Goal: Task Accomplishment & Management: Manage account settings

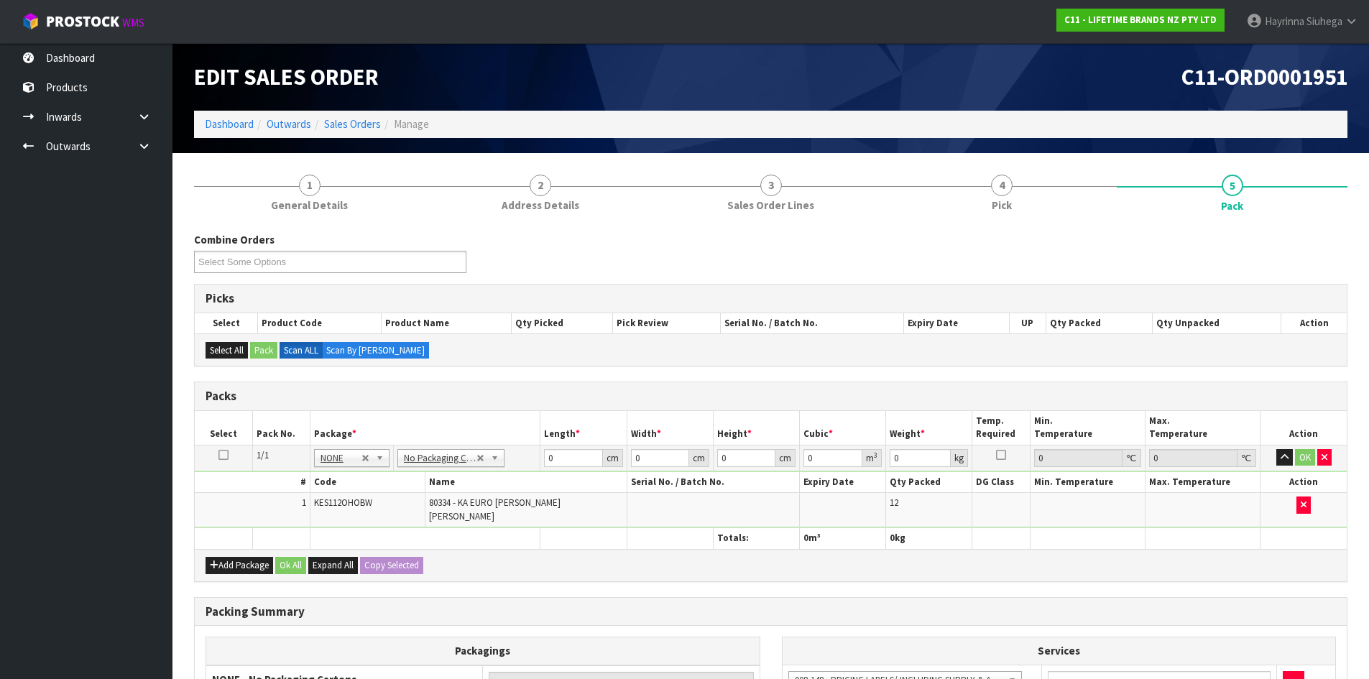
scroll to position [166, 0]
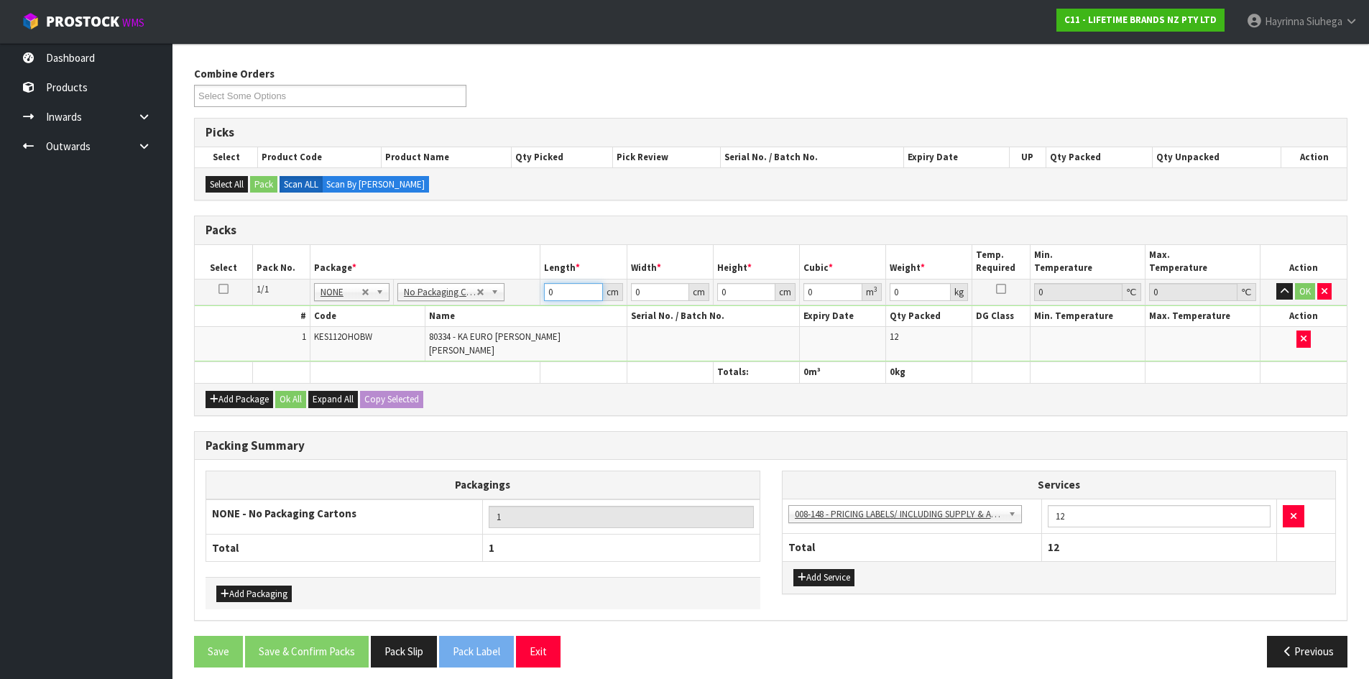
click at [550, 292] on input "0" at bounding box center [573, 292] width 58 height 18
type input "29"
type input "17"
type input "1"
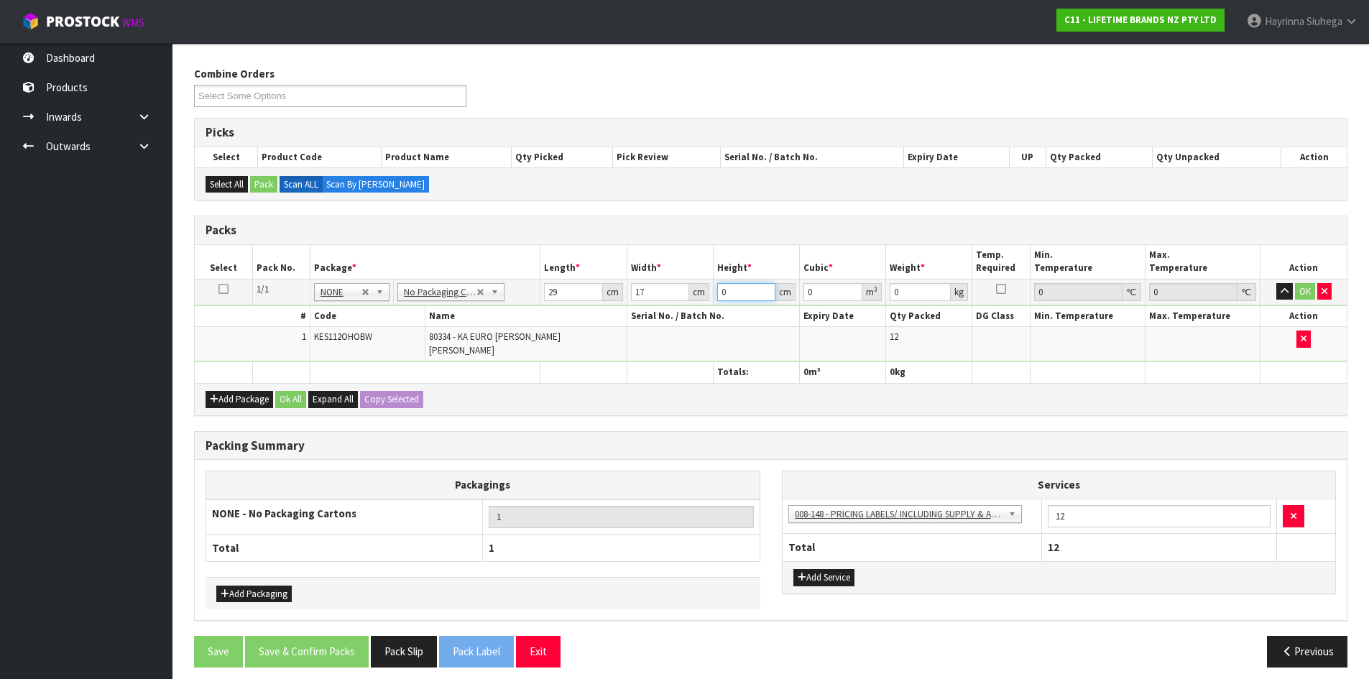
type input "0.000493"
type input "16"
type input "0.007888"
type input "16"
type input "2"
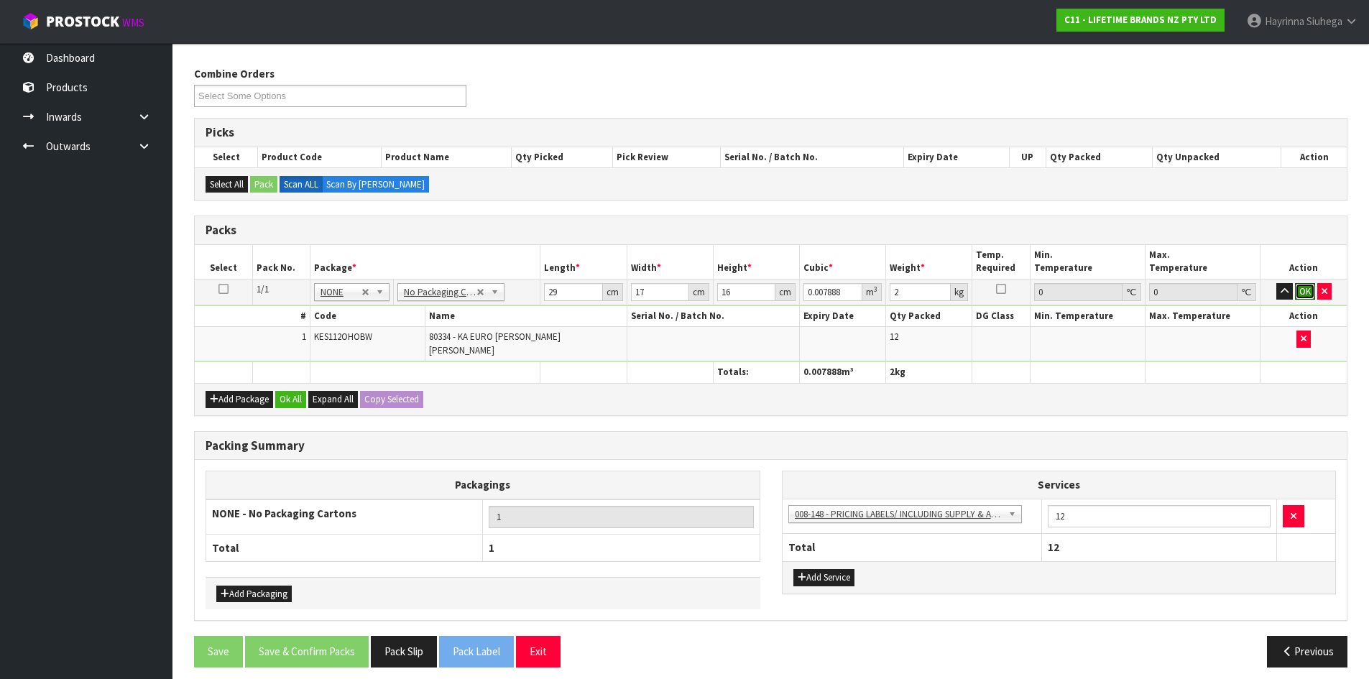
click button "OK" at bounding box center [1305, 291] width 20 height 17
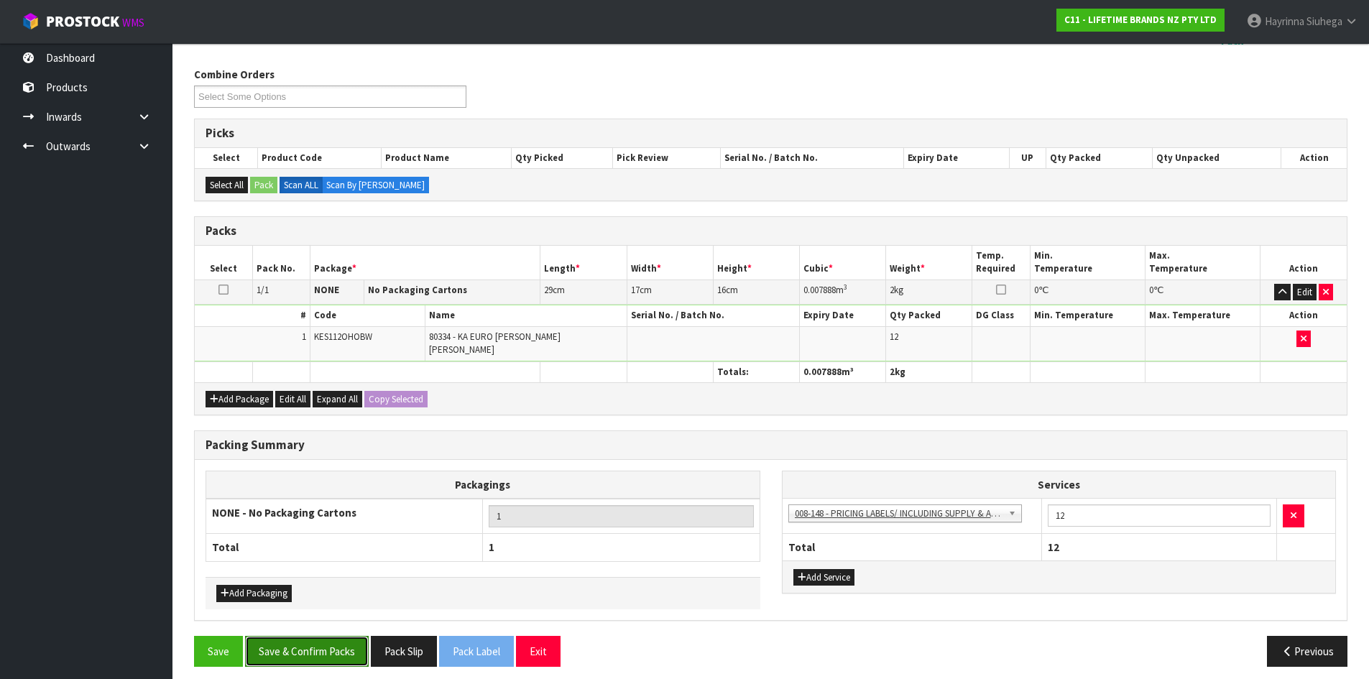
click at [325, 638] on button "Save & Confirm Packs" at bounding box center [307, 651] width 124 height 31
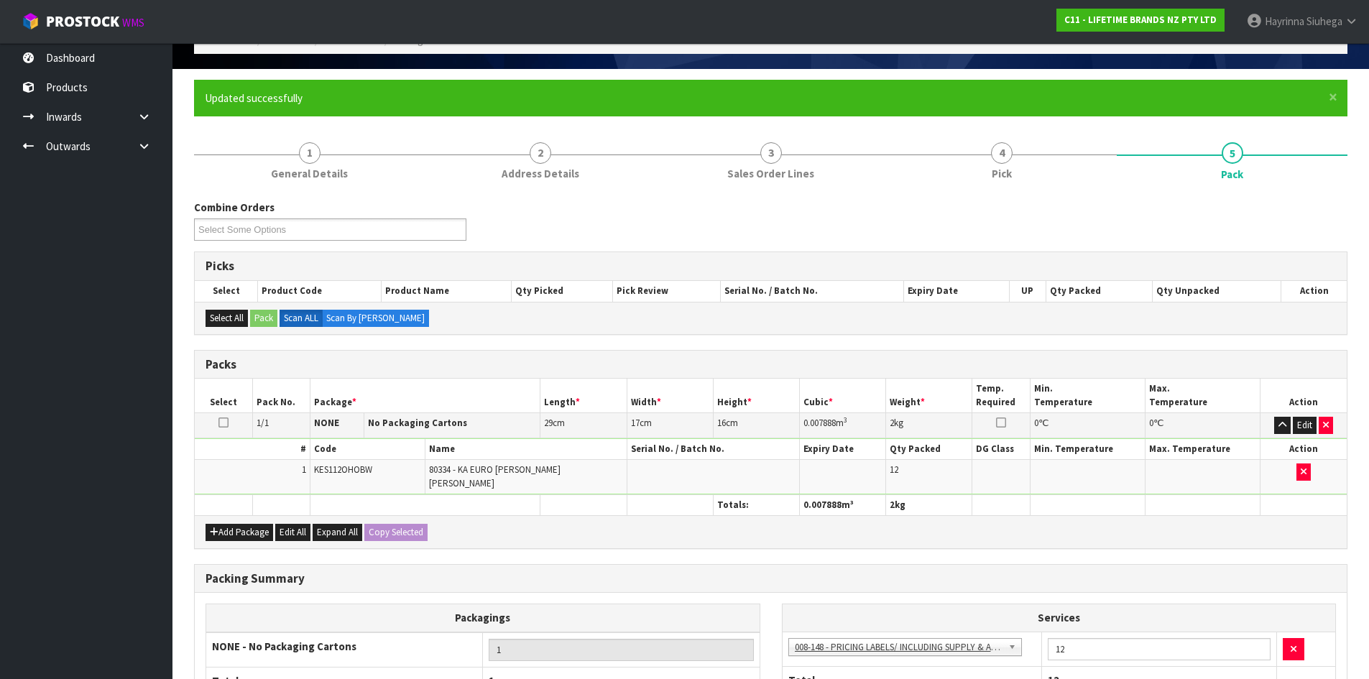
scroll to position [138, 0]
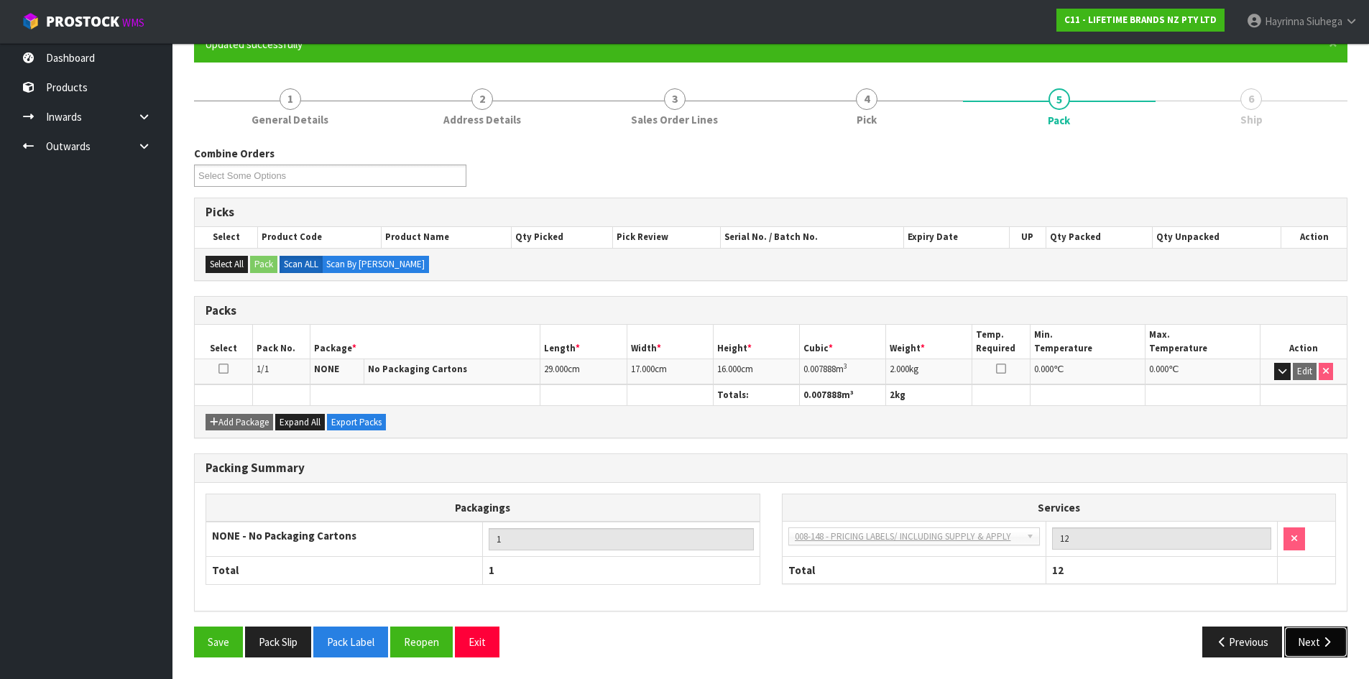
click at [1323, 642] on icon "button" at bounding box center [1327, 641] width 14 height 11
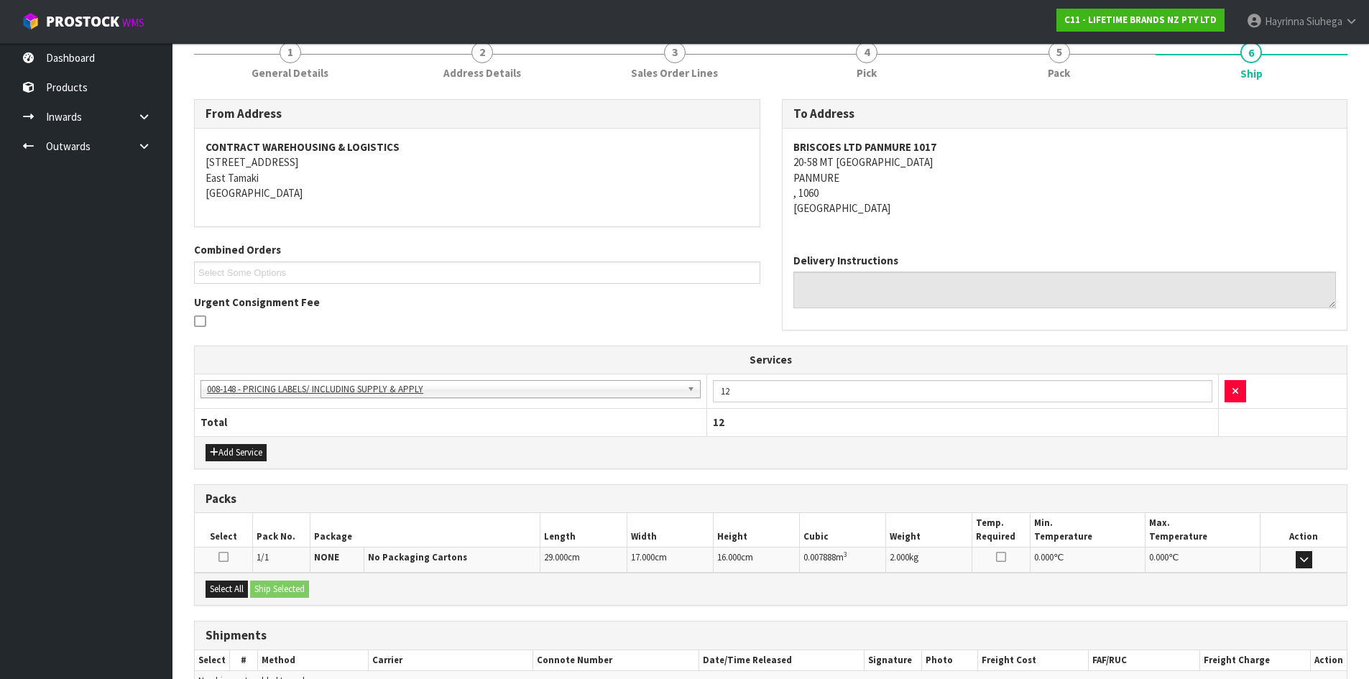
scroll to position [210, 0]
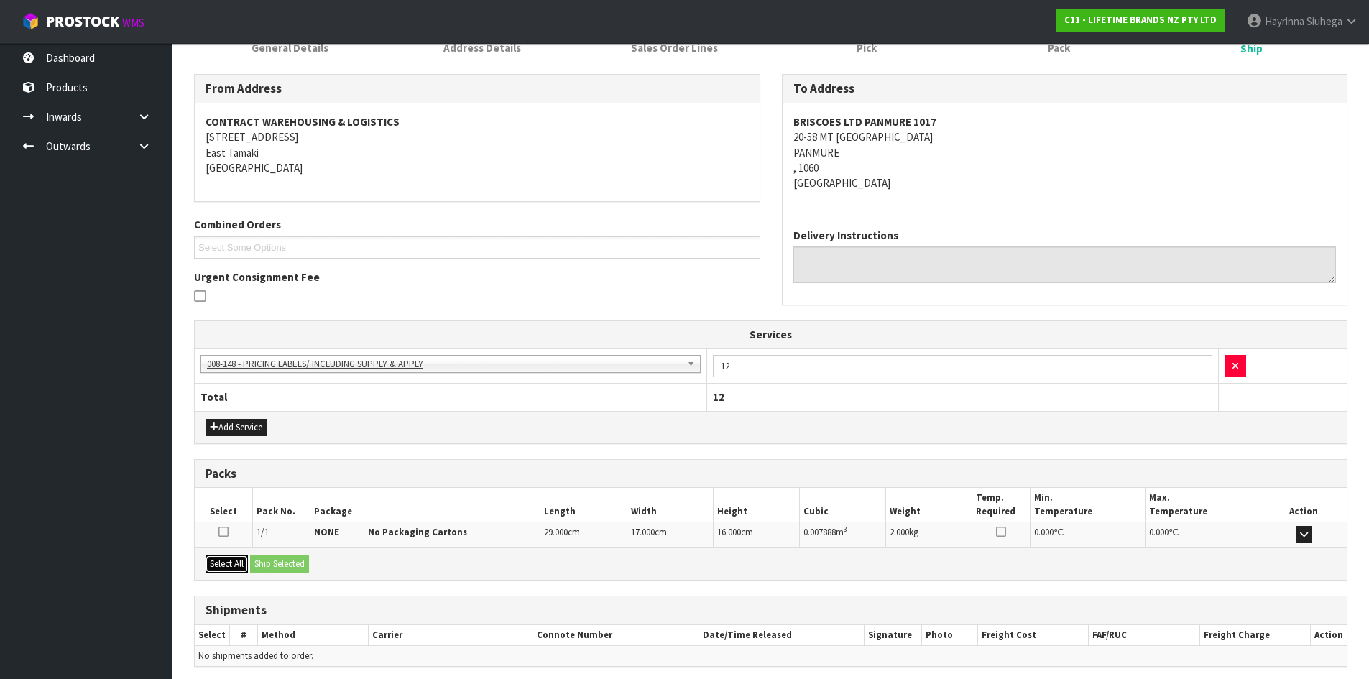
click at [227, 566] on button "Select All" at bounding box center [226, 563] width 42 height 17
click at [269, 565] on button "Ship Selected" at bounding box center [279, 563] width 59 height 17
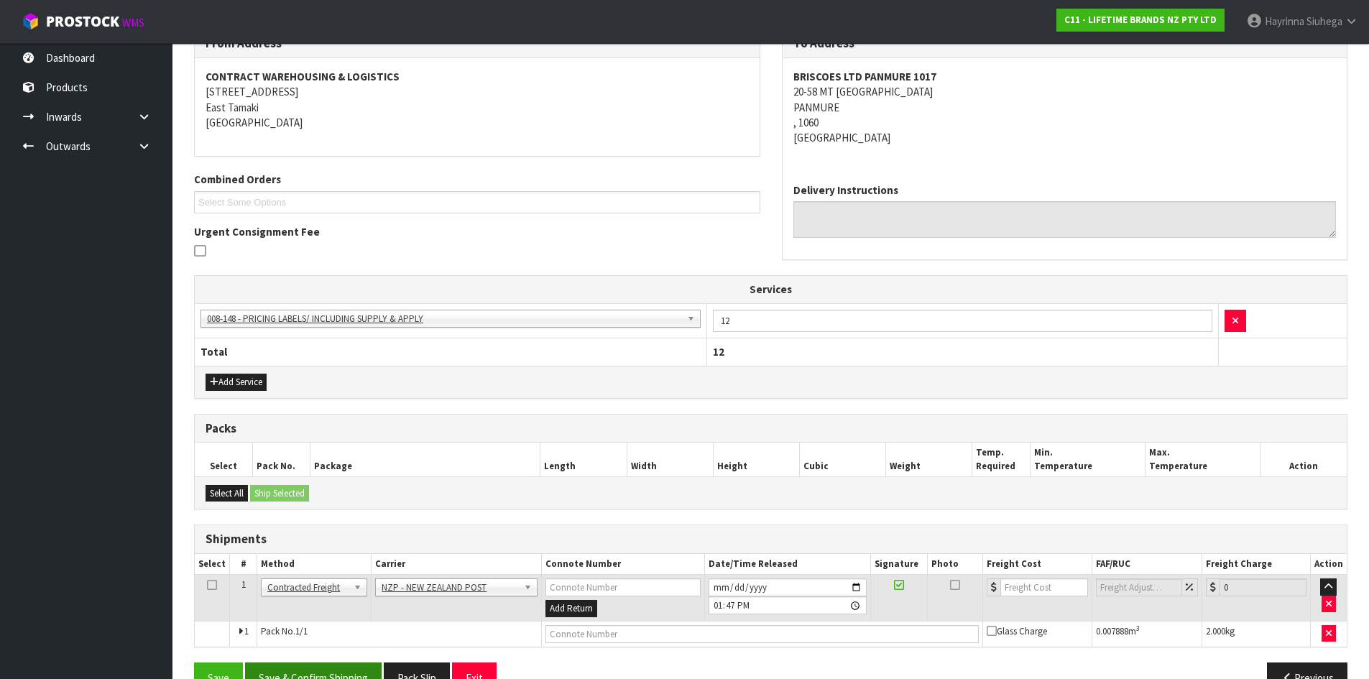
scroll to position [291, 0]
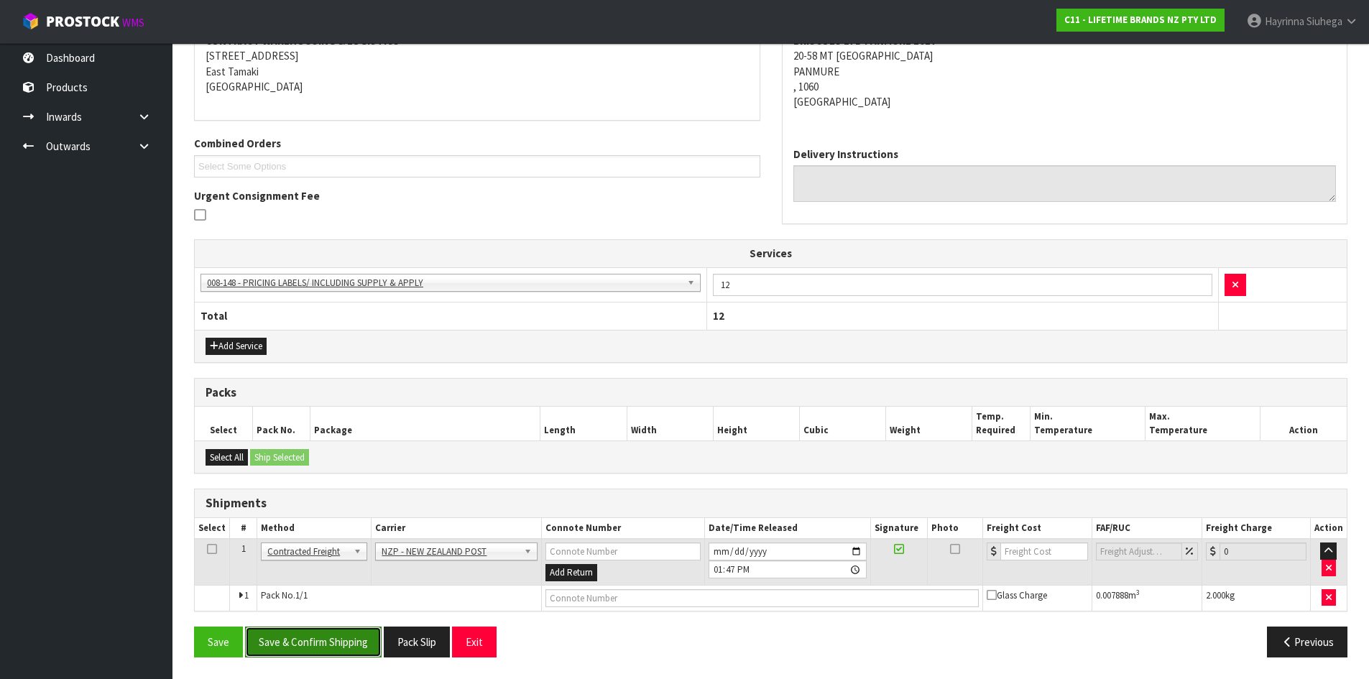
click at [309, 639] on button "Save & Confirm Shipping" at bounding box center [313, 641] width 136 height 31
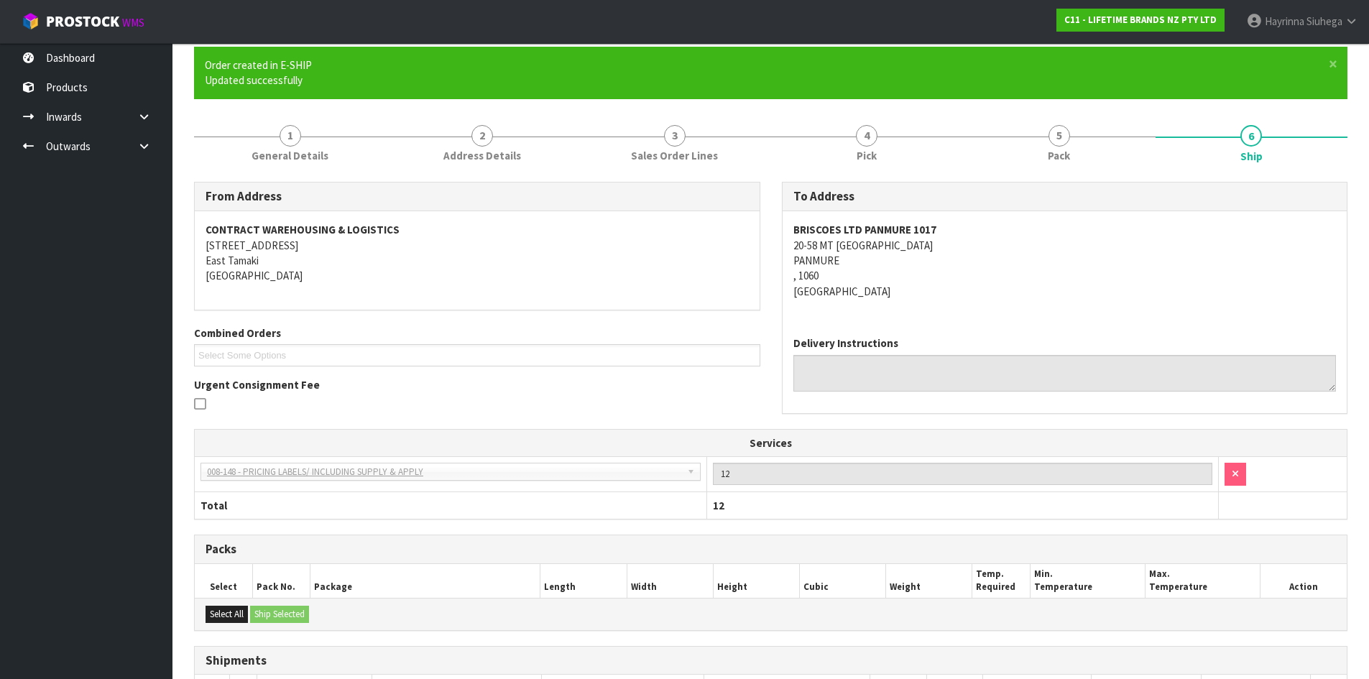
scroll to position [271, 0]
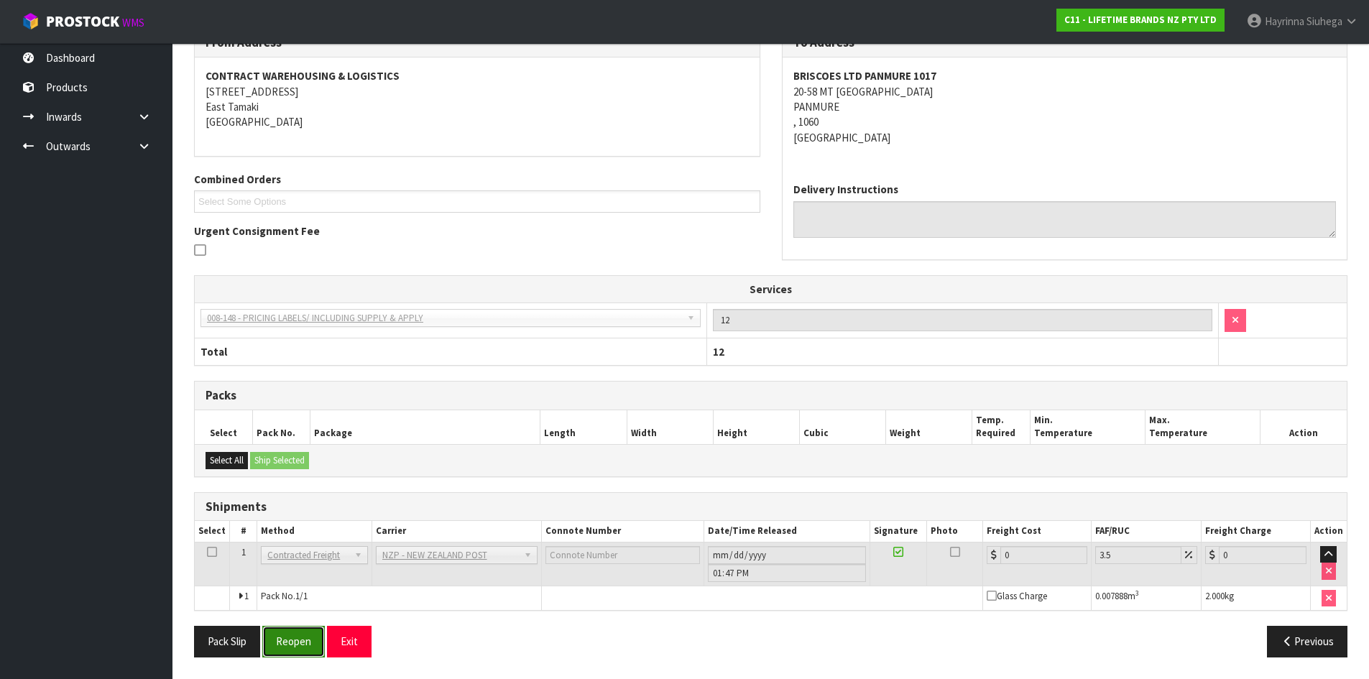
click at [302, 634] on button "Reopen" at bounding box center [293, 641] width 63 height 31
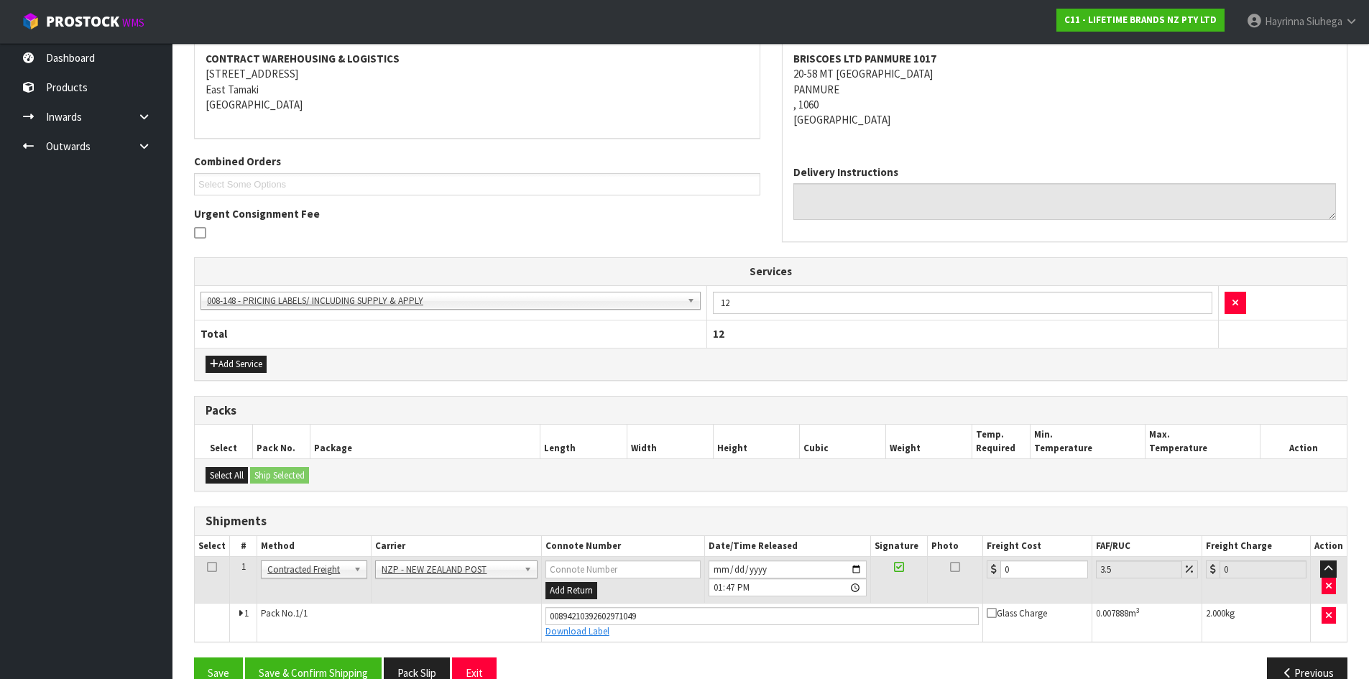
scroll to position [305, 0]
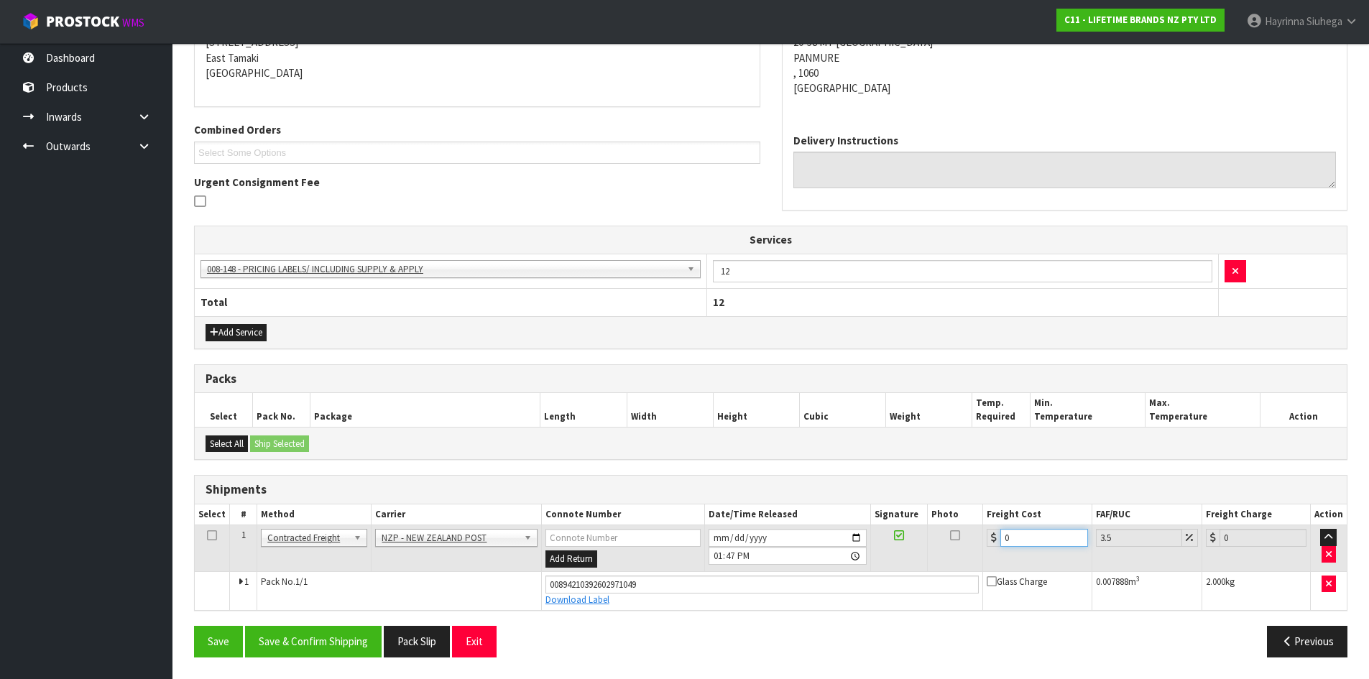
drag, startPoint x: 1032, startPoint y: 541, endPoint x: 856, endPoint y: 541, distance: 176.0
click at [923, 541] on tr "1 Client Local Pickup Customer Local Pickup Company Freight Contracted Freight …" at bounding box center [771, 548] width 1152 height 47
type input "4"
type input "4.14"
type input "4.3"
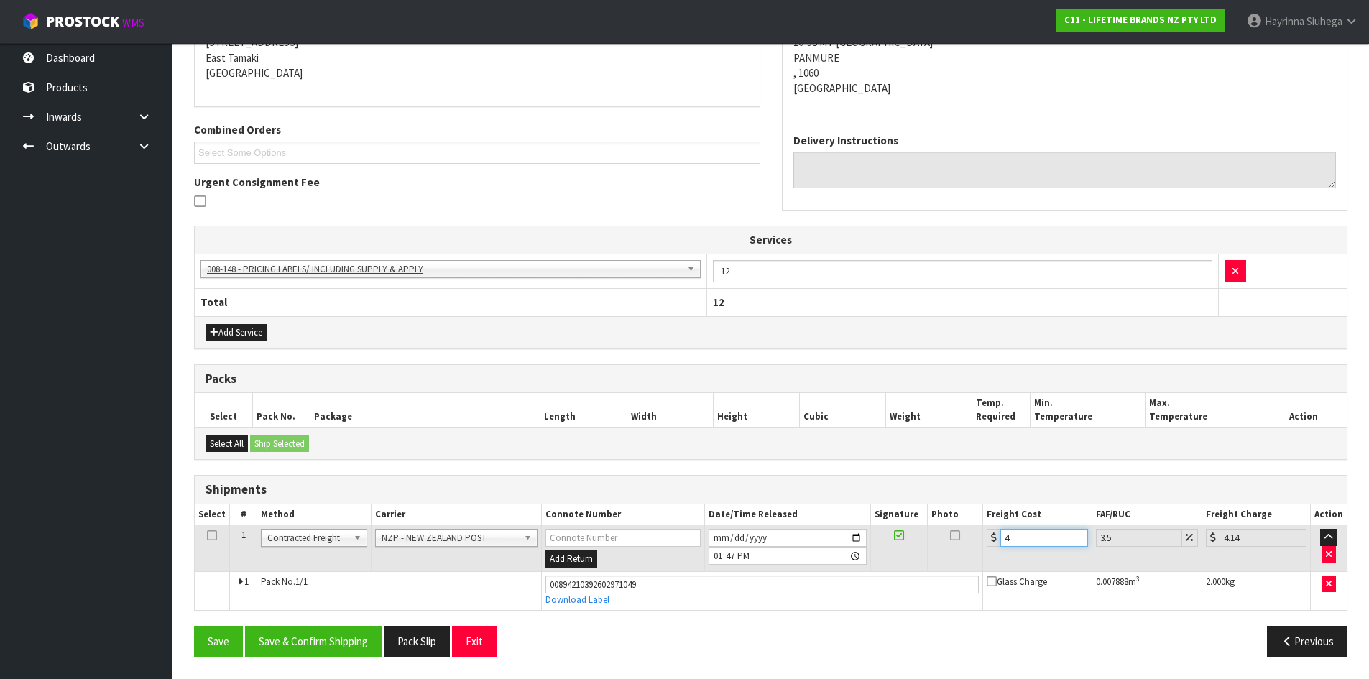
type input "4.45"
type input "4.33"
type input "4.48"
type input "4.33"
click at [194, 626] on button "Save" at bounding box center [218, 641] width 49 height 31
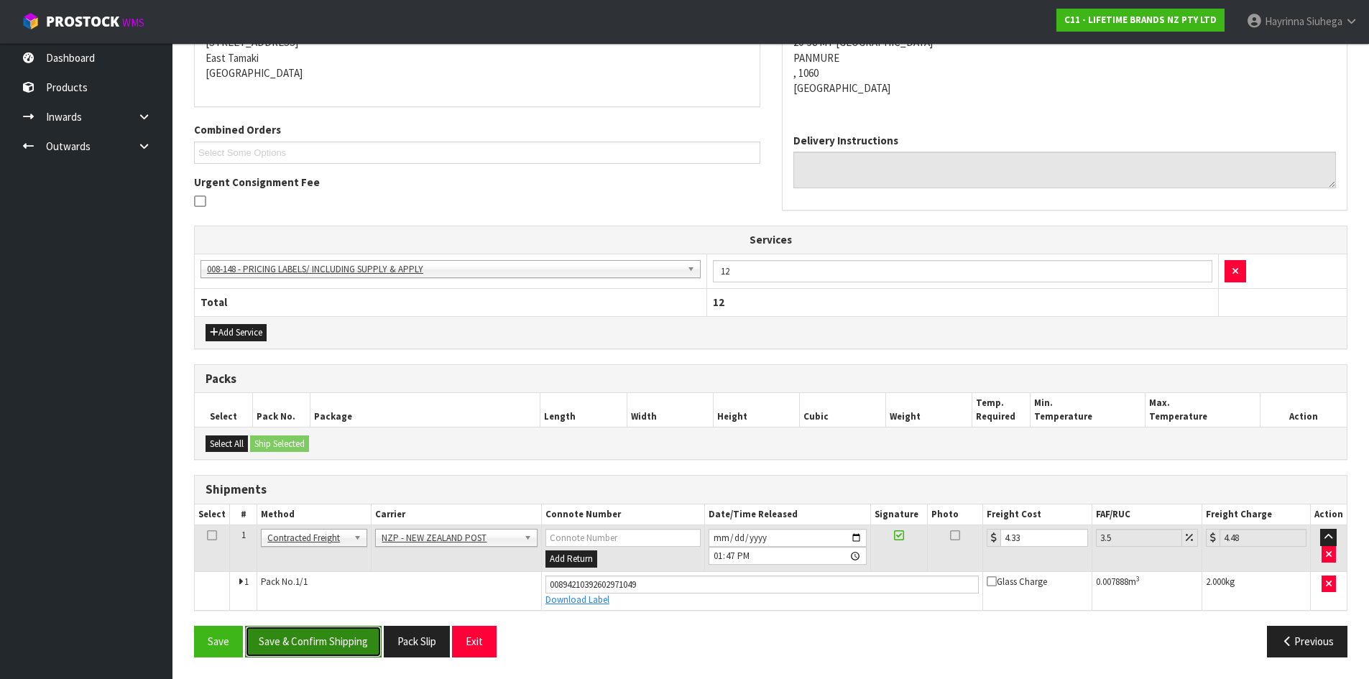
click at [310, 643] on button "Save & Confirm Shipping" at bounding box center [313, 641] width 136 height 31
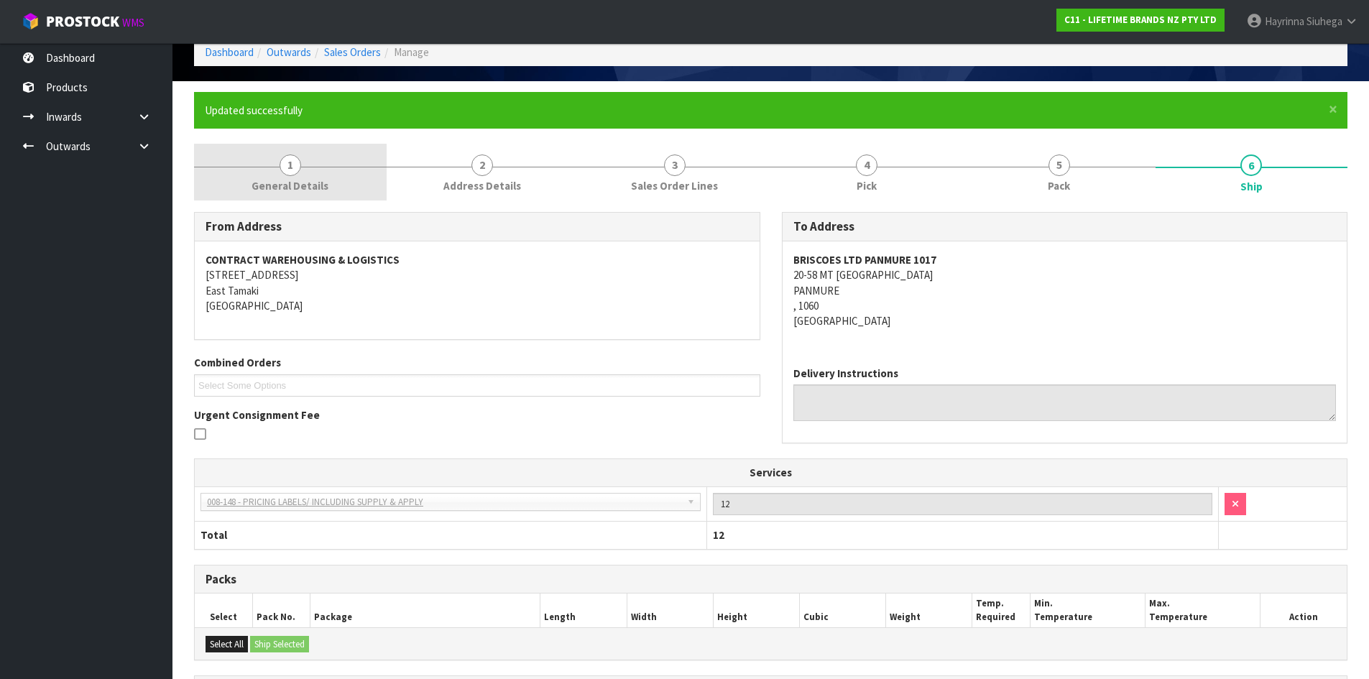
scroll to position [0, 0]
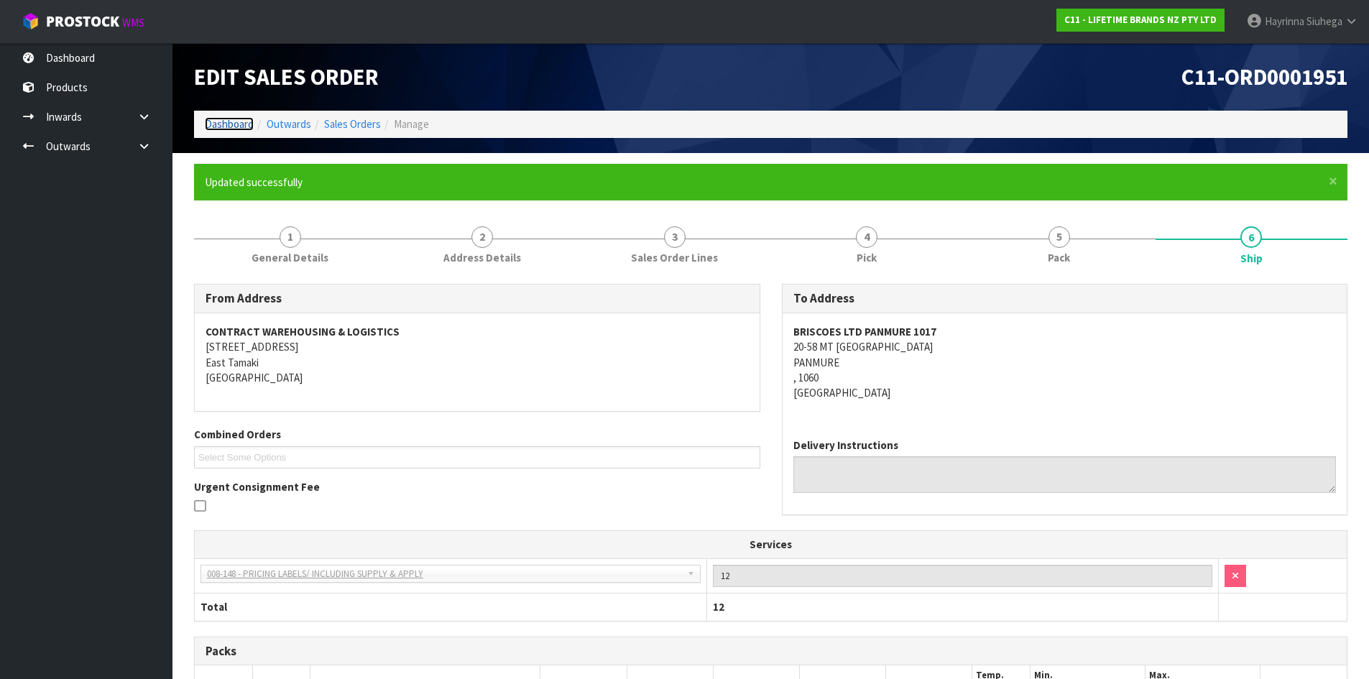
click at [244, 124] on link "Dashboard" at bounding box center [229, 124] width 49 height 14
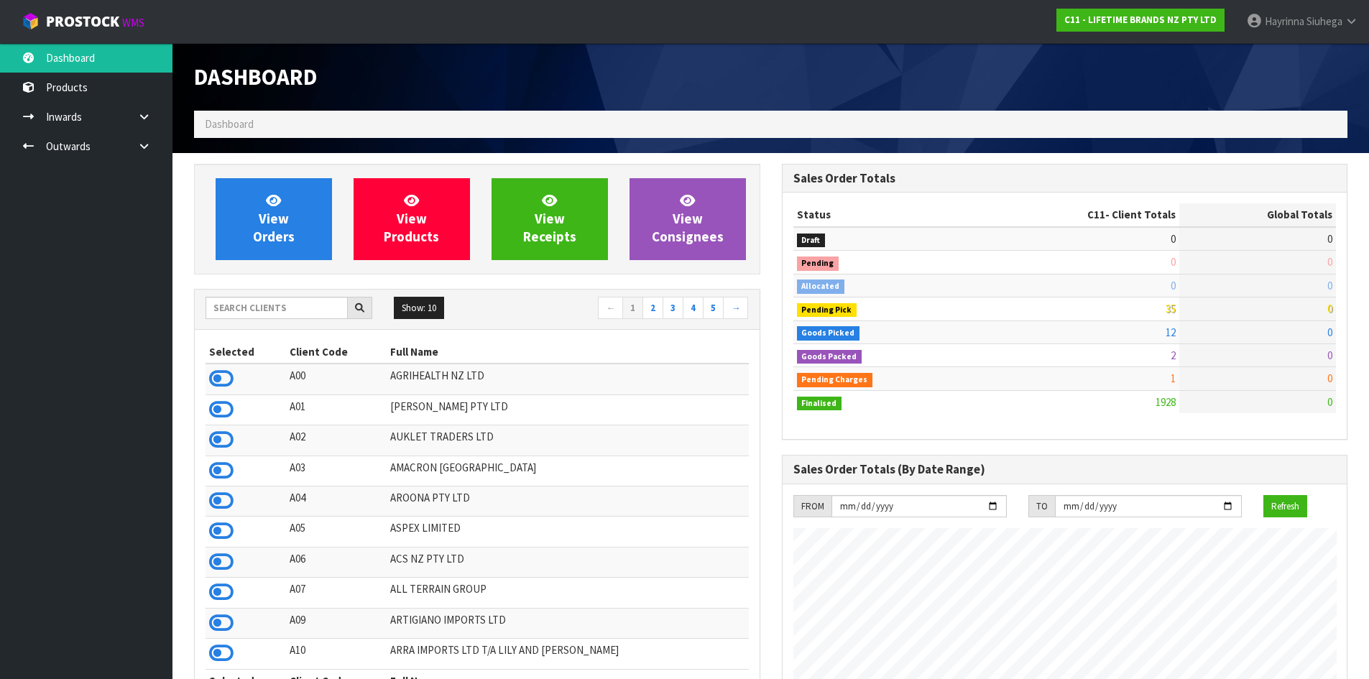
scroll to position [1088, 587]
click at [272, 312] on input "text" at bounding box center [276, 308] width 142 height 22
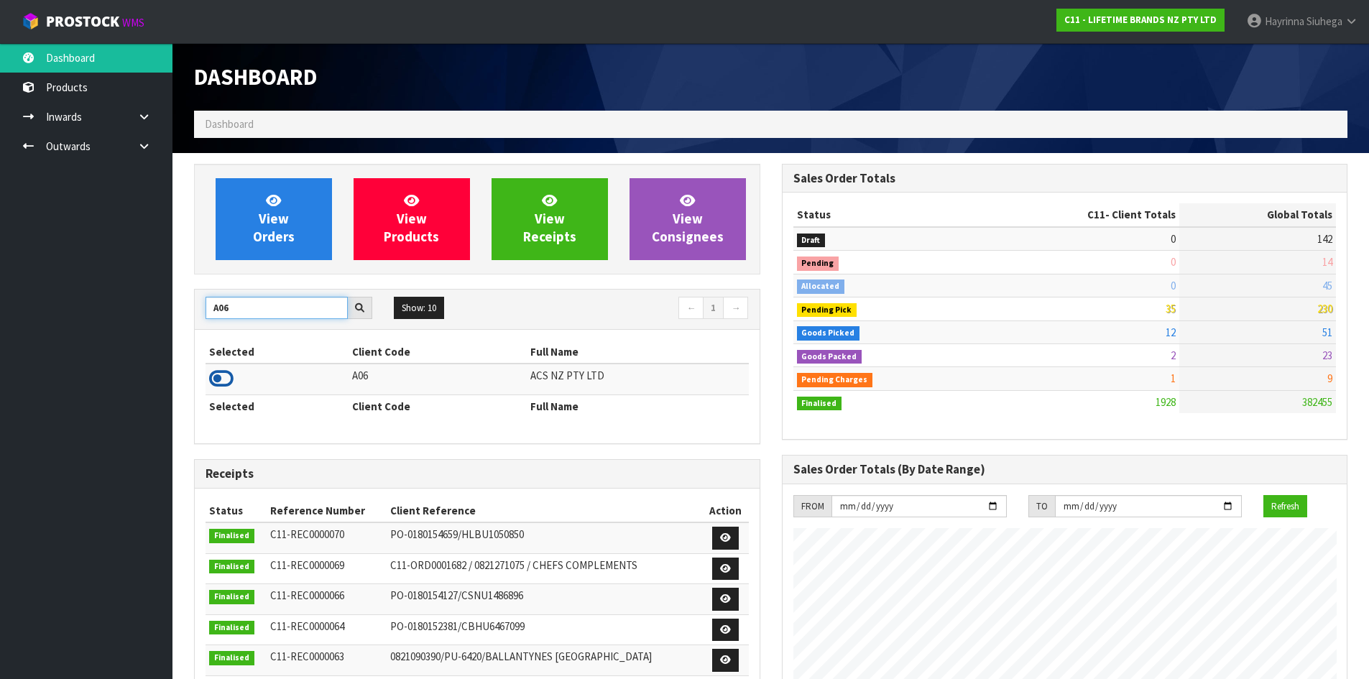
type input "A06"
click at [209, 382] on icon at bounding box center [221, 379] width 24 height 22
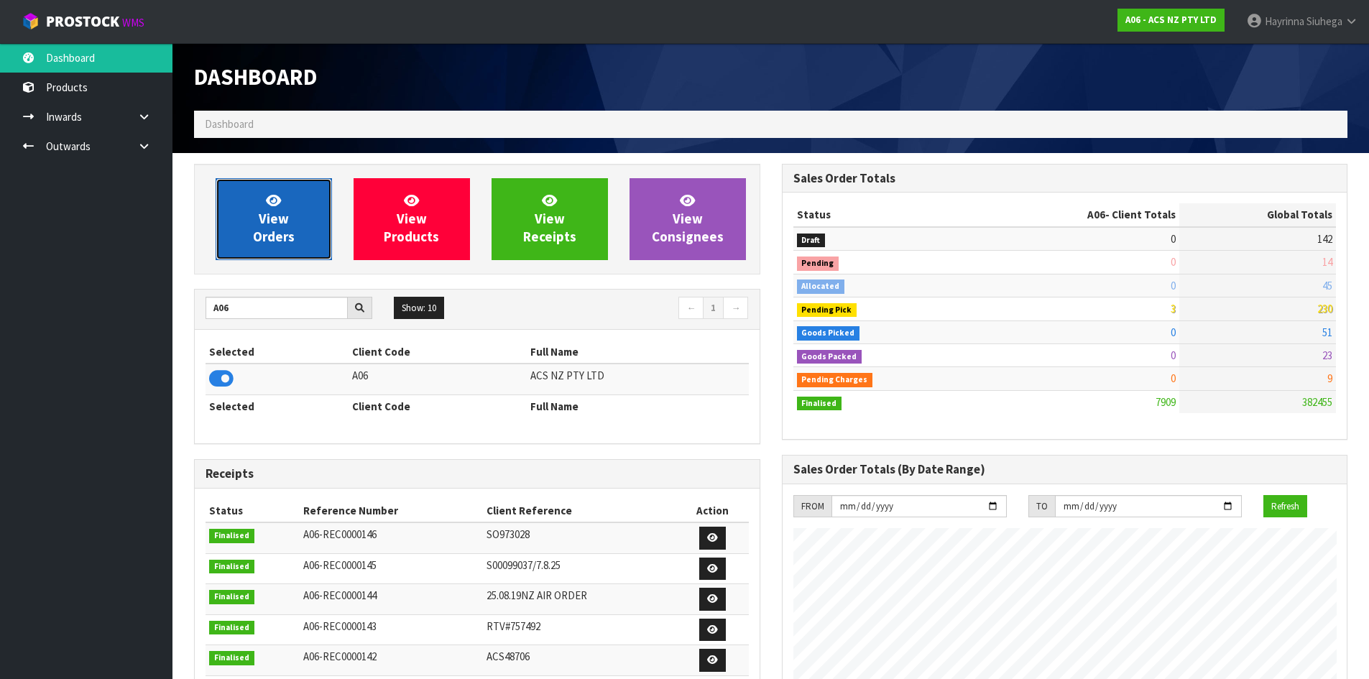
click at [267, 218] on span "View Orders" at bounding box center [274, 219] width 42 height 54
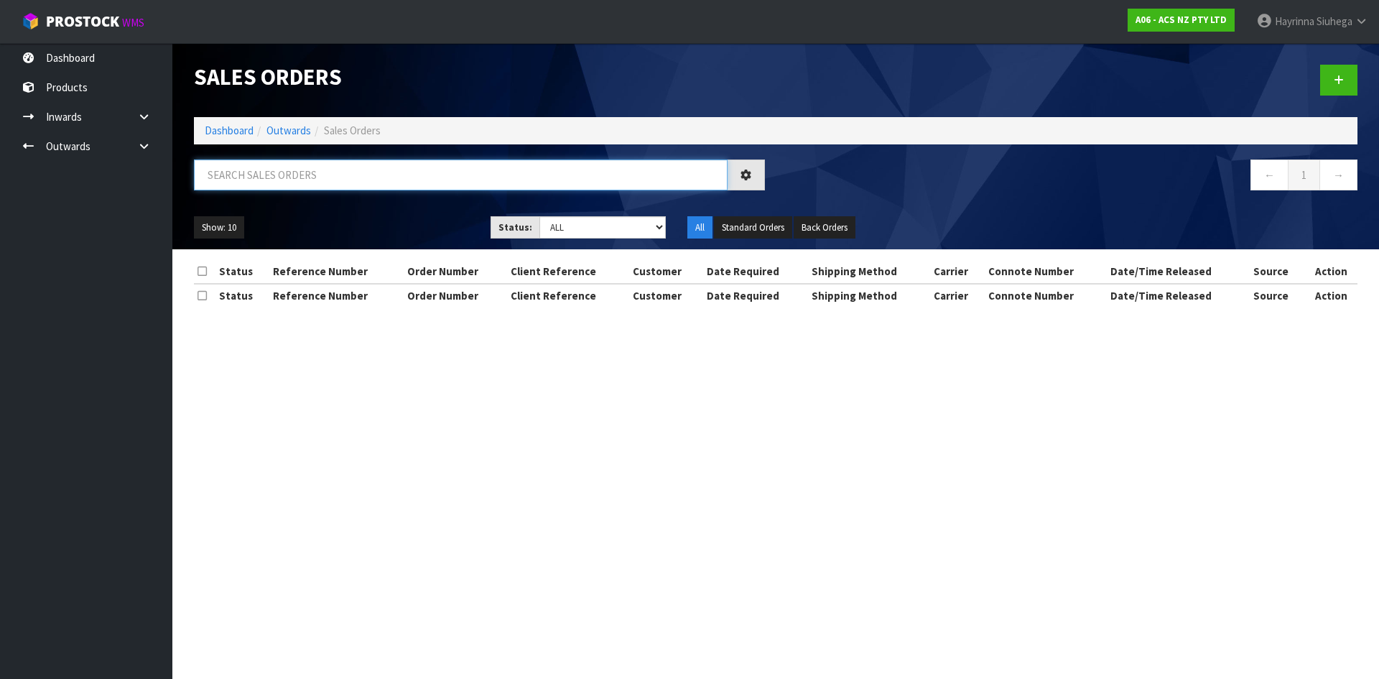
click at [281, 183] on input "text" at bounding box center [461, 174] width 534 height 31
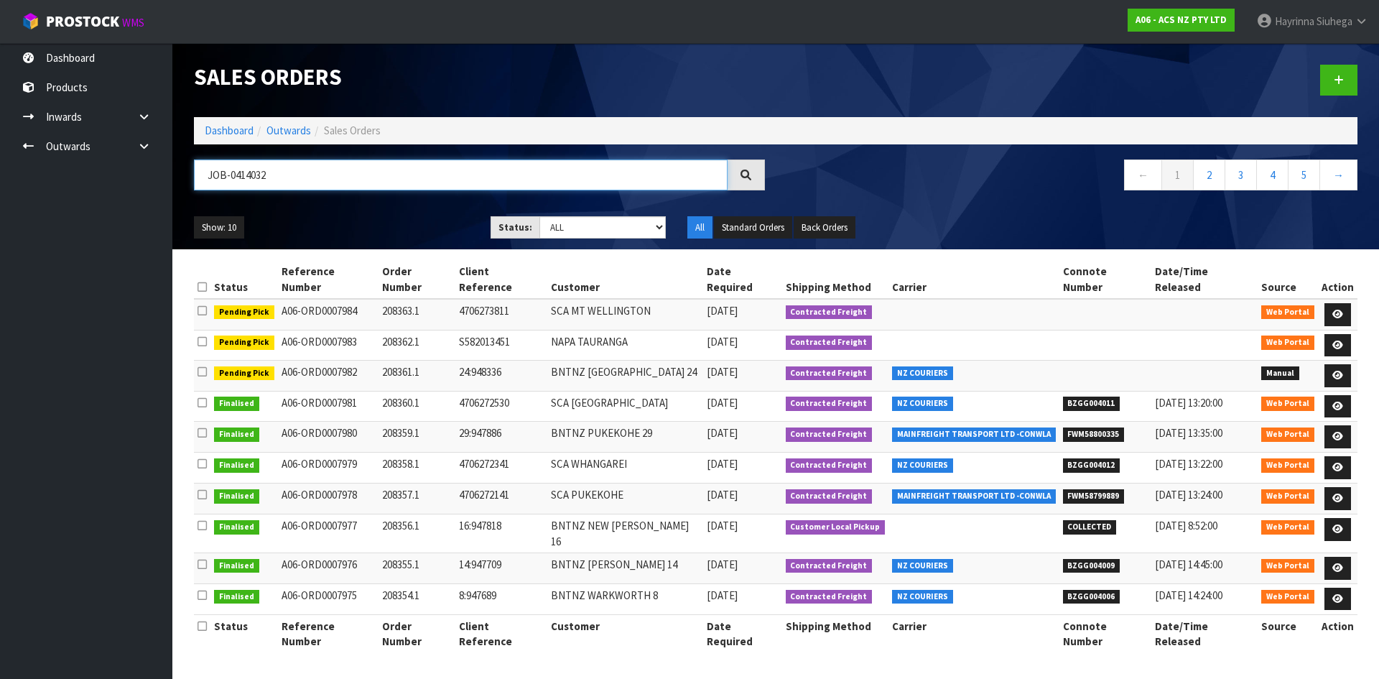
type input "JOB-0414032"
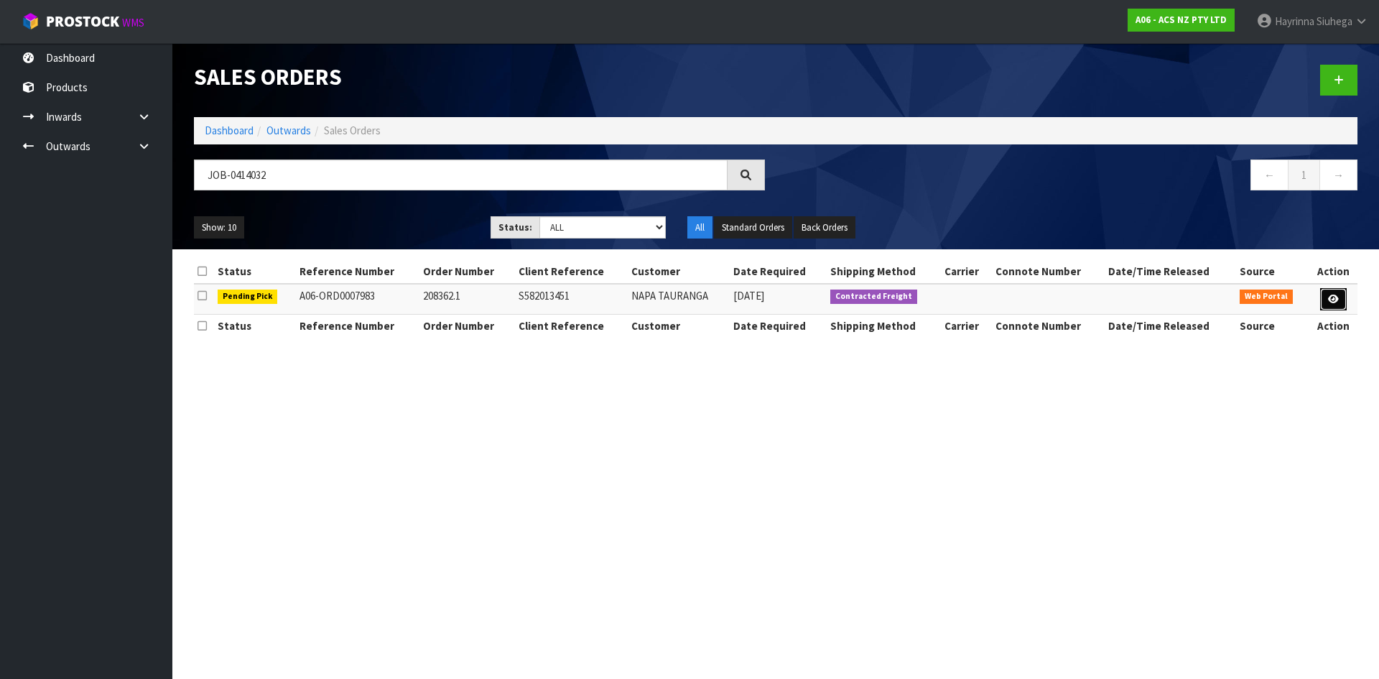
click at [1341, 298] on link at bounding box center [1333, 299] width 27 height 23
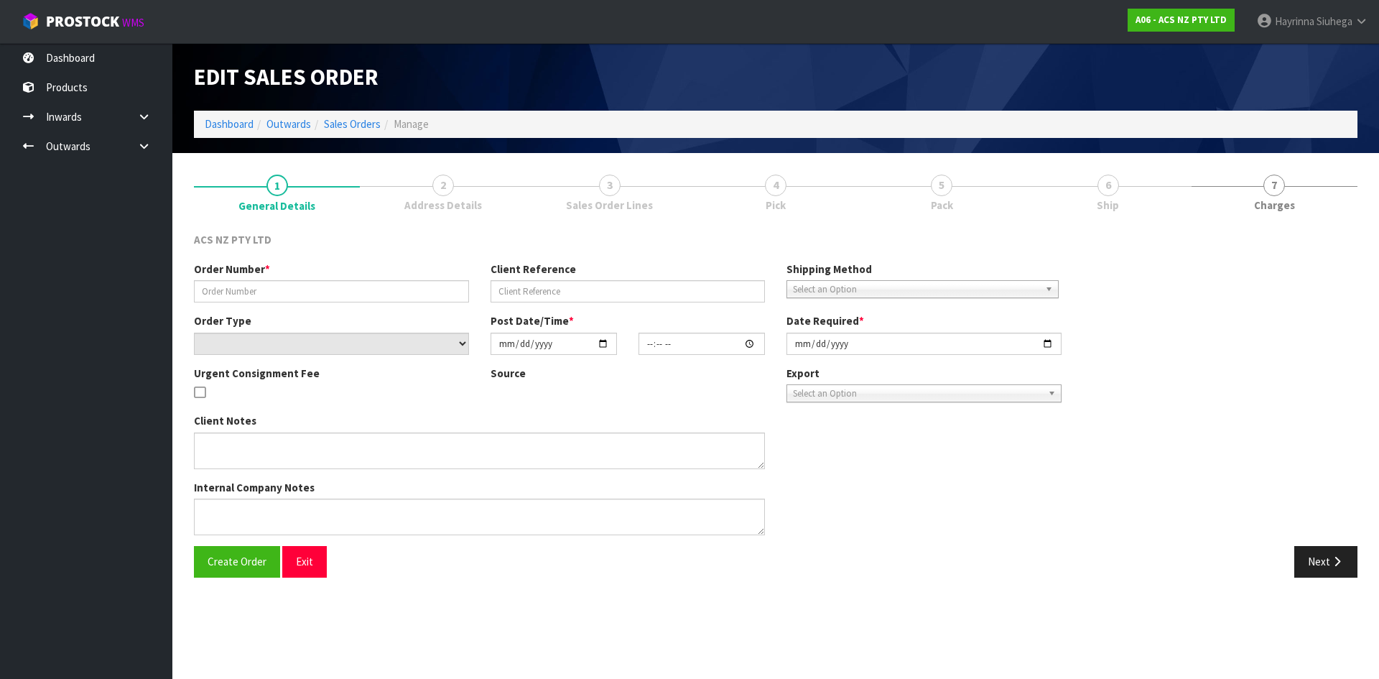
type input "208362.1"
type input "S582013451"
select select "number:0"
type input "2025-09-23"
type input "12:24:00.000"
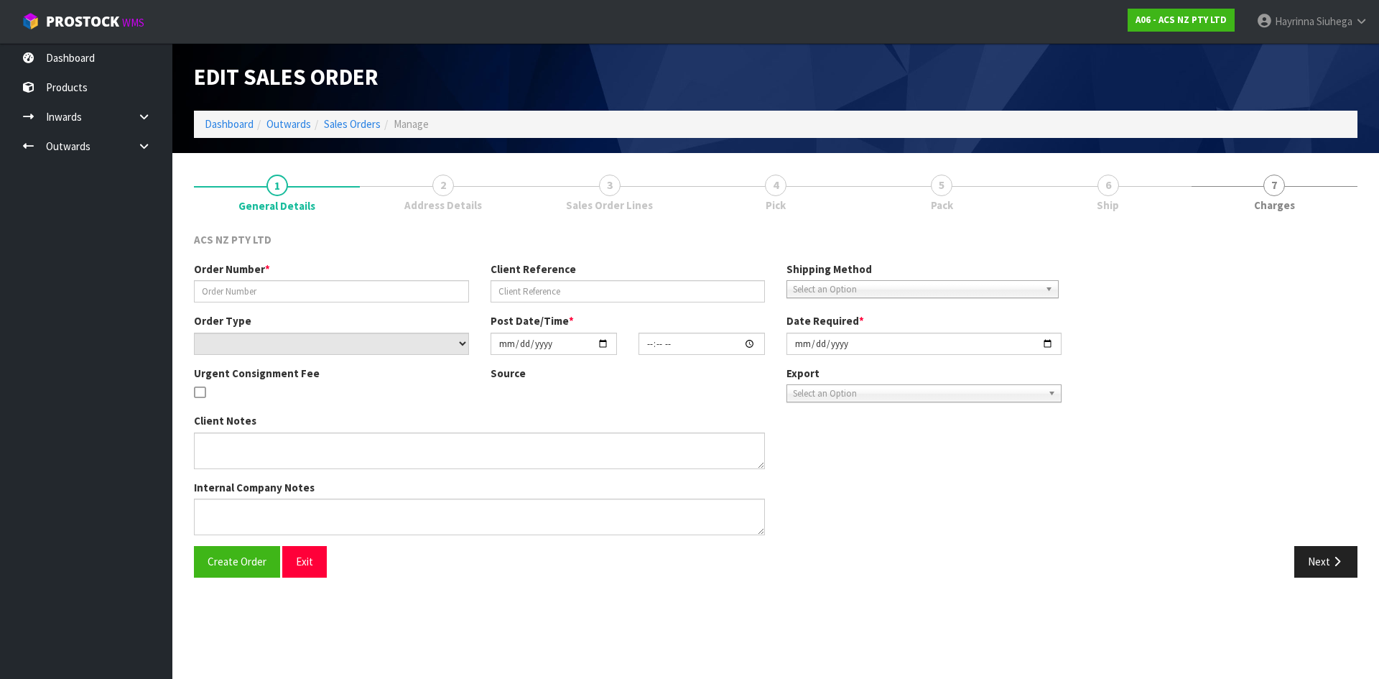
type input "2025-09-23"
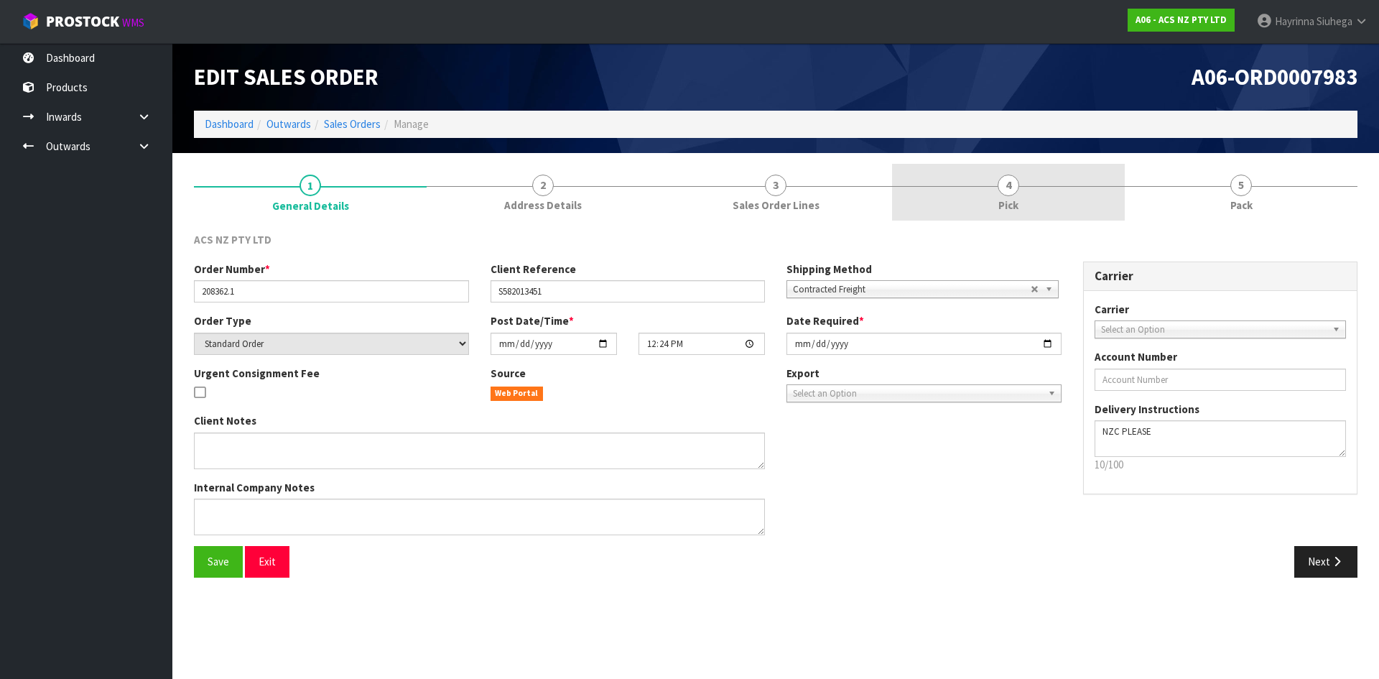
click at [1047, 185] on link "4 Pick" at bounding box center [1008, 192] width 233 height 57
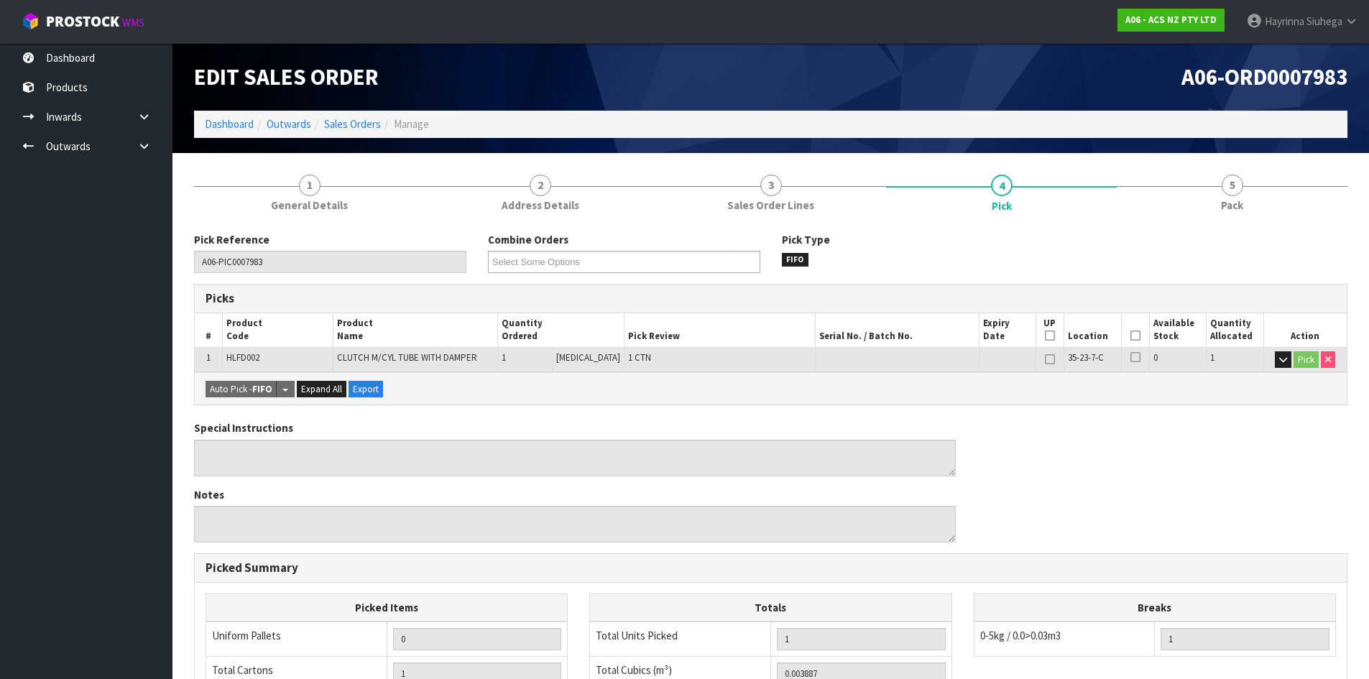
click at [1130, 336] on icon at bounding box center [1135, 335] width 10 height 1
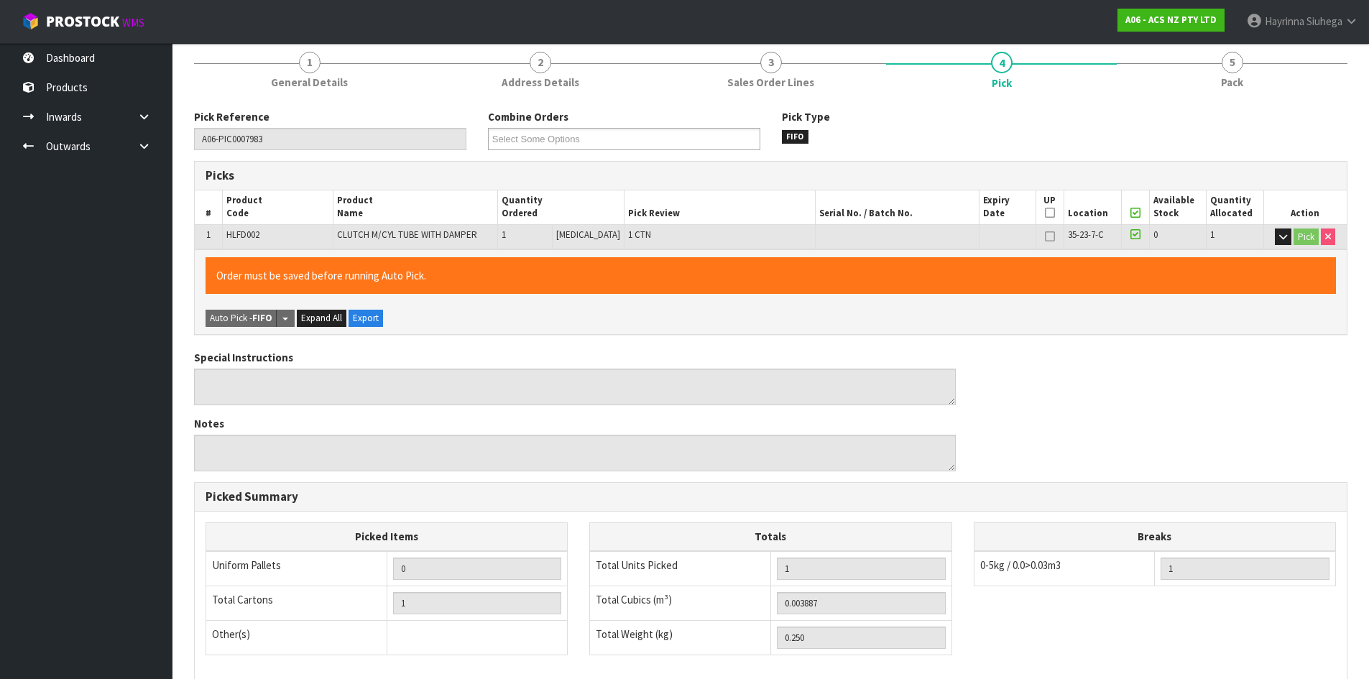
scroll to position [323, 0]
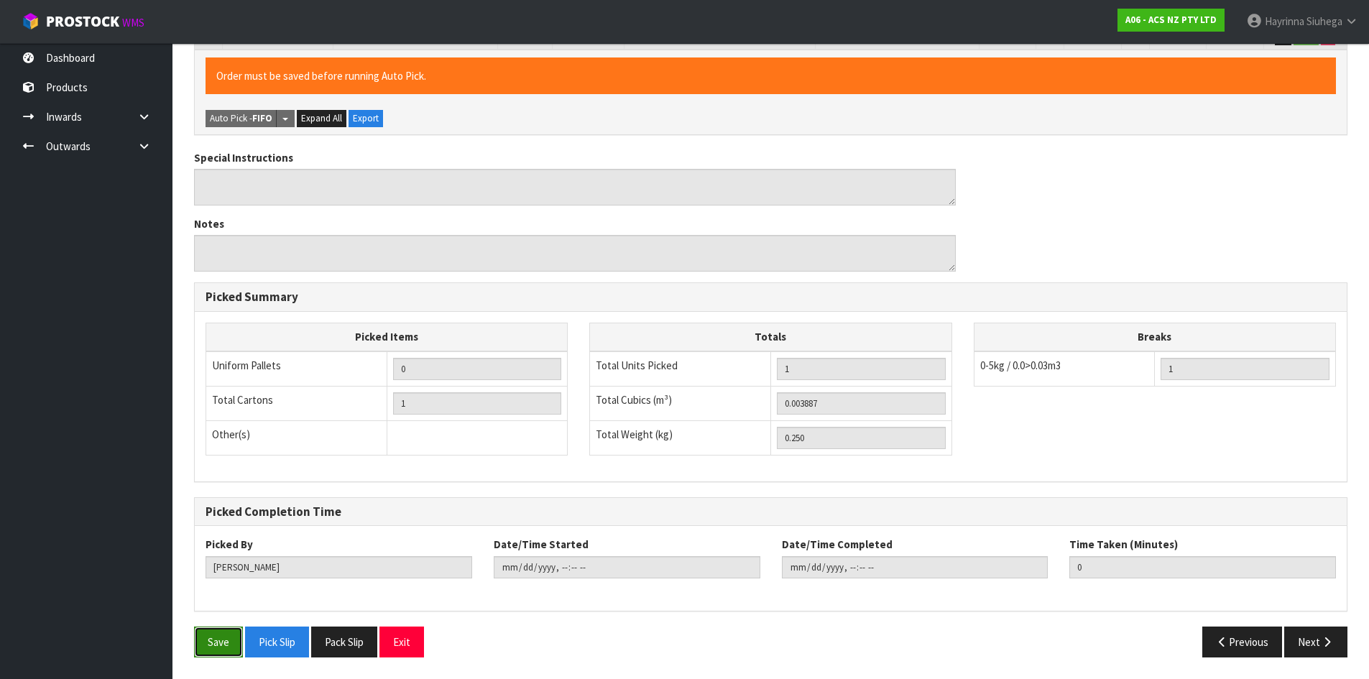
click at [219, 635] on button "Save" at bounding box center [218, 641] width 49 height 31
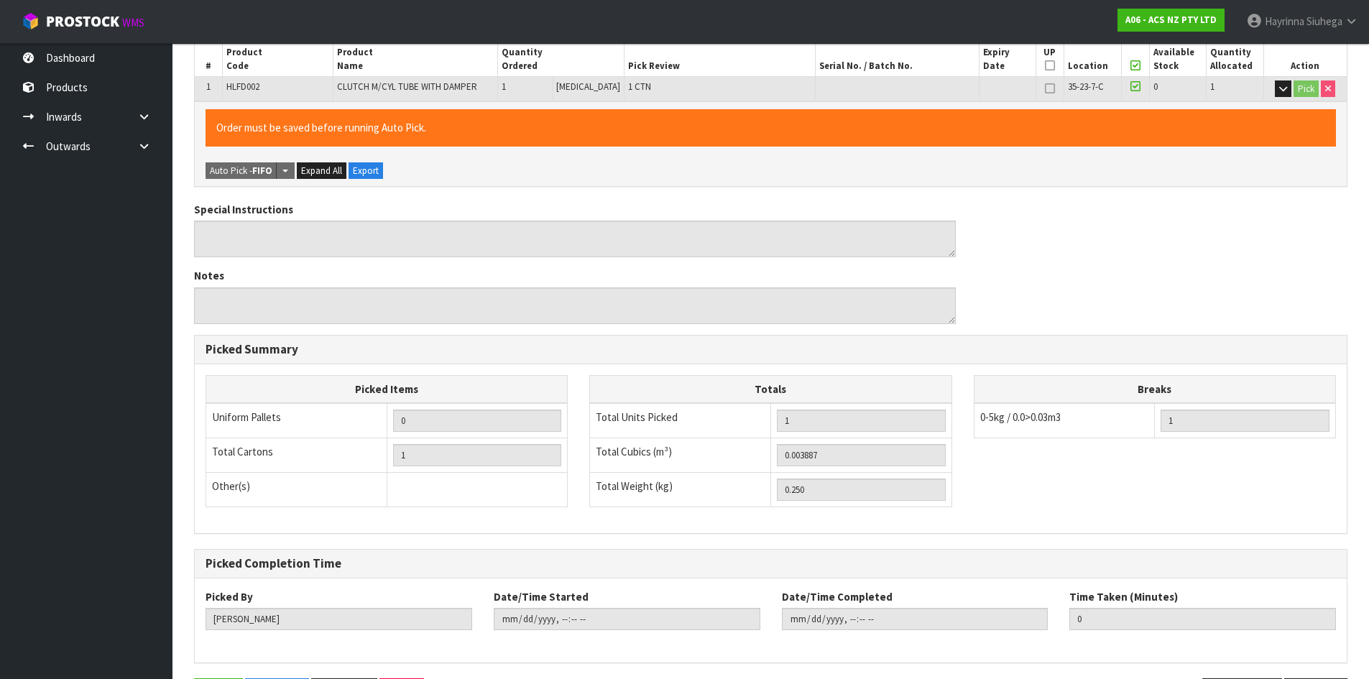
scroll to position [0, 0]
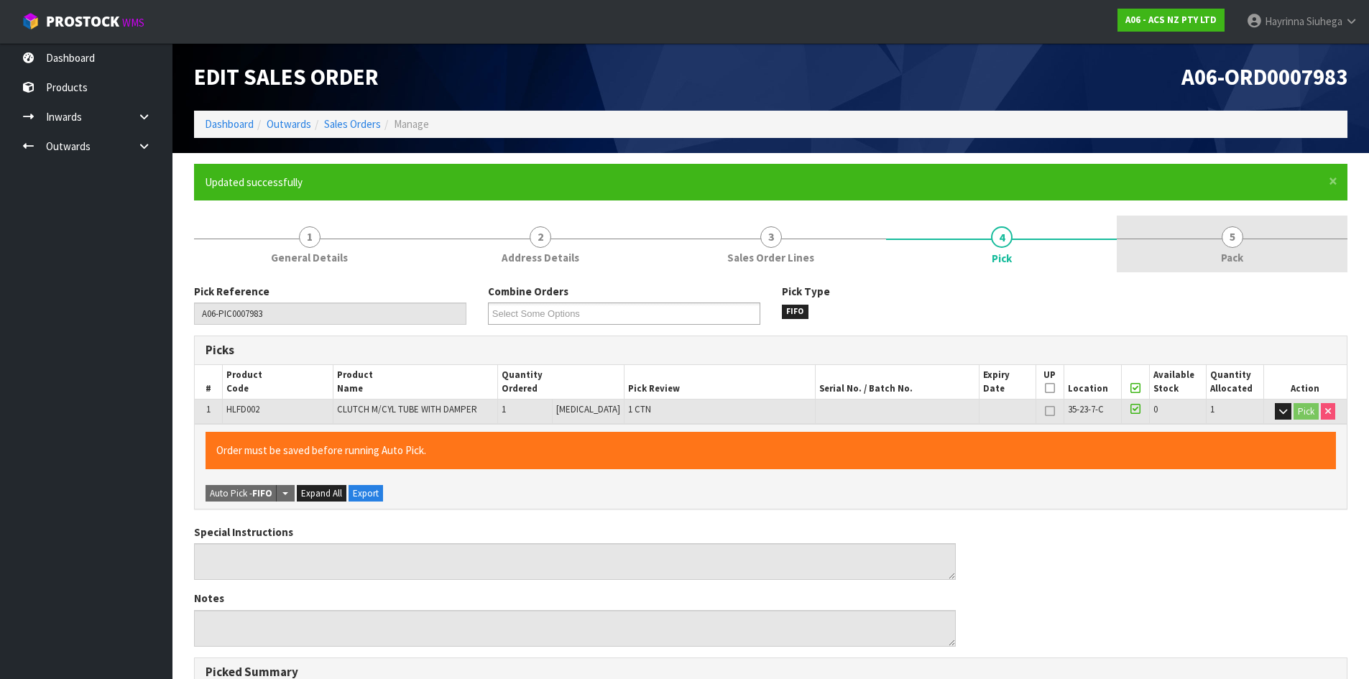
click at [1244, 228] on link "5 Pack" at bounding box center [1231, 244] width 231 height 57
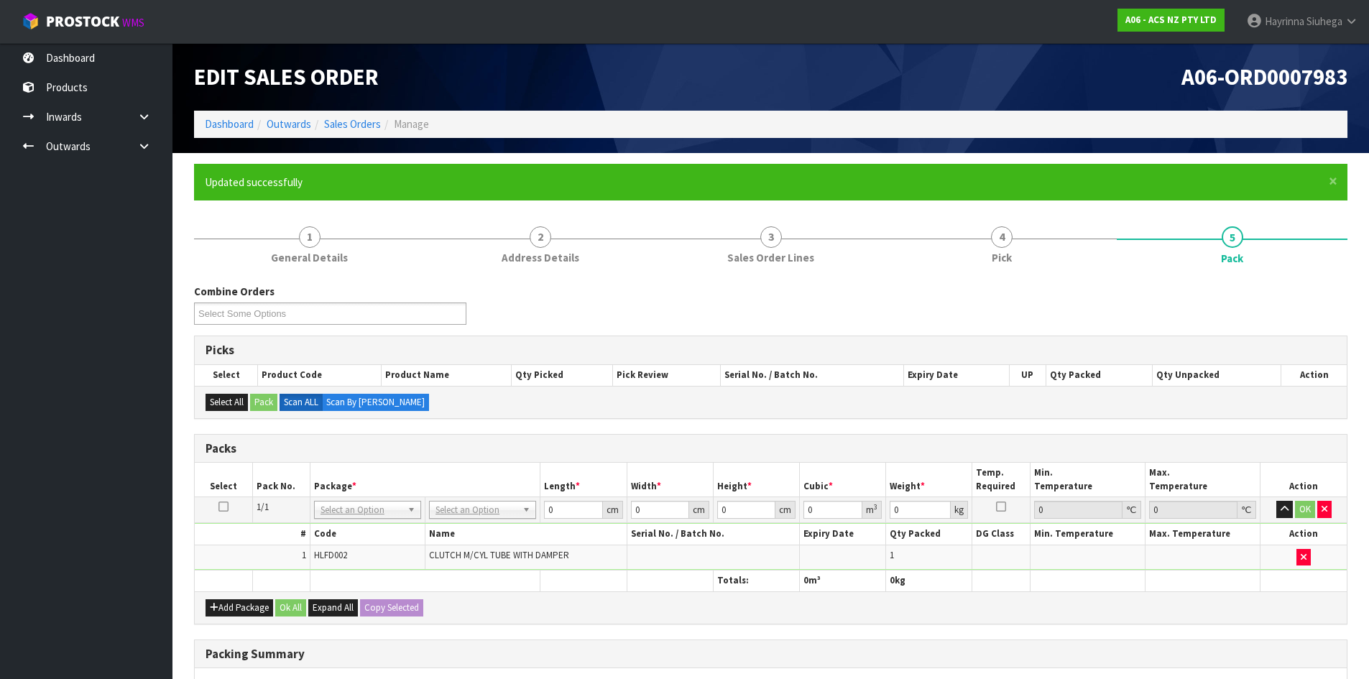
click at [483, 522] on td "No Packaging Cartons PLT GEN120 (1200 X 1000) PLT ONE WAY SKID CHEP HIRE PALLET…" at bounding box center [482, 510] width 115 height 26
click at [485, 522] on input "text" at bounding box center [482, 530] width 100 height 18
type input "U50"
type input "13"
type input "24"
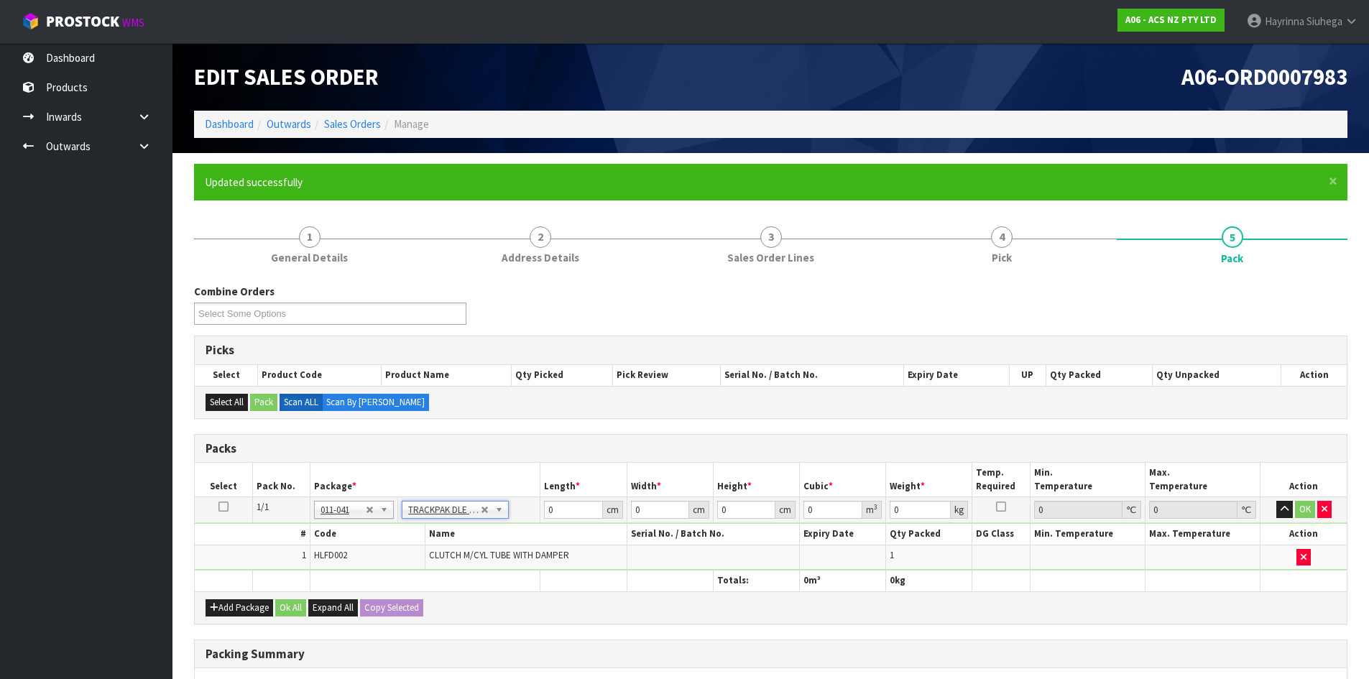
type input "0.01"
type input "0.000003"
type input "0.26"
click at [735, 509] on input "0.01" at bounding box center [746, 510] width 58 height 18
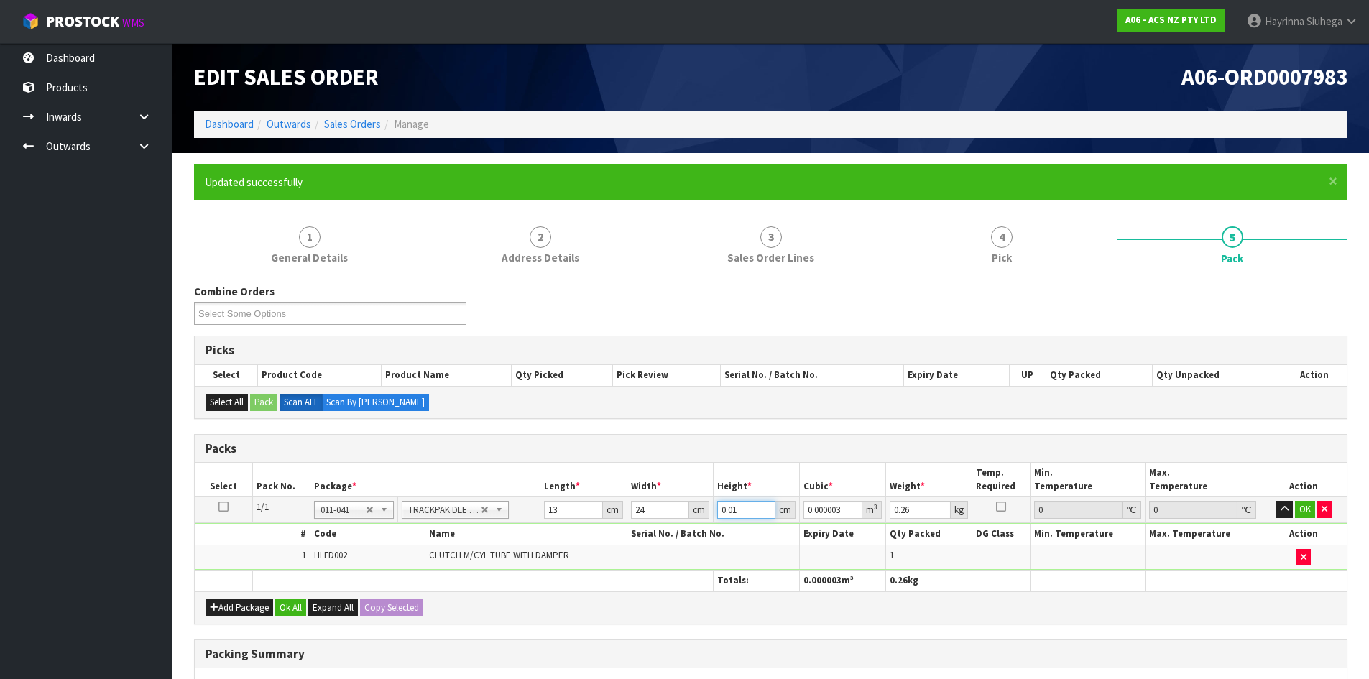
type input "9"
type input "0.002808"
type input "9"
type input "1"
click button "OK" at bounding box center [1305, 509] width 20 height 17
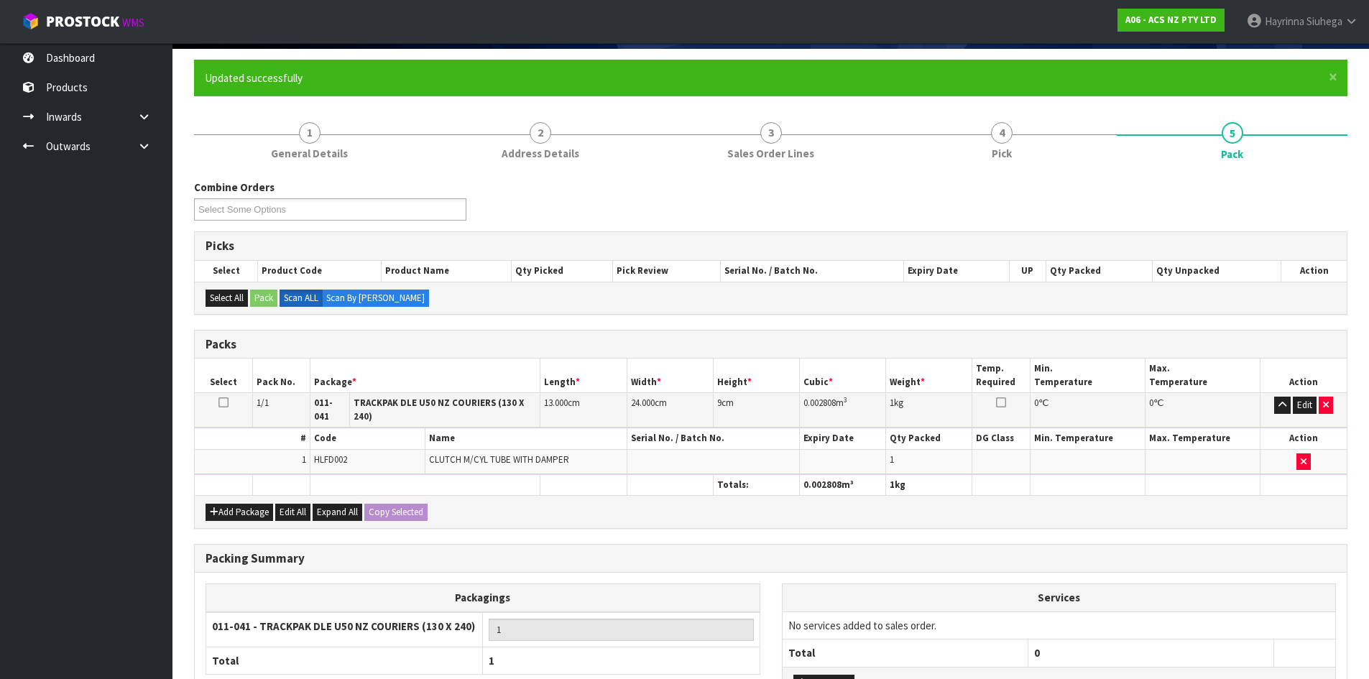
scroll to position [217, 0]
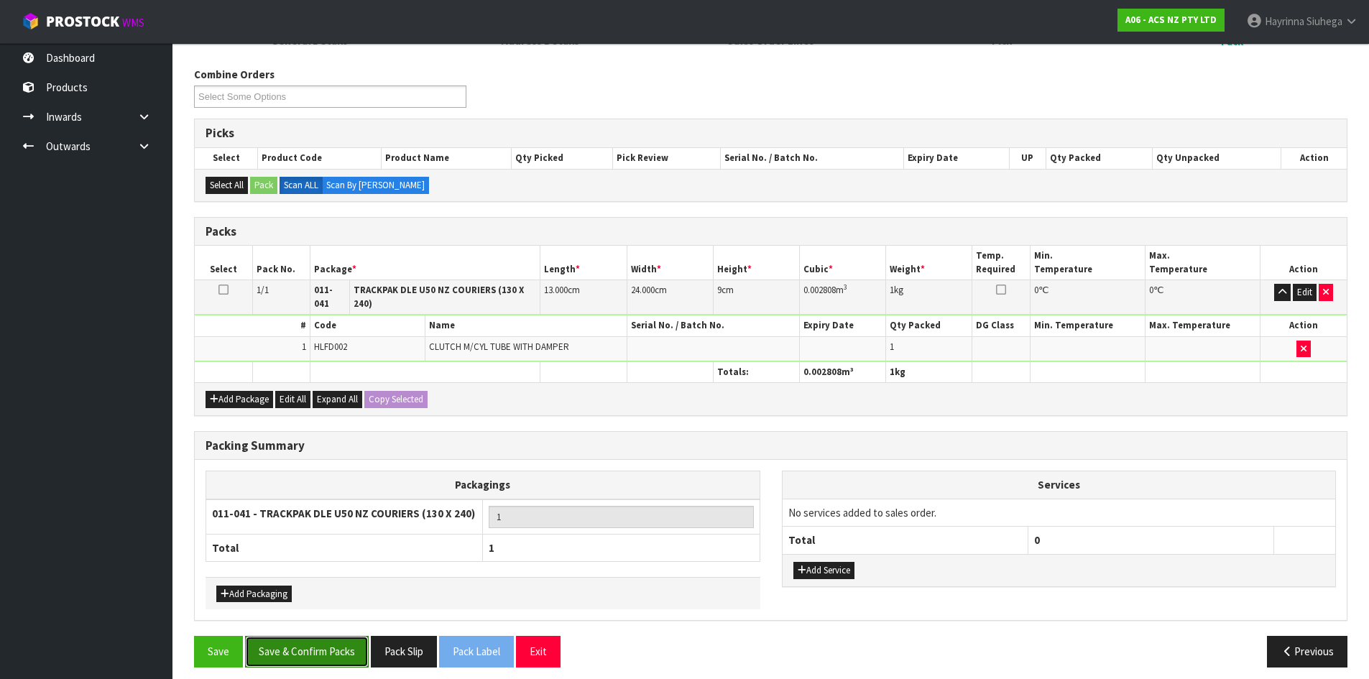
click at [337, 636] on button "Save & Confirm Packs" at bounding box center [307, 651] width 124 height 31
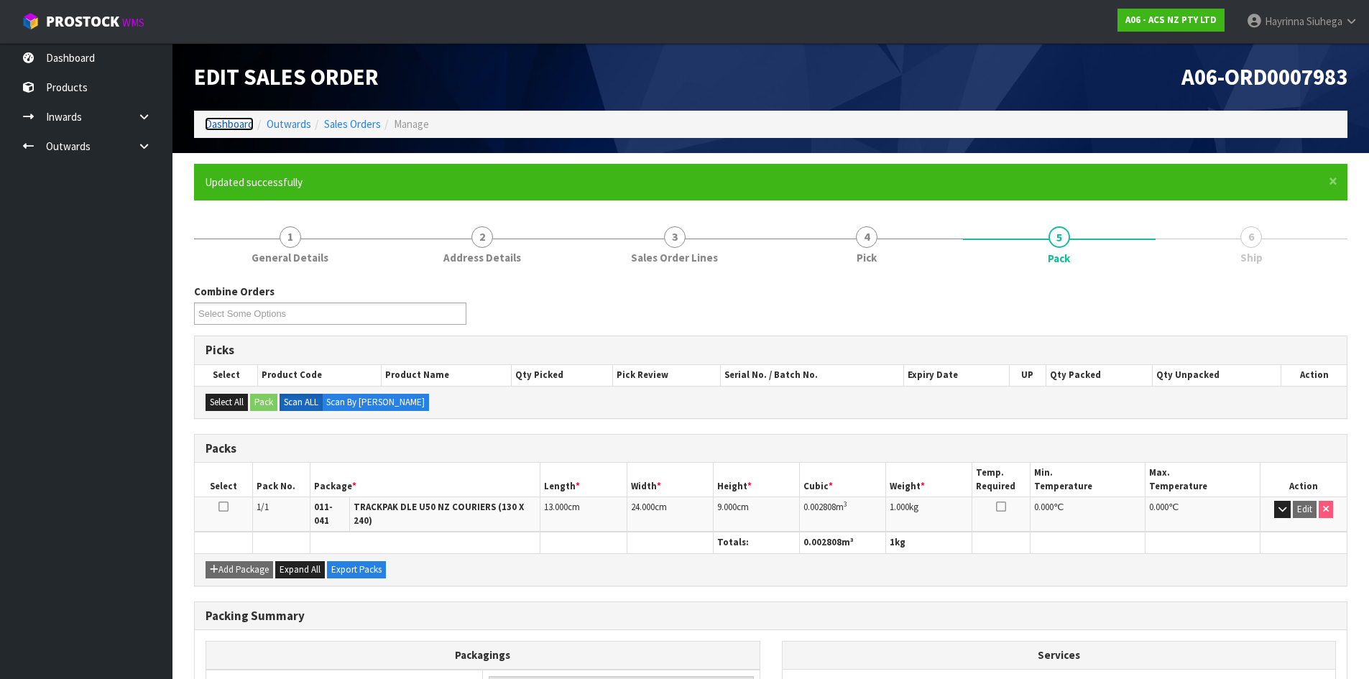
click at [225, 120] on link "Dashboard" at bounding box center [229, 124] width 49 height 14
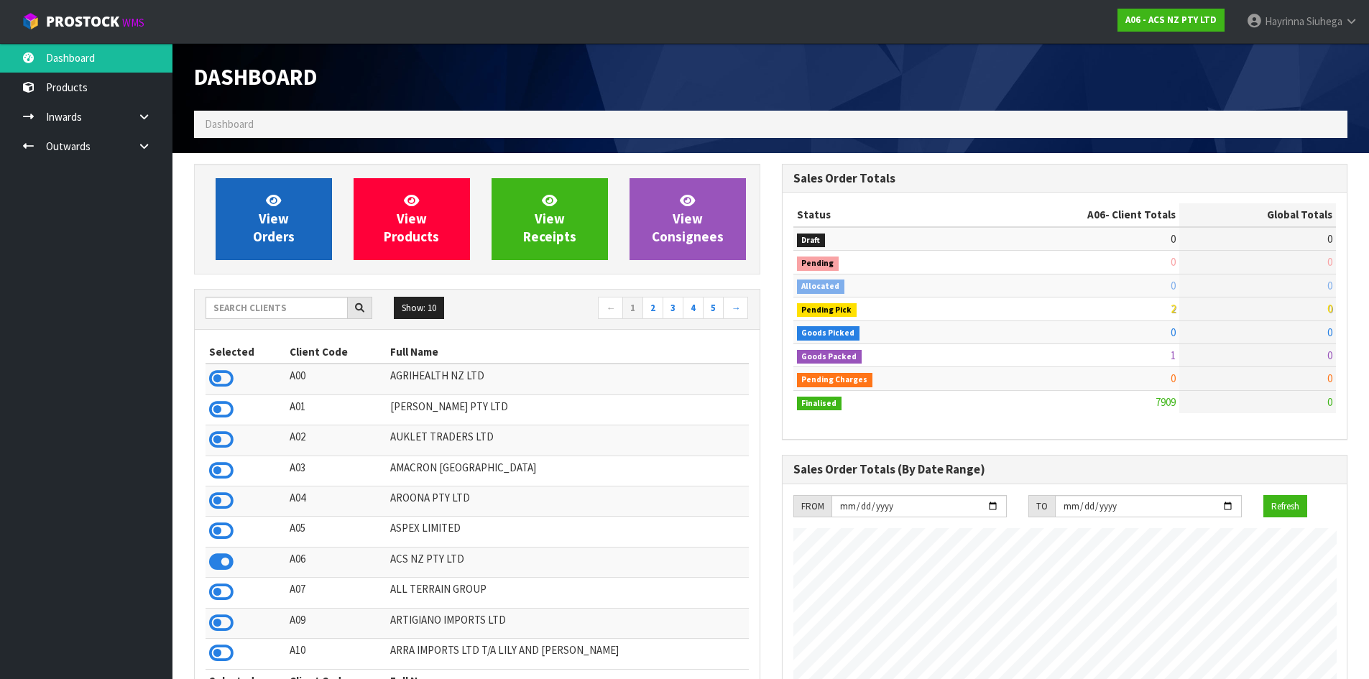
scroll to position [1088, 587]
click at [258, 243] on span "View Orders" at bounding box center [274, 219] width 42 height 54
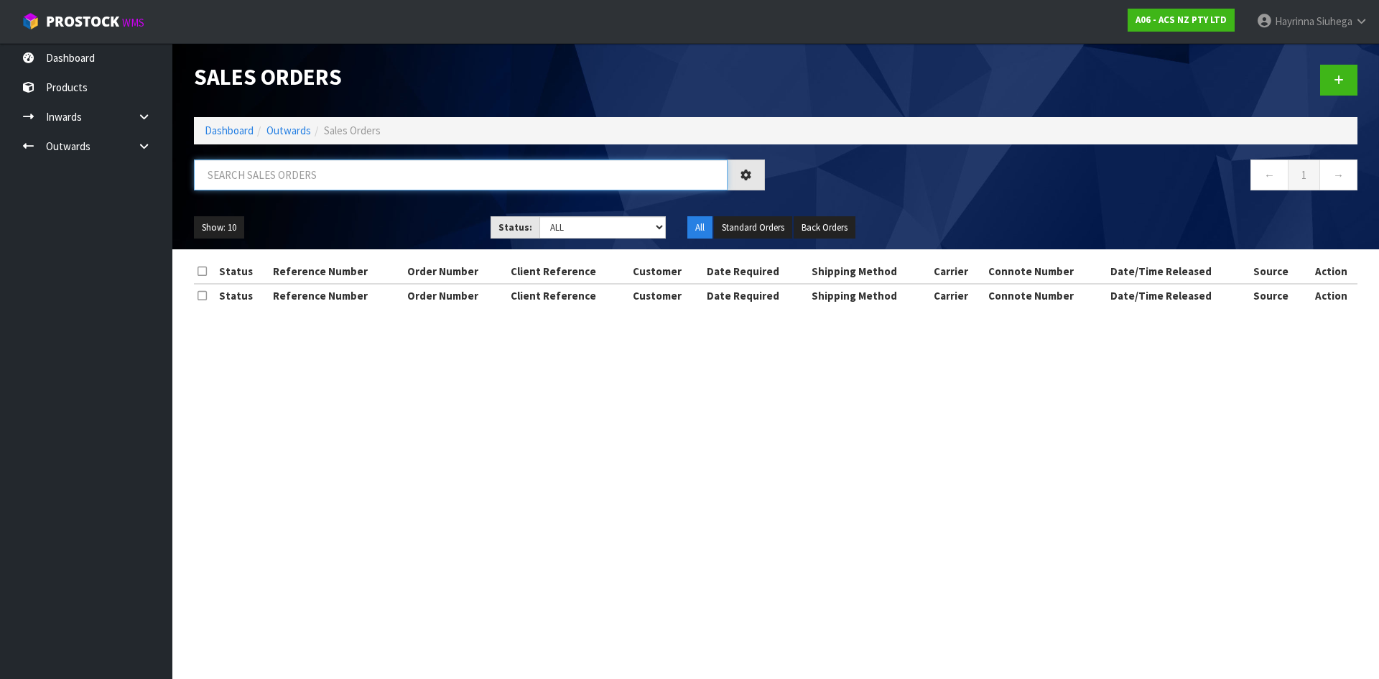
click at [281, 185] on input "text" at bounding box center [461, 174] width 534 height 31
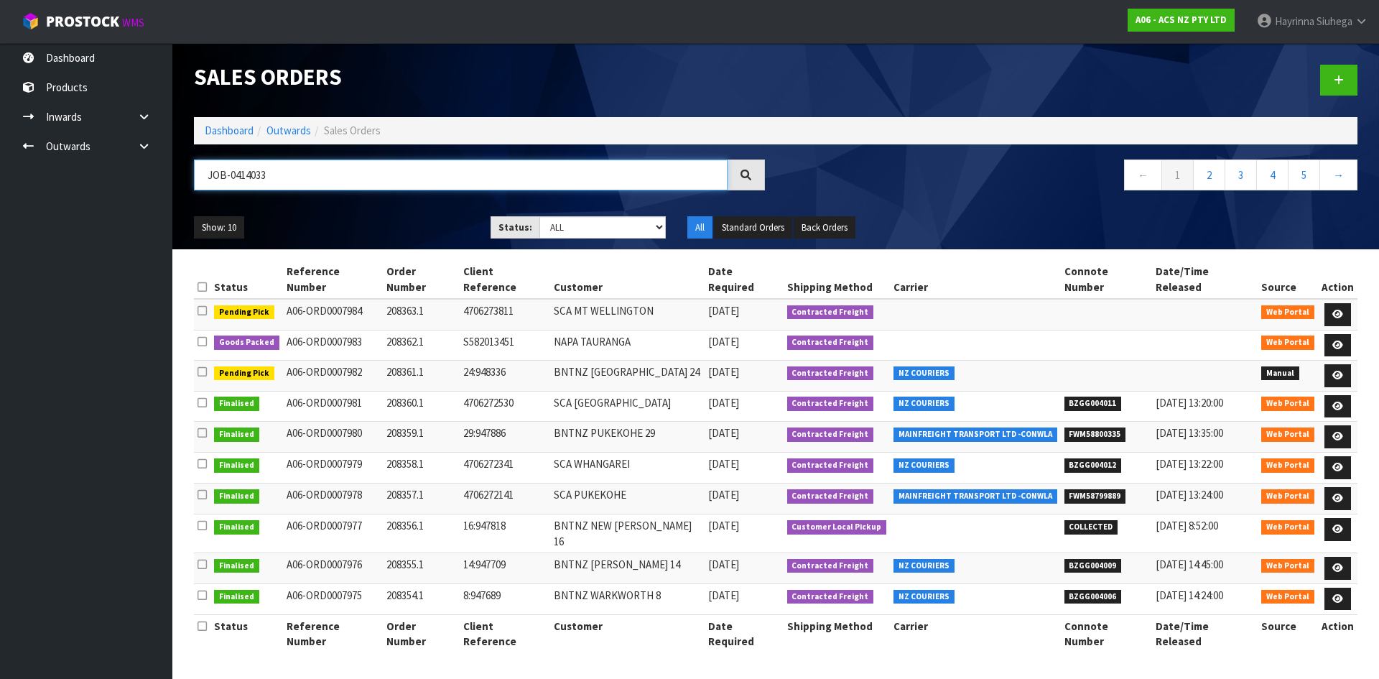
type input "JOB-0414033"
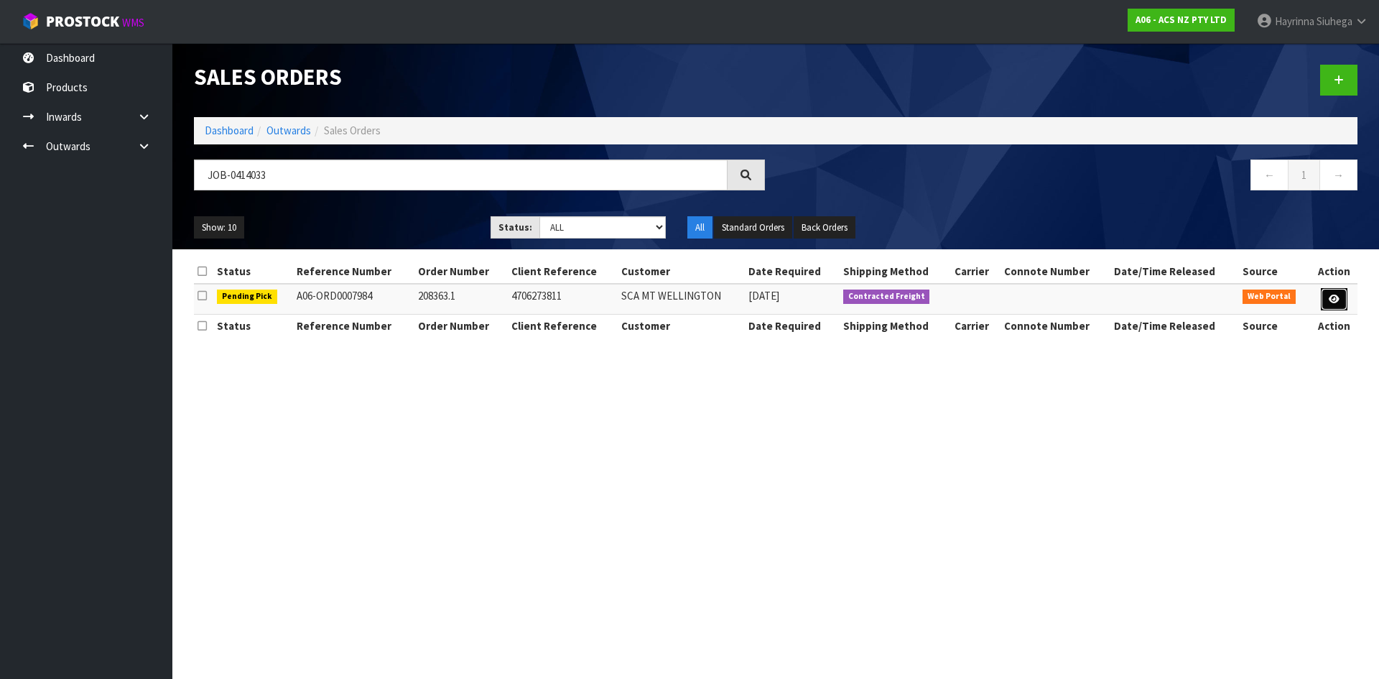
click at [1335, 290] on link at bounding box center [1334, 299] width 27 height 23
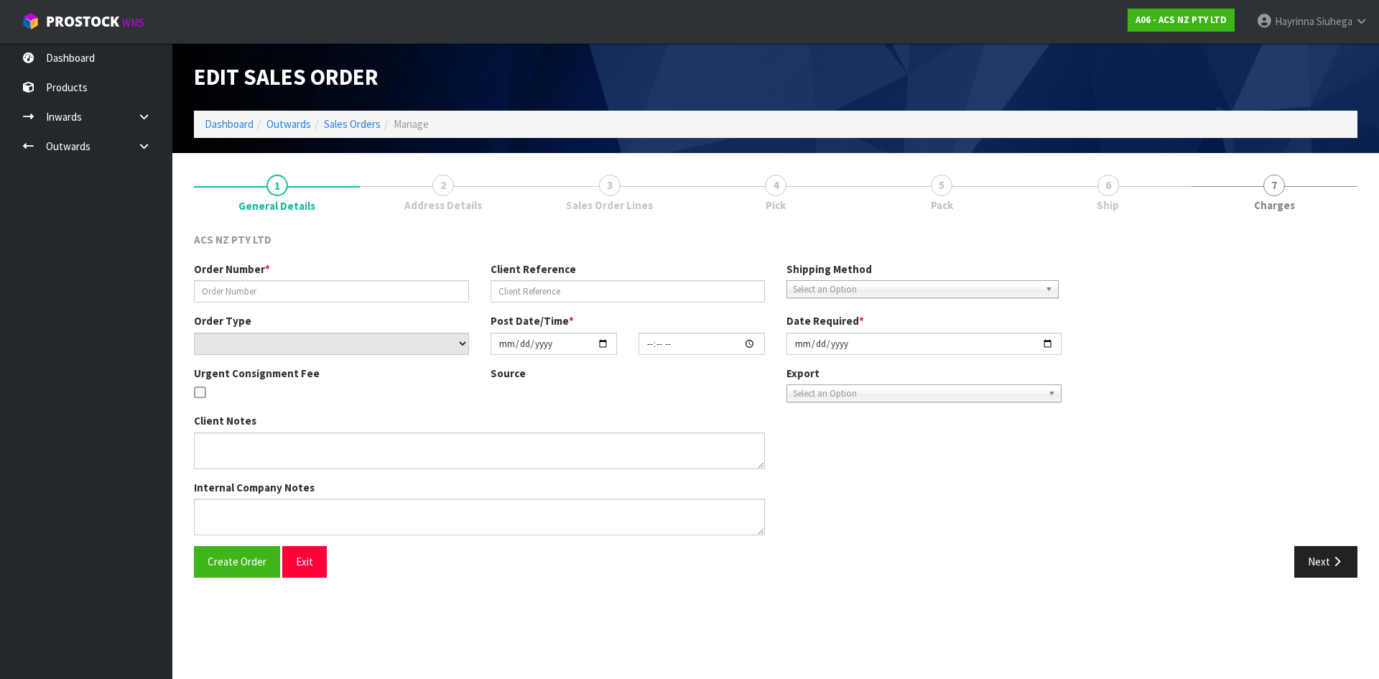
type input "208363.1"
type input "4706273811"
select select "number:0"
type input "2025-09-23"
type input "12:25:00.000"
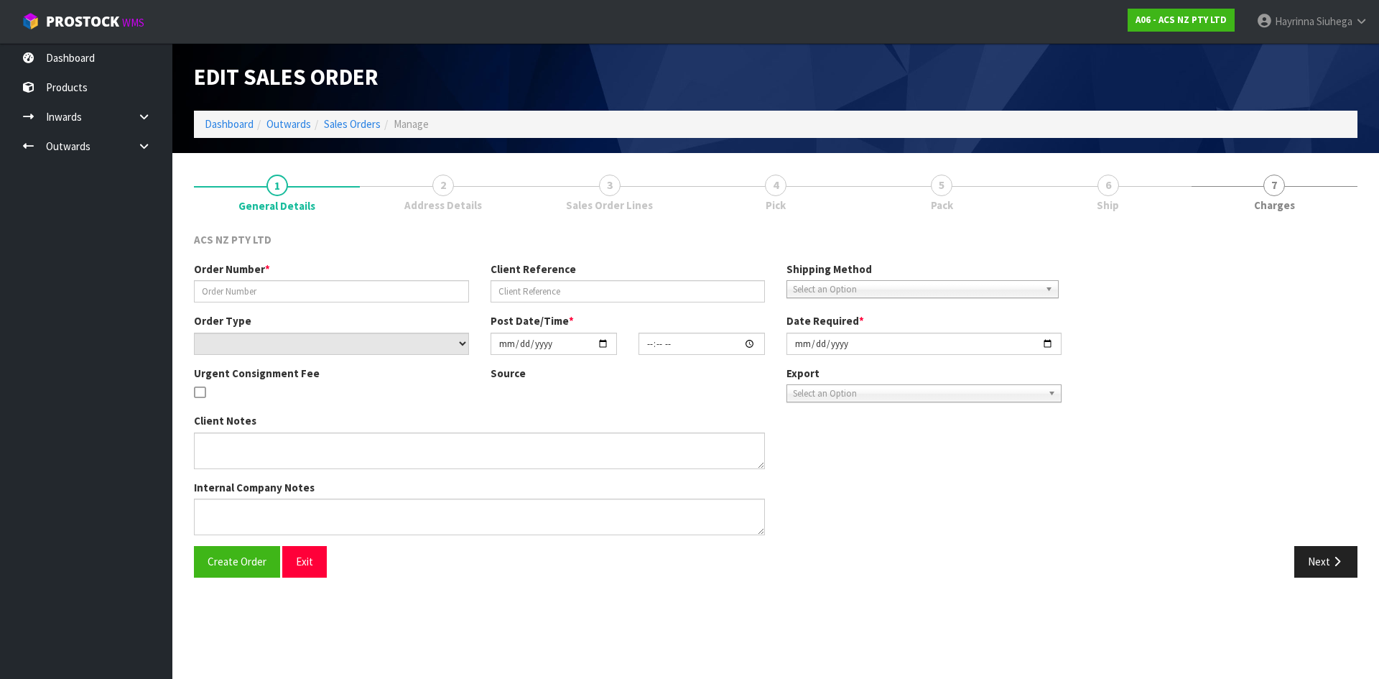
type input "2025-09-23"
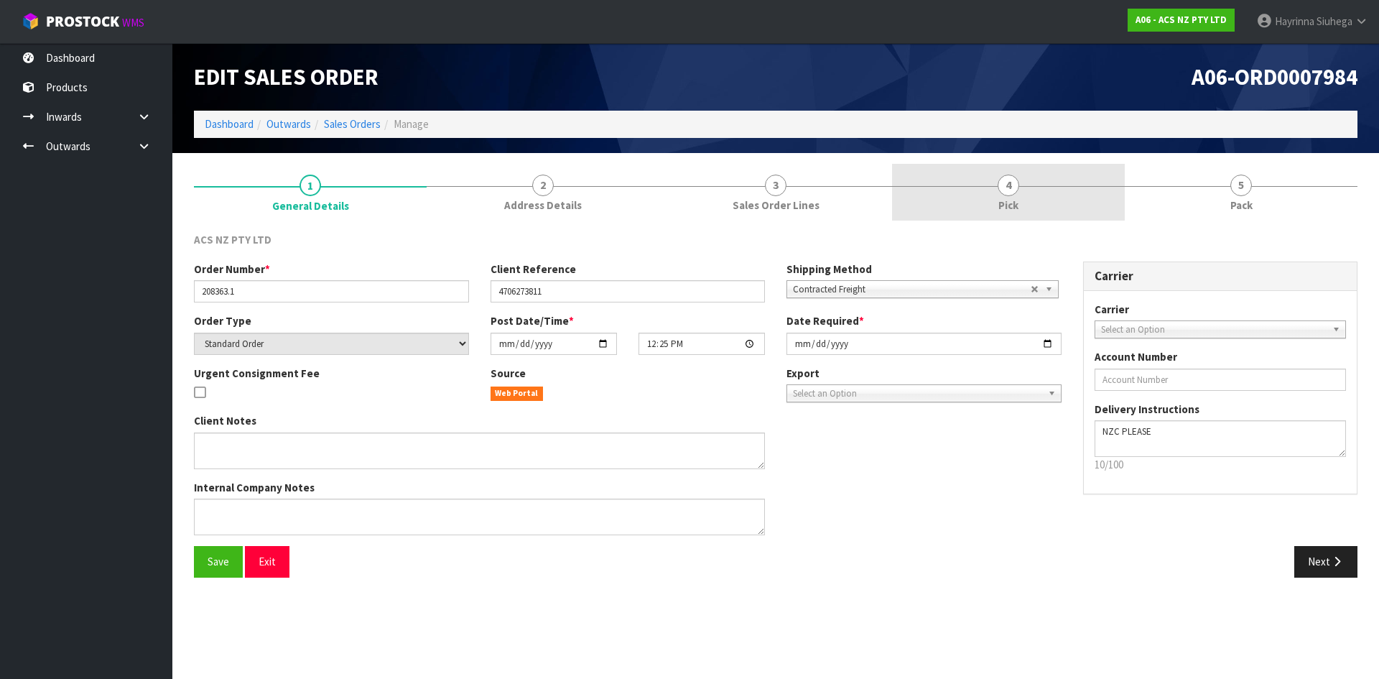
click at [1062, 189] on link "4 Pick" at bounding box center [1008, 192] width 233 height 57
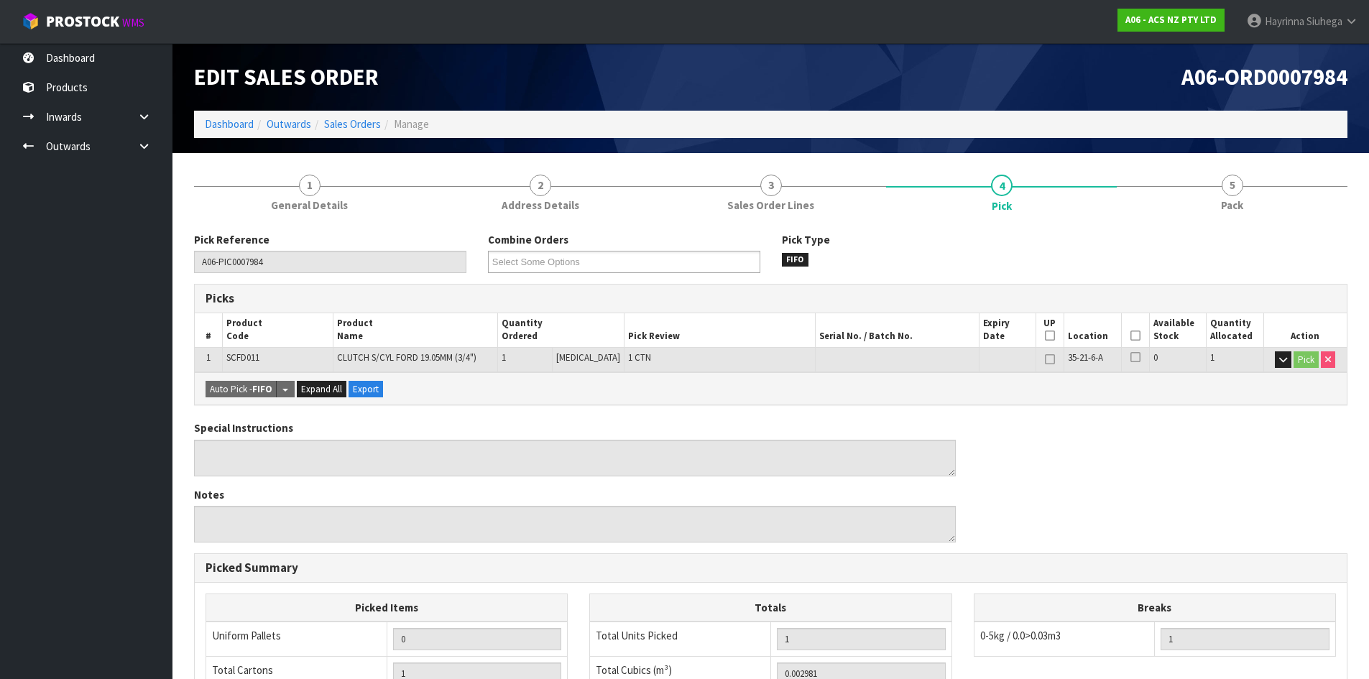
click at [1131, 336] on icon at bounding box center [1135, 335] width 10 height 1
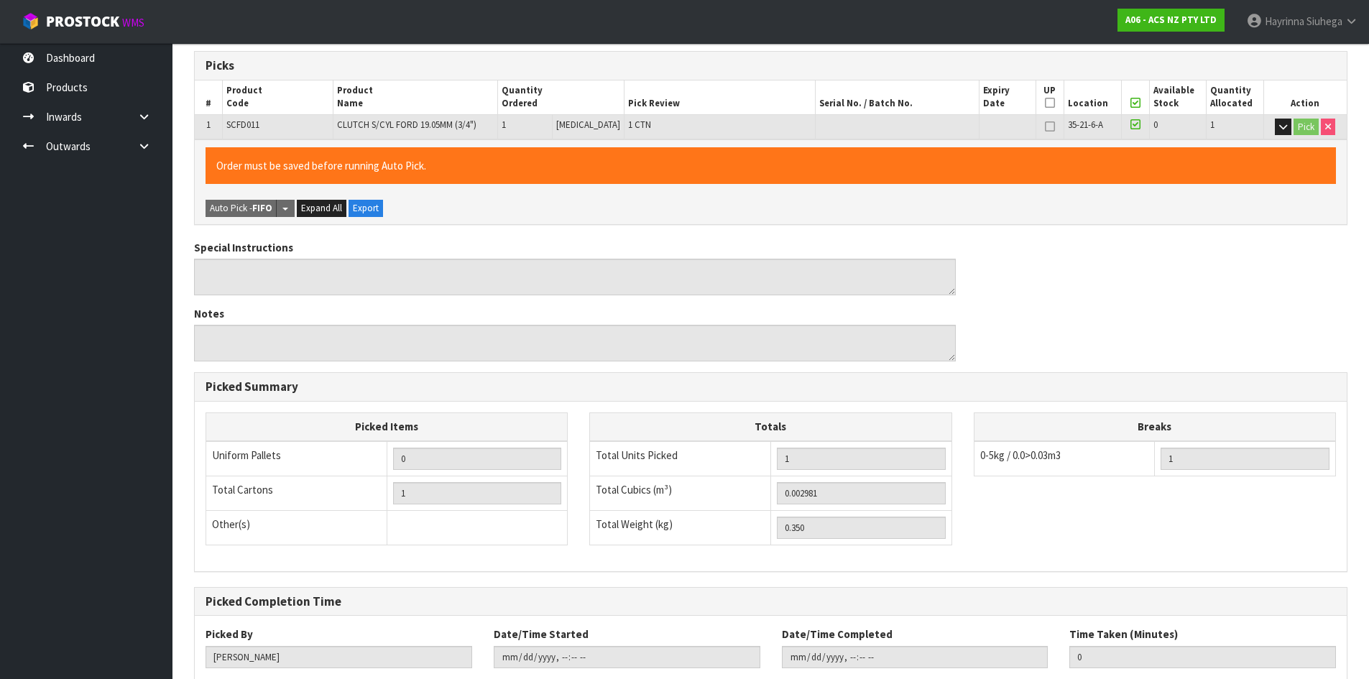
scroll to position [323, 0]
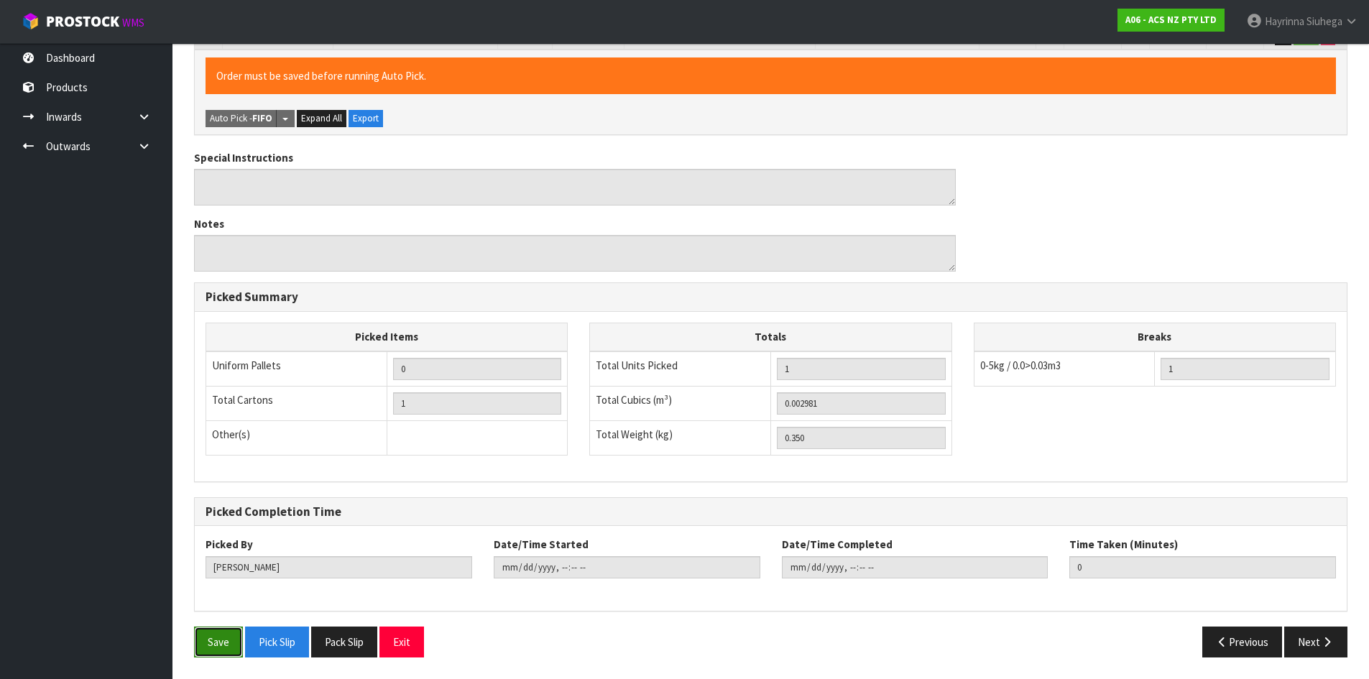
click at [214, 638] on button "Save" at bounding box center [218, 641] width 49 height 31
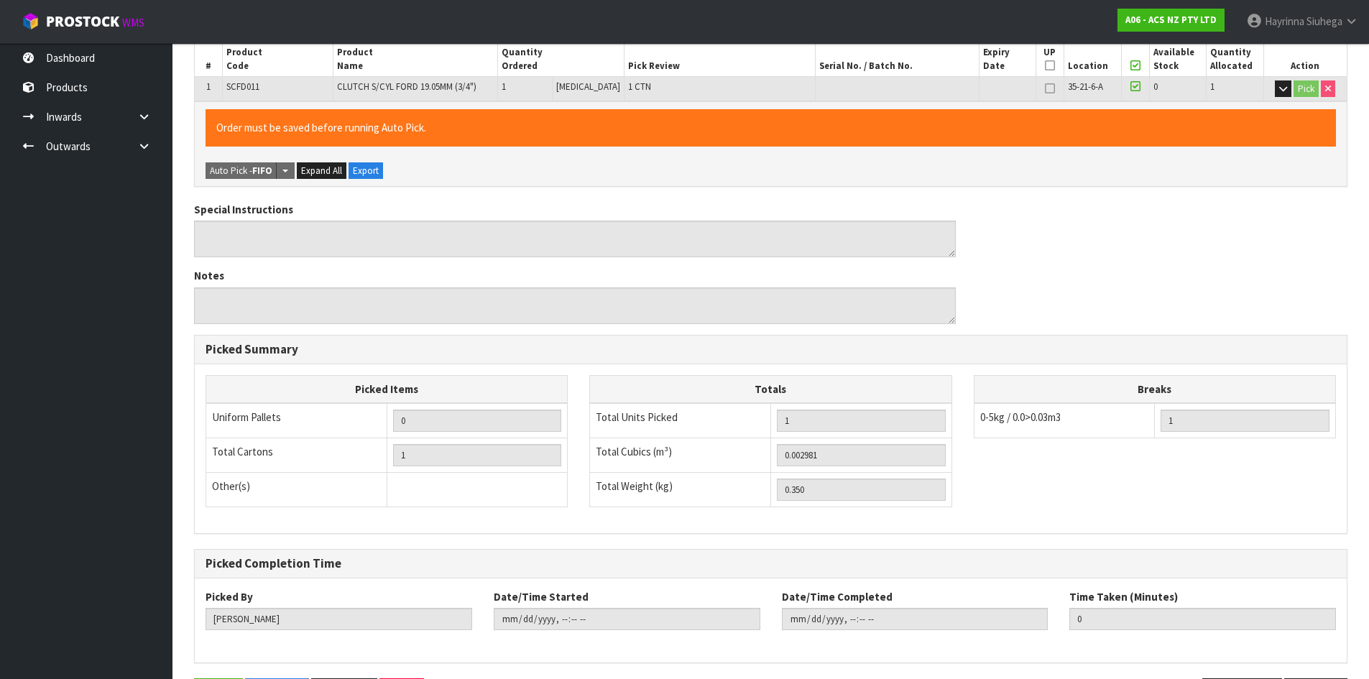
scroll to position [0, 0]
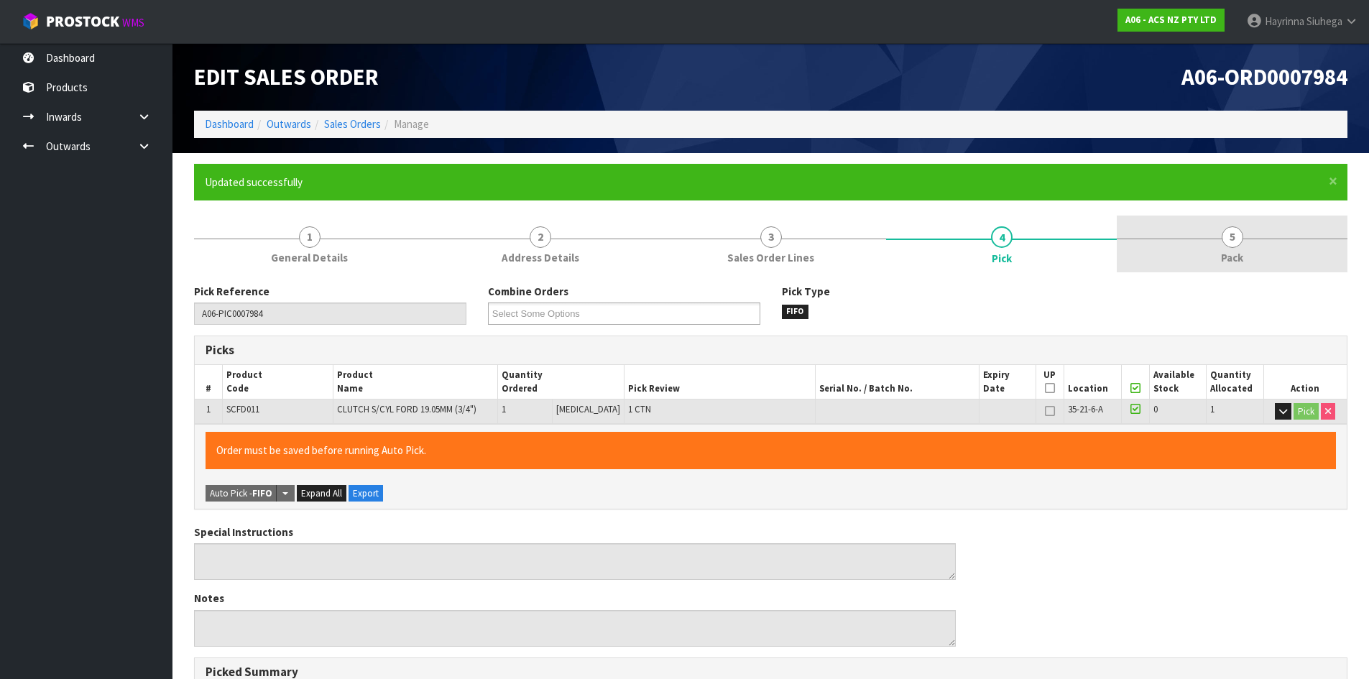
type input "Hayrinna Siuhega"
type input "2025-09-23T13:51:34"
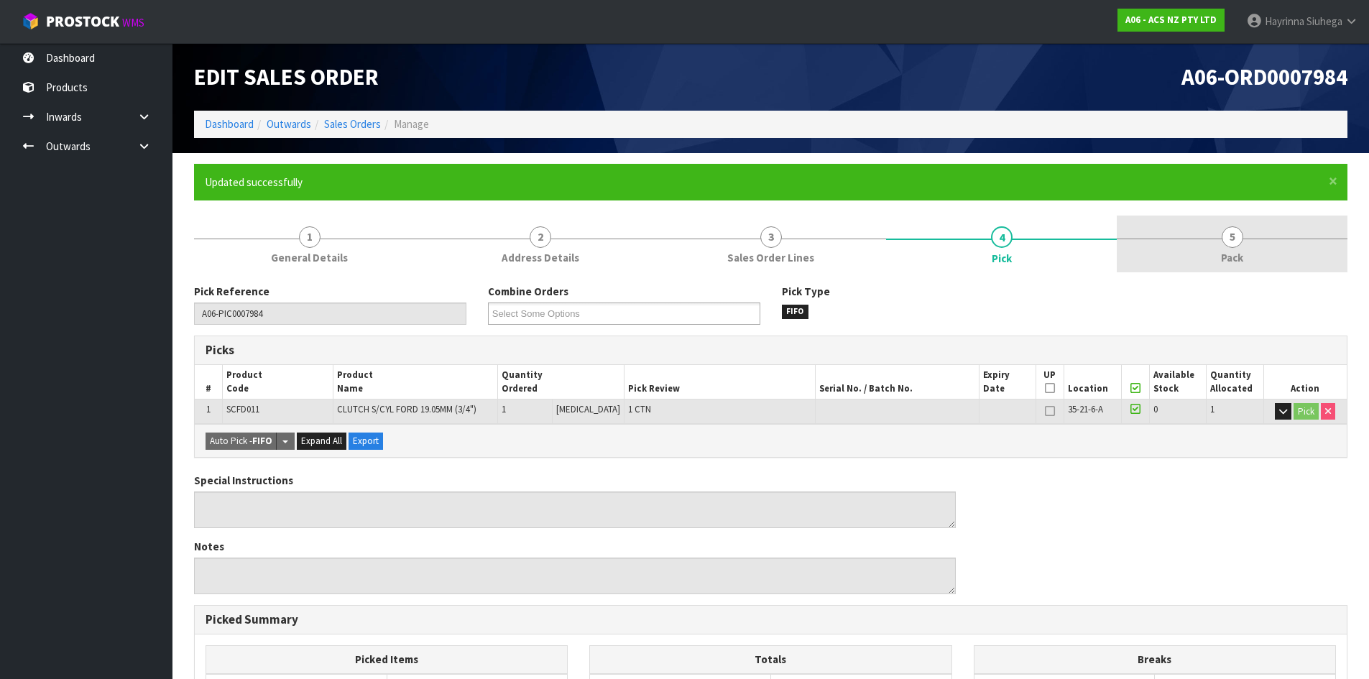
click at [1221, 239] on link "5 Pack" at bounding box center [1231, 244] width 231 height 57
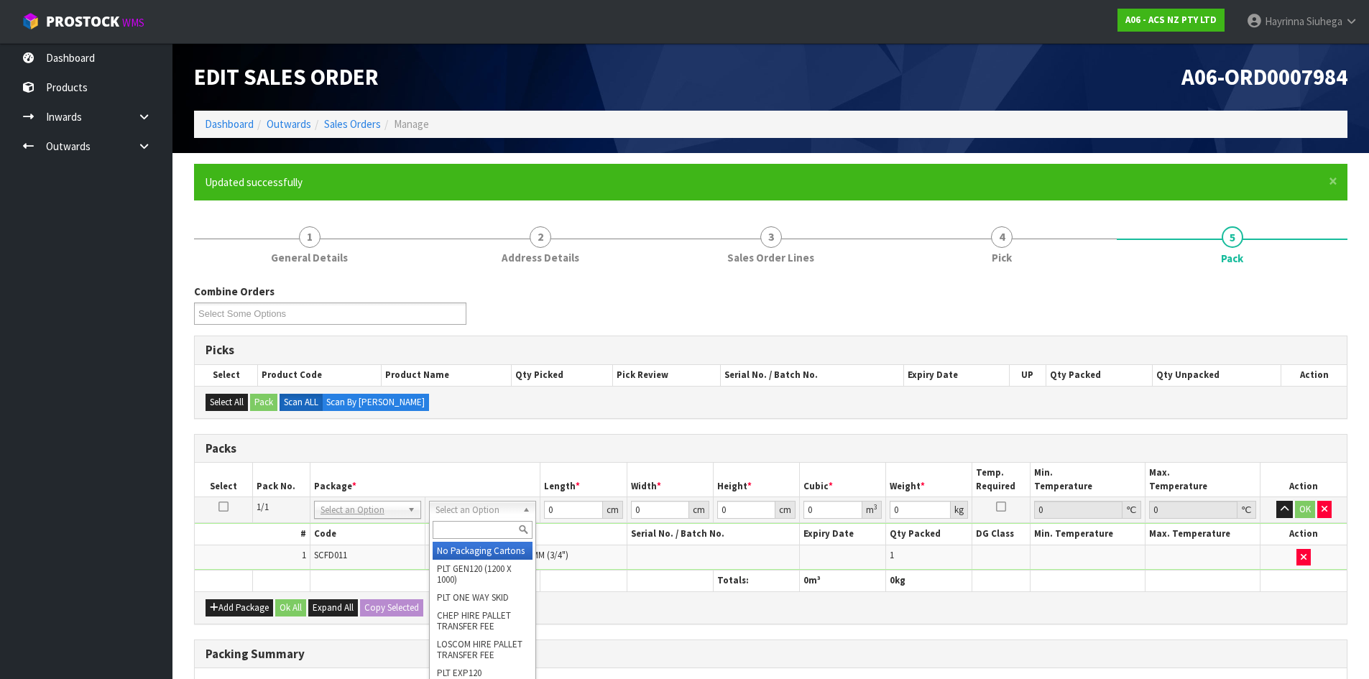
click at [486, 526] on input "text" at bounding box center [482, 530] width 100 height 18
type input "U20"
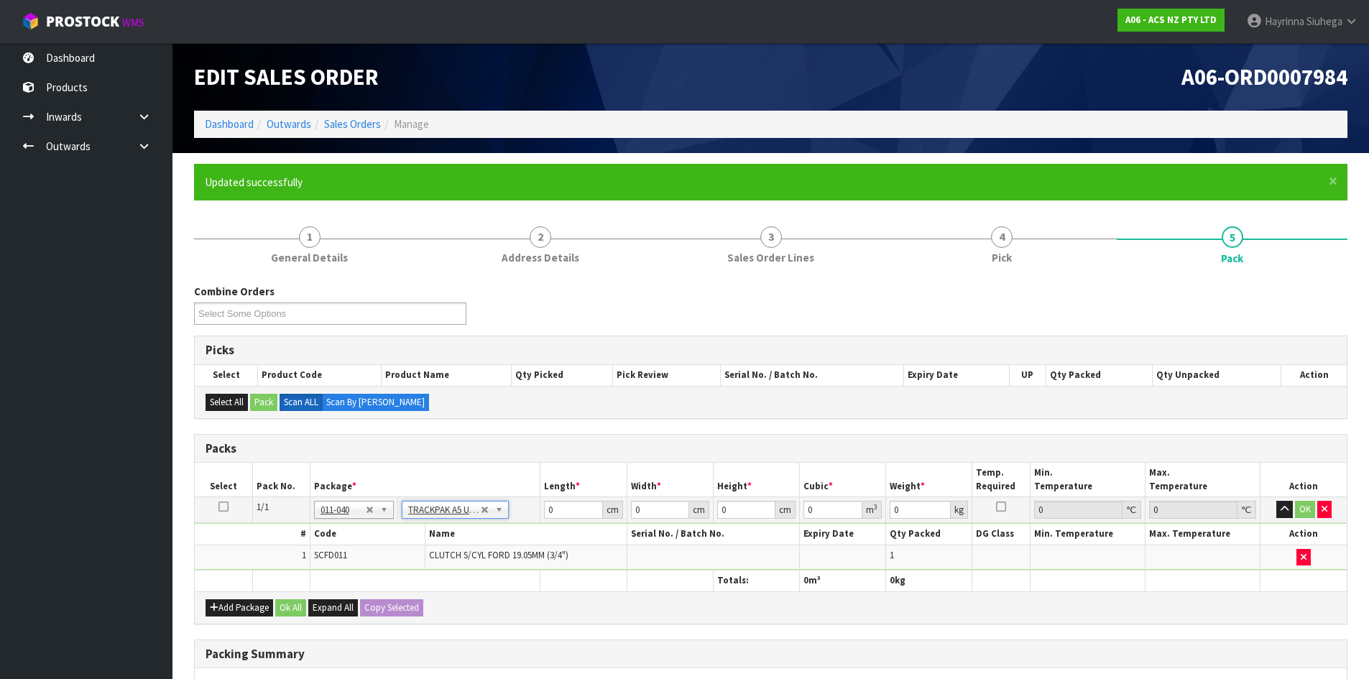
type input "18.5"
type input "28"
type input "0.01"
type input "0.000005"
type input "0.36"
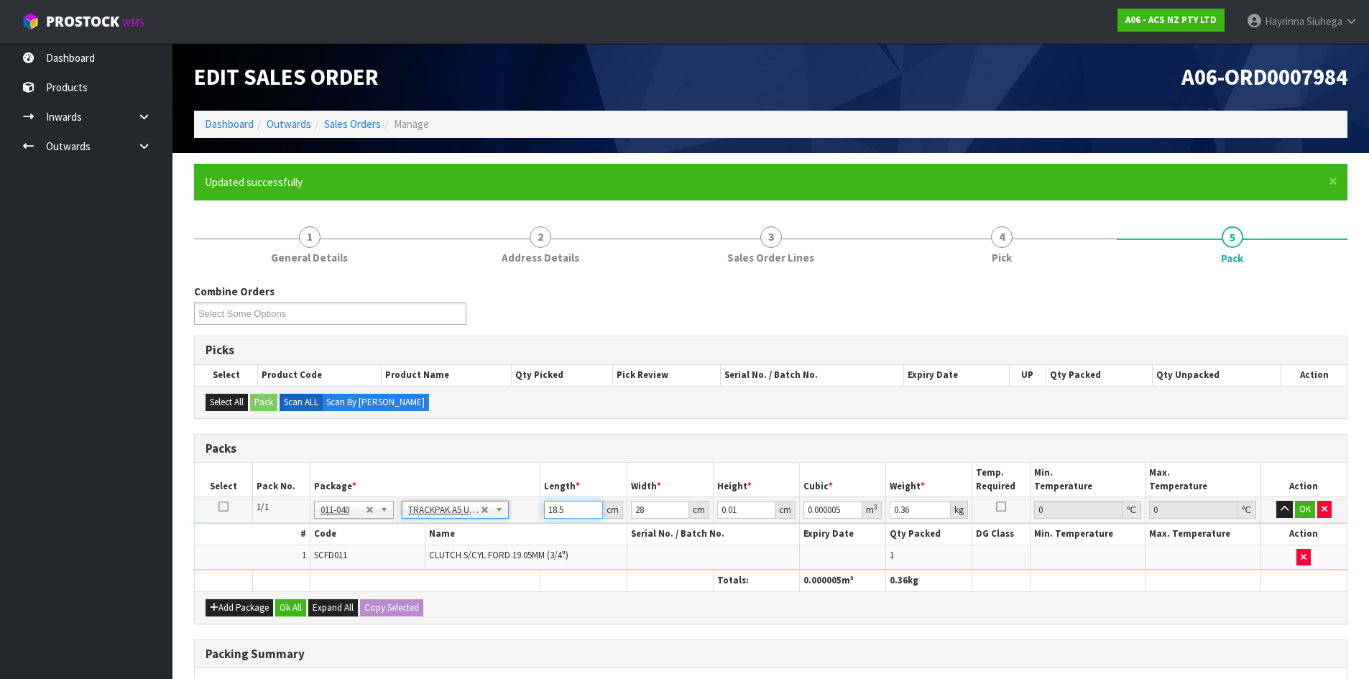
click at [560, 505] on input "18.5" at bounding box center [573, 510] width 58 height 18
type input "1"
type input "0"
type input "19"
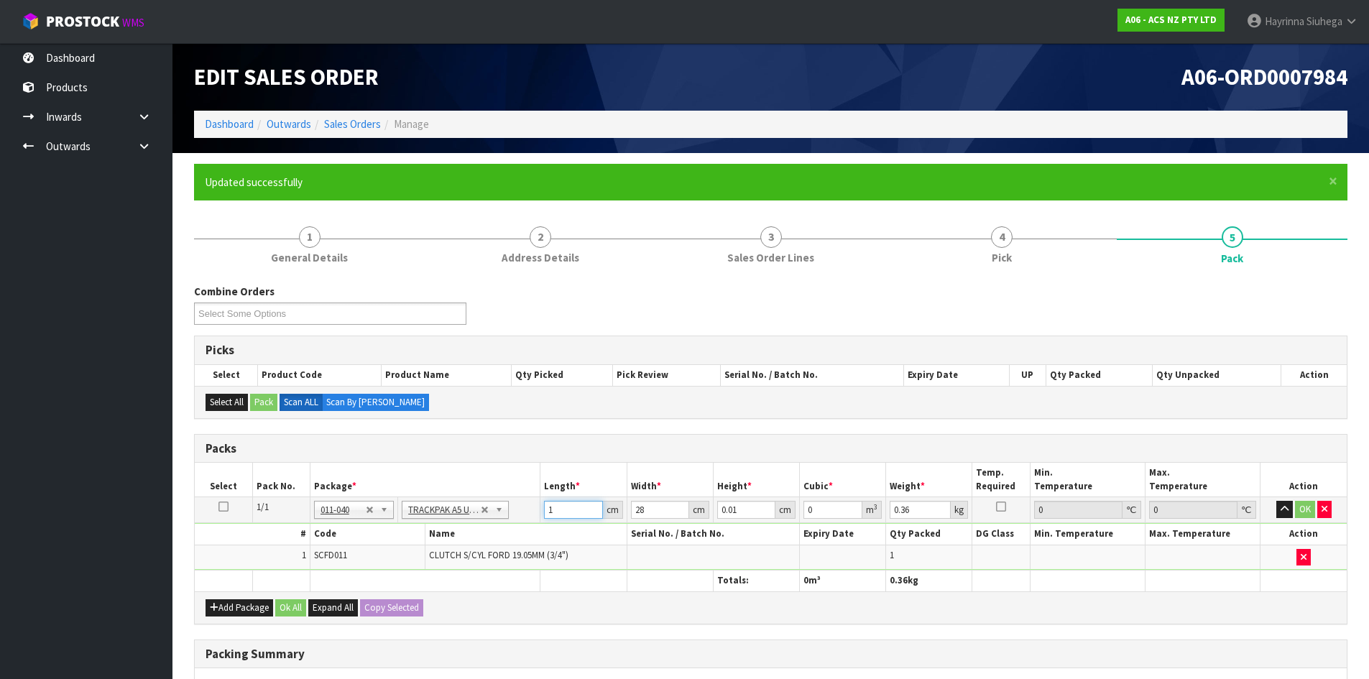
type input "0.000005"
type input "19"
type input "8"
type input "0.004256"
type input "8"
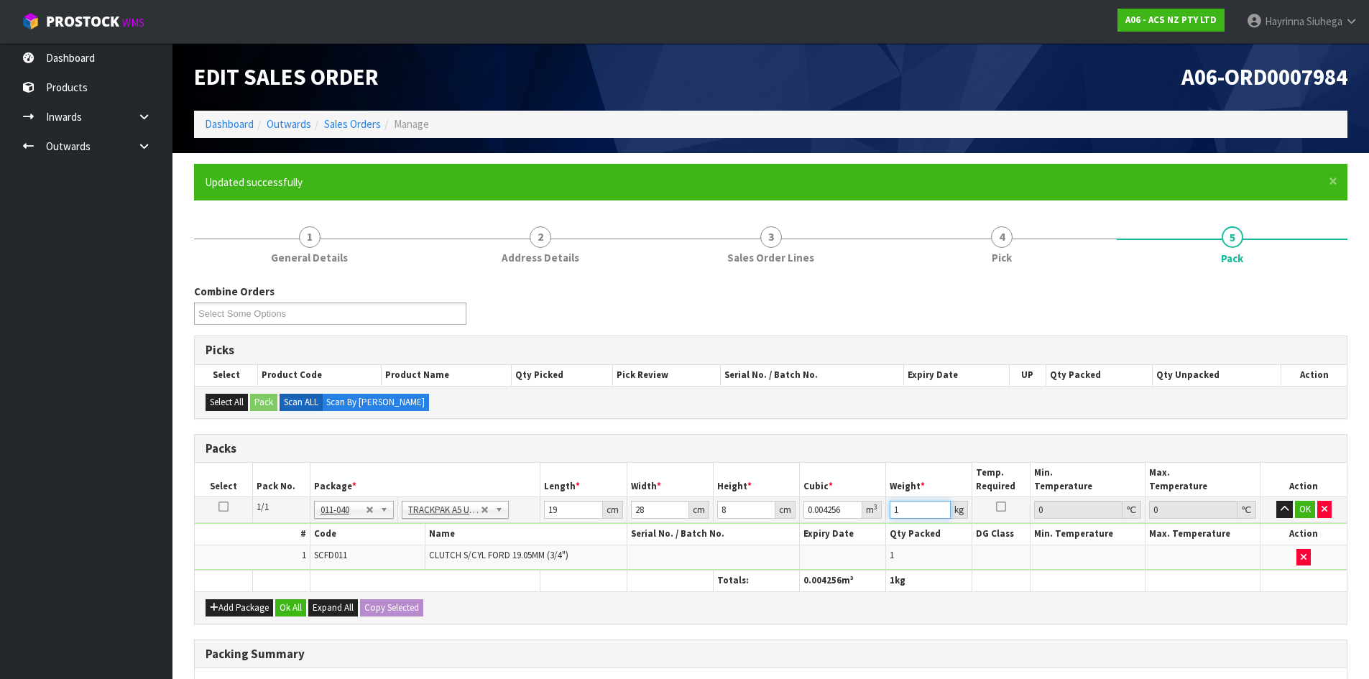
type input "1"
click button "OK" at bounding box center [1305, 509] width 20 height 17
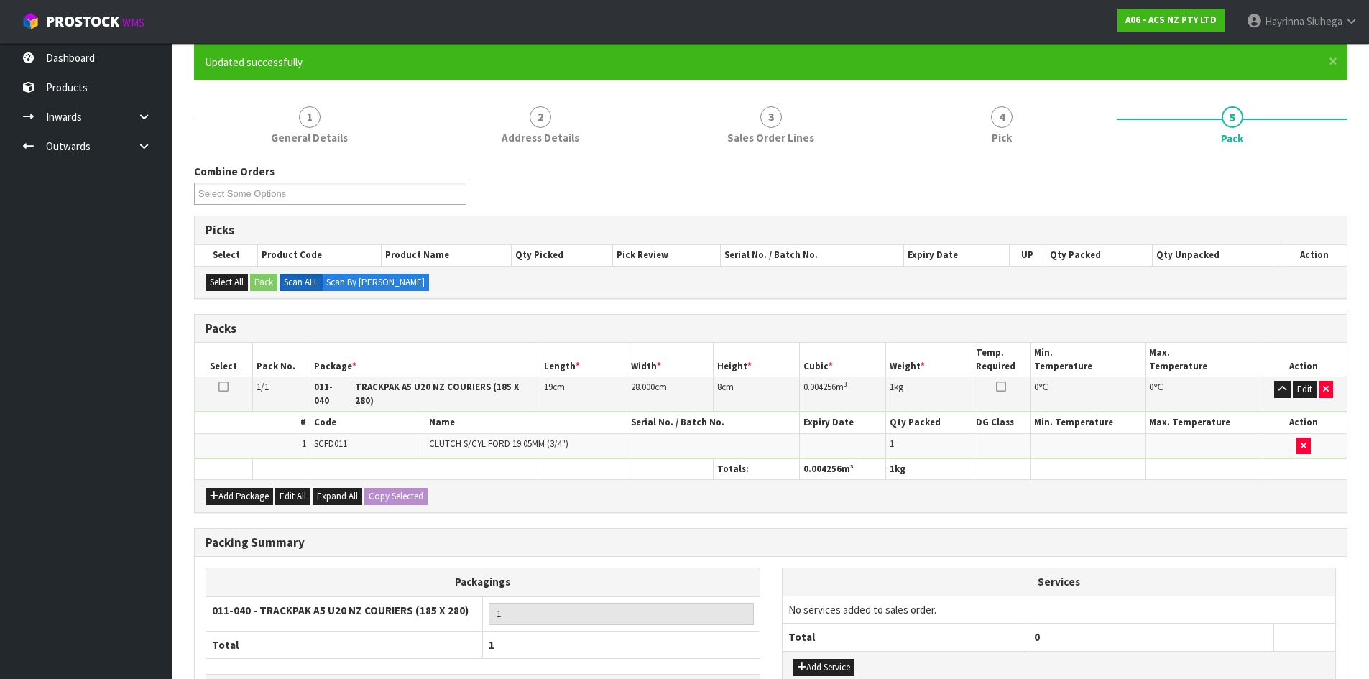
scroll to position [217, 0]
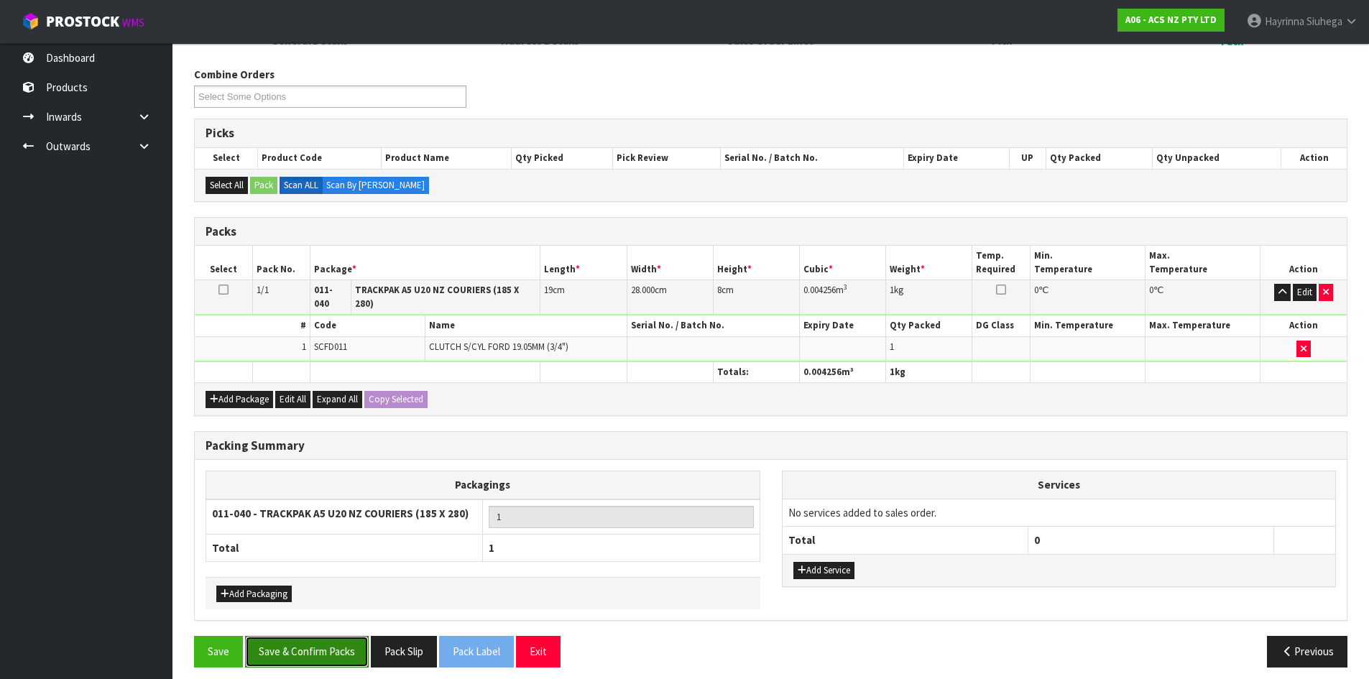
click at [338, 645] on button "Save & Confirm Packs" at bounding box center [307, 651] width 124 height 31
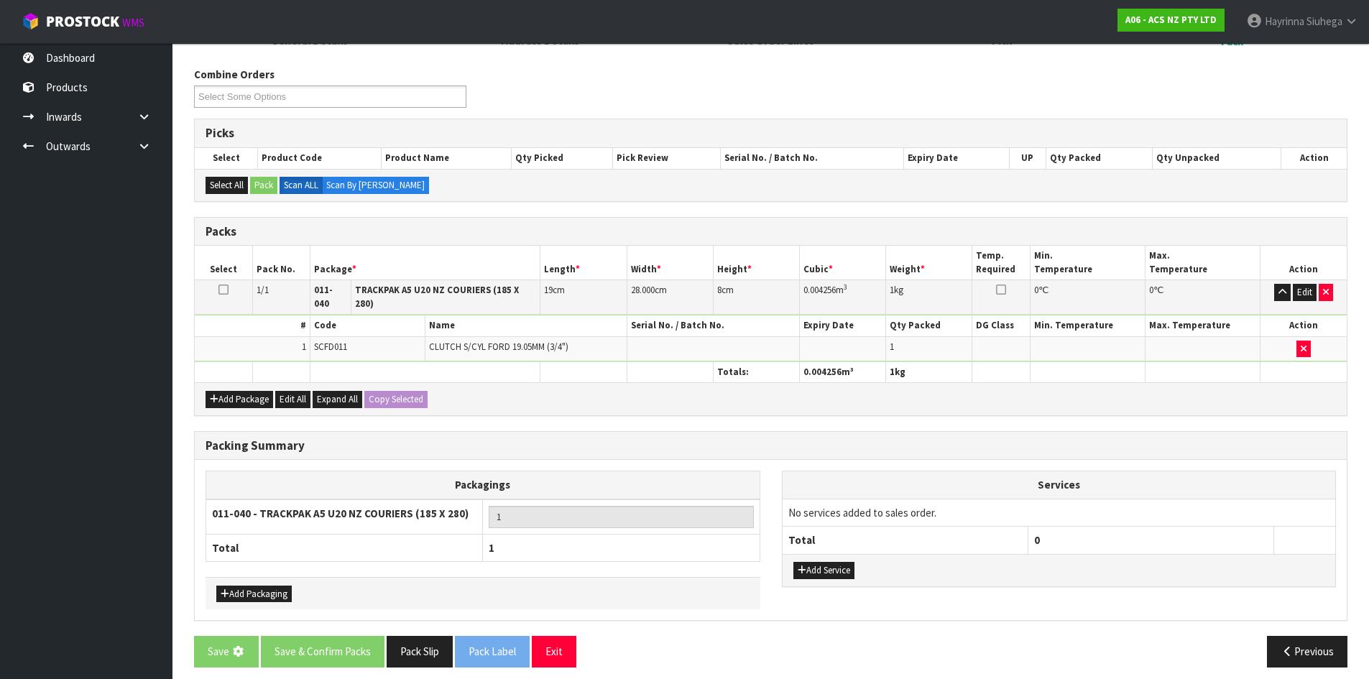
scroll to position [0, 0]
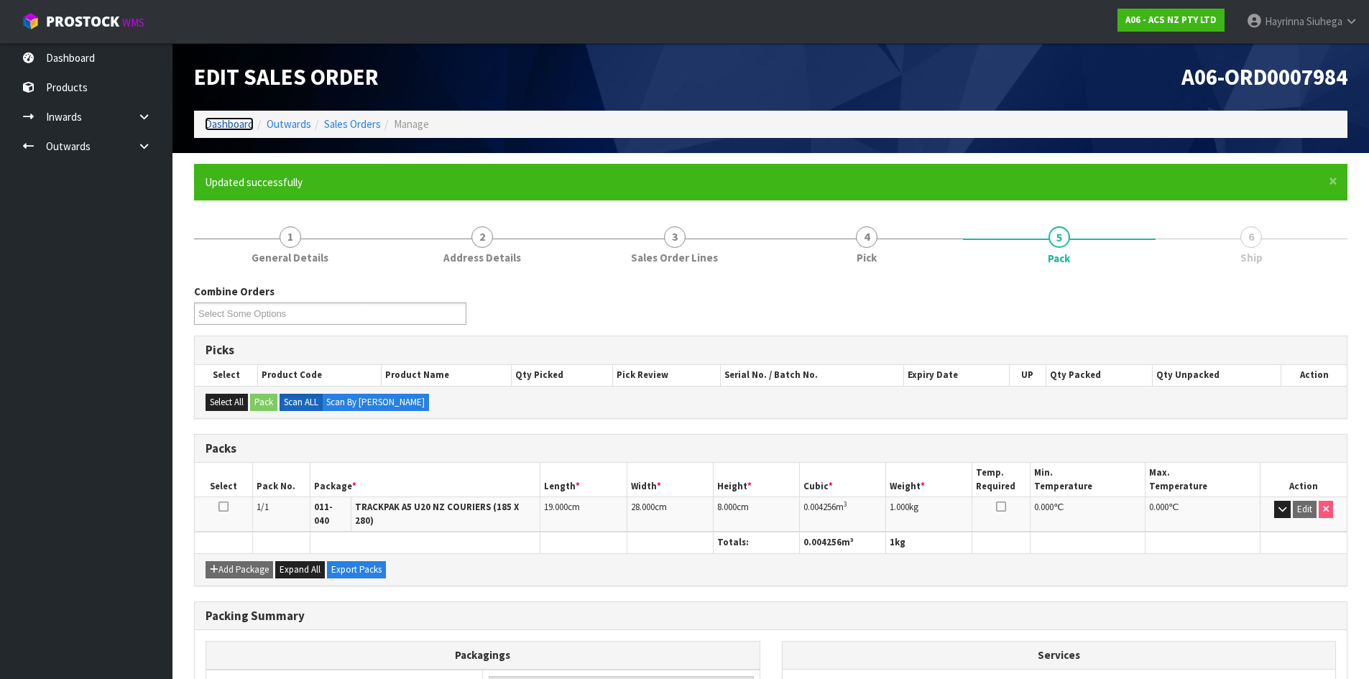
click at [227, 117] on link "Dashboard" at bounding box center [229, 124] width 49 height 14
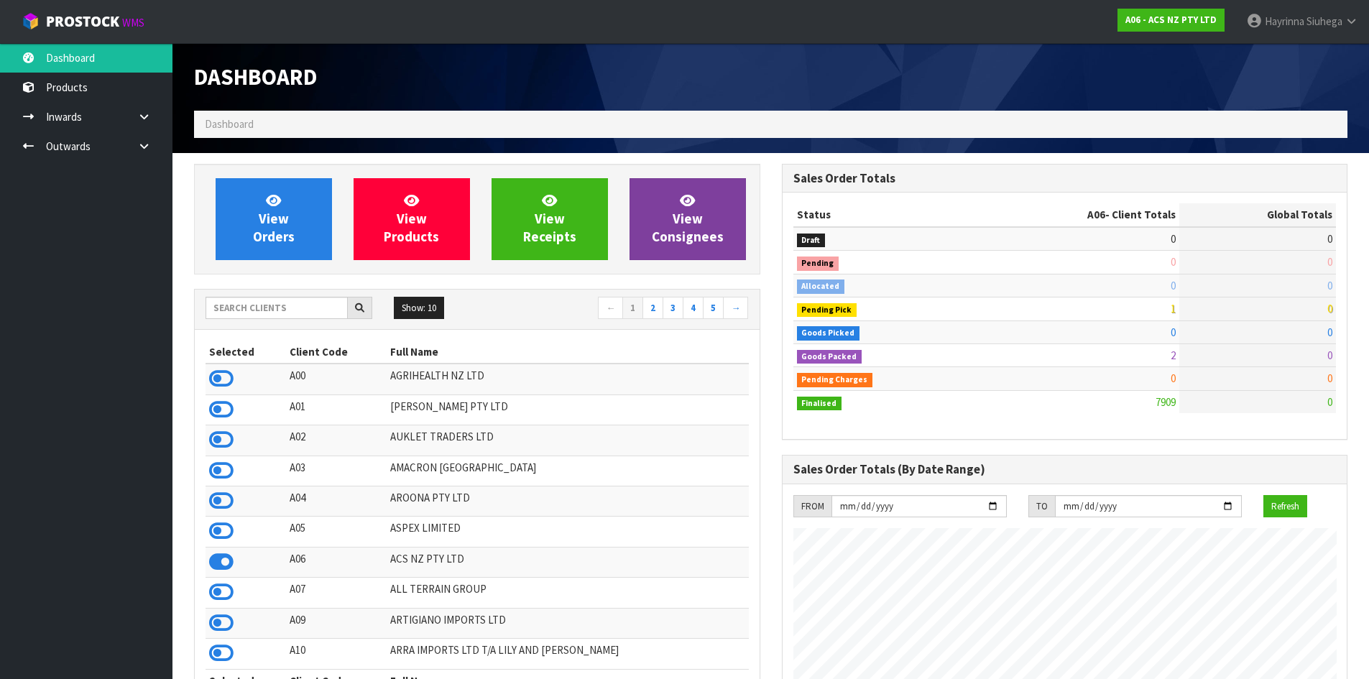
scroll to position [1088, 587]
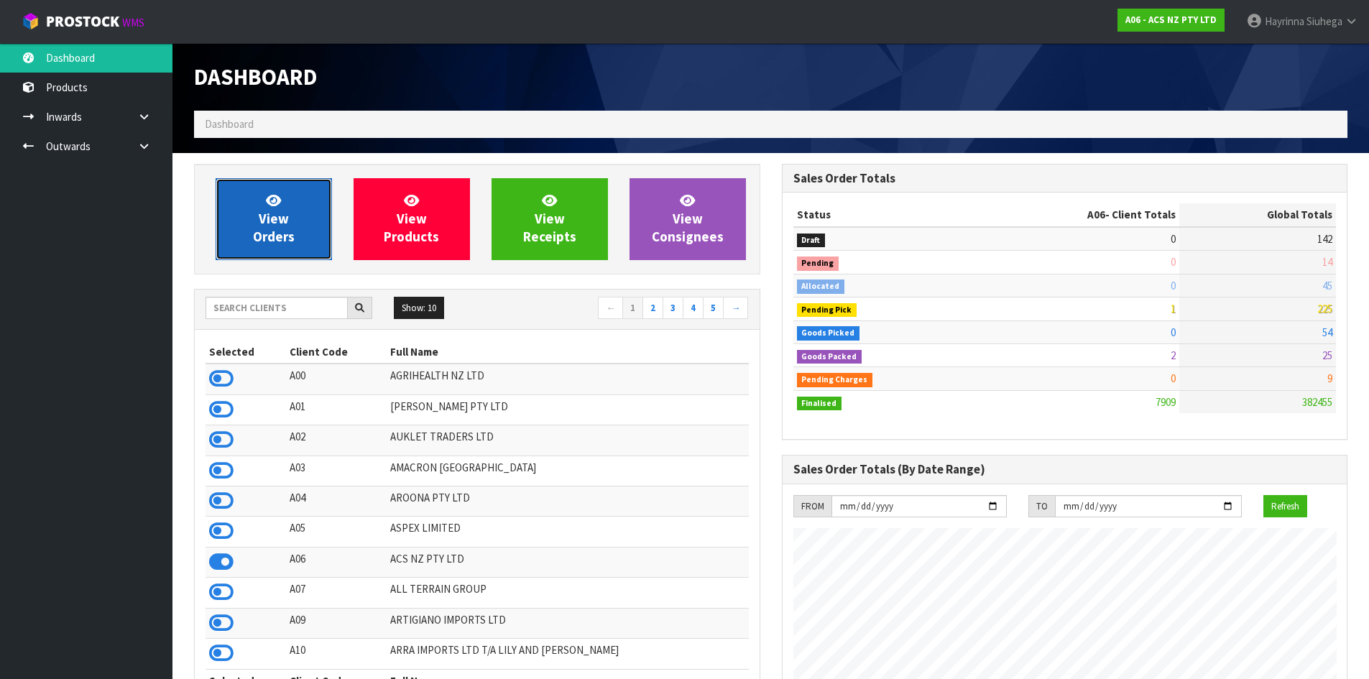
click at [255, 222] on link "View Orders" at bounding box center [274, 219] width 116 height 82
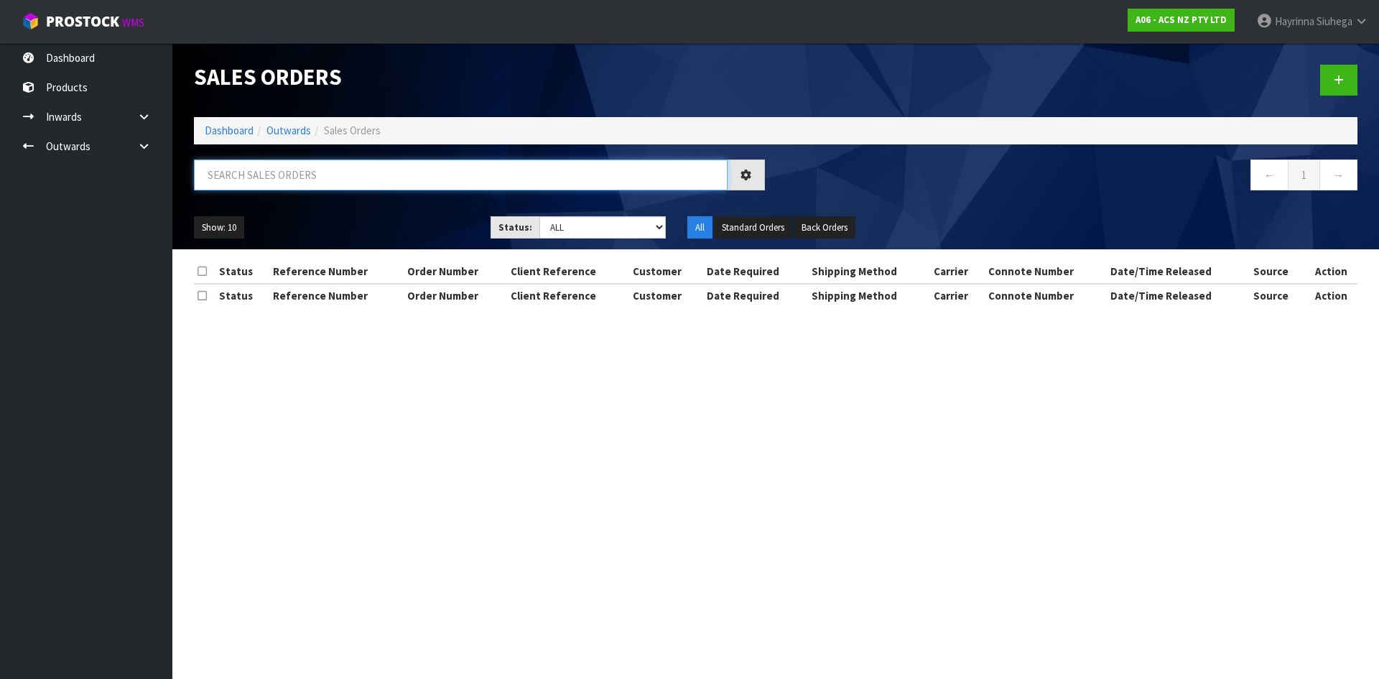
click at [270, 172] on input "text" at bounding box center [461, 174] width 534 height 31
type input "JOB-0414016"
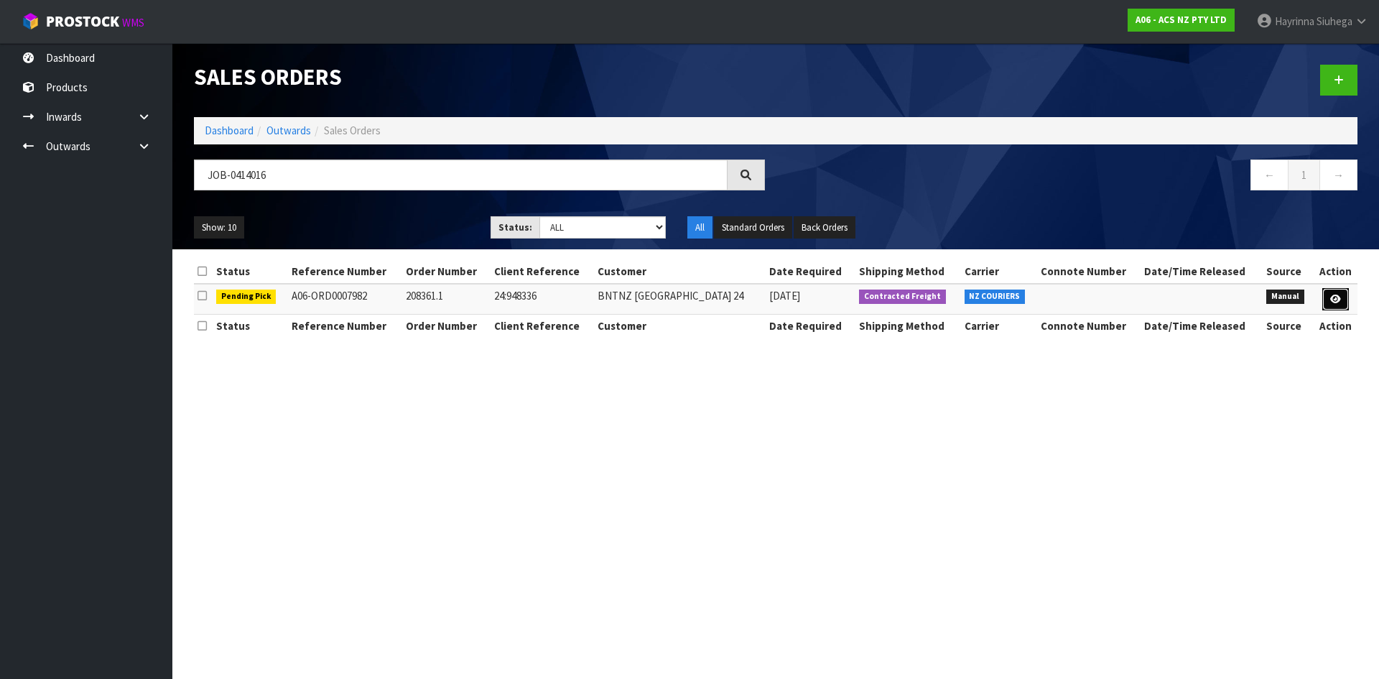
click at [1343, 297] on link at bounding box center [1336, 299] width 27 height 23
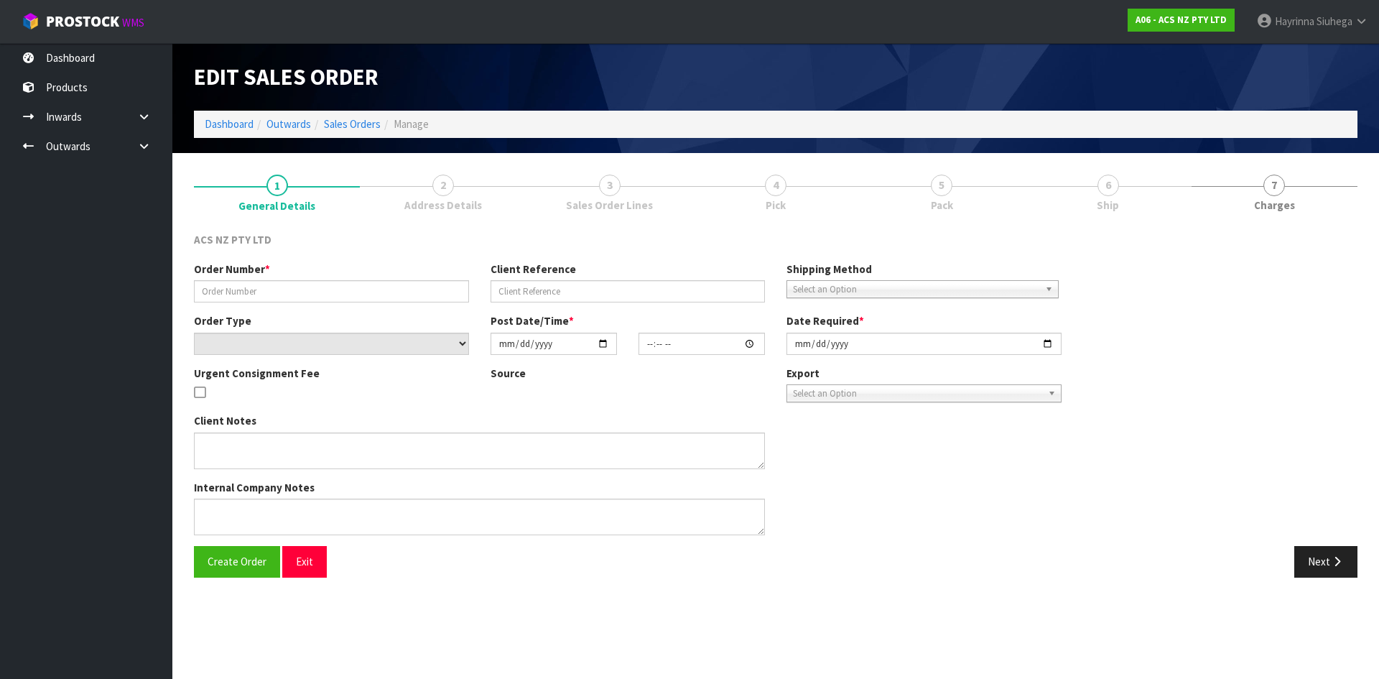
type input "208361.1"
type input "24:948336"
select select "number:0"
type input "2025-09-23"
type input "11:38:00.000"
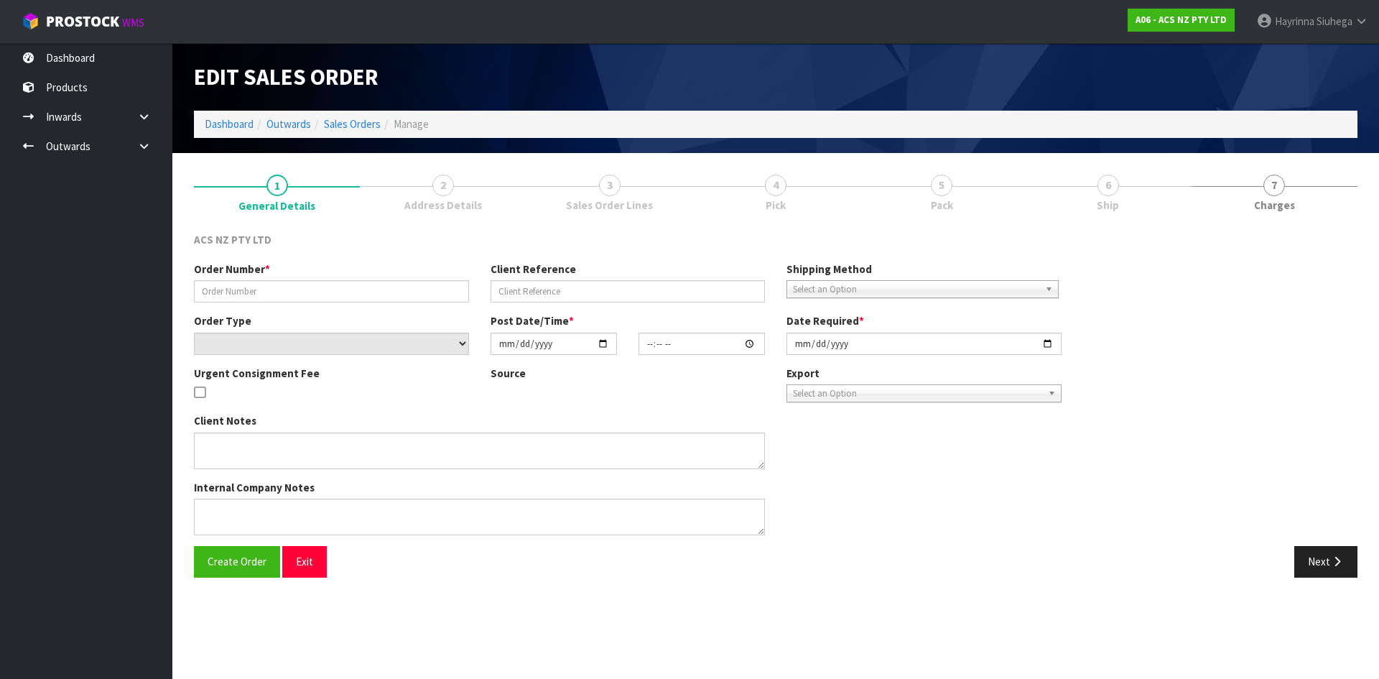
type input "2025-09-23"
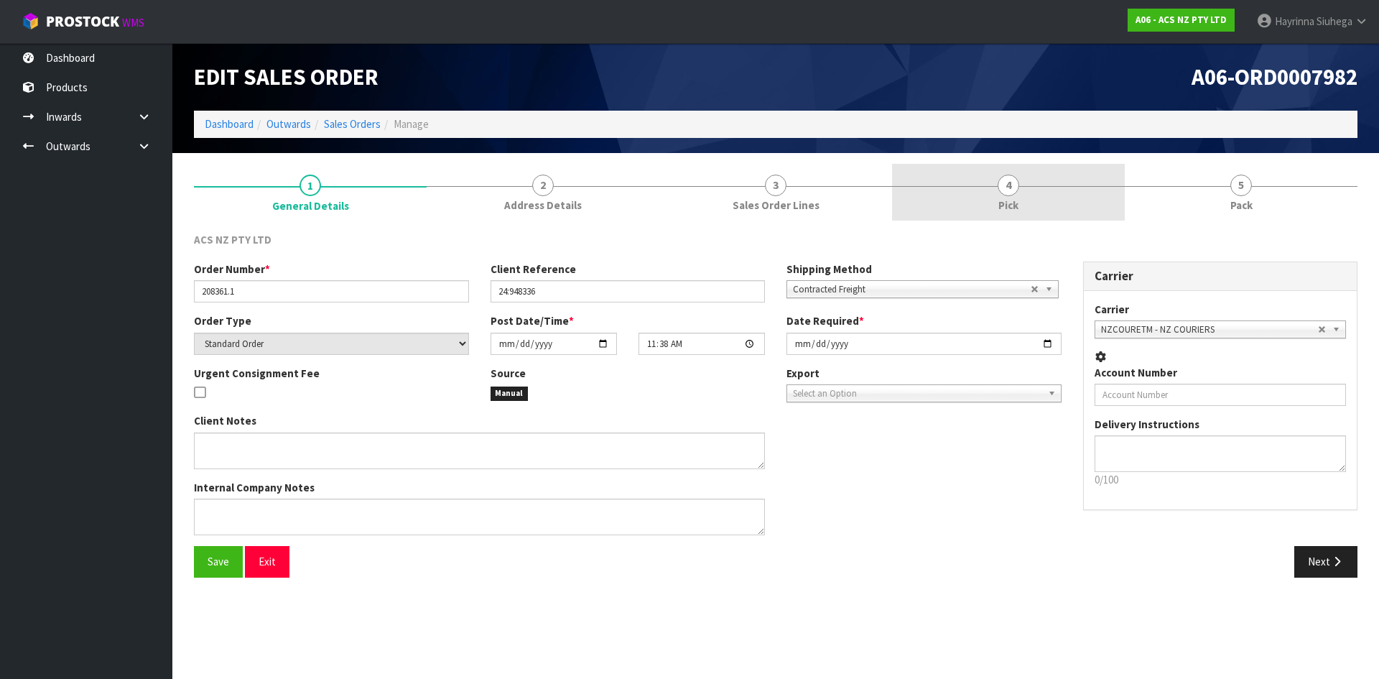
click at [1042, 177] on link "4 Pick" at bounding box center [1008, 192] width 233 height 57
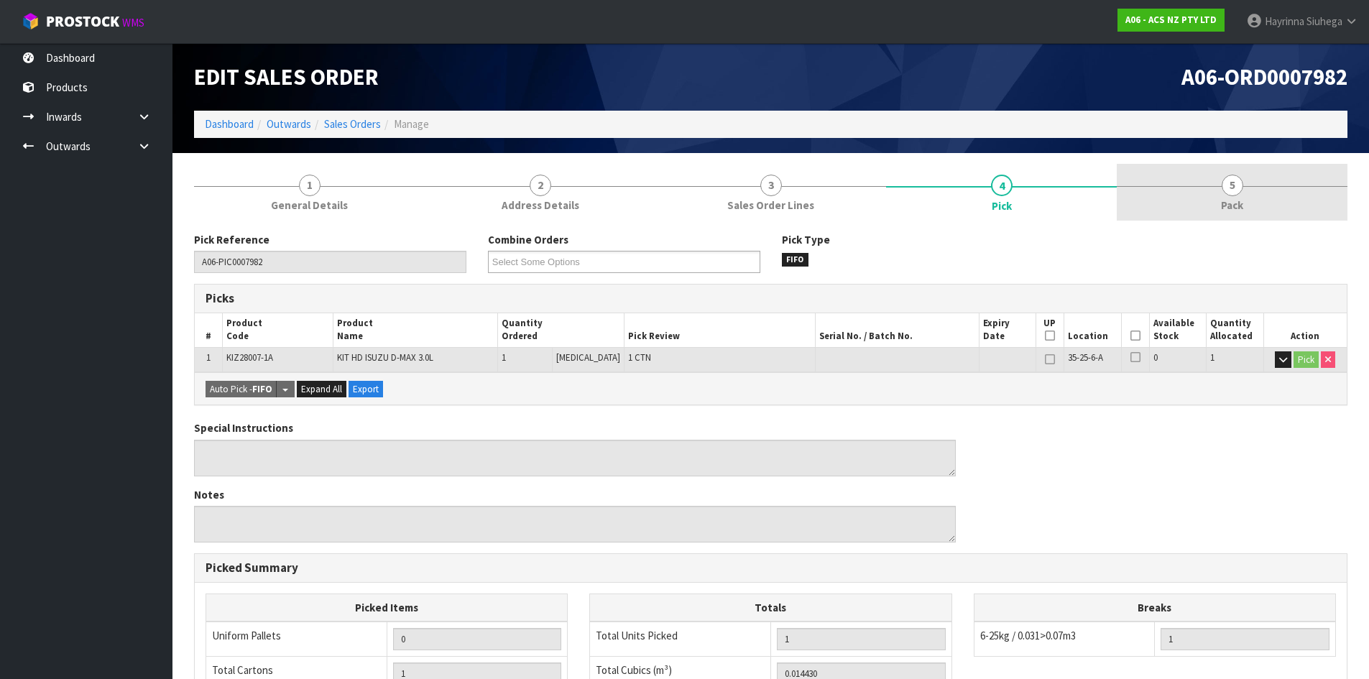
click at [1225, 193] on span "5" at bounding box center [1232, 186] width 22 height 22
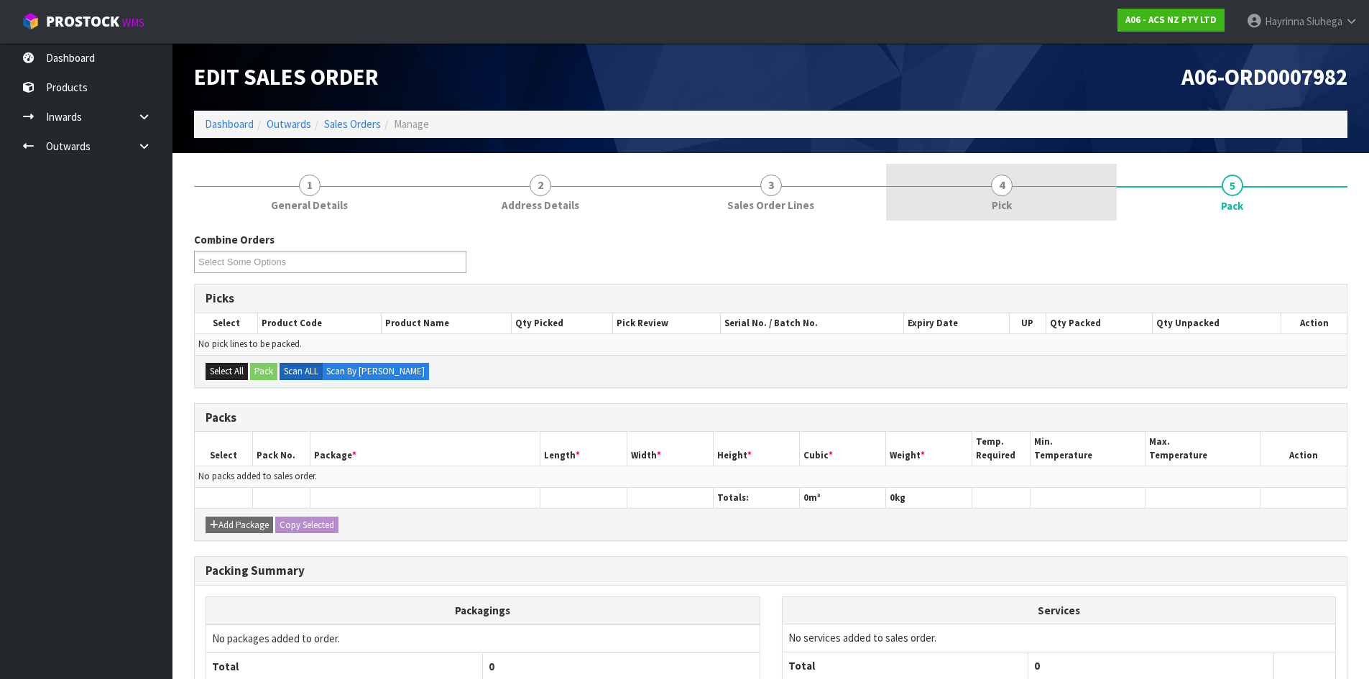
click at [1054, 193] on link "4 Pick" at bounding box center [1001, 192] width 231 height 57
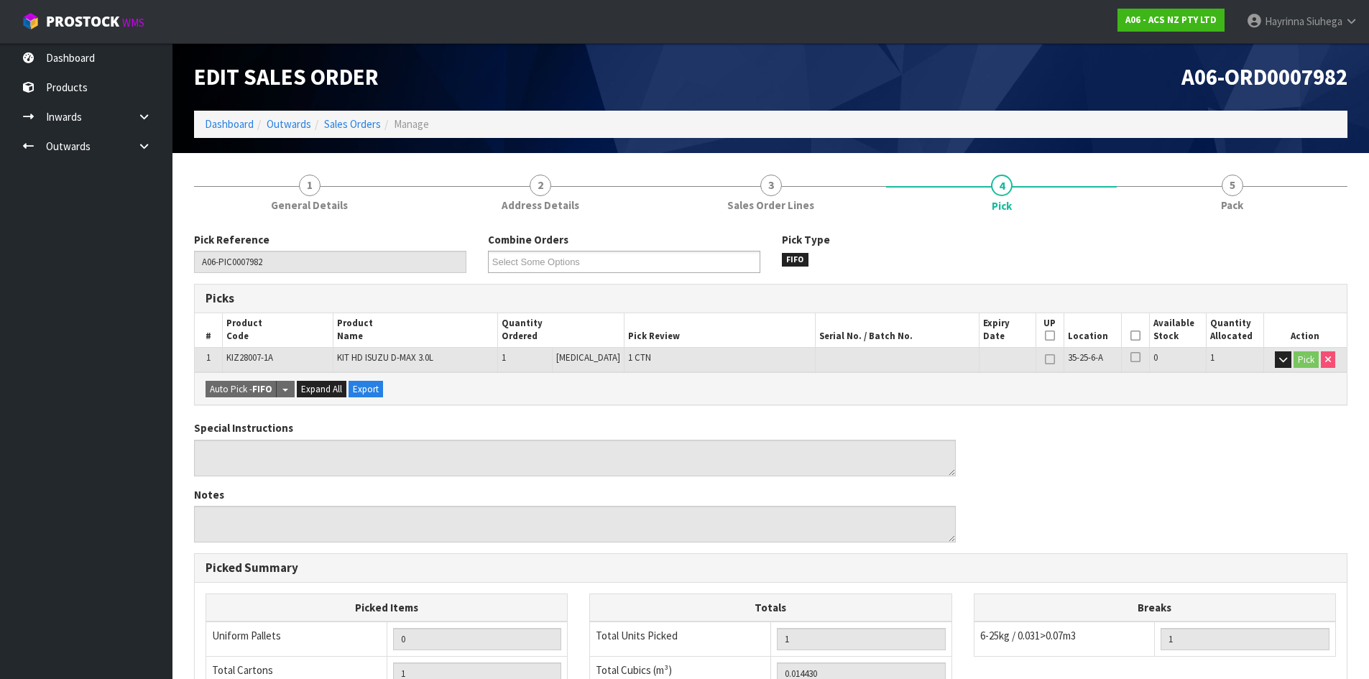
click at [1130, 335] on icon at bounding box center [1135, 335] width 10 height 1
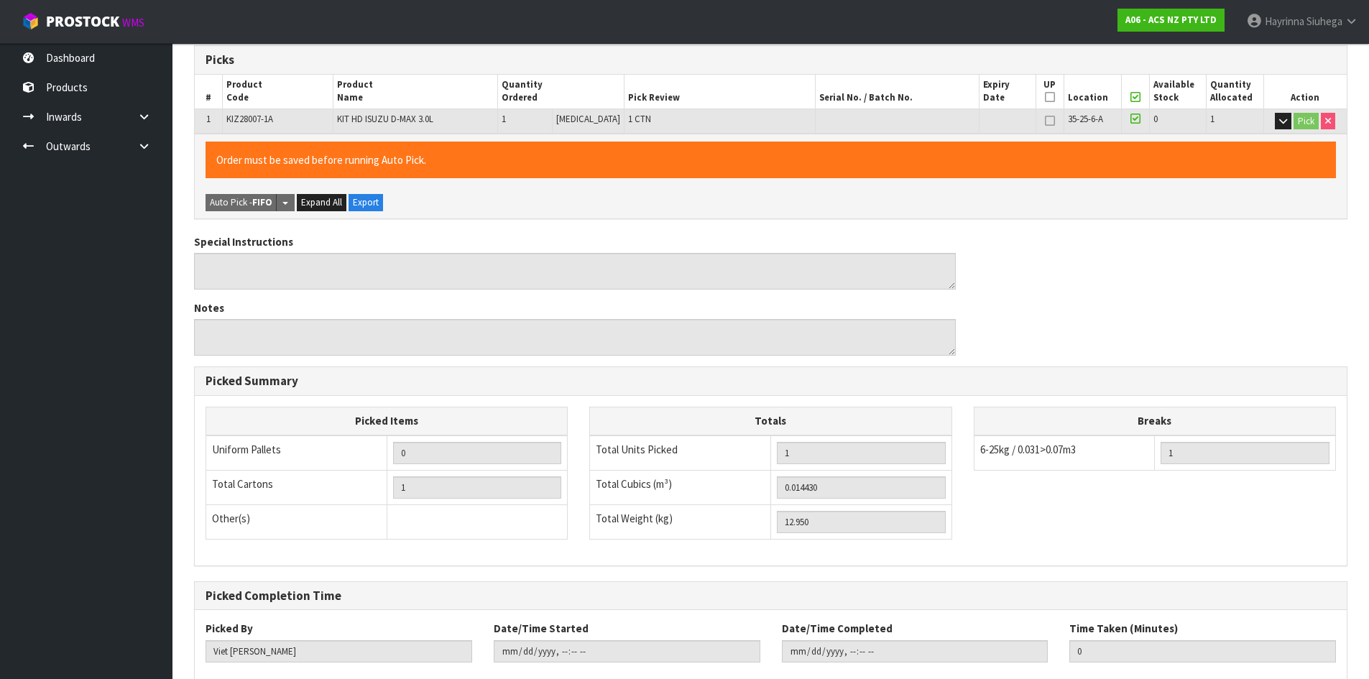
scroll to position [323, 0]
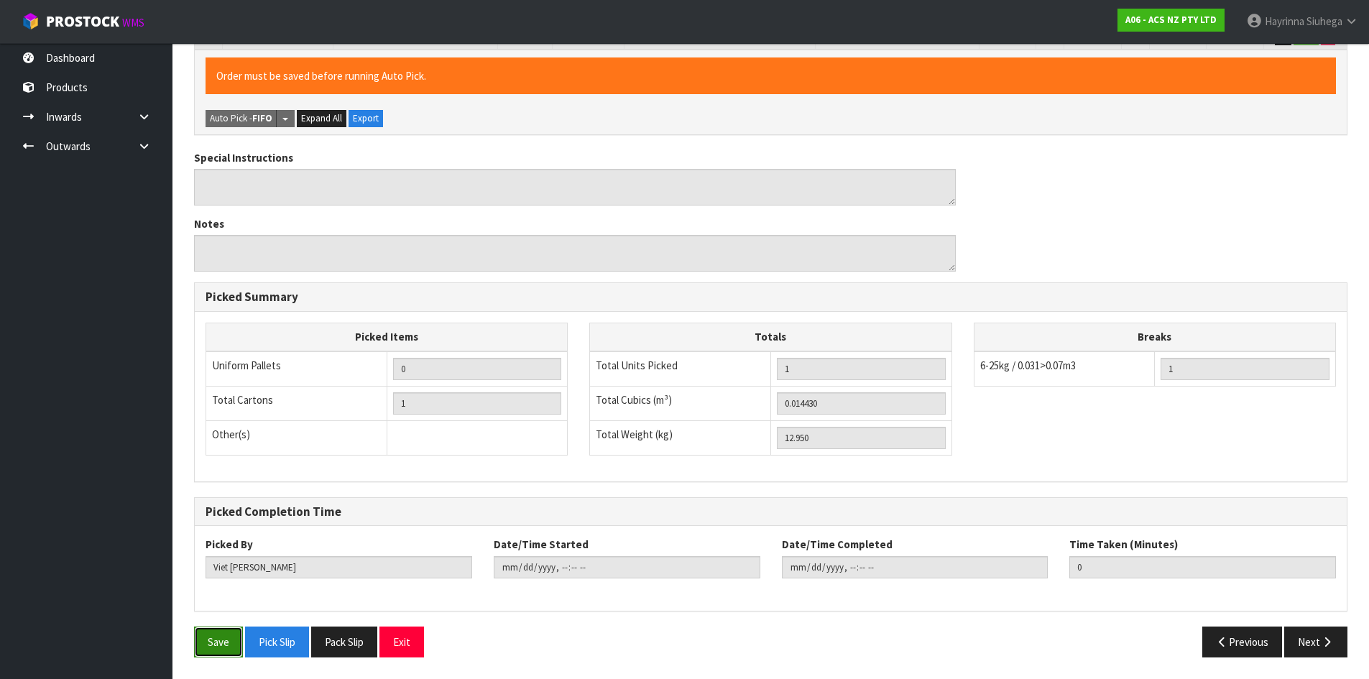
click at [216, 638] on button "Save" at bounding box center [218, 641] width 49 height 31
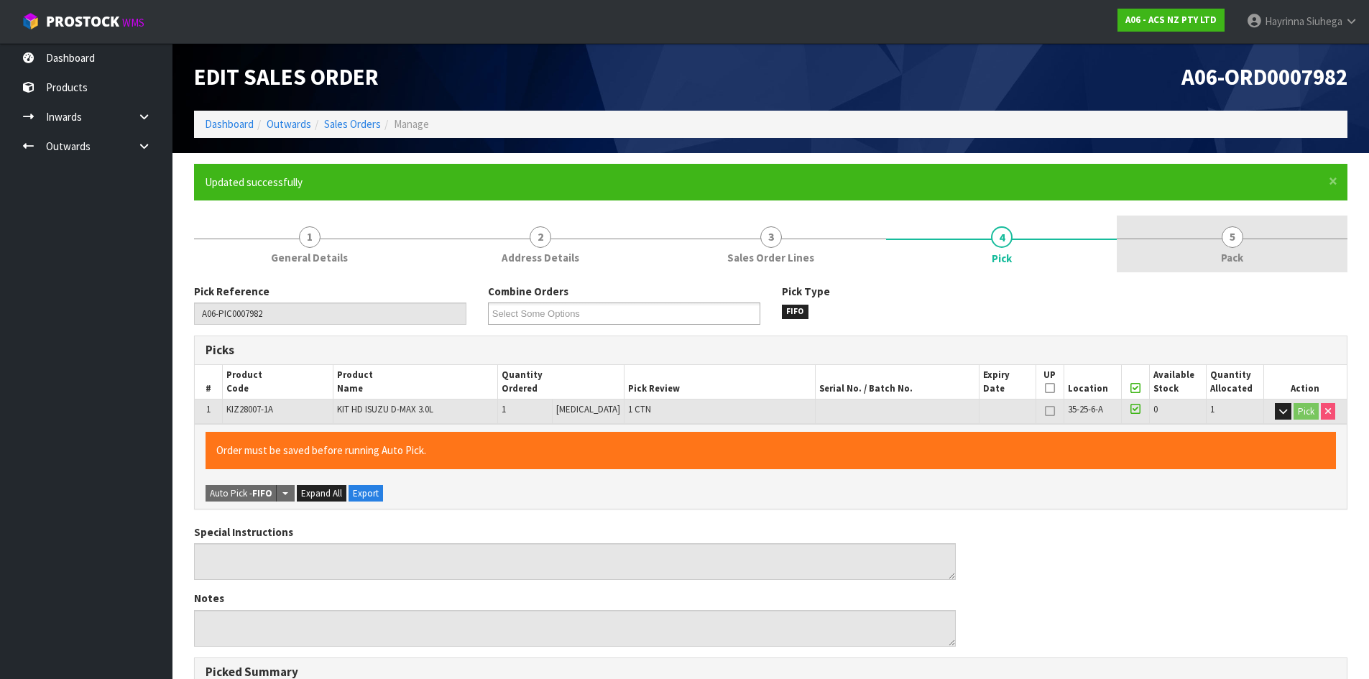
type input "Hayrinna Siuhega"
type input "2025-09-23T13:55:20"
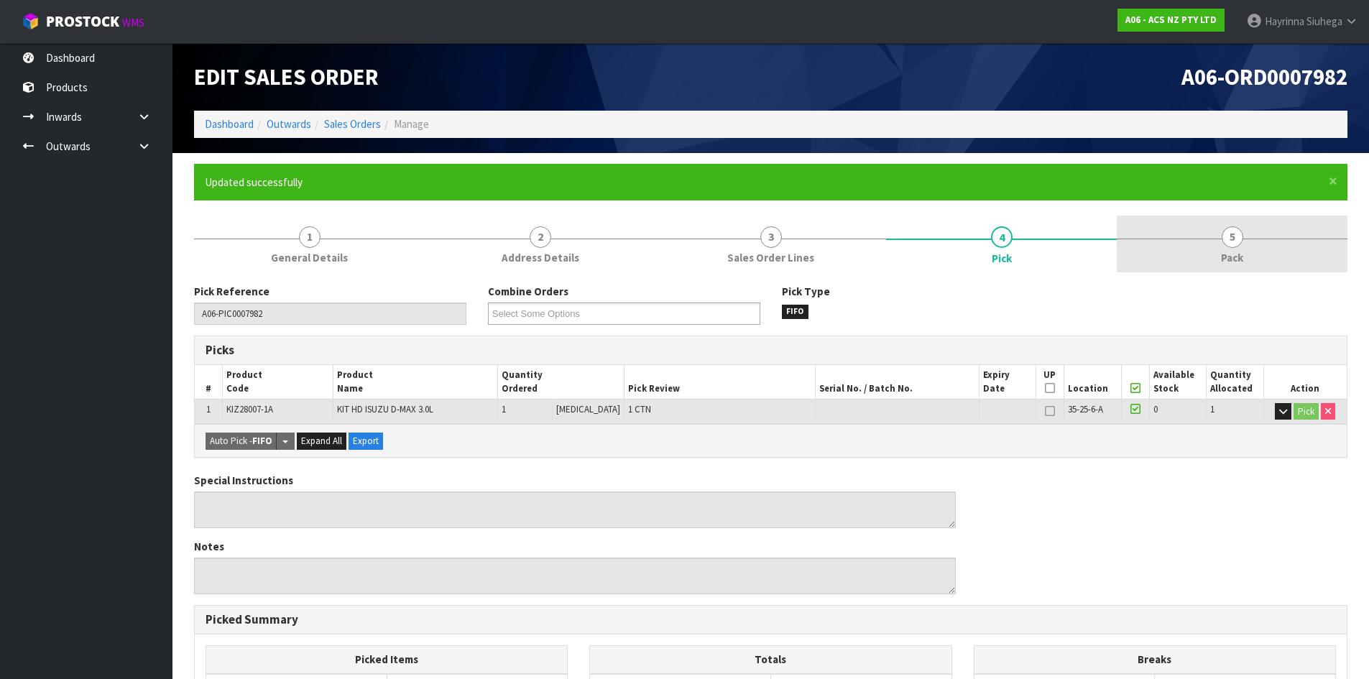
click at [1138, 239] on link "5 Pack" at bounding box center [1231, 244] width 231 height 57
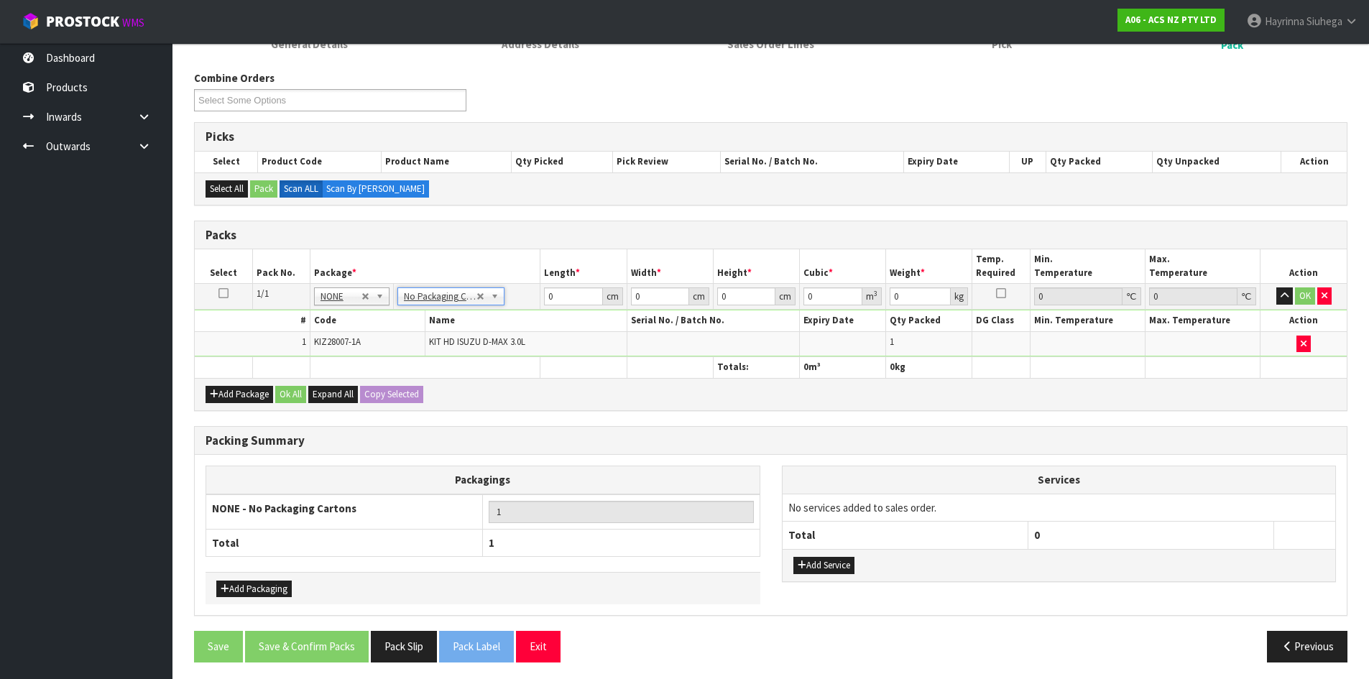
scroll to position [218, 0]
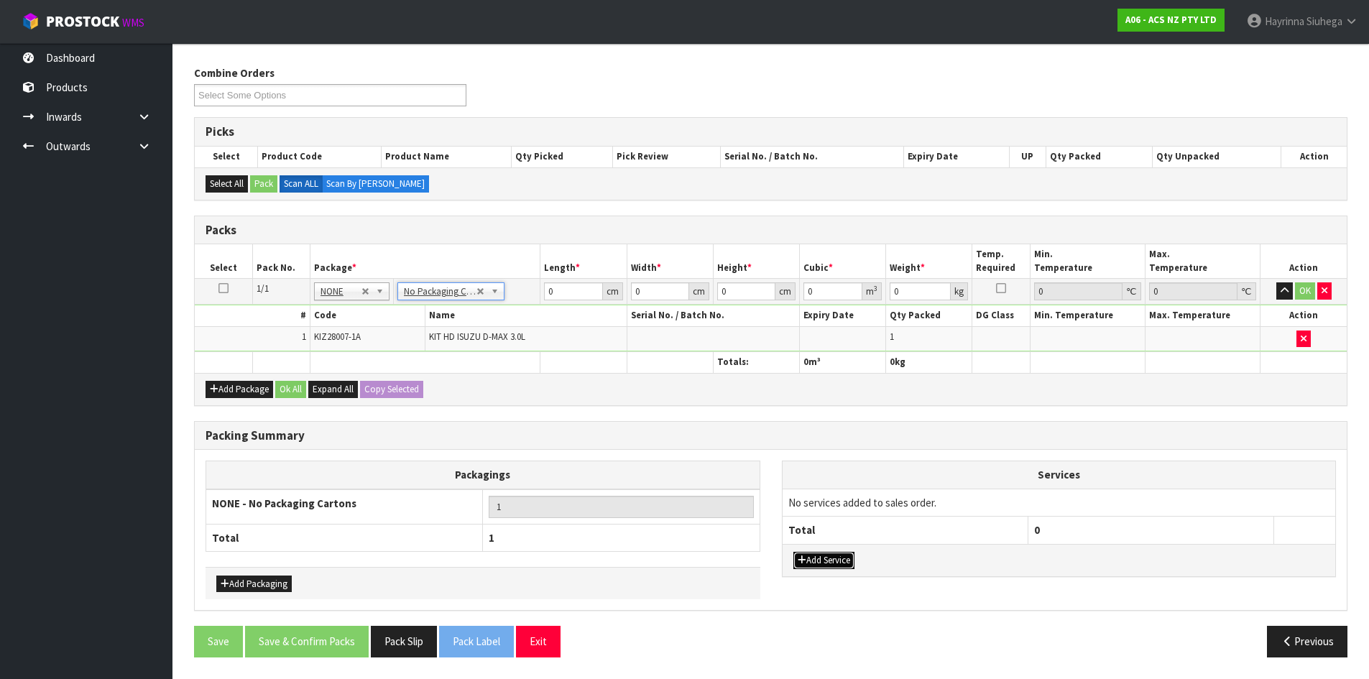
click at [830, 562] on button "Add Service" at bounding box center [823, 560] width 61 height 17
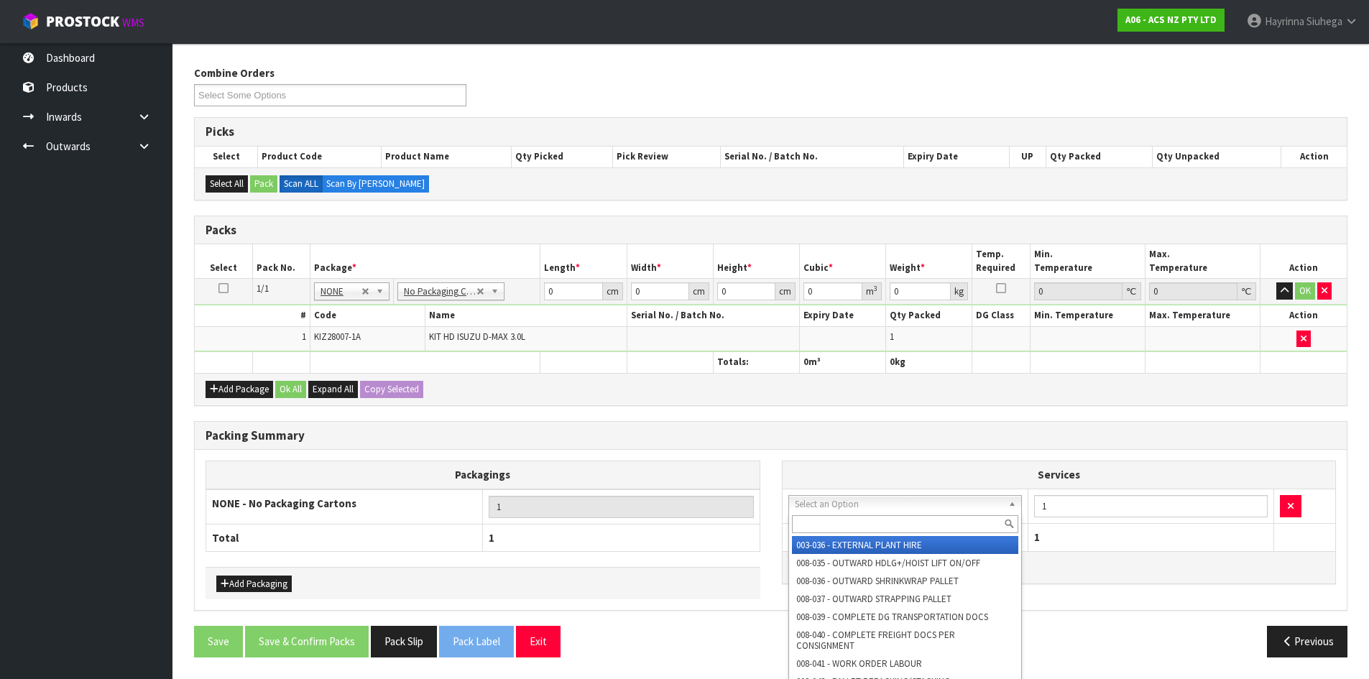
click at [857, 522] on input "text" at bounding box center [905, 524] width 227 height 18
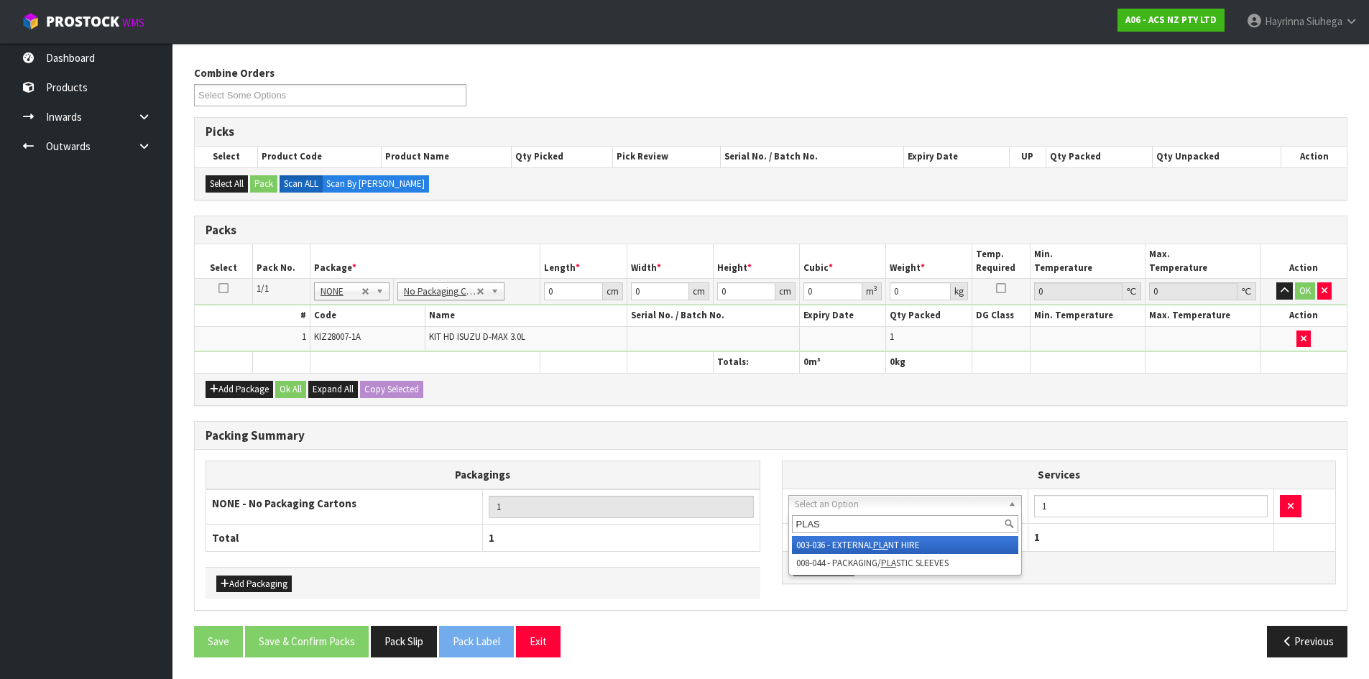
type input "PLAST"
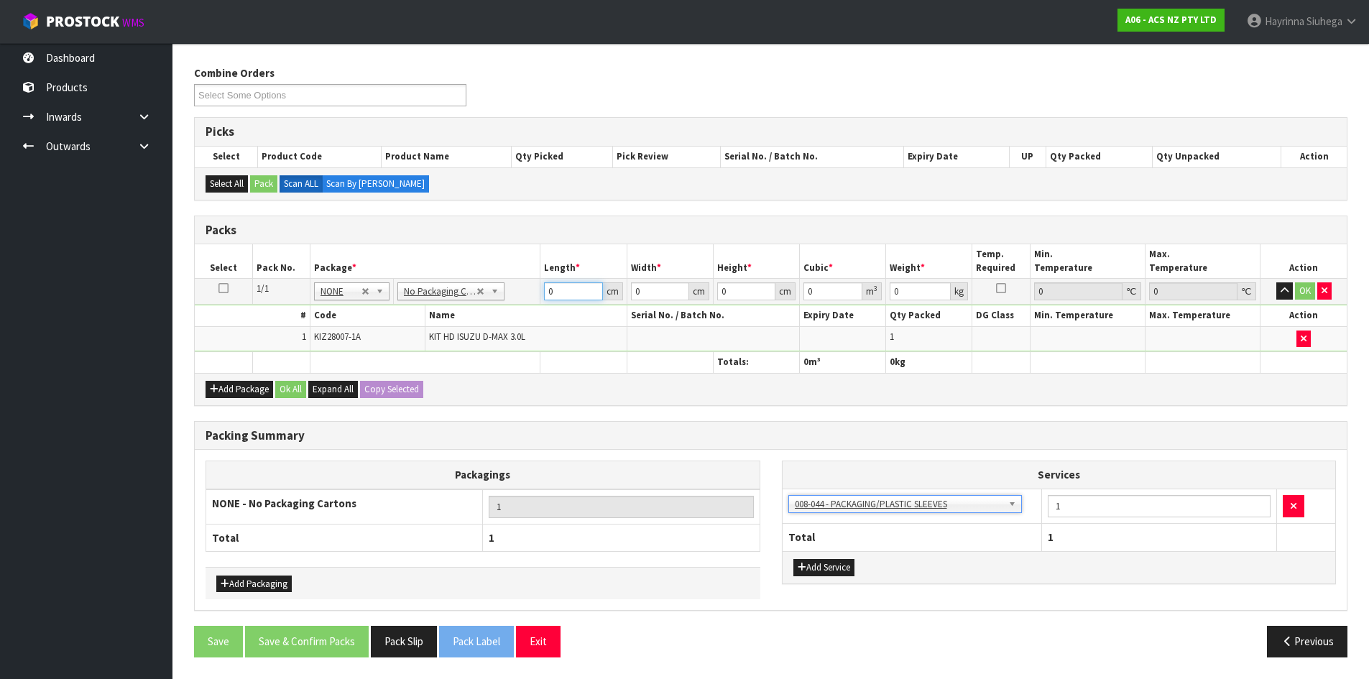
click at [544, 292] on input "0" at bounding box center [573, 291] width 58 height 18
type input "40"
type input "38"
type input "1"
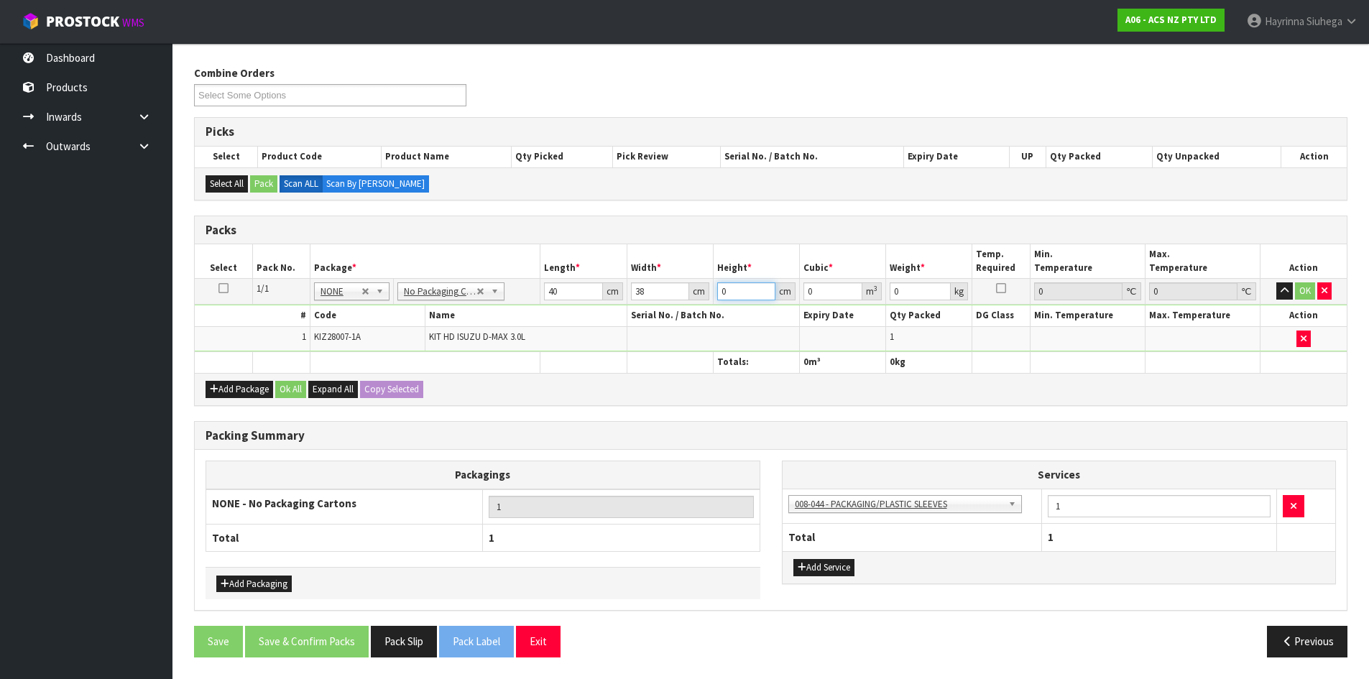
type input "0.00152"
type input "11"
type input "0.01672"
type input "11"
type input "13"
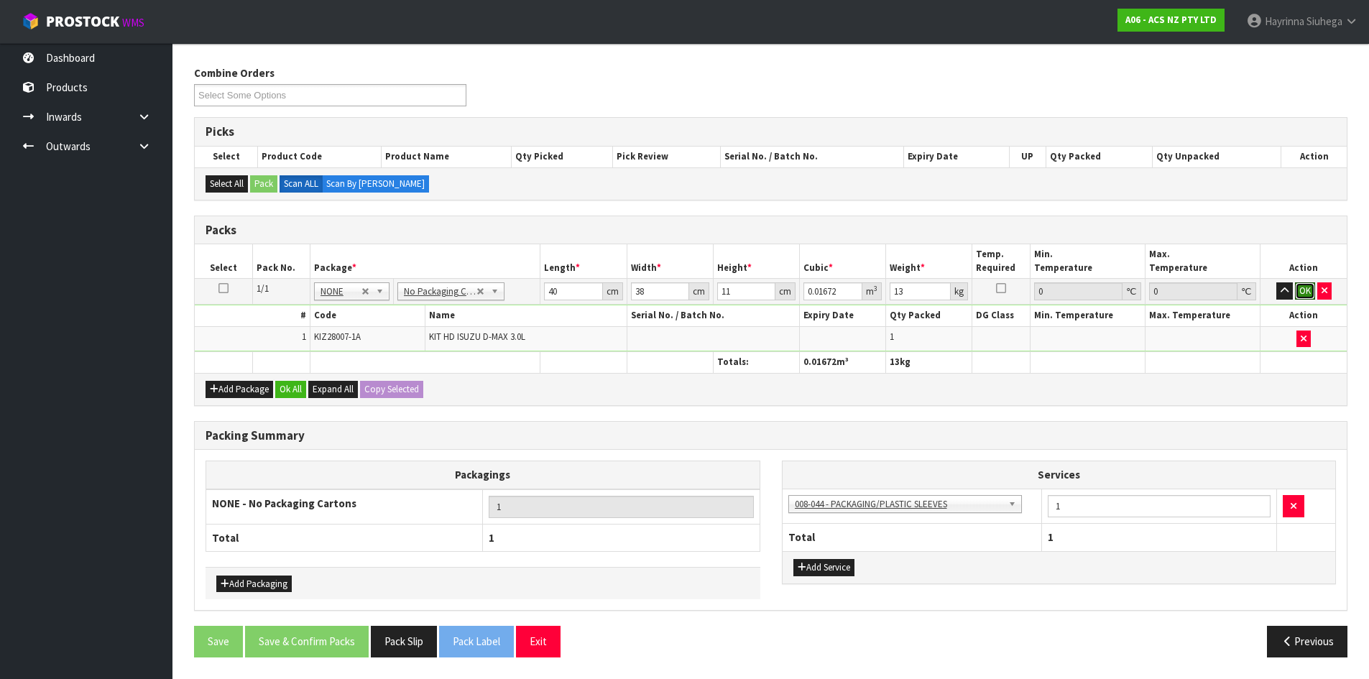
click button "OK" at bounding box center [1305, 290] width 20 height 17
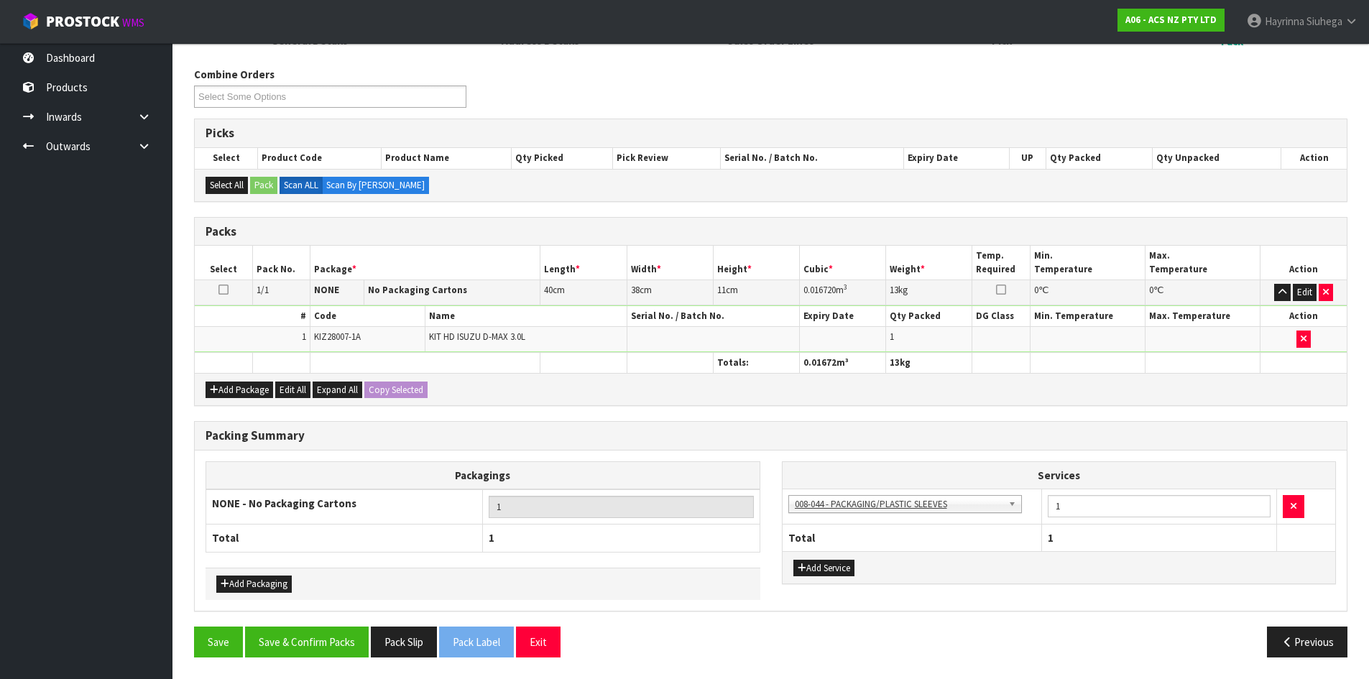
scroll to position [217, 0]
click at [330, 632] on button "Save & Confirm Packs" at bounding box center [307, 641] width 124 height 31
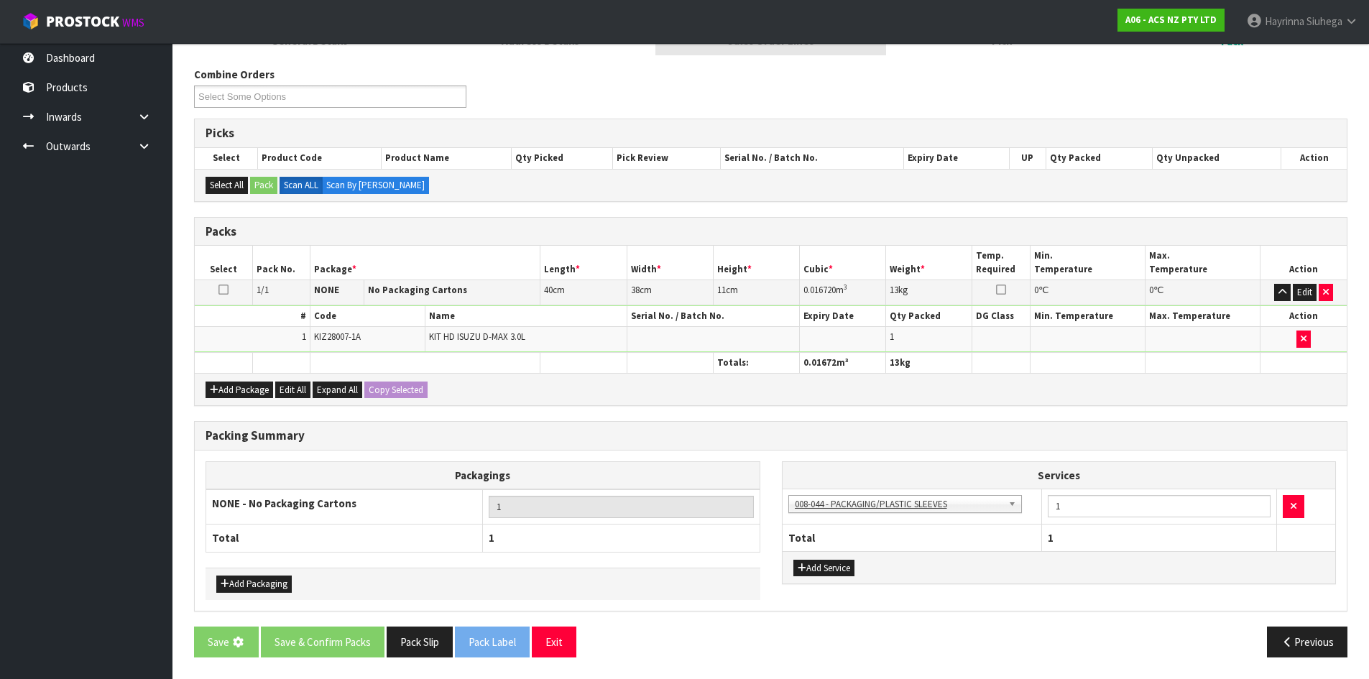
scroll to position [0, 0]
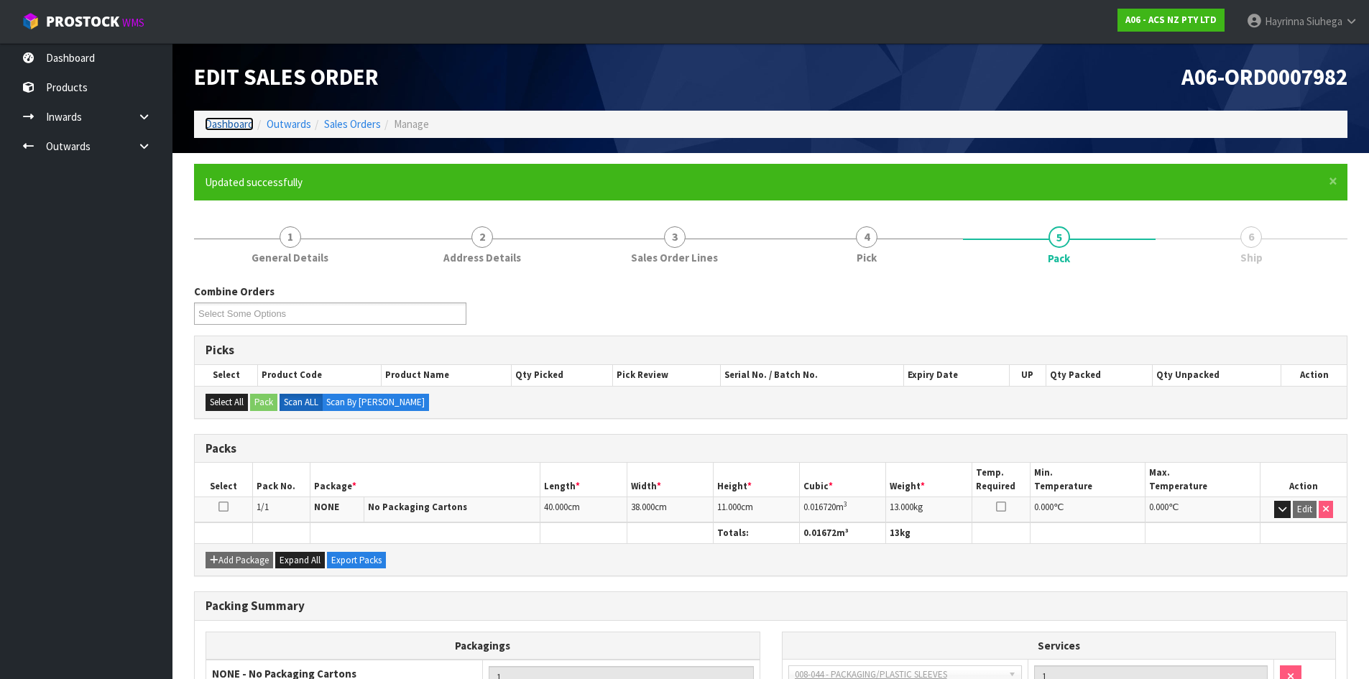
click at [249, 124] on link "Dashboard" at bounding box center [229, 124] width 49 height 14
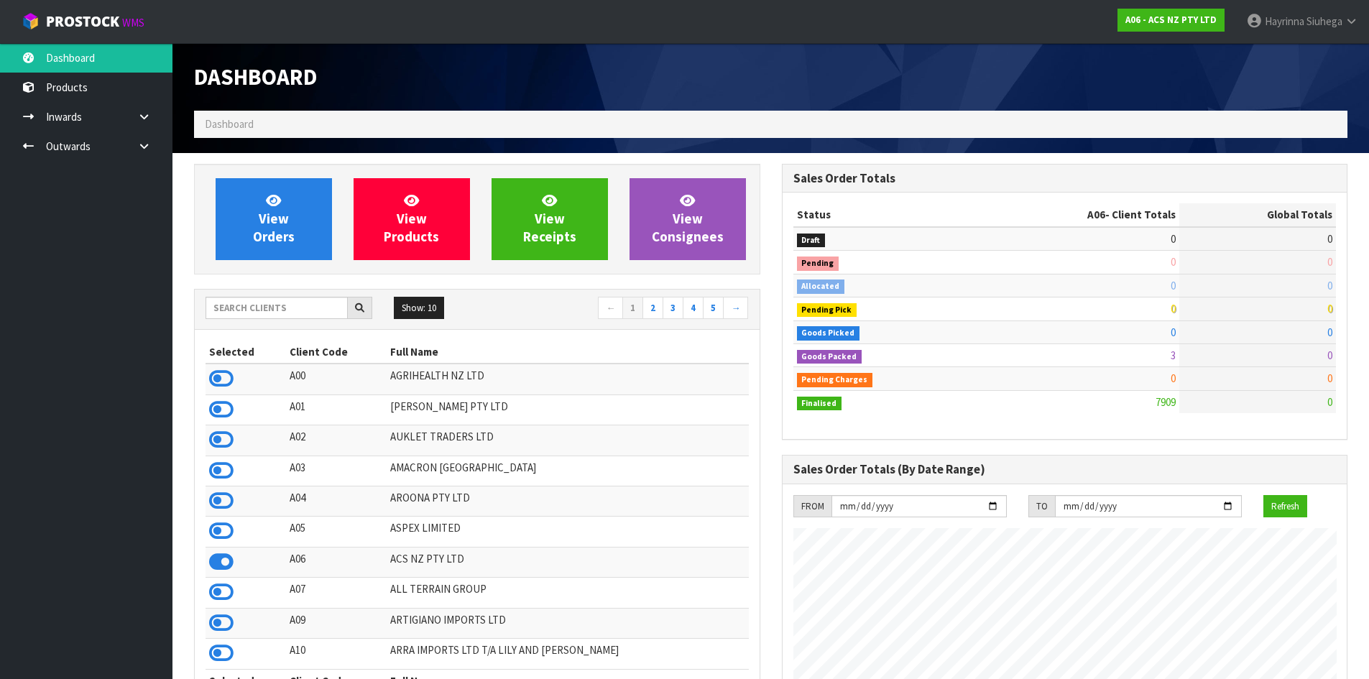
scroll to position [1088, 587]
click at [269, 303] on input "text" at bounding box center [276, 308] width 142 height 22
type input "S01"
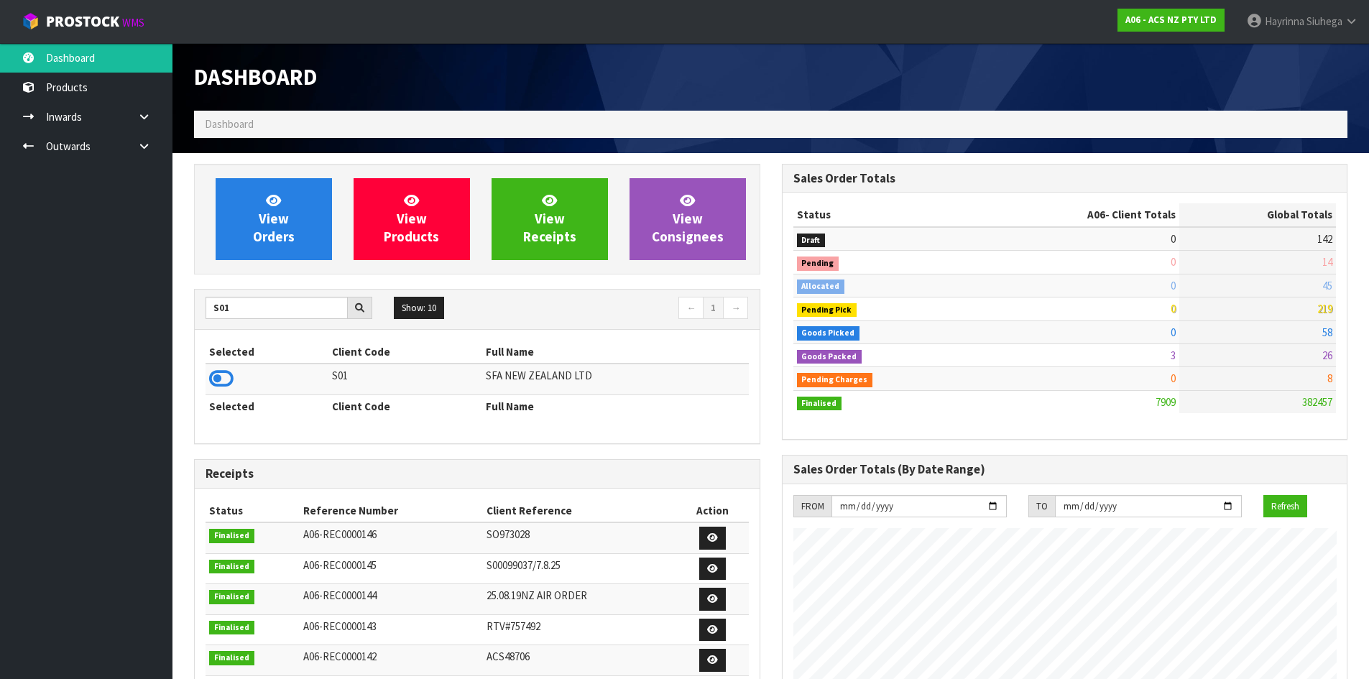
click at [226, 381] on icon at bounding box center [221, 379] width 24 height 22
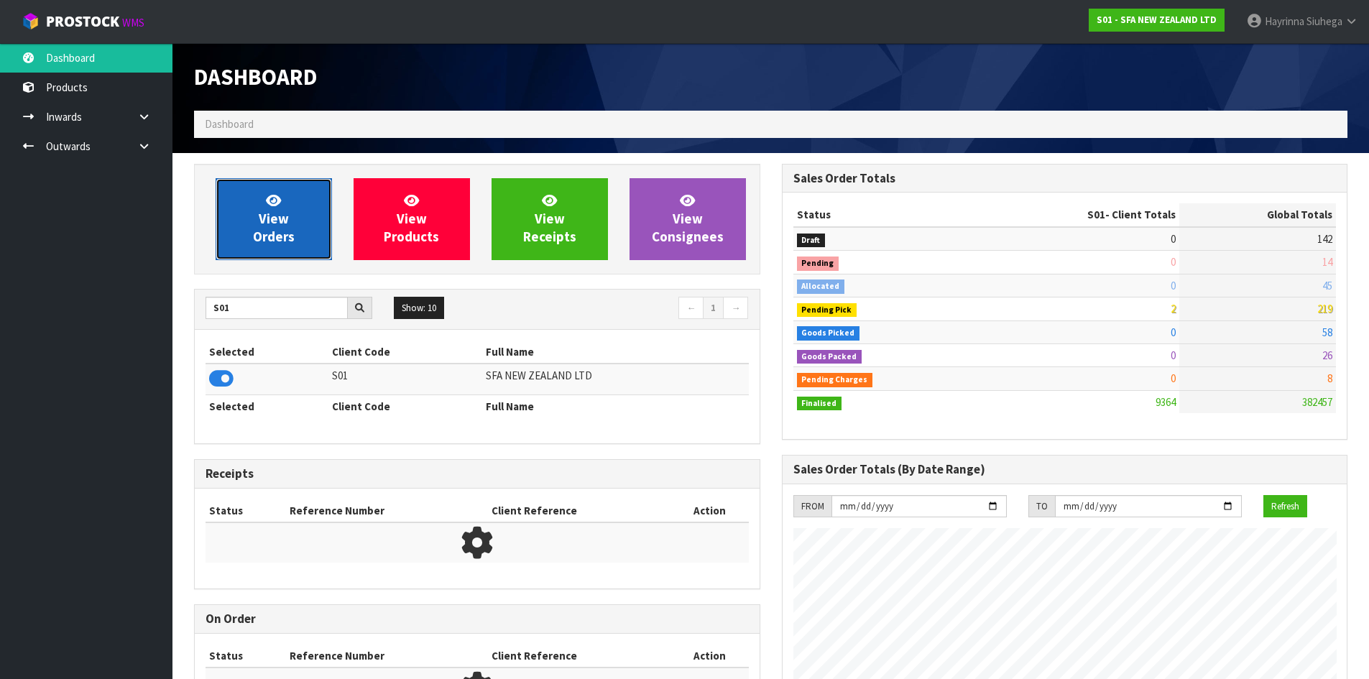
click at [281, 213] on span "View Orders" at bounding box center [274, 219] width 42 height 54
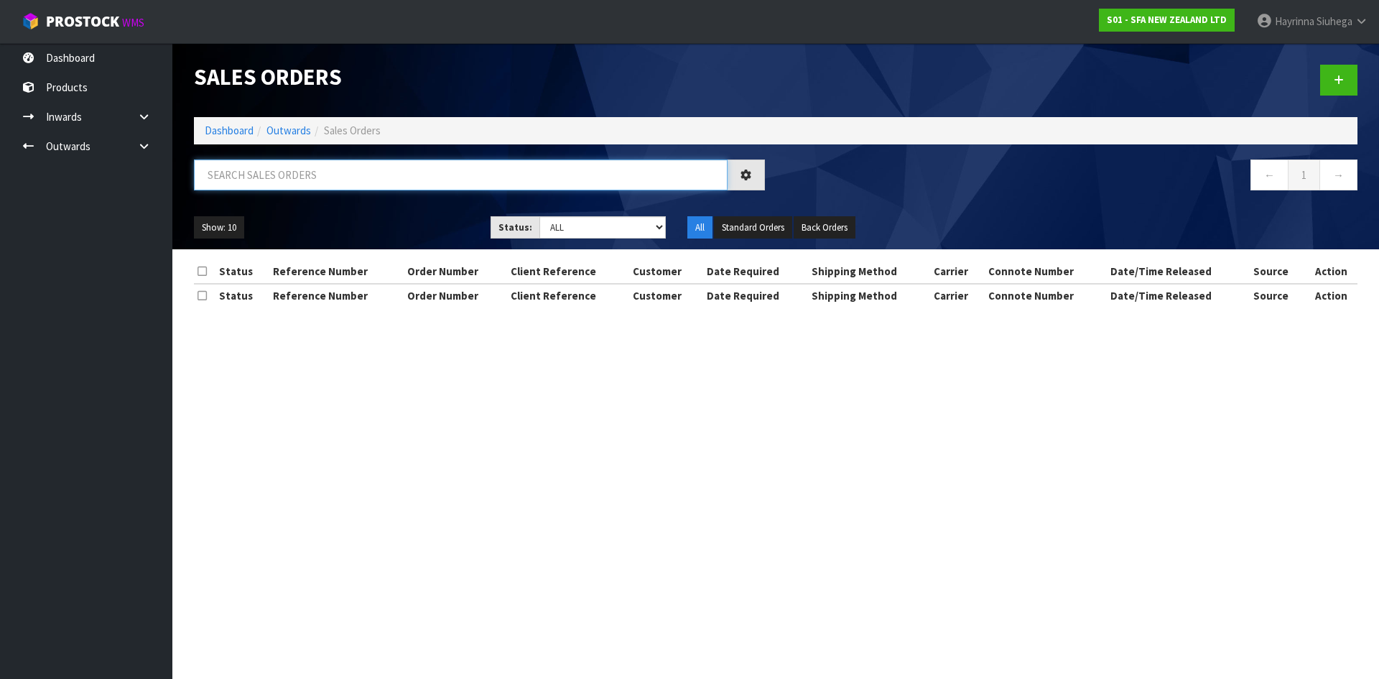
click at [285, 184] on input "text" at bounding box center [461, 174] width 534 height 31
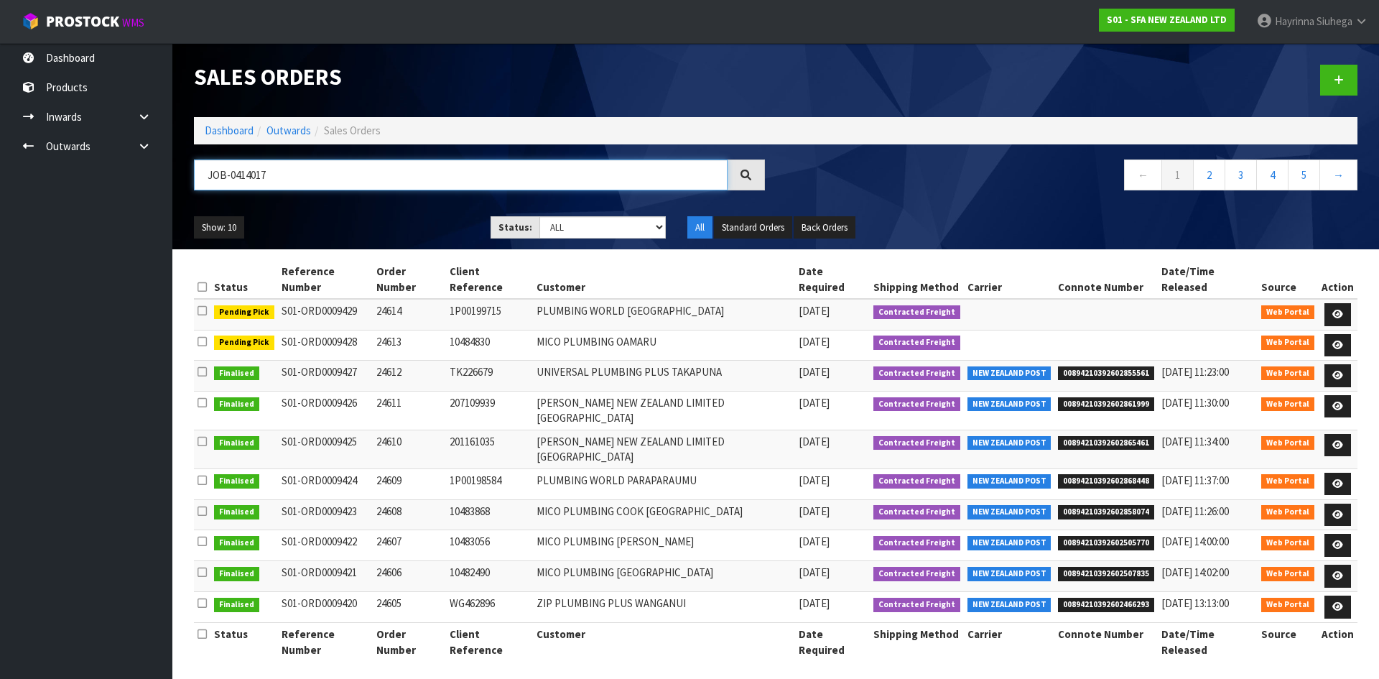
type input "JOB-0414017"
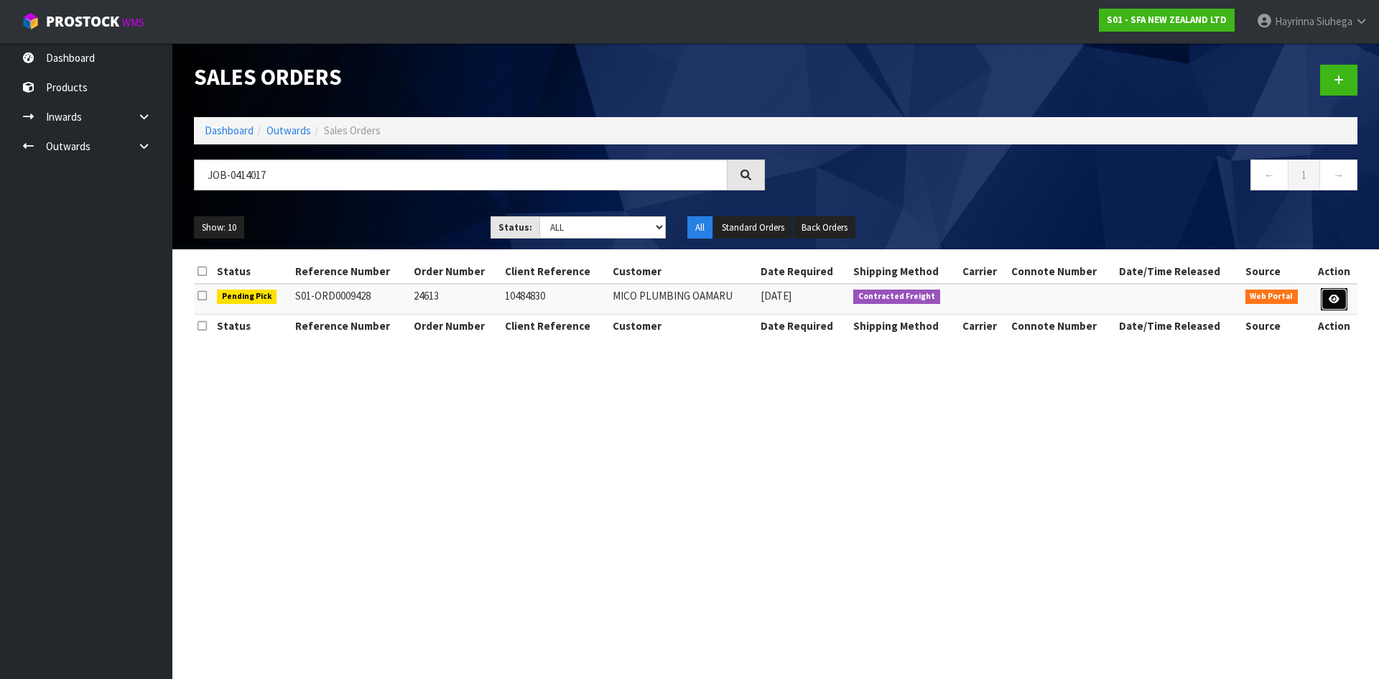
click at [1330, 298] on icon at bounding box center [1334, 299] width 11 height 9
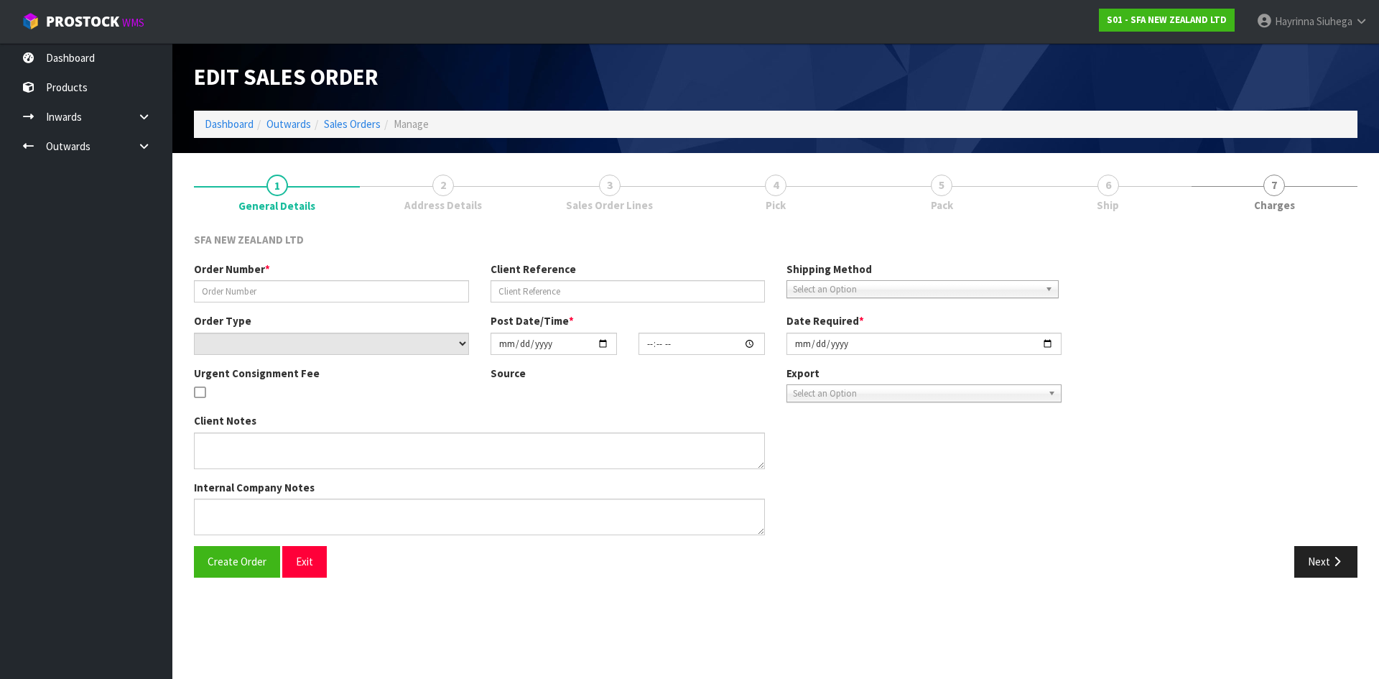
type input "24613"
type input "10484830"
select select "number:0"
type input "2025-09-23"
type input "11:39:00.000"
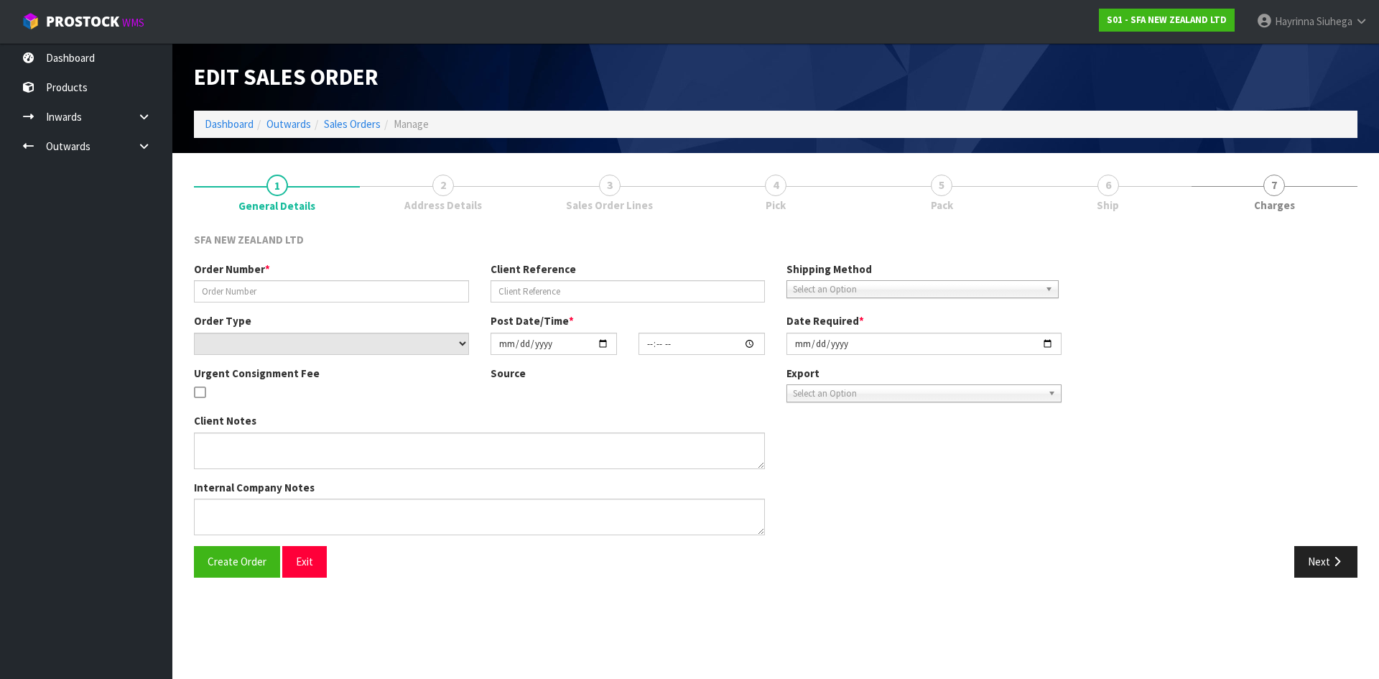
type input "2025-09-23"
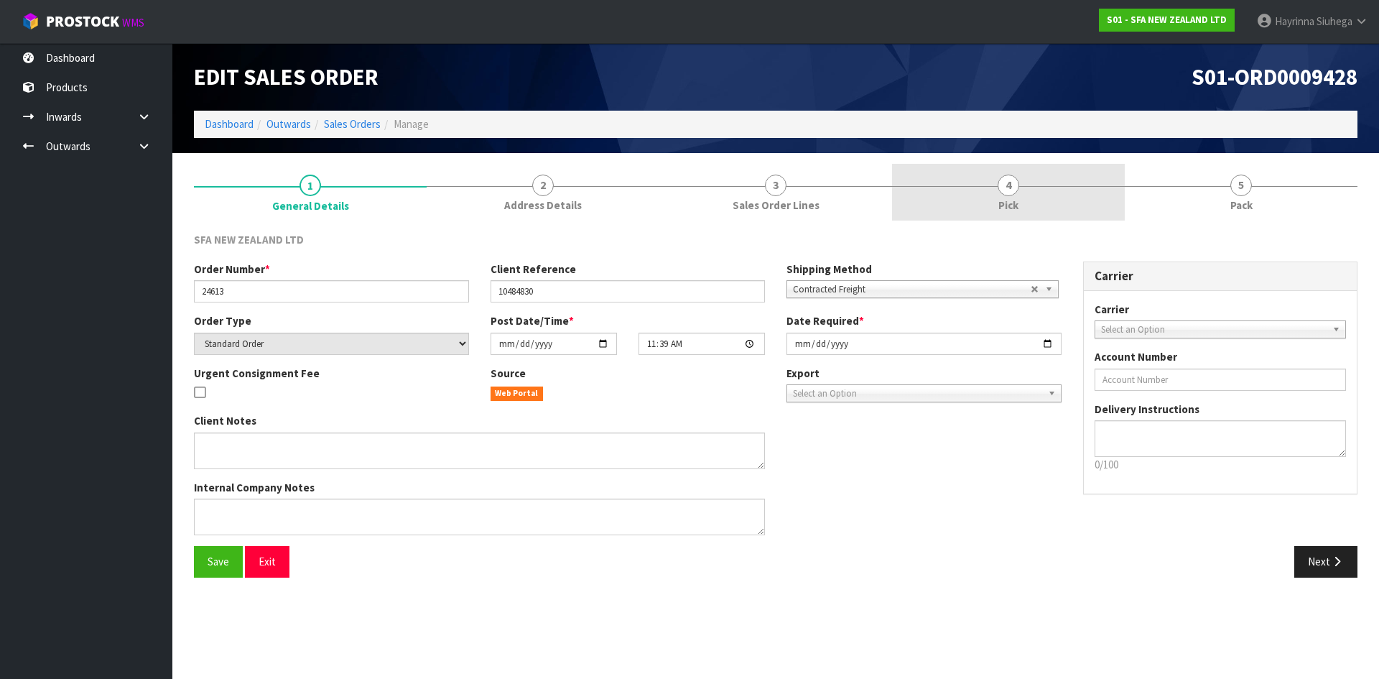
click at [1065, 181] on link "4 Pick" at bounding box center [1008, 192] width 233 height 57
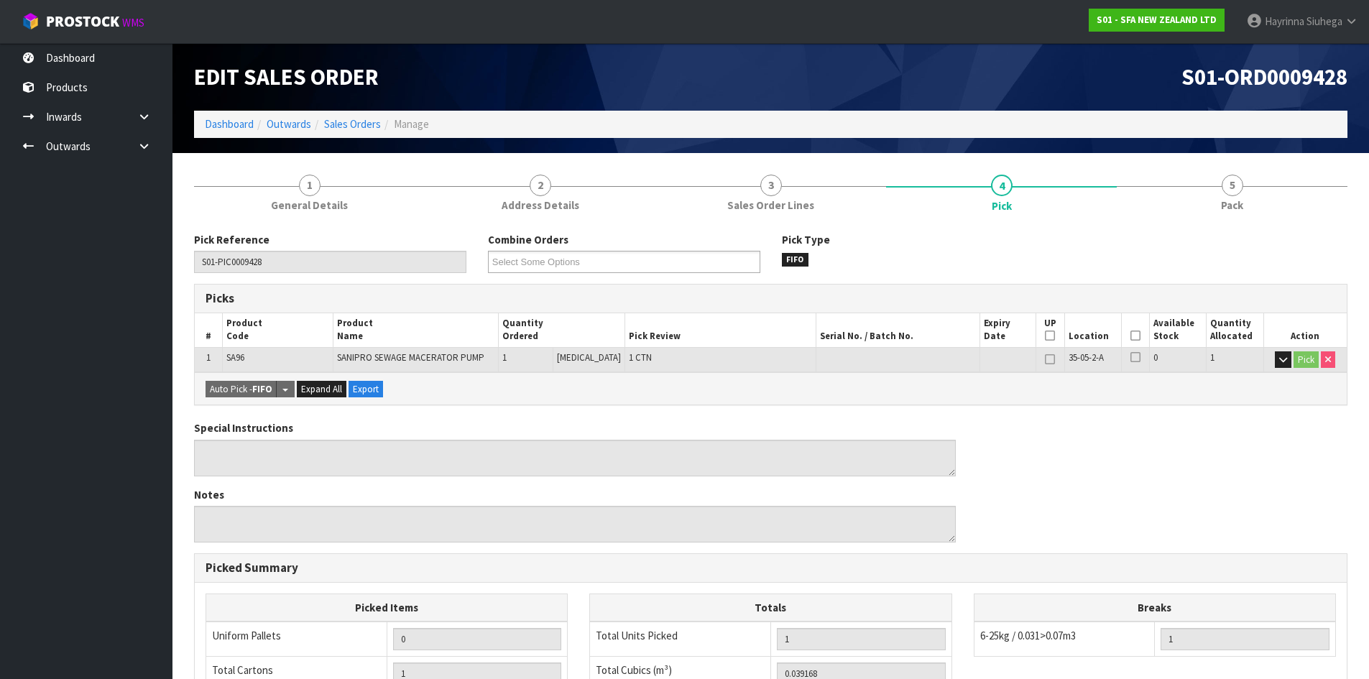
click at [1130, 336] on icon at bounding box center [1135, 335] width 10 height 1
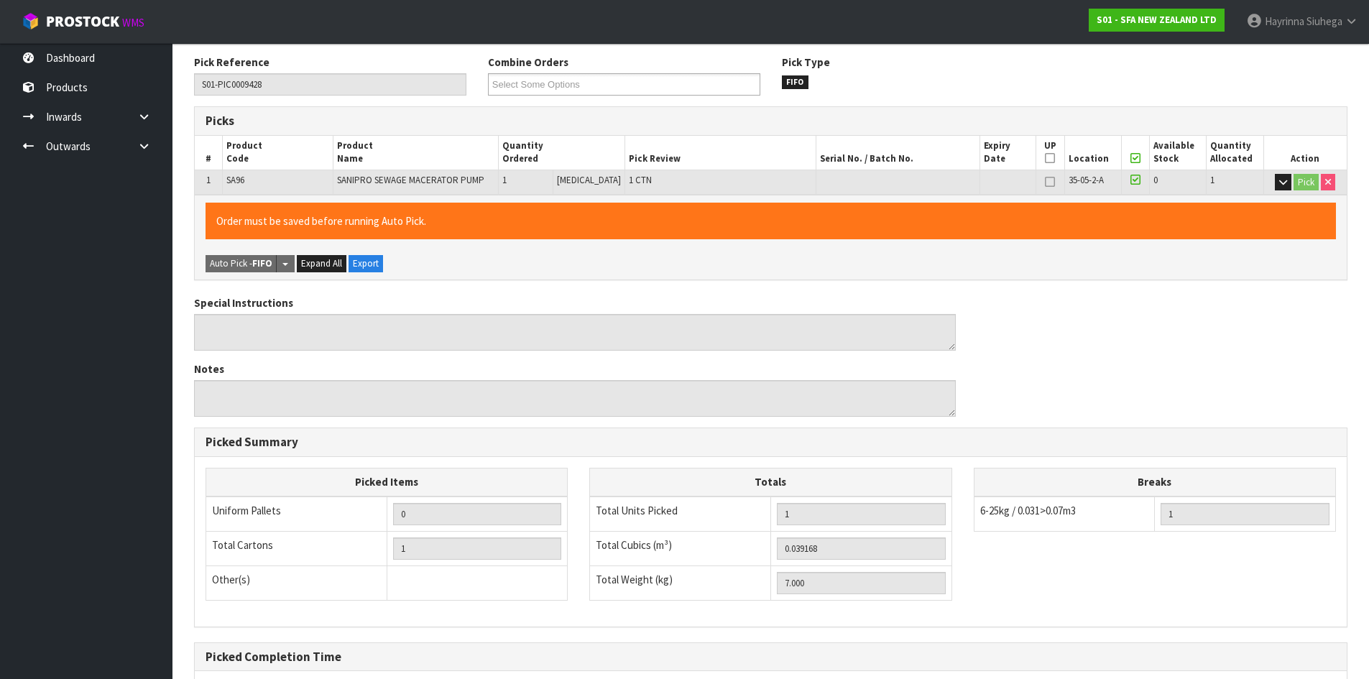
scroll to position [323, 0]
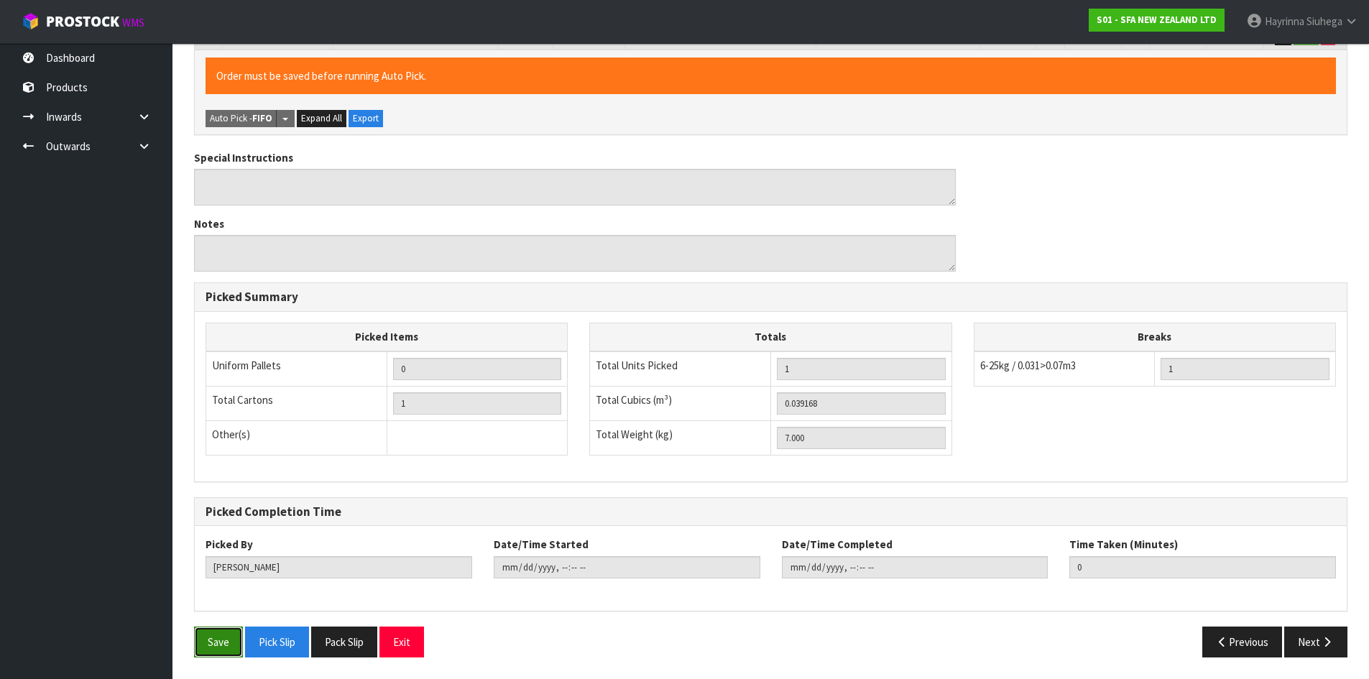
click at [194, 645] on button "Save" at bounding box center [218, 641] width 49 height 31
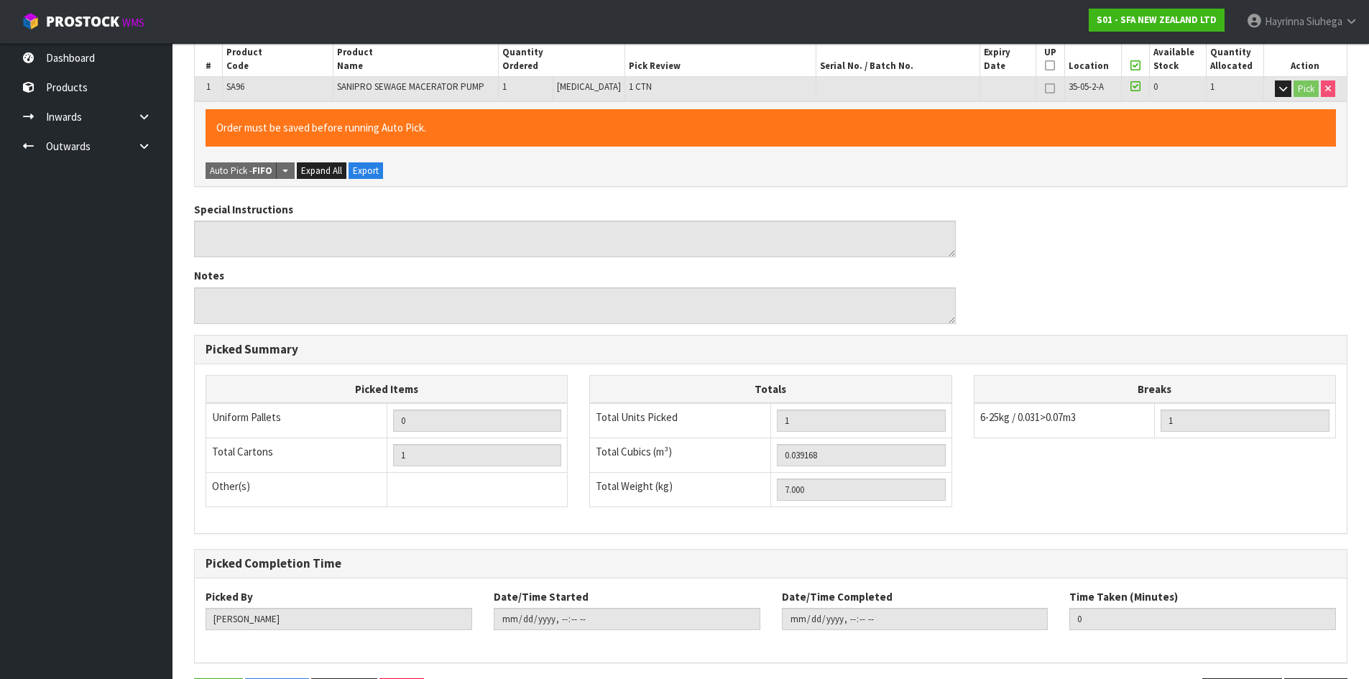
scroll to position [0, 0]
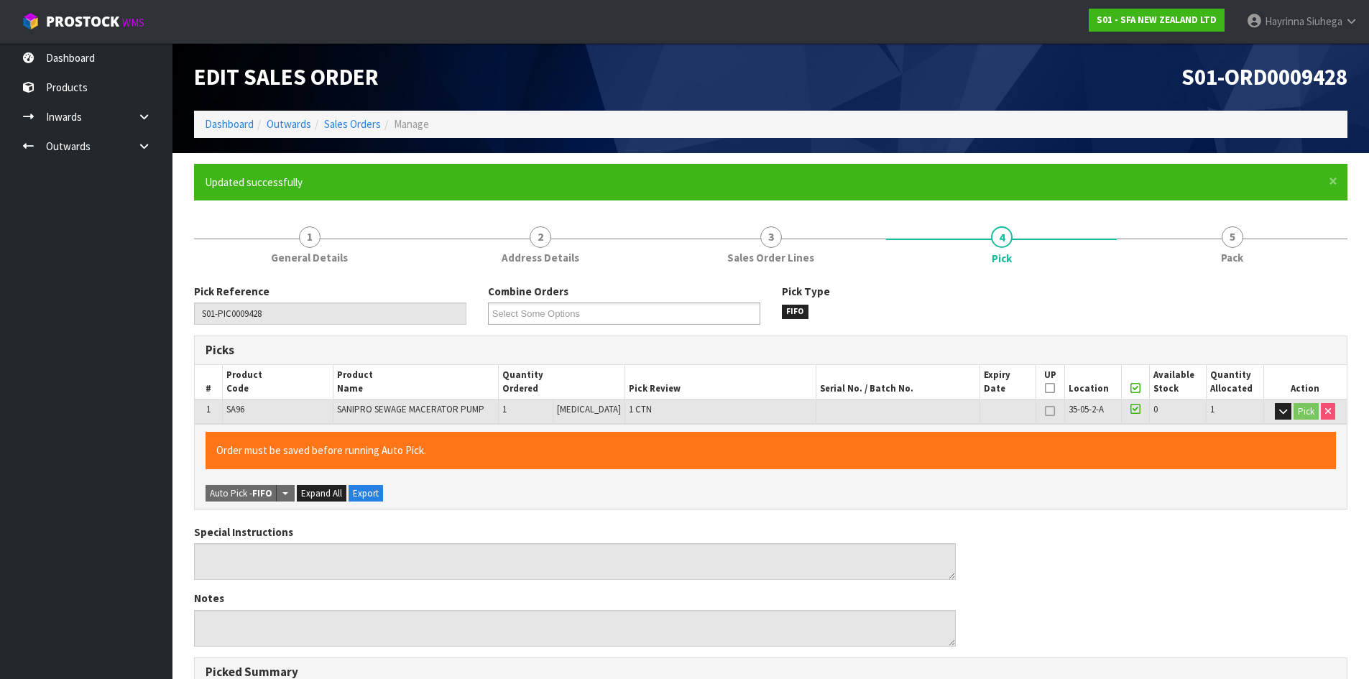
type input "Hayrinna Siuhega"
type input "2025-09-23T14:04:28"
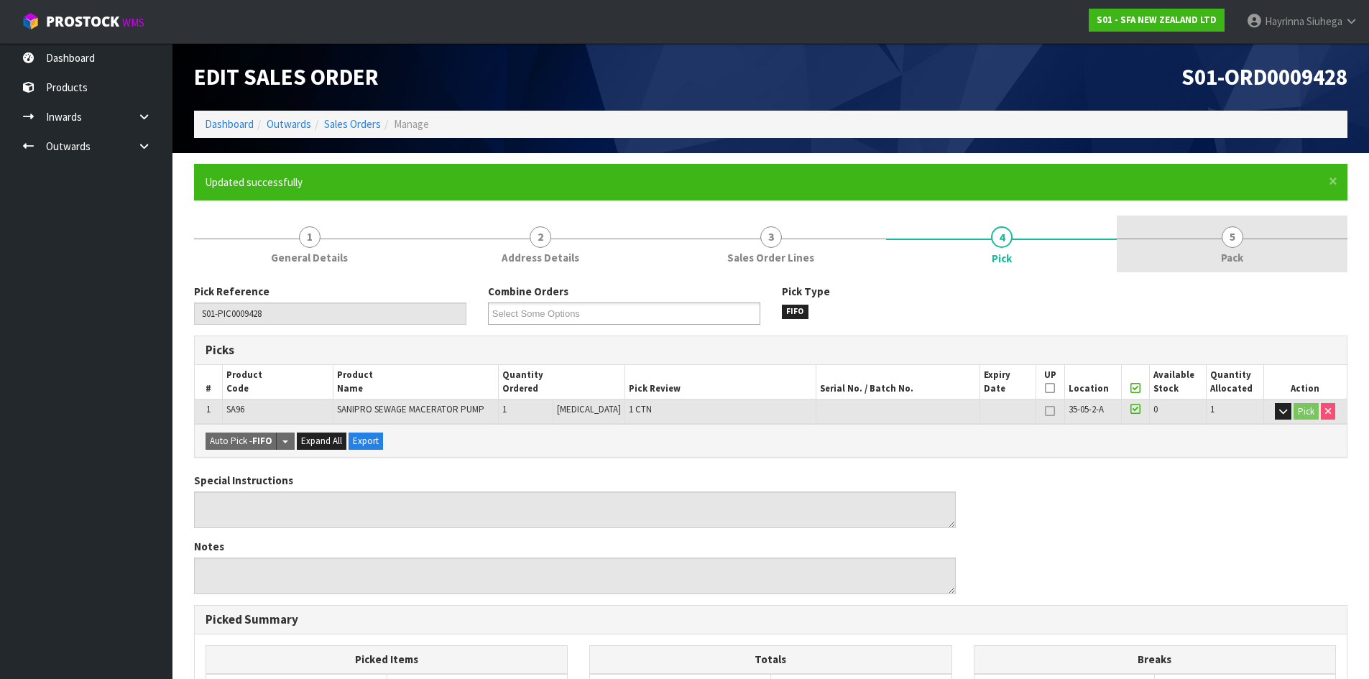
click at [1214, 250] on link "5 Pack" at bounding box center [1231, 244] width 231 height 57
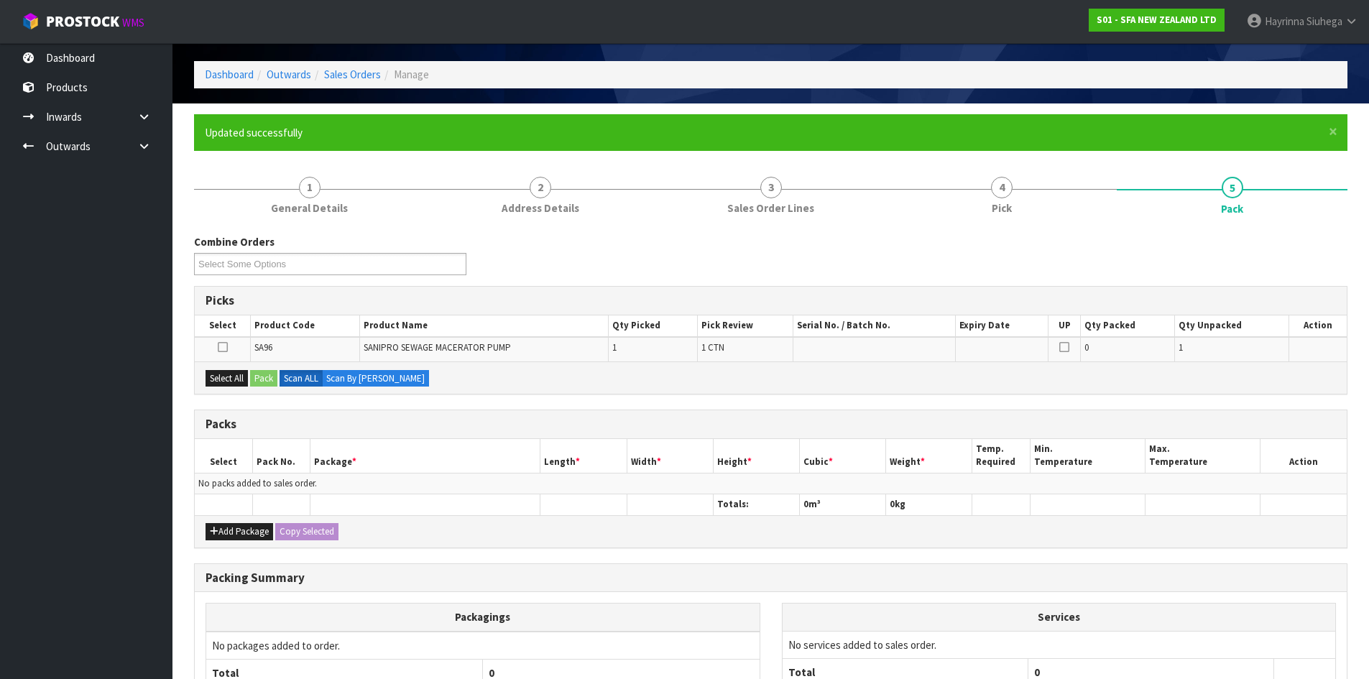
scroll to position [72, 0]
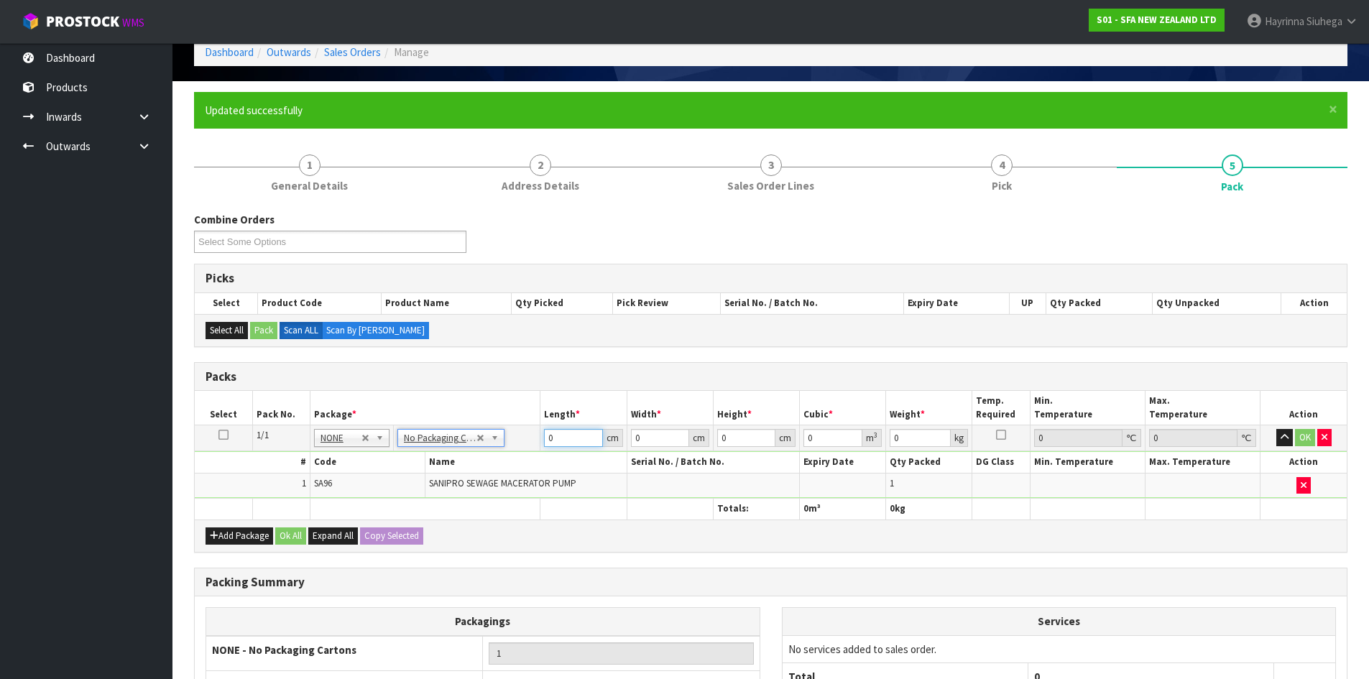
click at [544, 438] on input "0" at bounding box center [573, 438] width 58 height 18
type input "47"
type input "24"
type input "3"
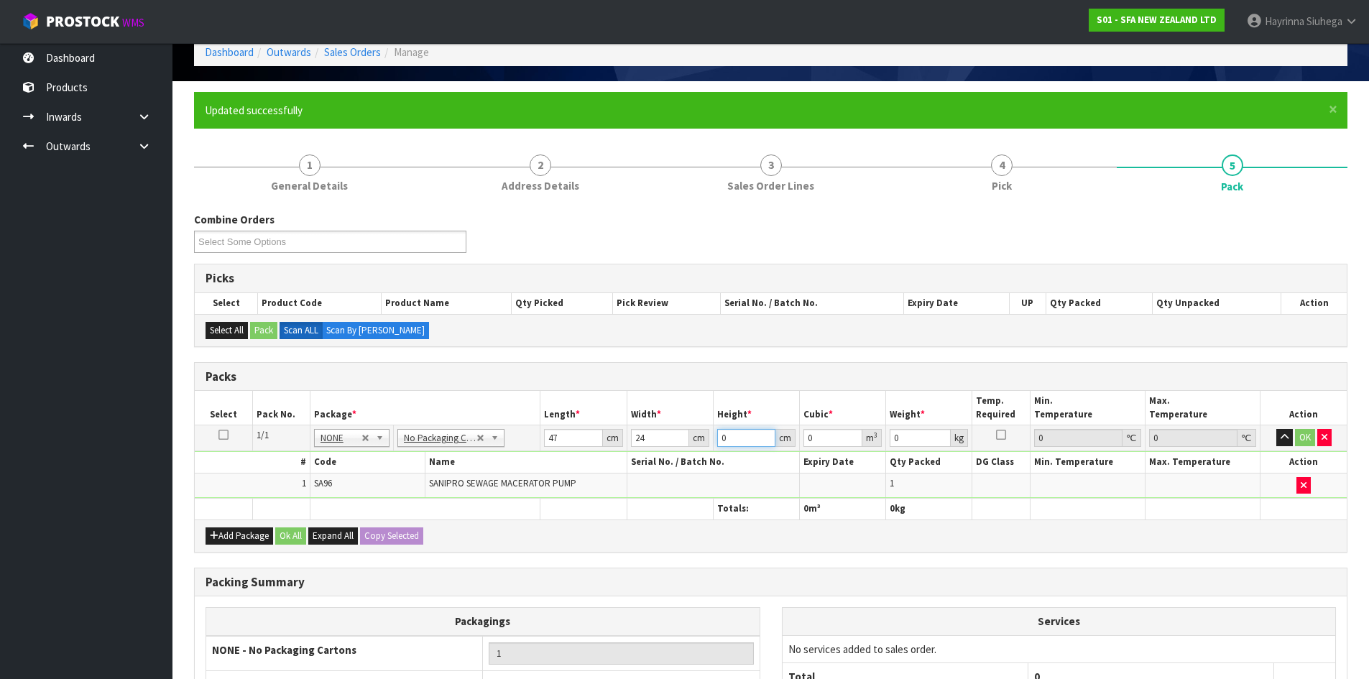
type input "0.003384"
type input "33"
type input "0.037224"
type input "33"
type input "7"
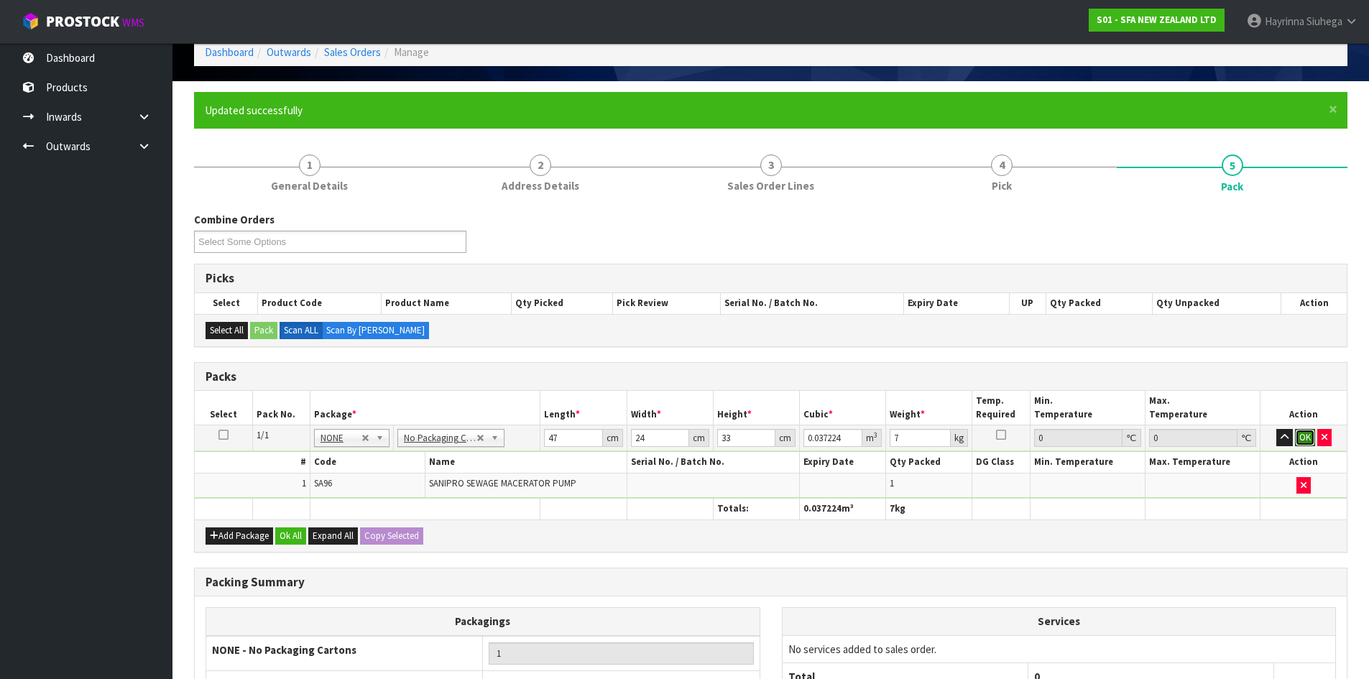
click button "OK" at bounding box center [1305, 437] width 20 height 17
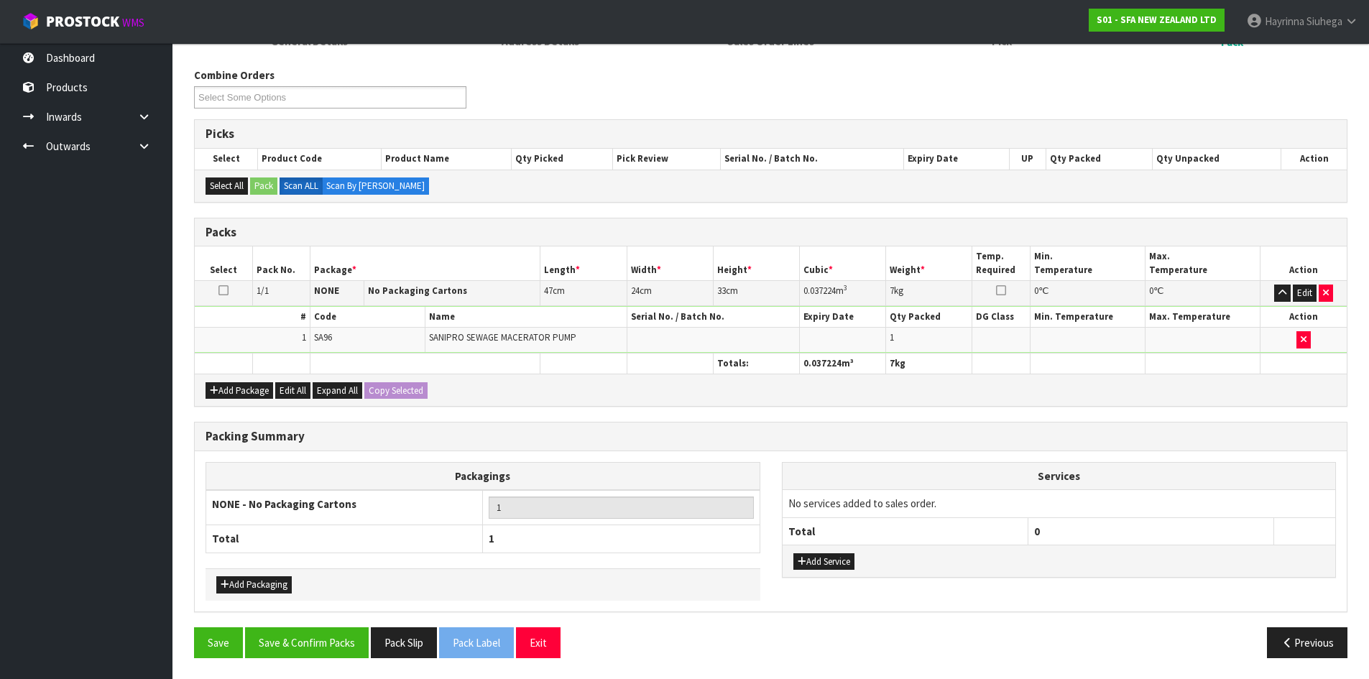
scroll to position [217, 0]
click at [302, 634] on button "Save & Confirm Packs" at bounding box center [307, 641] width 124 height 31
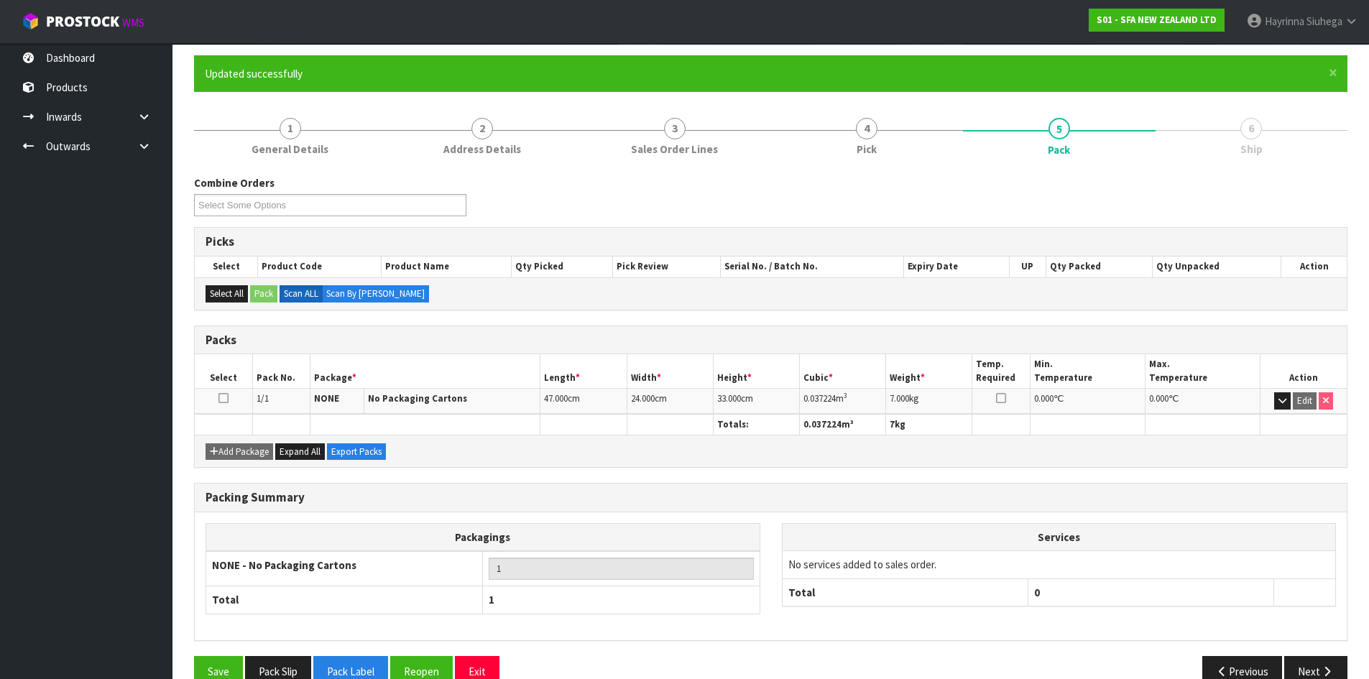
scroll to position [138, 0]
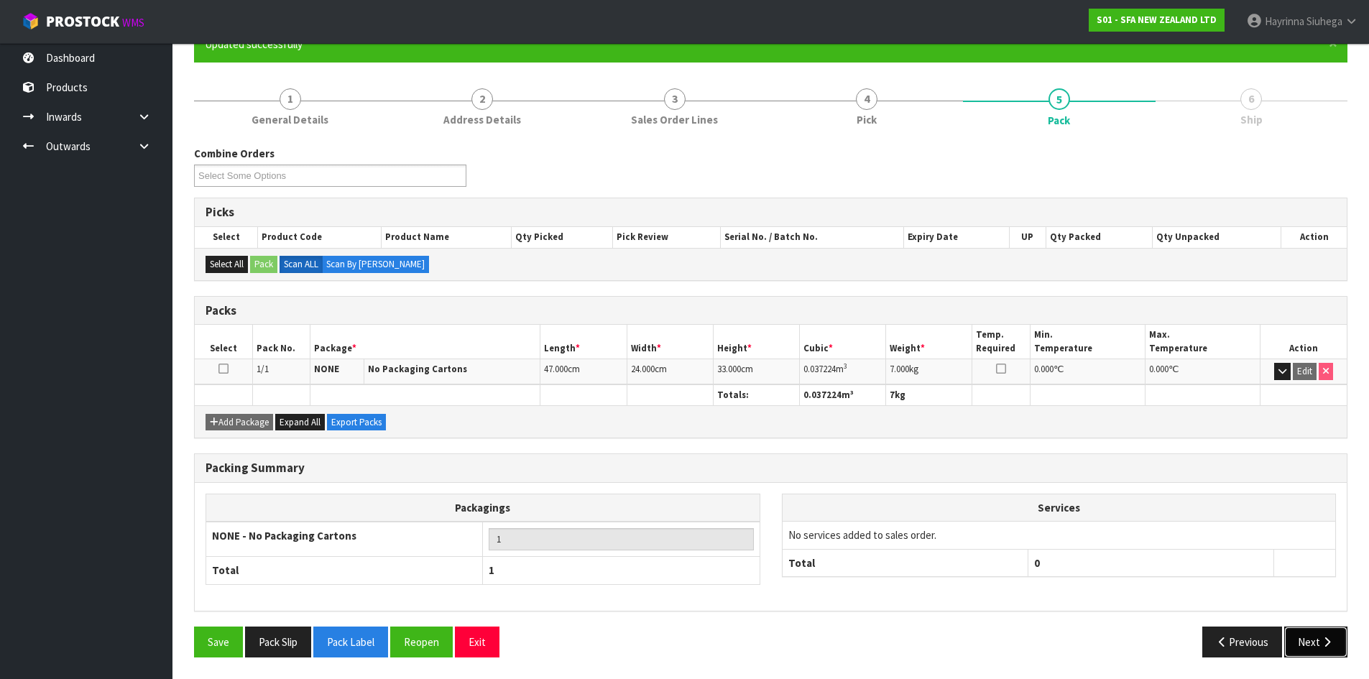
click at [1330, 649] on button "Next" at bounding box center [1315, 641] width 63 height 31
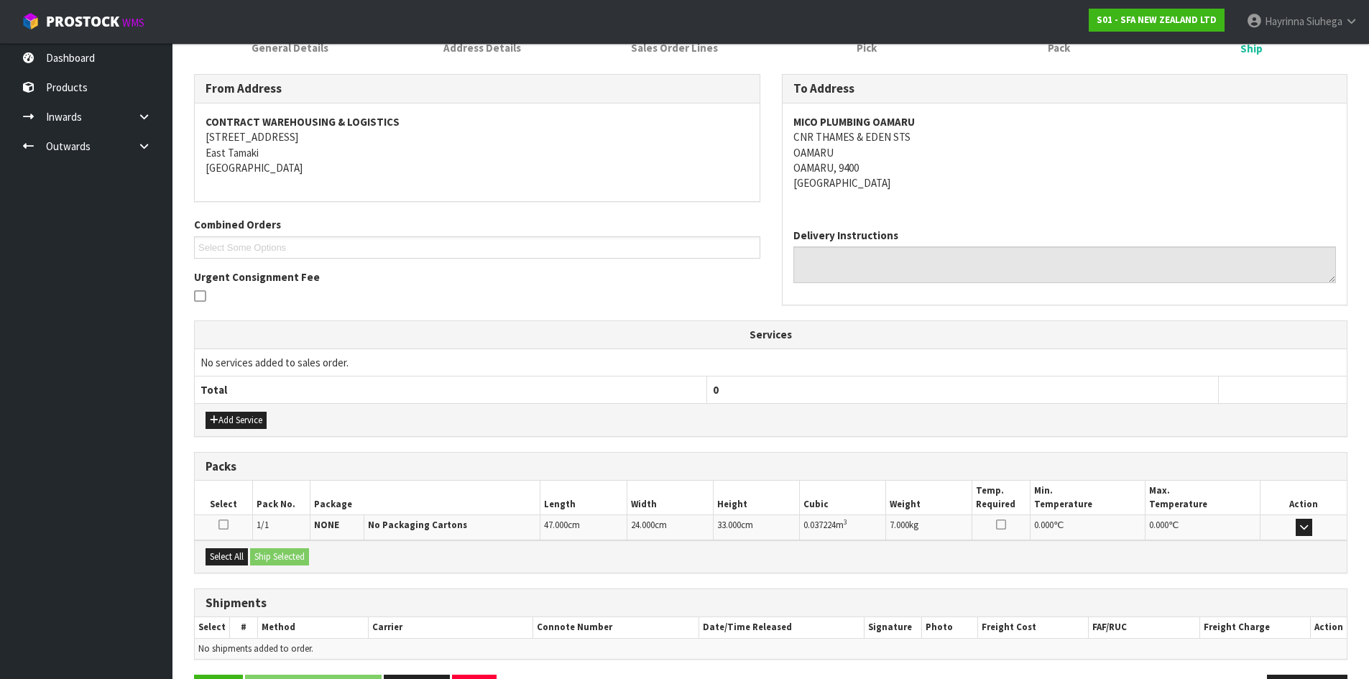
scroll to position [259, 0]
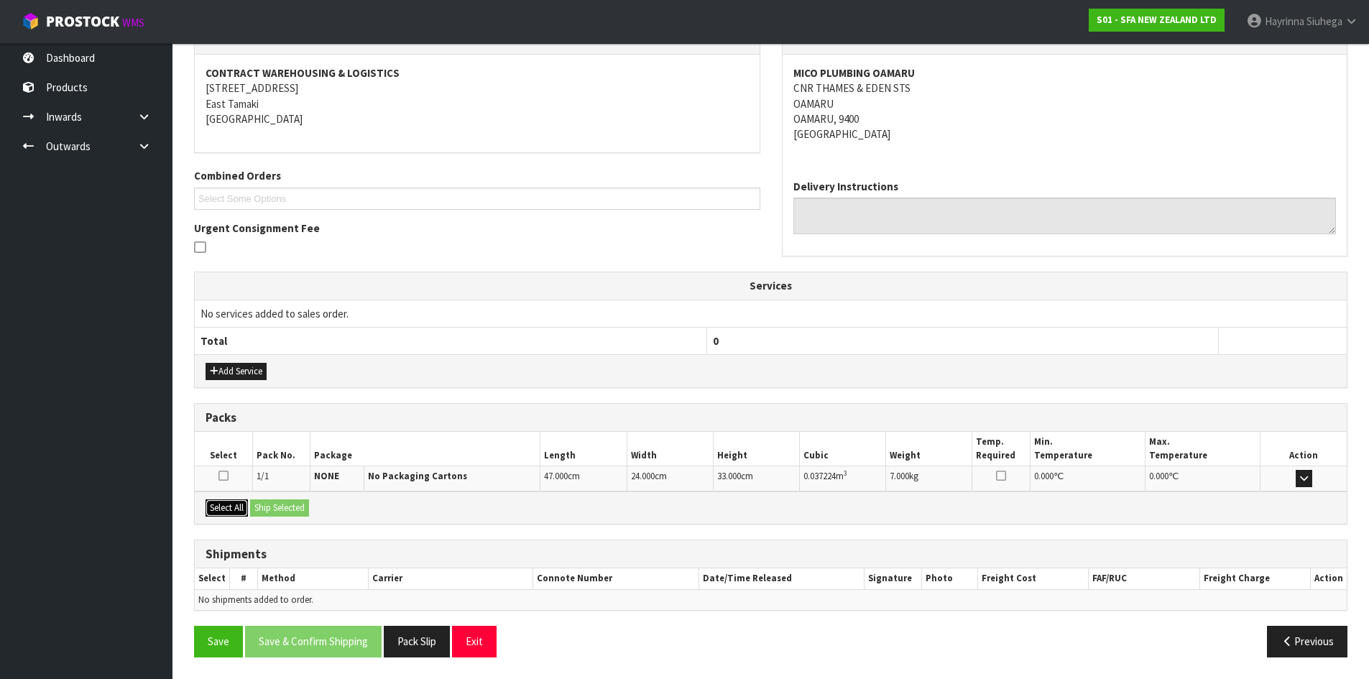
click at [245, 504] on button "Select All" at bounding box center [226, 507] width 42 height 17
click at [282, 511] on button "Ship Selected" at bounding box center [279, 507] width 59 height 17
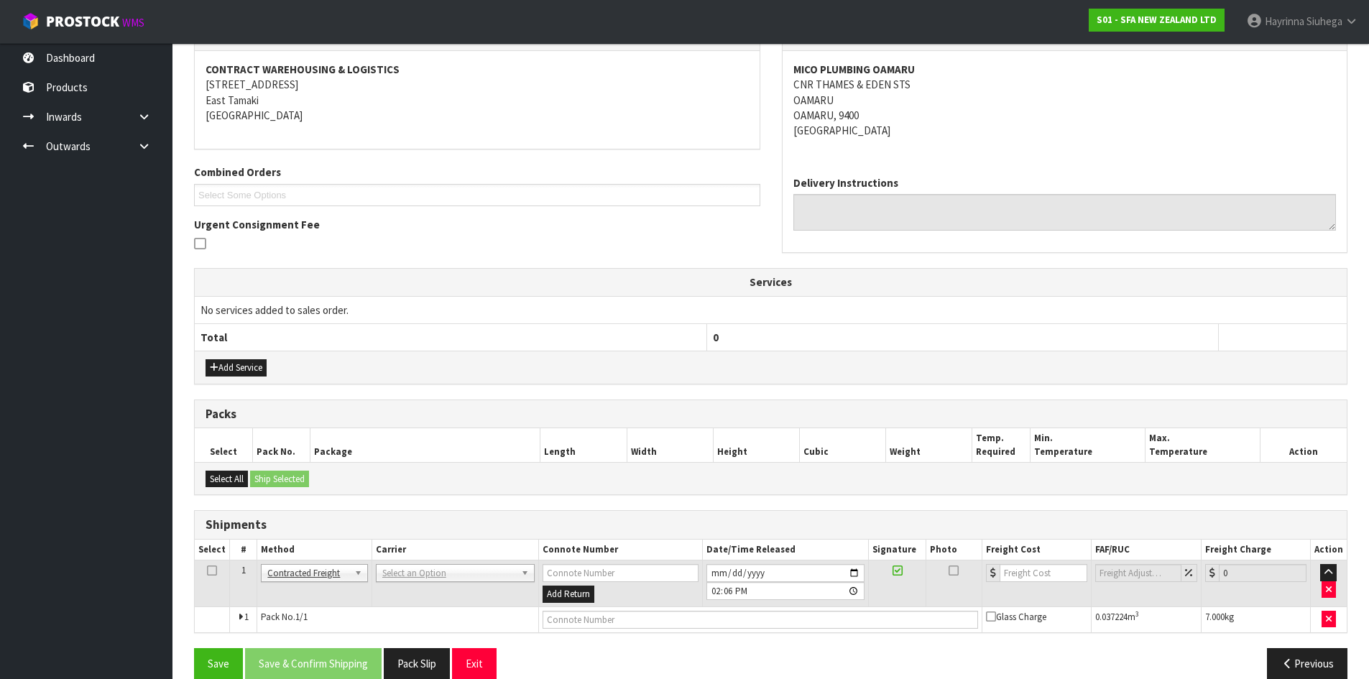
scroll to position [284, 0]
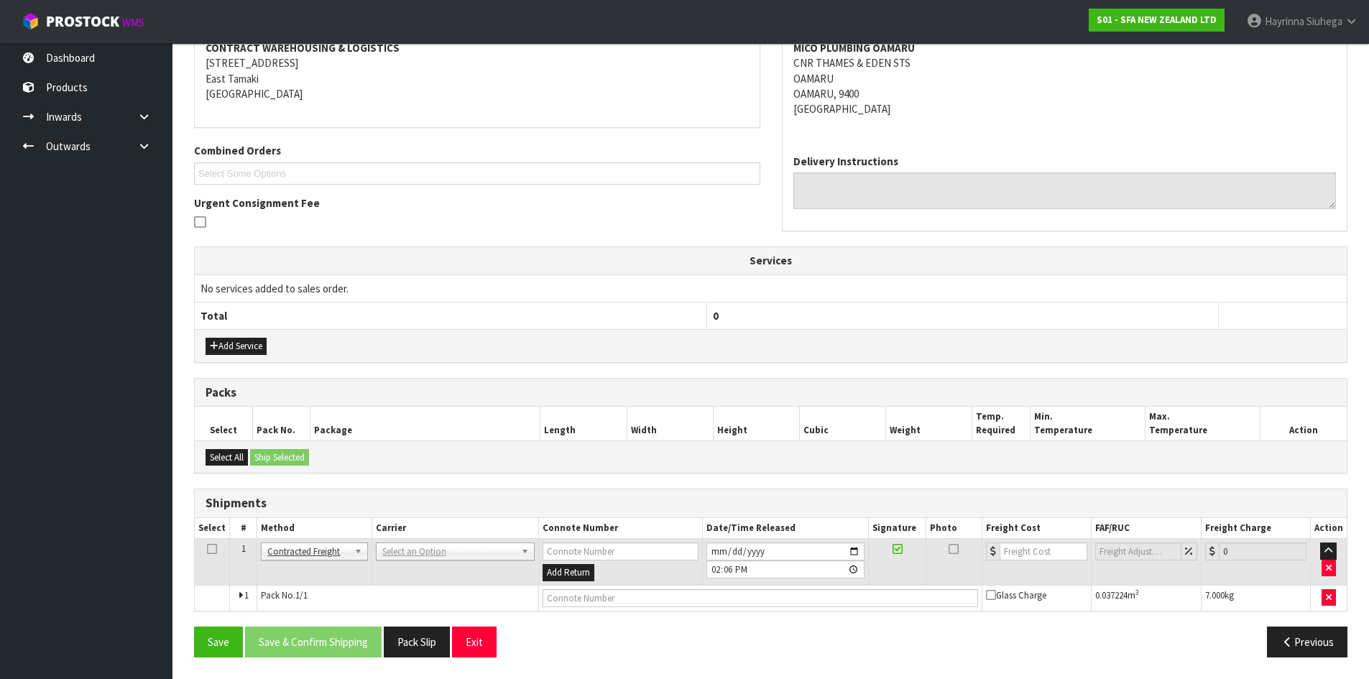
drag, startPoint x: 403, startPoint y: 554, endPoint x: 404, endPoint y: 578, distance: 24.5
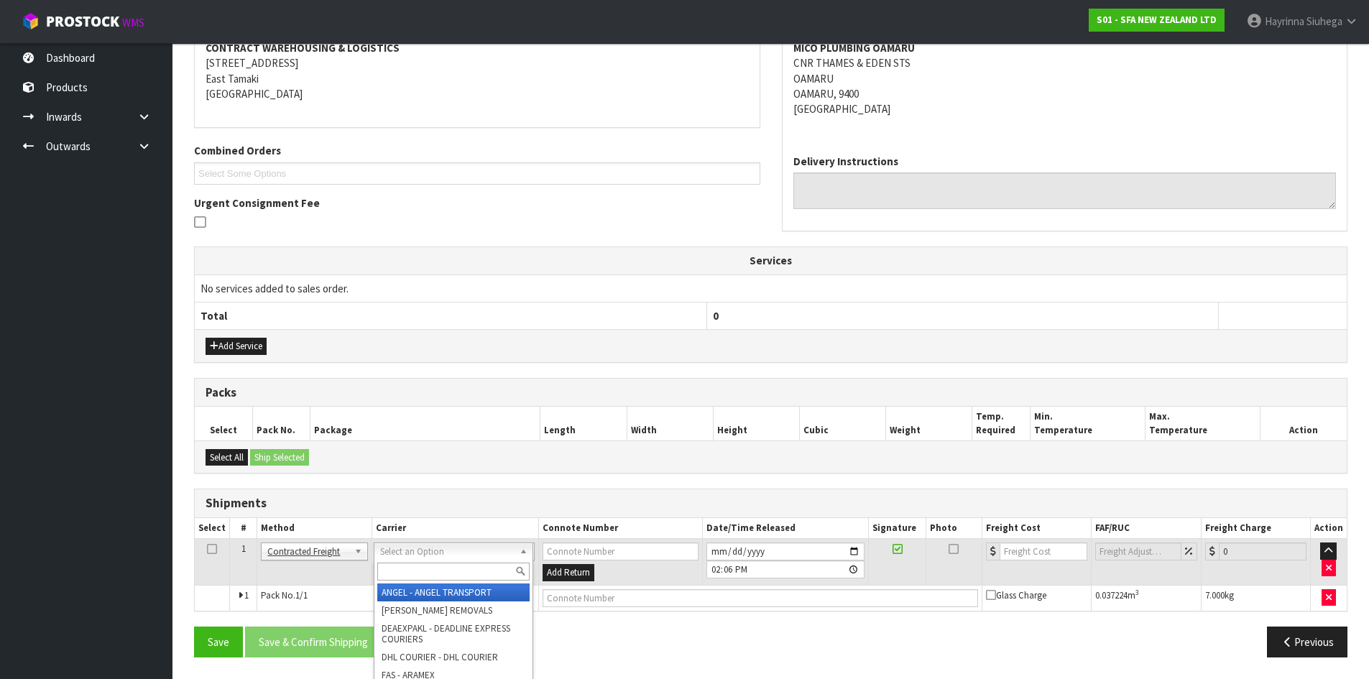
click at [406, 577] on input "text" at bounding box center [453, 572] width 152 height 18
type input "NZP"
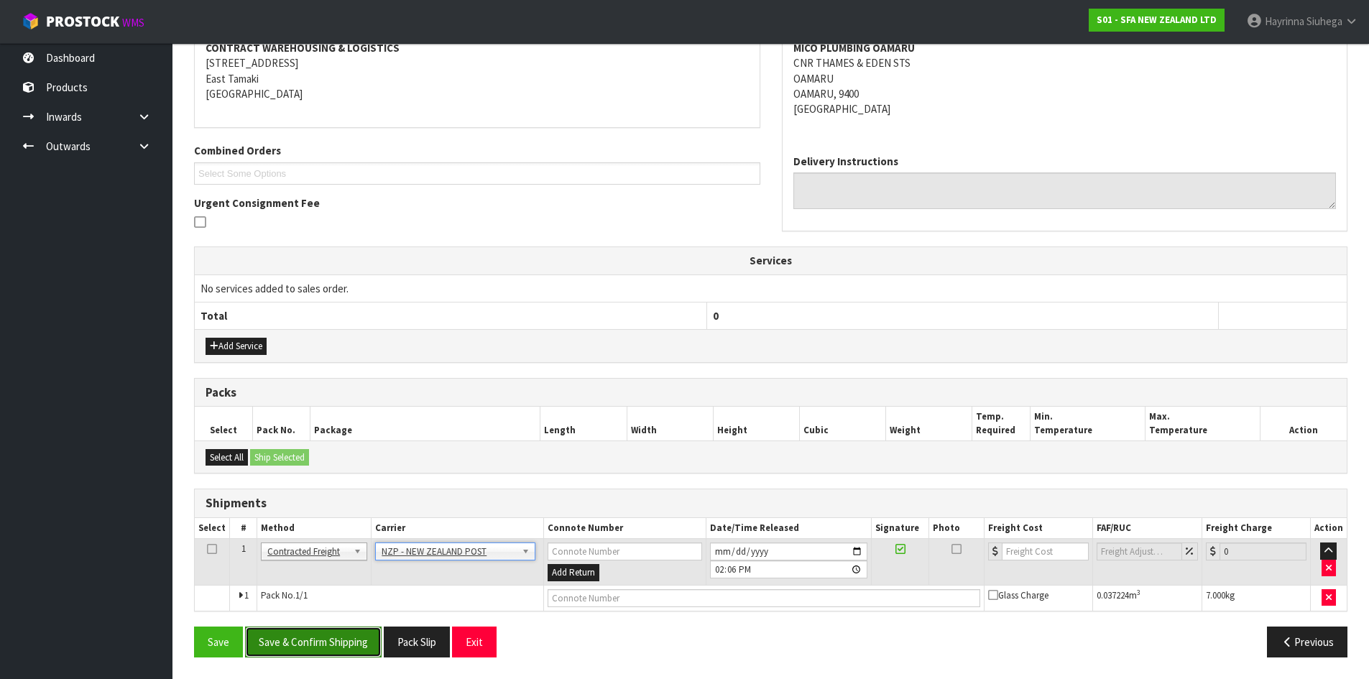
click at [351, 649] on button "Save & Confirm Shipping" at bounding box center [313, 641] width 136 height 31
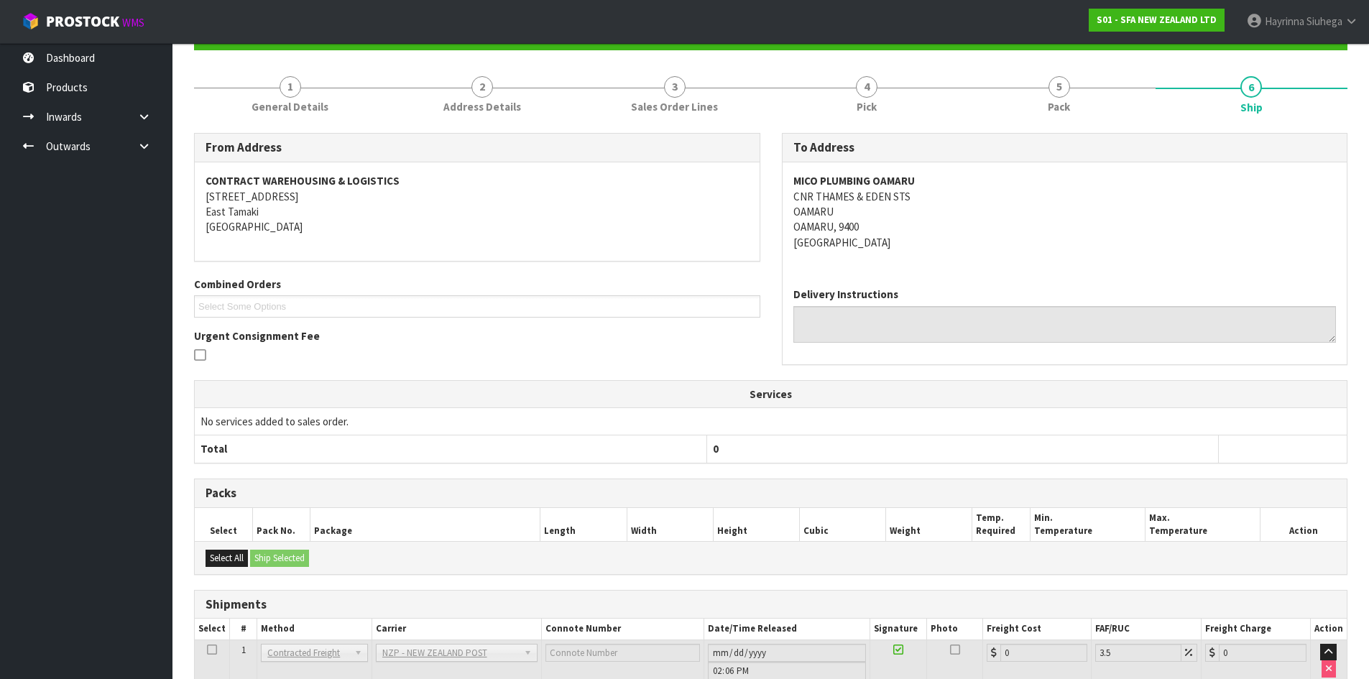
scroll to position [264, 0]
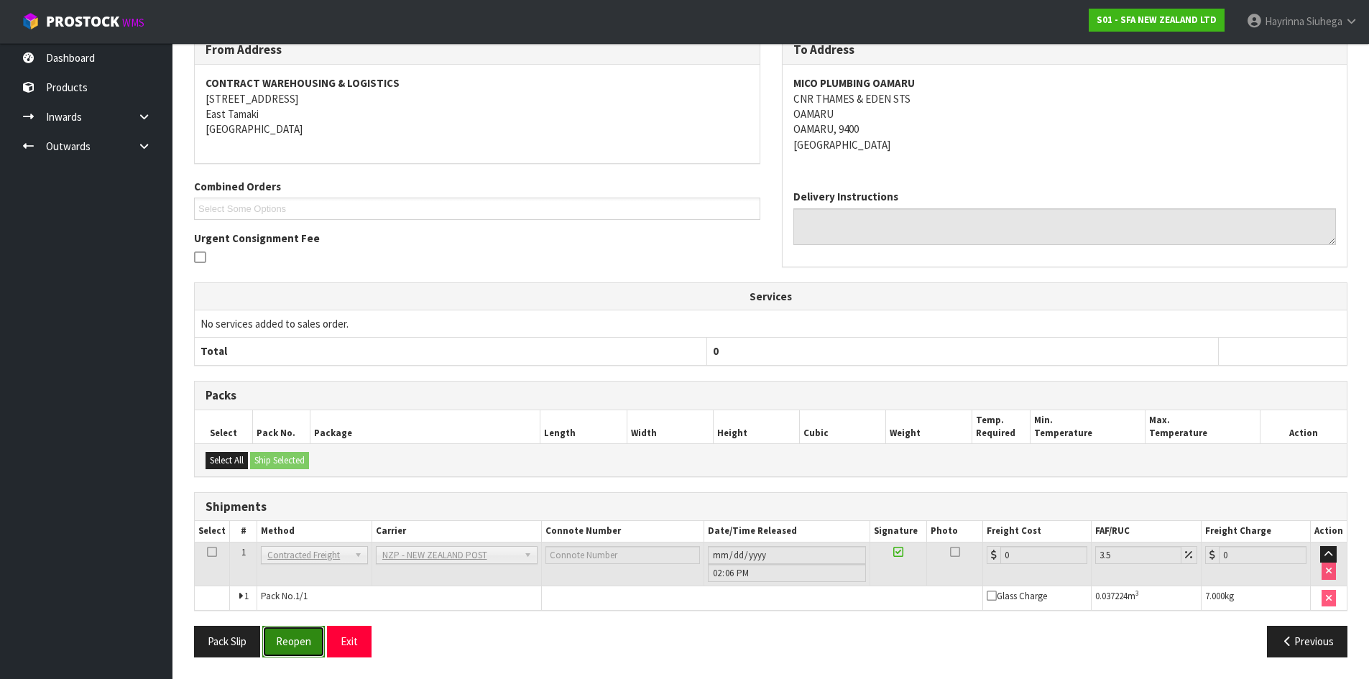
click at [290, 649] on button "Reopen" at bounding box center [293, 641] width 63 height 31
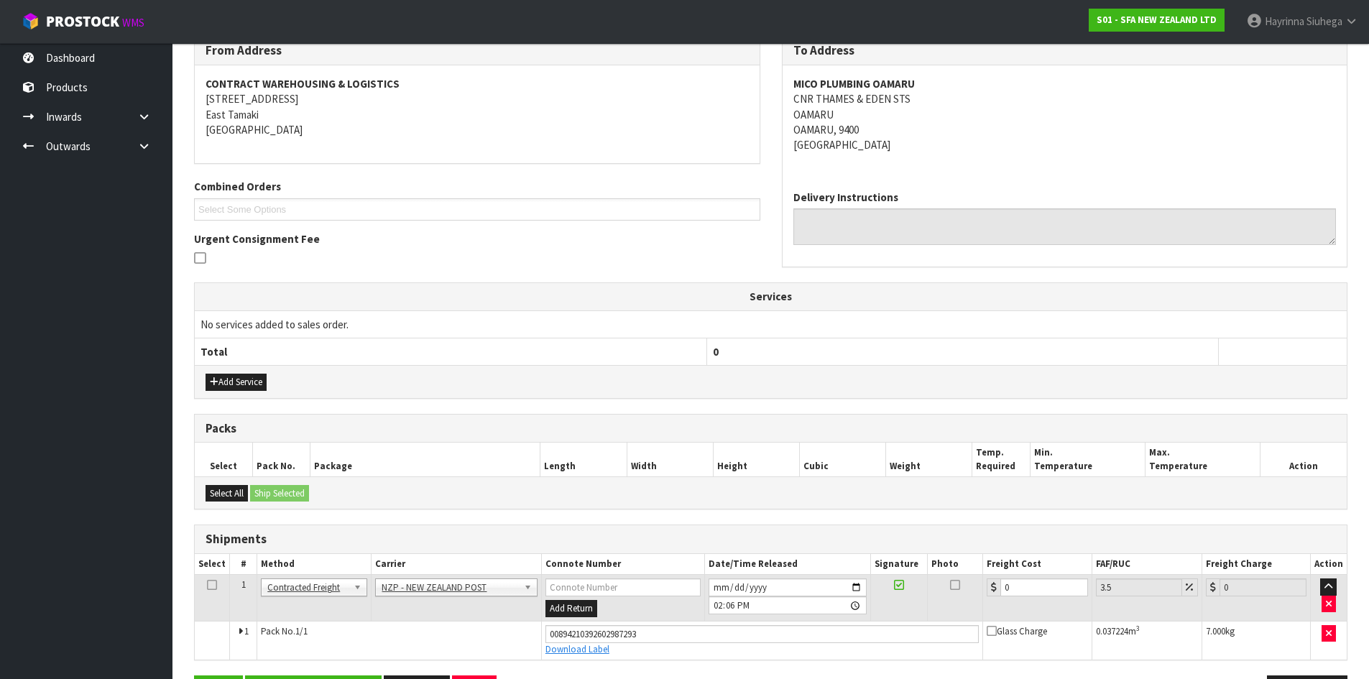
scroll to position [297, 0]
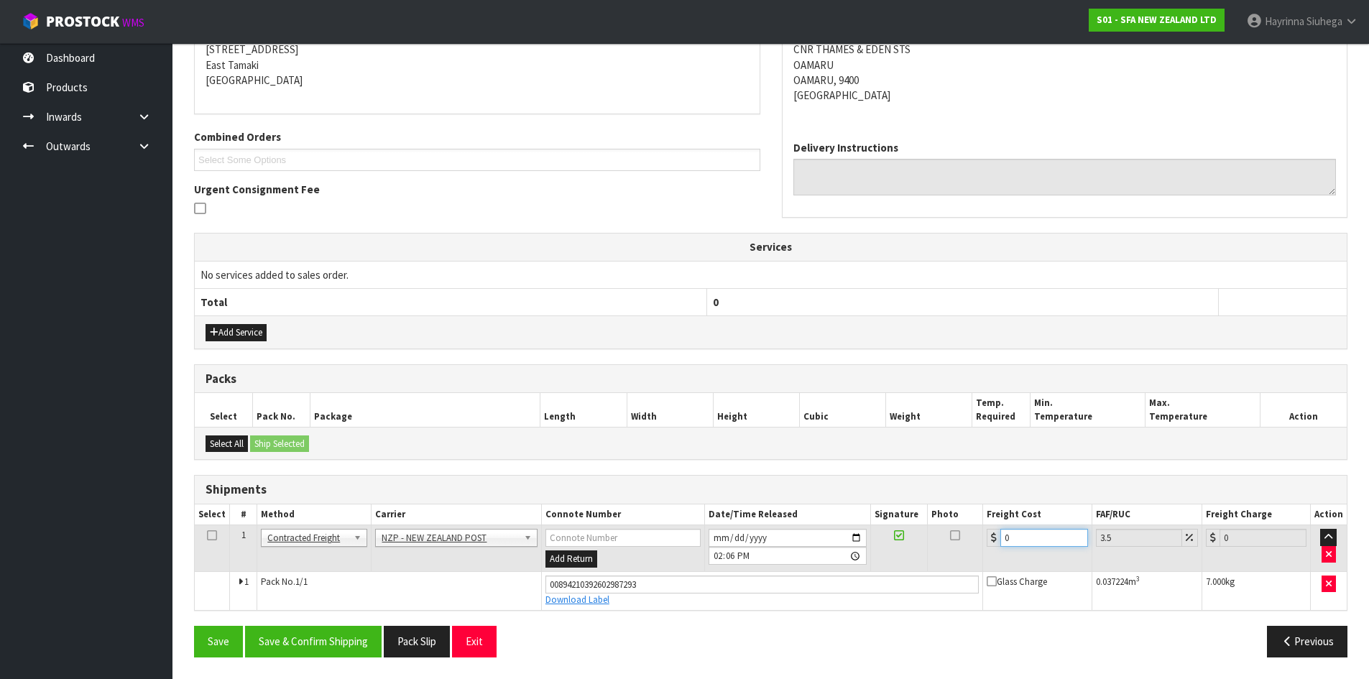
drag, startPoint x: 1021, startPoint y: 544, endPoint x: 802, endPoint y: 543, distance: 218.4
click at [802, 543] on tr "1 Client Local Pickup Customer Local Pickup Company Freight Contracted Freight …" at bounding box center [771, 548] width 1152 height 47
type input "2"
type input "2.07"
type input "27"
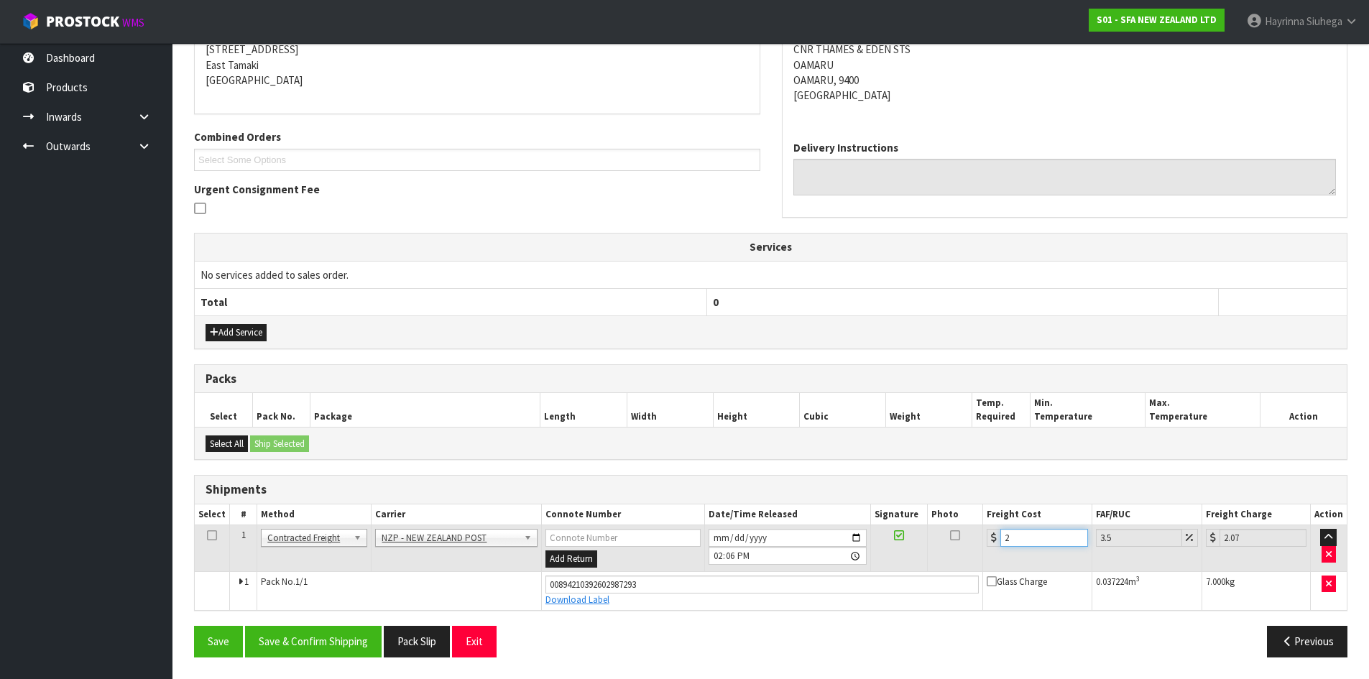
type input "27.94"
type input "27.6"
type input "28.57"
type input "27.63"
type input "28.6"
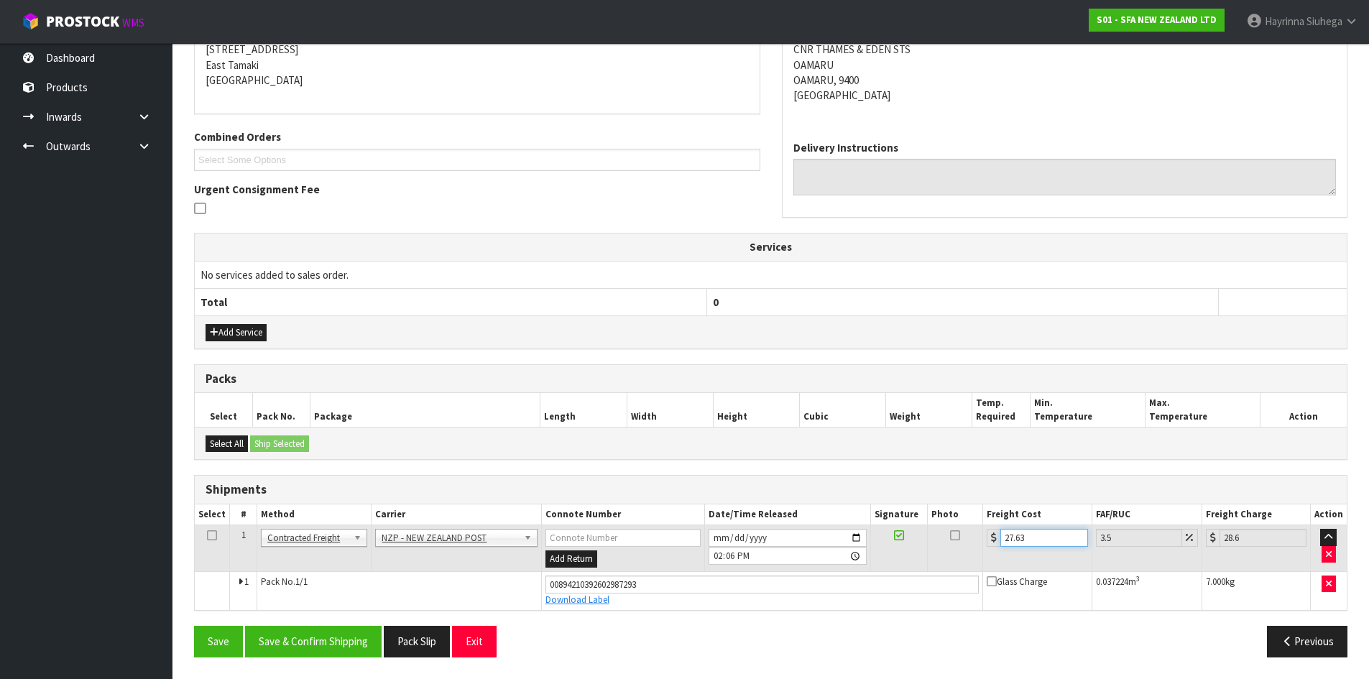
type input "27.63"
click at [194, 626] on button "Save" at bounding box center [218, 641] width 49 height 31
click at [323, 635] on button "Save & Confirm Shipping" at bounding box center [313, 641] width 136 height 31
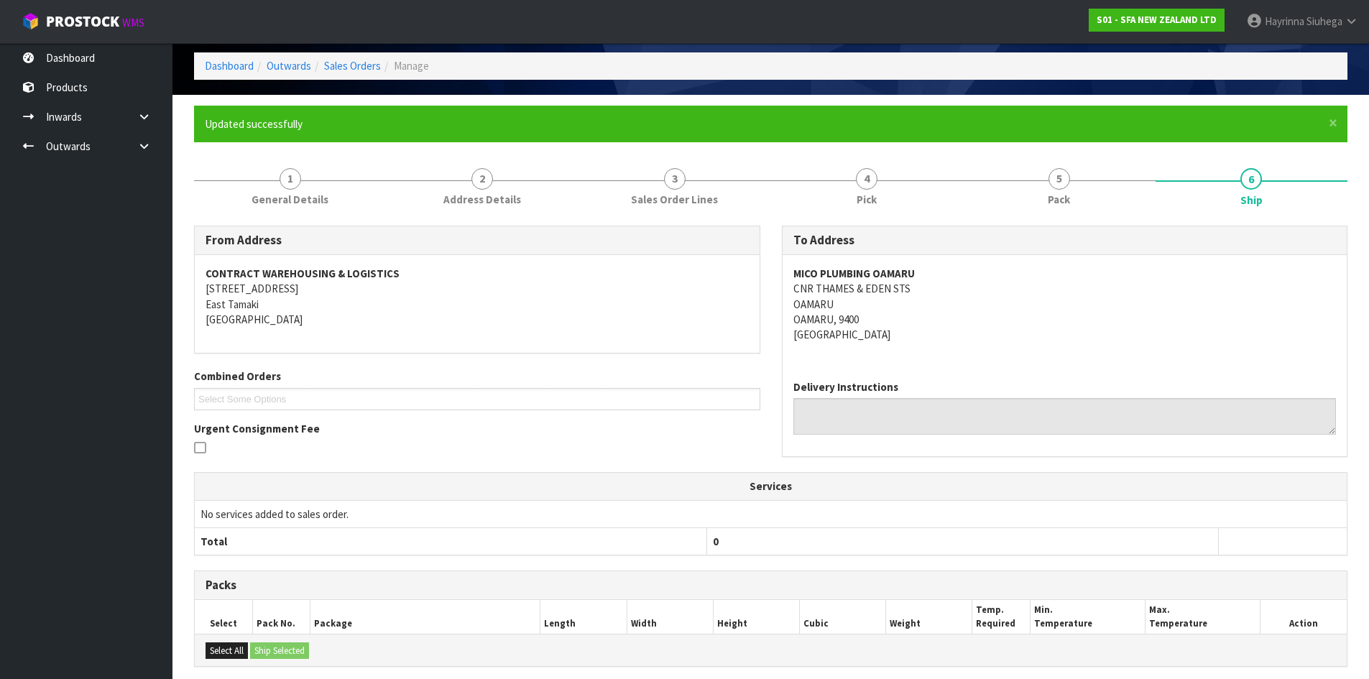
scroll to position [0, 0]
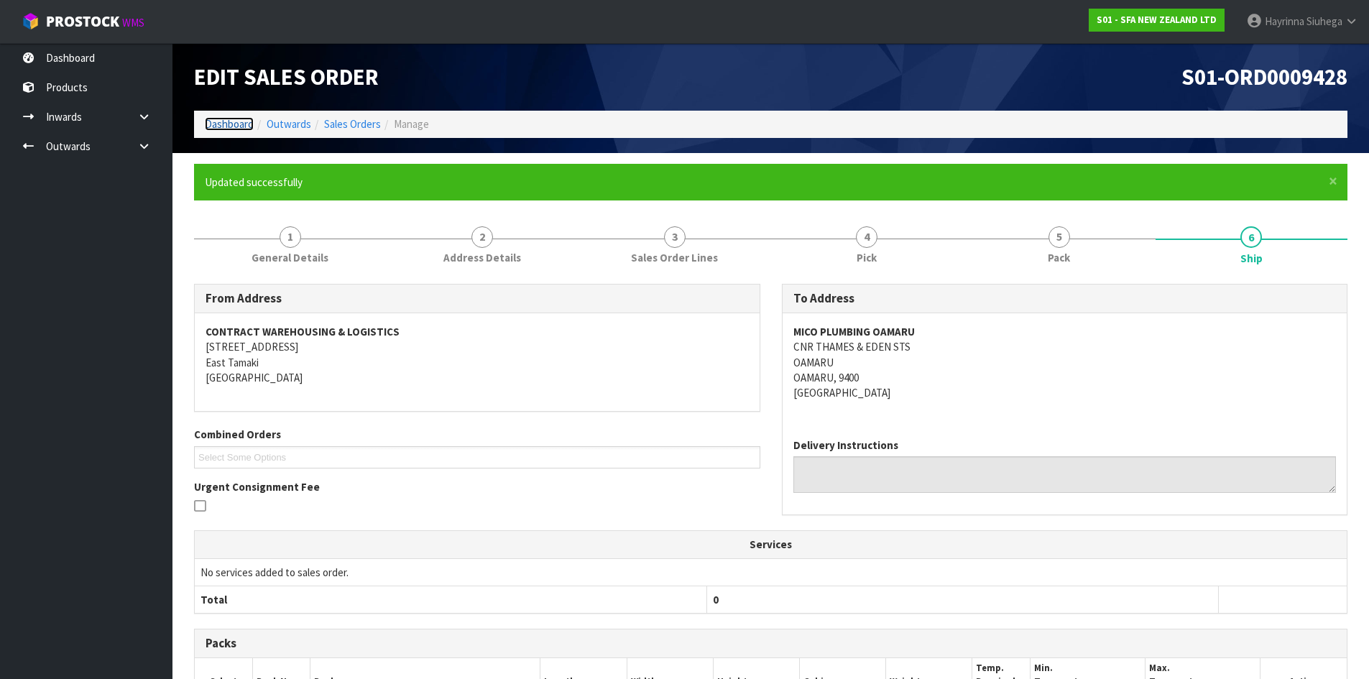
click at [241, 120] on link "Dashboard" at bounding box center [229, 124] width 49 height 14
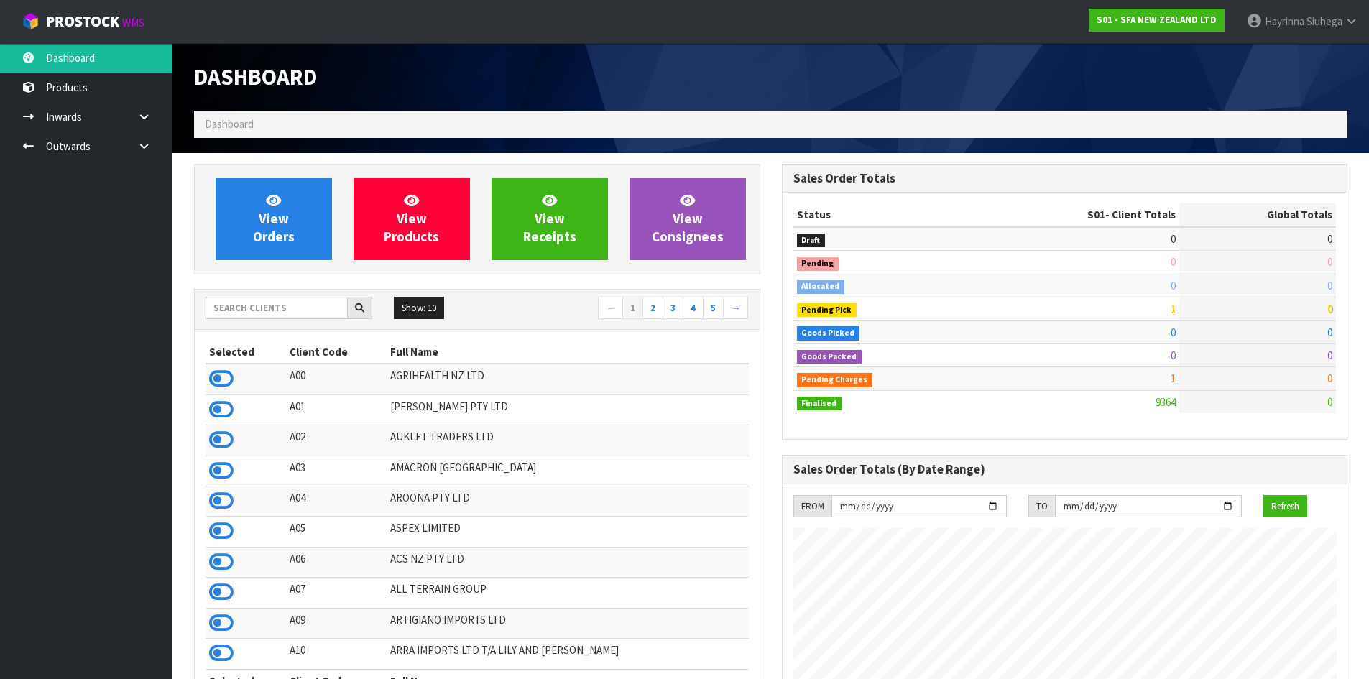
scroll to position [1088, 587]
click at [106, 245] on ul "Dashboard Products Categories Serial Numbers Kitsets Packagings Inwards Purchas…" at bounding box center [86, 361] width 172 height 636
click at [266, 232] on span "View Orders" at bounding box center [274, 219] width 42 height 54
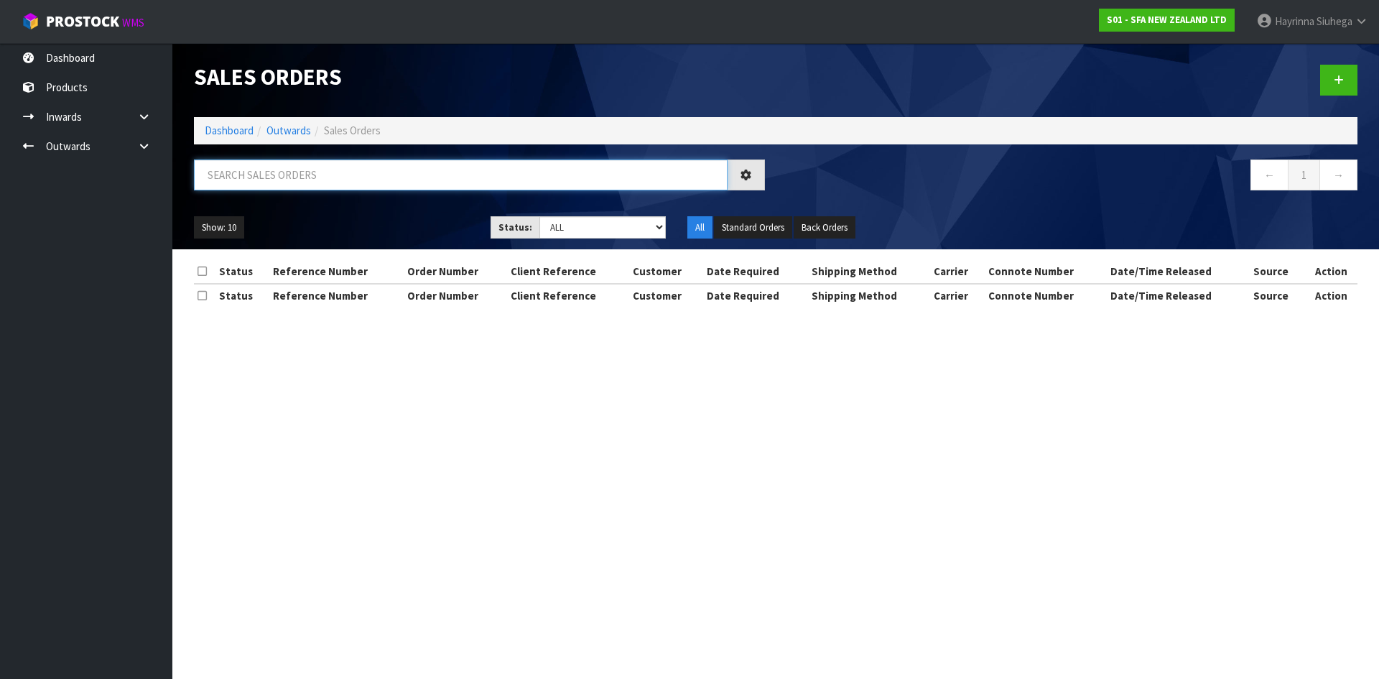
click at [282, 175] on input "text" at bounding box center [461, 174] width 534 height 31
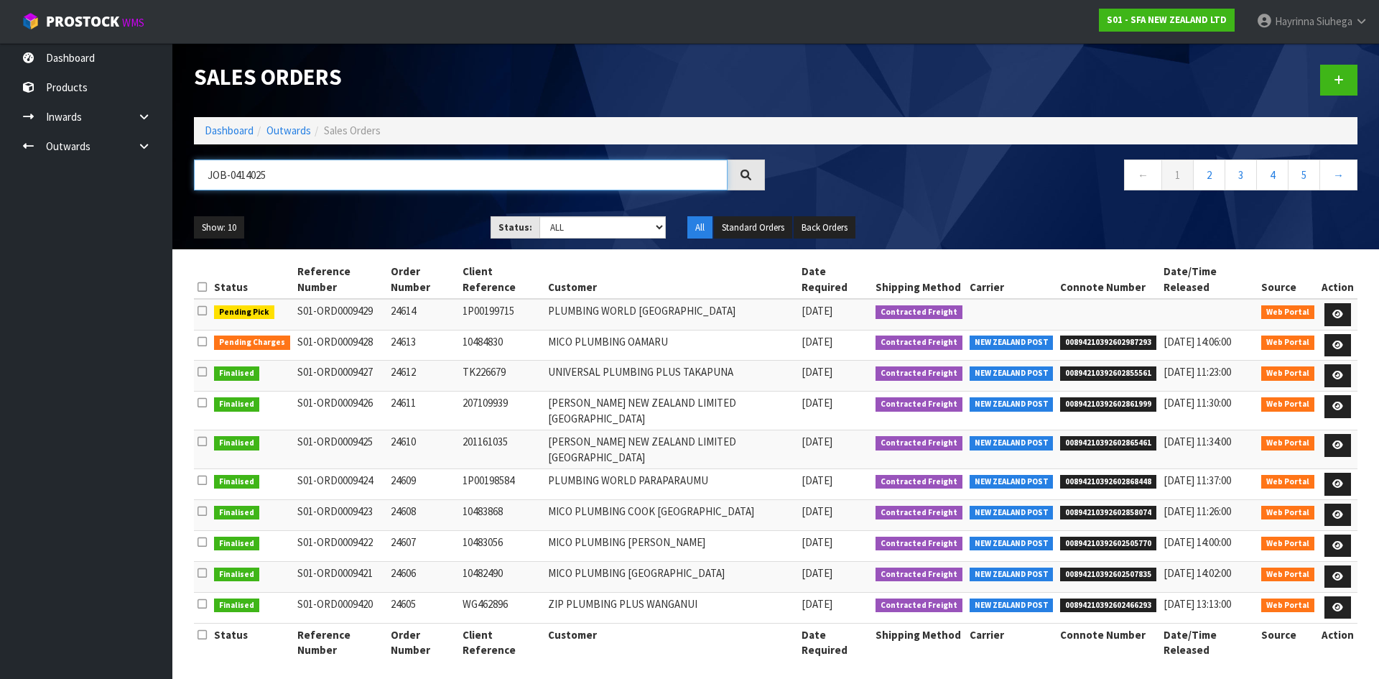
type input "JOB-0414025"
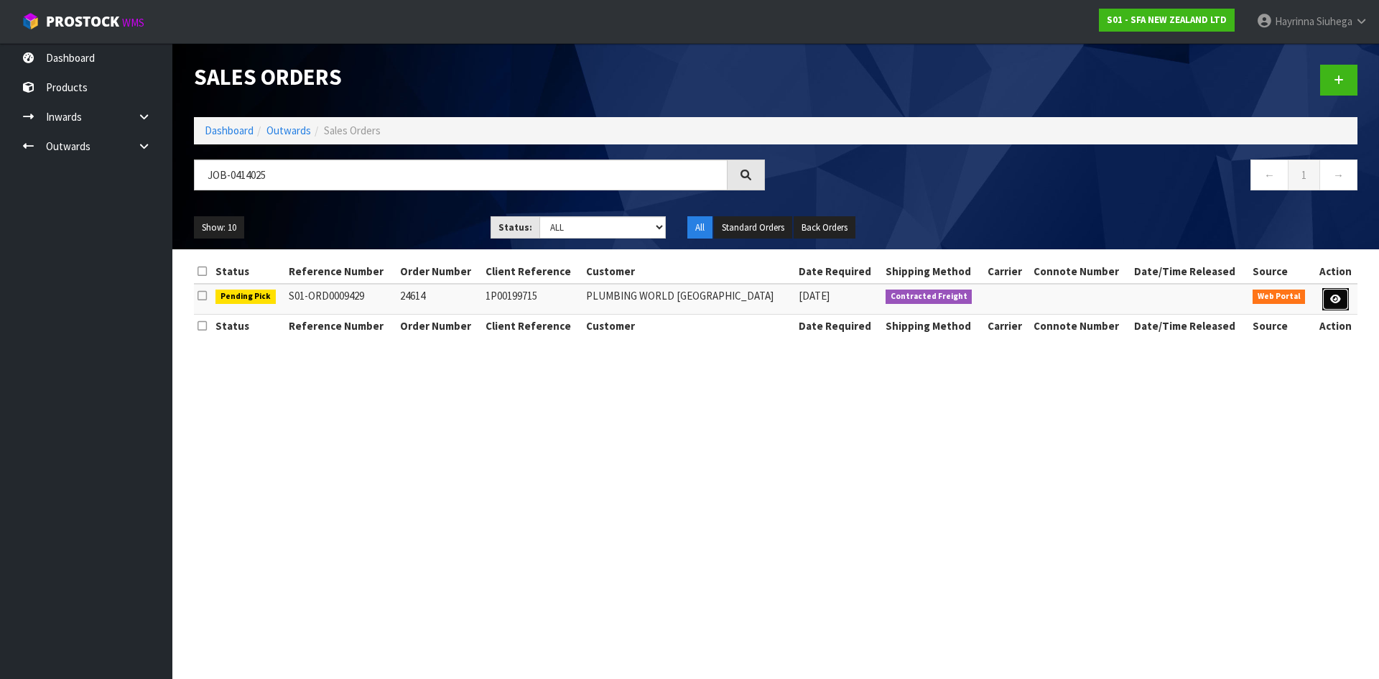
click at [1336, 308] on link at bounding box center [1336, 299] width 27 height 23
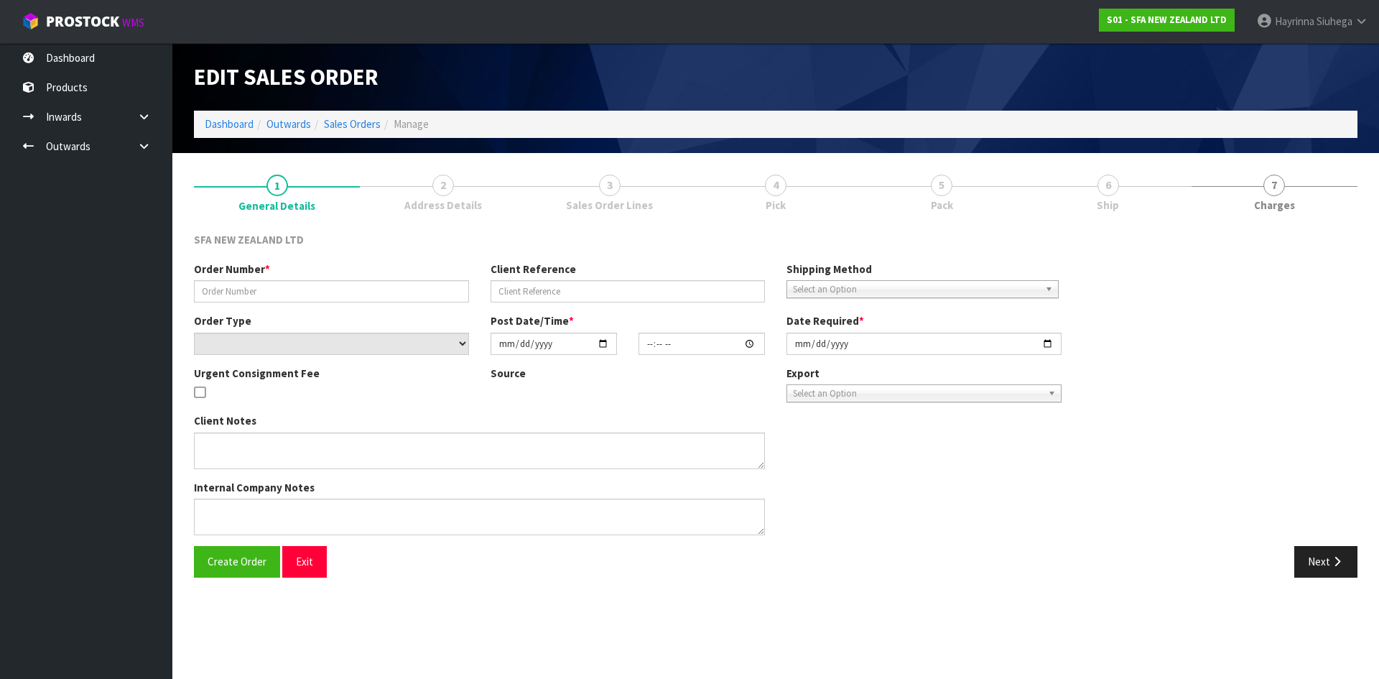
type input "24614"
type input "1P00199715"
select select "number:0"
type input "2025-09-23"
type input "11:41:00.000"
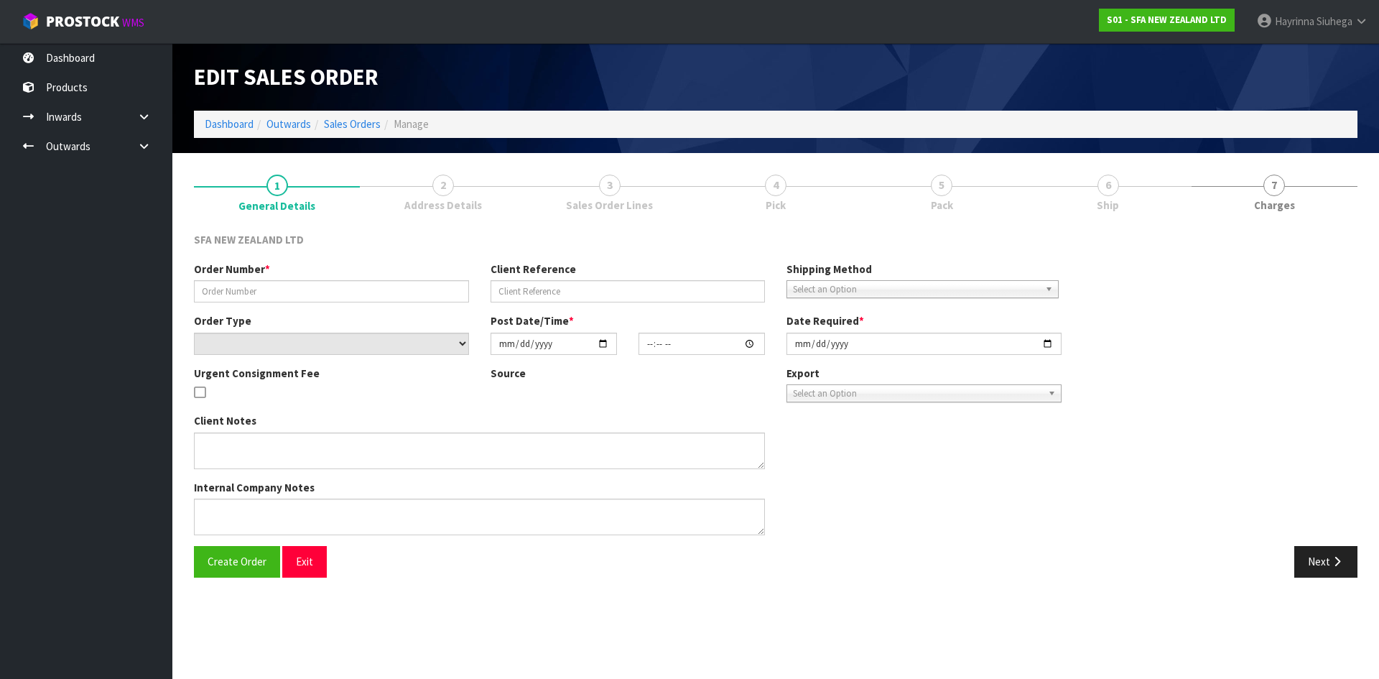
type input "2025-09-23"
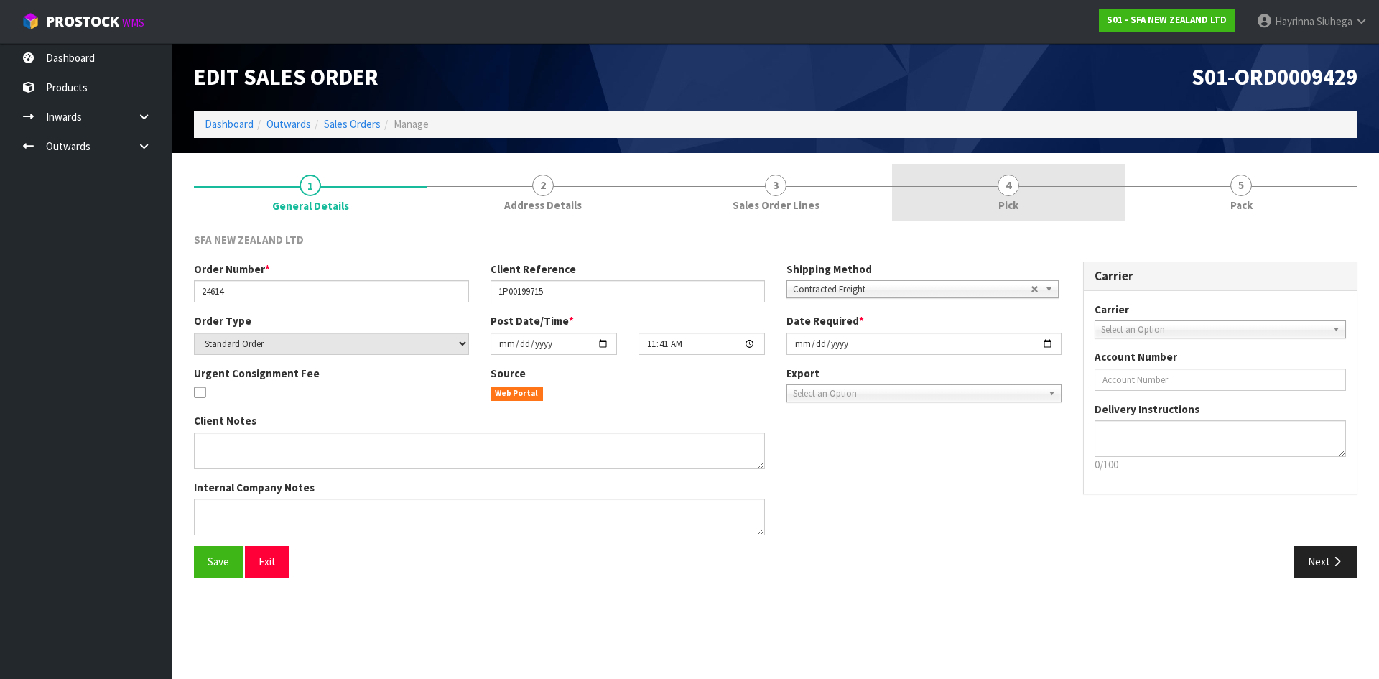
click at [996, 186] on div at bounding box center [1008, 186] width 233 height 1
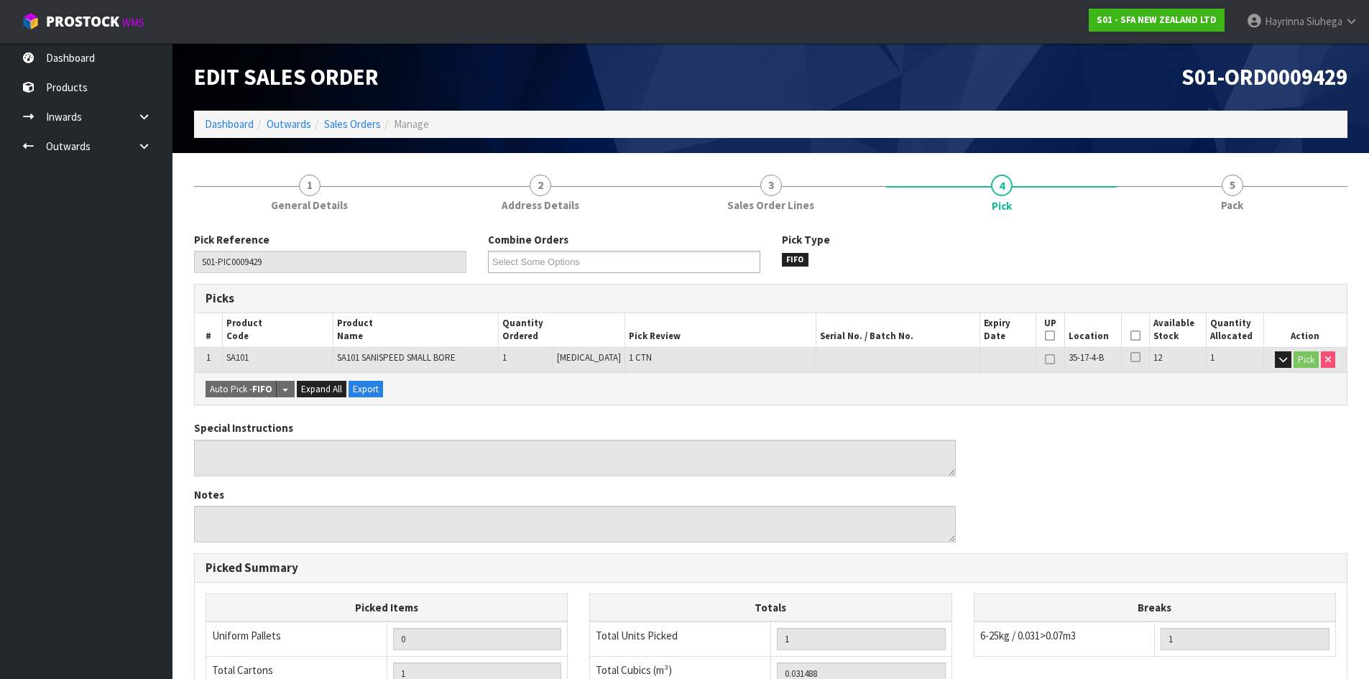
click at [1130, 335] on icon at bounding box center [1135, 335] width 10 height 1
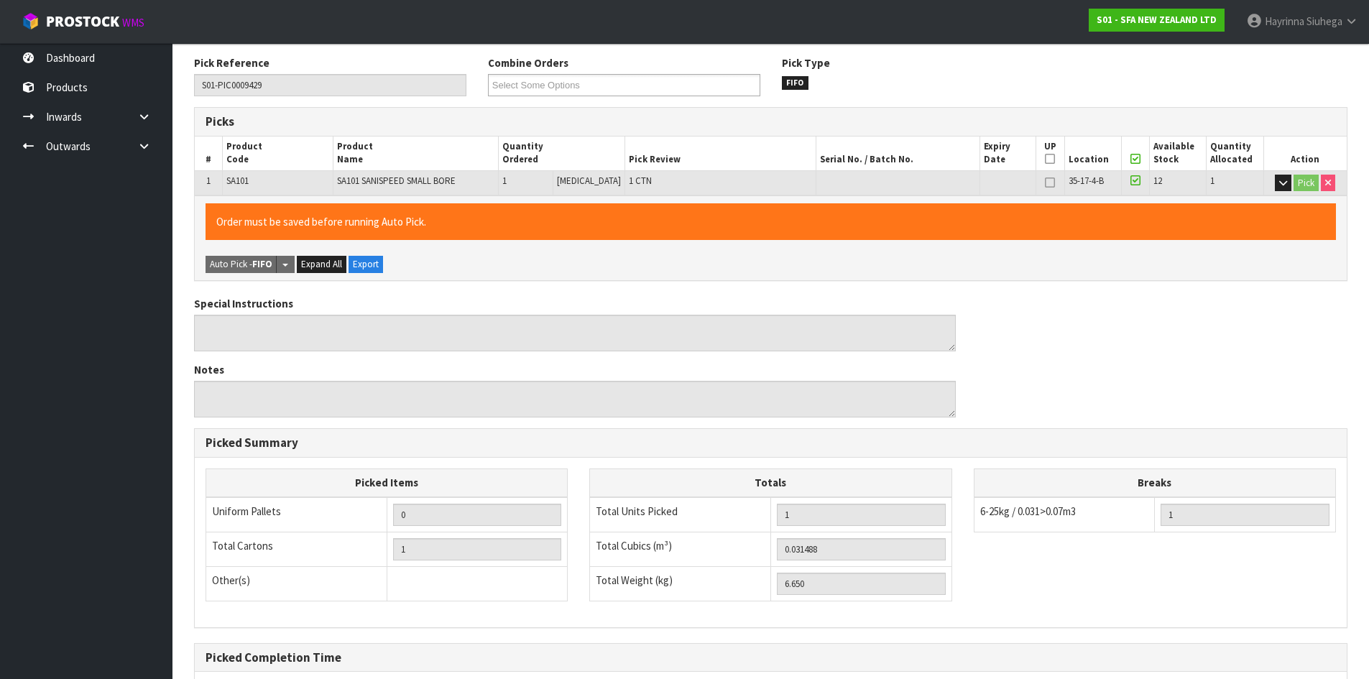
scroll to position [323, 0]
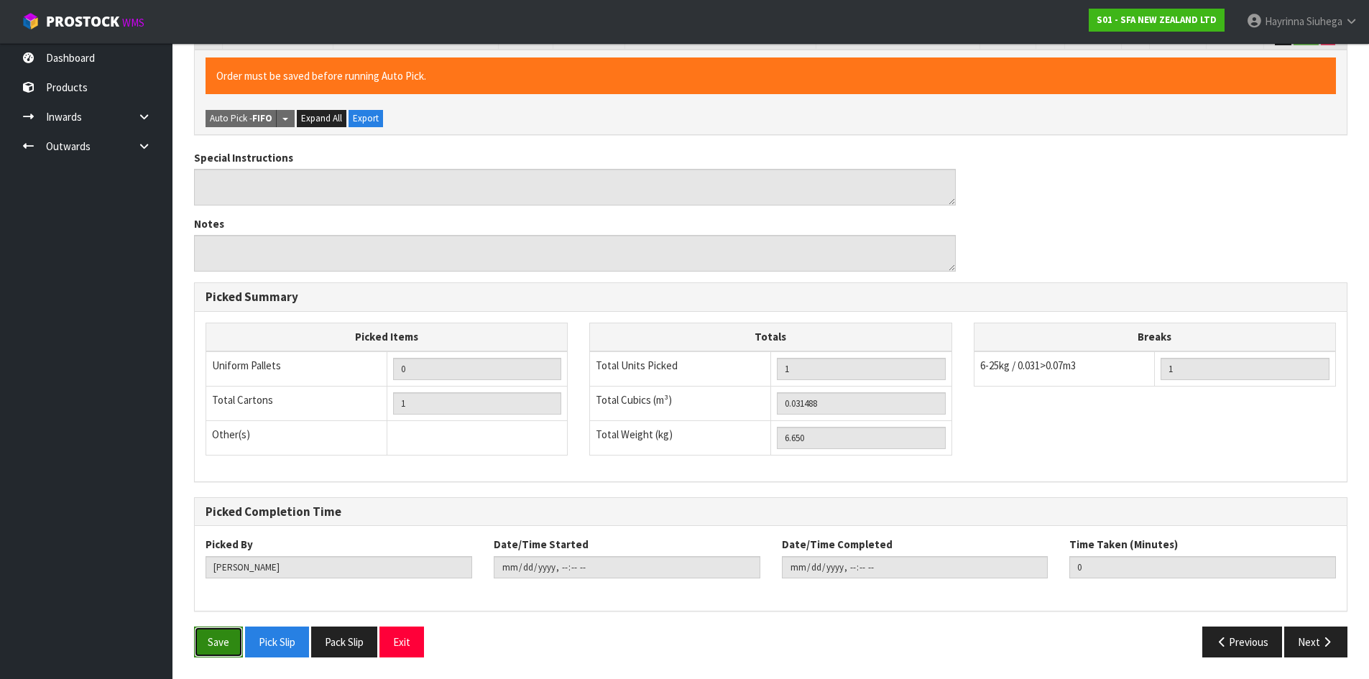
click at [233, 637] on button "Save" at bounding box center [218, 641] width 49 height 31
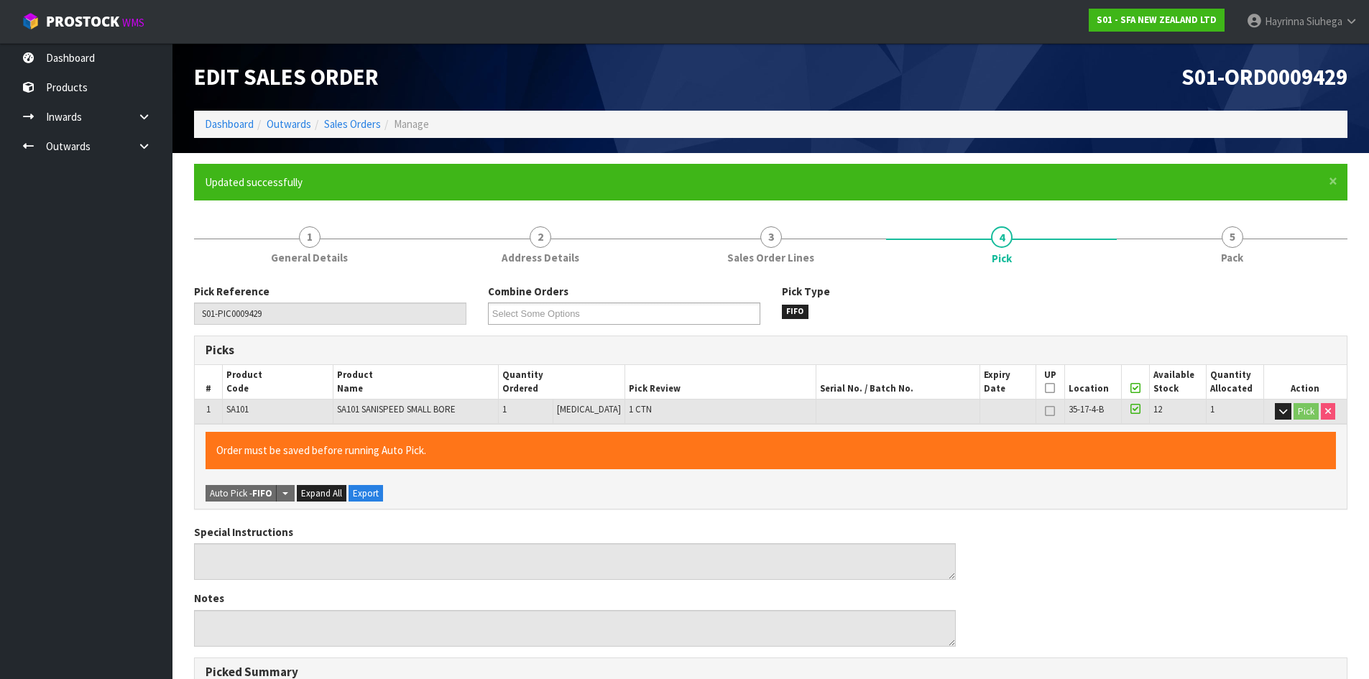
type input "Hayrinna Siuhega"
type input "2025-09-23T14:10:53"
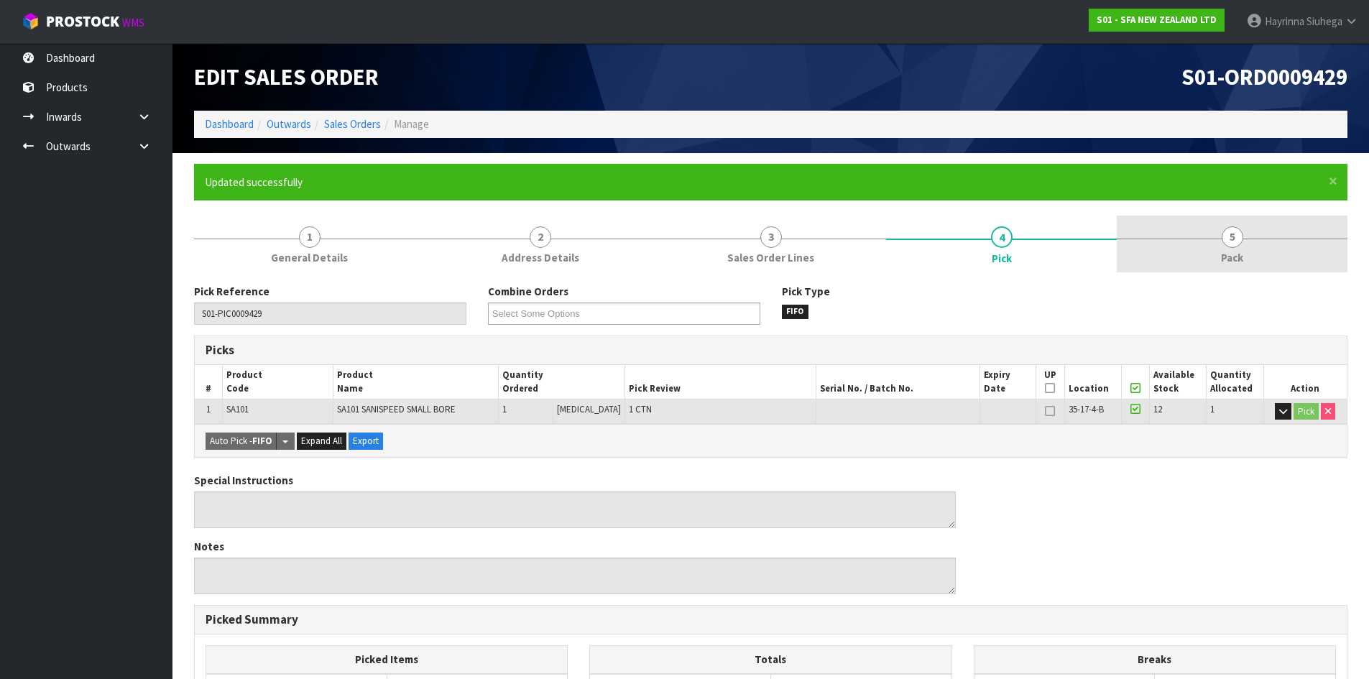
click at [1252, 235] on link "5 Pack" at bounding box center [1231, 244] width 231 height 57
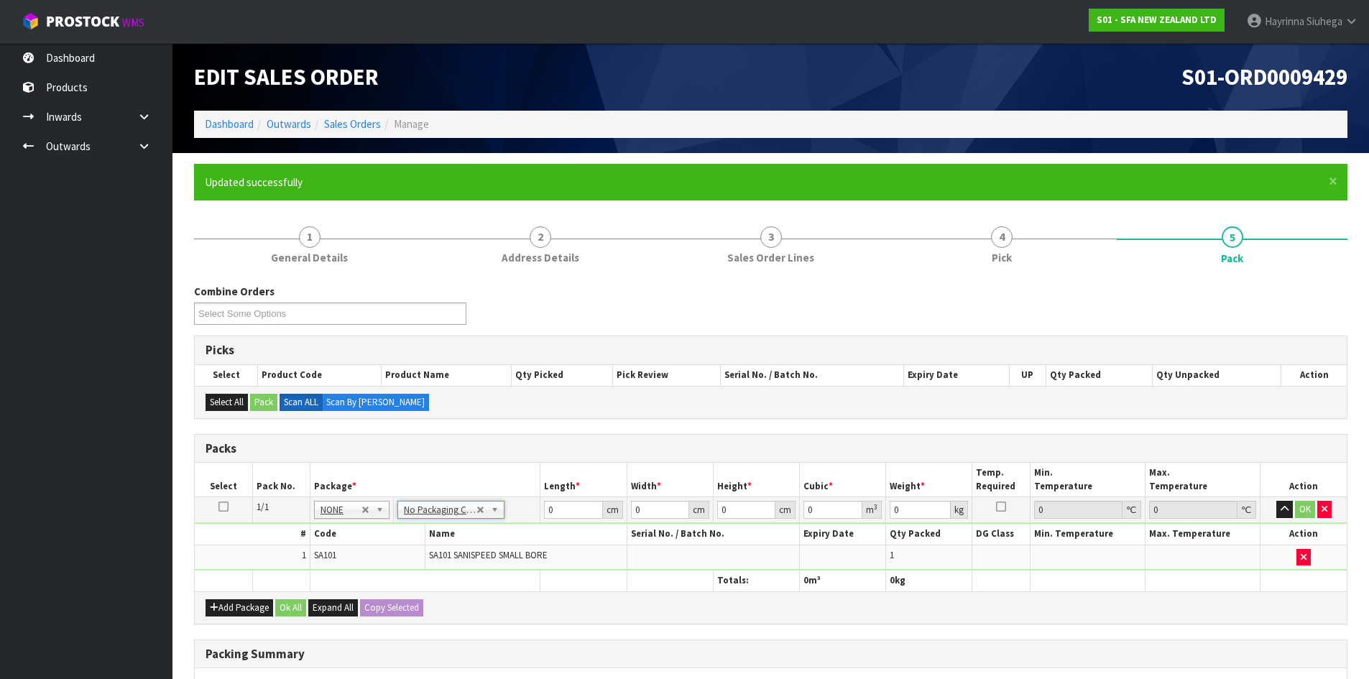
click at [543, 516] on td "0 cm" at bounding box center [583, 510] width 86 height 26
click at [543, 515] on td "0 cm" at bounding box center [583, 510] width 86 height 26
click at [545, 510] on input "0" at bounding box center [573, 510] width 58 height 18
type input "42"
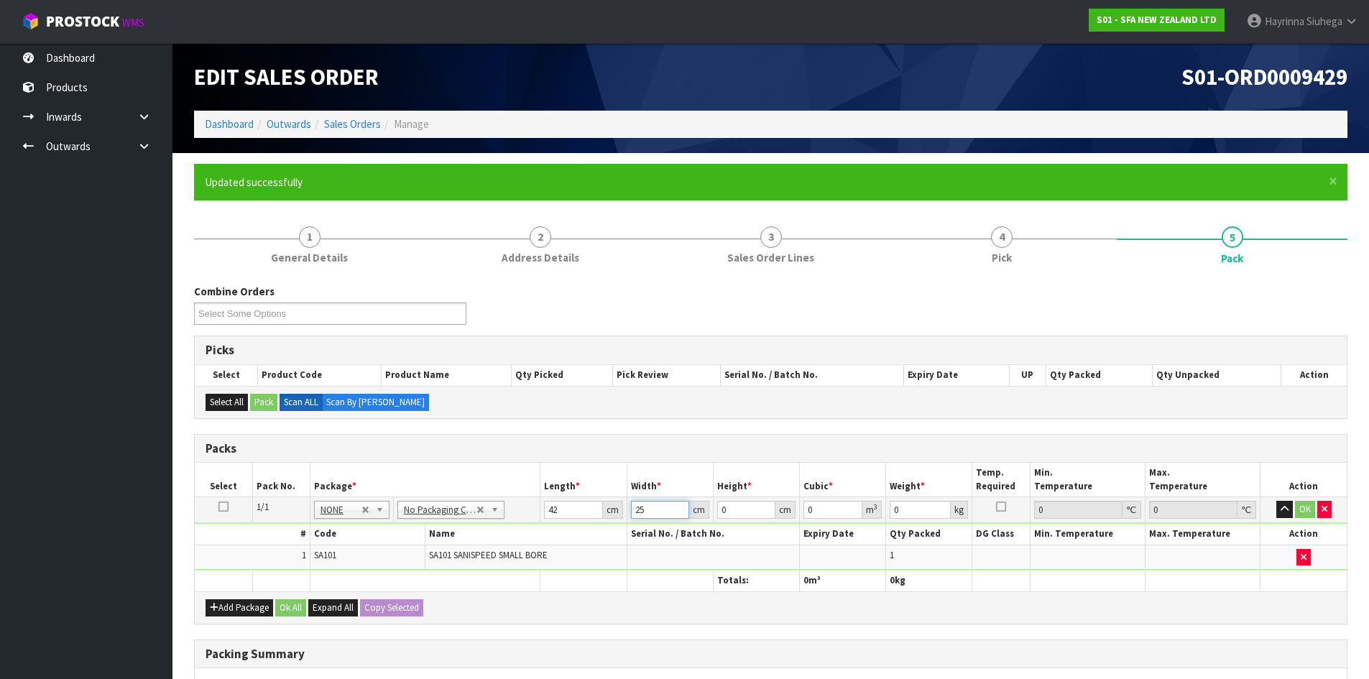
type input "25"
type input "3"
type input "0.00315"
type input "33"
type input "0.03465"
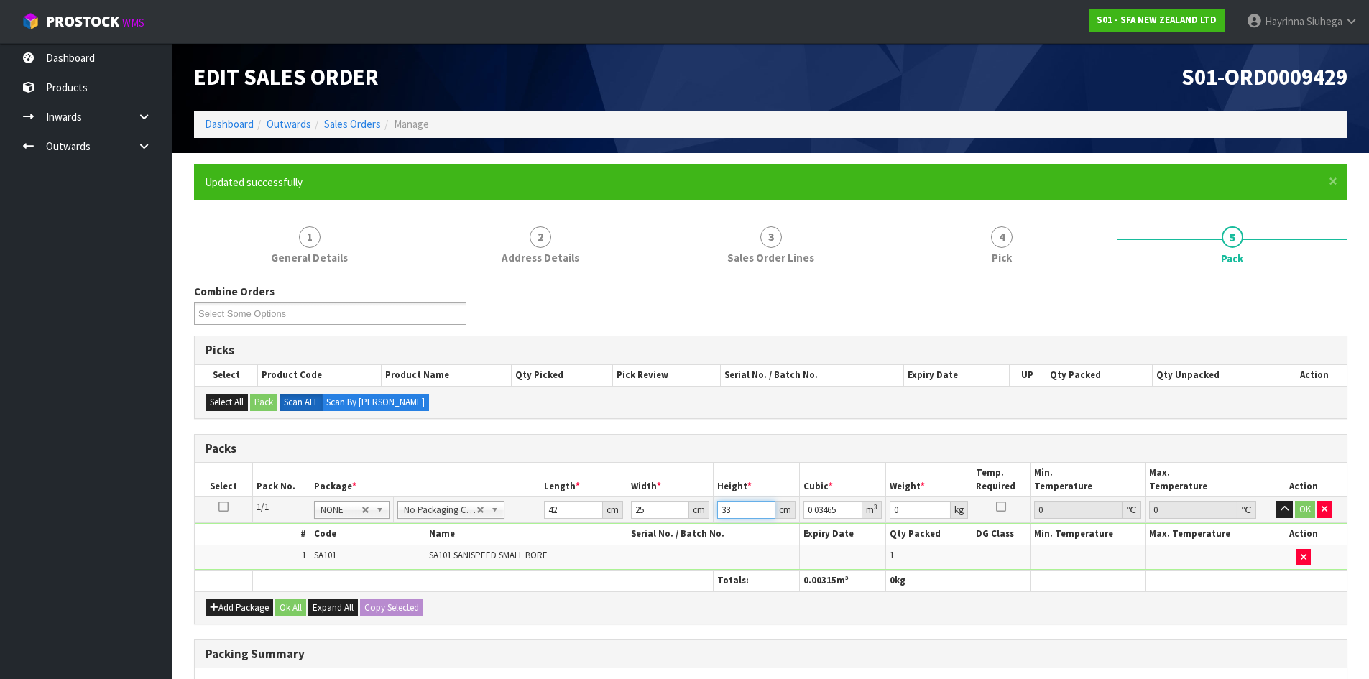
type input "33"
type input "7"
click button "OK" at bounding box center [1305, 509] width 20 height 17
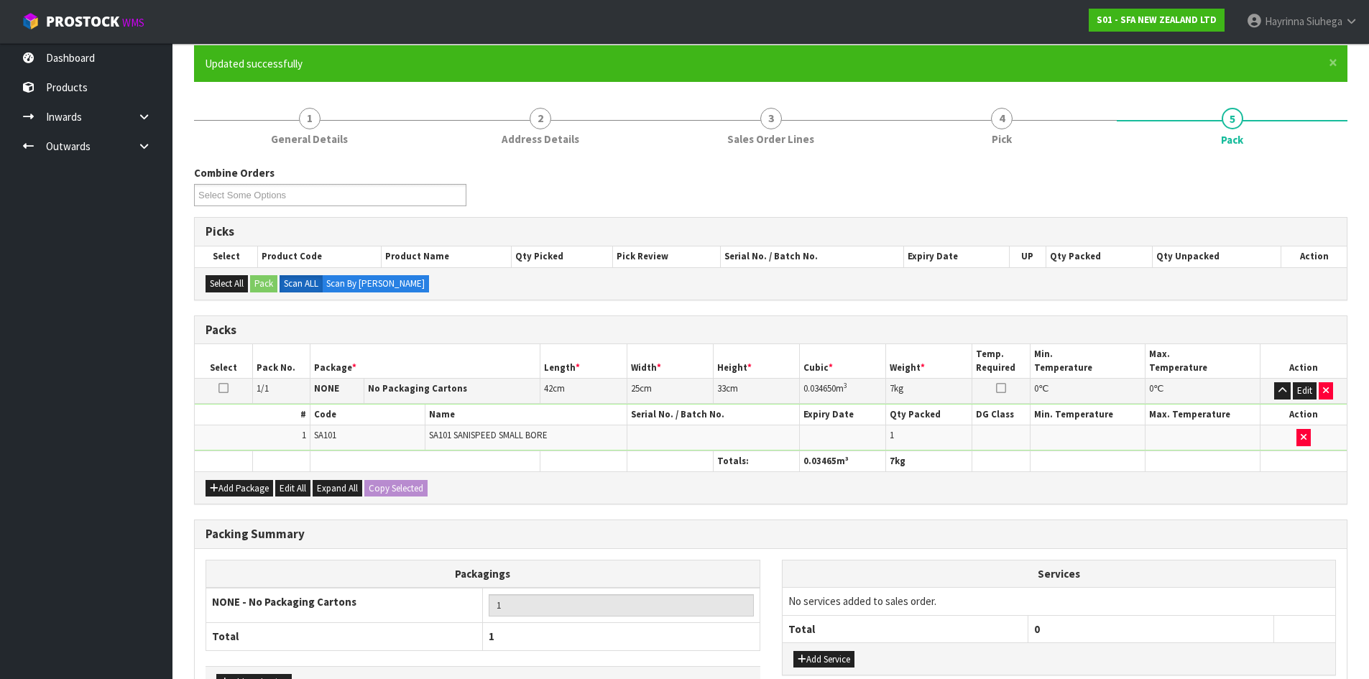
scroll to position [217, 0]
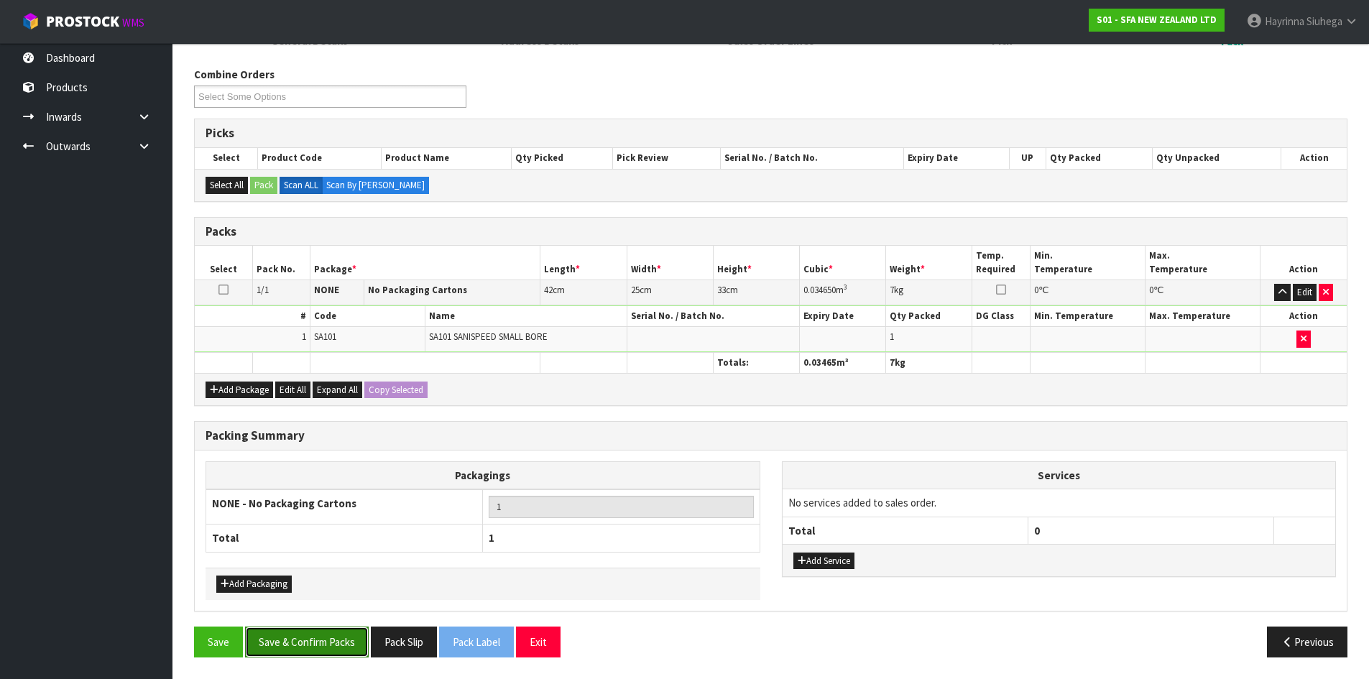
click at [335, 645] on button "Save & Confirm Packs" at bounding box center [307, 641] width 124 height 31
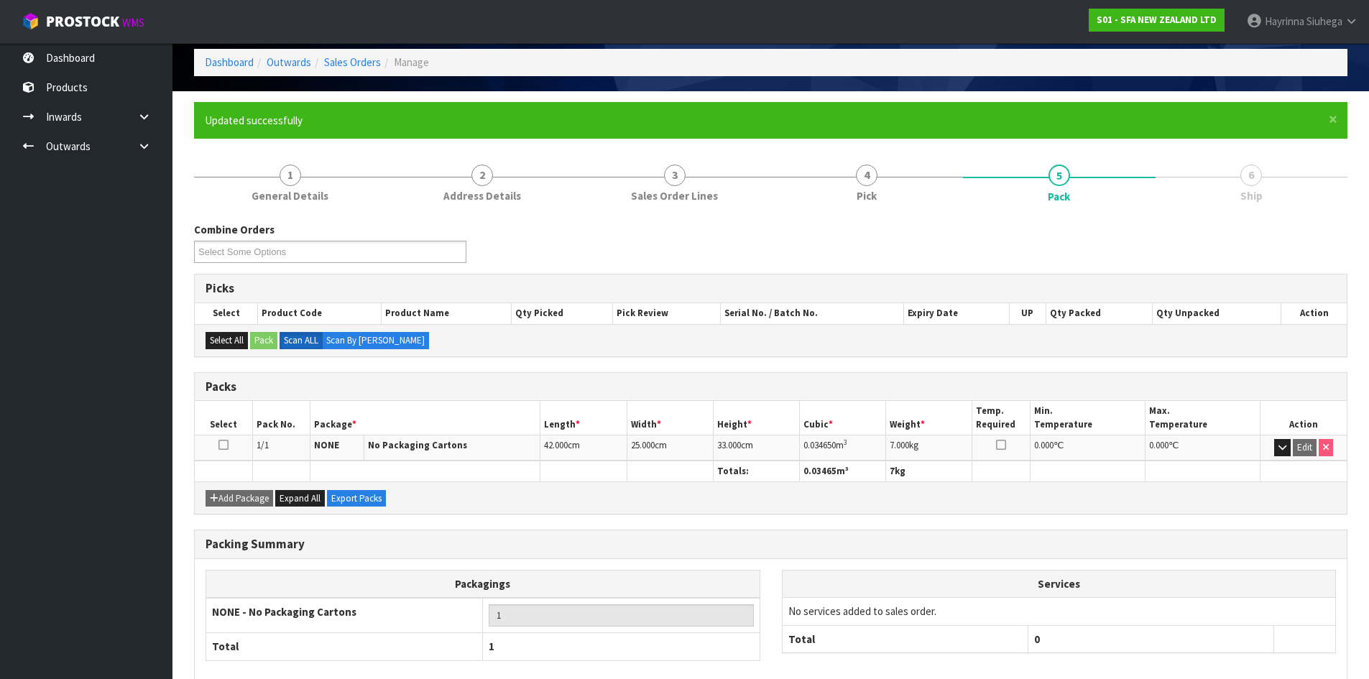
scroll to position [138, 0]
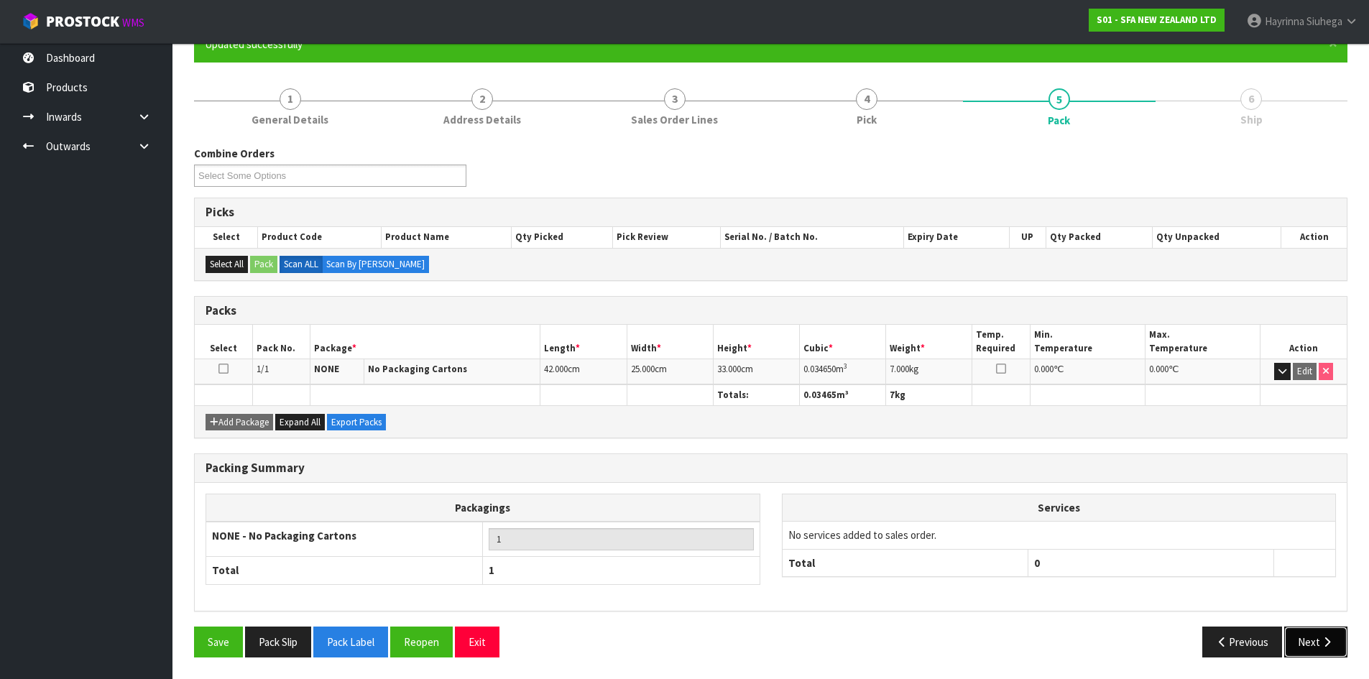
click at [1323, 639] on icon "button" at bounding box center [1327, 641] width 14 height 11
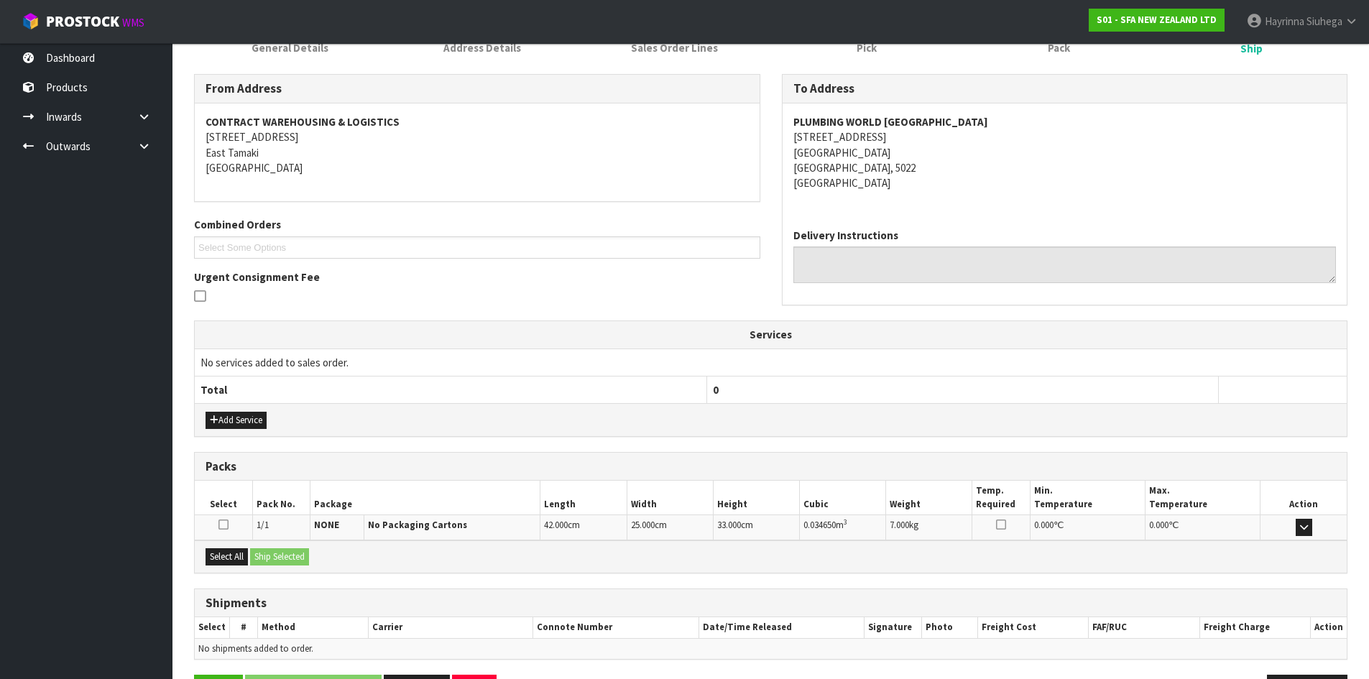
scroll to position [259, 0]
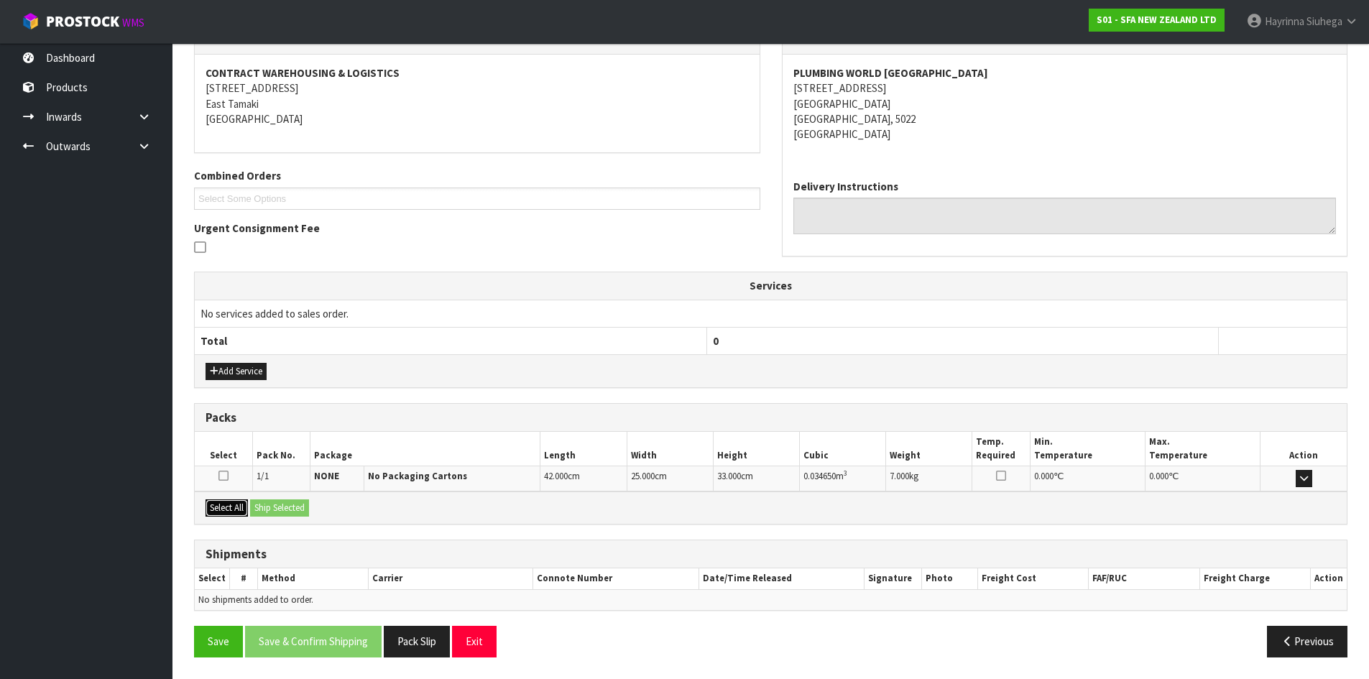
drag, startPoint x: 236, startPoint y: 504, endPoint x: 257, endPoint y: 509, distance: 22.1
click at [234, 504] on button "Select All" at bounding box center [226, 507] width 42 height 17
click at [283, 509] on button "Ship Selected" at bounding box center [279, 507] width 59 height 17
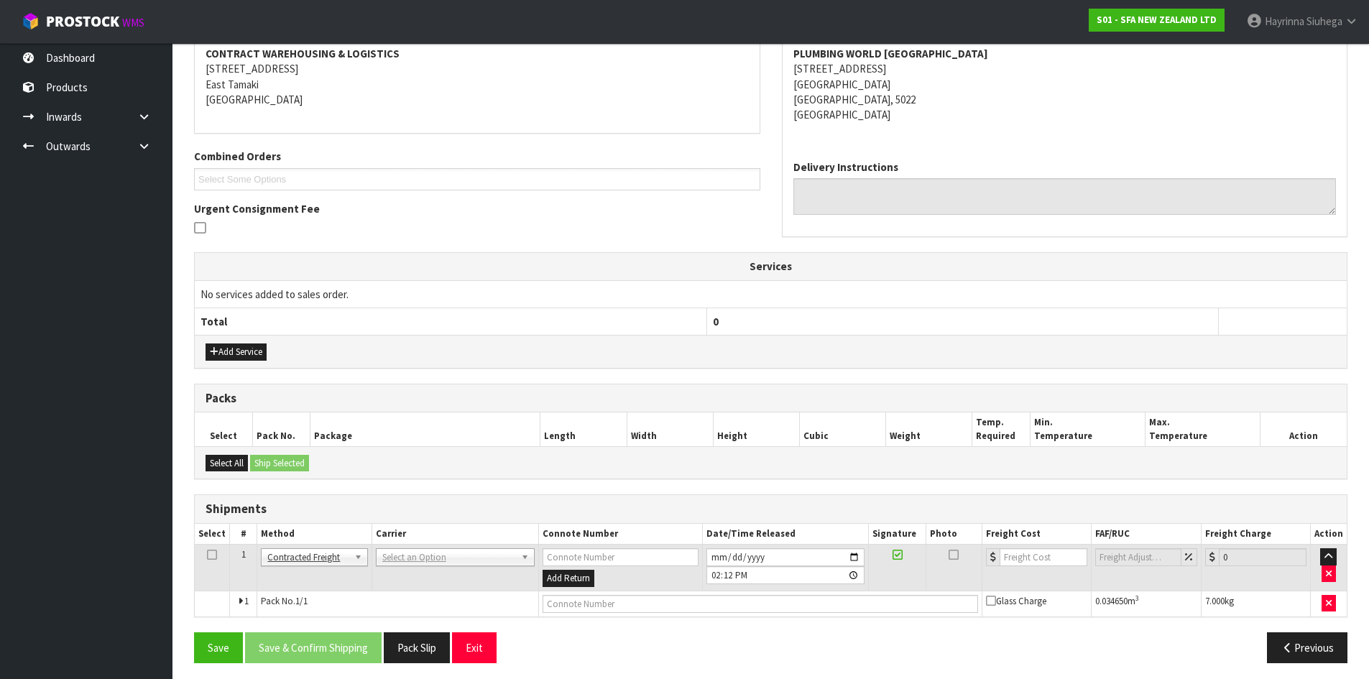
scroll to position [284, 0]
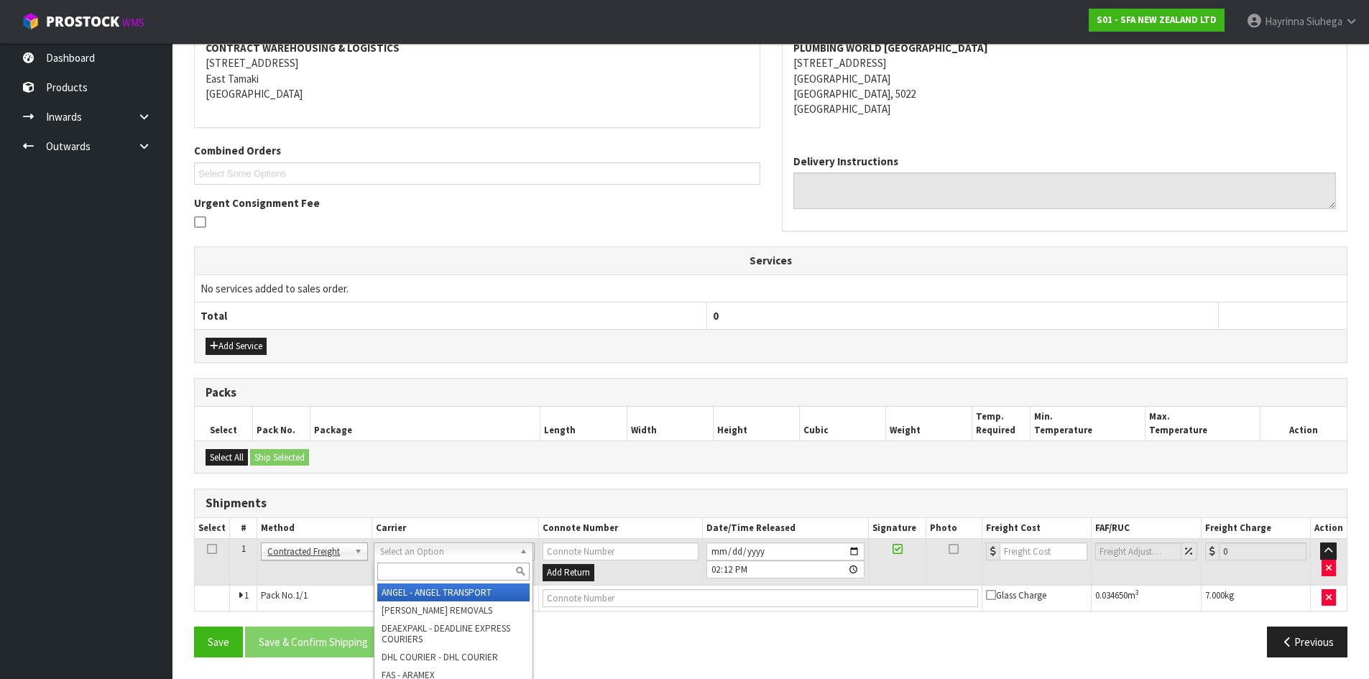
click at [419, 579] on input "text" at bounding box center [453, 572] width 152 height 18
type input "nzp"
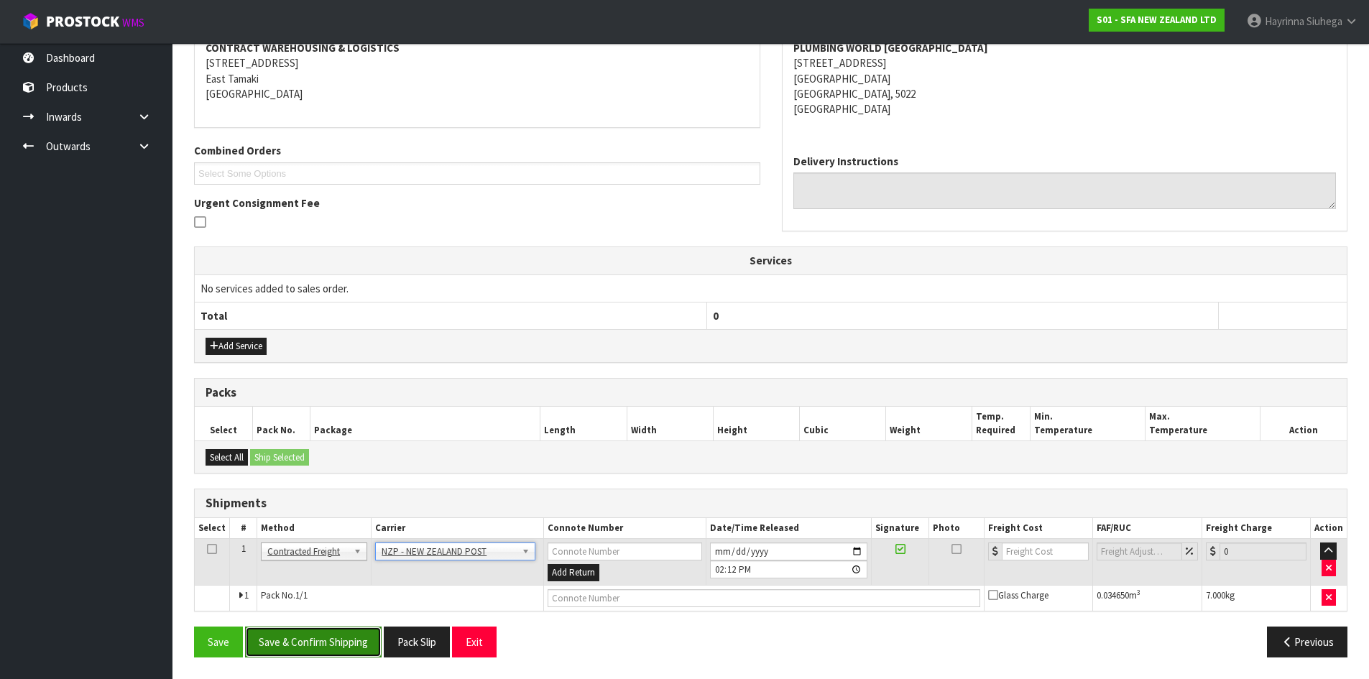
click at [346, 649] on button "Save & Confirm Shipping" at bounding box center [313, 641] width 136 height 31
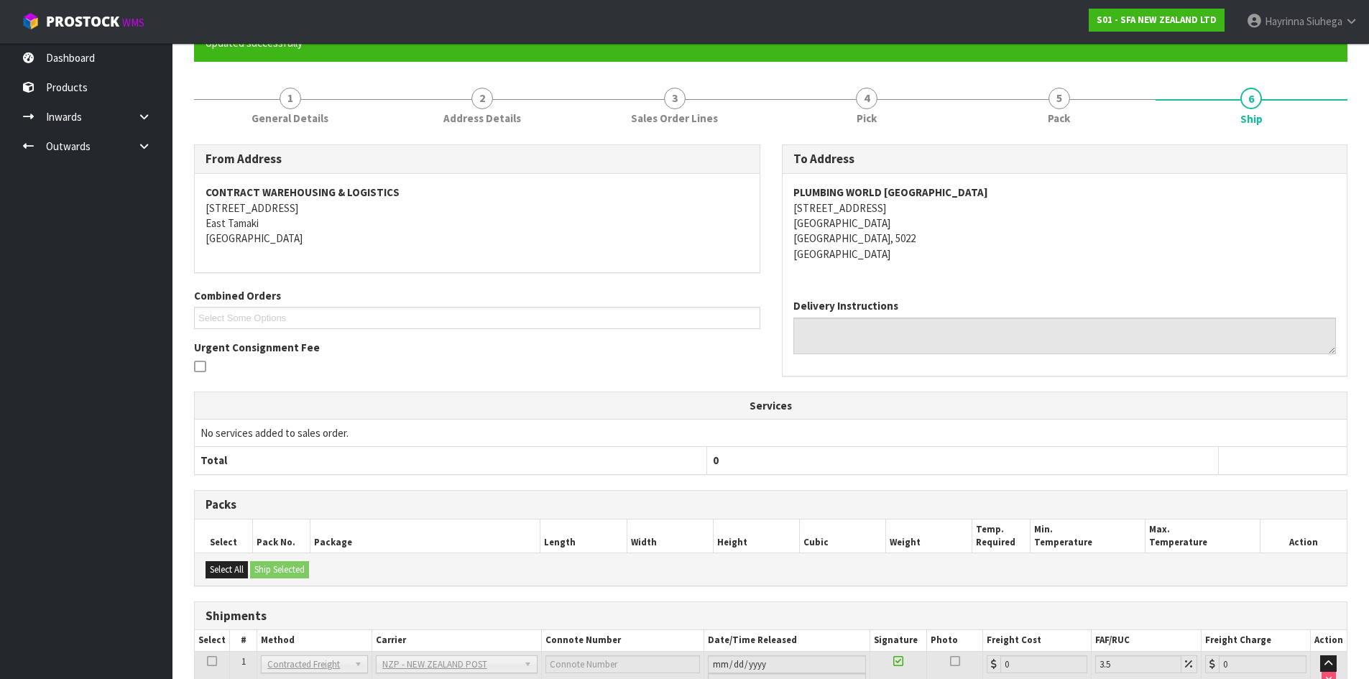
scroll to position [264, 0]
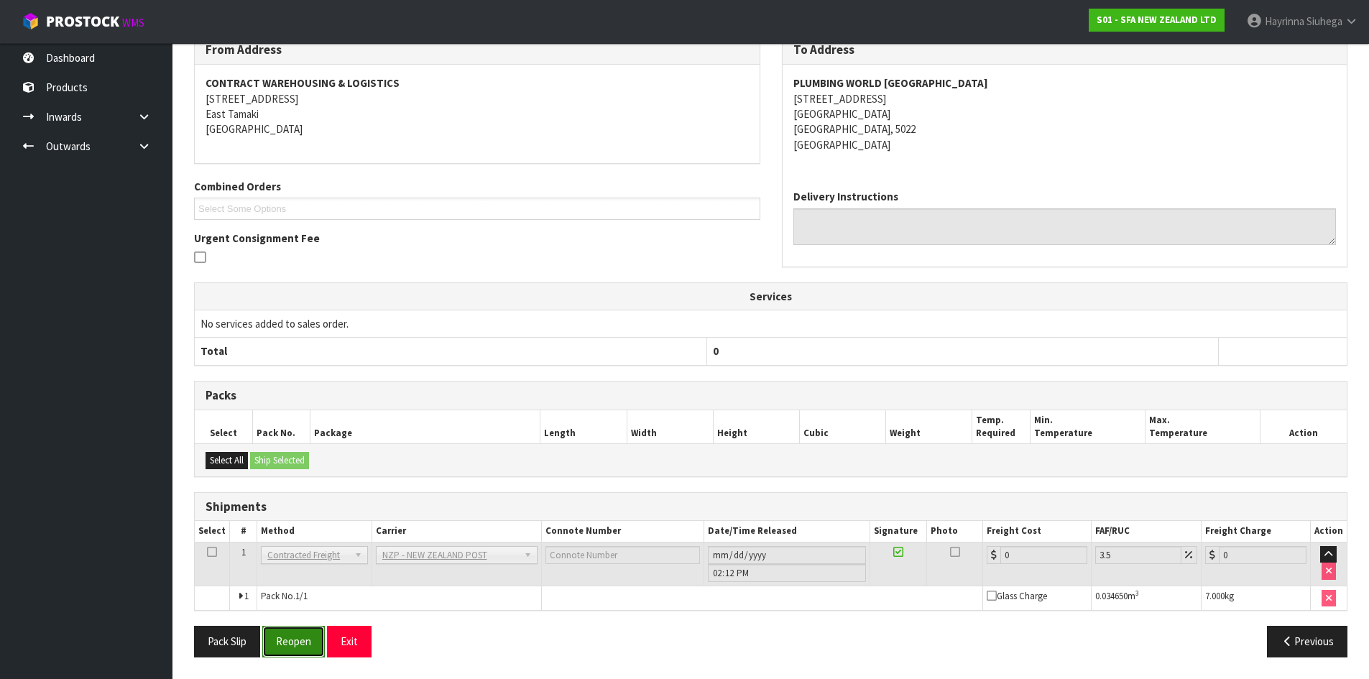
click at [302, 647] on button "Reopen" at bounding box center [293, 641] width 63 height 31
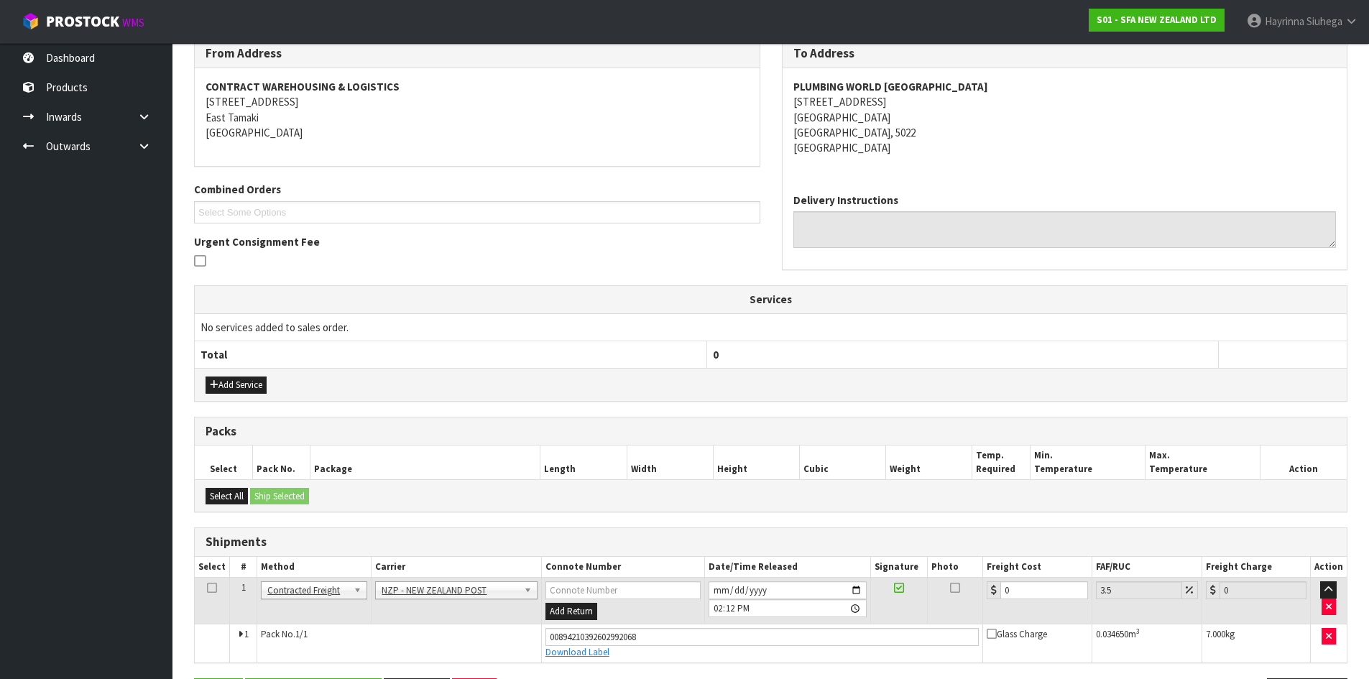
scroll to position [297, 0]
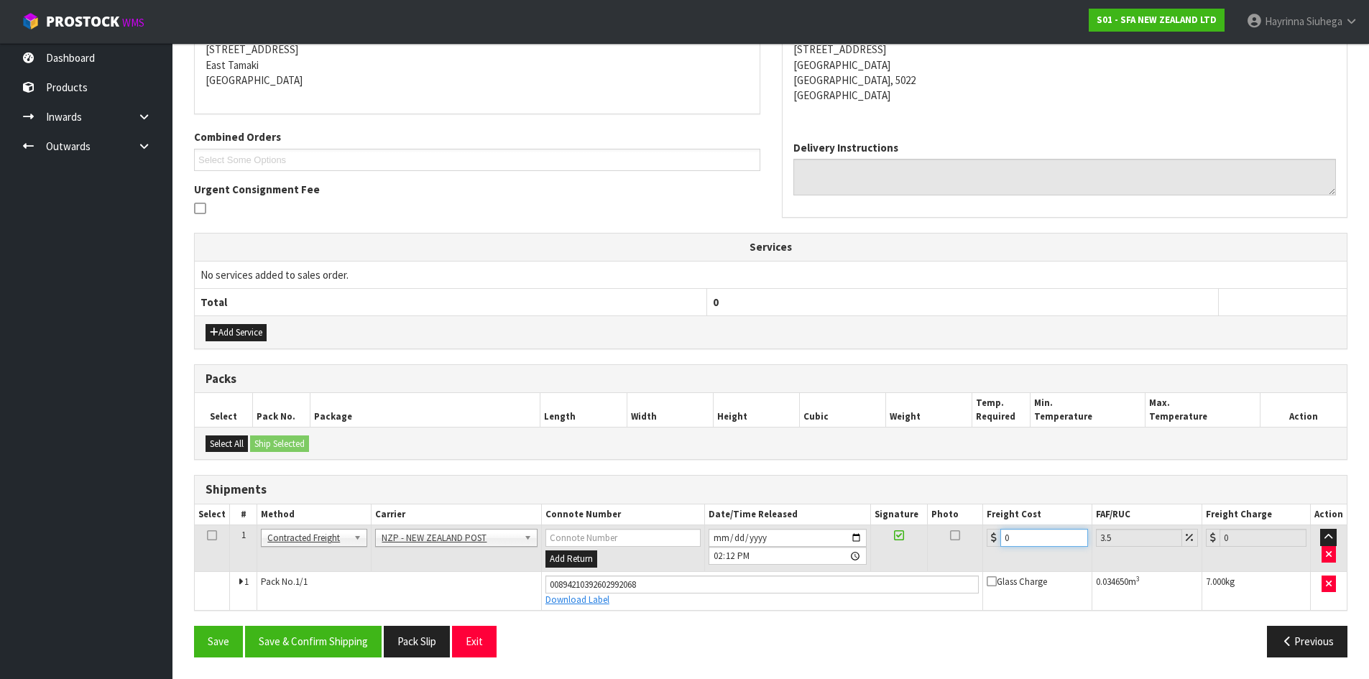
drag, startPoint x: 1019, startPoint y: 534, endPoint x: 959, endPoint y: 545, distance: 61.3
click at [960, 545] on tr "1 Client Local Pickup Customer Local Pickup Company Freight Contracted Freight …" at bounding box center [771, 548] width 1152 height 47
type input "8"
type input "8.28"
type input "8.4"
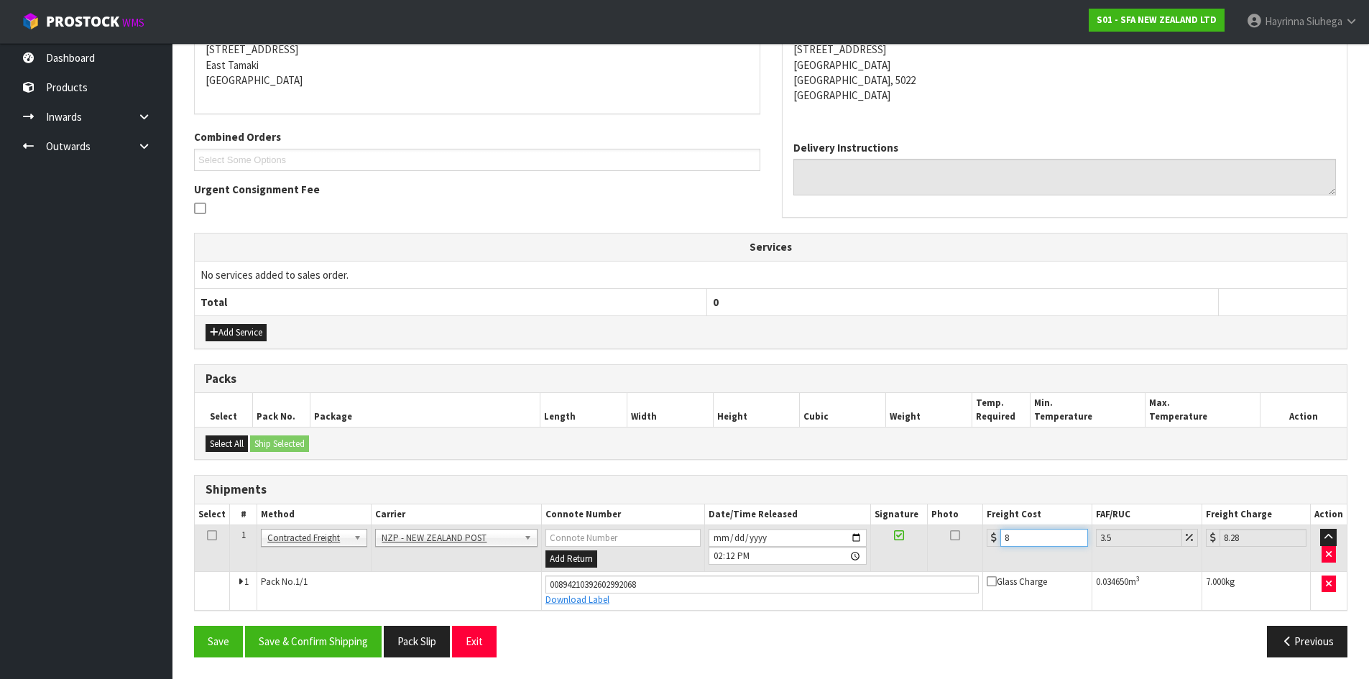
type input "8.69"
type input "8.45"
type input "8.75"
type input "8.45"
click at [194, 626] on button "Save" at bounding box center [218, 641] width 49 height 31
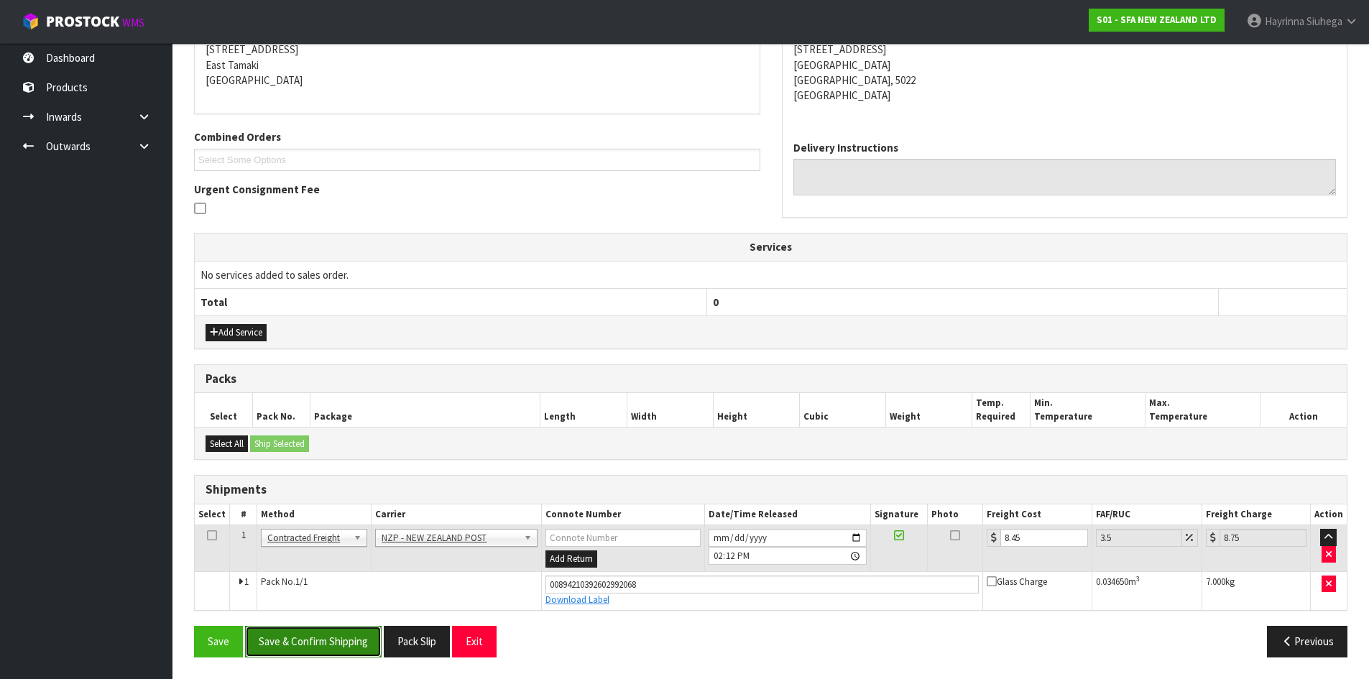
click at [334, 631] on button "Save & Confirm Shipping" at bounding box center [313, 641] width 136 height 31
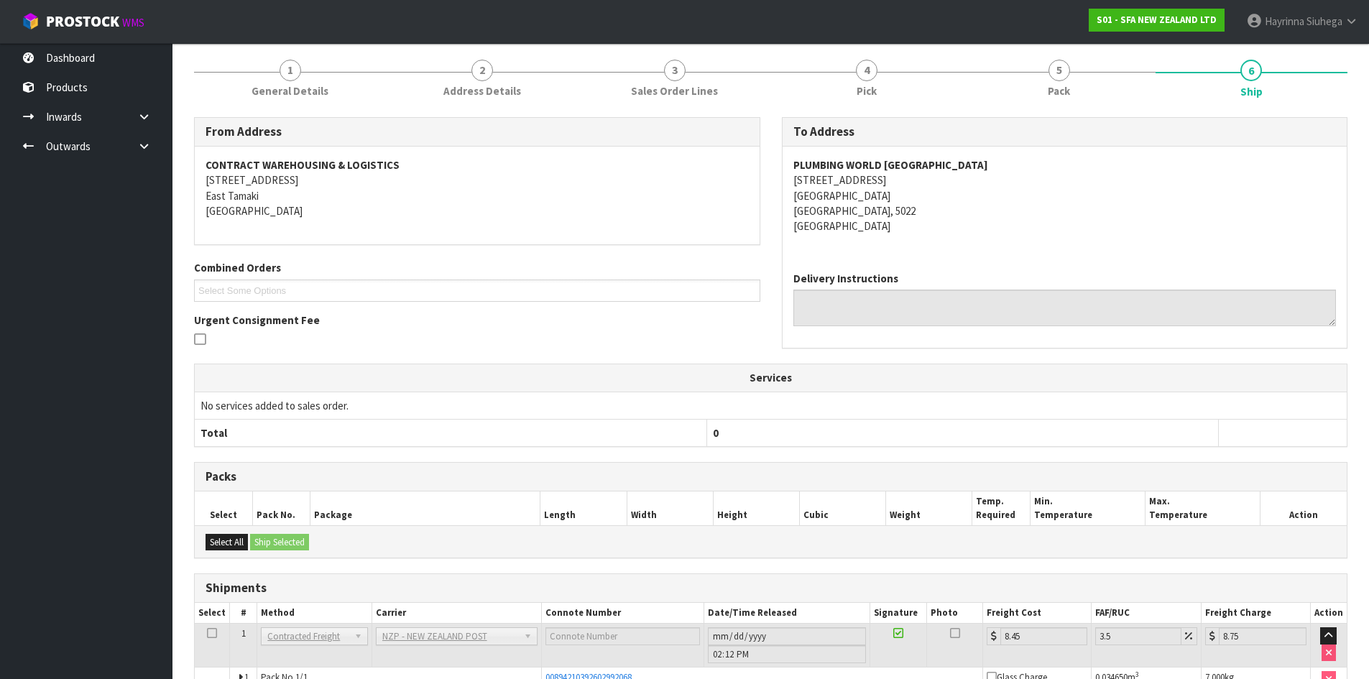
scroll to position [0, 0]
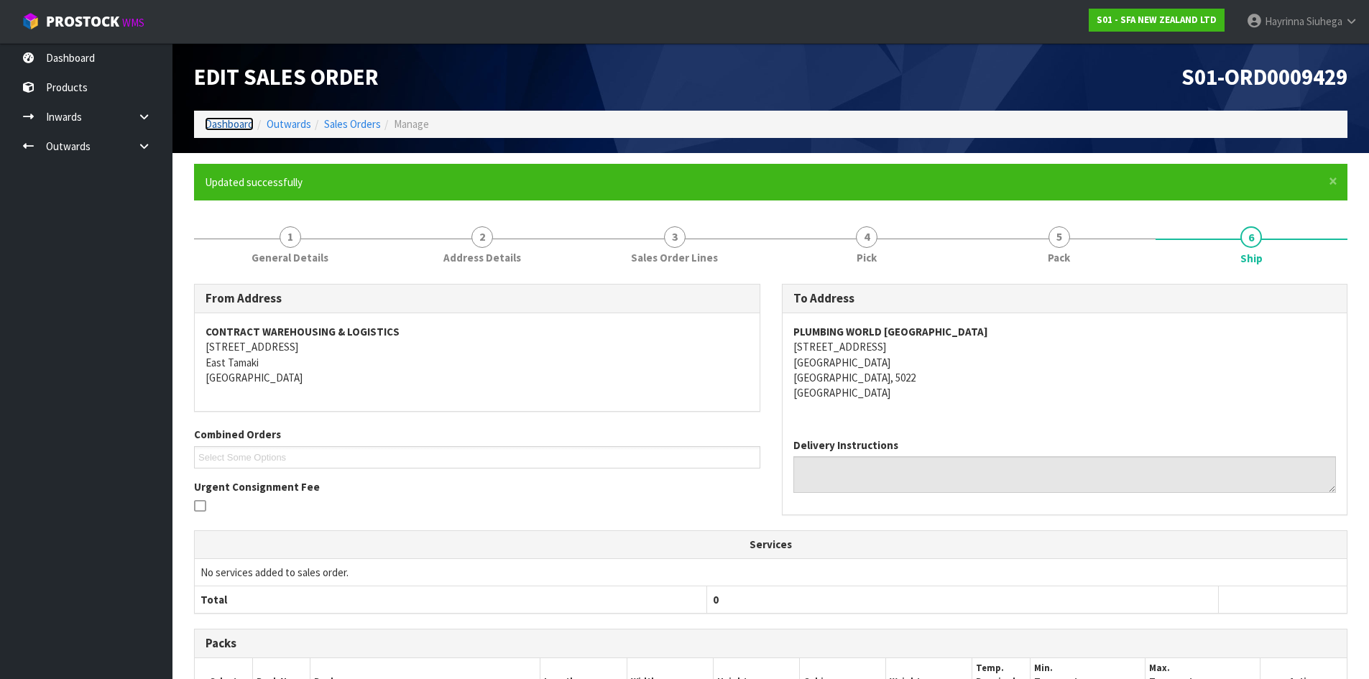
click at [229, 117] on link "Dashboard" at bounding box center [229, 124] width 49 height 14
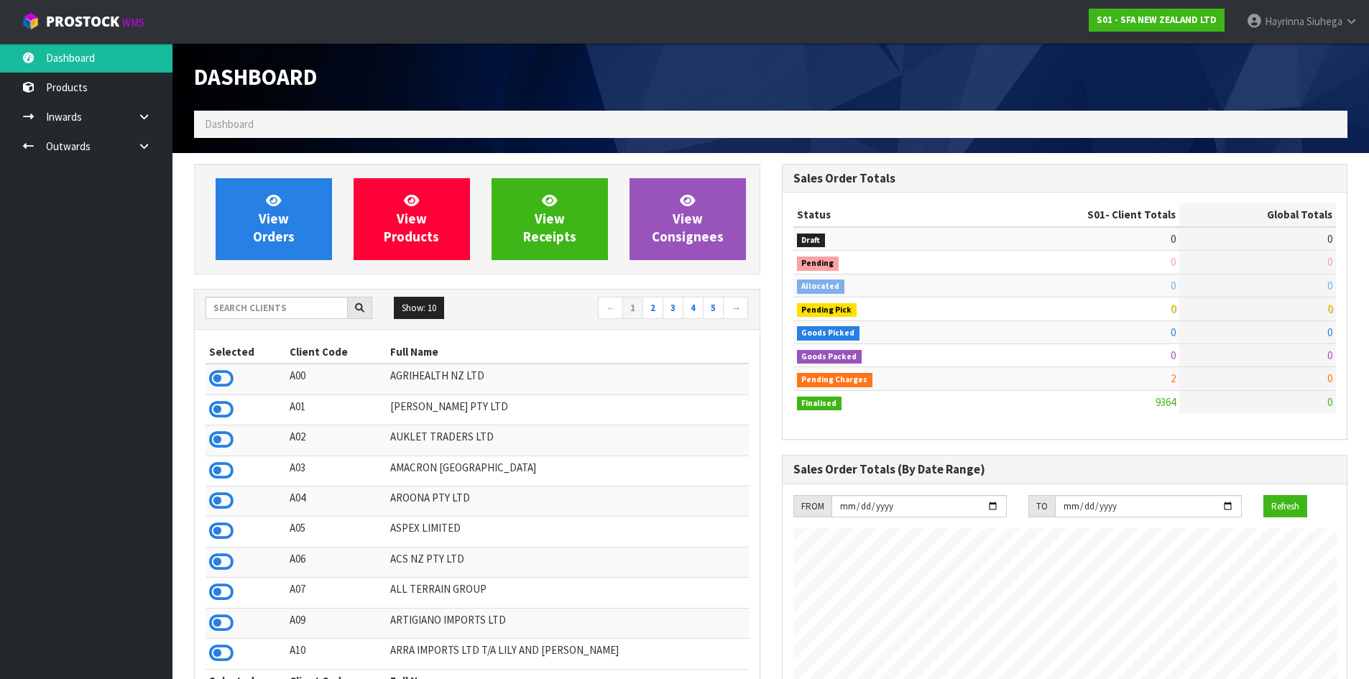
scroll to position [1088, 587]
click at [225, 207] on link "View Orders" at bounding box center [274, 219] width 116 height 82
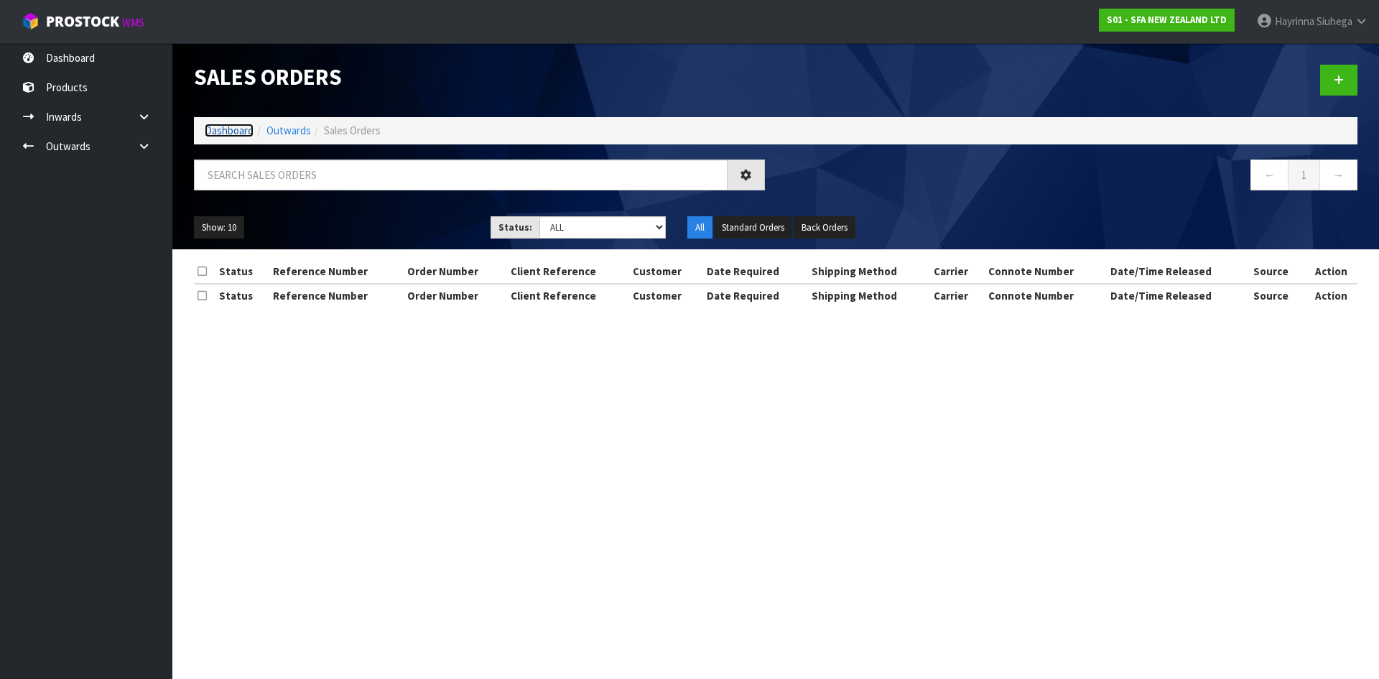
click at [211, 129] on link "Dashboard" at bounding box center [229, 131] width 49 height 14
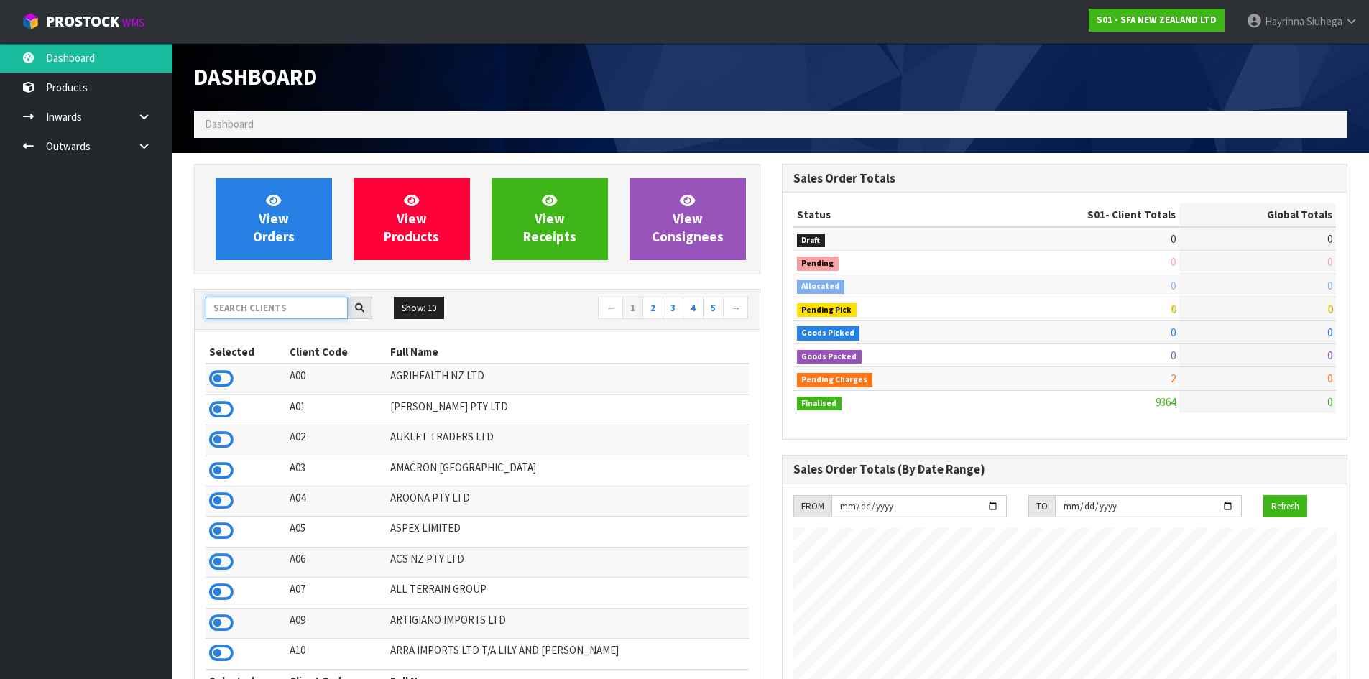
scroll to position [1088, 587]
click at [261, 306] on input "text" at bounding box center [276, 308] width 142 height 22
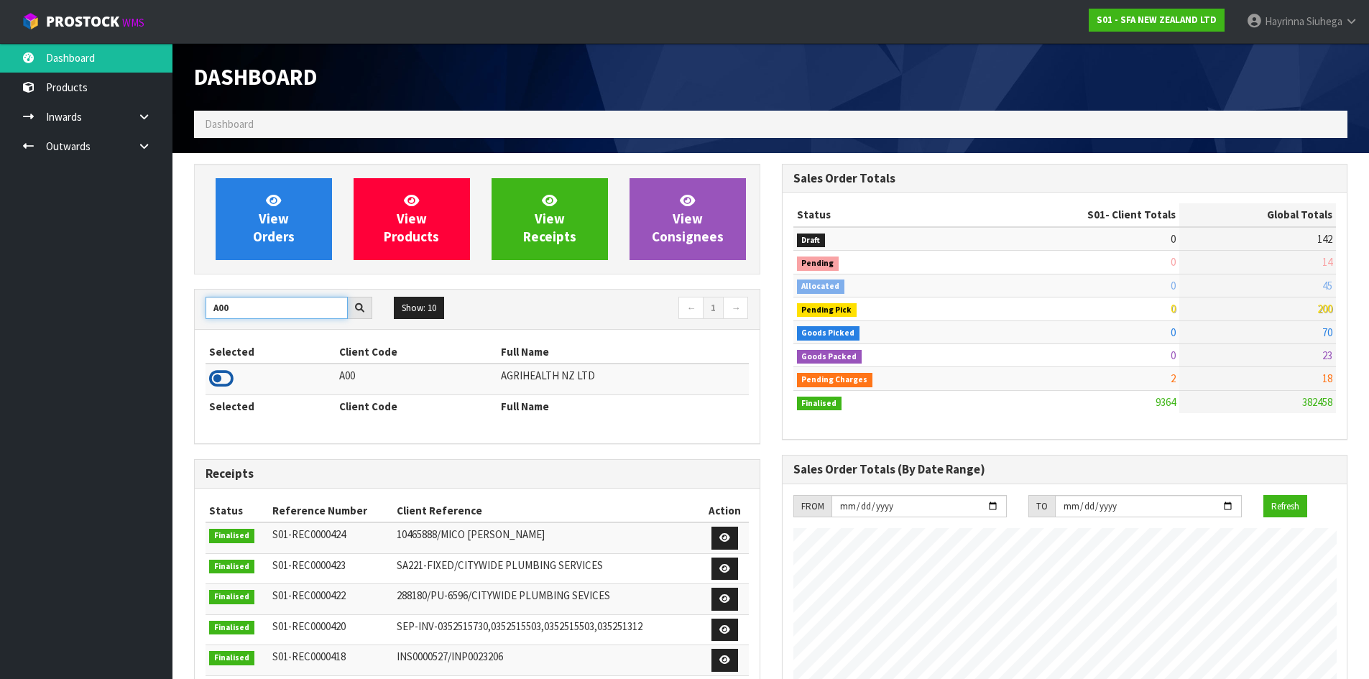
type input "A00"
click at [223, 384] on icon at bounding box center [221, 379] width 24 height 22
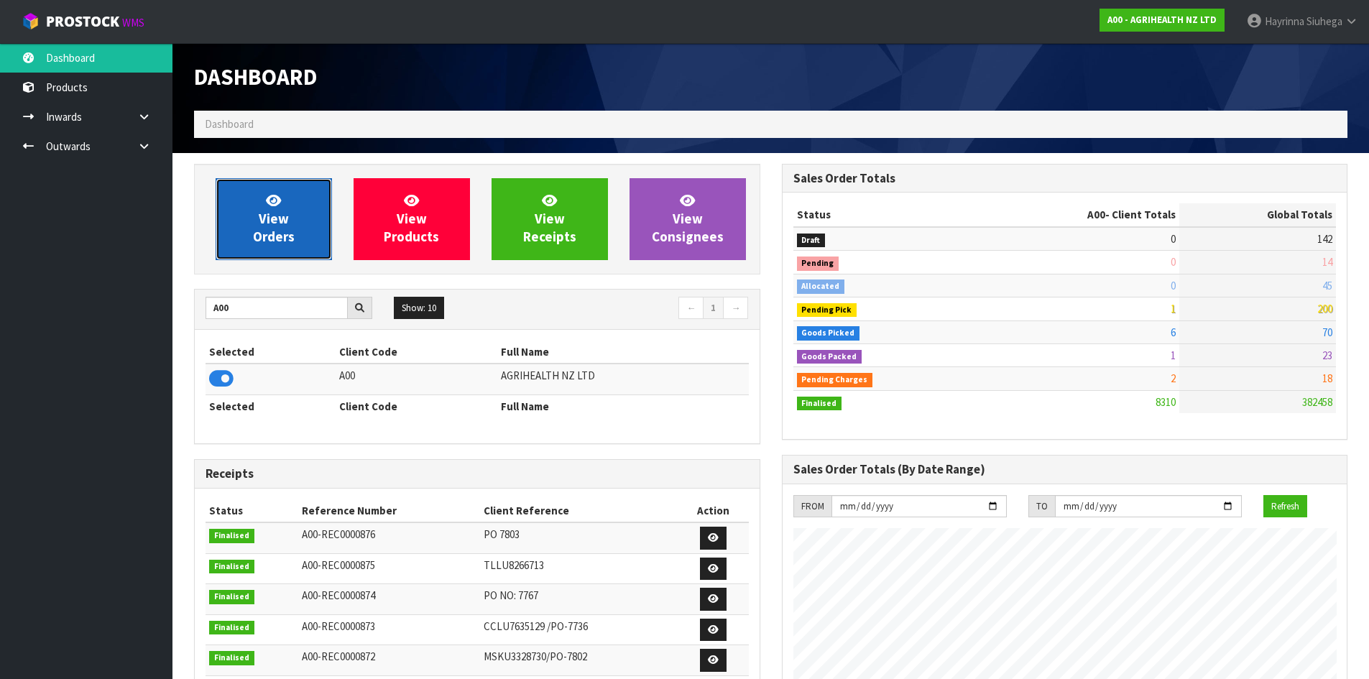
click at [279, 220] on span "View Orders" at bounding box center [274, 219] width 42 height 54
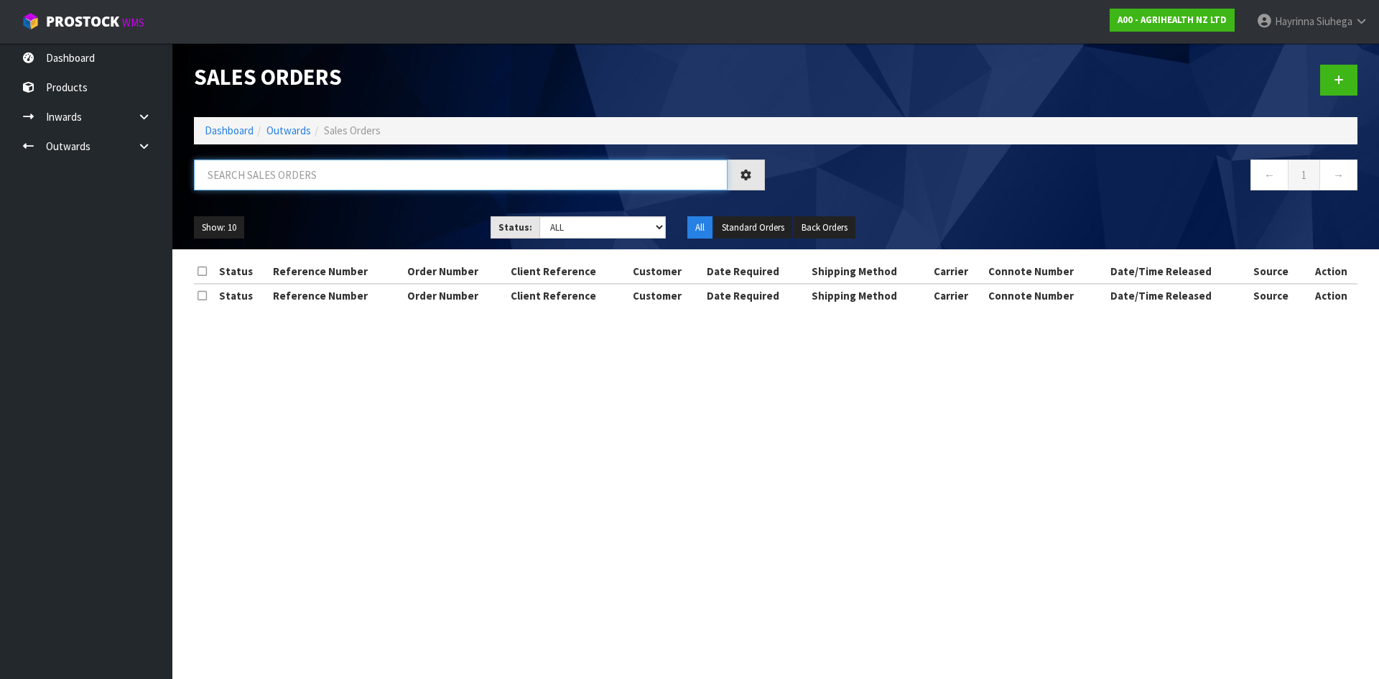
click at [298, 177] on input "text" at bounding box center [461, 174] width 534 height 31
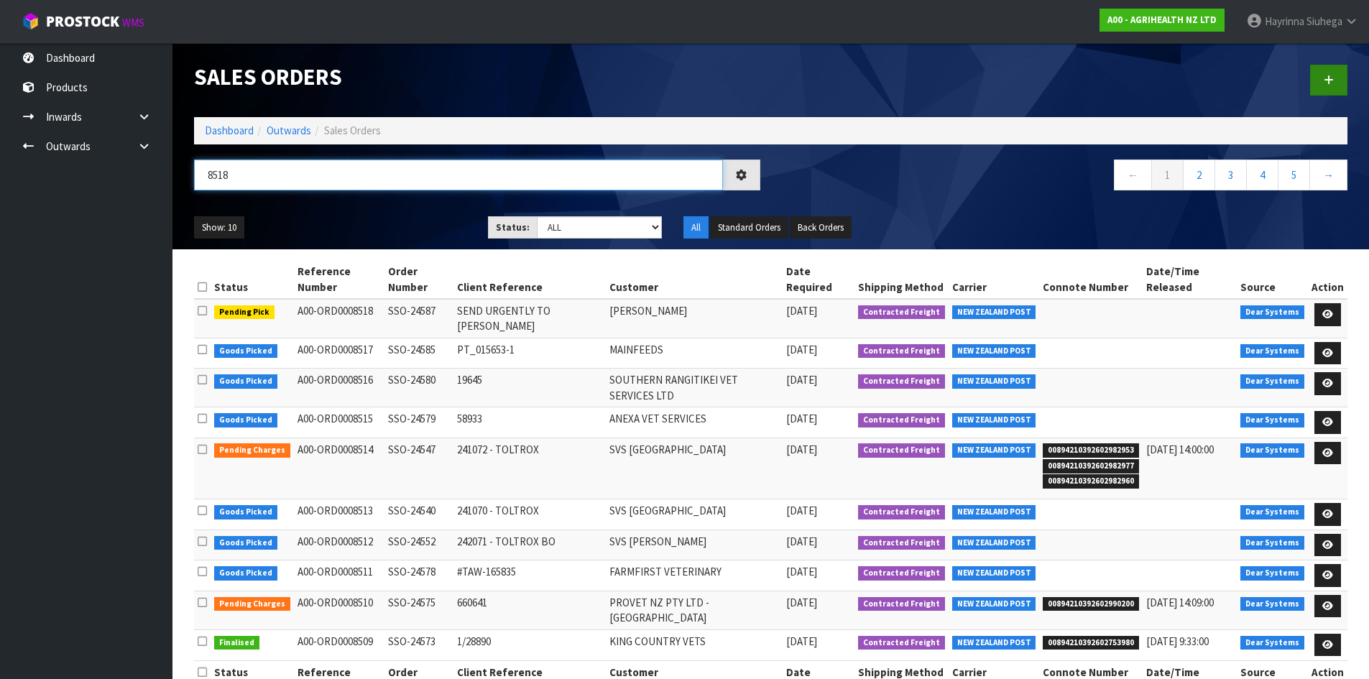
type input "8518"
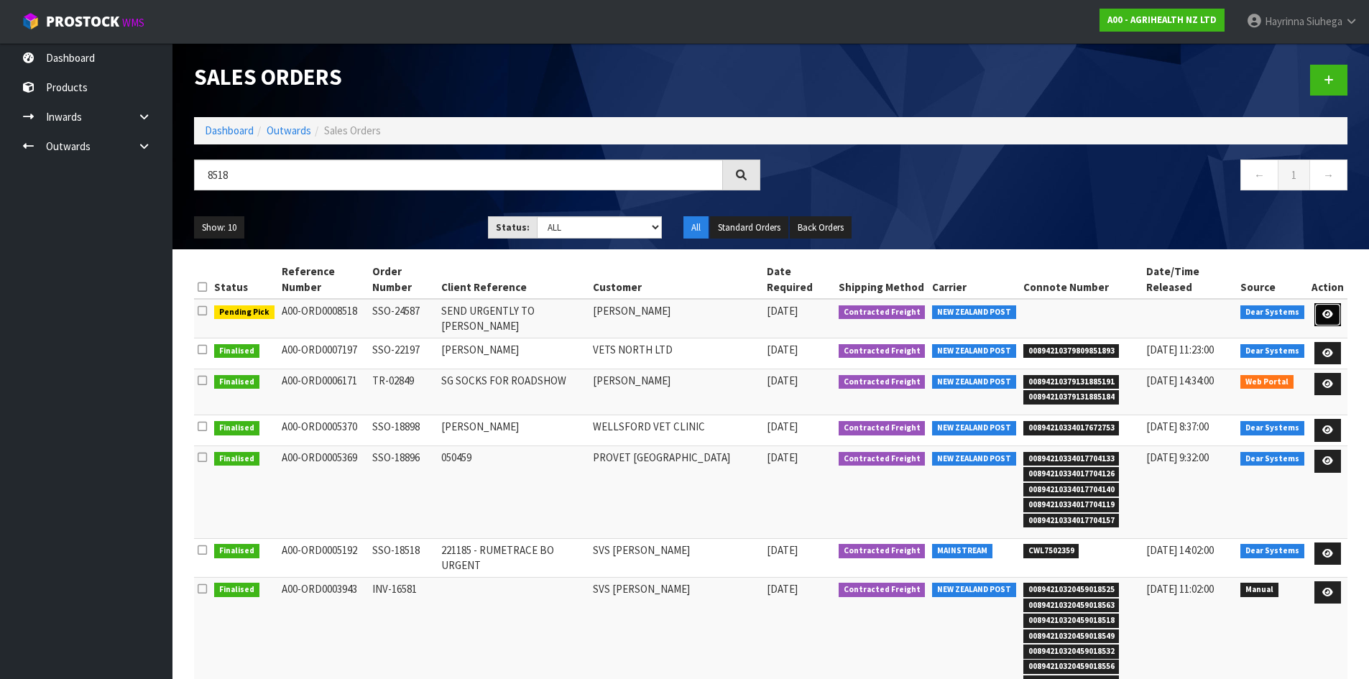
click at [1329, 315] on icon at bounding box center [1327, 314] width 11 height 9
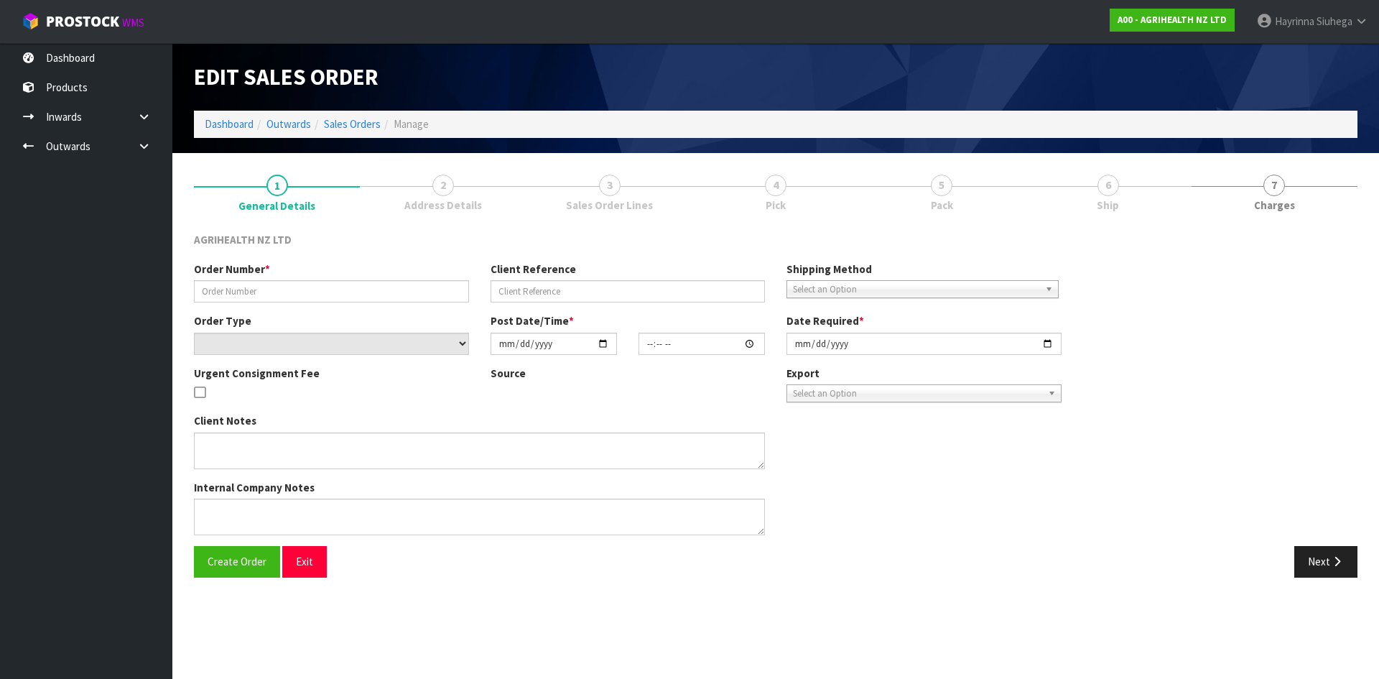
type input "SSO-24587"
type input "SEND URGENTLY TO SOPHIE SANDERS"
select select "number:0"
type input "2025-09-23"
type input "12:21:31.000"
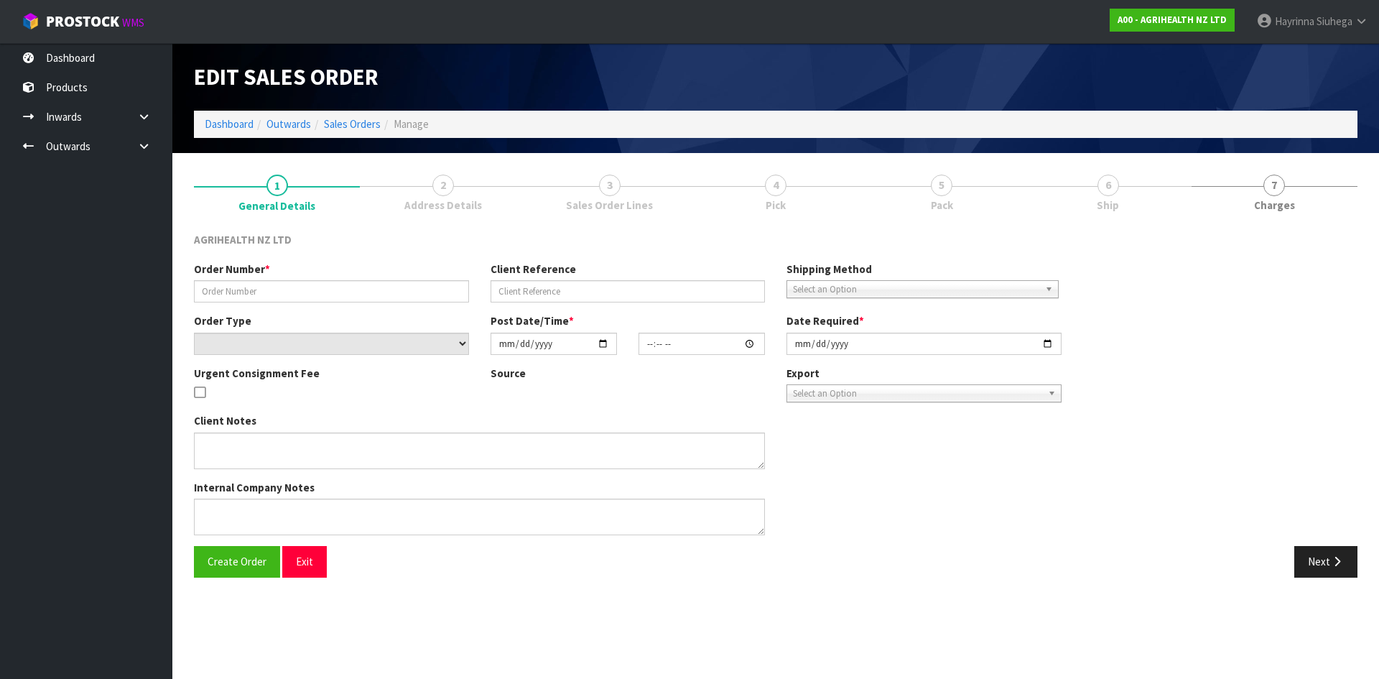
type input "2025-09-23"
type textarea "SHIP BY: Overnight Courier"
type textarea "URGENT CONSIGNMENT FEE"
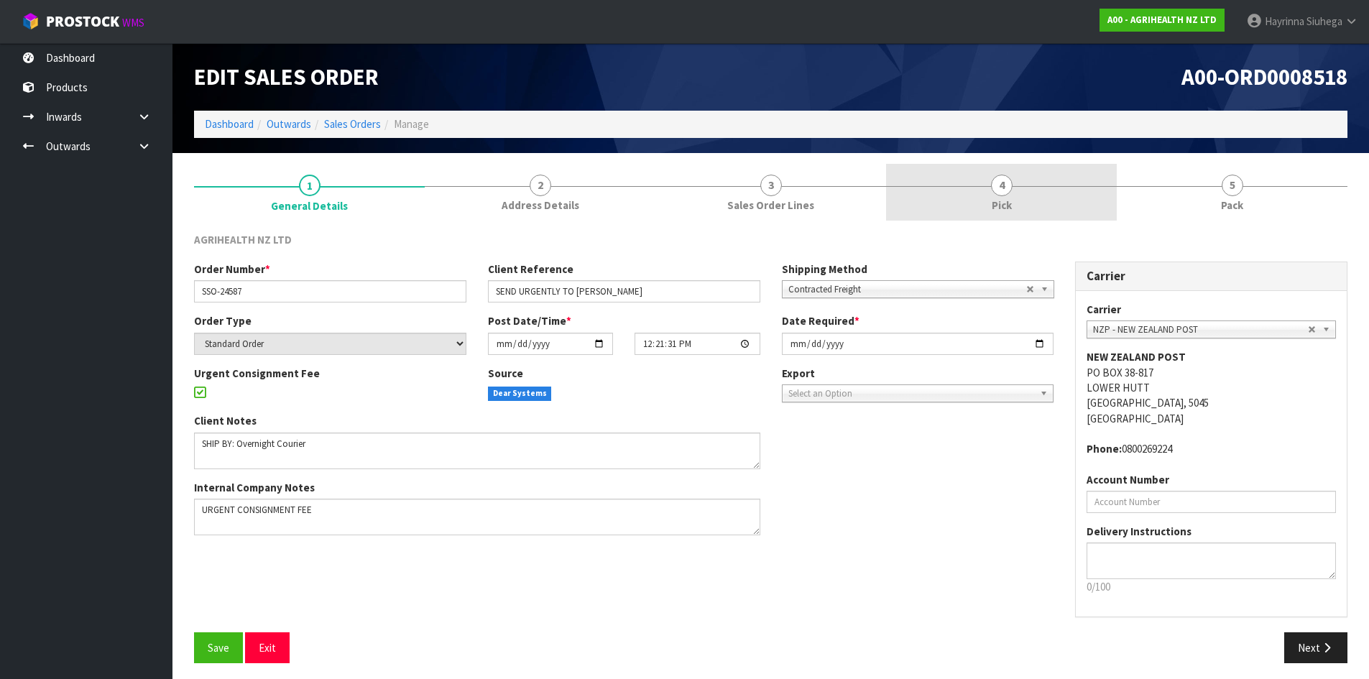
click at [1024, 198] on link "4 Pick" at bounding box center [1001, 192] width 231 height 57
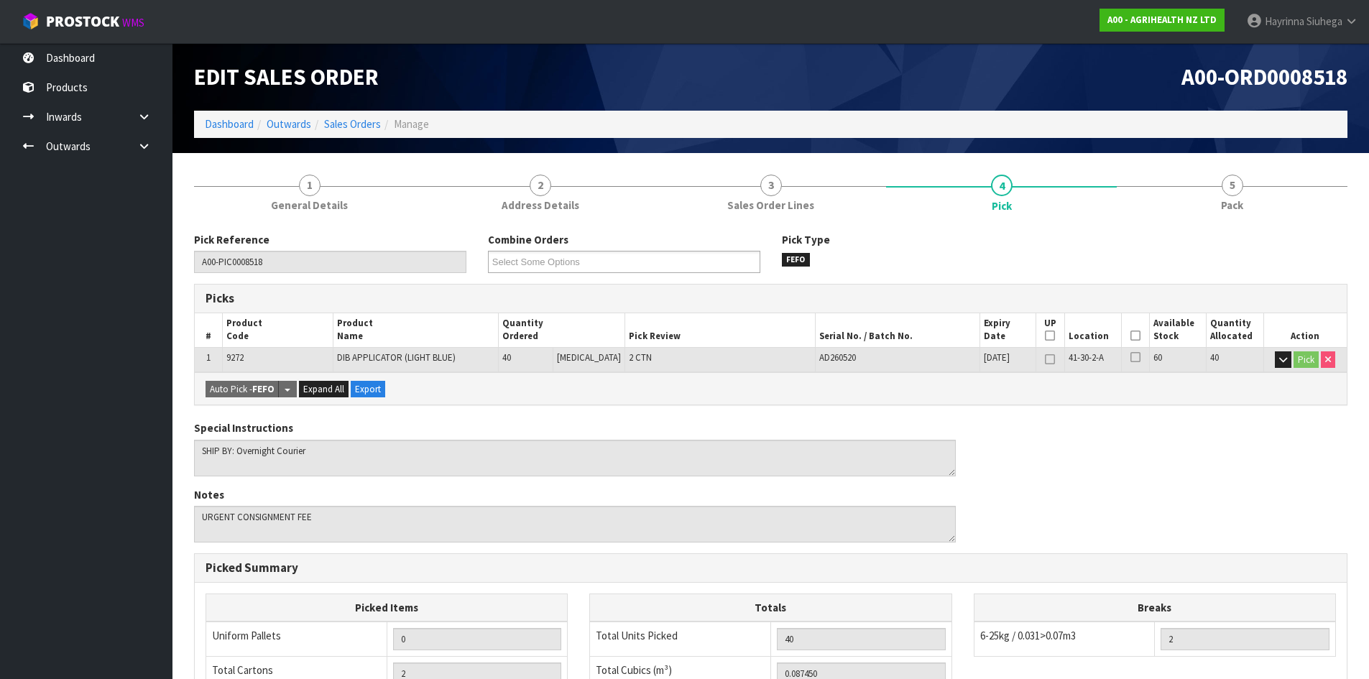
click at [1132, 336] on icon at bounding box center [1135, 335] width 10 height 1
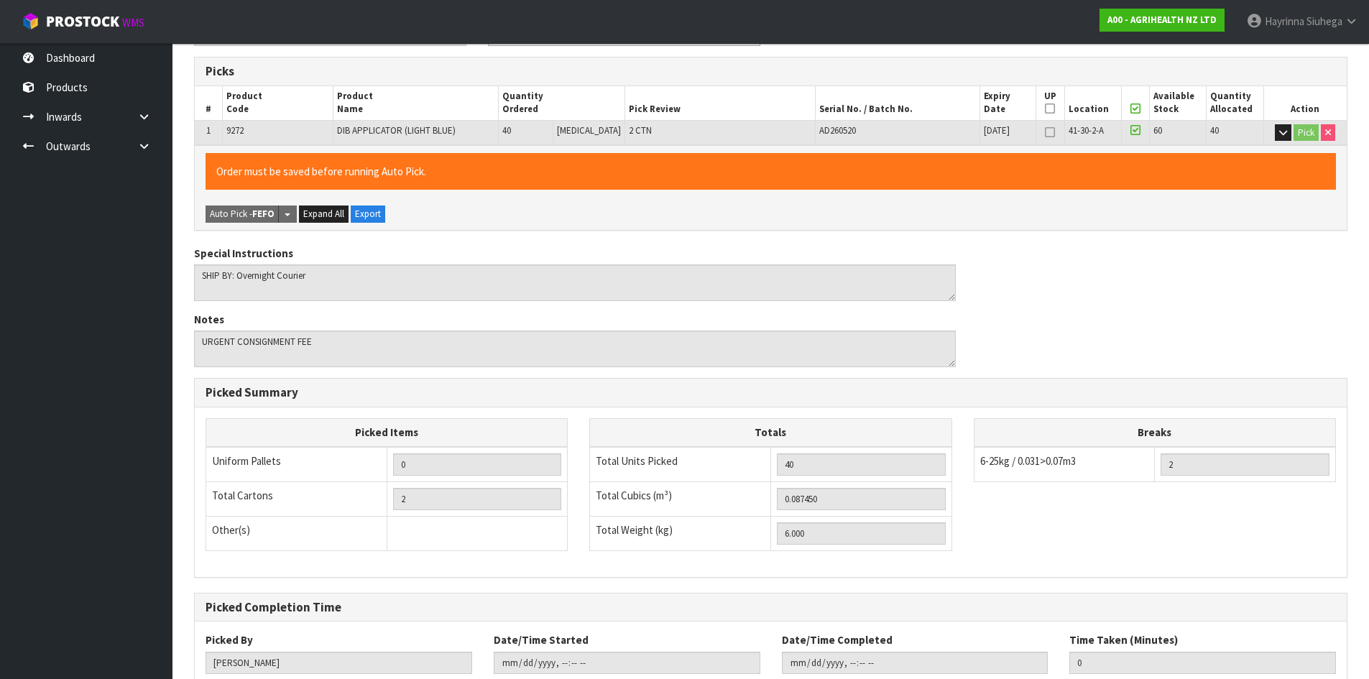
scroll to position [323, 0]
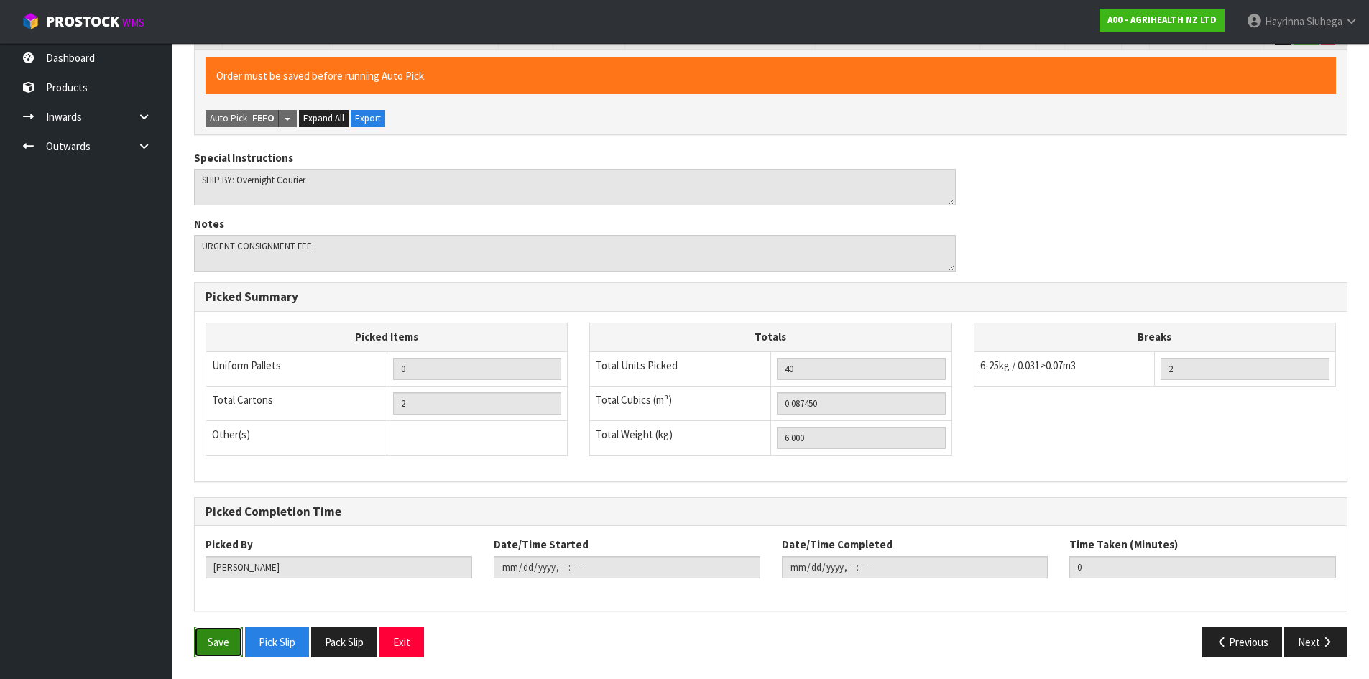
click at [214, 632] on button "Save" at bounding box center [218, 641] width 49 height 31
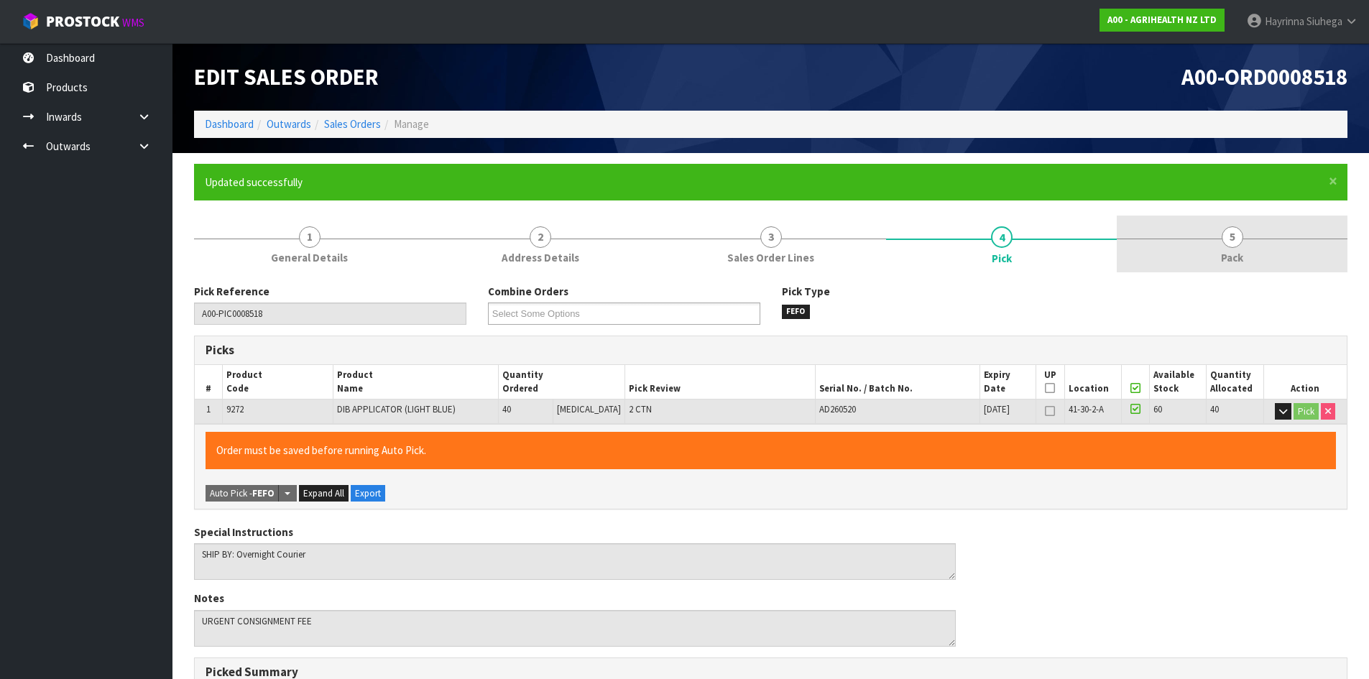
type input "Hayrinna Siuhega"
type input "2025-09-23T14:18:15"
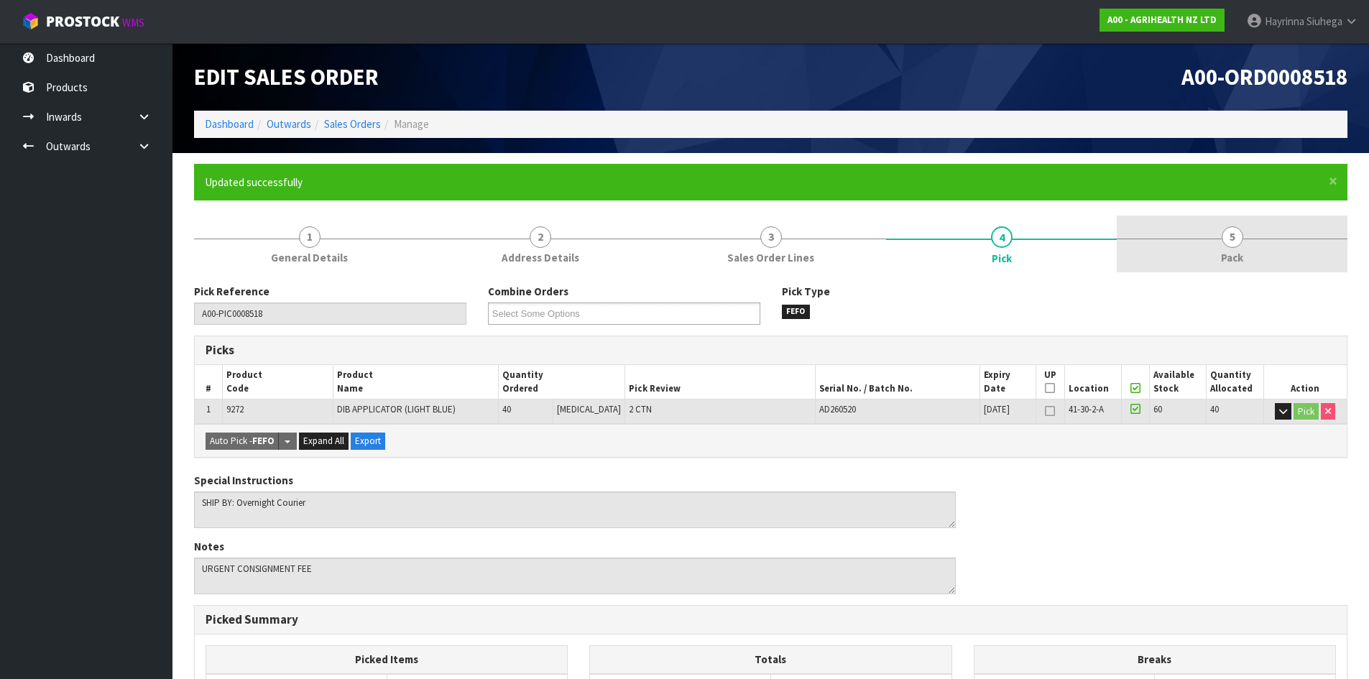
click at [1254, 254] on link "5 Pack" at bounding box center [1231, 244] width 231 height 57
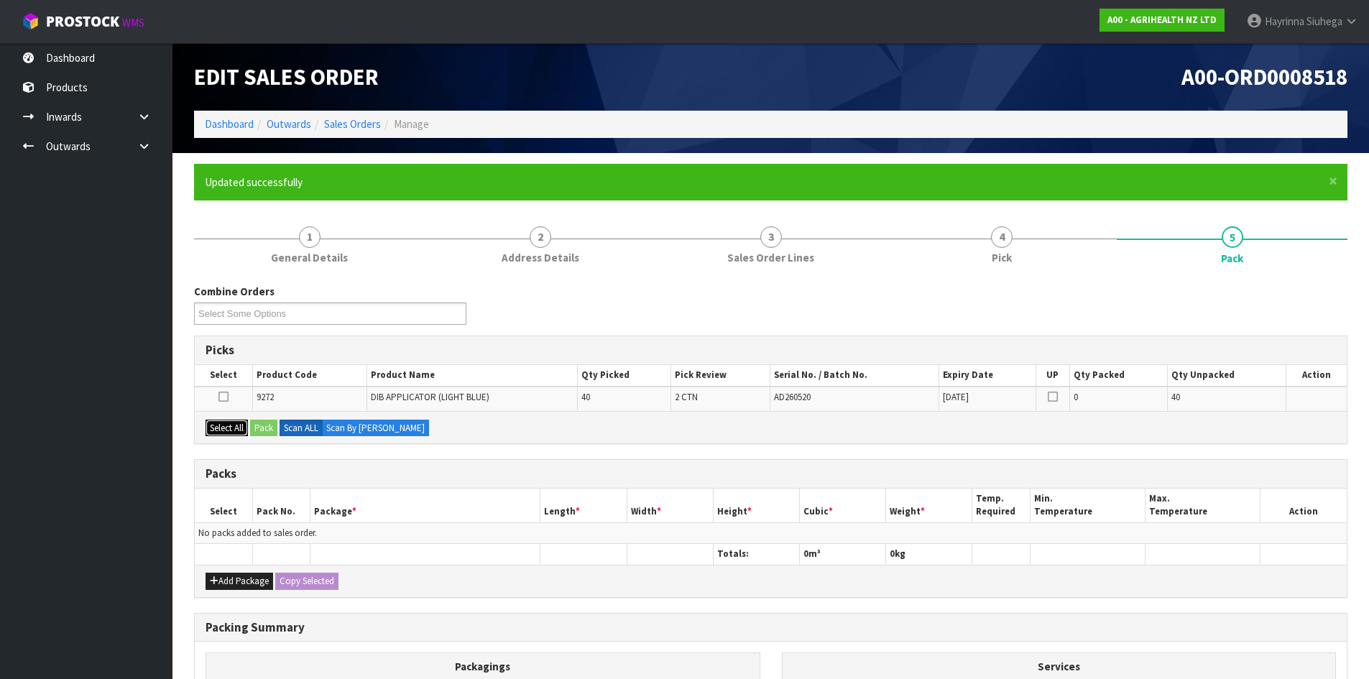
click at [230, 431] on button "Select All" at bounding box center [226, 428] width 42 height 17
click at [260, 429] on button "Pack" at bounding box center [263, 428] width 27 height 17
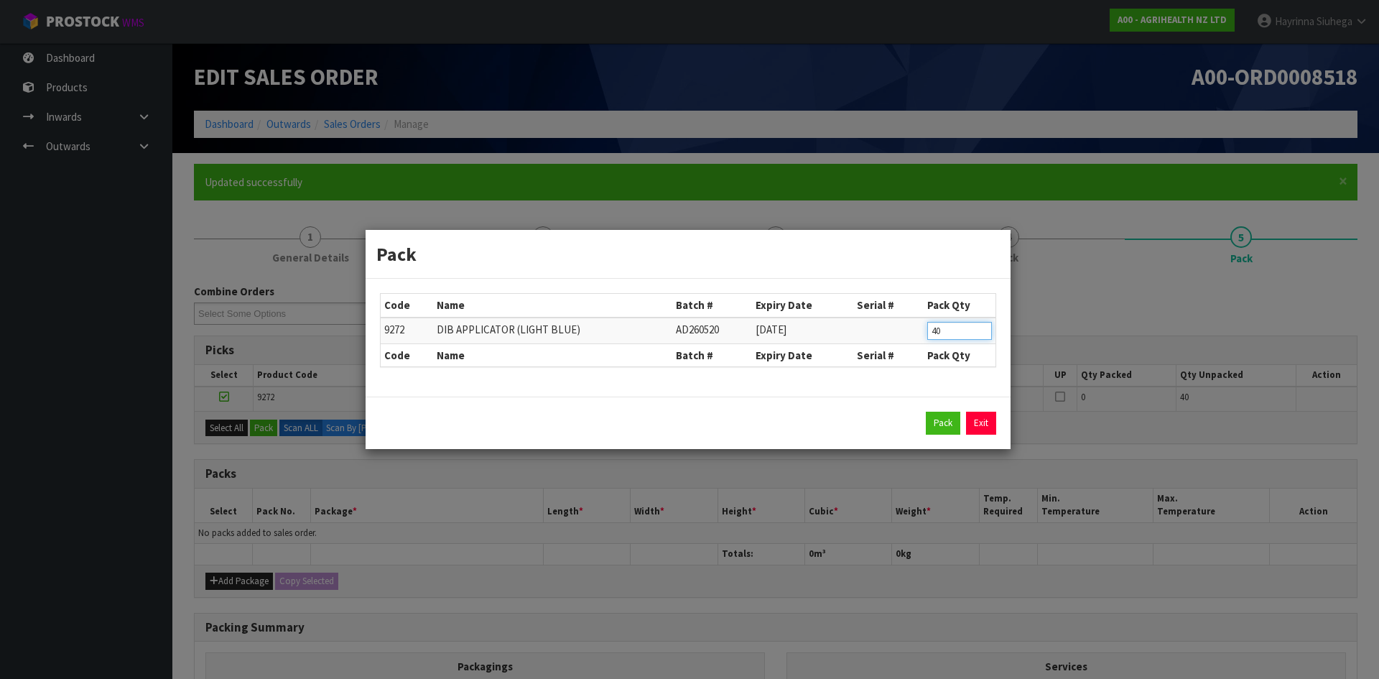
drag, startPoint x: 943, startPoint y: 328, endPoint x: 573, endPoint y: 346, distance: 371.1
click at [577, 346] on table "Code Name Batch # Expiry Date Serial # Pack Qty 9272 DIB APPLICATOR (LIGHT BLUE…" at bounding box center [688, 330] width 615 height 73
type input "20"
click button "Pack" at bounding box center [943, 423] width 34 height 23
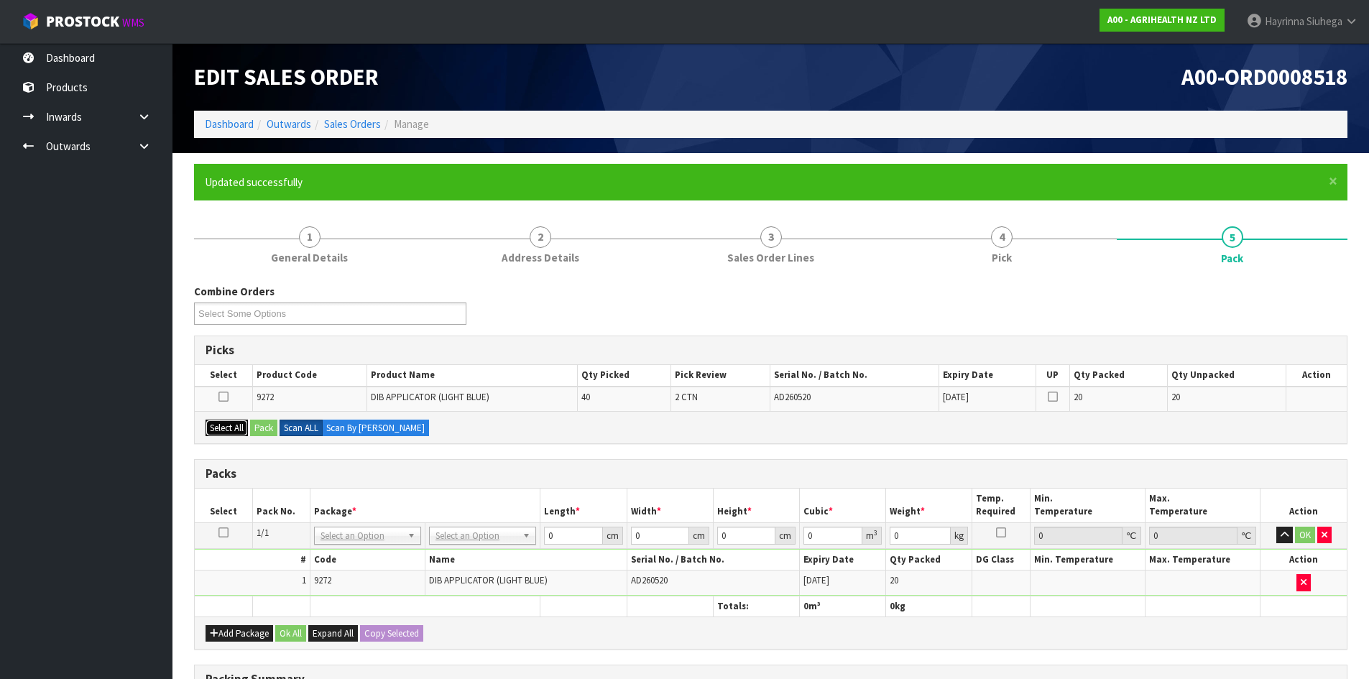
drag, startPoint x: 224, startPoint y: 424, endPoint x: 305, endPoint y: 434, distance: 81.1
click at [226, 422] on button "Select All" at bounding box center [226, 428] width 42 height 17
click at [264, 425] on button "Pack" at bounding box center [263, 428] width 27 height 17
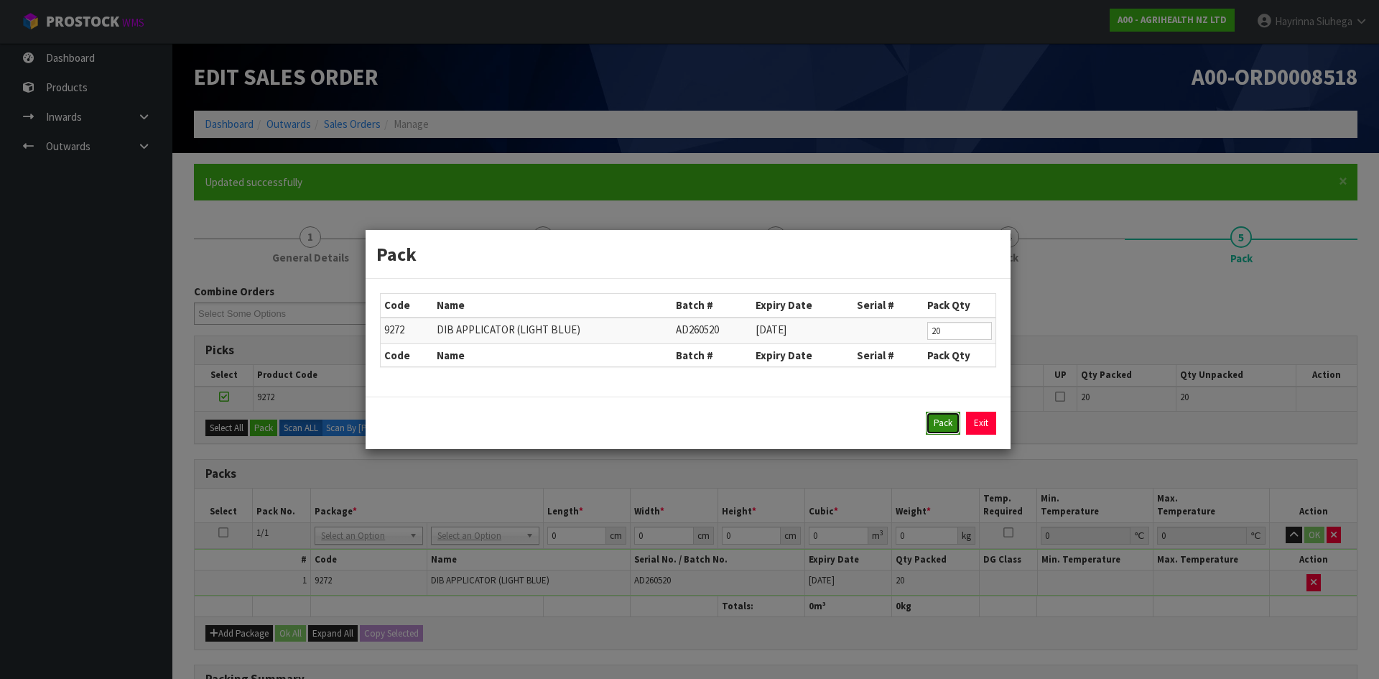
click at [938, 428] on button "Pack" at bounding box center [943, 423] width 34 height 23
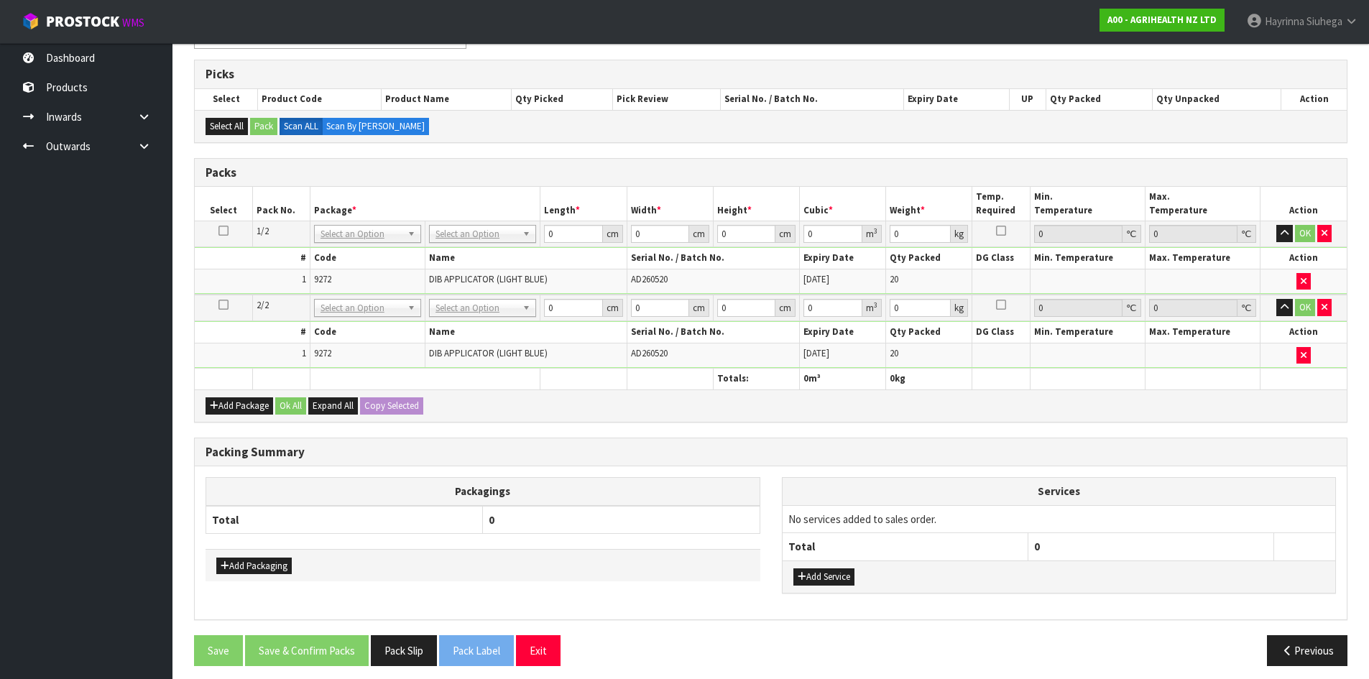
scroll to position [284, 0]
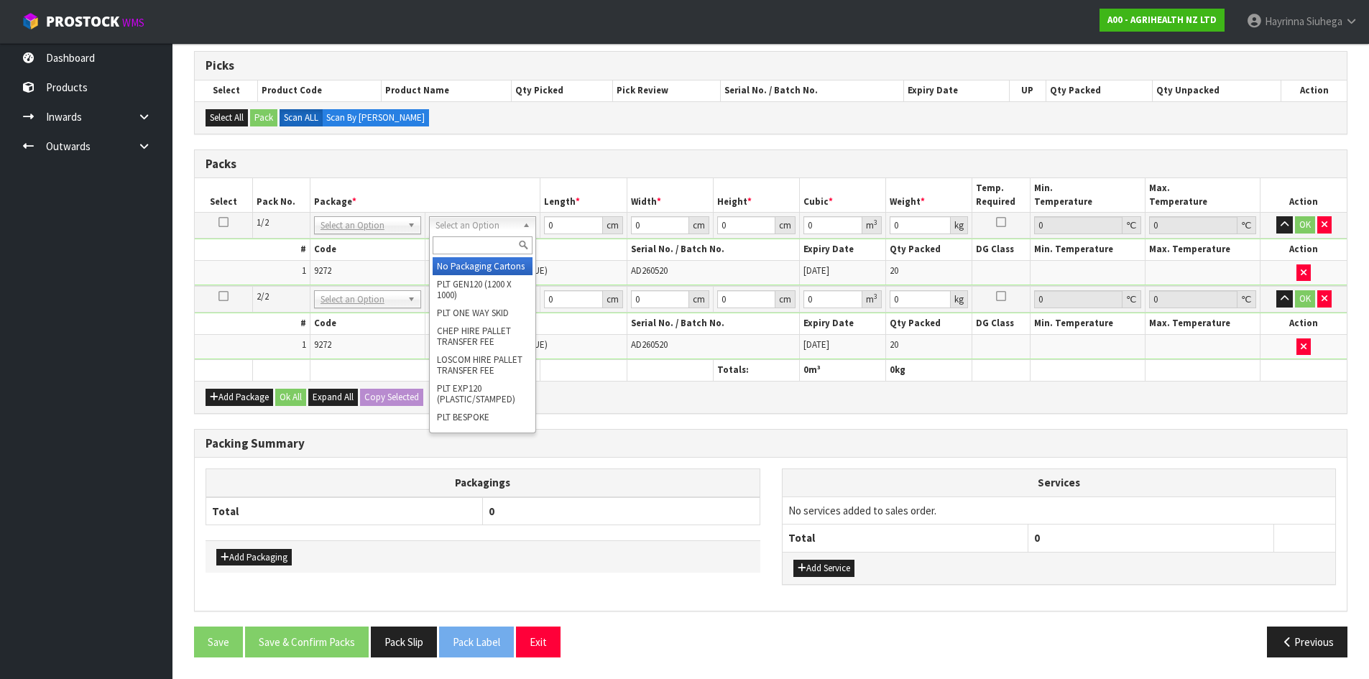
drag, startPoint x: 471, startPoint y: 226, endPoint x: 468, endPoint y: 267, distance: 40.3
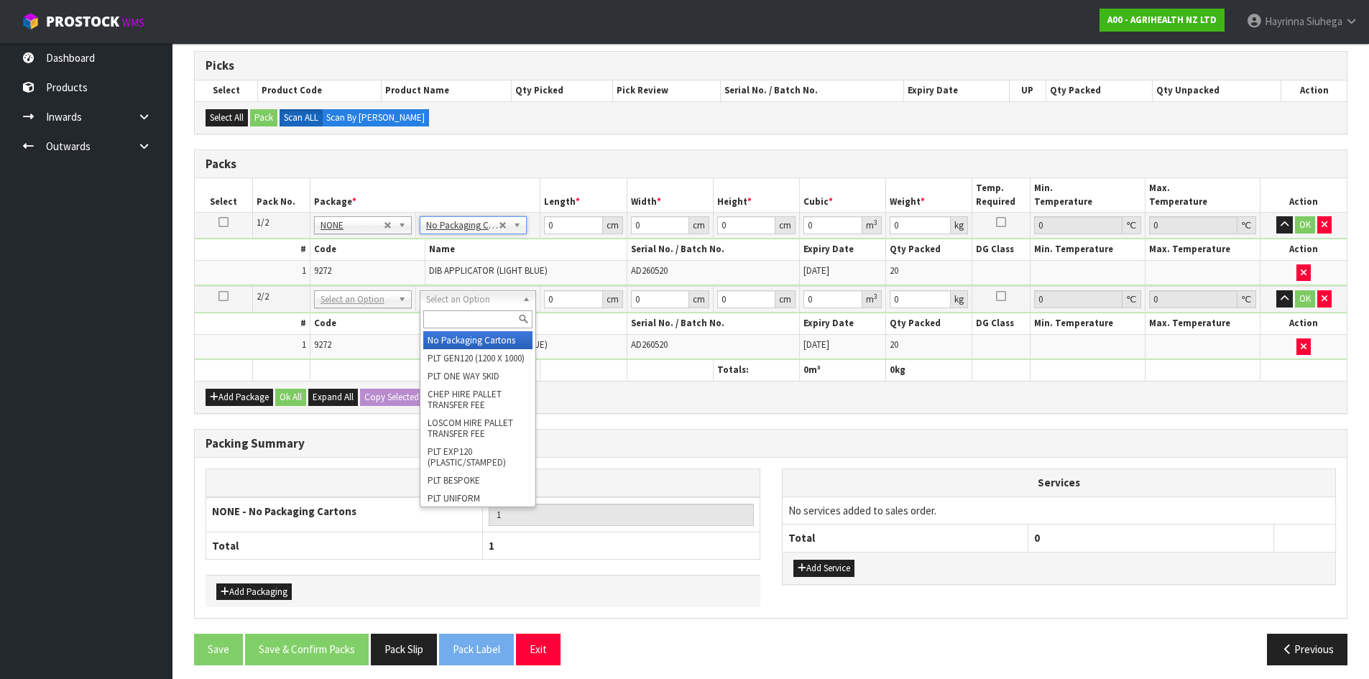
type input "2"
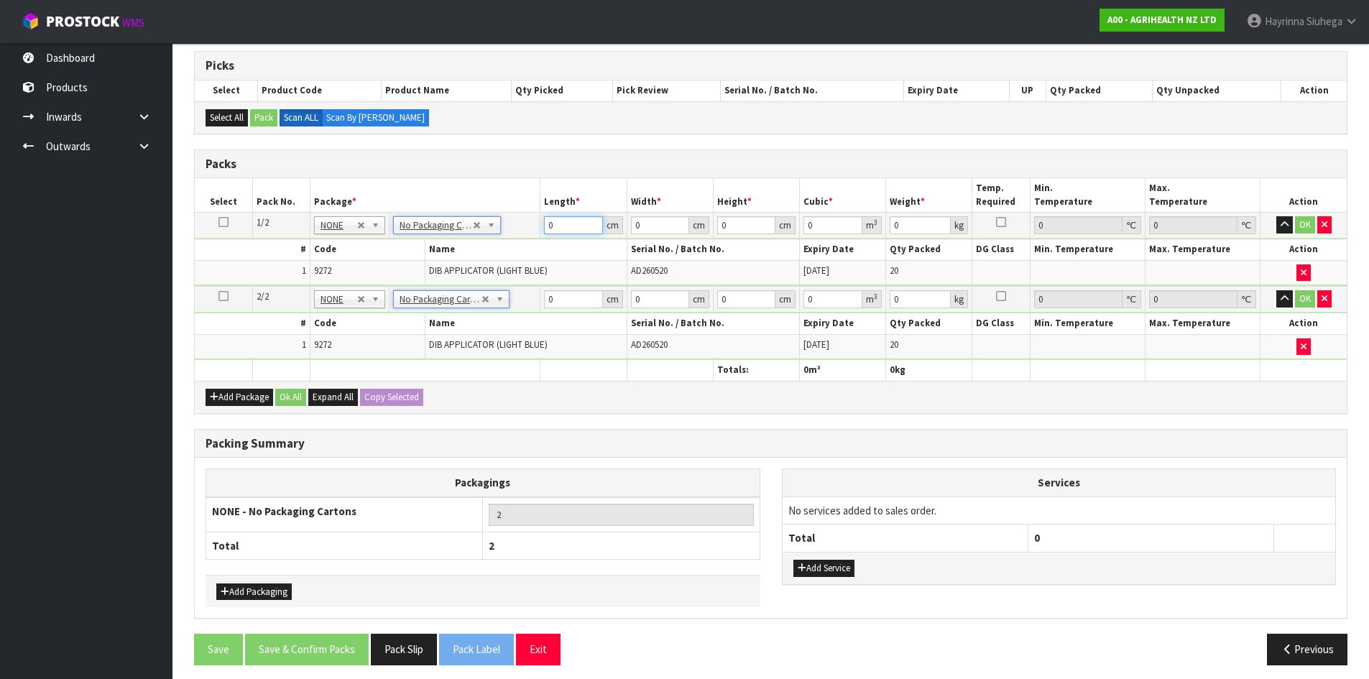
click at [551, 231] on input "0" at bounding box center [573, 225] width 58 height 18
click at [546, 232] on input "0" at bounding box center [573, 225] width 58 height 18
type input "57"
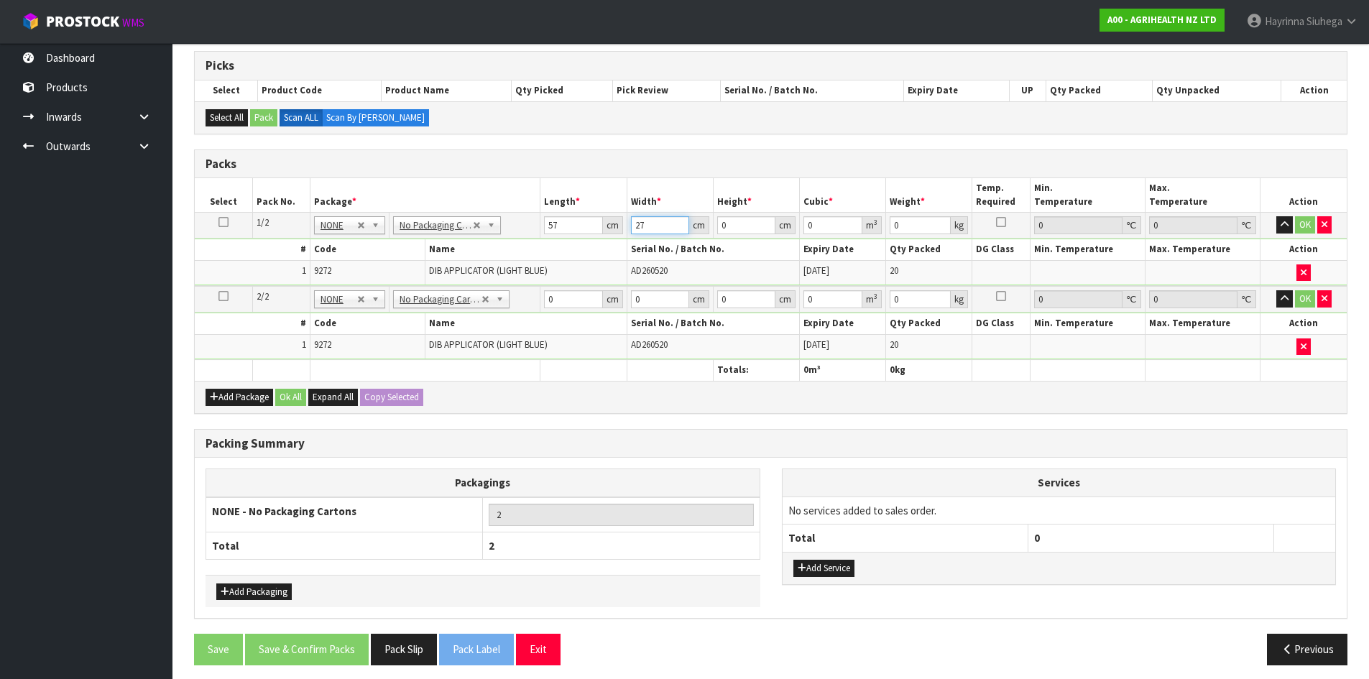
type input "27"
type input "2"
type input "0.003078"
type input "29"
type input "0.044631"
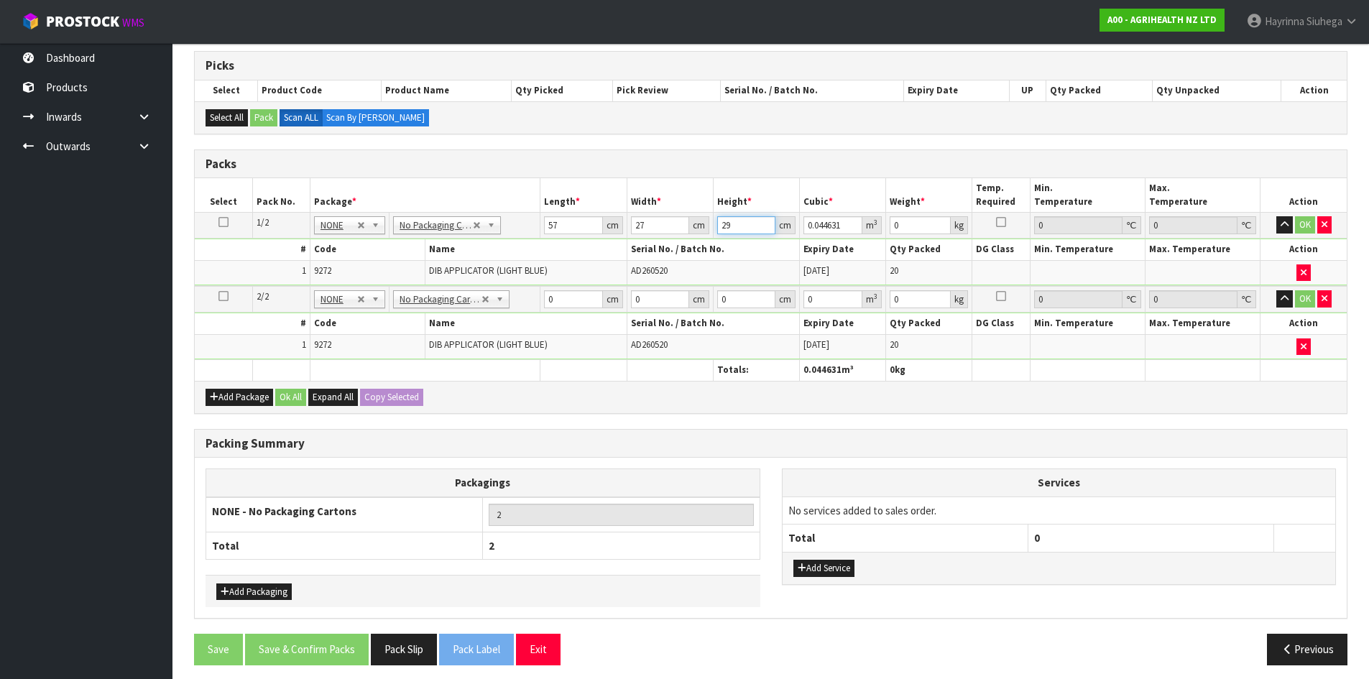
type input "29"
type input "3"
click button "OK" at bounding box center [1305, 224] width 20 height 17
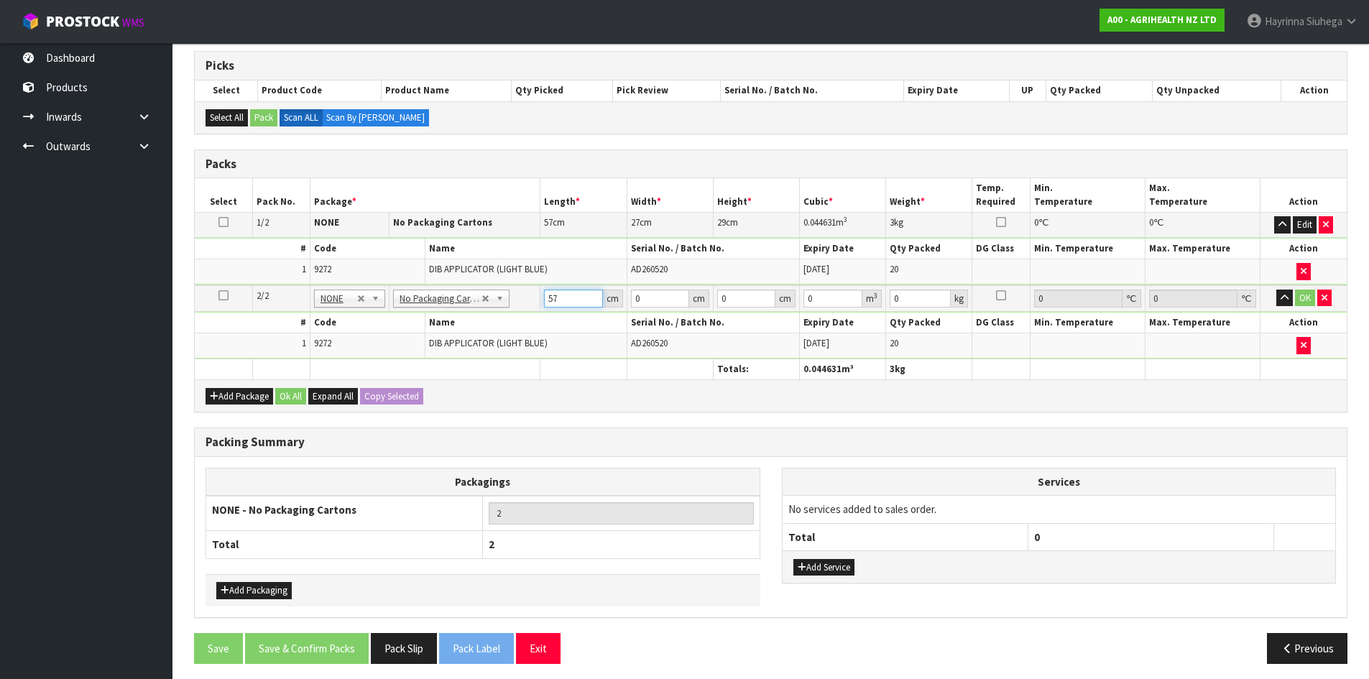
type input "57"
type input "27"
type input "2"
type input "0.003078"
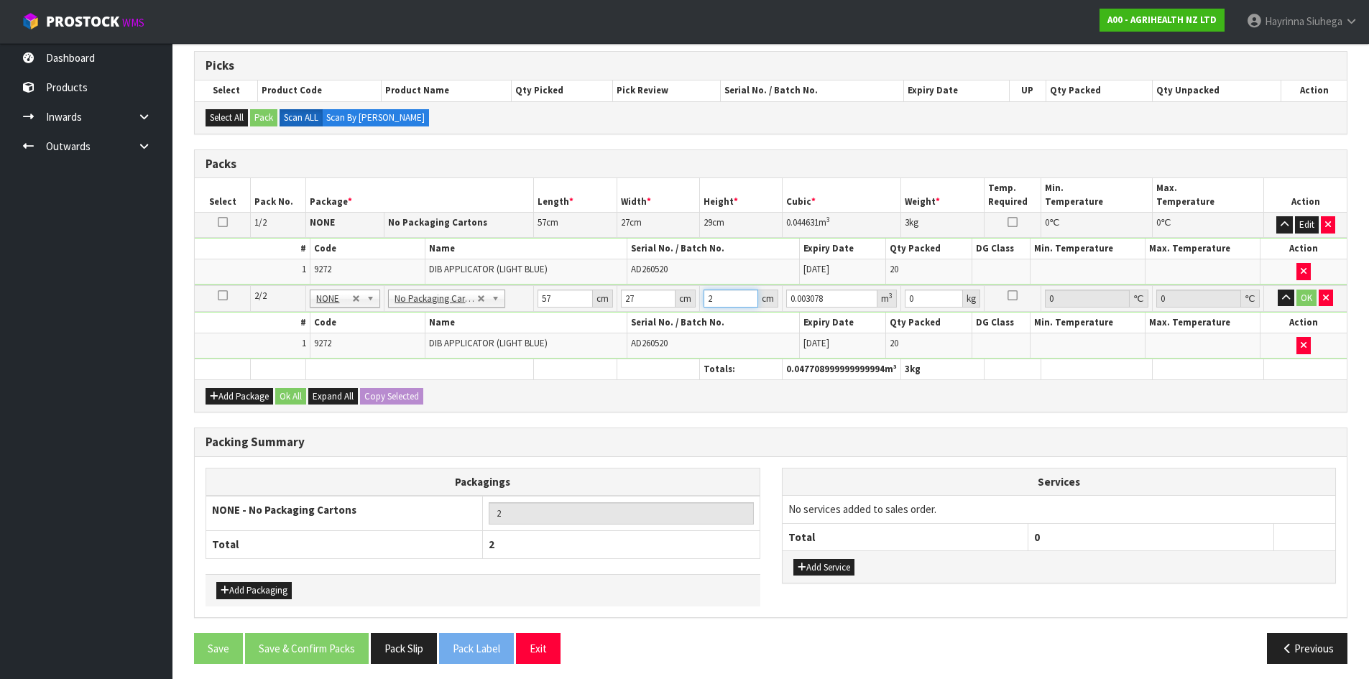
type input "29"
type input "0.044631"
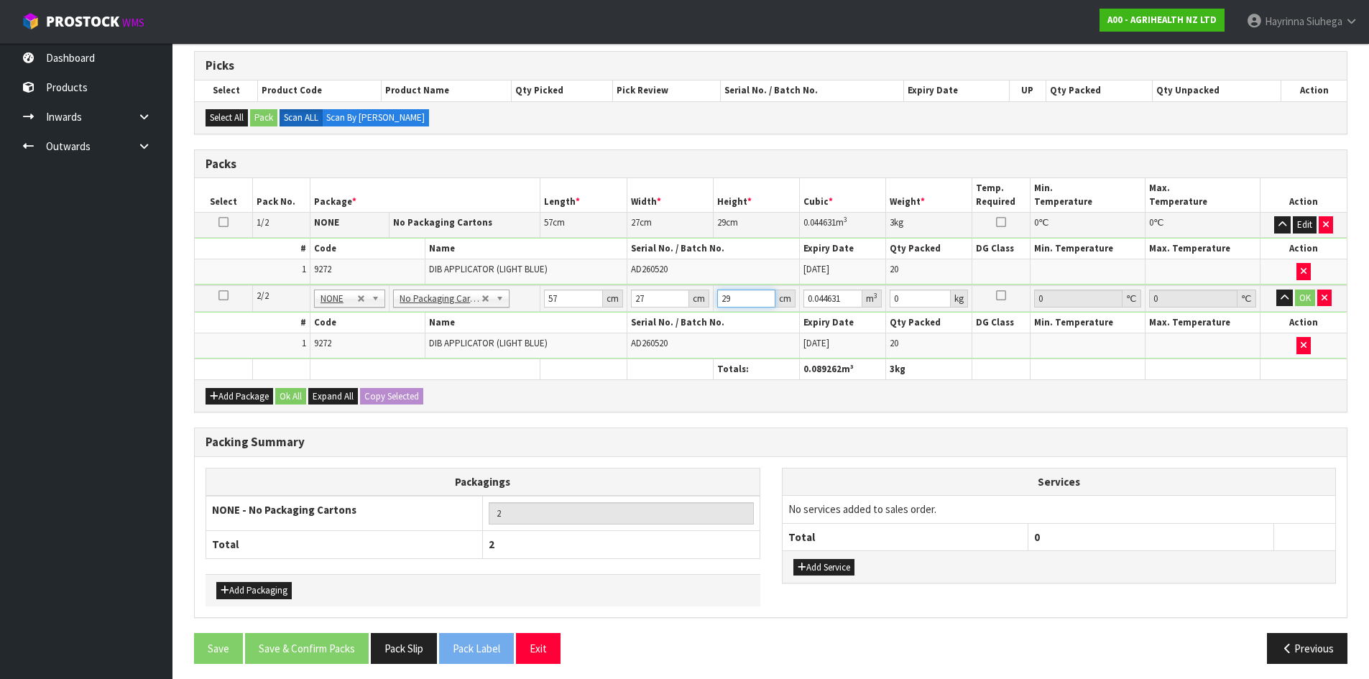
type input "29"
type input "3"
click button "OK" at bounding box center [1305, 298] width 20 height 17
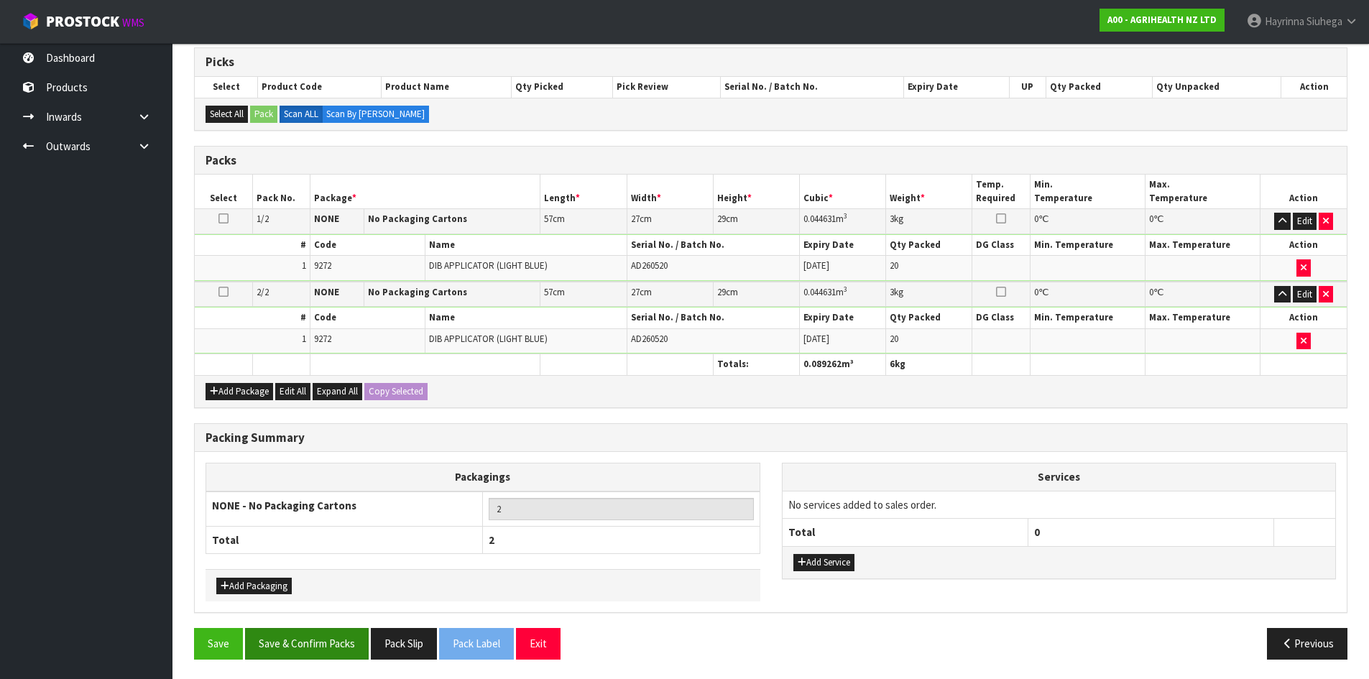
scroll to position [290, 0]
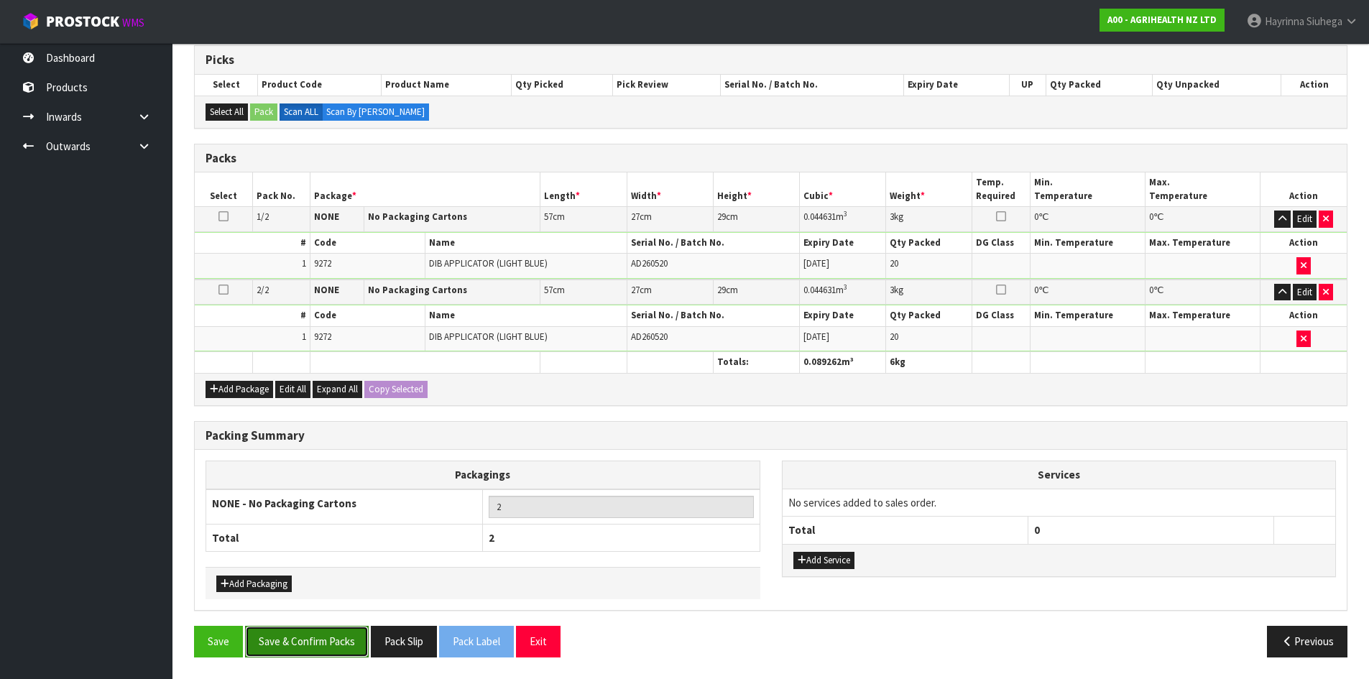
click at [310, 648] on button "Save & Confirm Packs" at bounding box center [307, 641] width 124 height 31
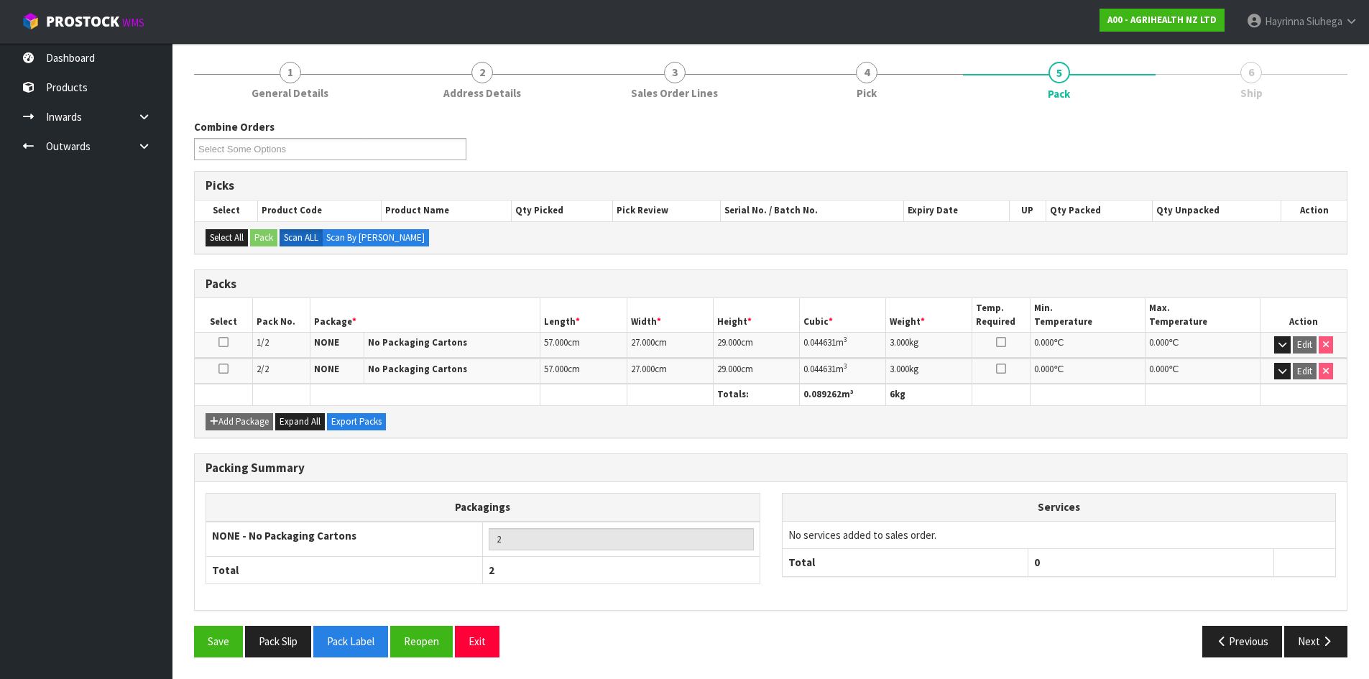
scroll to position [165, 0]
click at [1325, 637] on icon "button" at bounding box center [1327, 641] width 14 height 11
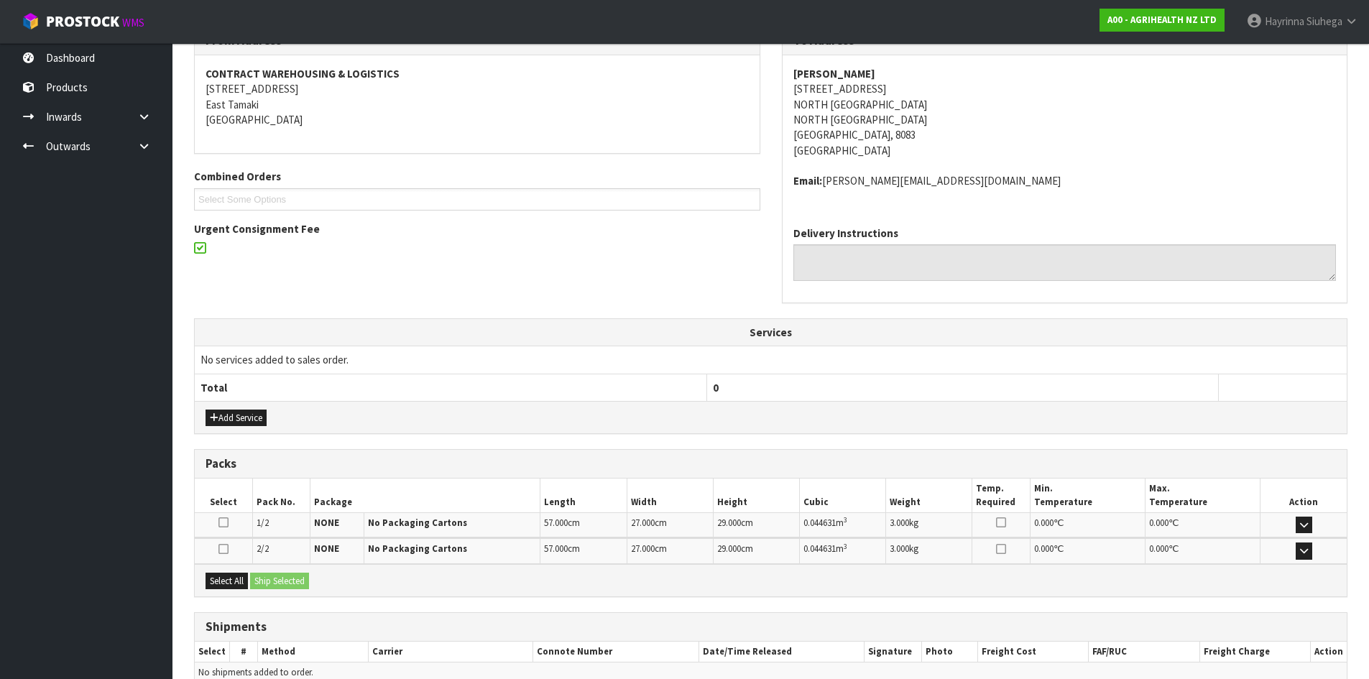
scroll to position [330, 0]
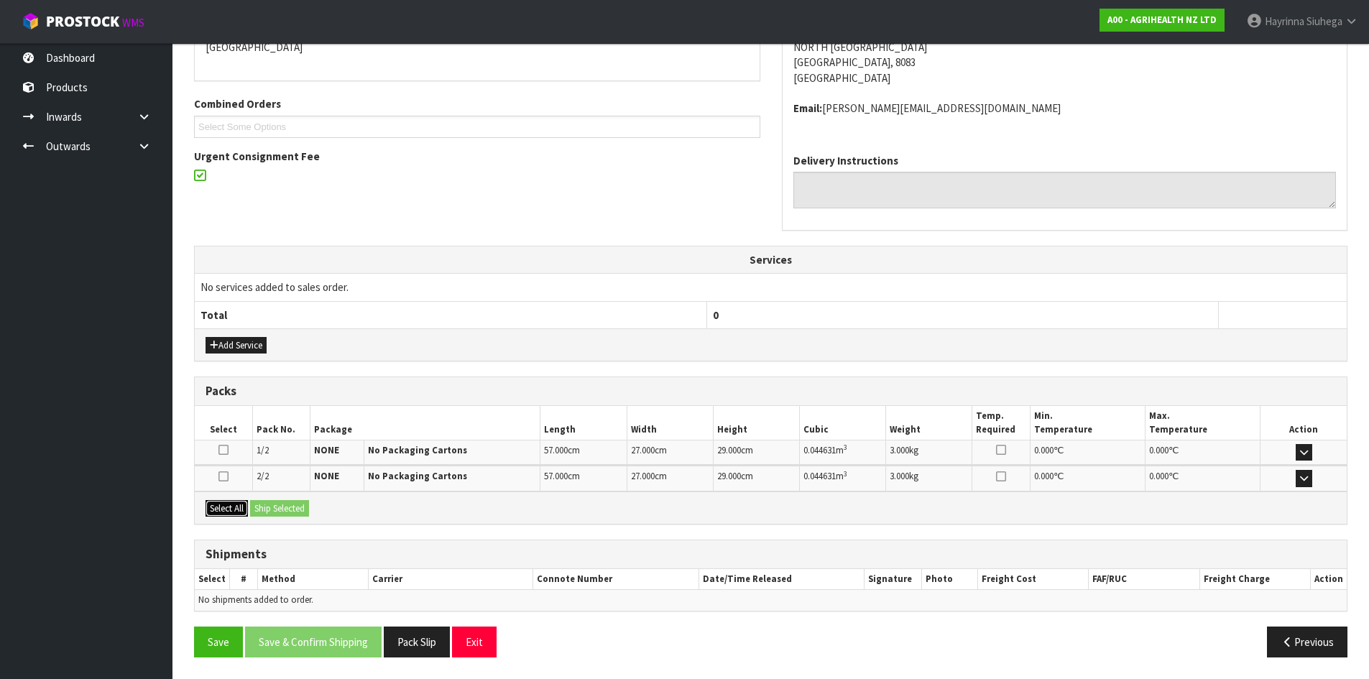
click at [231, 504] on button "Select All" at bounding box center [226, 508] width 42 height 17
click at [264, 501] on button "Ship Selected" at bounding box center [279, 508] width 59 height 17
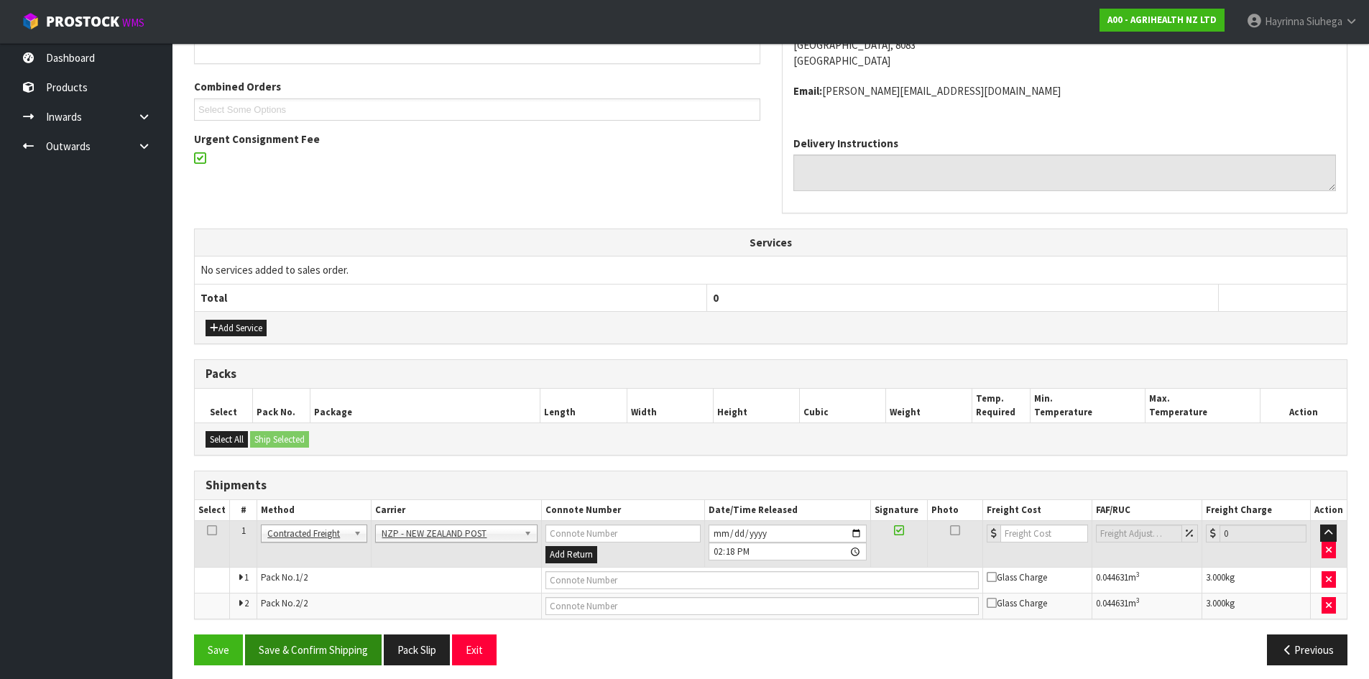
scroll to position [356, 0]
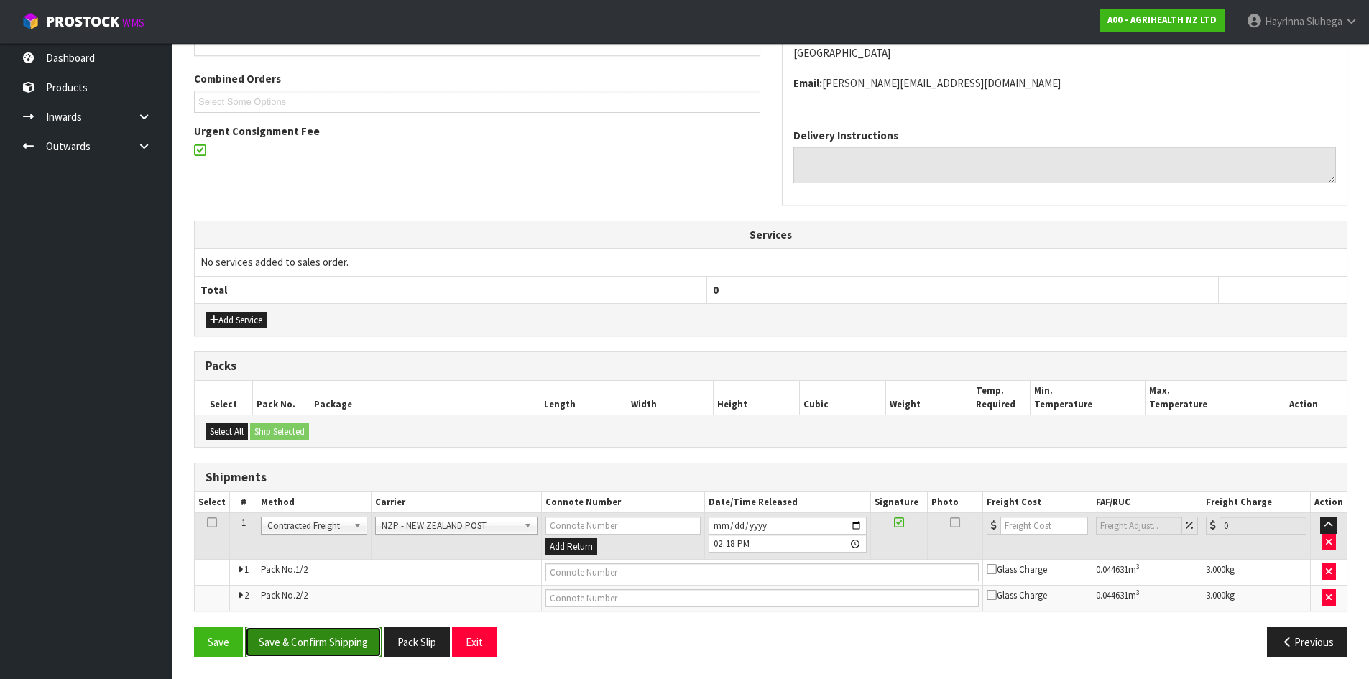
click at [320, 652] on button "Save & Confirm Shipping" at bounding box center [313, 641] width 136 height 31
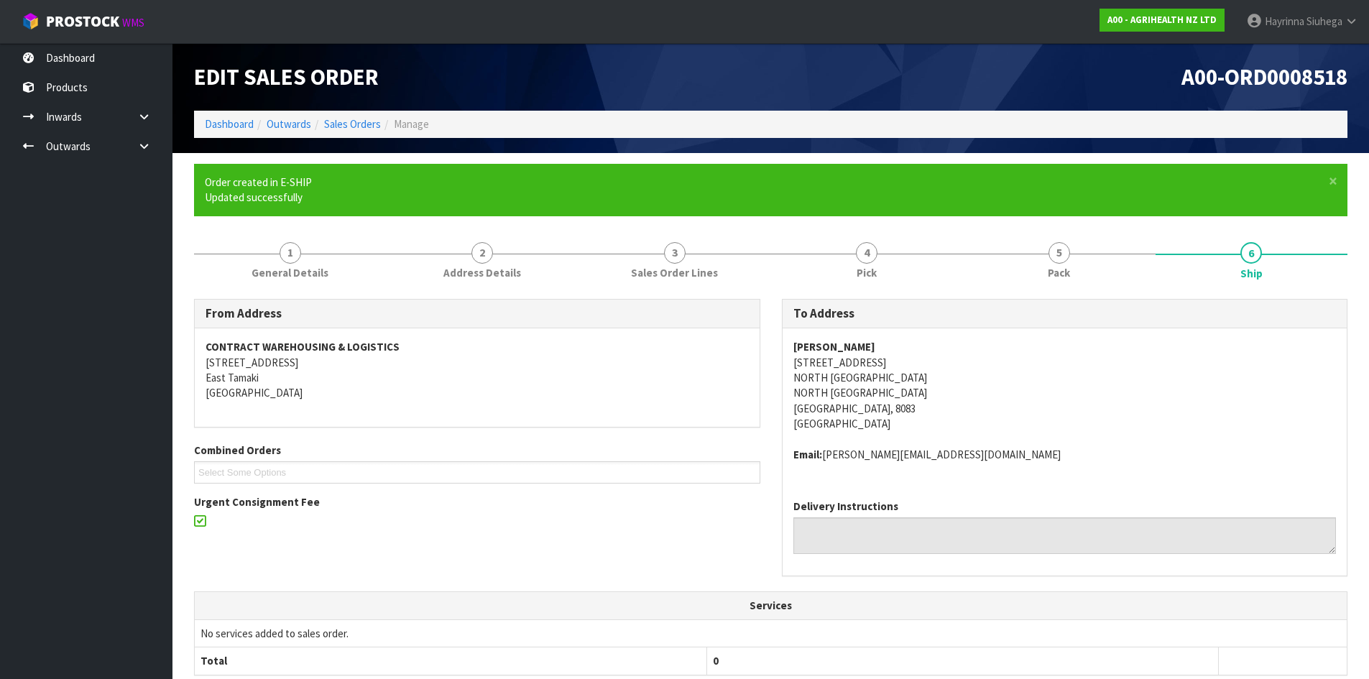
scroll to position [334, 0]
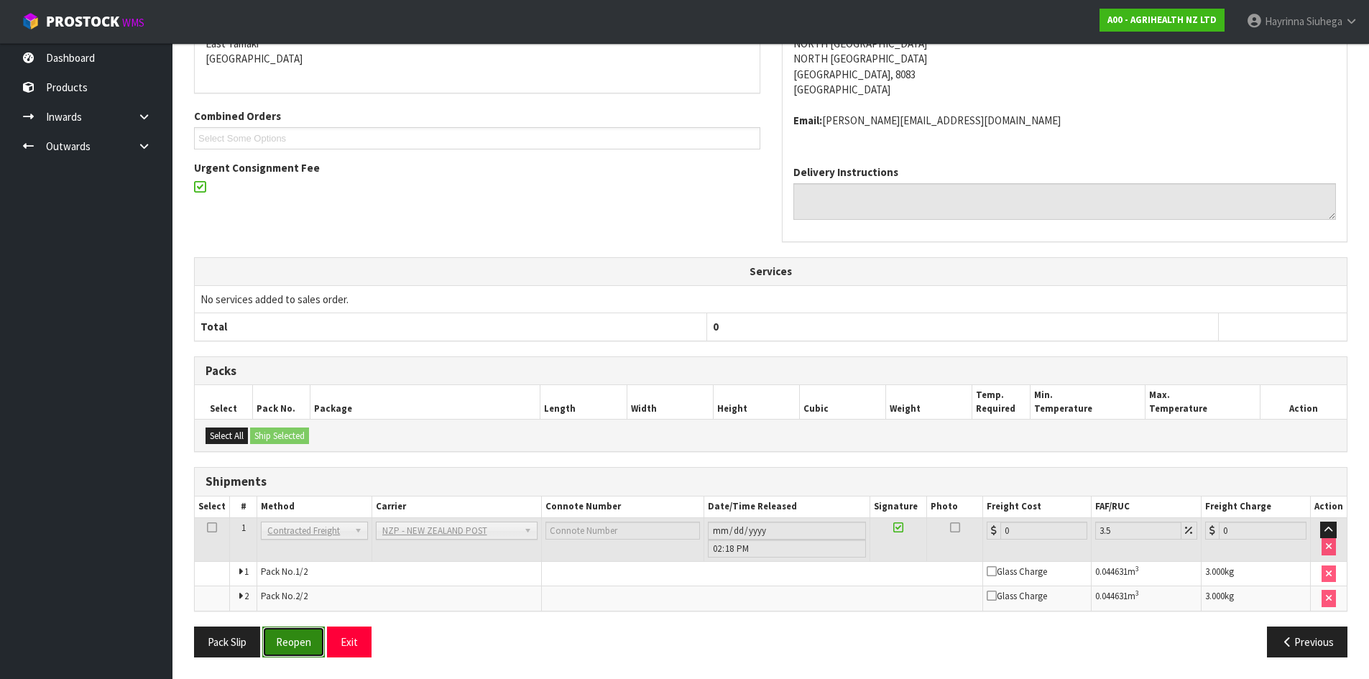
click at [282, 644] on button "Reopen" at bounding box center [293, 641] width 63 height 31
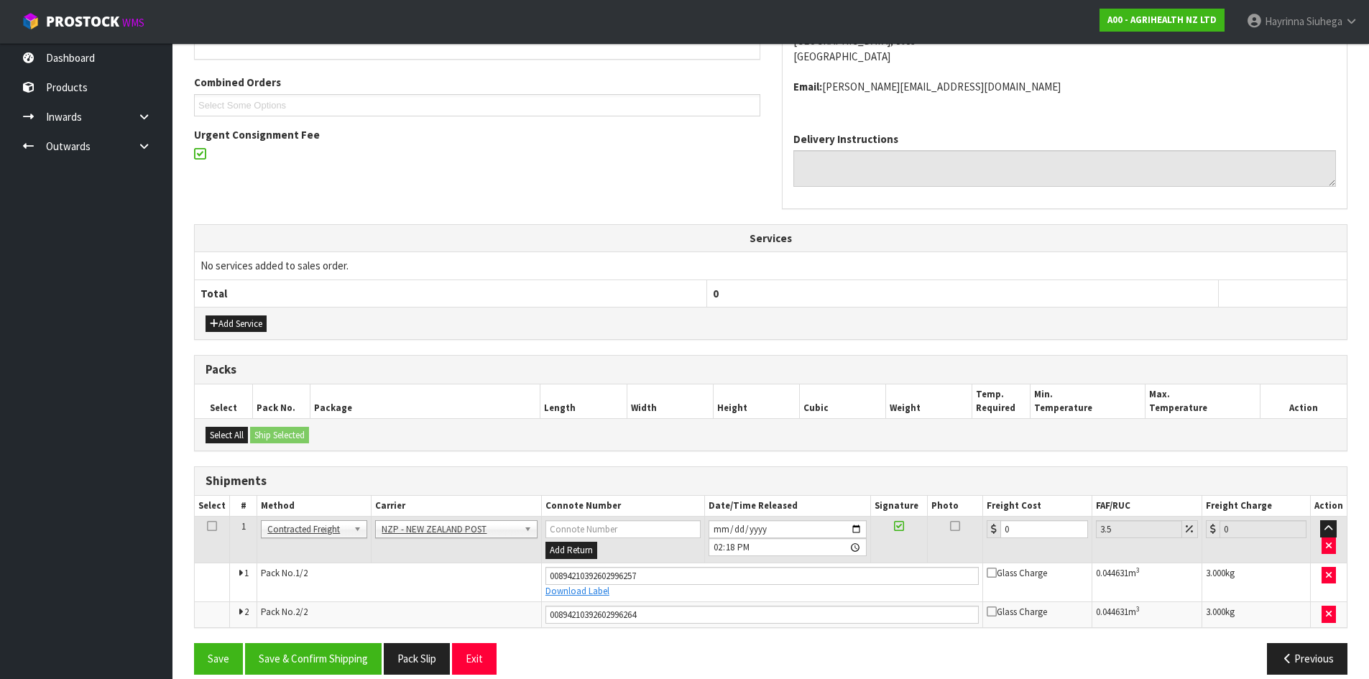
scroll to position [369, 0]
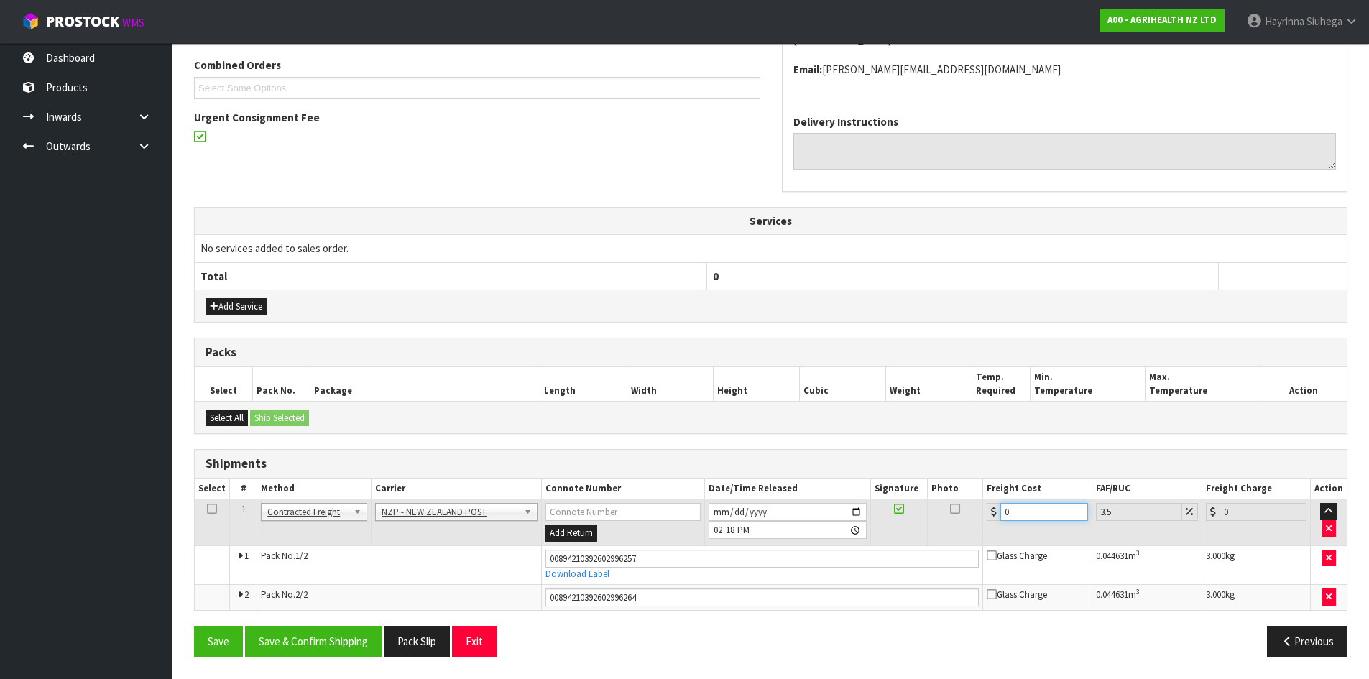
drag, startPoint x: 1022, startPoint y: 514, endPoint x: 978, endPoint y: 517, distance: 43.9
click at [985, 514] on td "0" at bounding box center [1037, 522] width 108 height 47
type input "5"
type input "5.17"
type input "55"
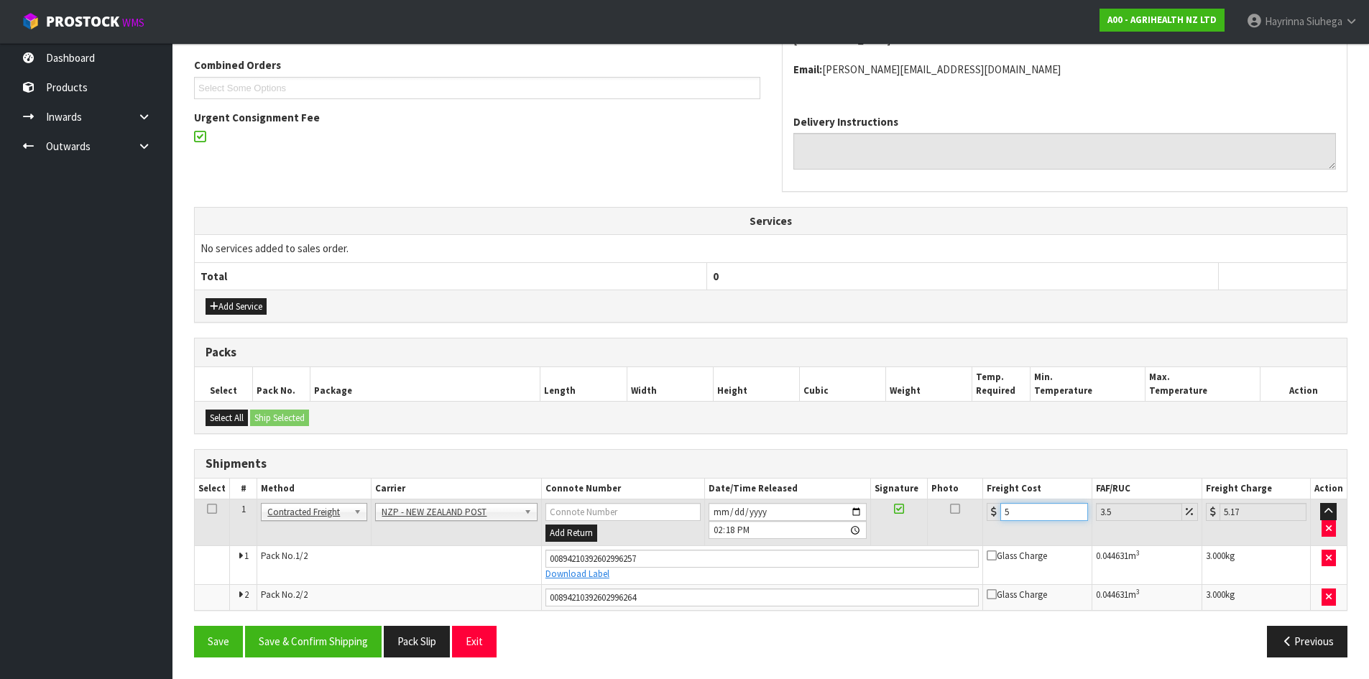
type input "56.92"
type input "55.2"
type input "57.13"
type input "55.26"
type input "57.19"
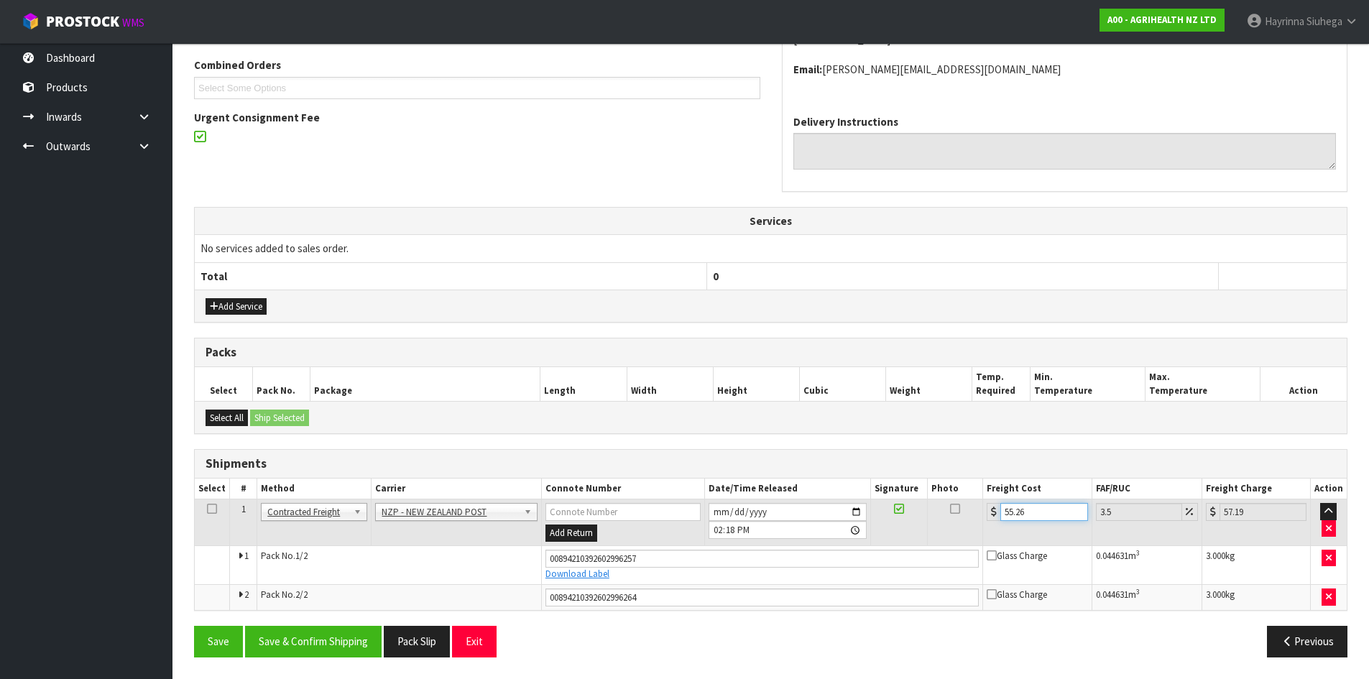
type input "55.26"
click at [194, 626] on button "Save" at bounding box center [218, 641] width 49 height 31
click at [341, 643] on button "Save & Confirm Shipping" at bounding box center [313, 641] width 136 height 31
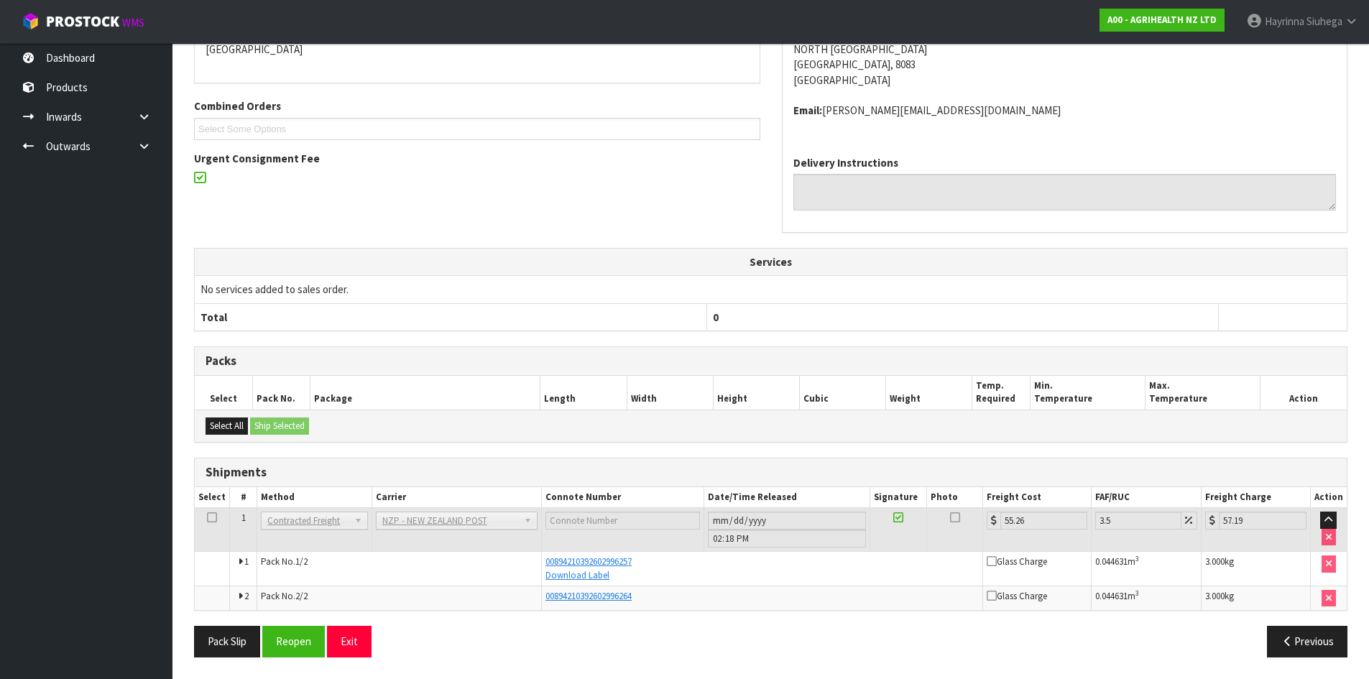
scroll to position [0, 0]
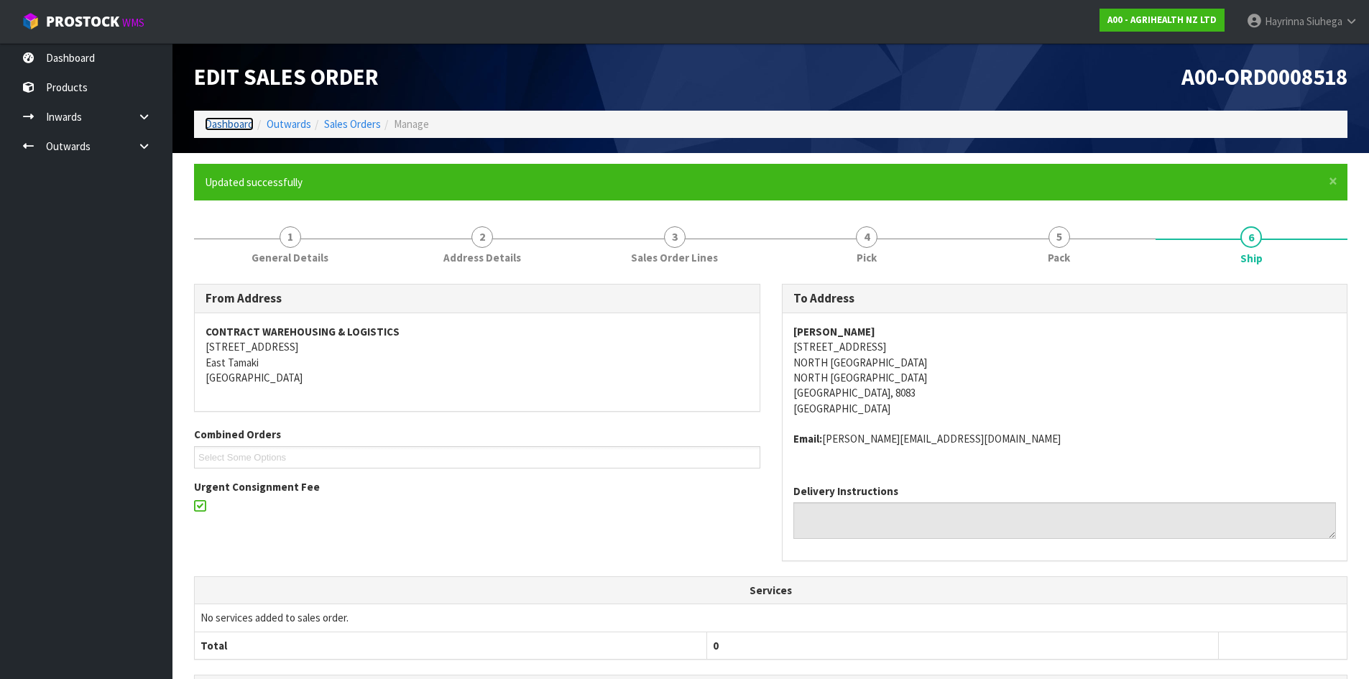
click at [241, 129] on link "Dashboard" at bounding box center [229, 124] width 49 height 14
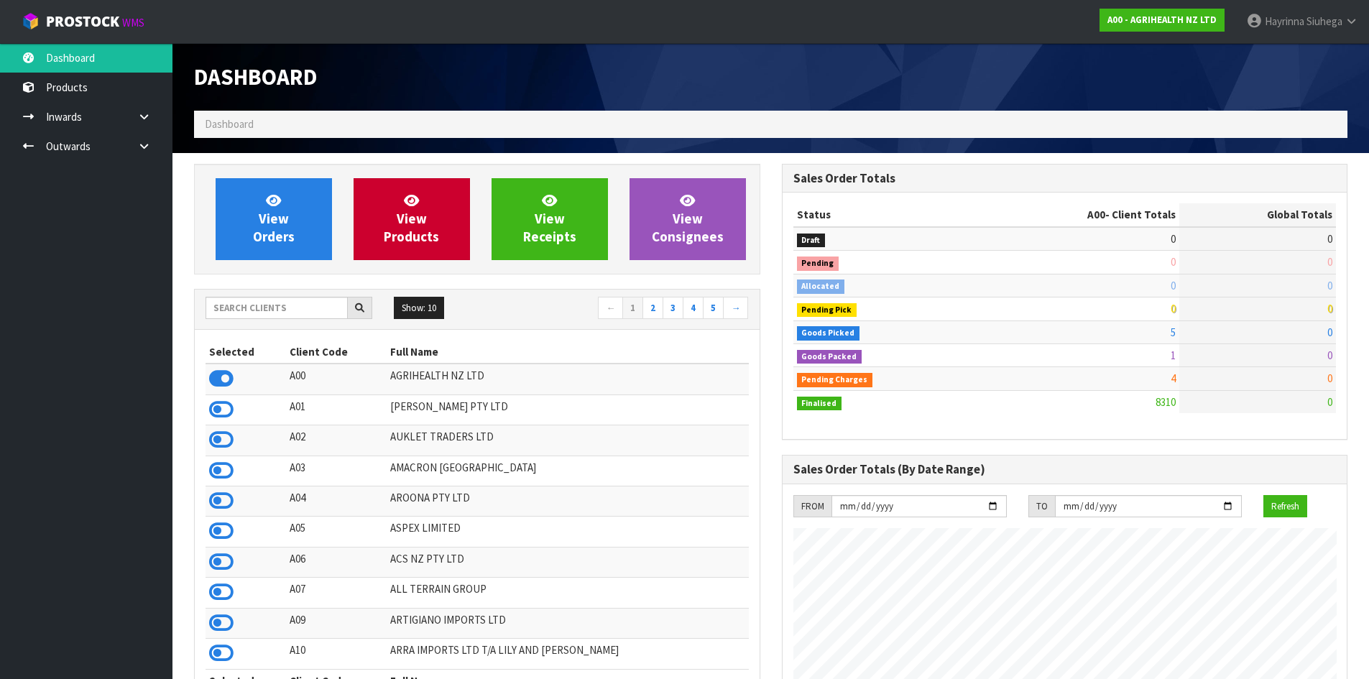
scroll to position [1088, 587]
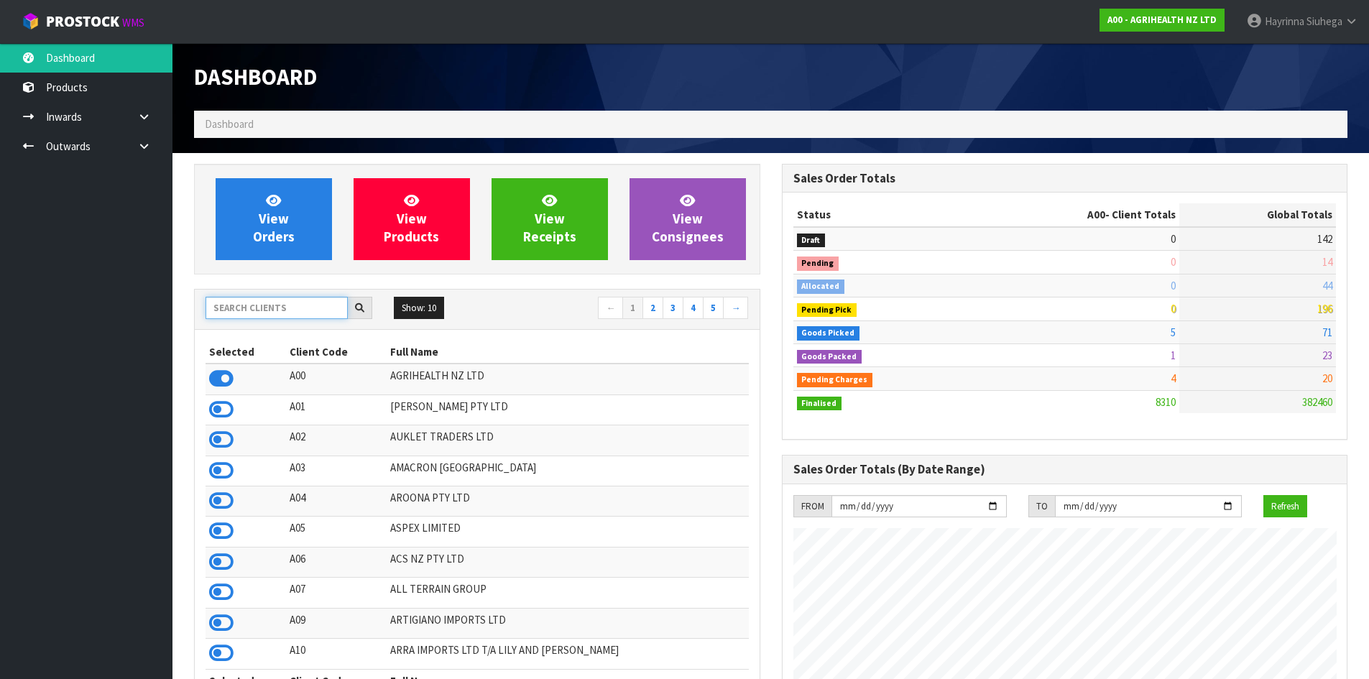
click at [263, 302] on input "text" at bounding box center [276, 308] width 142 height 22
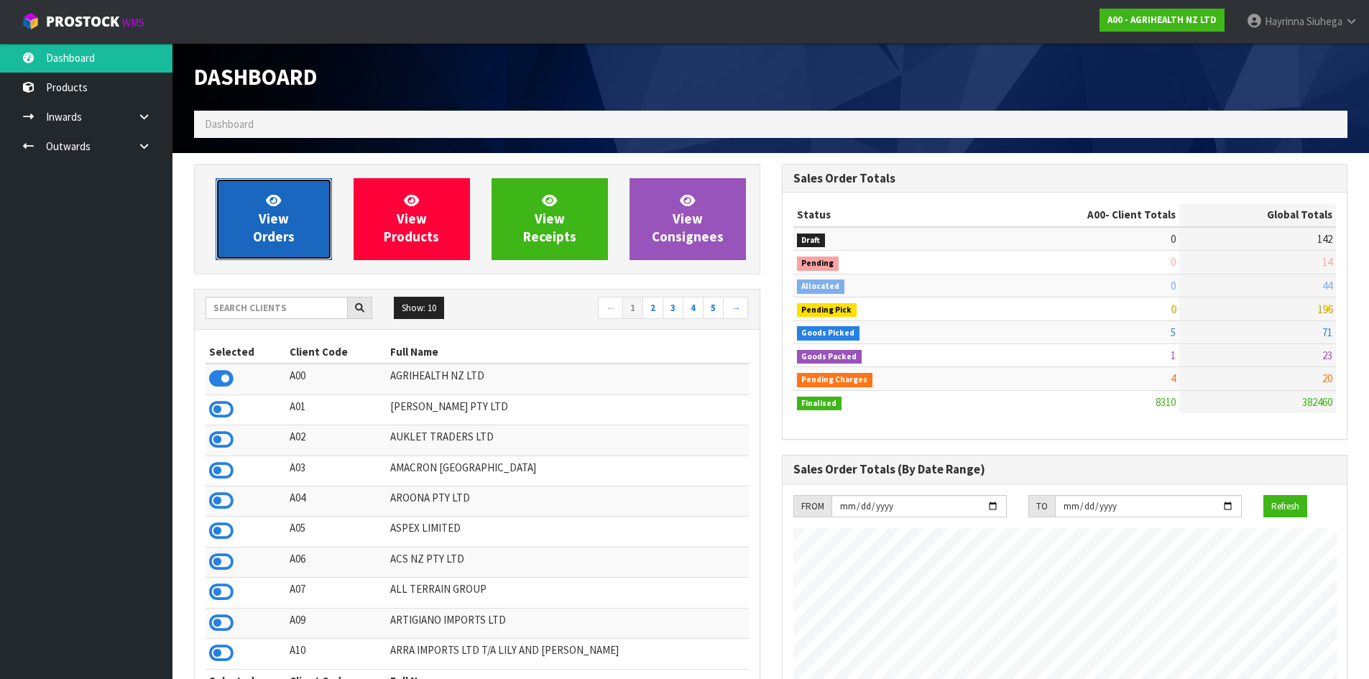
click at [268, 228] on span "View Orders" at bounding box center [274, 219] width 42 height 54
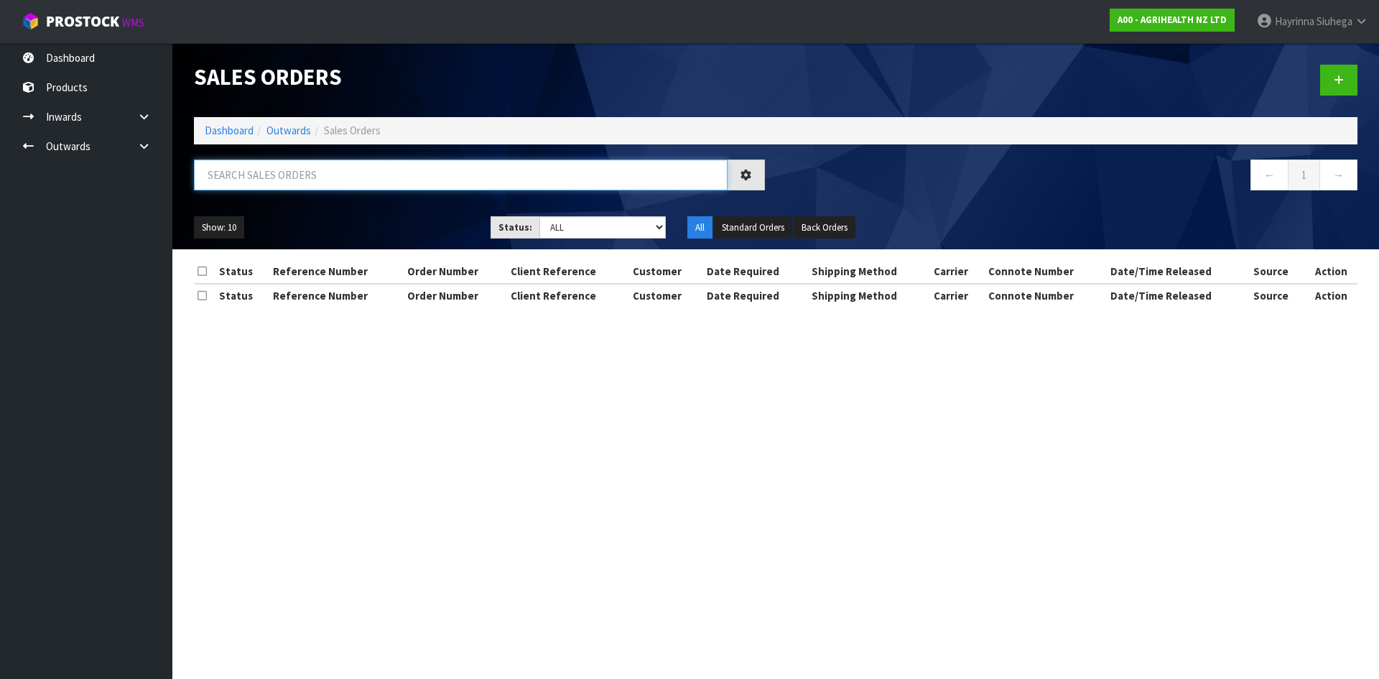
click at [300, 167] on input "text" at bounding box center [461, 174] width 534 height 31
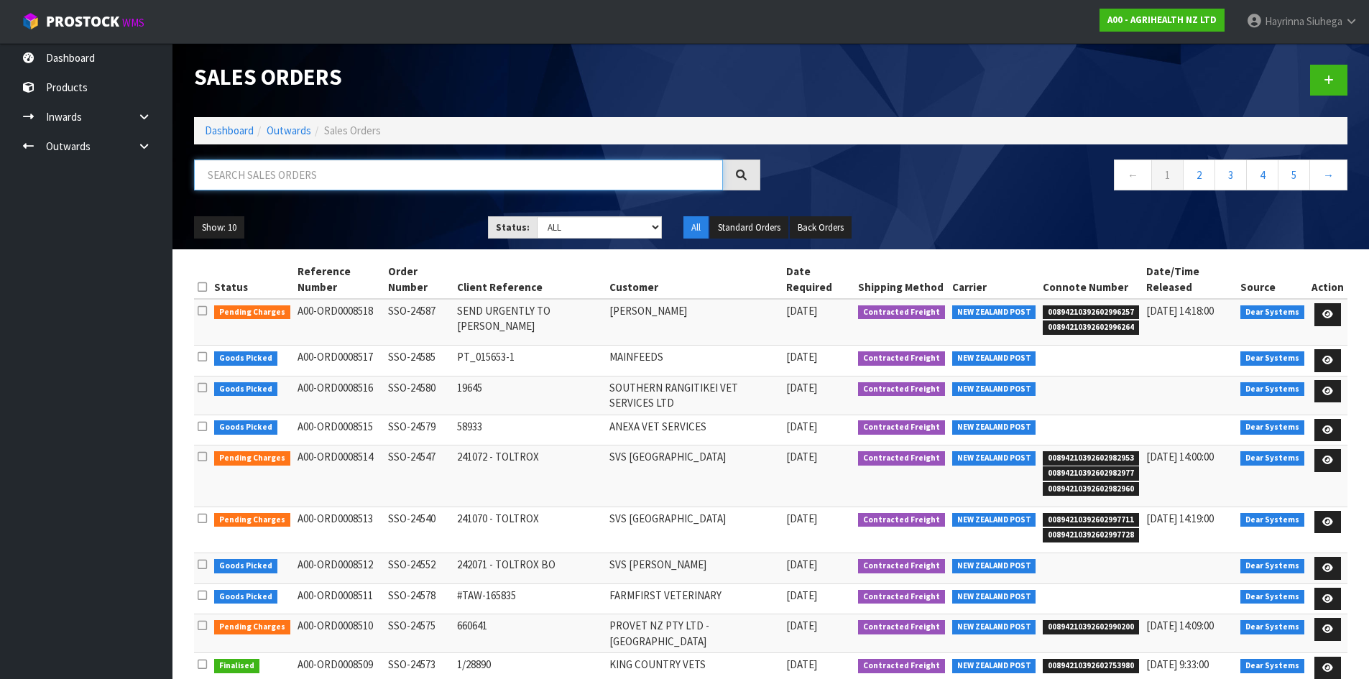
click at [237, 185] on input "text" at bounding box center [458, 174] width 529 height 31
type input "JOB-0414028"
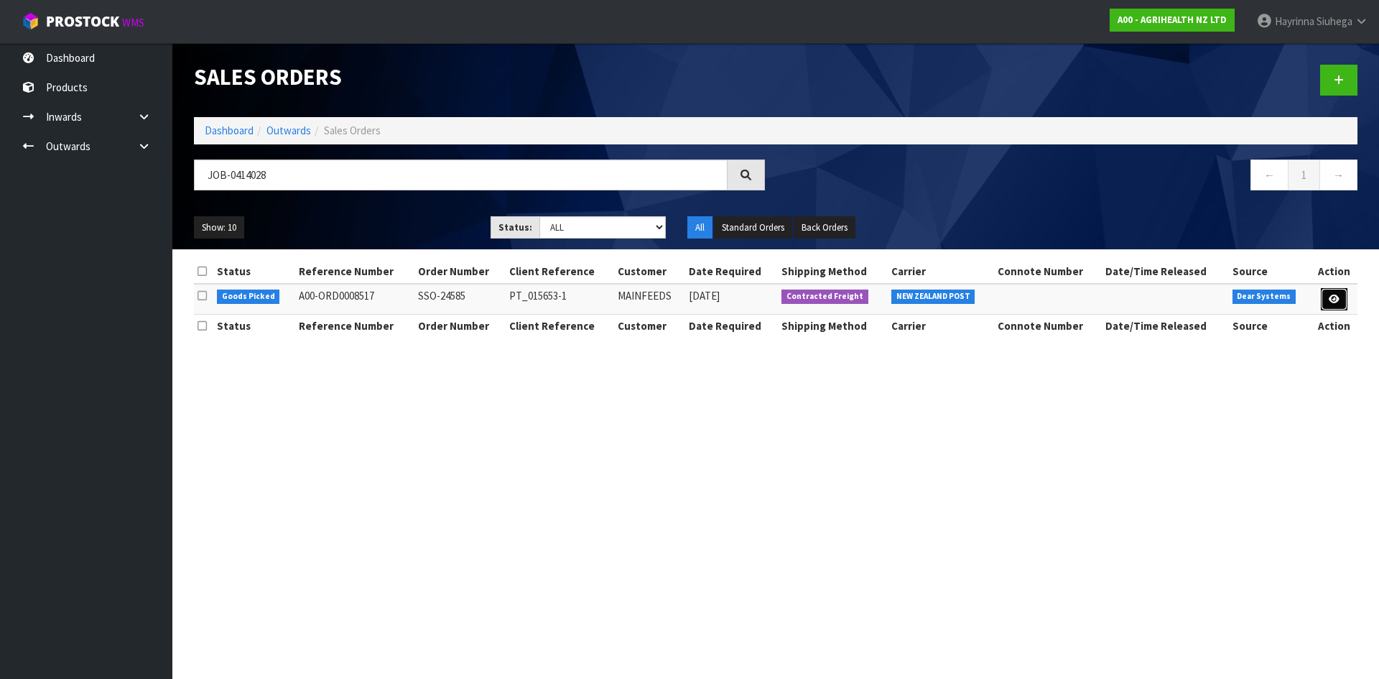
click at [1326, 295] on link at bounding box center [1334, 299] width 27 height 23
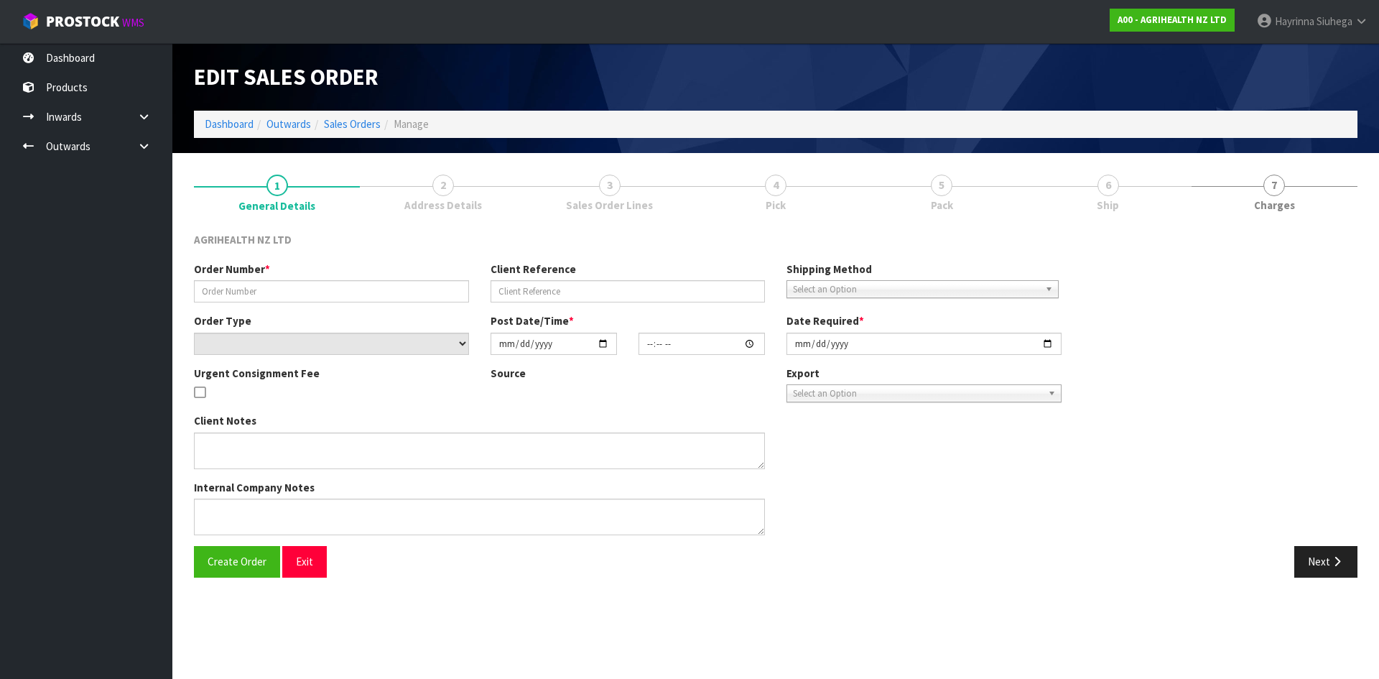
type input "SSO-24585"
type input "PT_015653-1"
select select "number:0"
type input "2025-09-23"
type input "12:13:29.000"
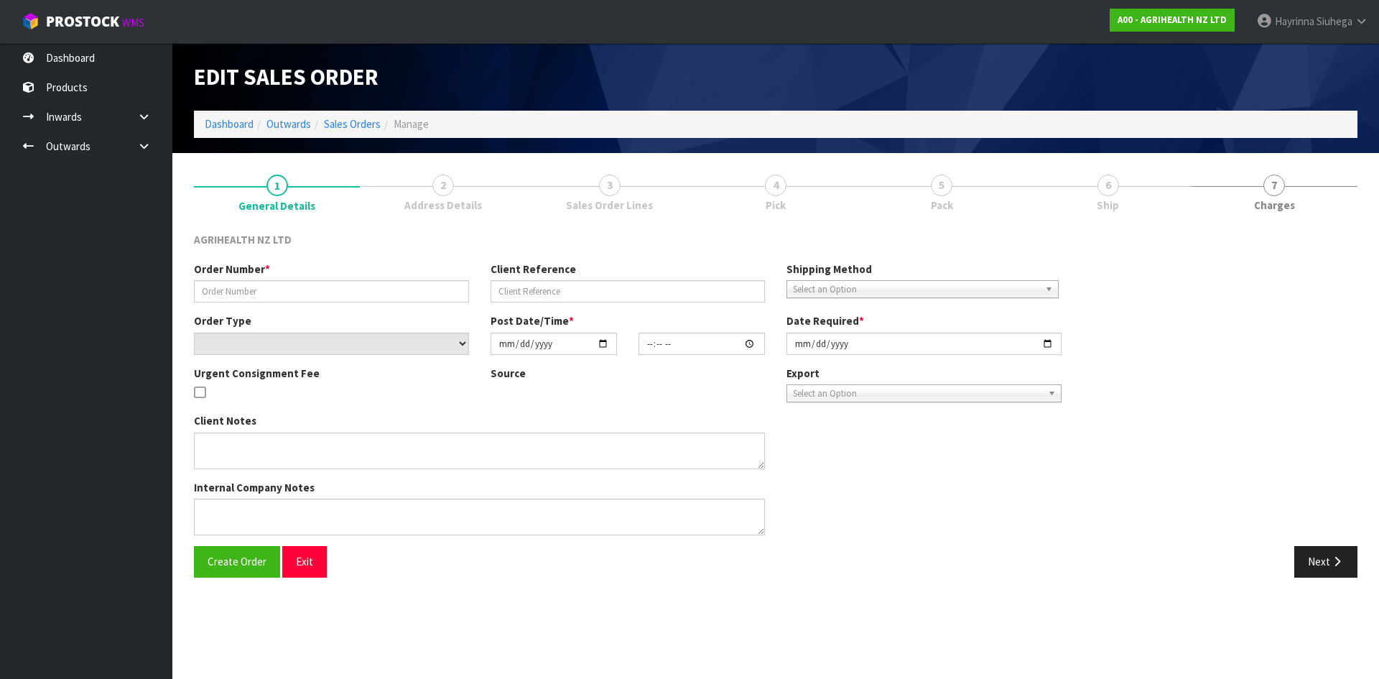
type input "2025-09-23"
type textarea "SHIP BY: Freight CWL - please send expired stock from Q"
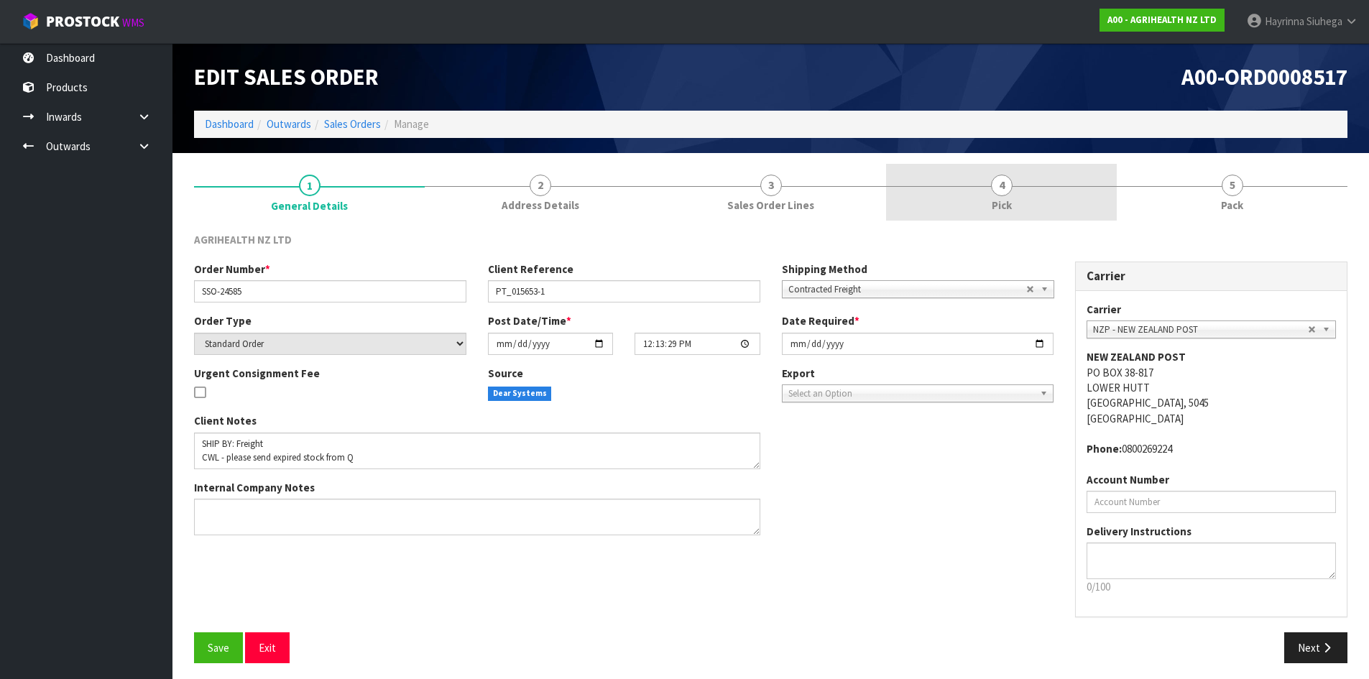
click at [1060, 194] on link "4 Pick" at bounding box center [1001, 192] width 231 height 57
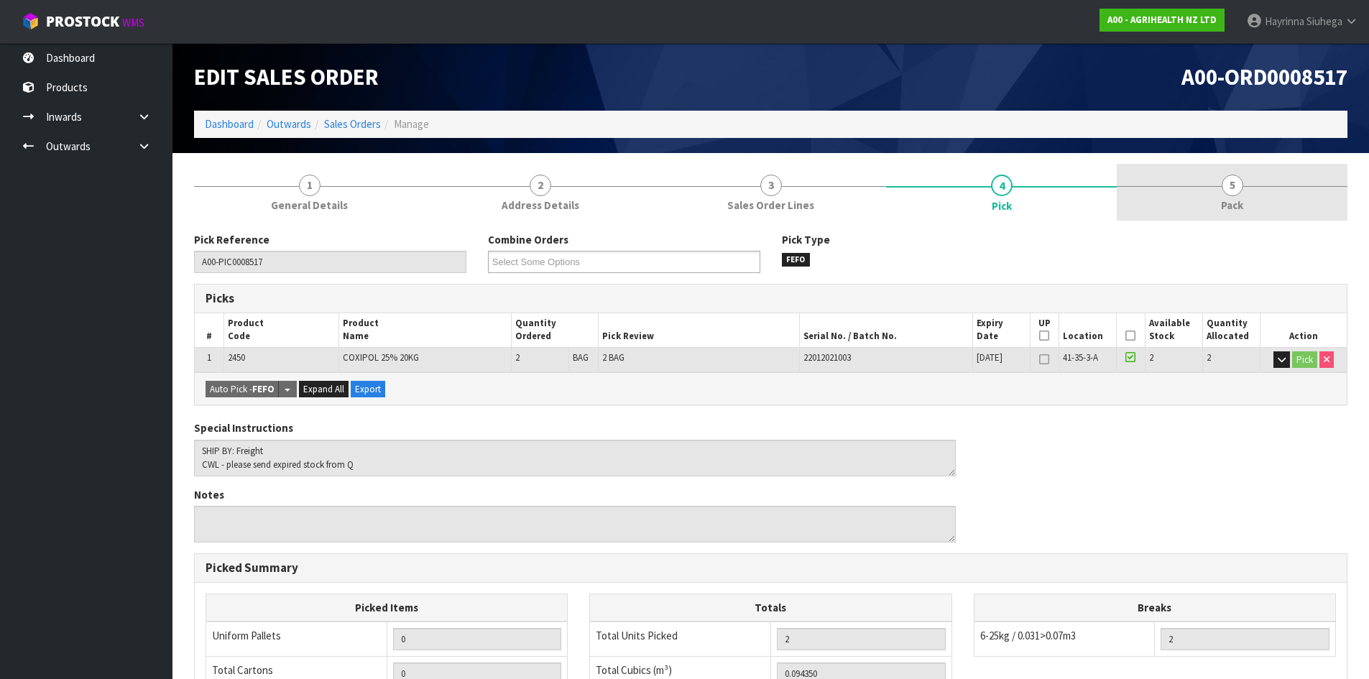
click at [1172, 193] on link "5 Pack" at bounding box center [1231, 192] width 231 height 57
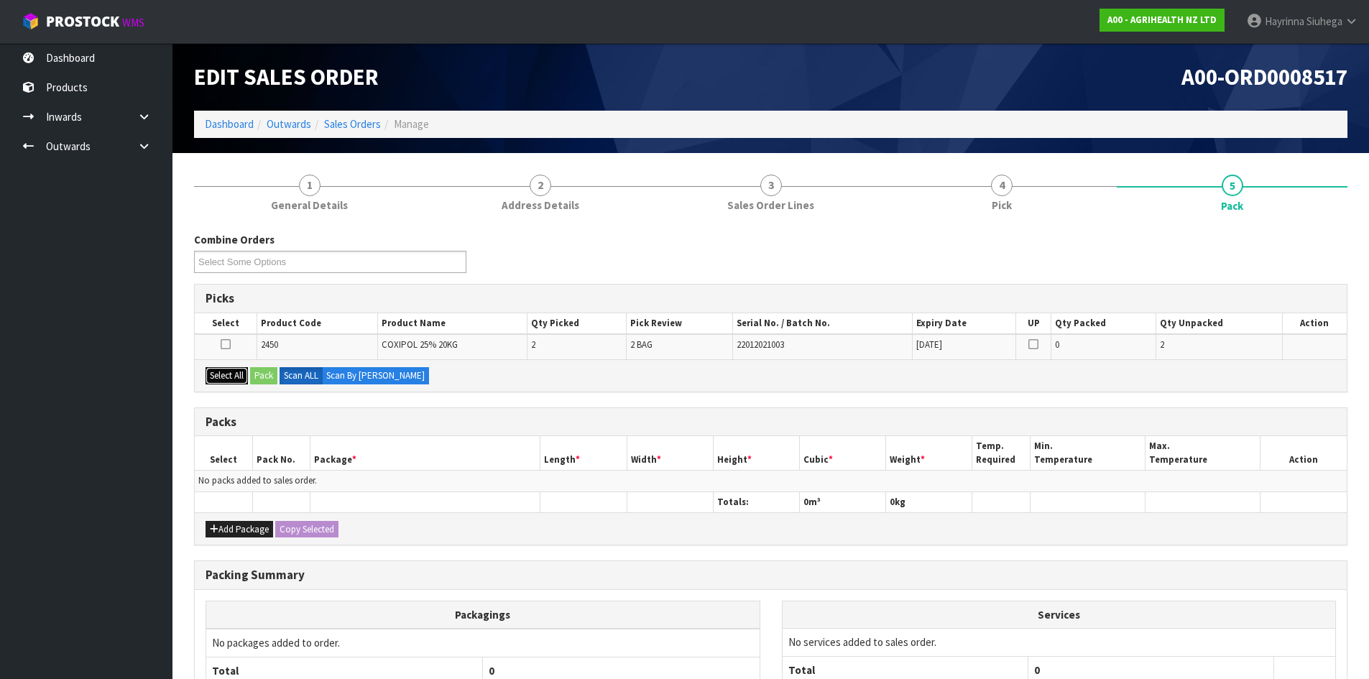
click at [233, 381] on button "Select All" at bounding box center [226, 375] width 42 height 17
click at [259, 376] on button "Pack" at bounding box center [263, 375] width 27 height 17
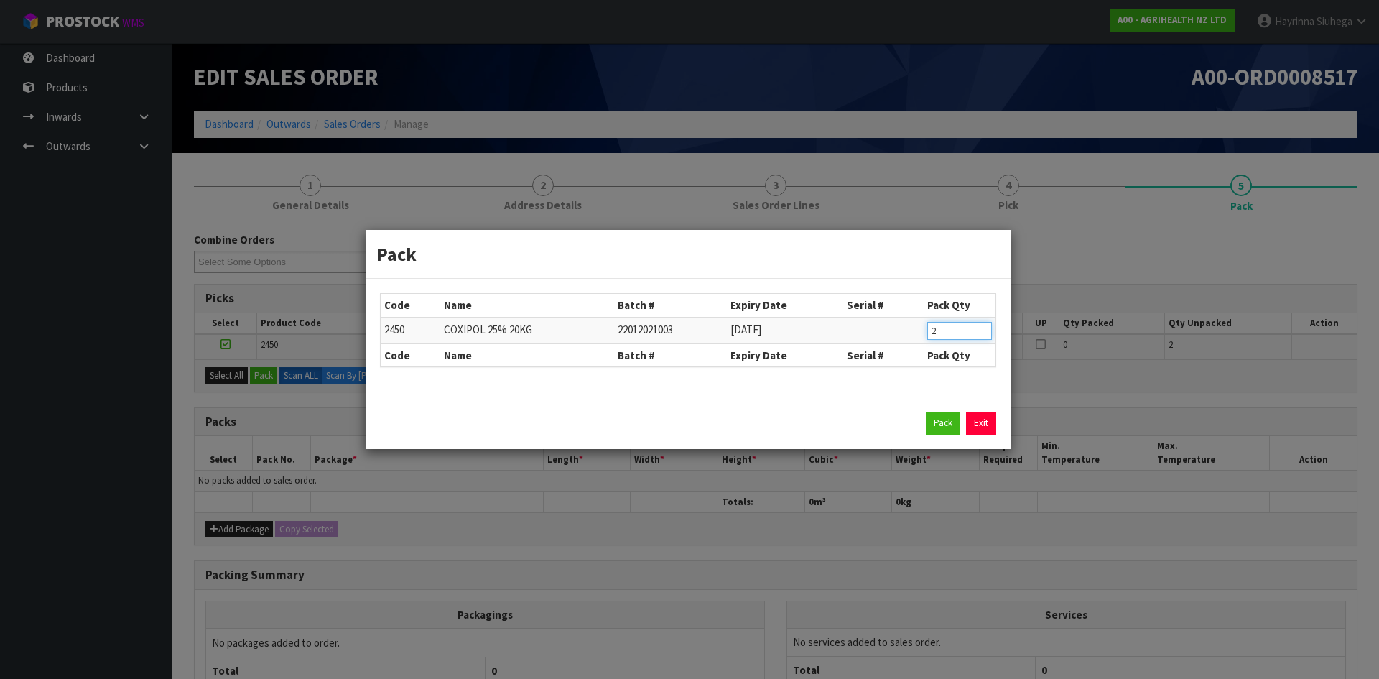
drag, startPoint x: 960, startPoint y: 333, endPoint x: 679, endPoint y: 331, distance: 281.6
click at [711, 333] on tr "2450 COXIPOL 25% 20KG 22012021003 31/01/2025 2" at bounding box center [688, 331] width 615 height 27
type input "1"
click button "Pack" at bounding box center [943, 423] width 34 height 23
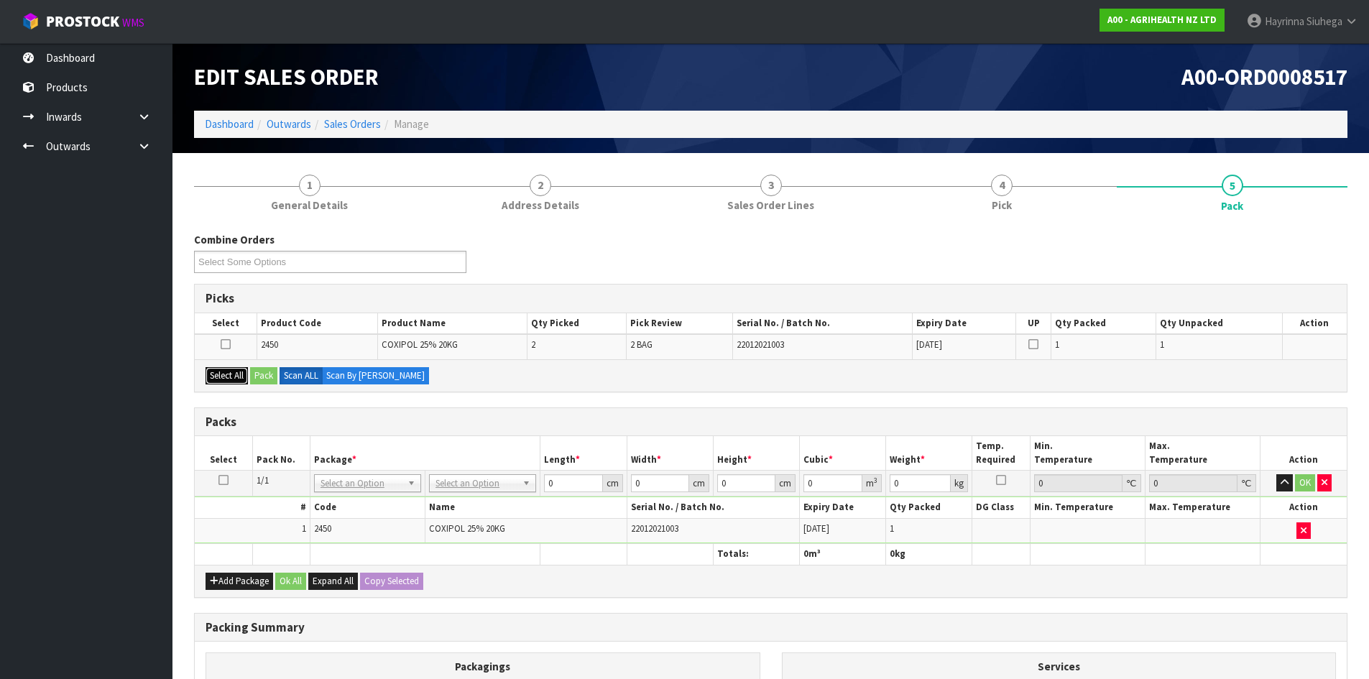
drag, startPoint x: 224, startPoint y: 372, endPoint x: 267, endPoint y: 373, distance: 42.4
click at [224, 372] on button "Select All" at bounding box center [226, 375] width 42 height 17
click at [267, 373] on button "Pack" at bounding box center [263, 375] width 27 height 17
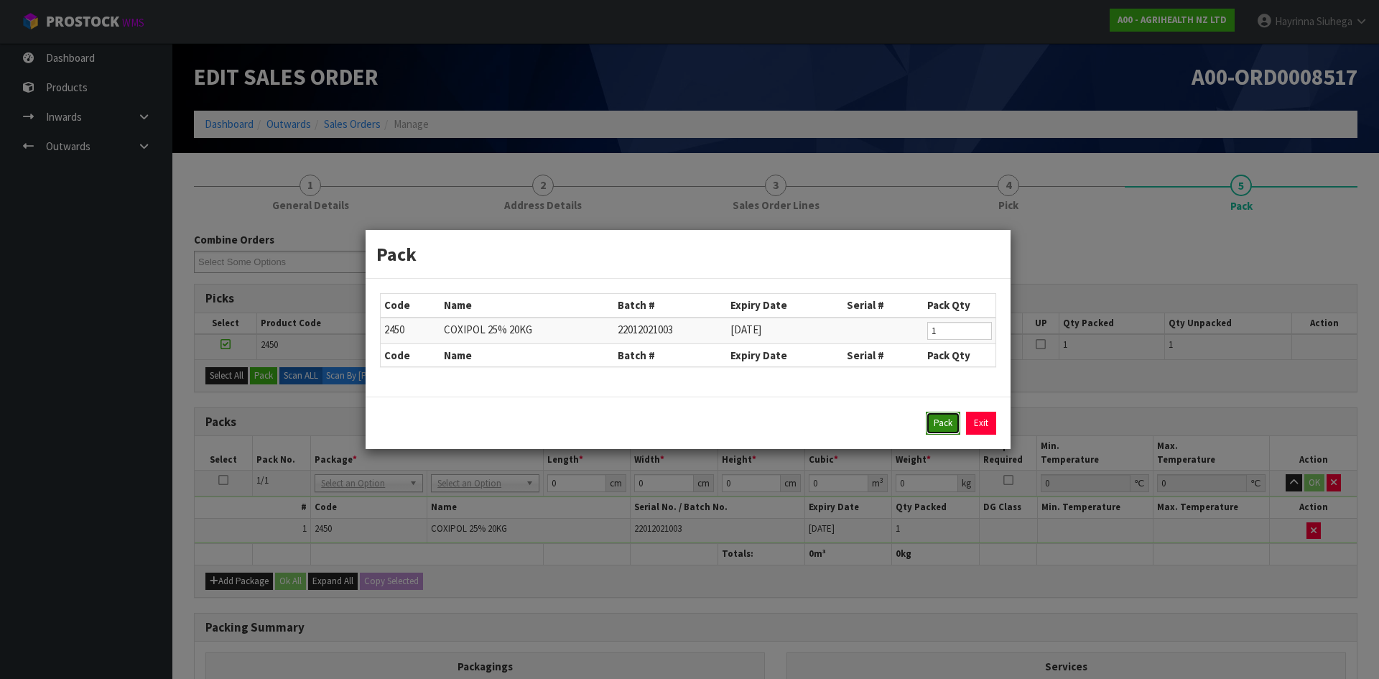
click at [935, 418] on button "Pack" at bounding box center [943, 423] width 34 height 23
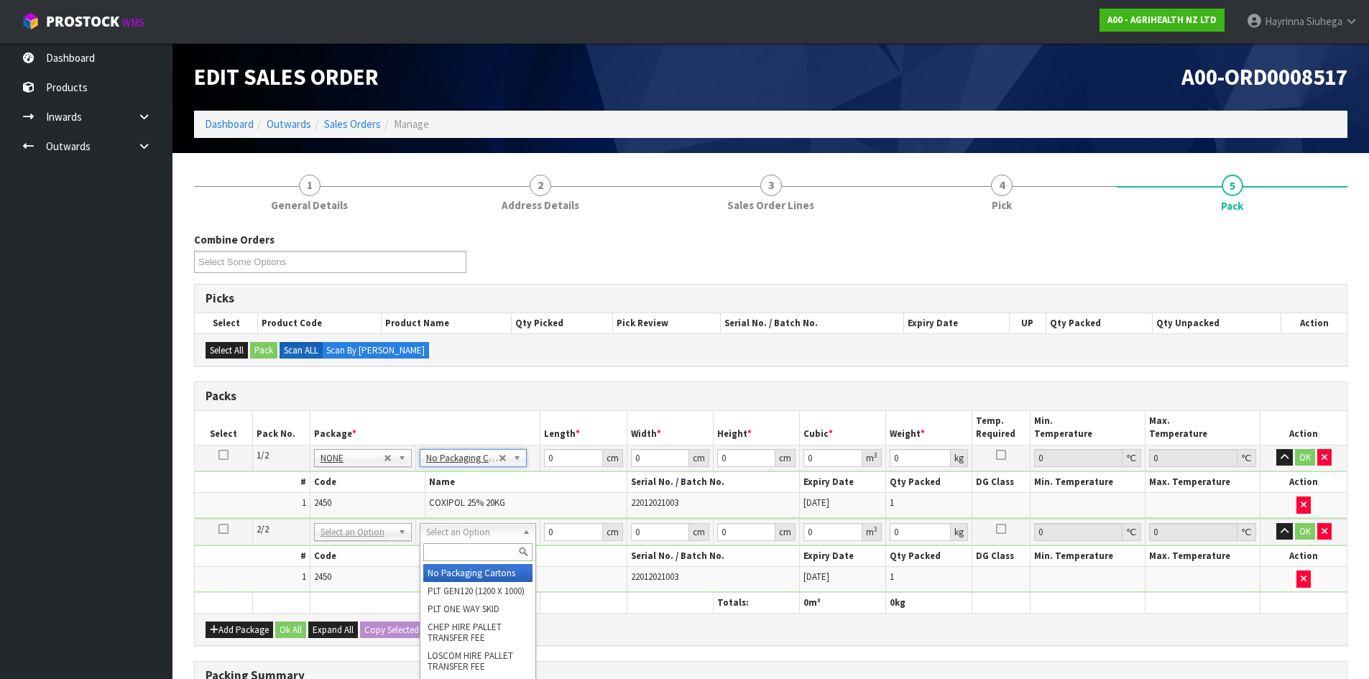
click at [460, 551] on input "text" at bounding box center [477, 552] width 109 height 18
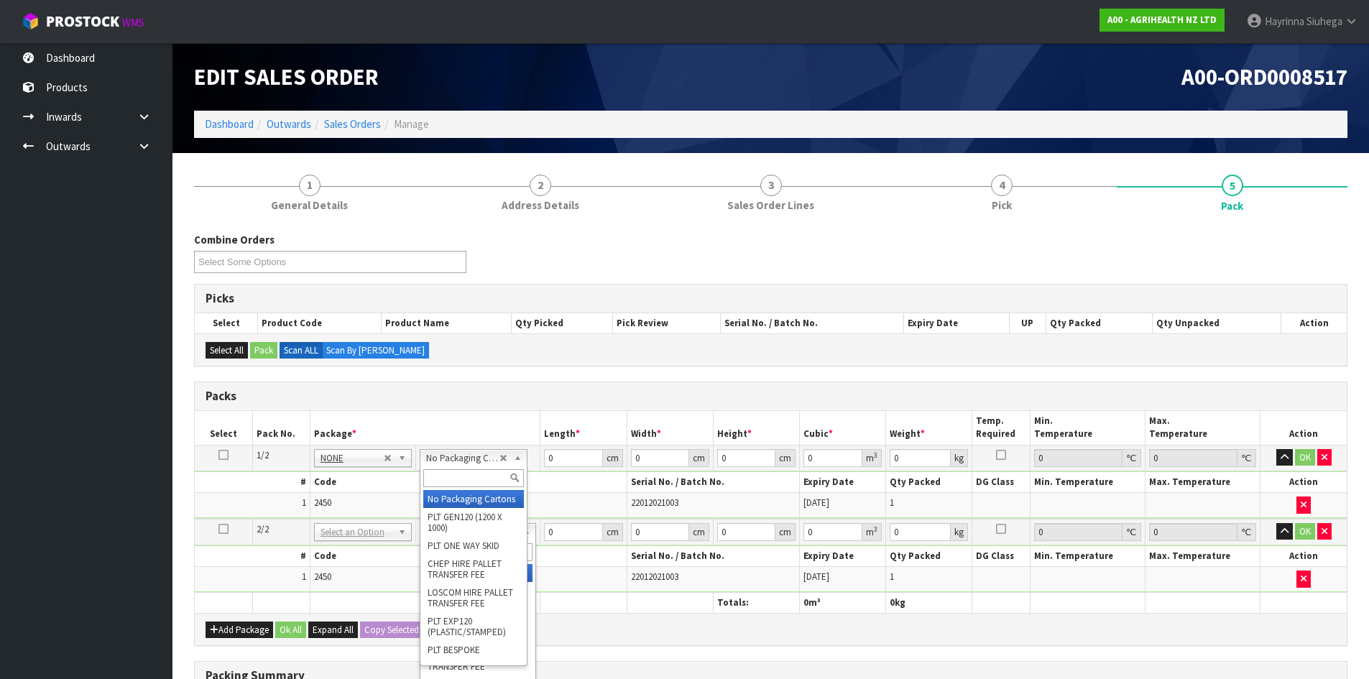
click at [452, 476] on input "text" at bounding box center [473, 478] width 100 height 18
type input "ctn7"
click at [443, 519] on div "ctn7 CTN7 - (000-07NI) 455 X 455 X 350" at bounding box center [473, 494] width 107 height 56
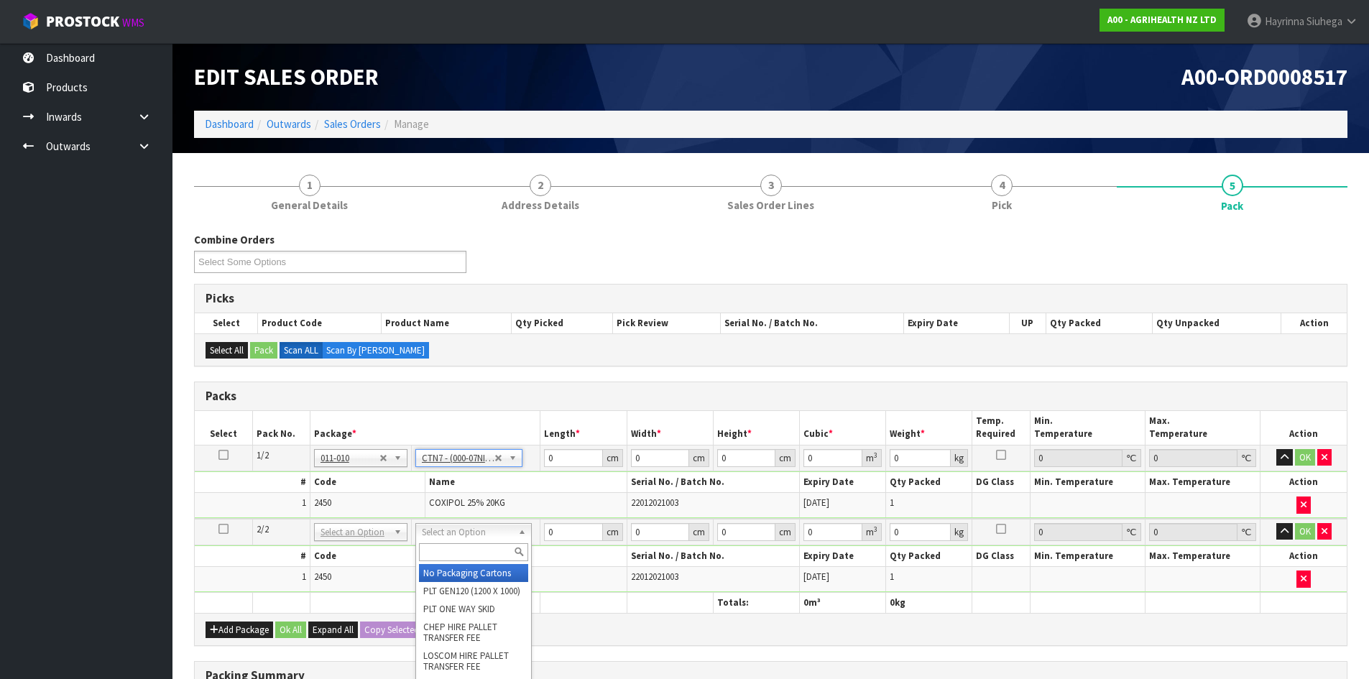
type input "45.5"
type input "35"
type input "0.072459"
type input "20.75"
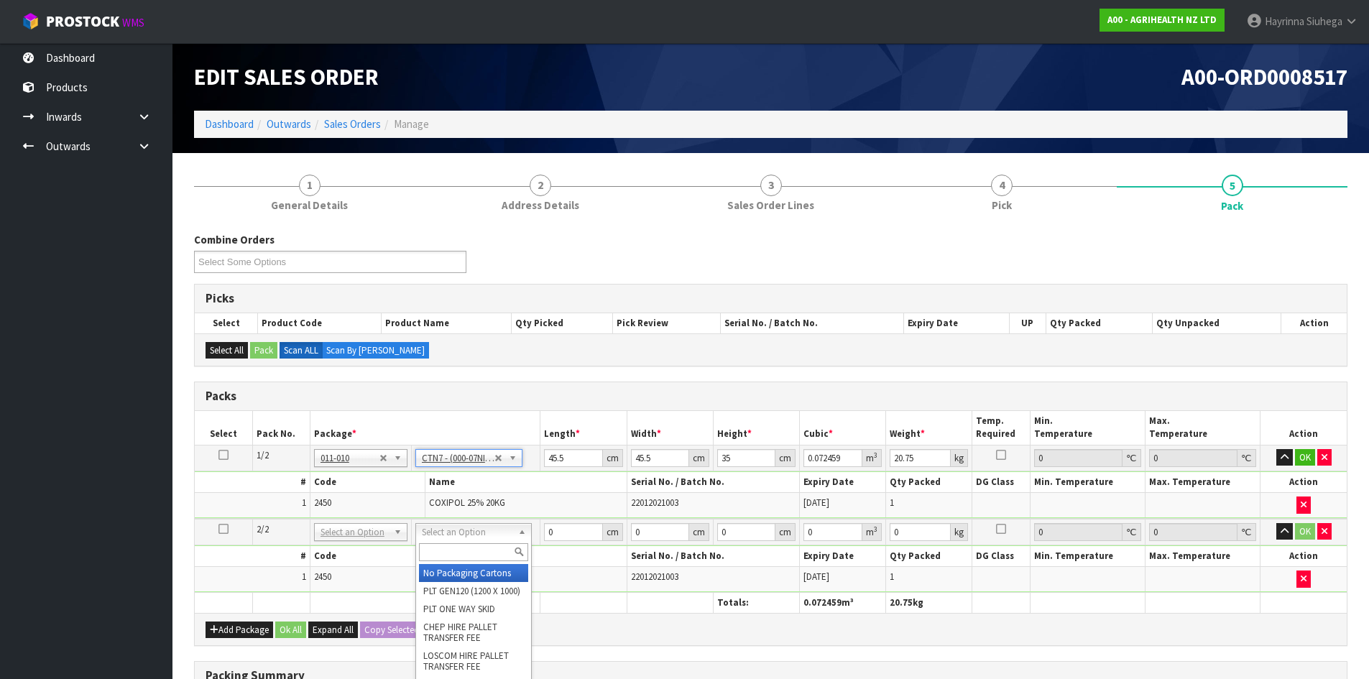
click at [455, 554] on input "text" at bounding box center [473, 552] width 109 height 18
type input "ctn7"
type input "2"
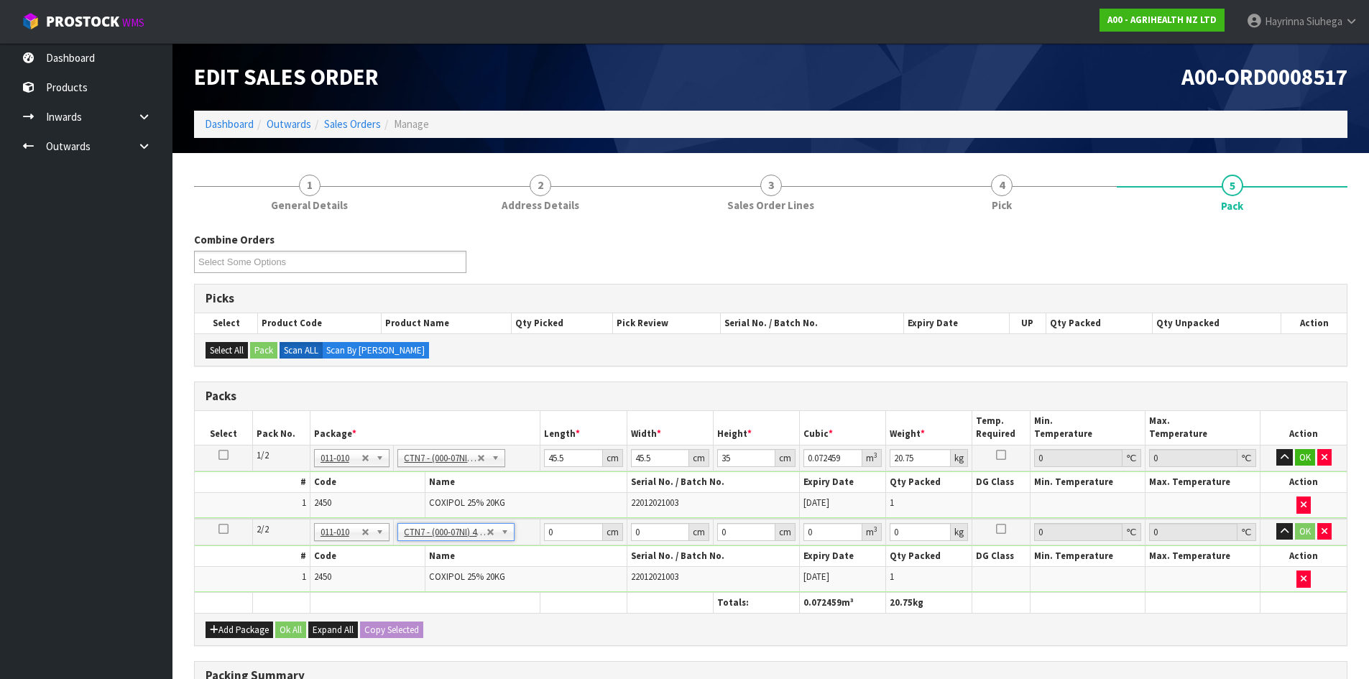
type input "45.5"
type input "35"
type input "0.072459"
type input "20.75"
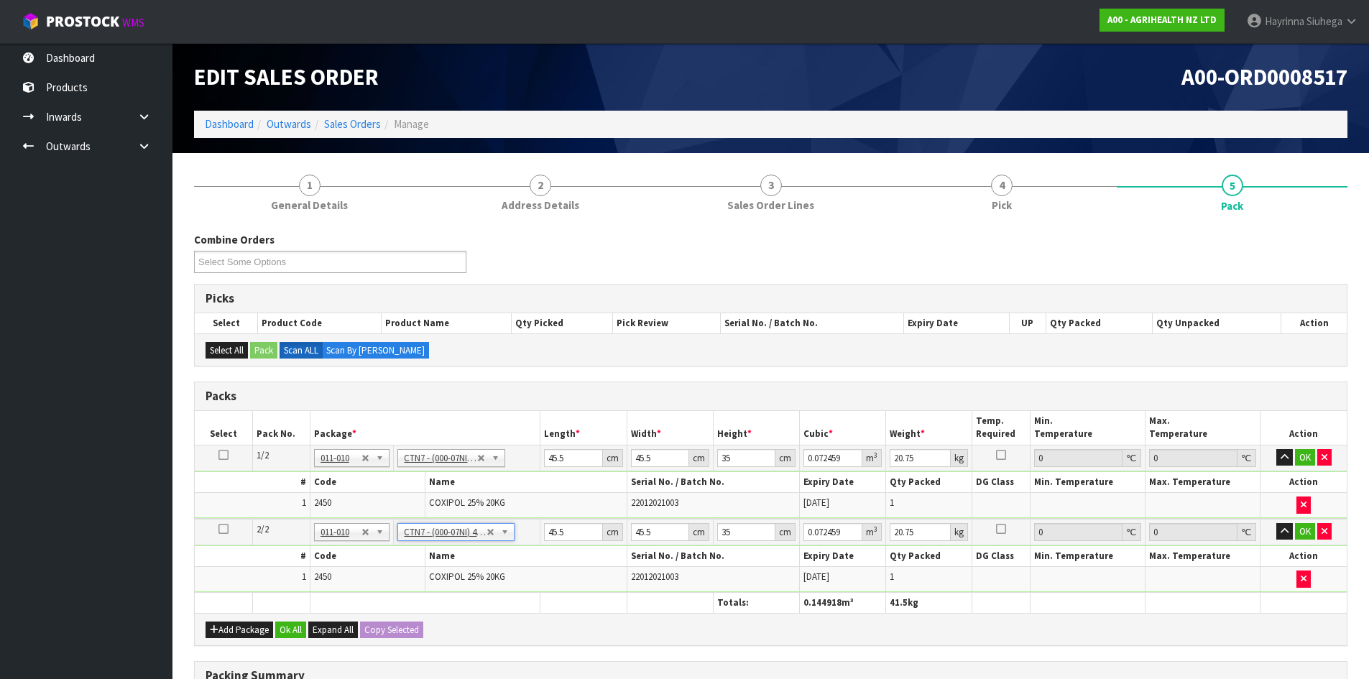
click at [478, 598] on th at bounding box center [425, 602] width 231 height 21
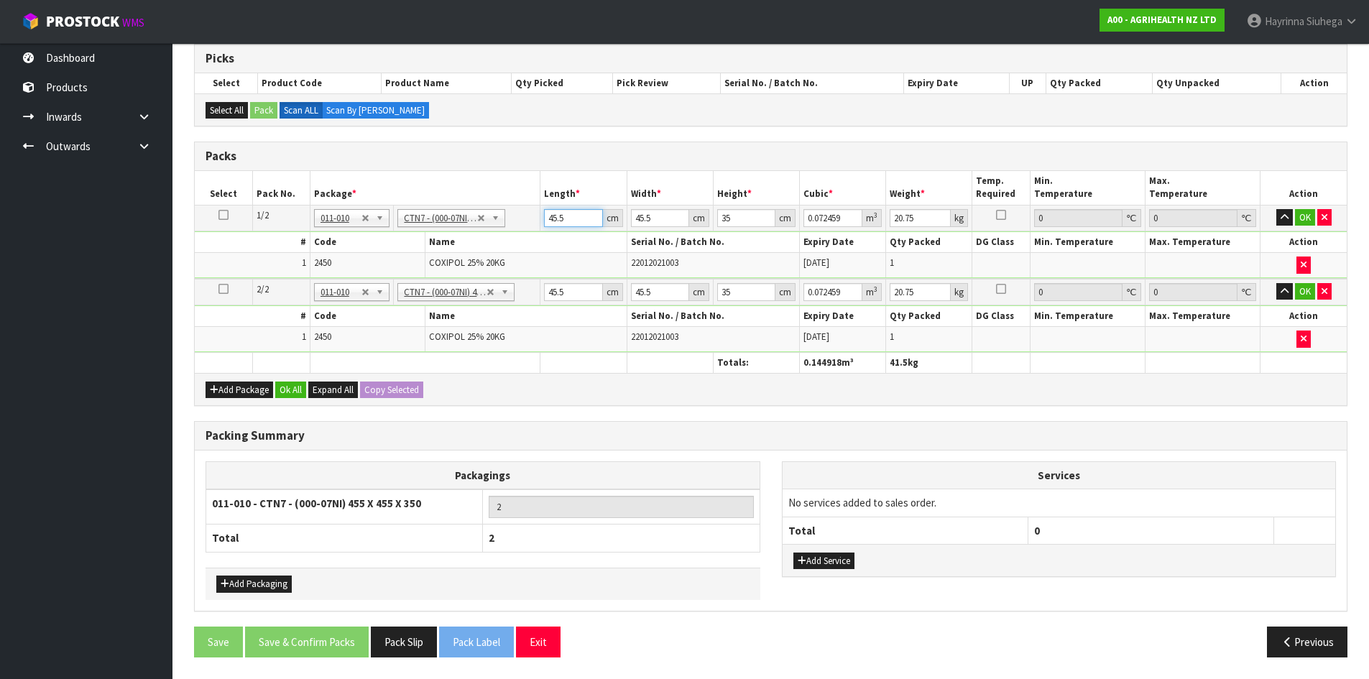
click at [556, 221] on input "45.5" at bounding box center [573, 218] width 58 height 18
type input "5"
type input "0.007963"
click button "OK" at bounding box center [1305, 217] width 20 height 17
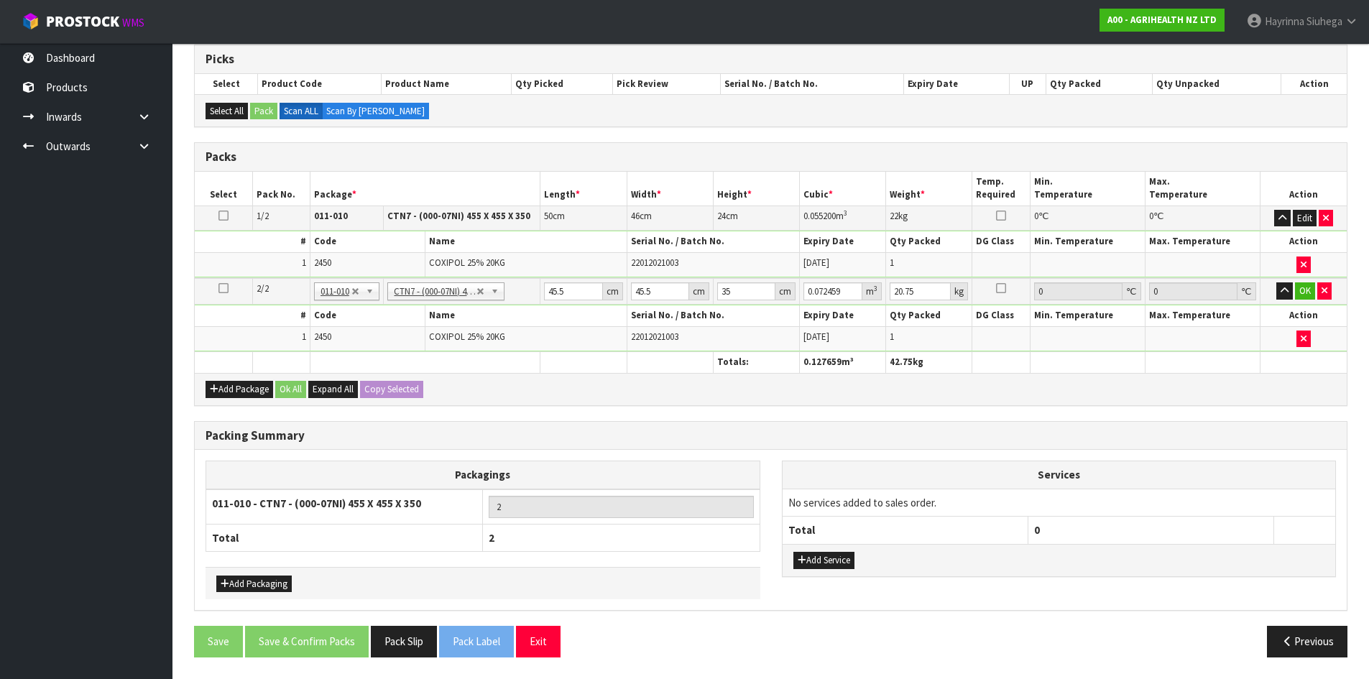
scroll to position [239, 0]
click button "OK" at bounding box center [1305, 290] width 20 height 17
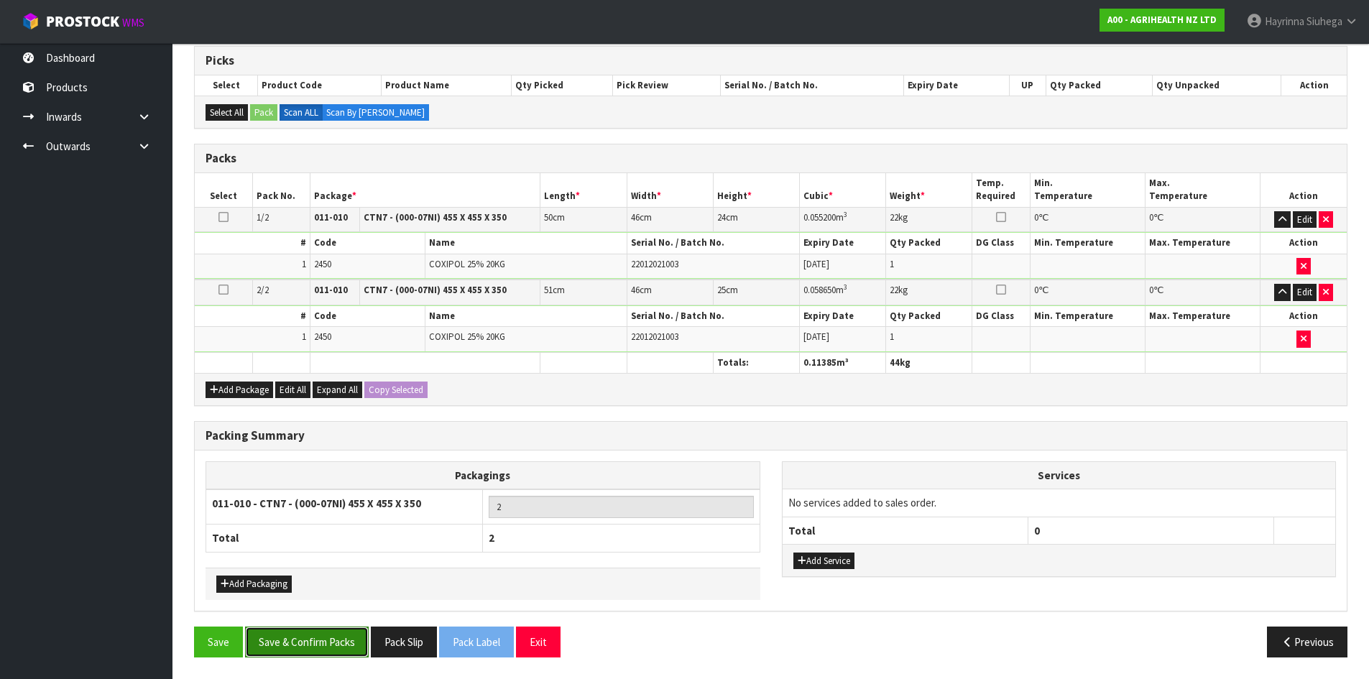
click at [333, 649] on button "Save & Confirm Packs" at bounding box center [307, 641] width 124 height 31
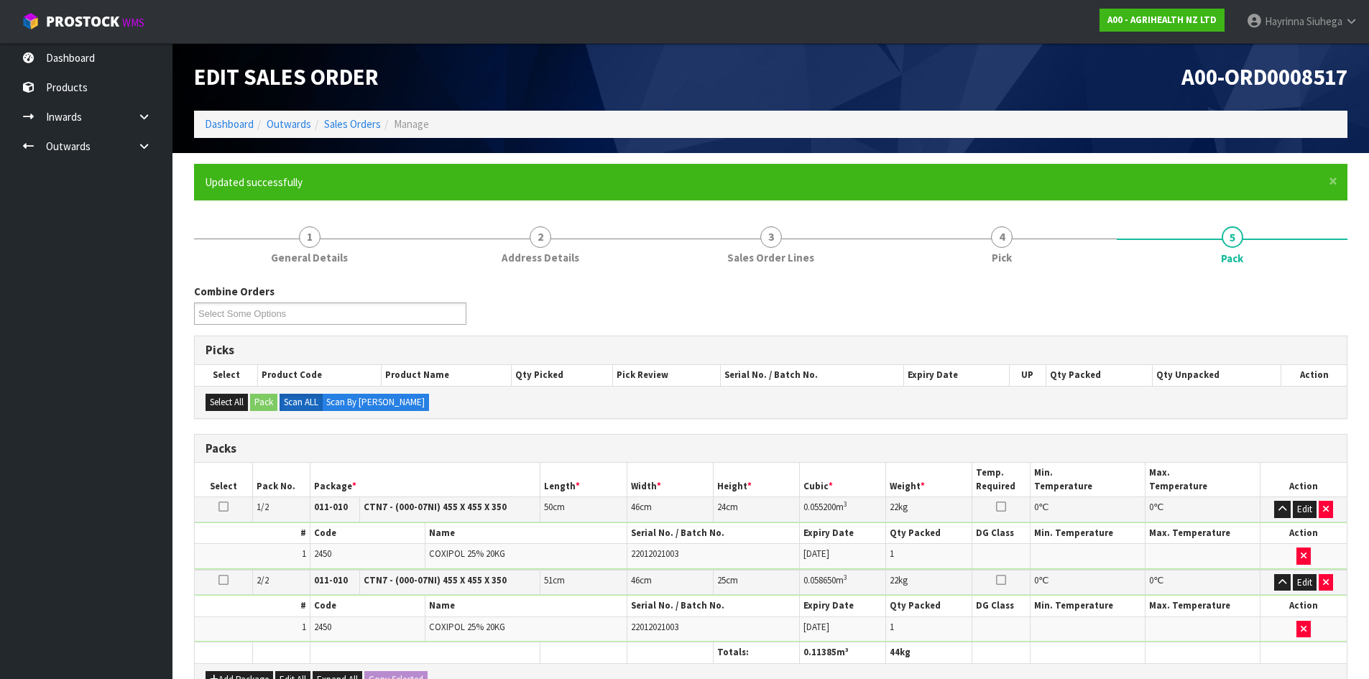
scroll to position [165, 0]
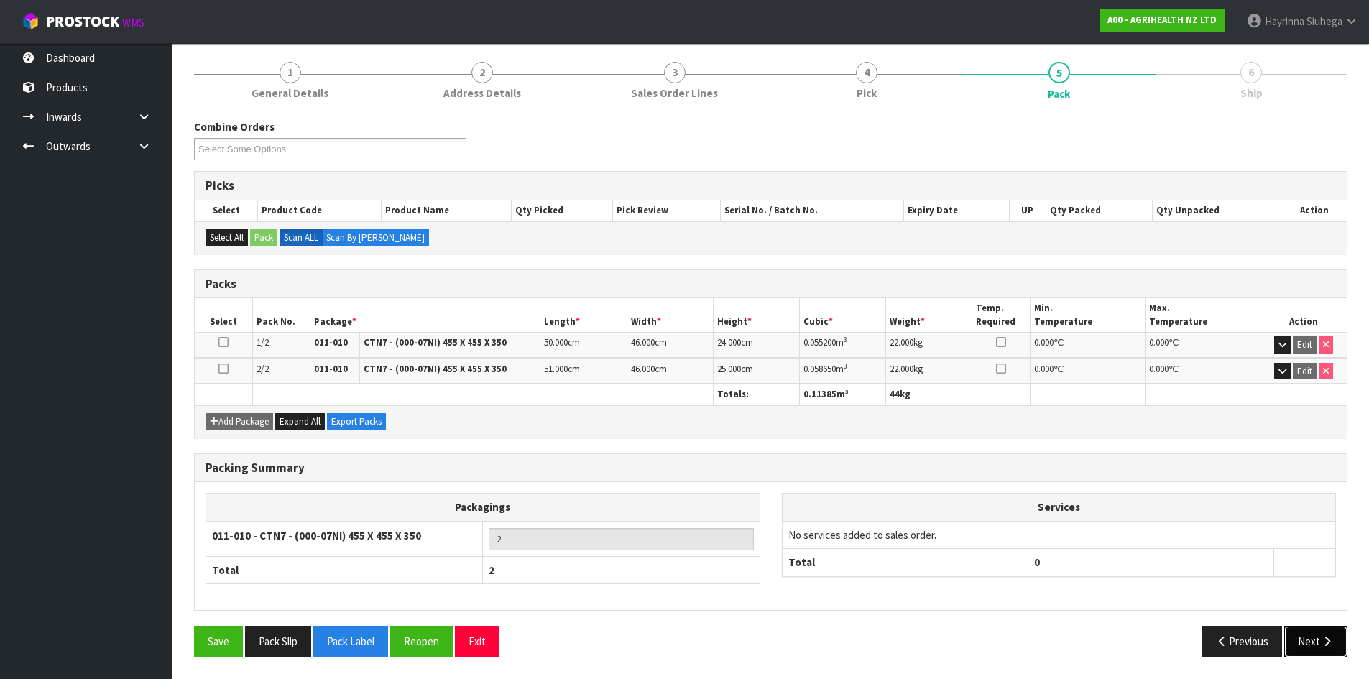
click at [1294, 652] on button "Next" at bounding box center [1315, 641] width 63 height 31
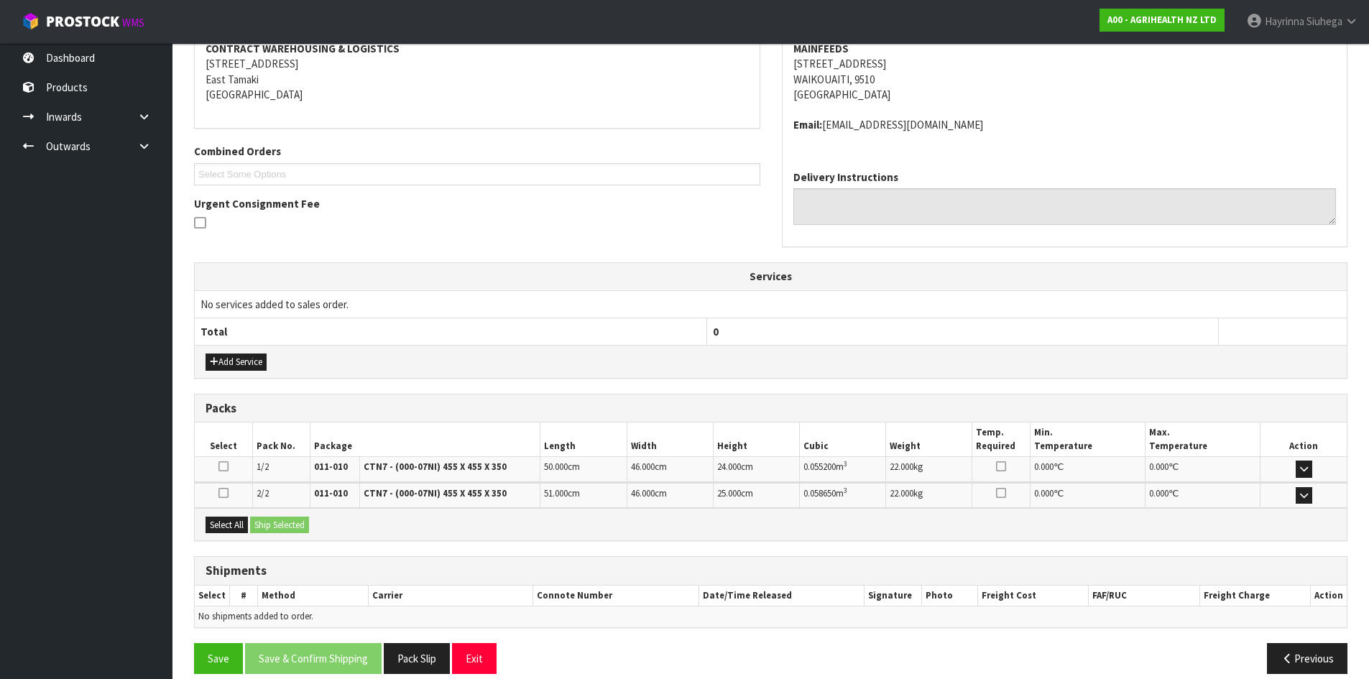
scroll to position [300, 0]
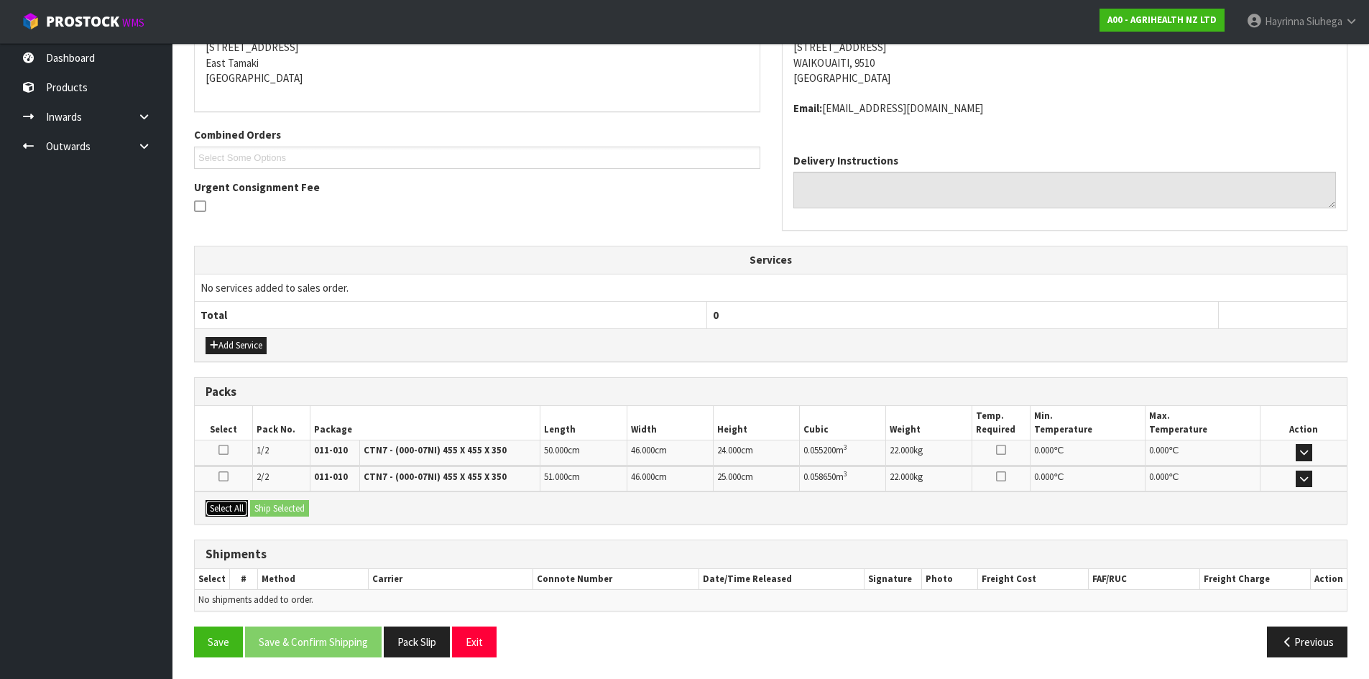
click at [226, 510] on button "Select All" at bounding box center [226, 508] width 42 height 17
click at [294, 510] on button "Ship Selected" at bounding box center [279, 508] width 59 height 17
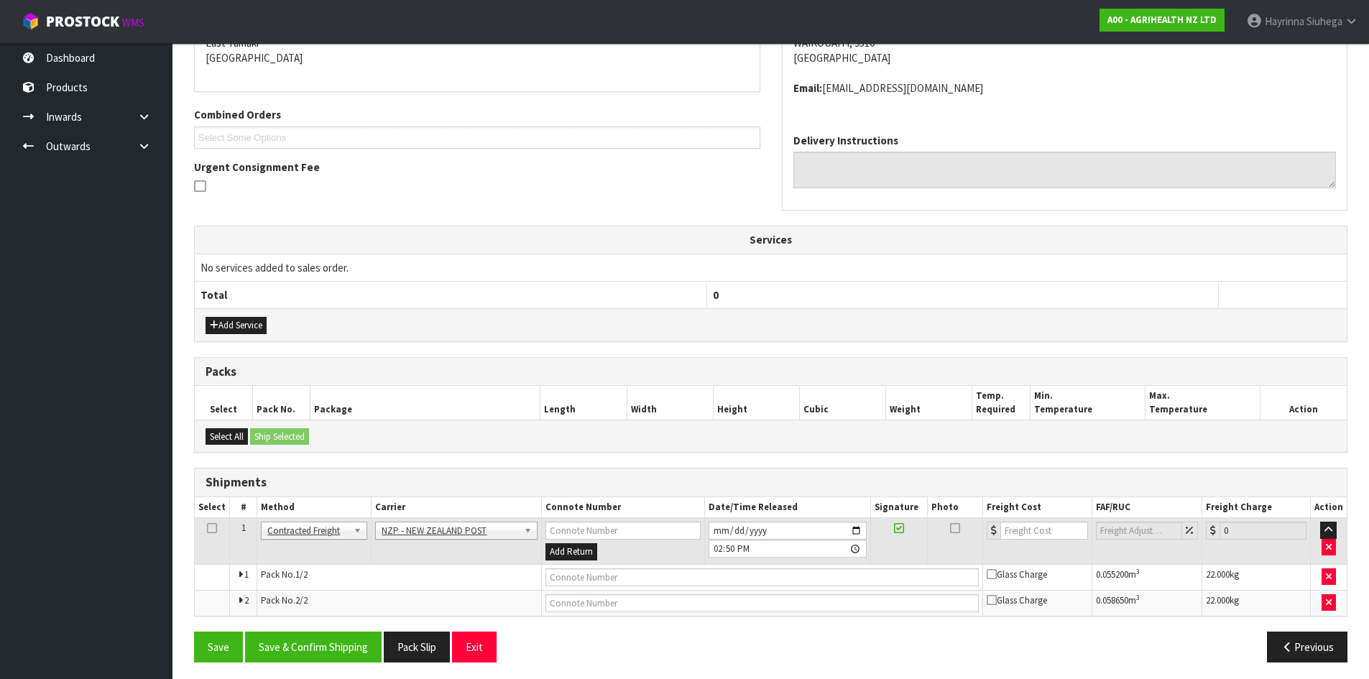
scroll to position [325, 0]
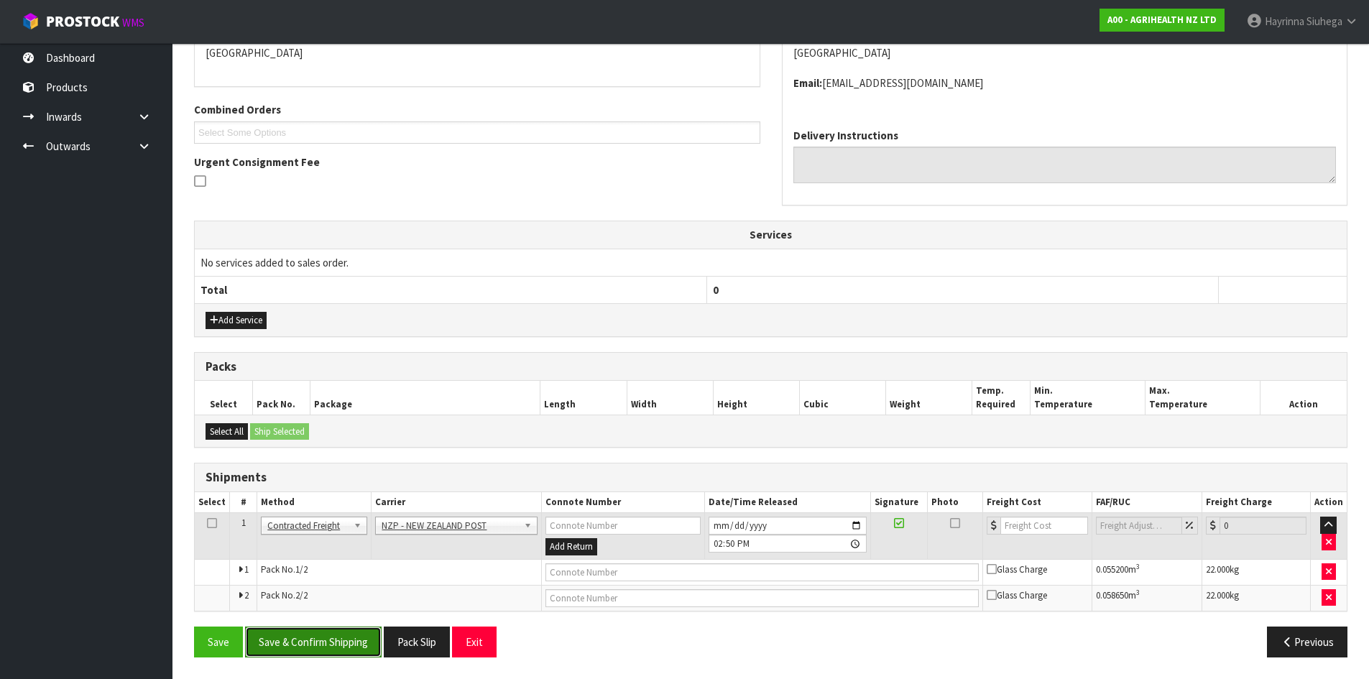
click at [274, 649] on button "Save & Confirm Shipping" at bounding box center [313, 641] width 136 height 31
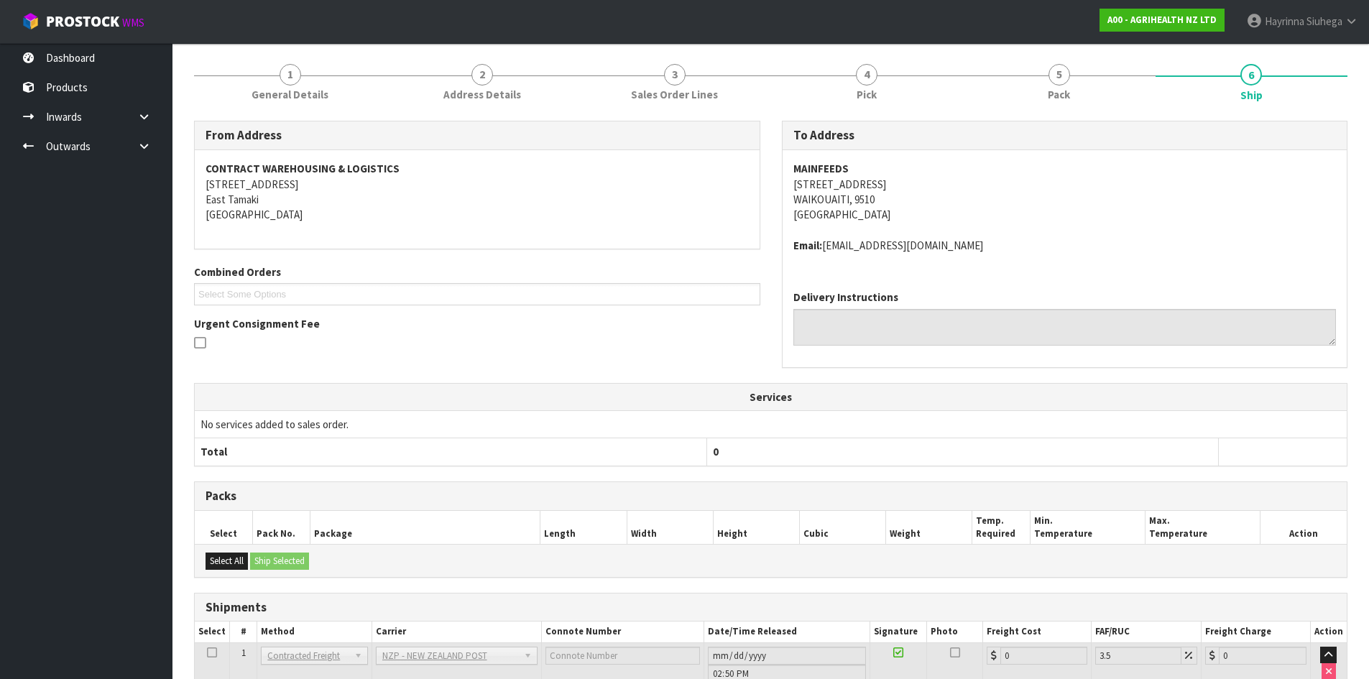
scroll to position [303, 0]
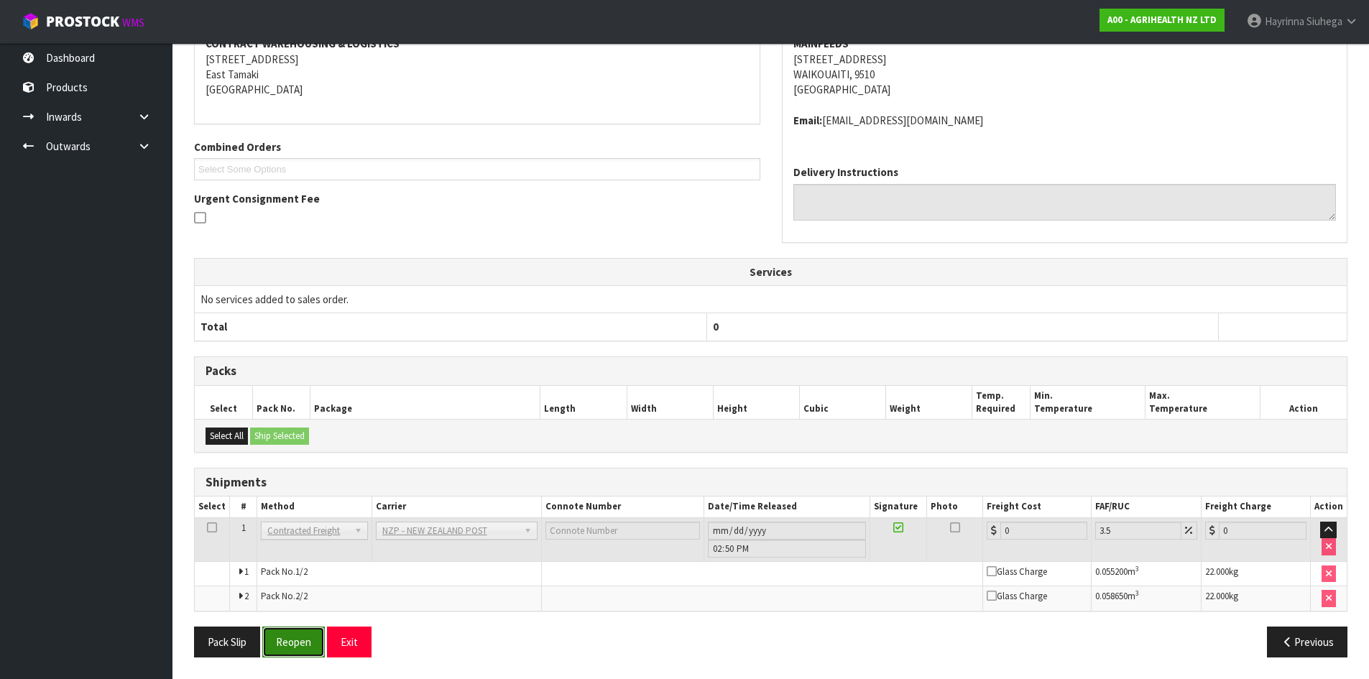
click at [292, 631] on button "Reopen" at bounding box center [293, 641] width 63 height 31
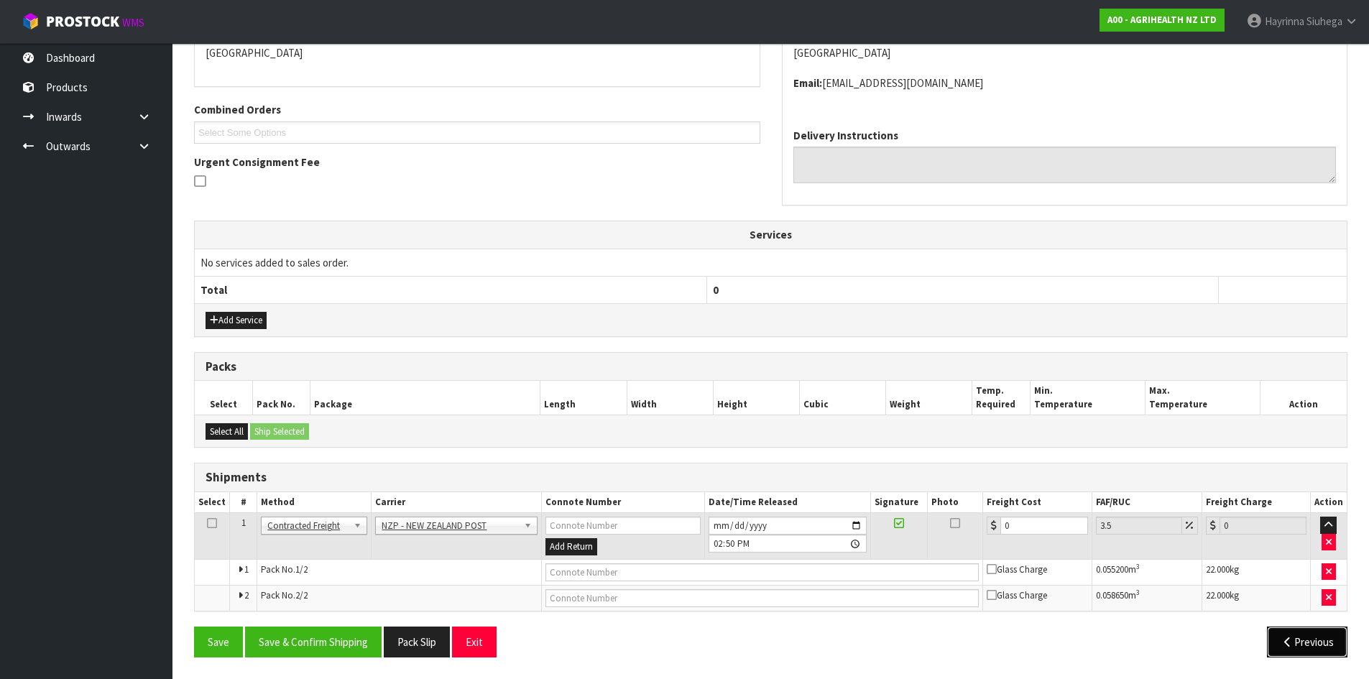
drag, startPoint x: 1306, startPoint y: 634, endPoint x: 1285, endPoint y: 636, distance: 20.9
click at [1306, 635] on button "Previous" at bounding box center [1307, 641] width 80 height 31
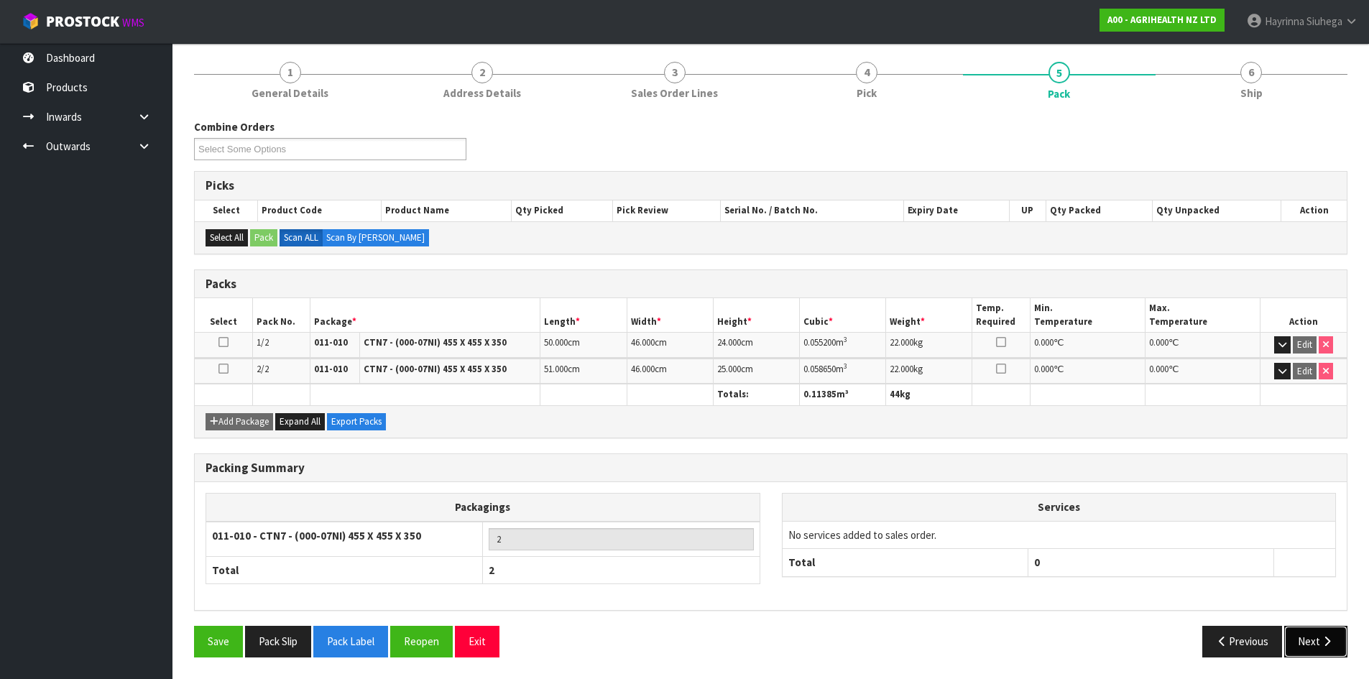
click at [1317, 643] on button "Next" at bounding box center [1315, 641] width 63 height 31
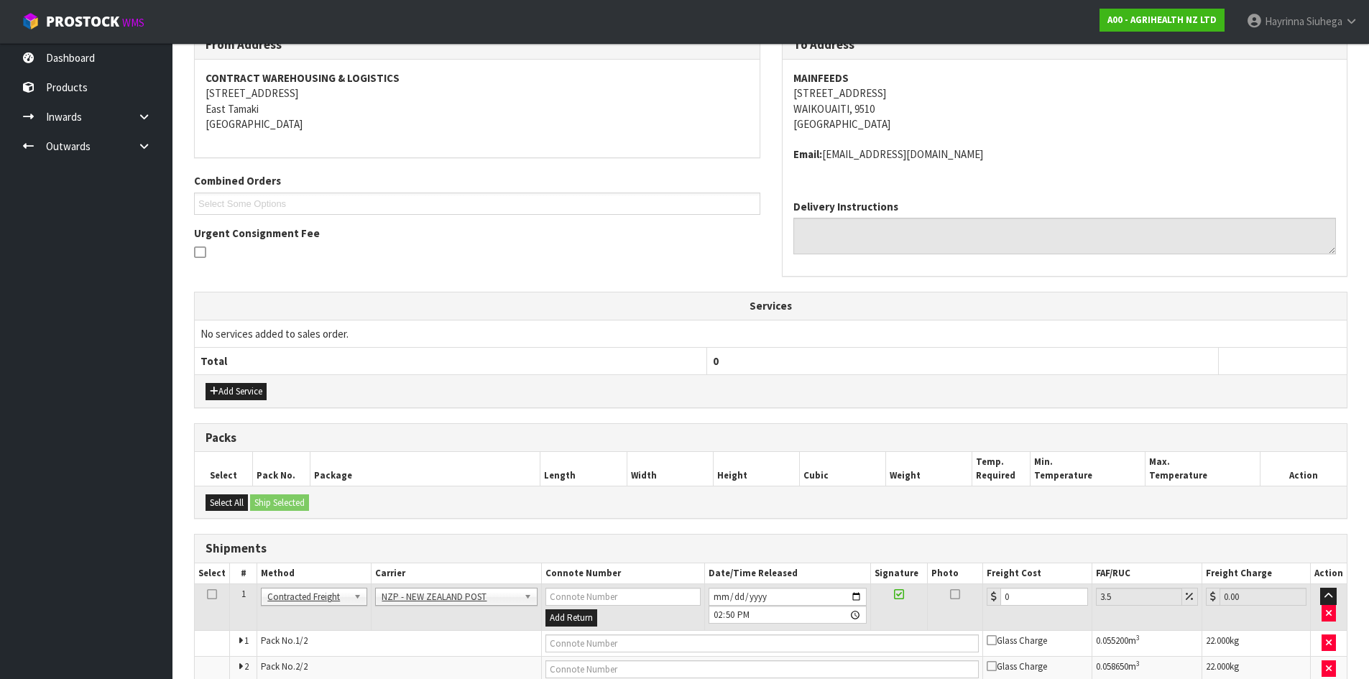
scroll to position [325, 0]
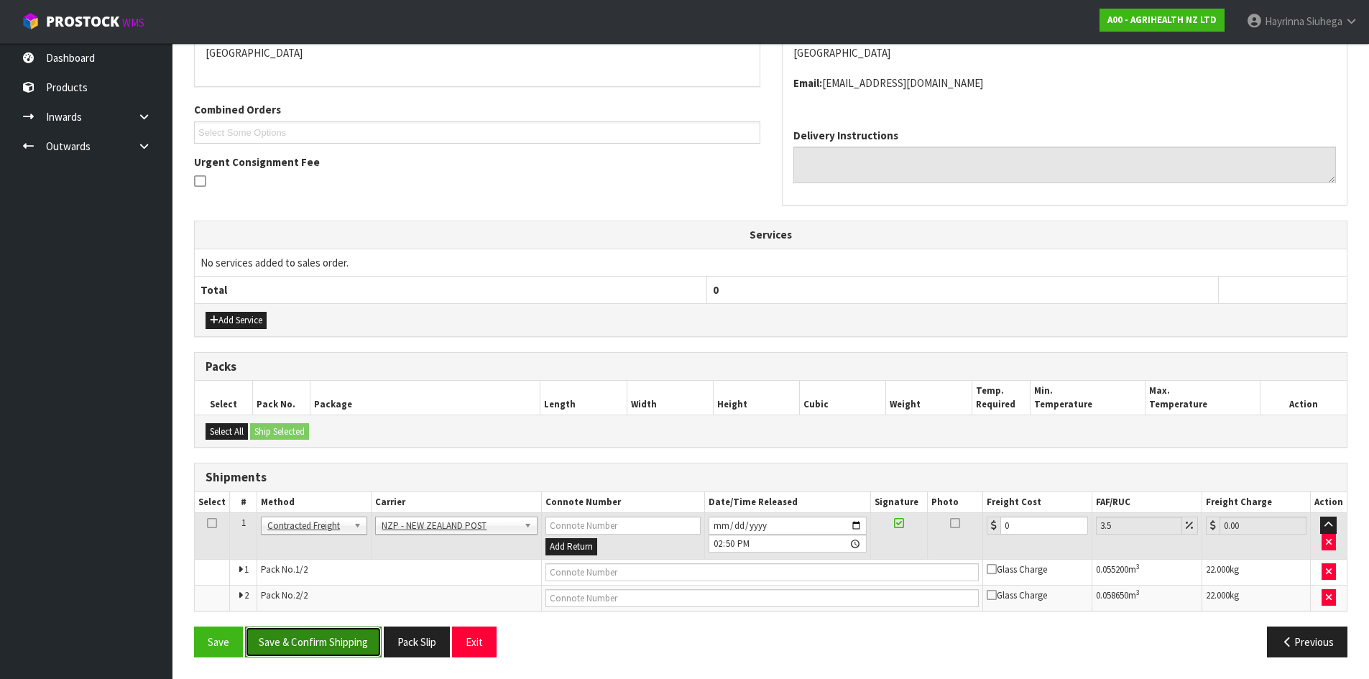
click at [327, 636] on button "Save & Confirm Shipping" at bounding box center [313, 641] width 136 height 31
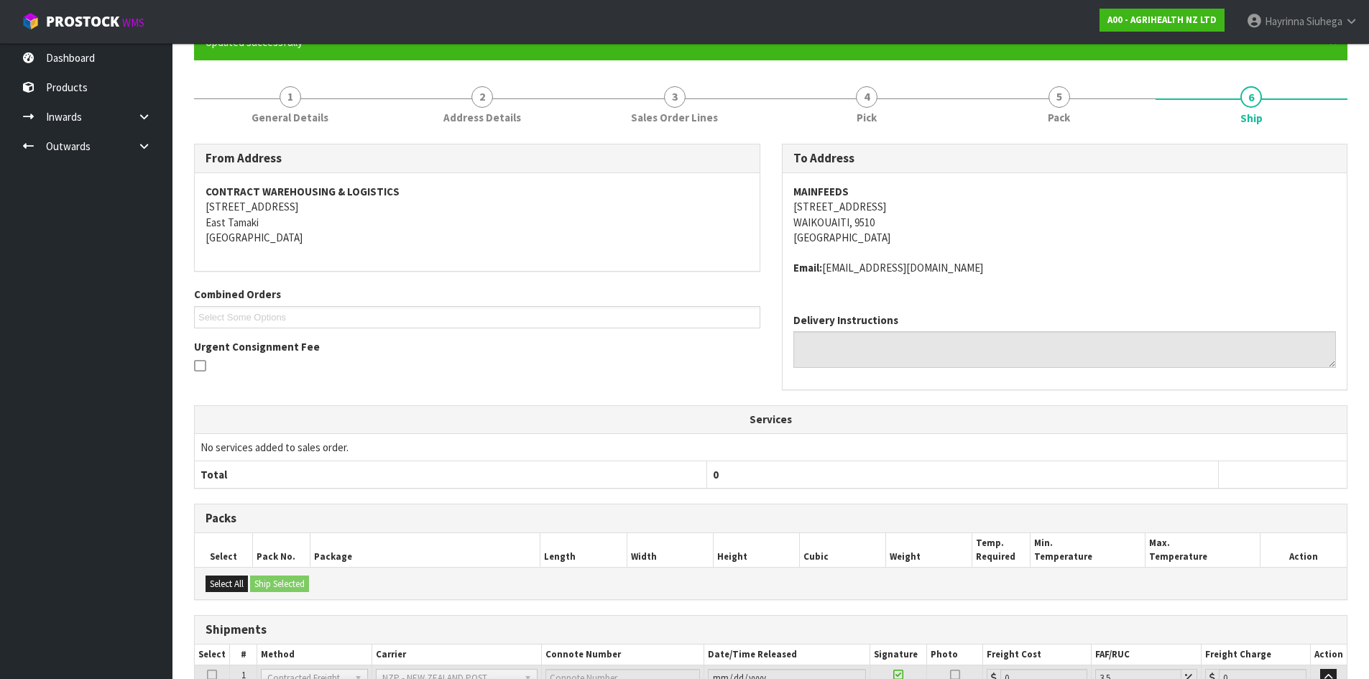
scroll to position [297, 0]
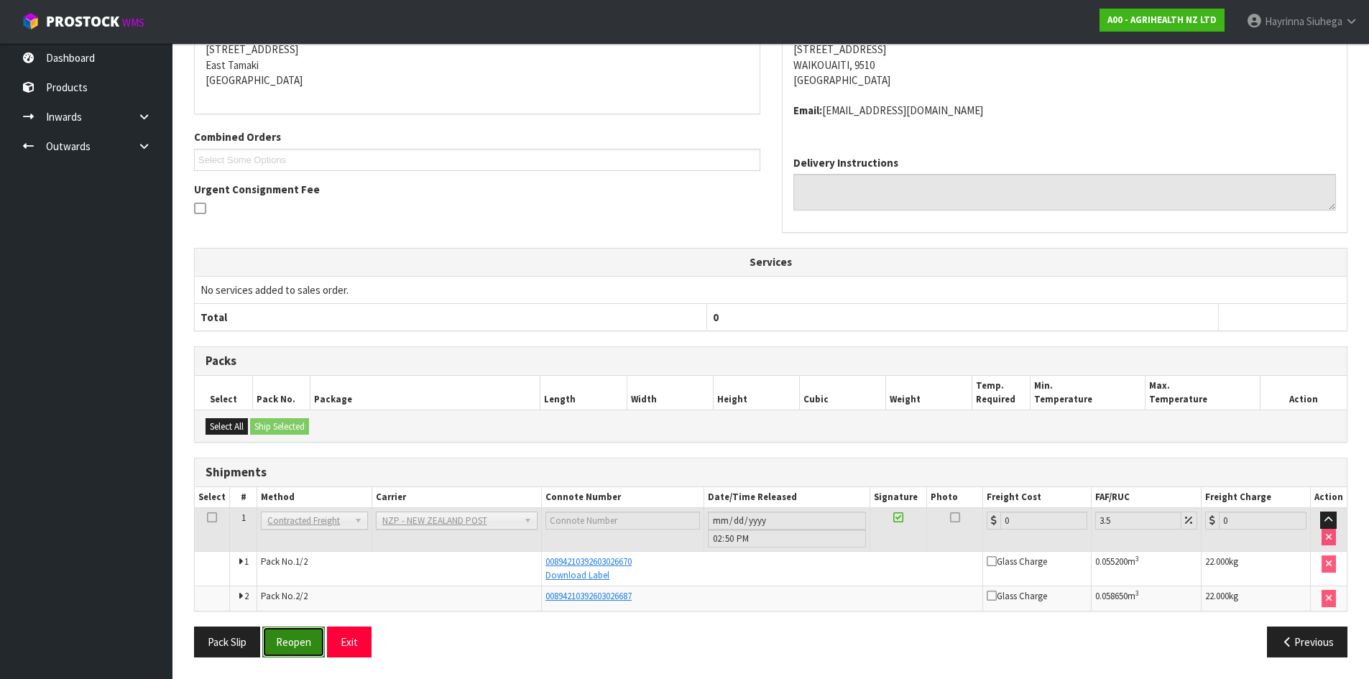
click at [279, 639] on button "Reopen" at bounding box center [293, 641] width 63 height 31
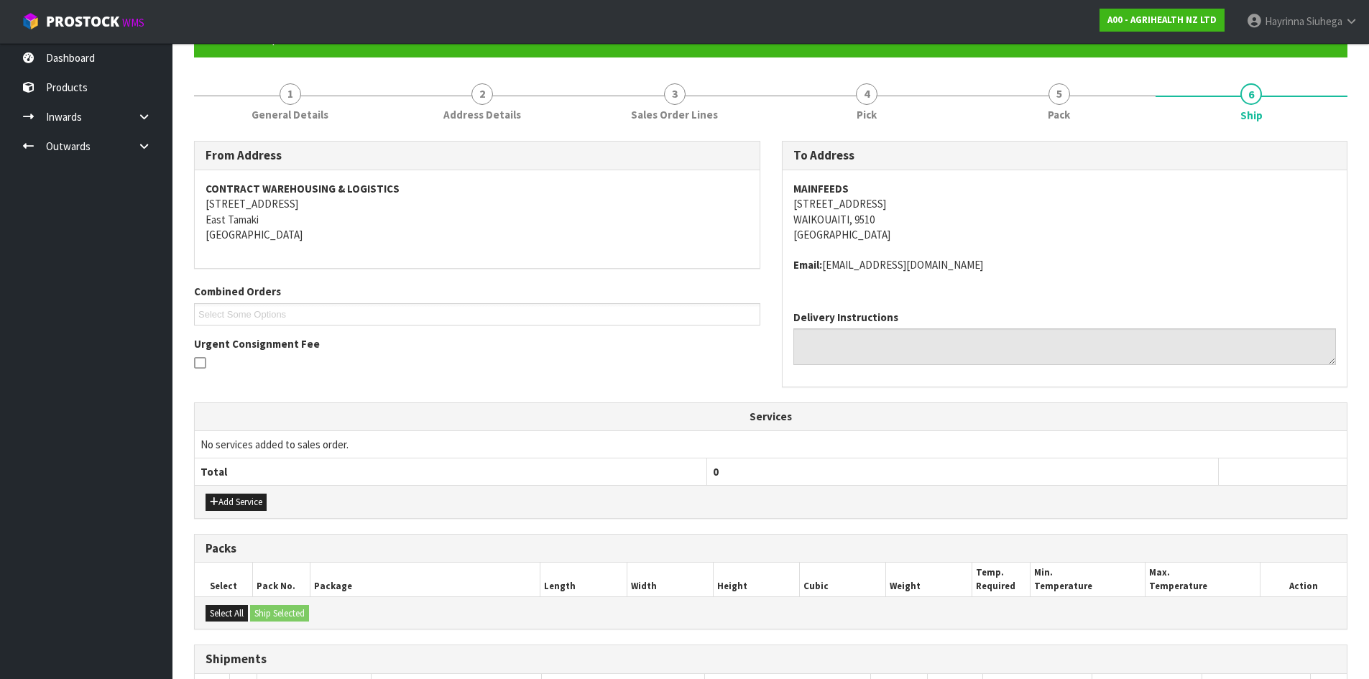
scroll to position [338, 0]
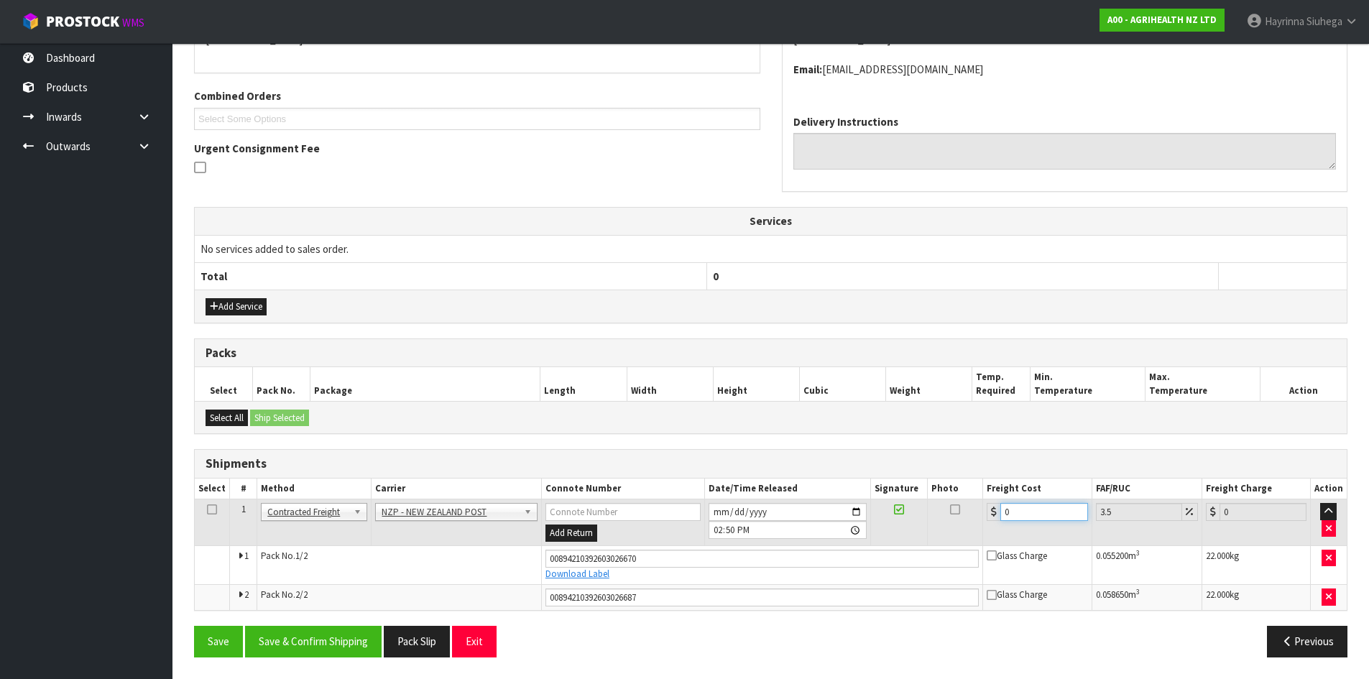
drag, startPoint x: 1049, startPoint y: 507, endPoint x: 735, endPoint y: 502, distance: 314.0
click at [736, 503] on tr "1 Client Local Pickup Customer Local Pickup Company Freight Contracted Freight …" at bounding box center [771, 522] width 1152 height 47
click at [194, 626] on button "Save" at bounding box center [218, 641] width 49 height 31
click at [332, 644] on button "Save & Confirm Shipping" at bounding box center [313, 641] width 136 height 31
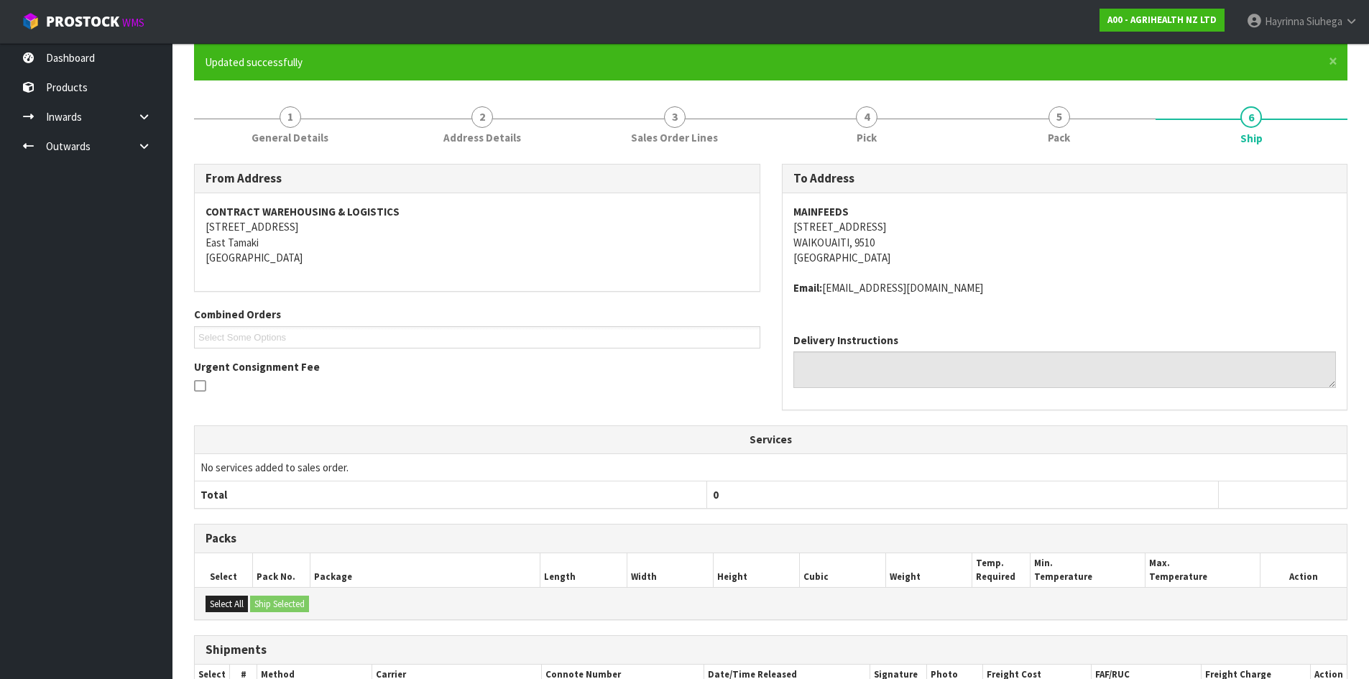
scroll to position [0, 0]
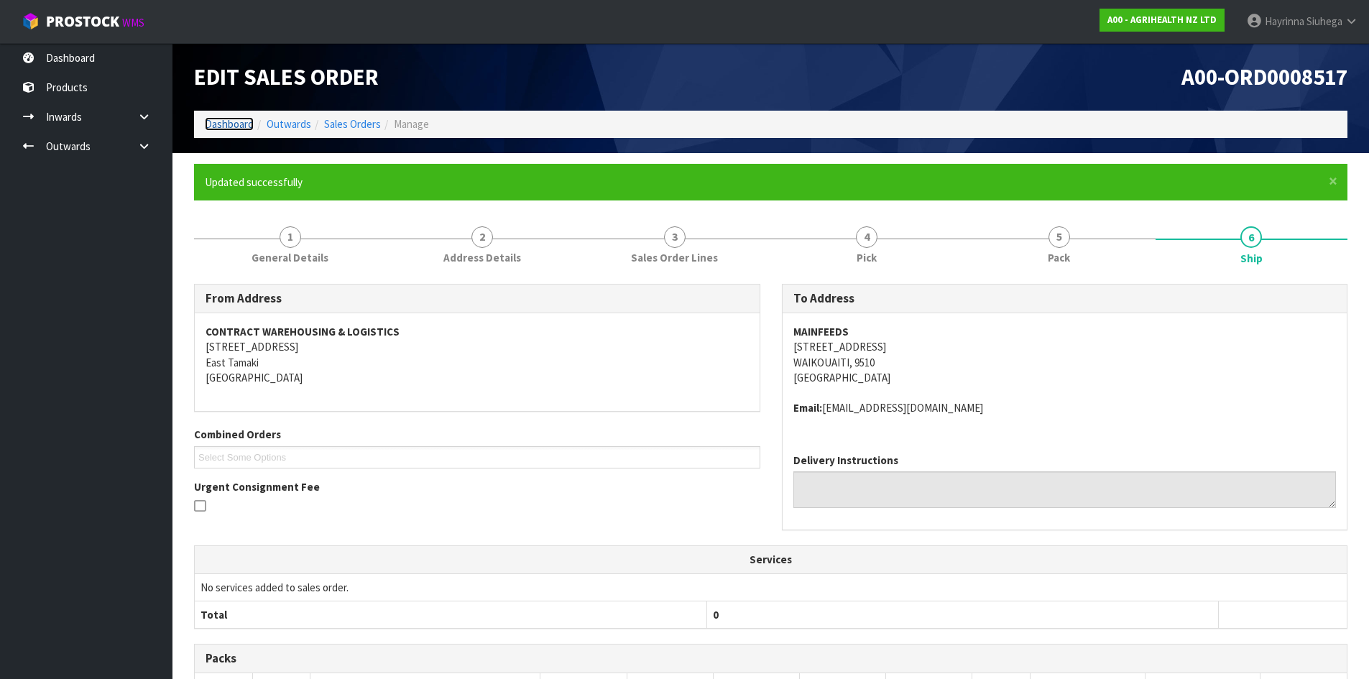
click at [246, 127] on link "Dashboard" at bounding box center [229, 124] width 49 height 14
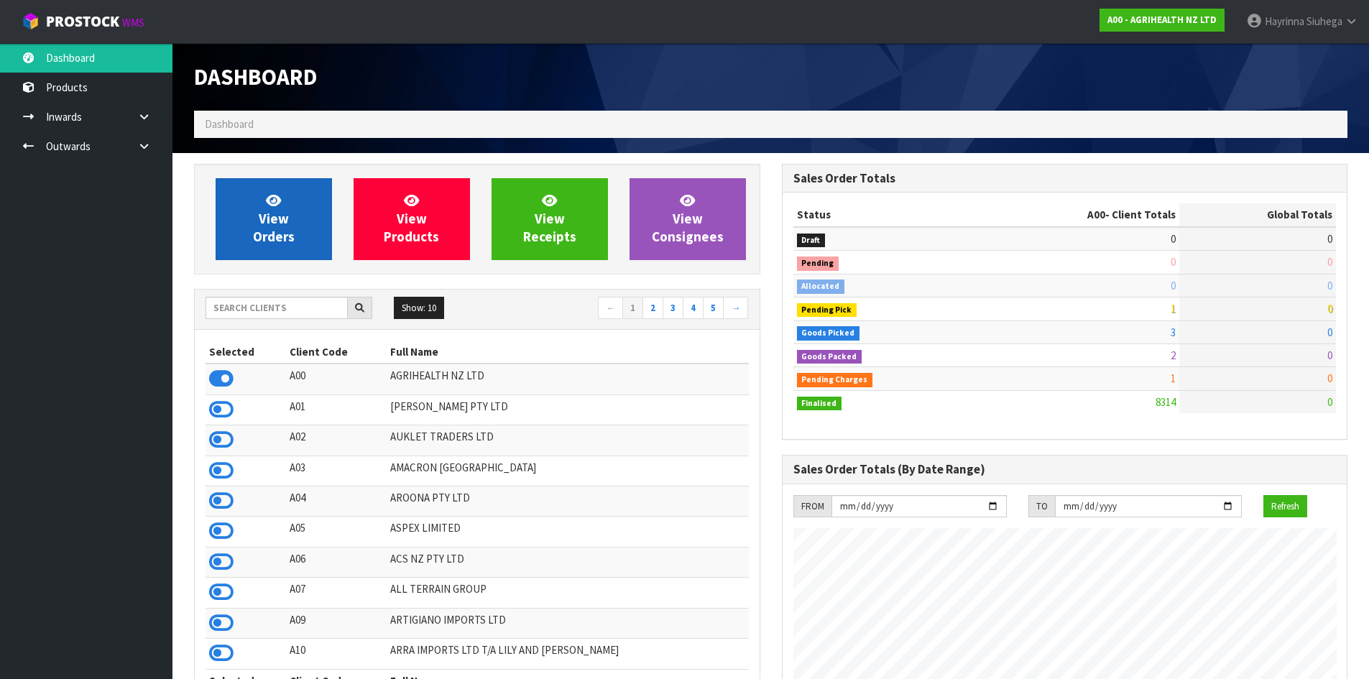
scroll to position [1088, 587]
click at [284, 241] on span "View Orders" at bounding box center [274, 219] width 42 height 54
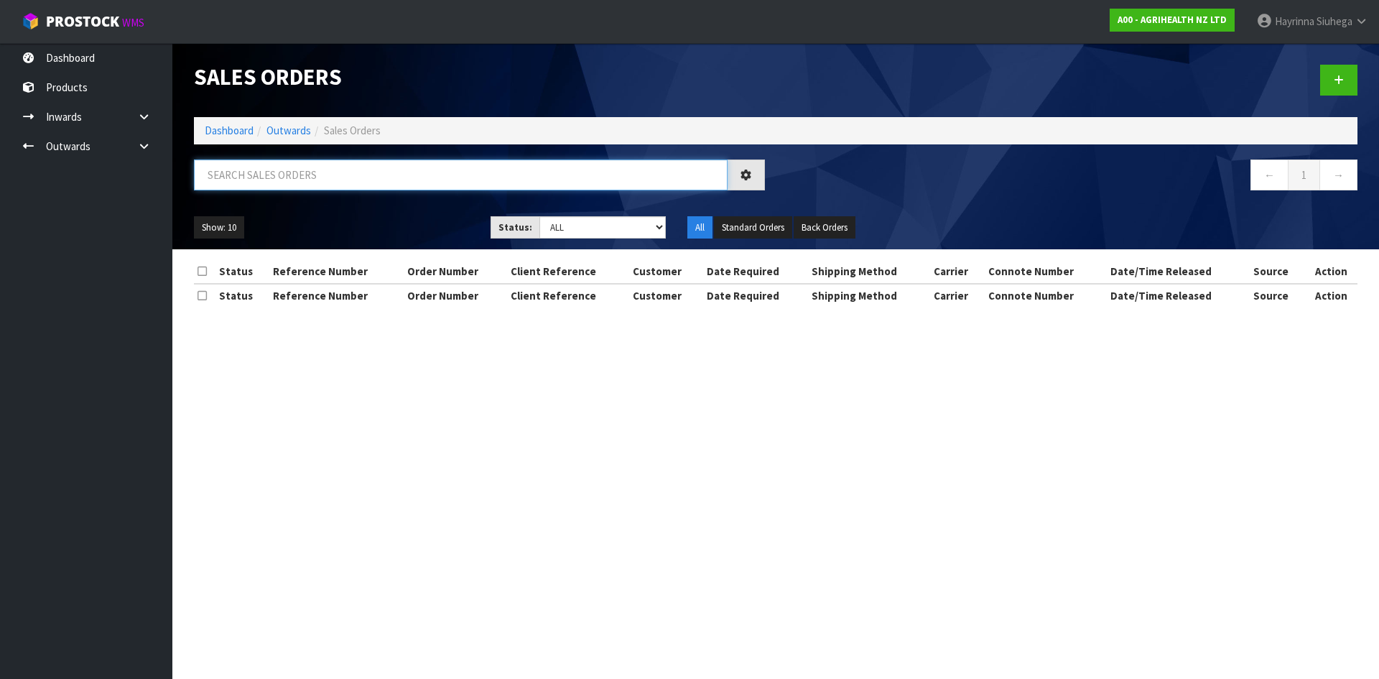
click at [310, 185] on input "text" at bounding box center [461, 174] width 534 height 31
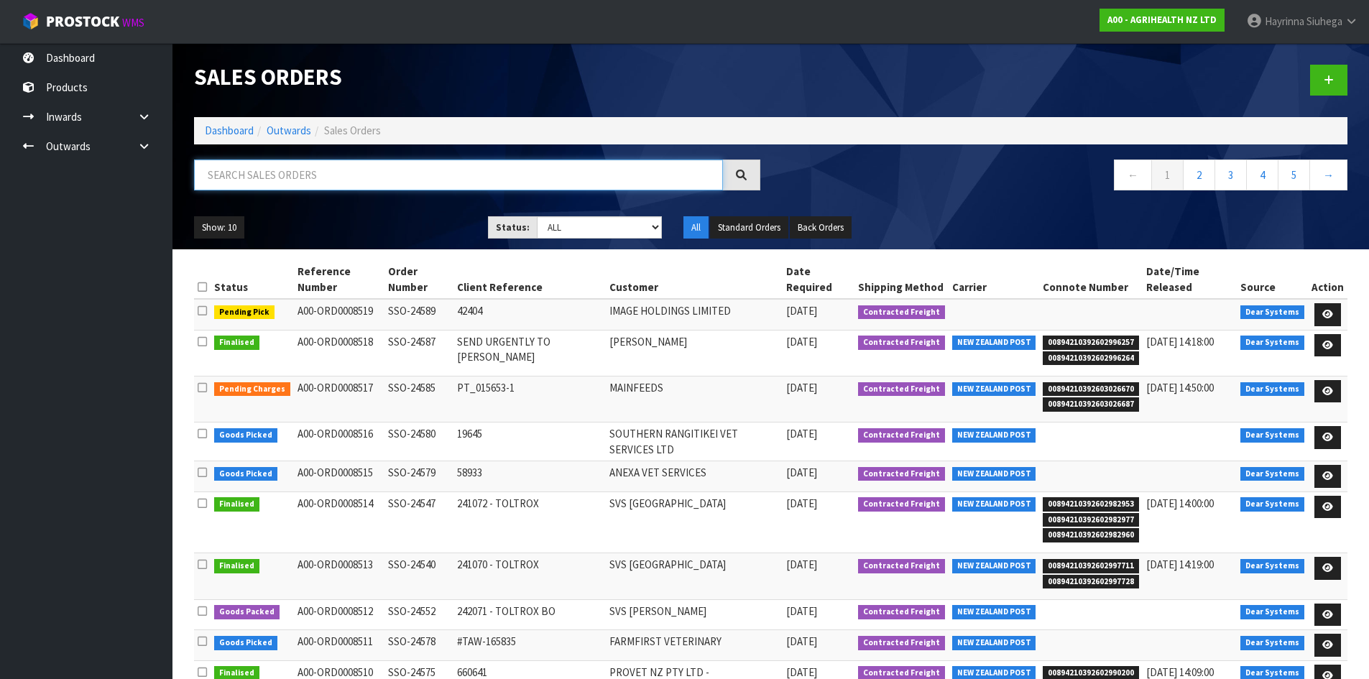
click at [325, 185] on input "text" at bounding box center [458, 174] width 529 height 31
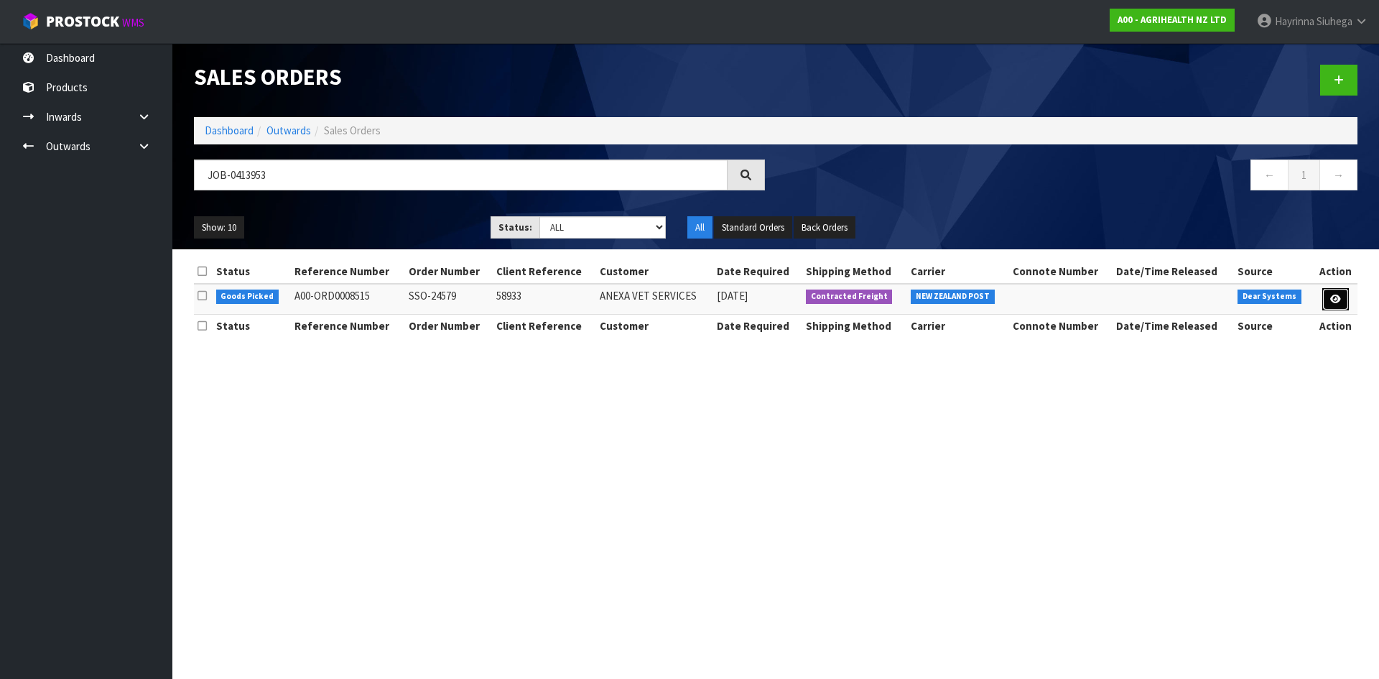
click at [1336, 297] on icon at bounding box center [1335, 299] width 11 height 9
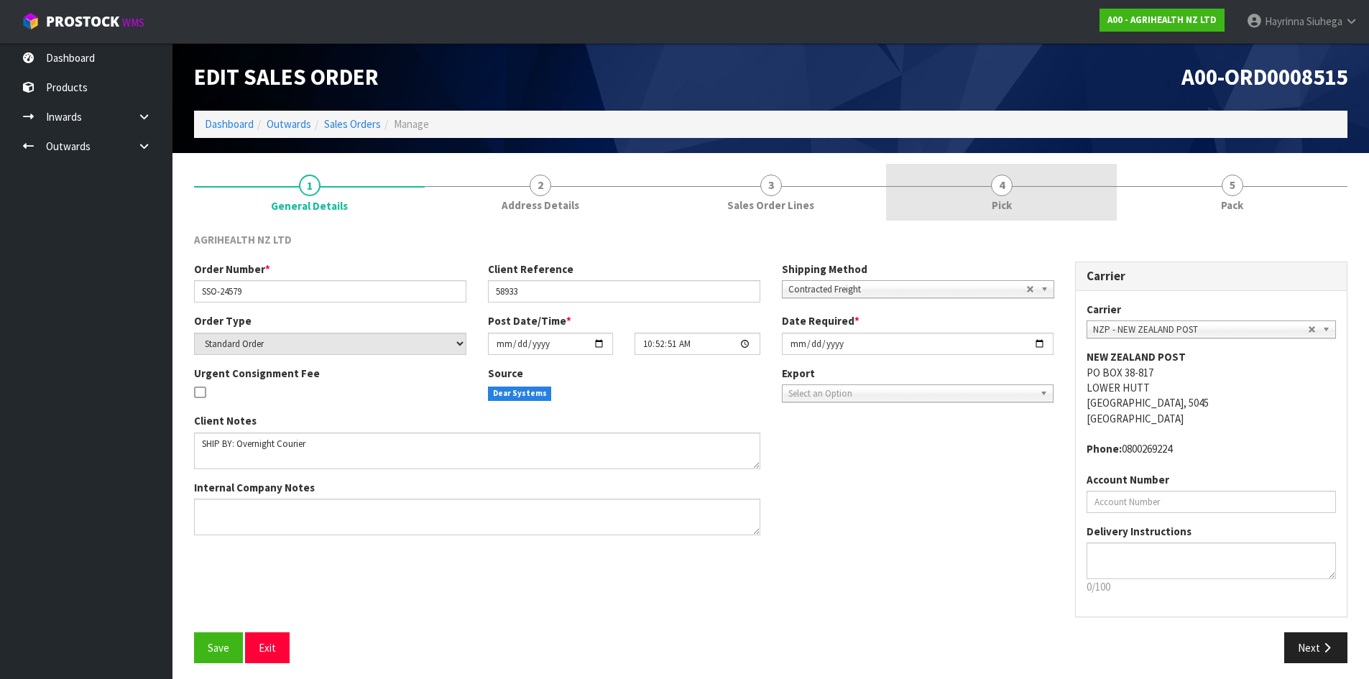
click at [1021, 198] on link "4 Pick" at bounding box center [1001, 192] width 231 height 57
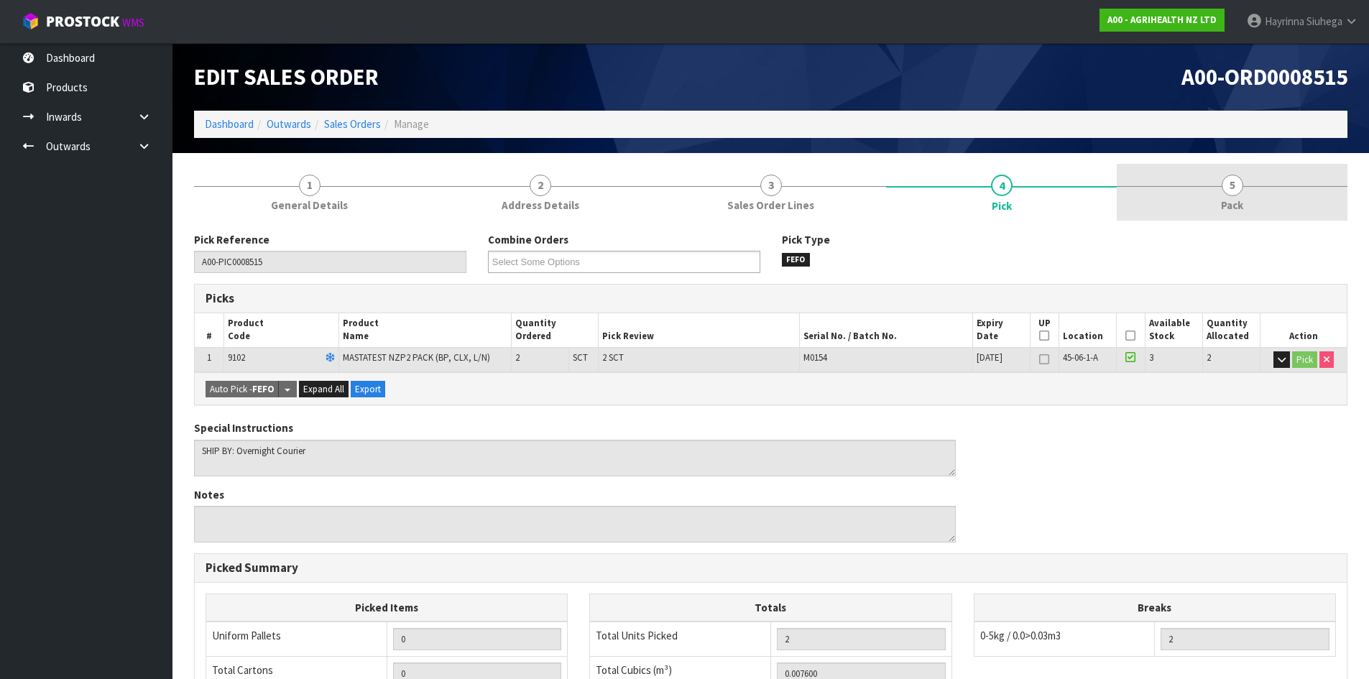
click at [1244, 205] on link "5 Pack" at bounding box center [1231, 192] width 231 height 57
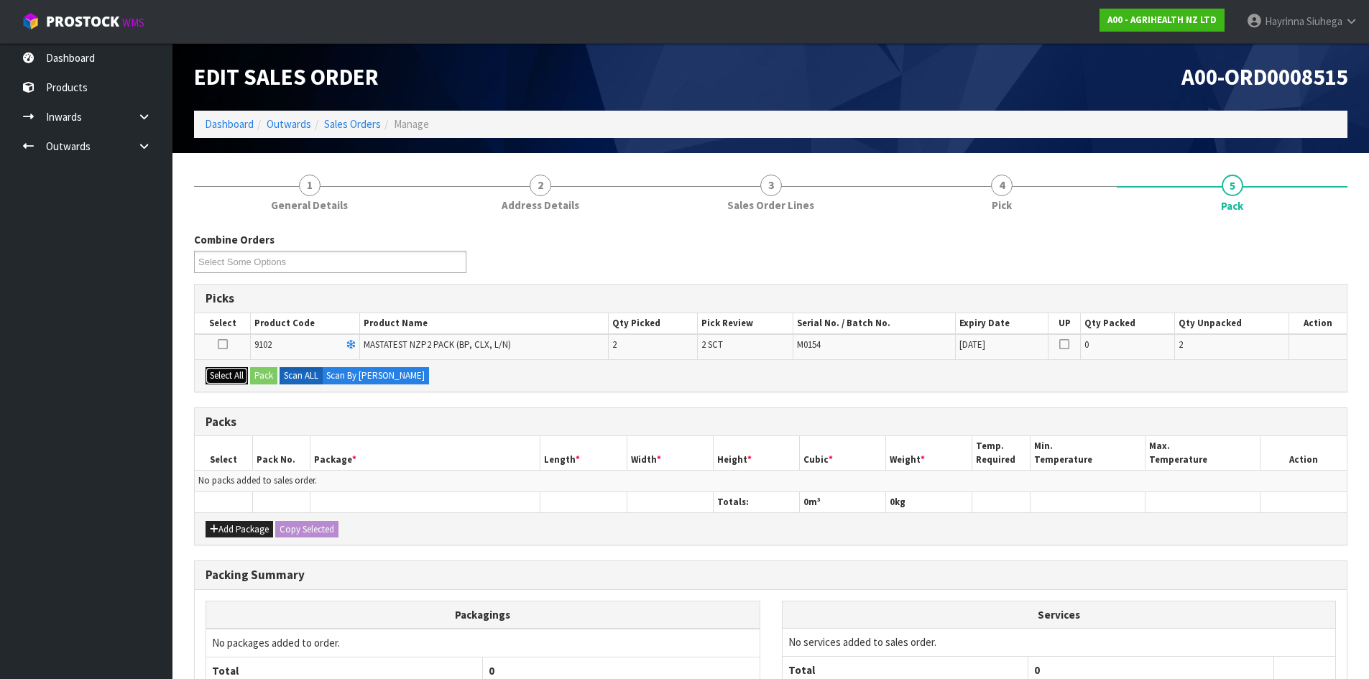
drag, startPoint x: 233, startPoint y: 374, endPoint x: 251, endPoint y: 376, distance: 18.9
click at [232, 374] on button "Select All" at bounding box center [226, 375] width 42 height 17
click at [256, 375] on button "Pack" at bounding box center [263, 375] width 27 height 17
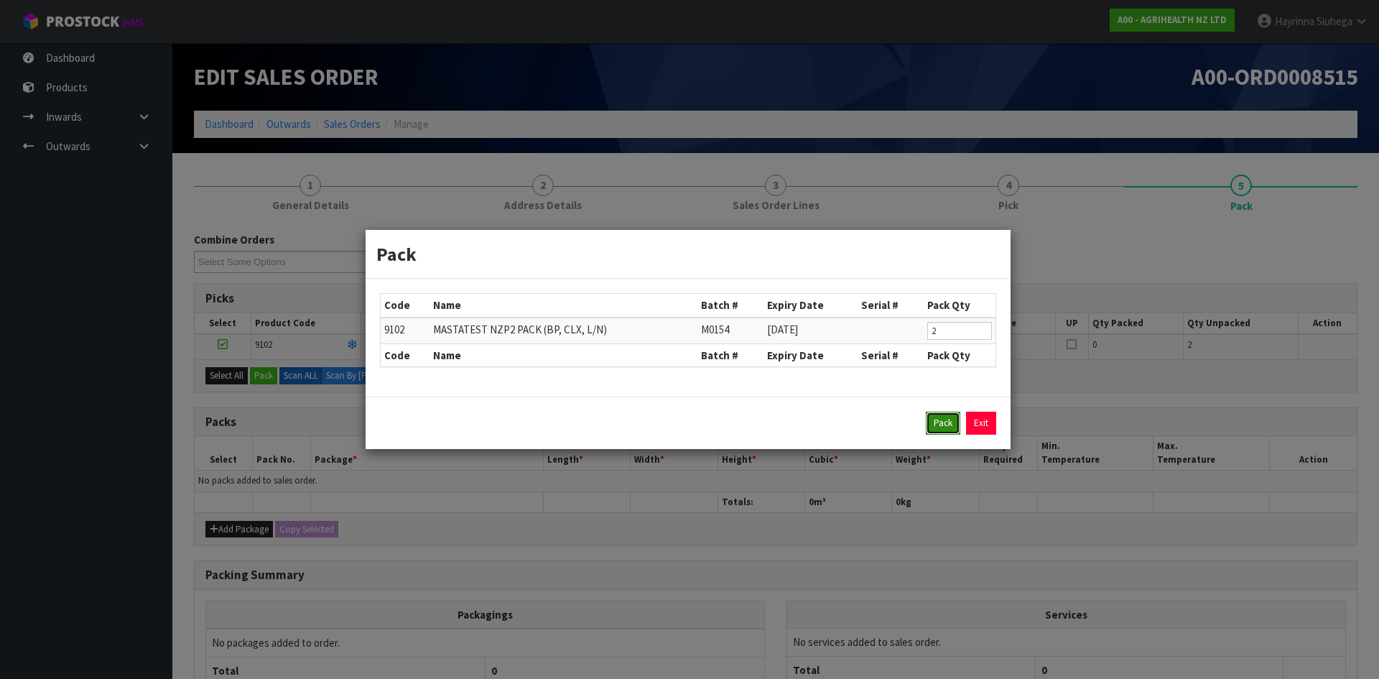
click at [950, 416] on button "Pack" at bounding box center [943, 423] width 34 height 23
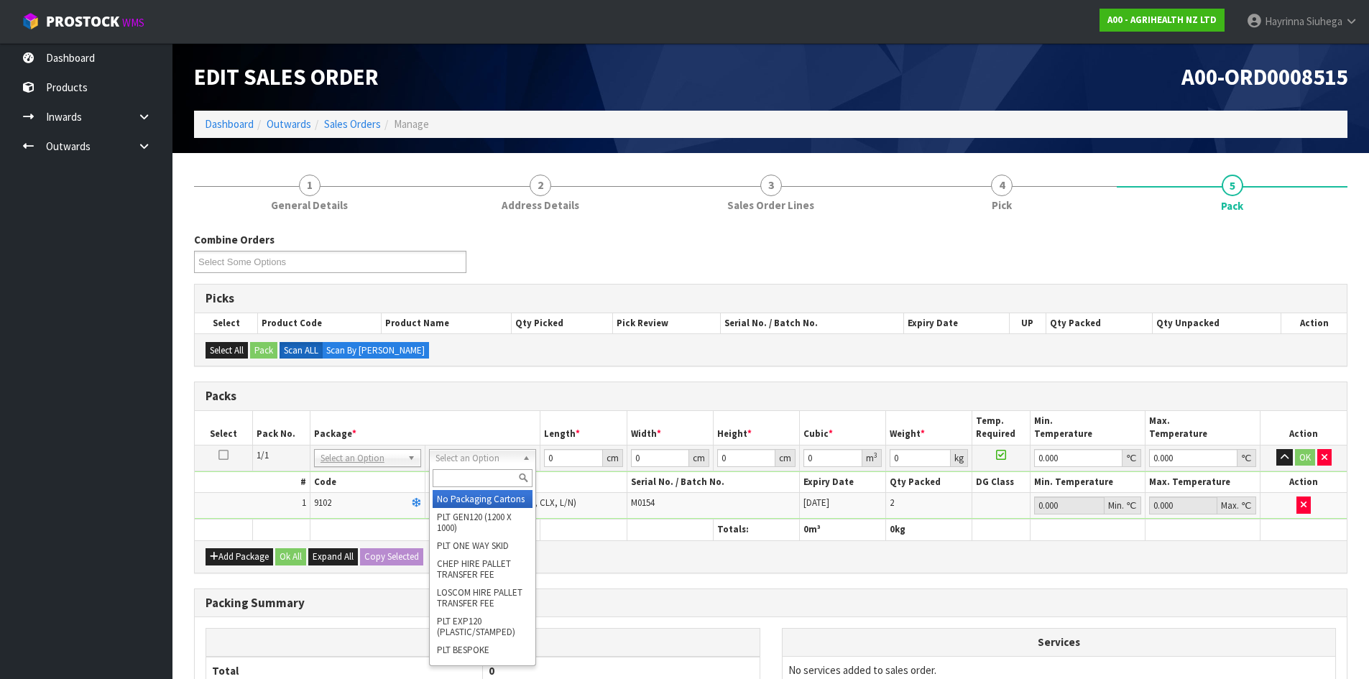
drag, startPoint x: 491, startPoint y: 468, endPoint x: 483, endPoint y: 478, distance: 12.4
click at [490, 471] on input "text" at bounding box center [482, 478] width 100 height 18
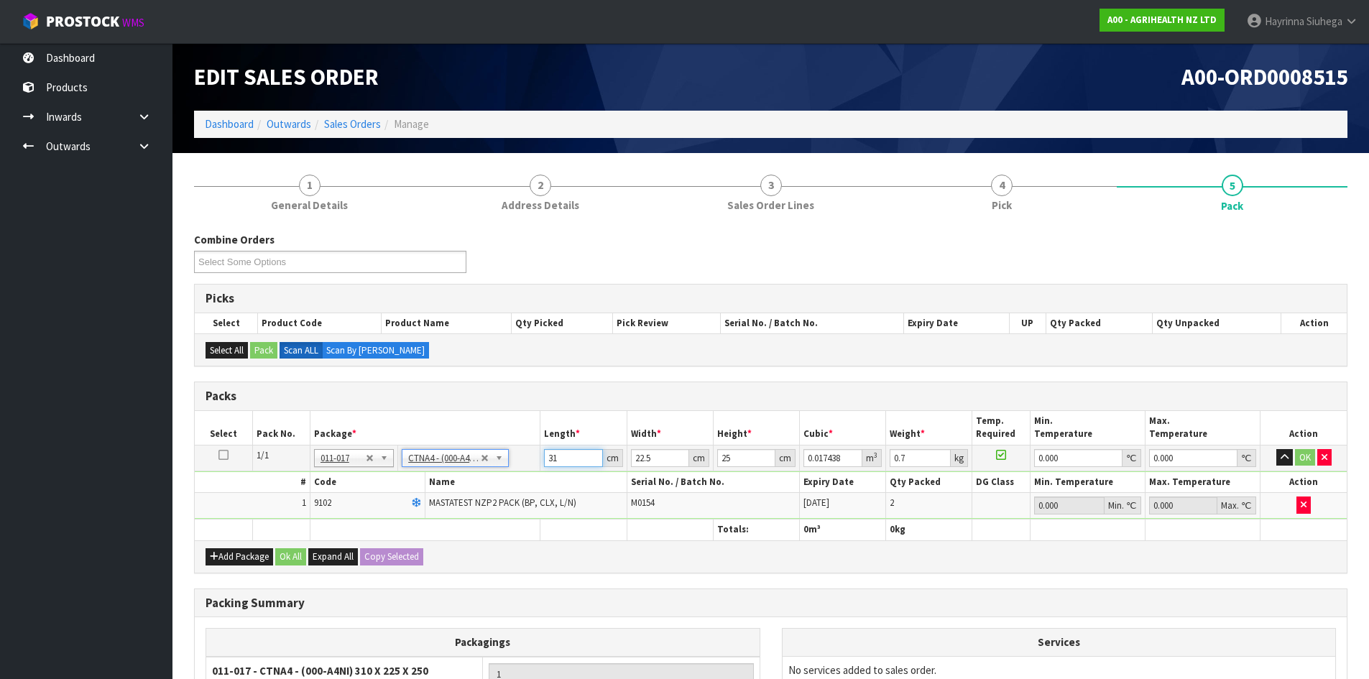
click at [550, 457] on input "31" at bounding box center [573, 458] width 58 height 18
click button "OK" at bounding box center [1305, 457] width 20 height 17
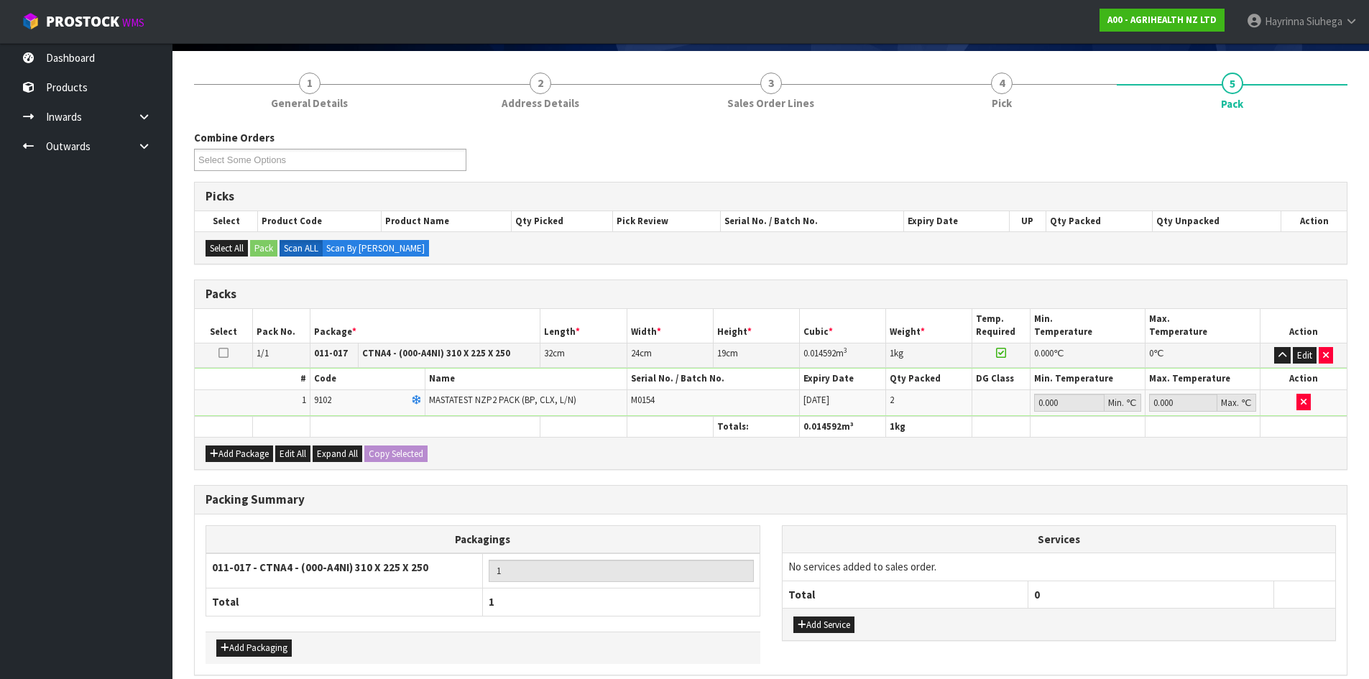
scroll to position [166, 0]
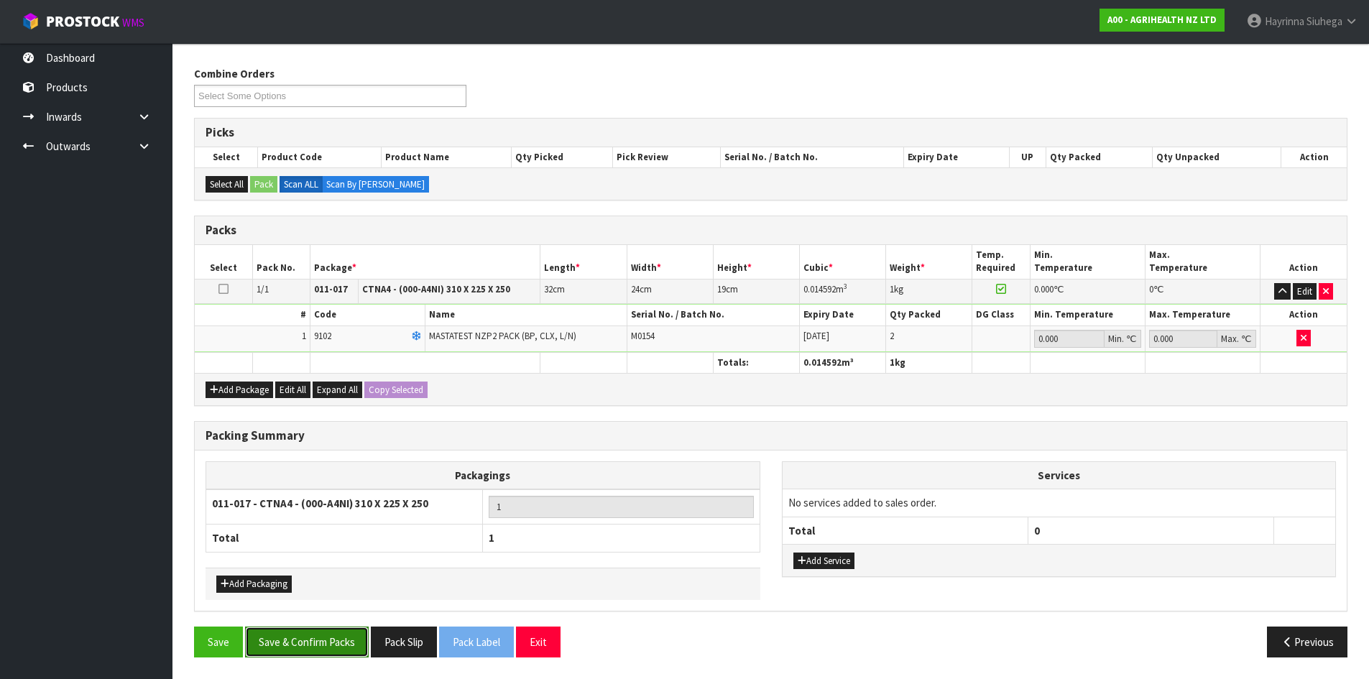
click at [320, 629] on button "Save & Confirm Packs" at bounding box center [307, 641] width 124 height 31
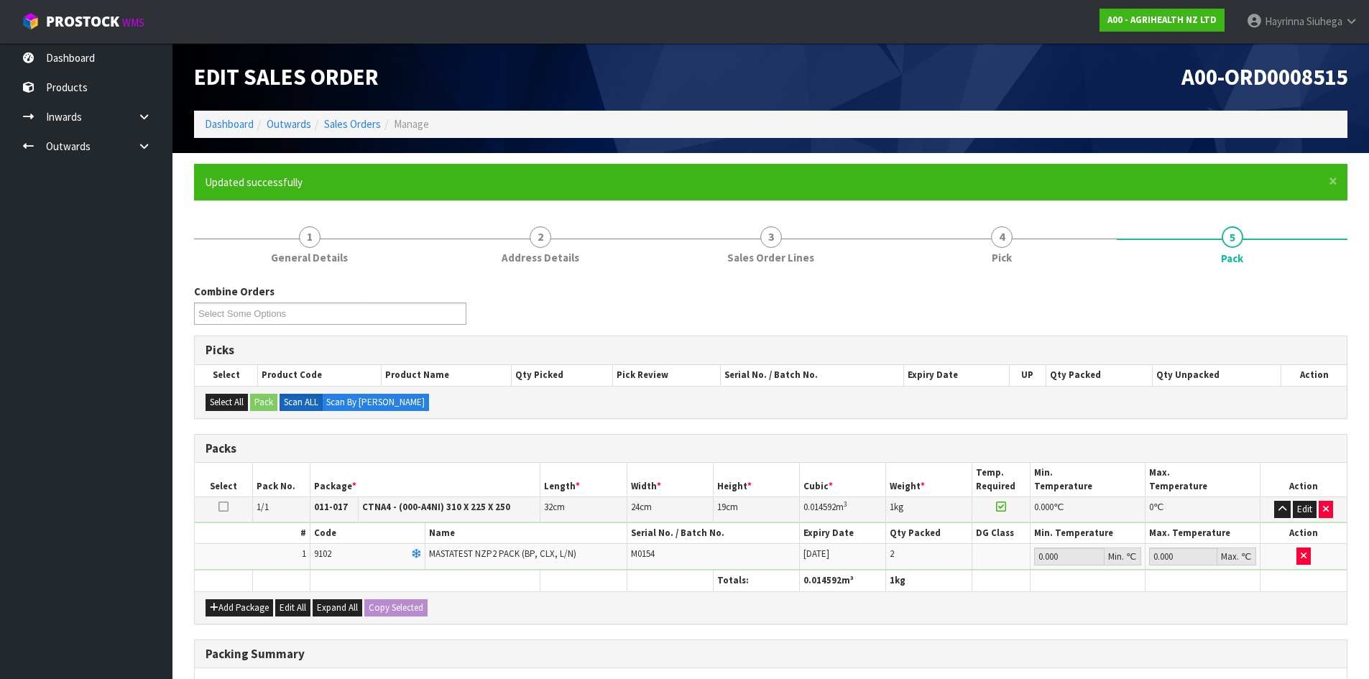
scroll to position [138, 0]
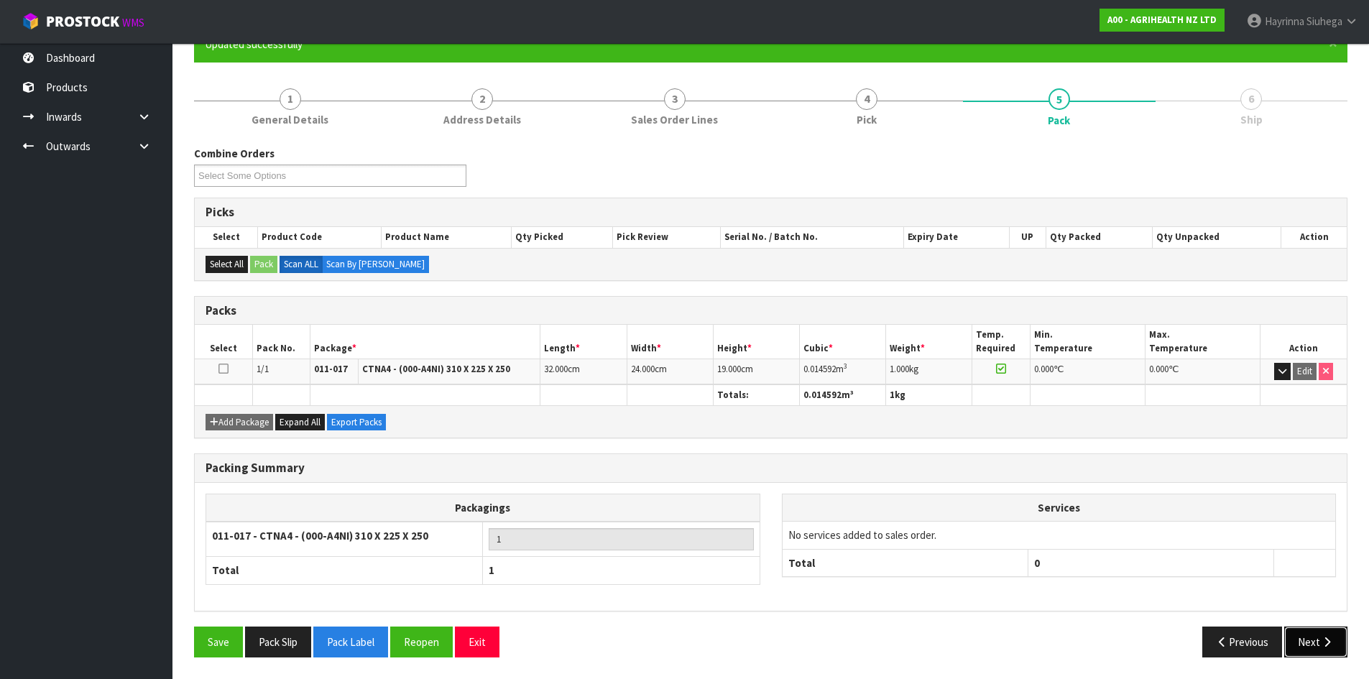
click at [1325, 648] on button "Next" at bounding box center [1315, 641] width 63 height 31
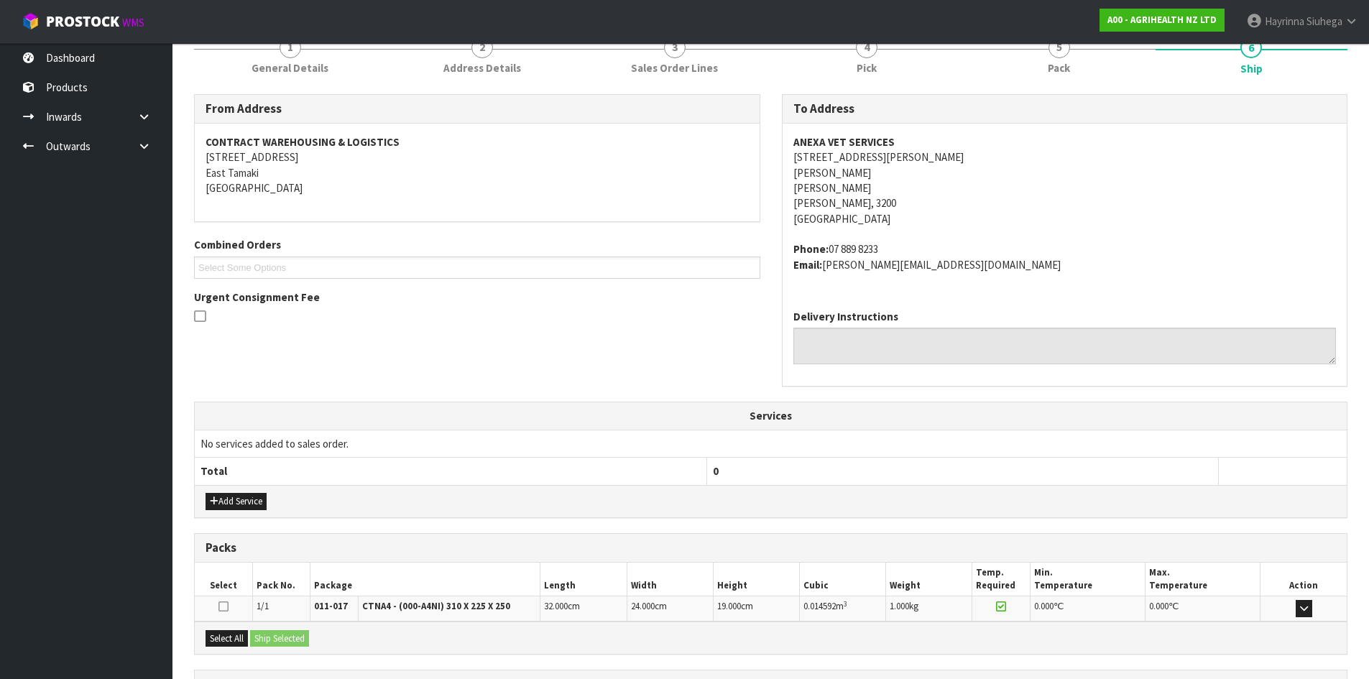
scroll to position [320, 0]
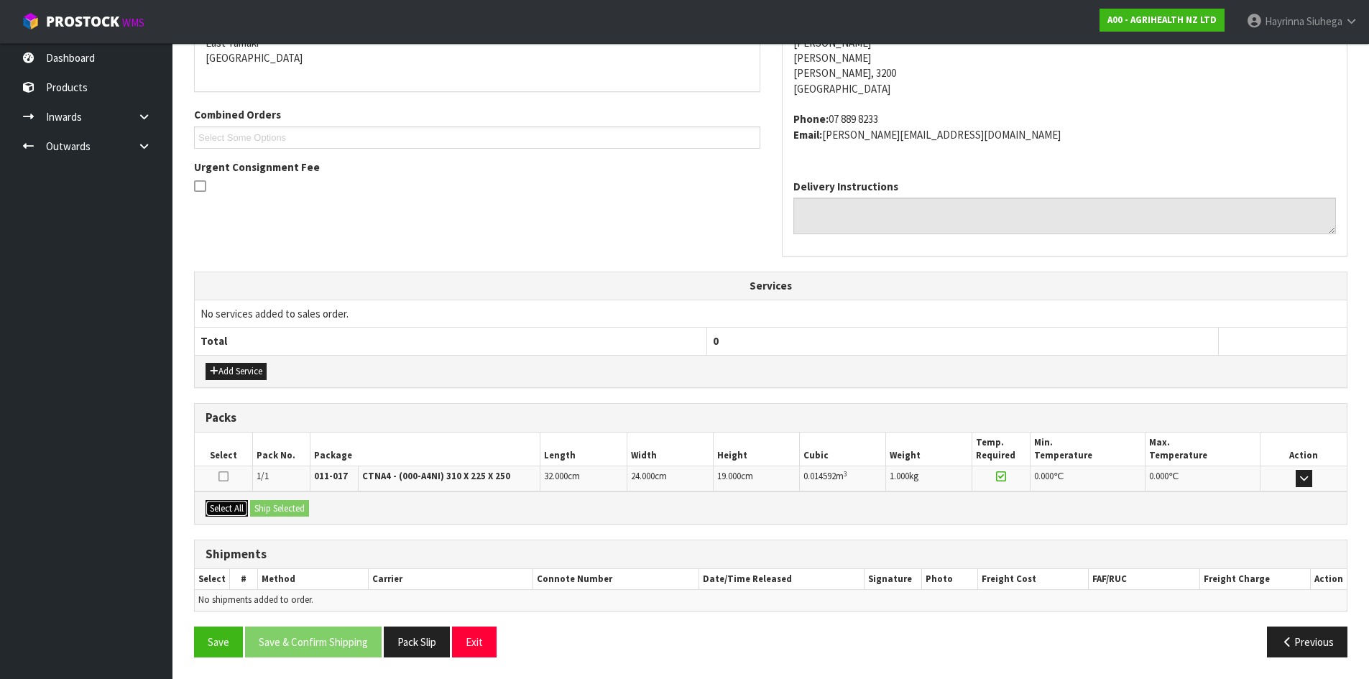
click at [232, 511] on button "Select All" at bounding box center [226, 508] width 42 height 17
click at [283, 504] on button "Ship Selected" at bounding box center [279, 508] width 59 height 17
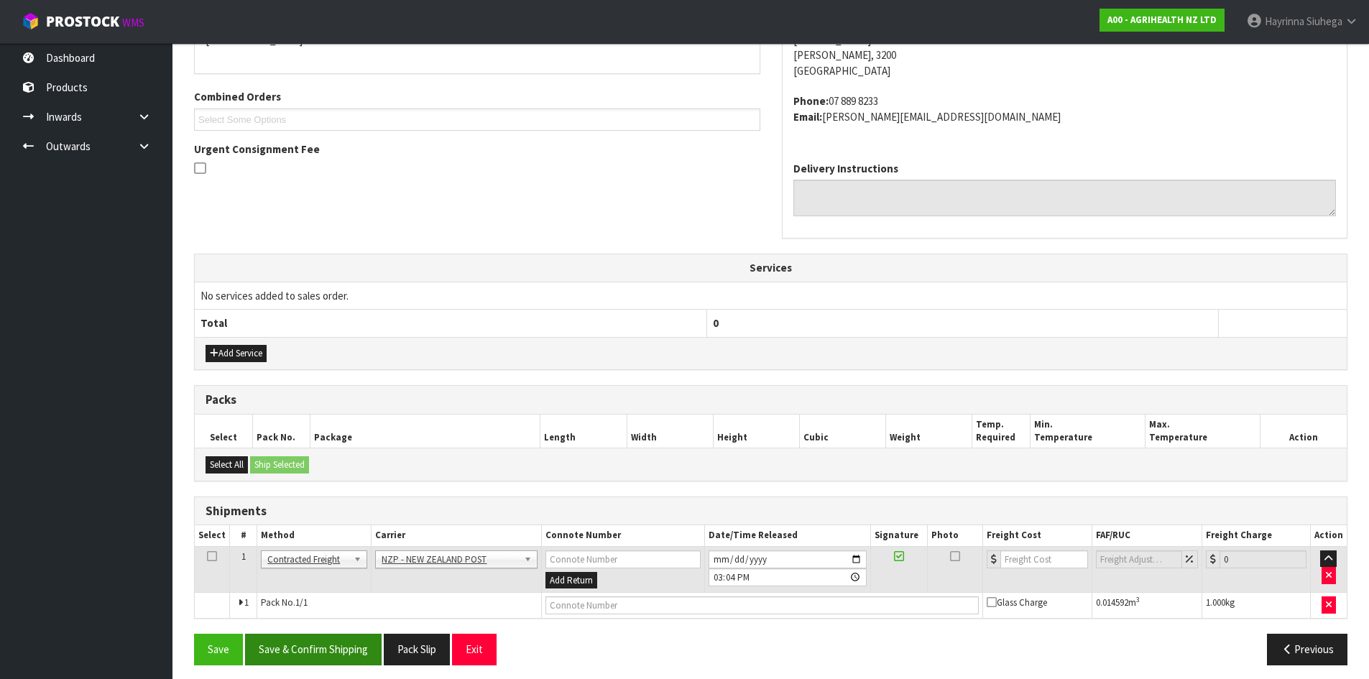
scroll to position [346, 0]
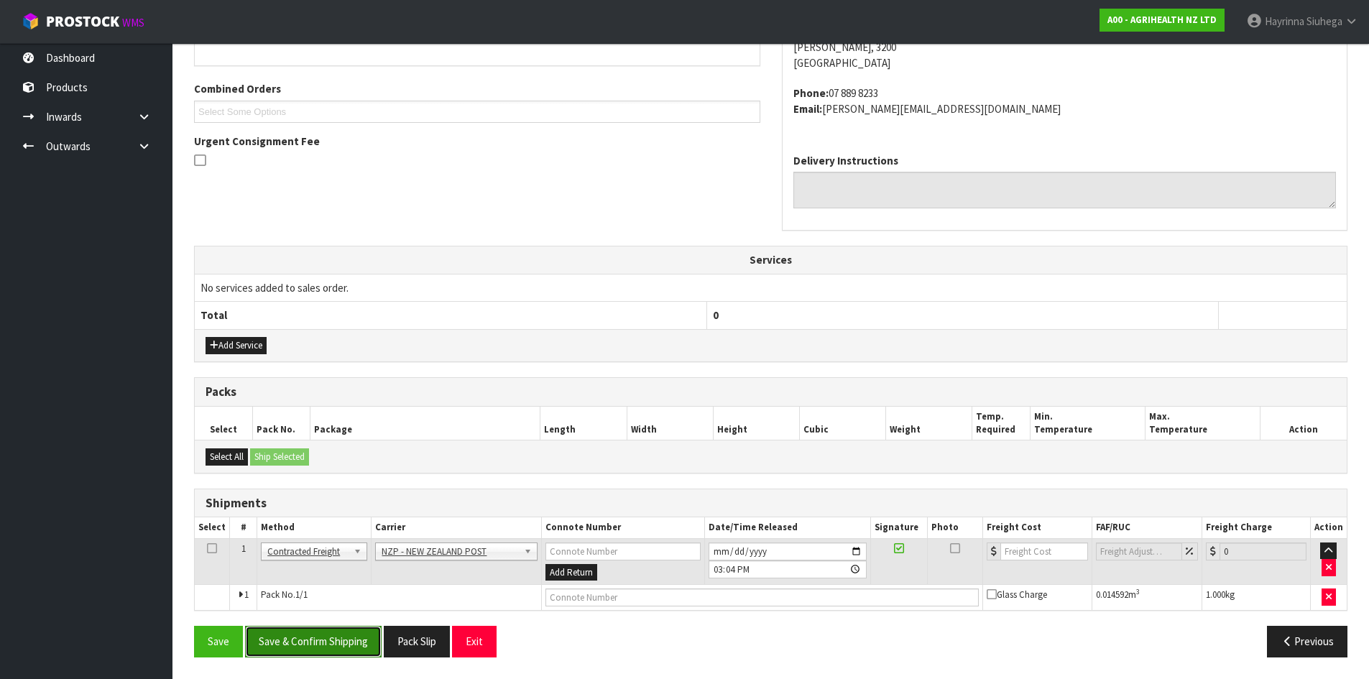
click at [308, 637] on button "Save & Confirm Shipping" at bounding box center [313, 641] width 136 height 31
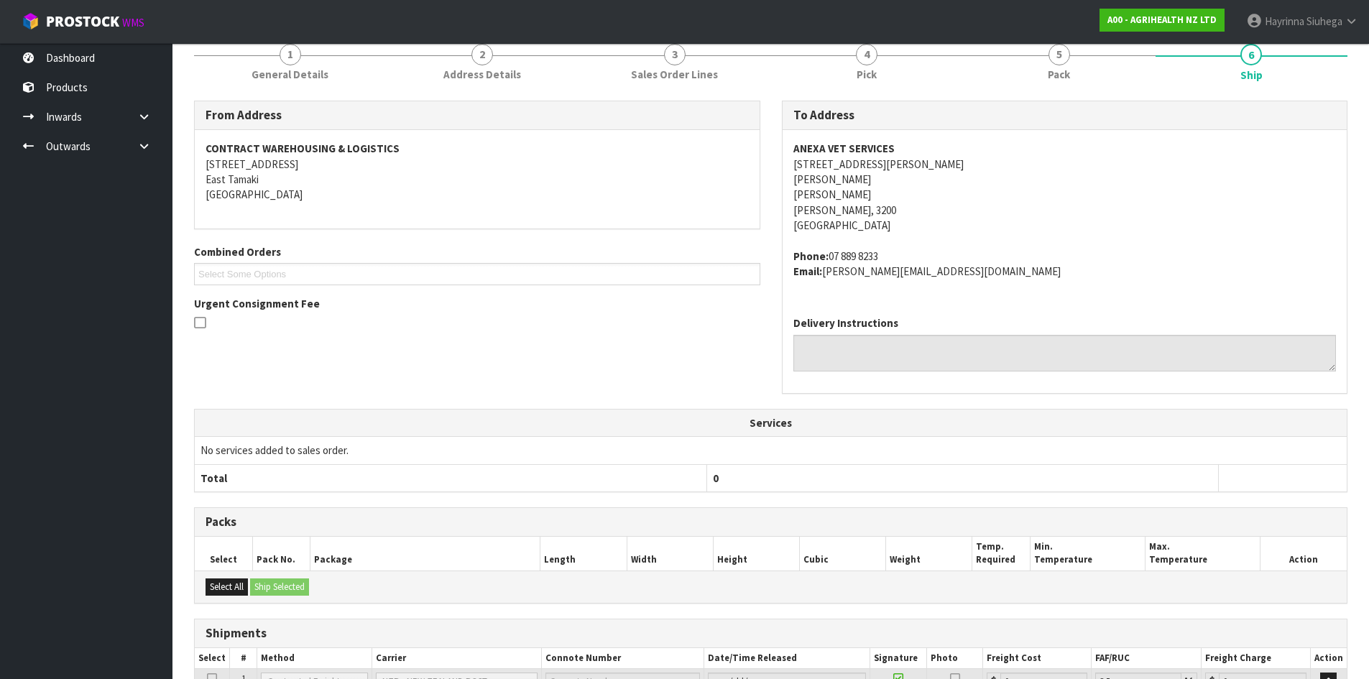
scroll to position [325, 0]
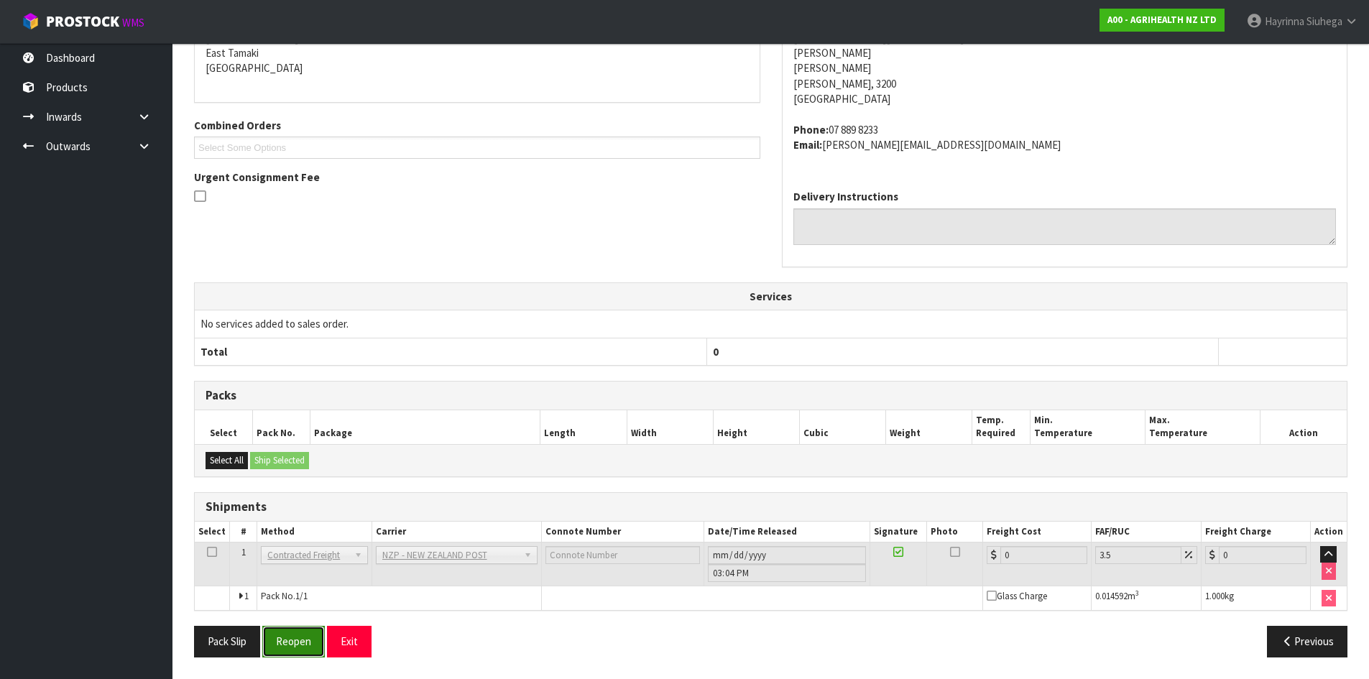
click at [307, 643] on button "Reopen" at bounding box center [293, 641] width 63 height 31
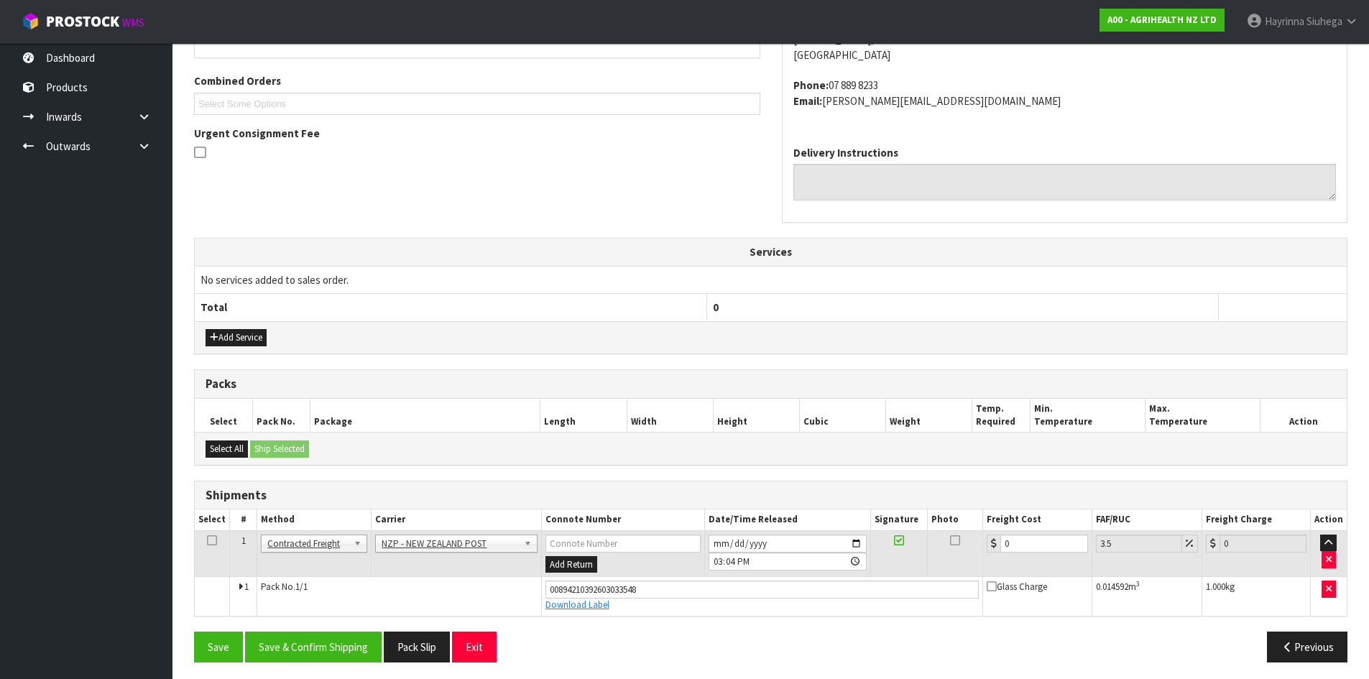
scroll to position [358, 0]
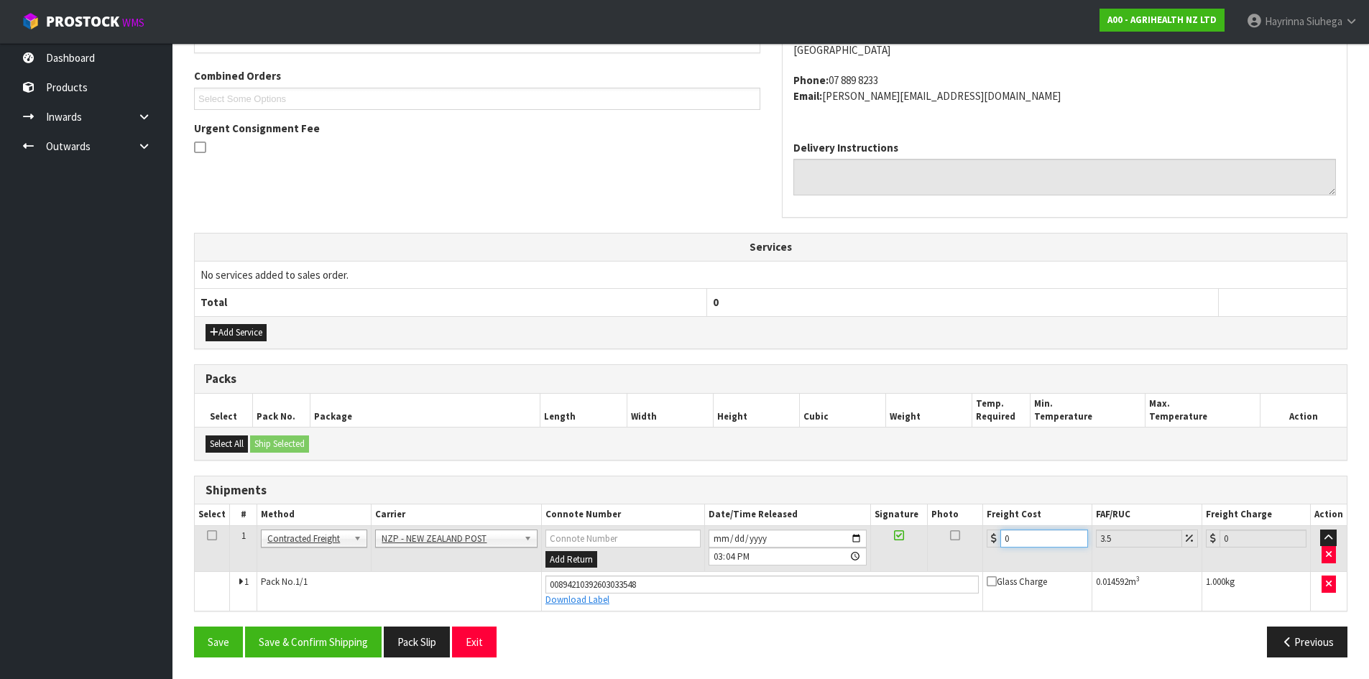
drag, startPoint x: 1049, startPoint y: 529, endPoint x: 869, endPoint y: 540, distance: 180.7
click at [870, 540] on tr "1 Client Local Pickup Customer Local Pickup Company Freight Contracted Freight …" at bounding box center [771, 548] width 1152 height 47
click at [194, 626] on button "Save" at bounding box center [218, 641] width 49 height 31
click at [302, 634] on button "Save & Confirm Shipping" at bounding box center [313, 641] width 136 height 31
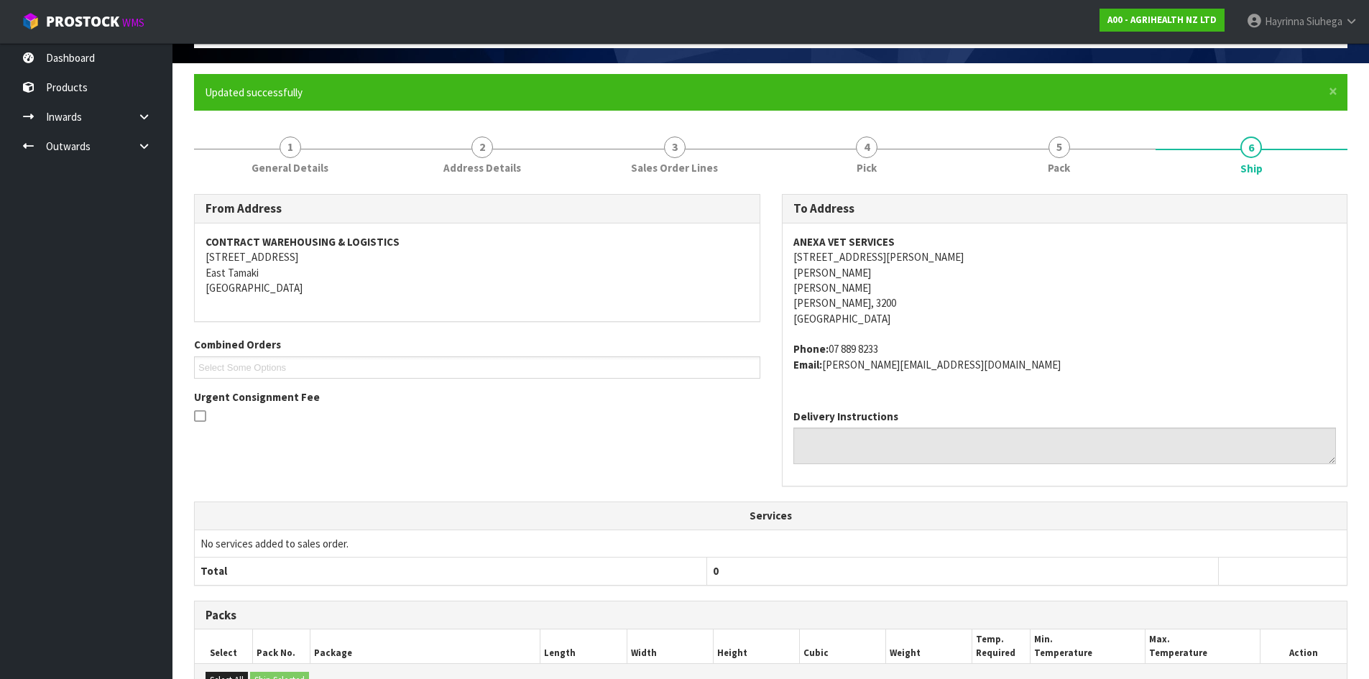
scroll to position [0, 0]
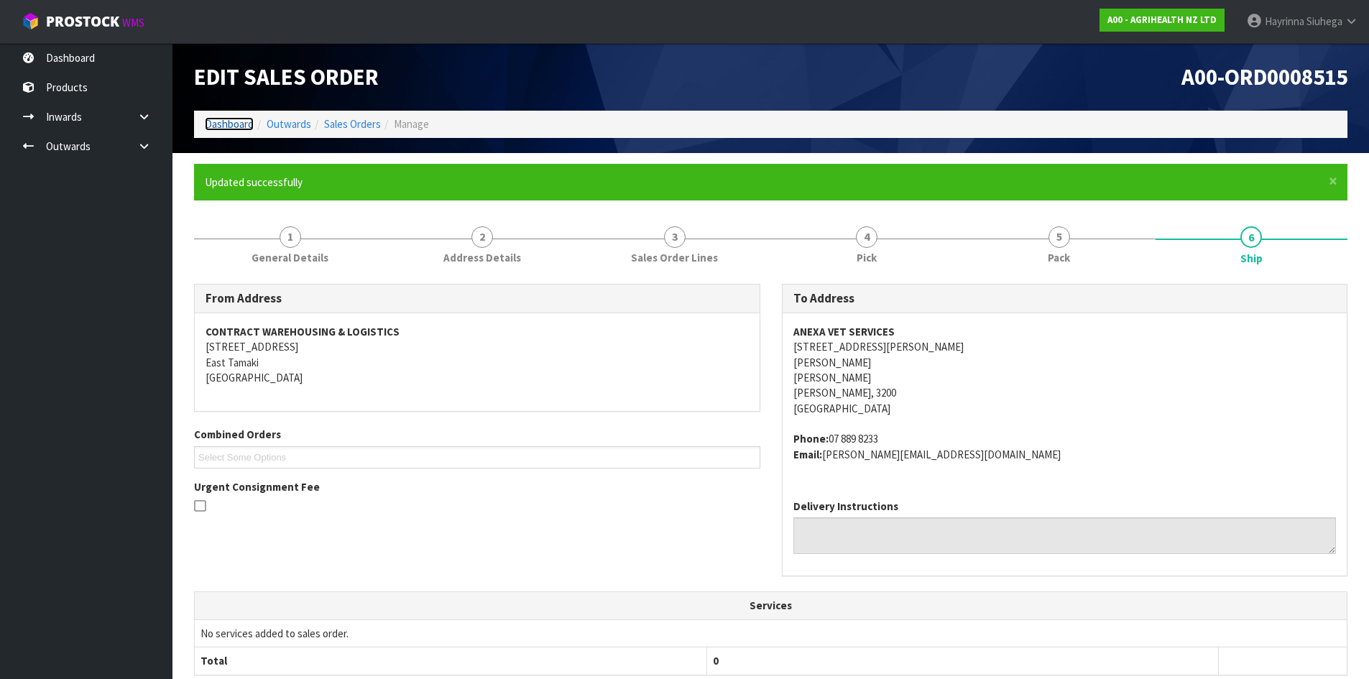
click at [233, 121] on link "Dashboard" at bounding box center [229, 124] width 49 height 14
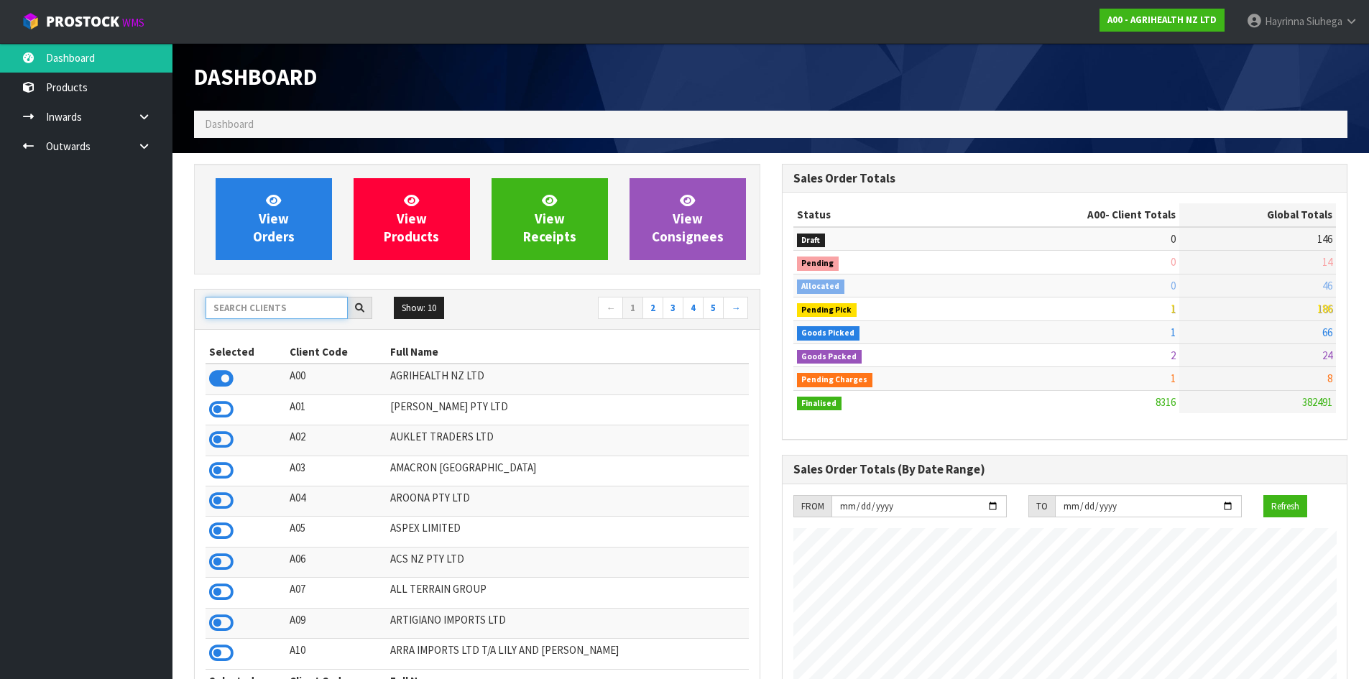
click at [254, 302] on input "text" at bounding box center [276, 308] width 142 height 22
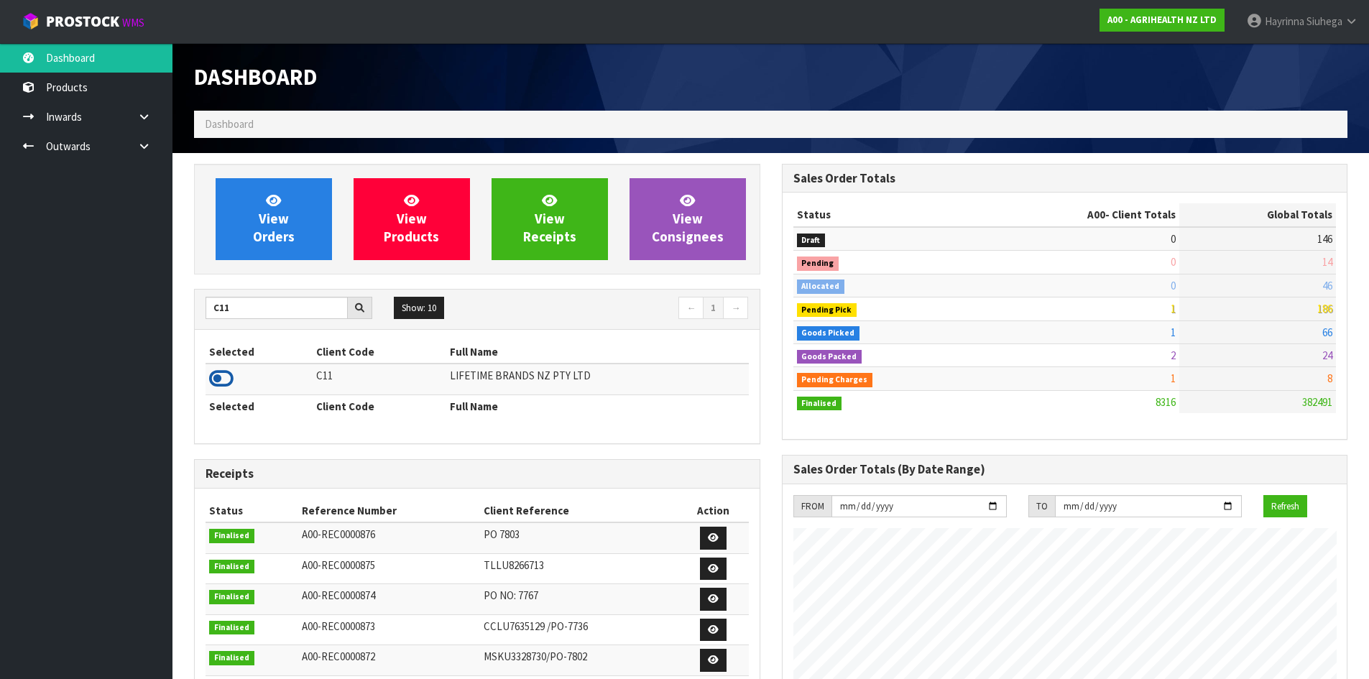
click at [223, 373] on icon at bounding box center [221, 379] width 24 height 22
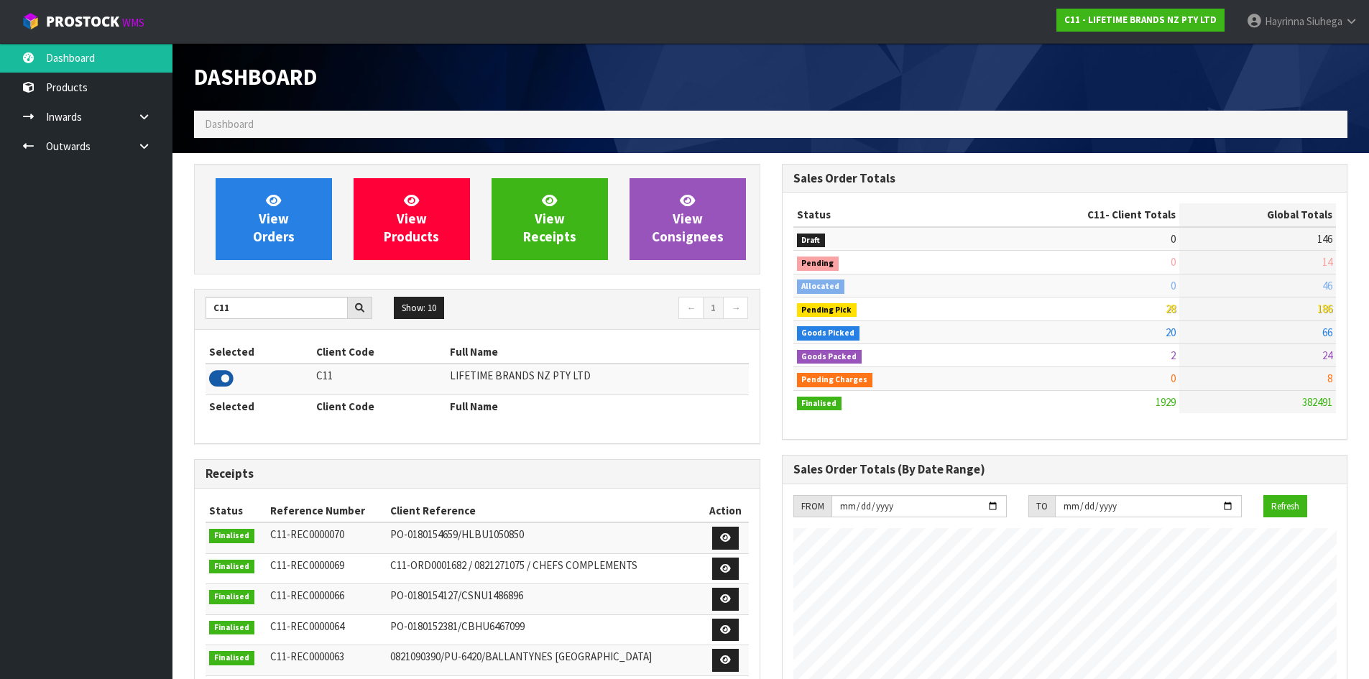
scroll to position [1088, 587]
click at [270, 233] on span "View Orders" at bounding box center [274, 219] width 42 height 54
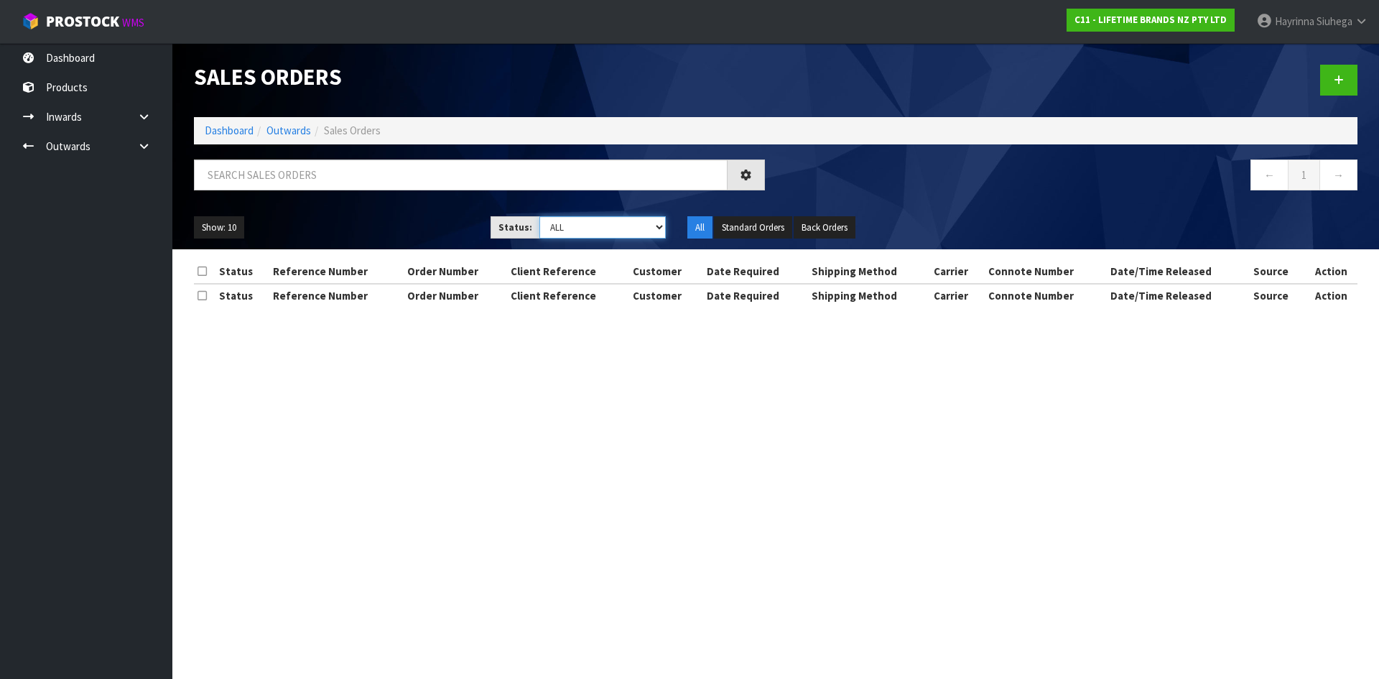
click at [591, 220] on select "Draft Pending Allocated Pending Pick Goods Picked Goods Packed Pending Charges …" at bounding box center [603, 227] width 127 height 22
click at [540, 216] on select "Draft Pending Allocated Pending Pick Goods Picked Goods Packed Pending Charges …" at bounding box center [603, 227] width 127 height 22
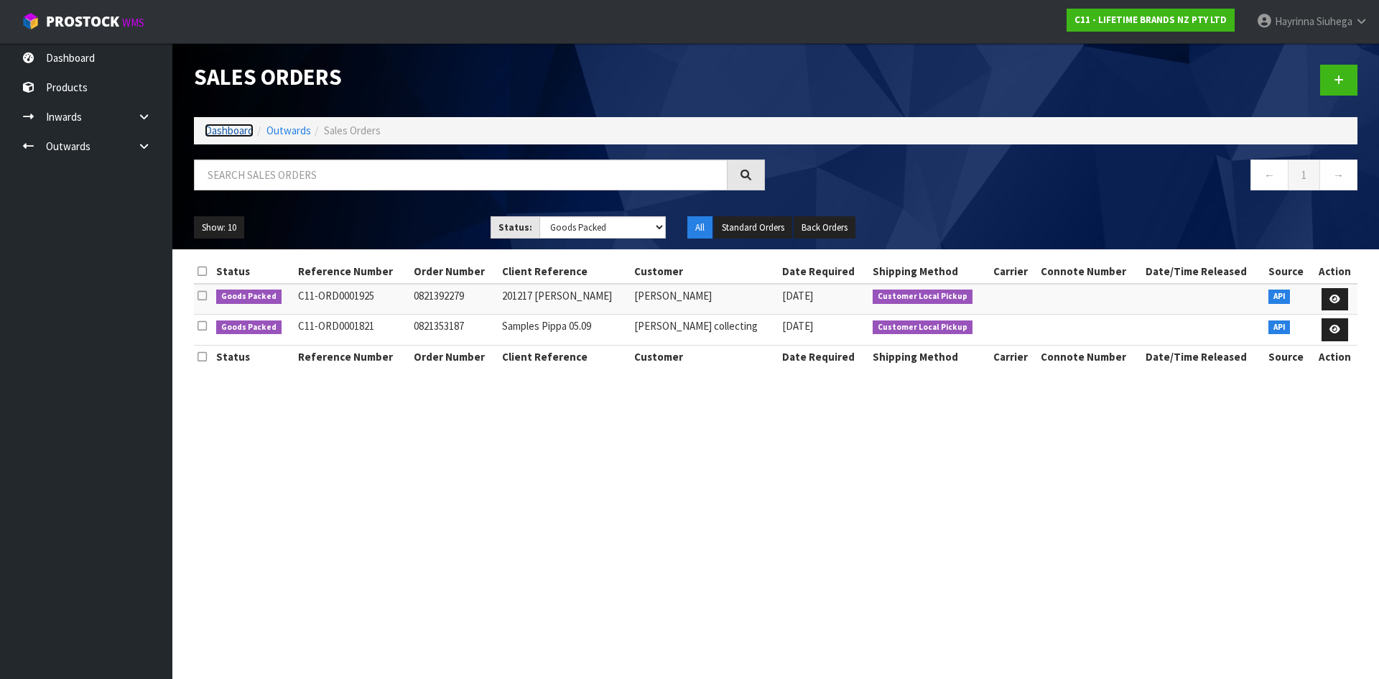
click at [243, 134] on link "Dashboard" at bounding box center [229, 131] width 49 height 14
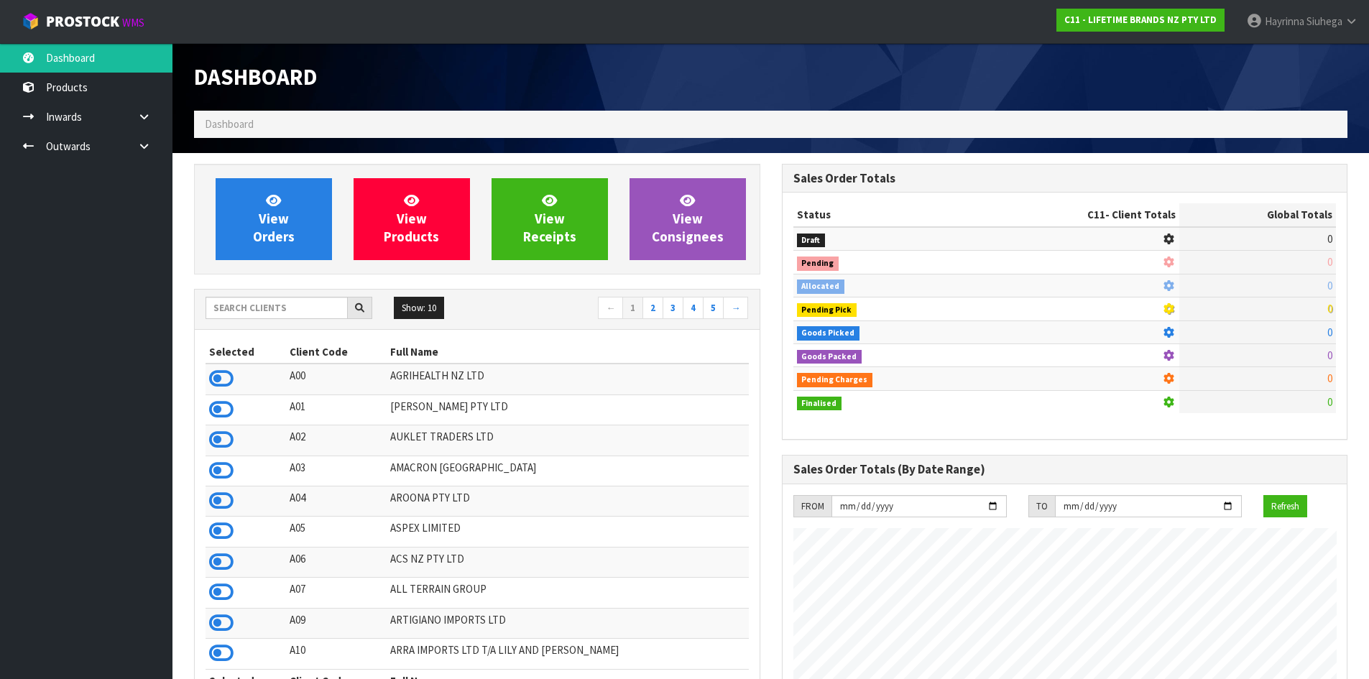
scroll to position [1088, 587]
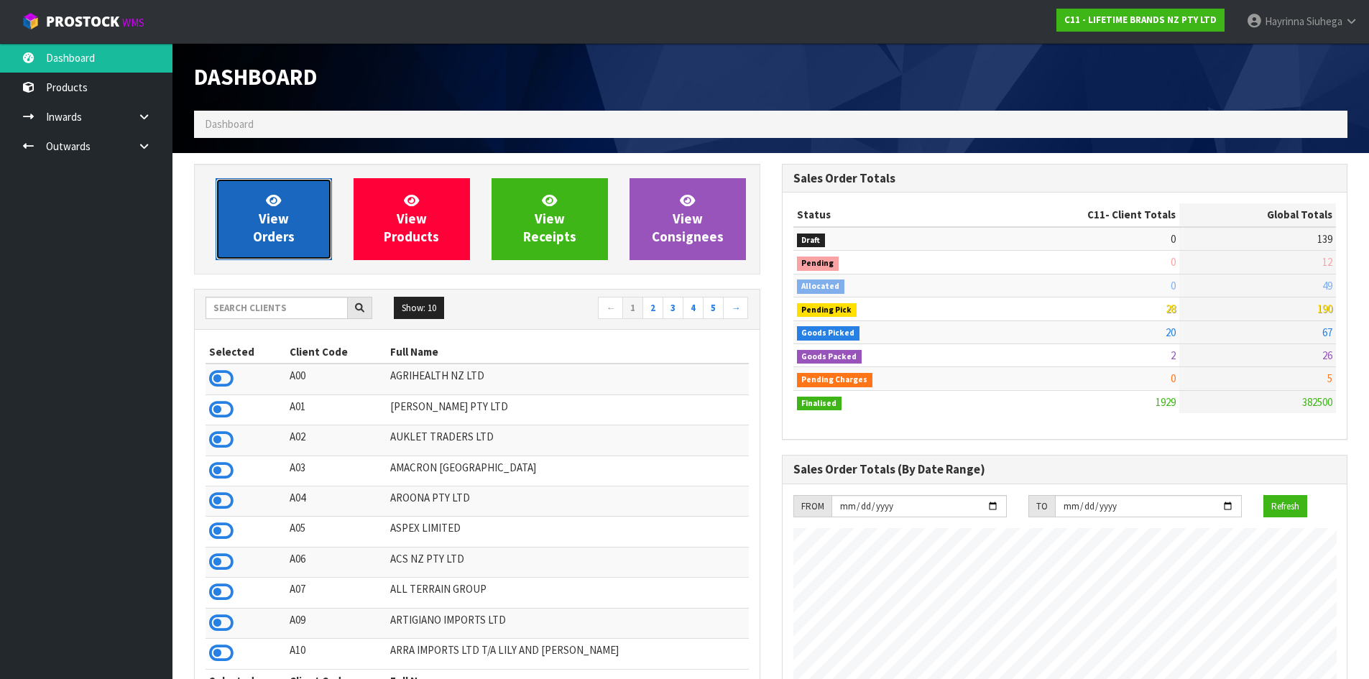
click at [269, 200] on icon at bounding box center [273, 200] width 15 height 14
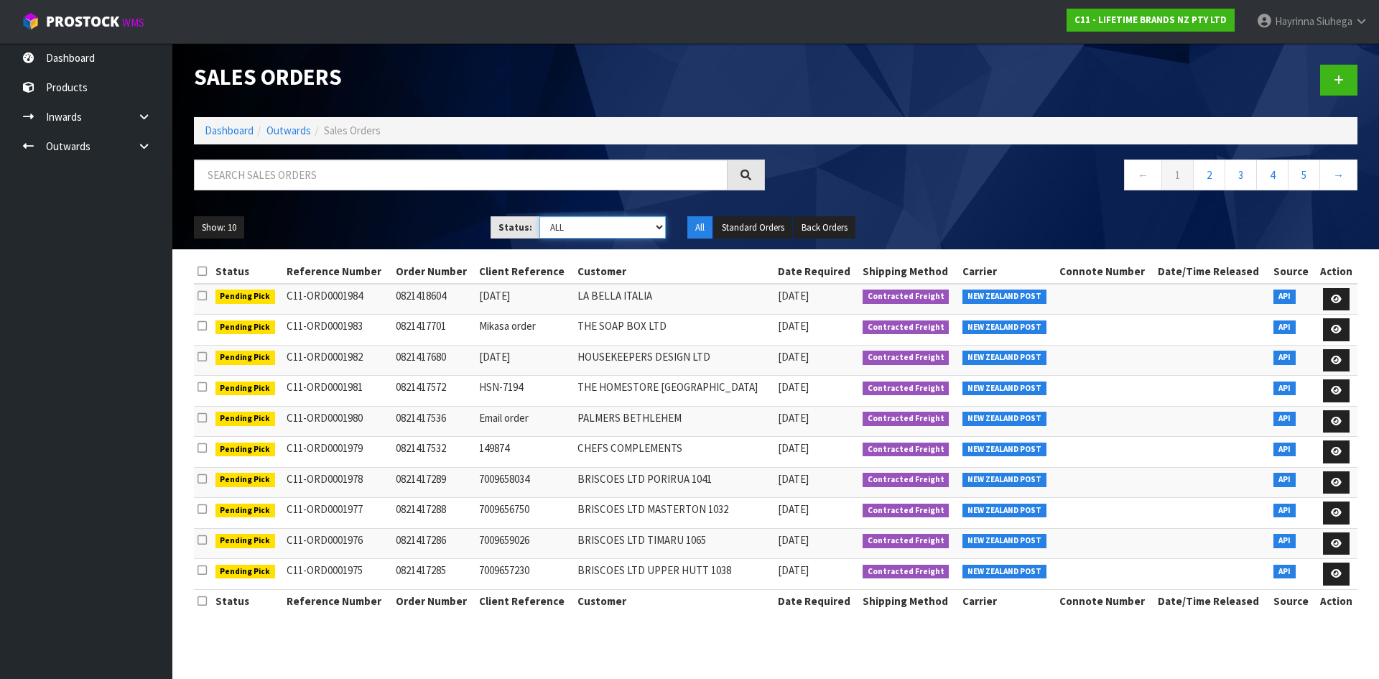
click at [573, 228] on select "Draft Pending Allocated Pending Pick Goods Picked Goods Packed Pending Charges …" at bounding box center [603, 227] width 127 height 22
click at [540, 216] on select "Draft Pending Allocated Pending Pick Goods Picked Goods Packed Pending Charges …" at bounding box center [603, 227] width 127 height 22
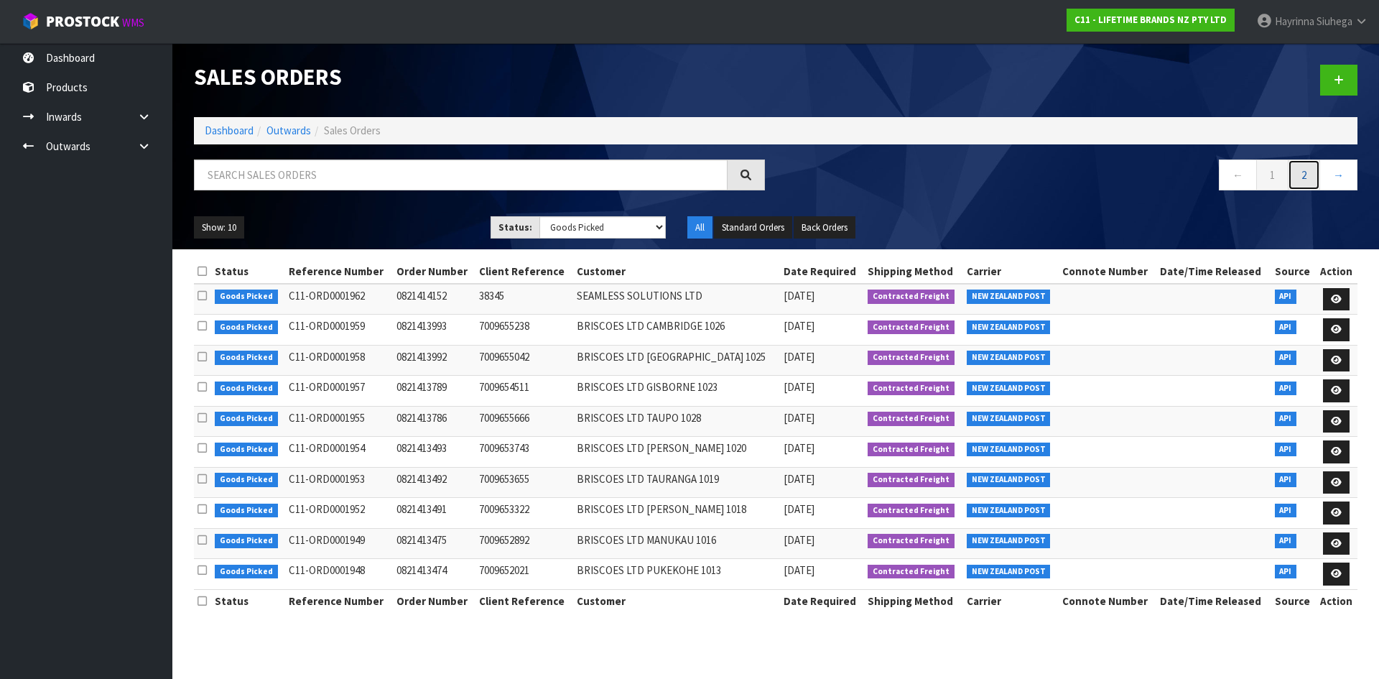
click at [1298, 175] on link "2" at bounding box center [1304, 174] width 32 height 31
click at [221, 138] on li "Dashboard" at bounding box center [229, 130] width 49 height 15
click at [222, 125] on link "Dashboard" at bounding box center [229, 131] width 49 height 14
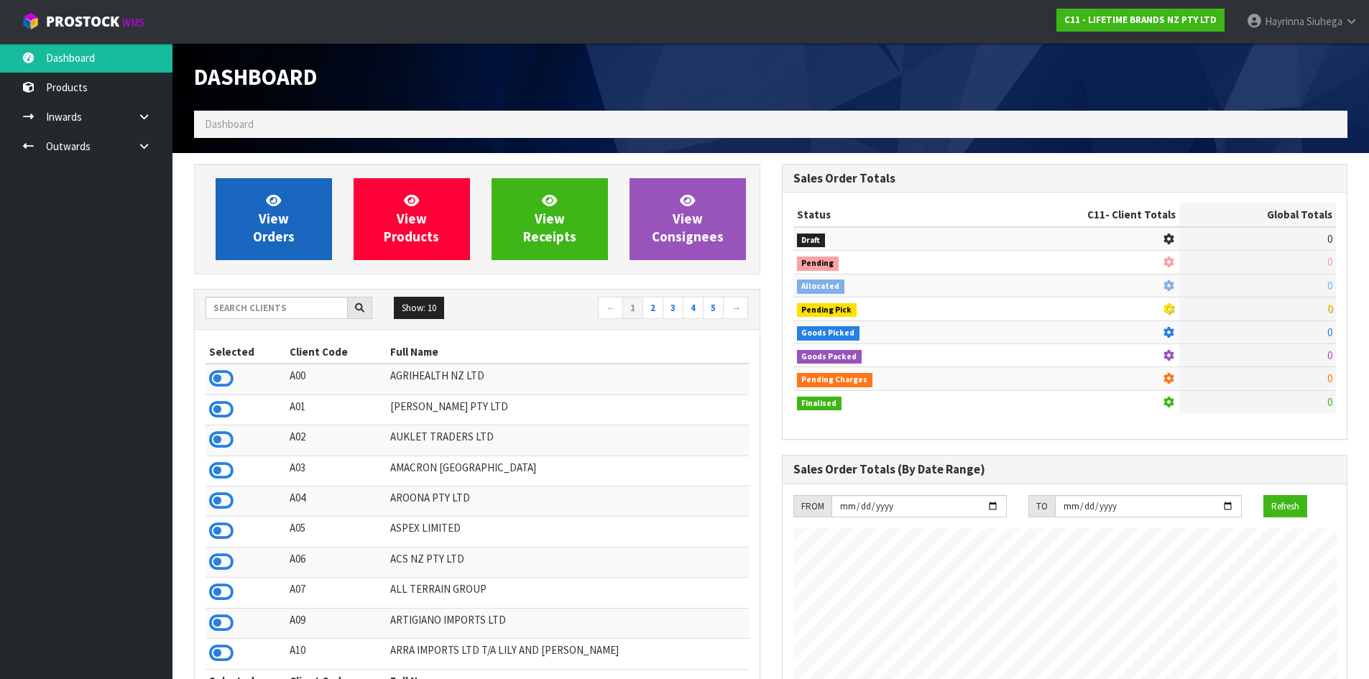
scroll to position [1088, 587]
click at [242, 188] on link "View Orders" at bounding box center [274, 219] width 116 height 82
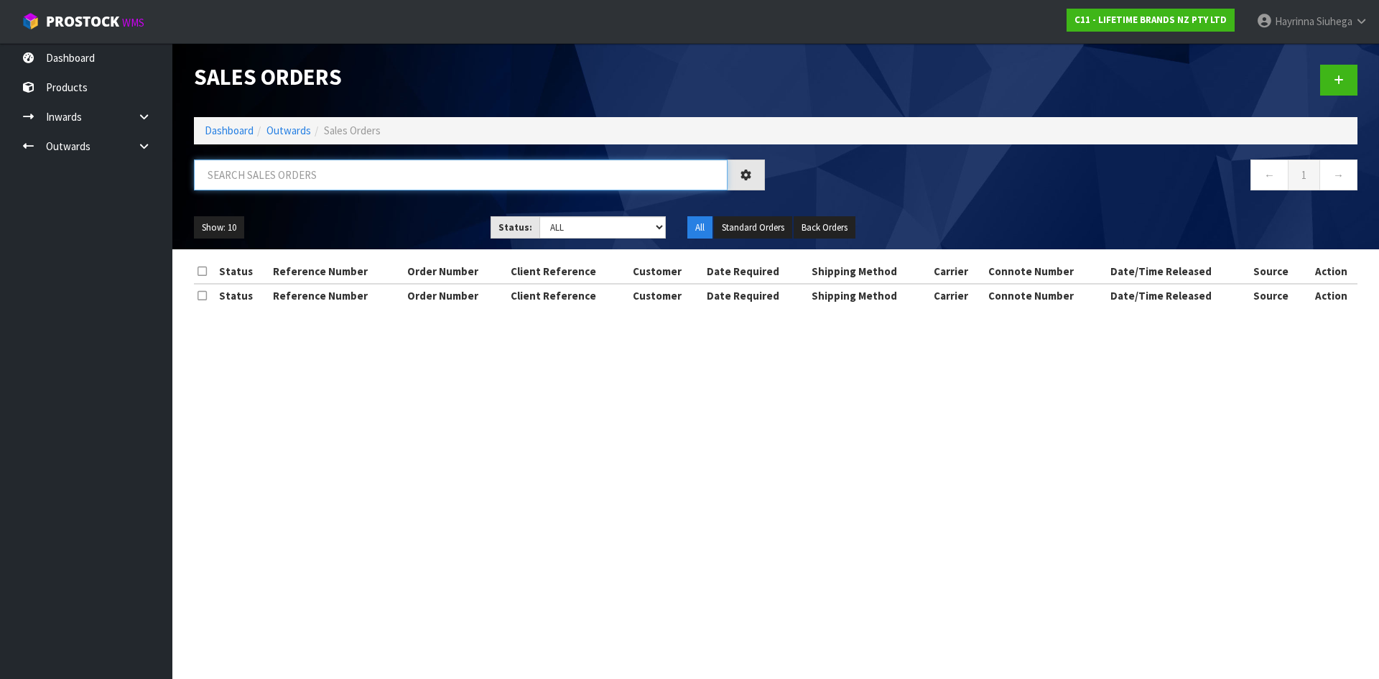
click at [248, 178] on input "text" at bounding box center [461, 174] width 534 height 31
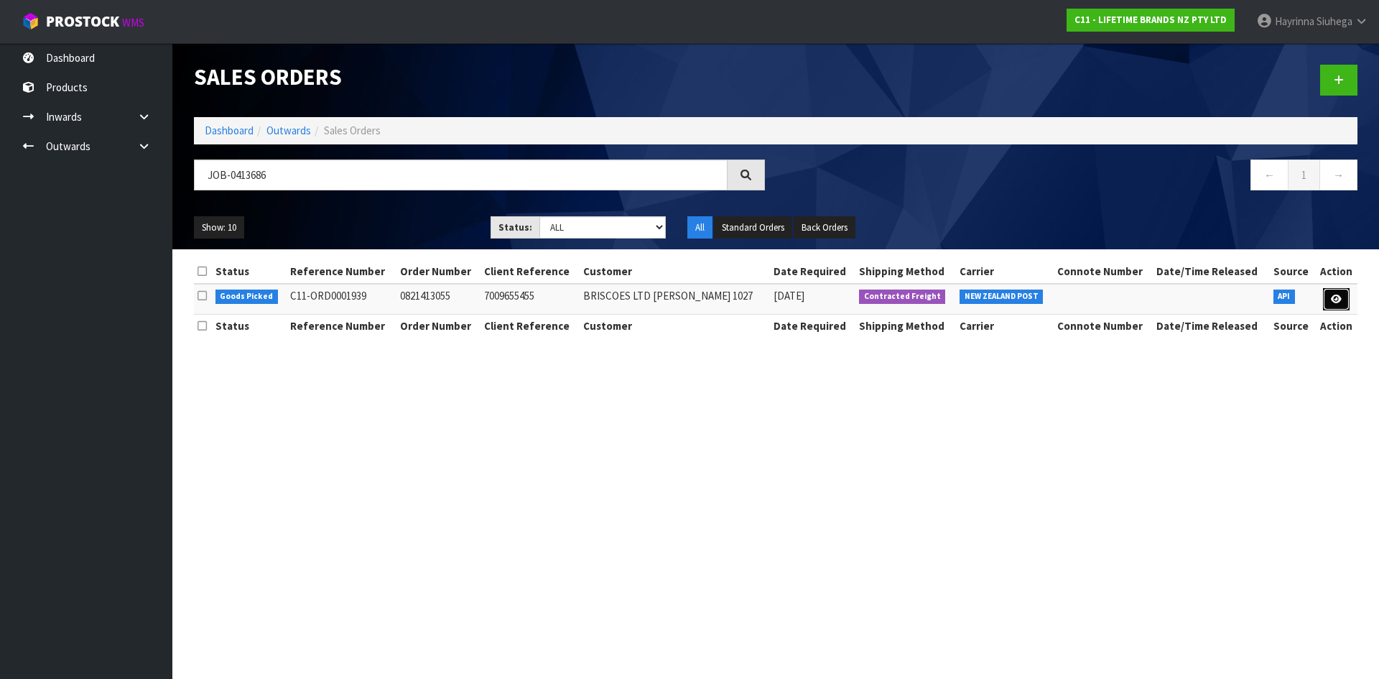
click at [1333, 302] on icon at bounding box center [1336, 299] width 11 height 9
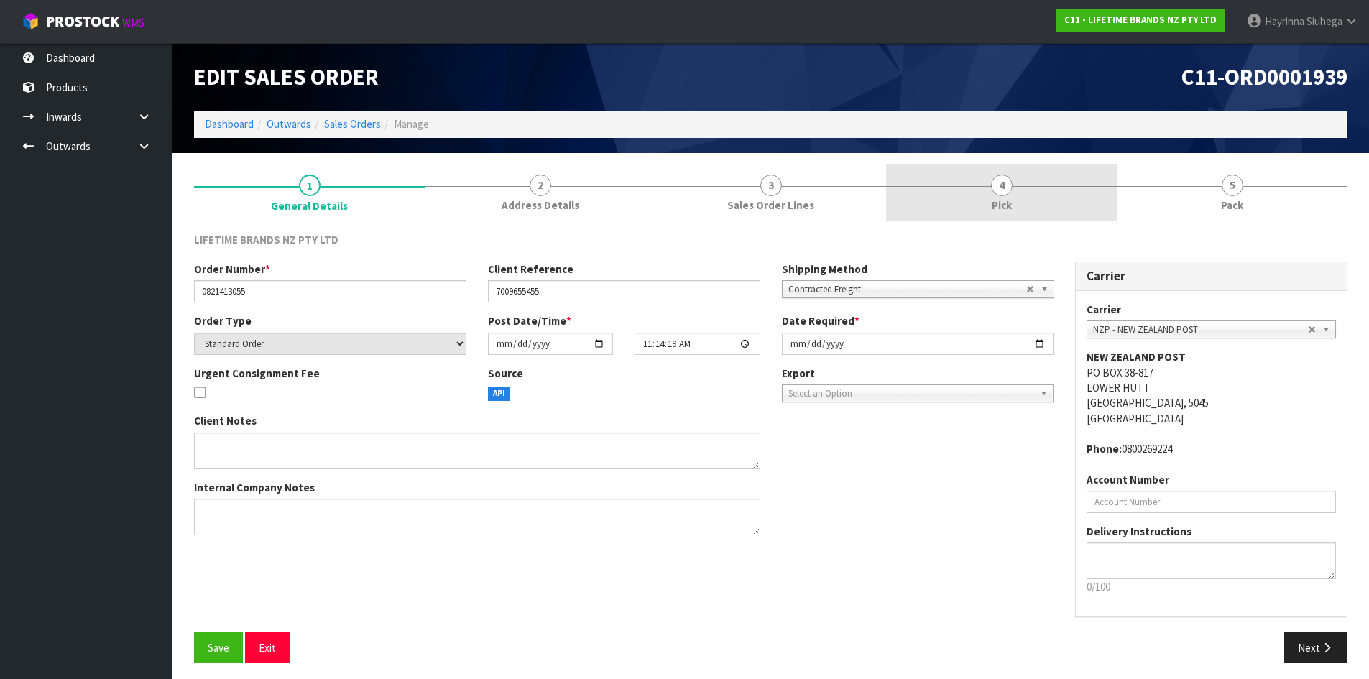
click at [1076, 203] on link "4 Pick" at bounding box center [1001, 192] width 231 height 57
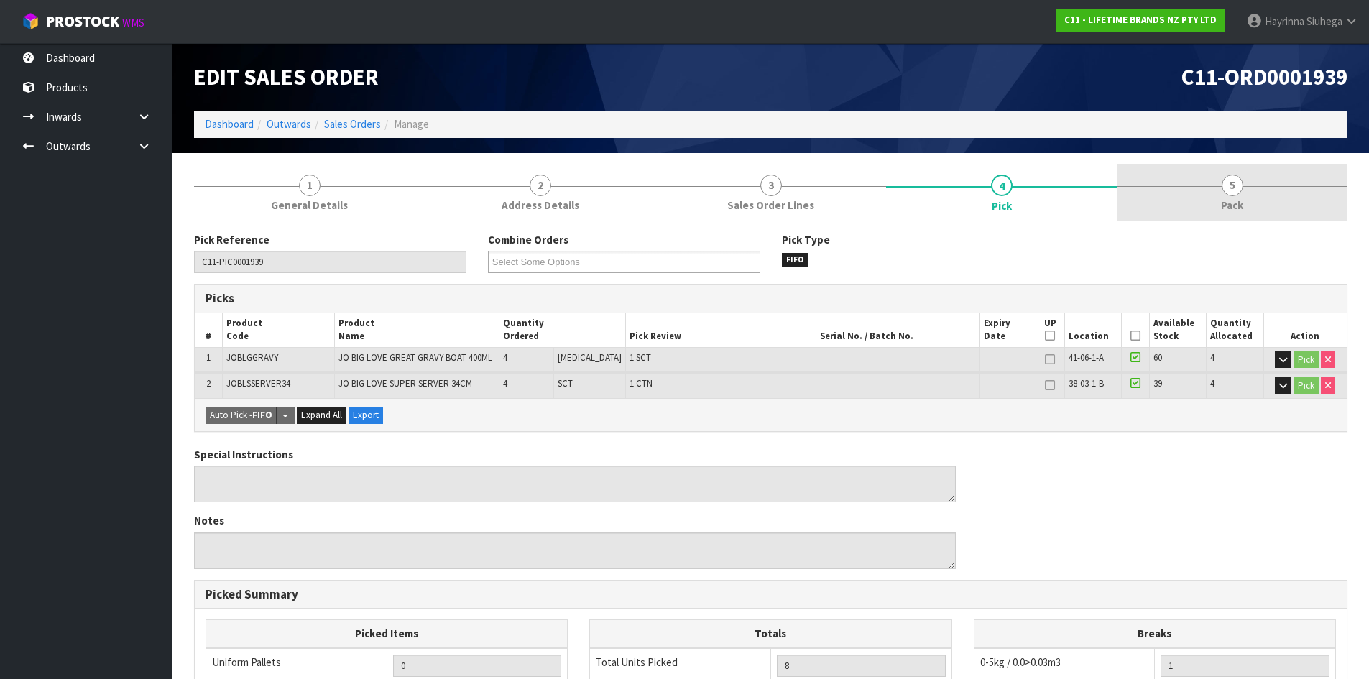
click at [1248, 202] on link "5 Pack" at bounding box center [1231, 192] width 231 height 57
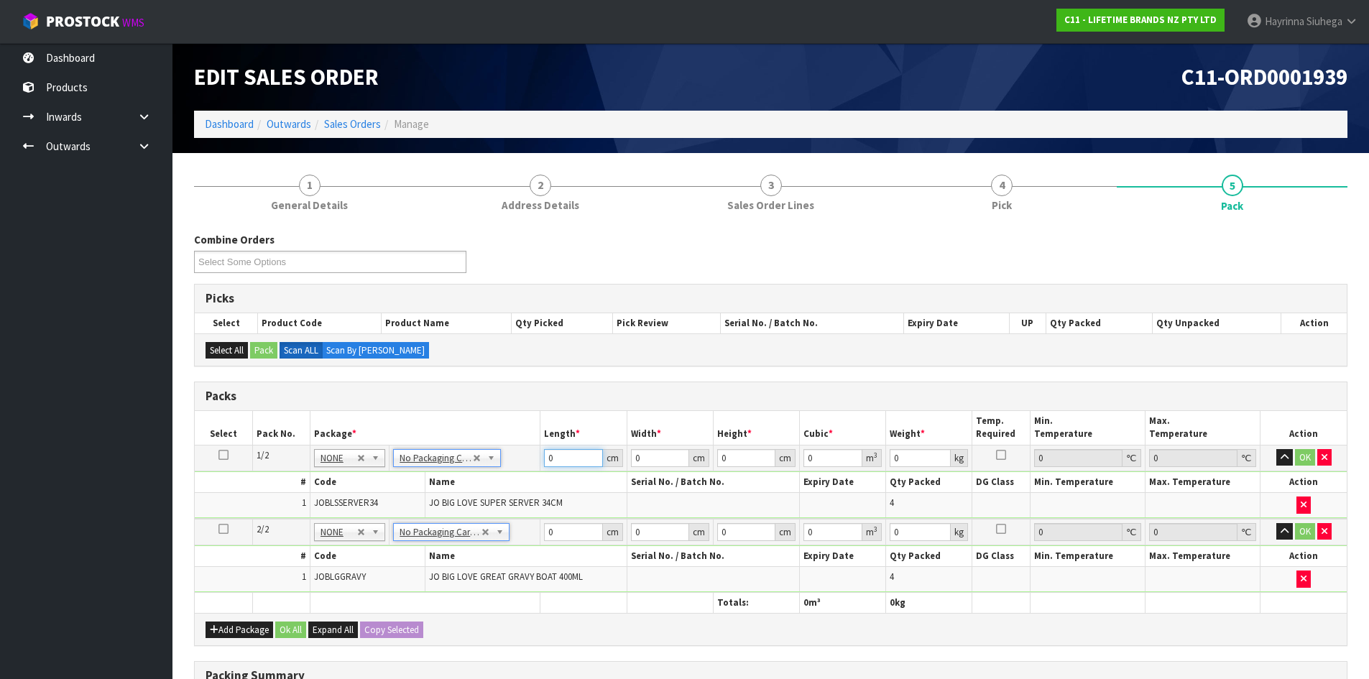
click at [548, 466] on input "0" at bounding box center [573, 458] width 58 height 18
click button "OK" at bounding box center [1305, 457] width 20 height 17
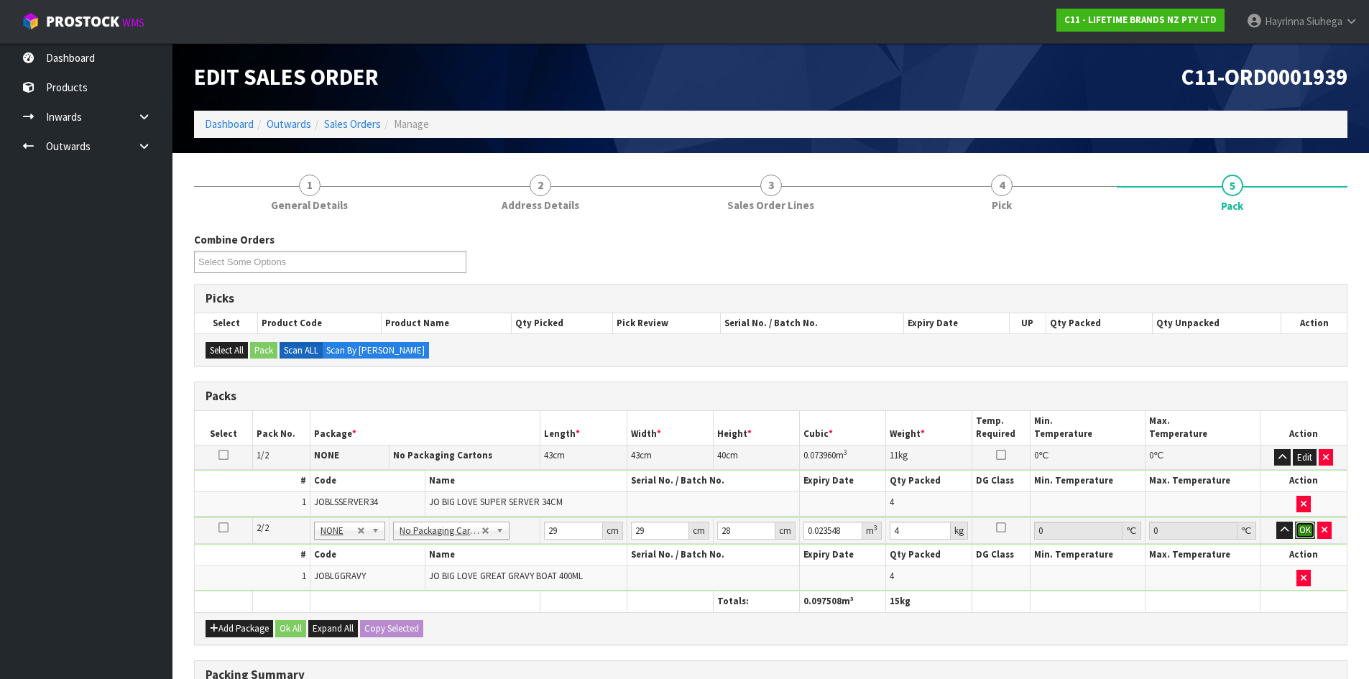
click button "OK" at bounding box center [1305, 530] width 20 height 17
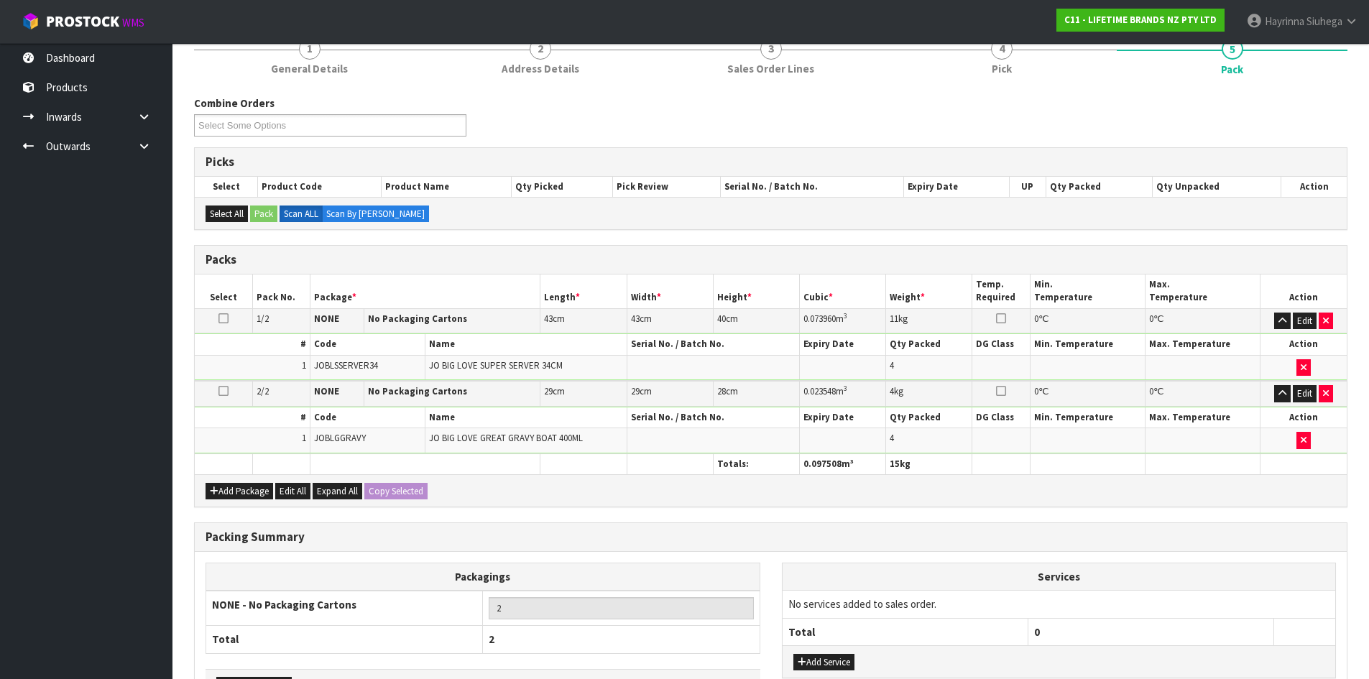
scroll to position [238, 0]
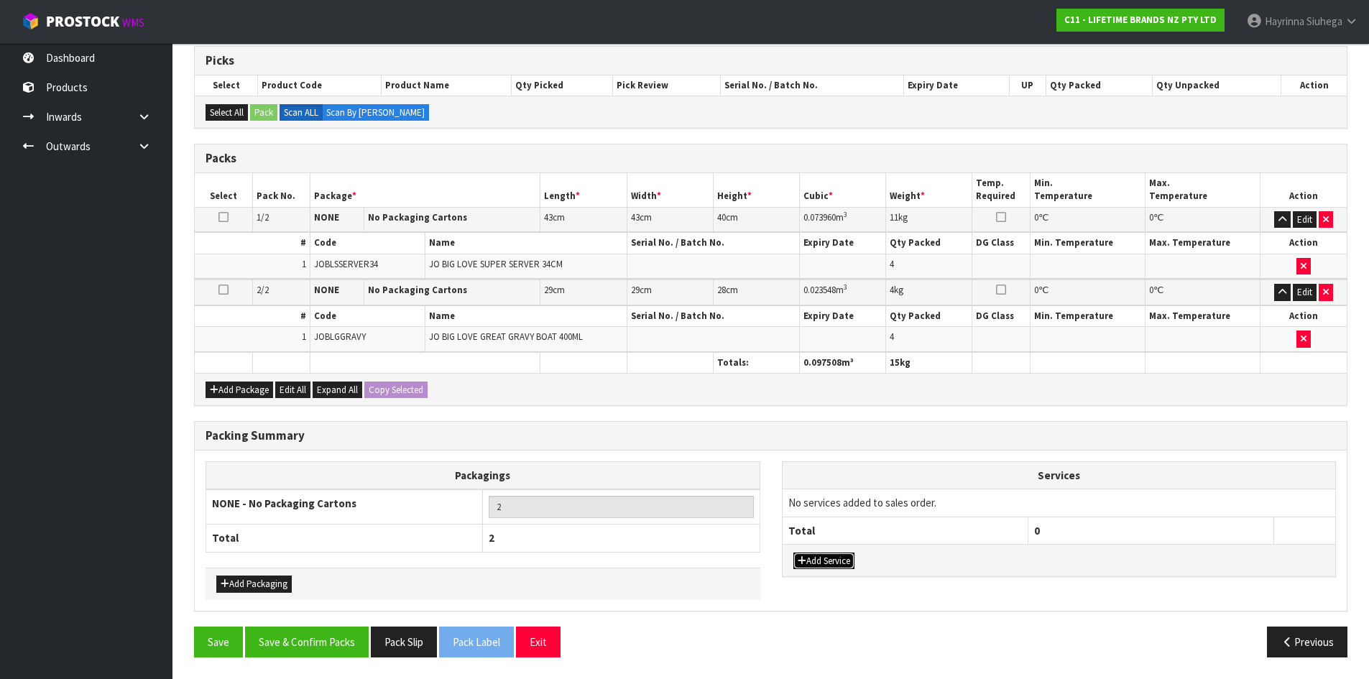
drag, startPoint x: 845, startPoint y: 563, endPoint x: 847, endPoint y: 534, distance: 29.5
click at [843, 563] on button "Add Service" at bounding box center [823, 560] width 61 height 17
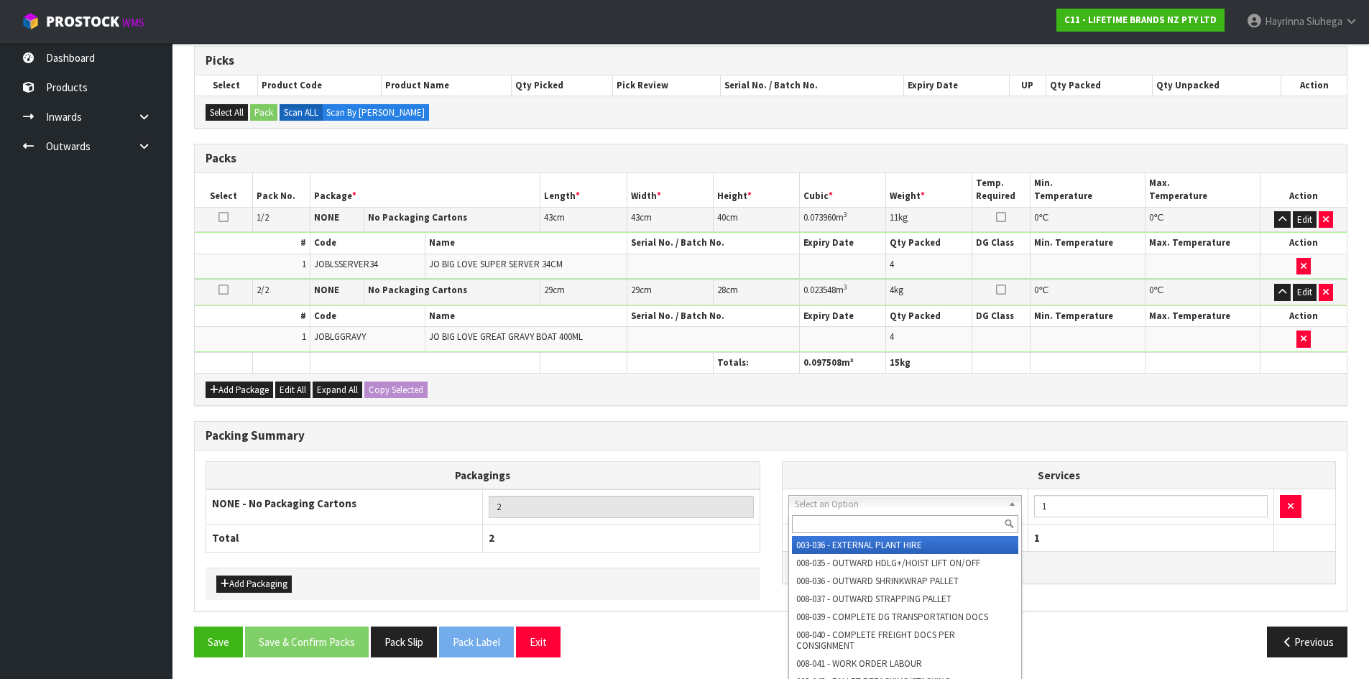
click at [841, 525] on input "text" at bounding box center [905, 524] width 227 height 18
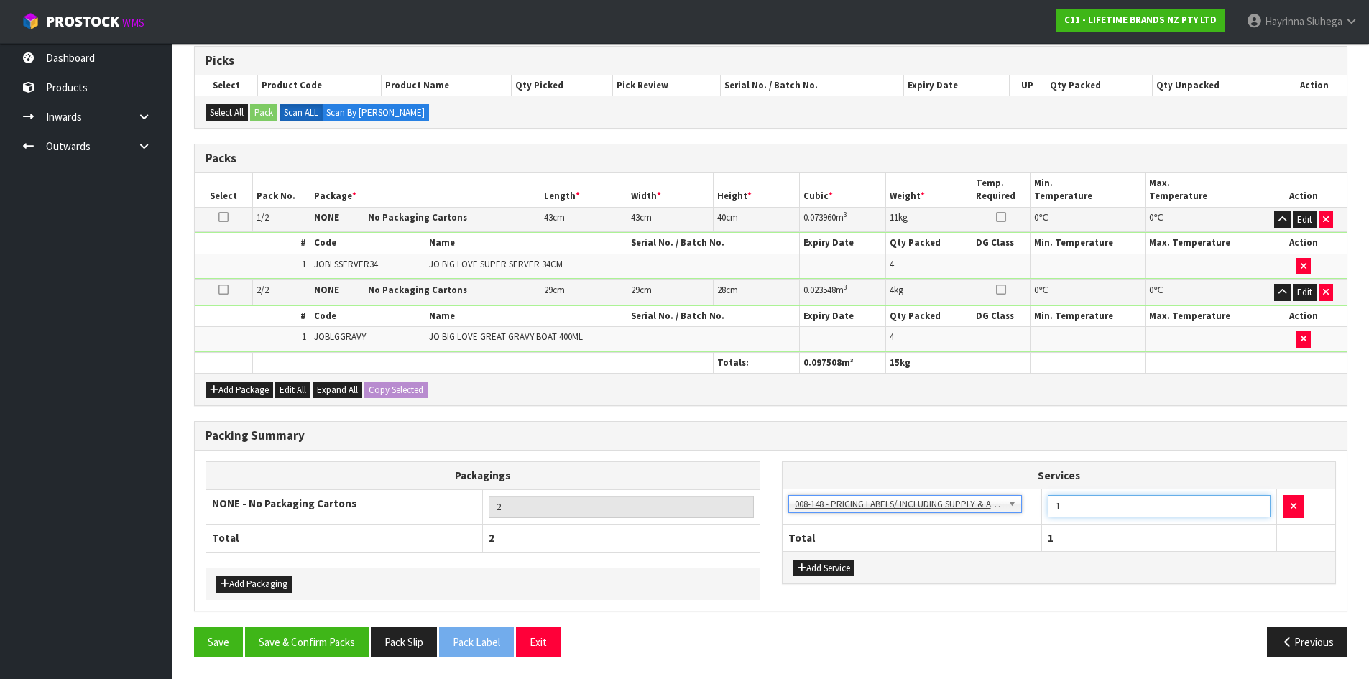
drag, startPoint x: 1057, startPoint y: 505, endPoint x: 1024, endPoint y: 514, distance: 34.2
click at [1042, 511] on td "1" at bounding box center [1159, 506] width 235 height 35
drag, startPoint x: 1073, startPoint y: 511, endPoint x: 999, endPoint y: 514, distance: 74.0
click at [1000, 514] on tr "003-036 - EXTERNAL PLANT HIRE 008-035 - OUTWARD HDLG+/HOIST LIFT ON/OFF 008-036…" at bounding box center [1058, 506] width 553 height 35
click at [307, 638] on button "Save & Confirm Packs" at bounding box center [307, 641] width 124 height 31
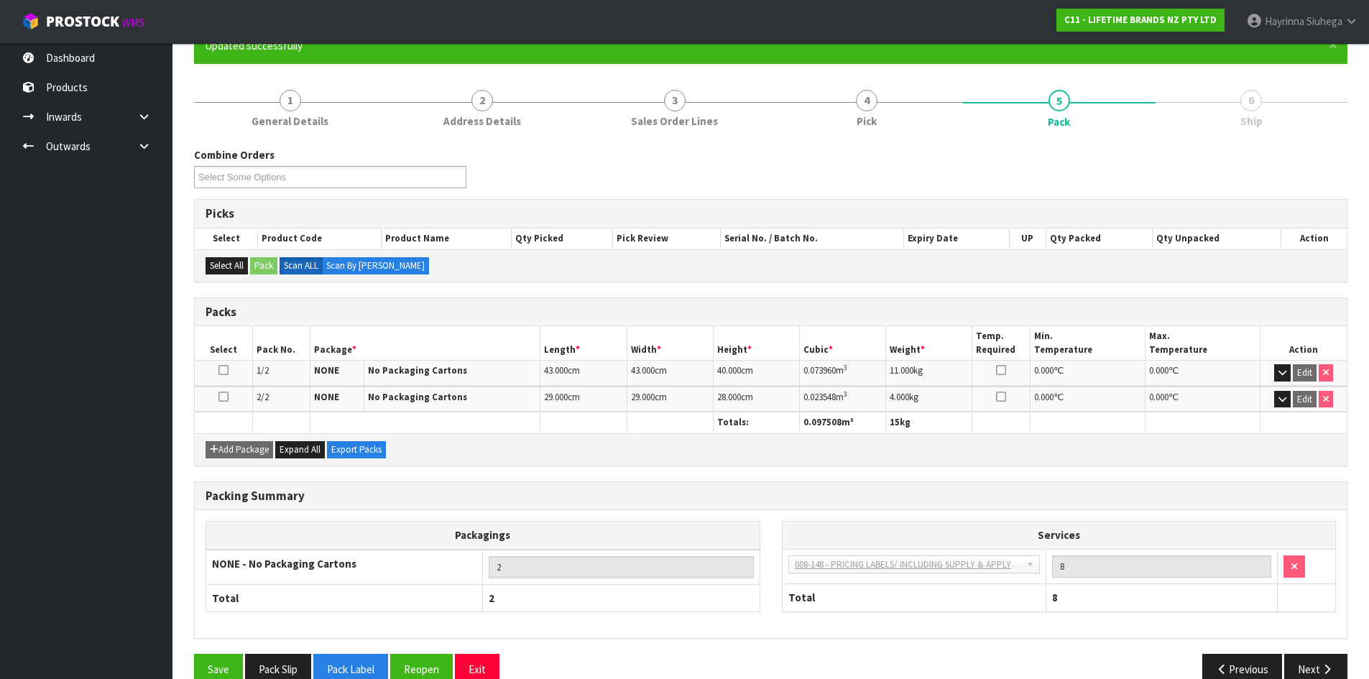
scroll to position [165, 0]
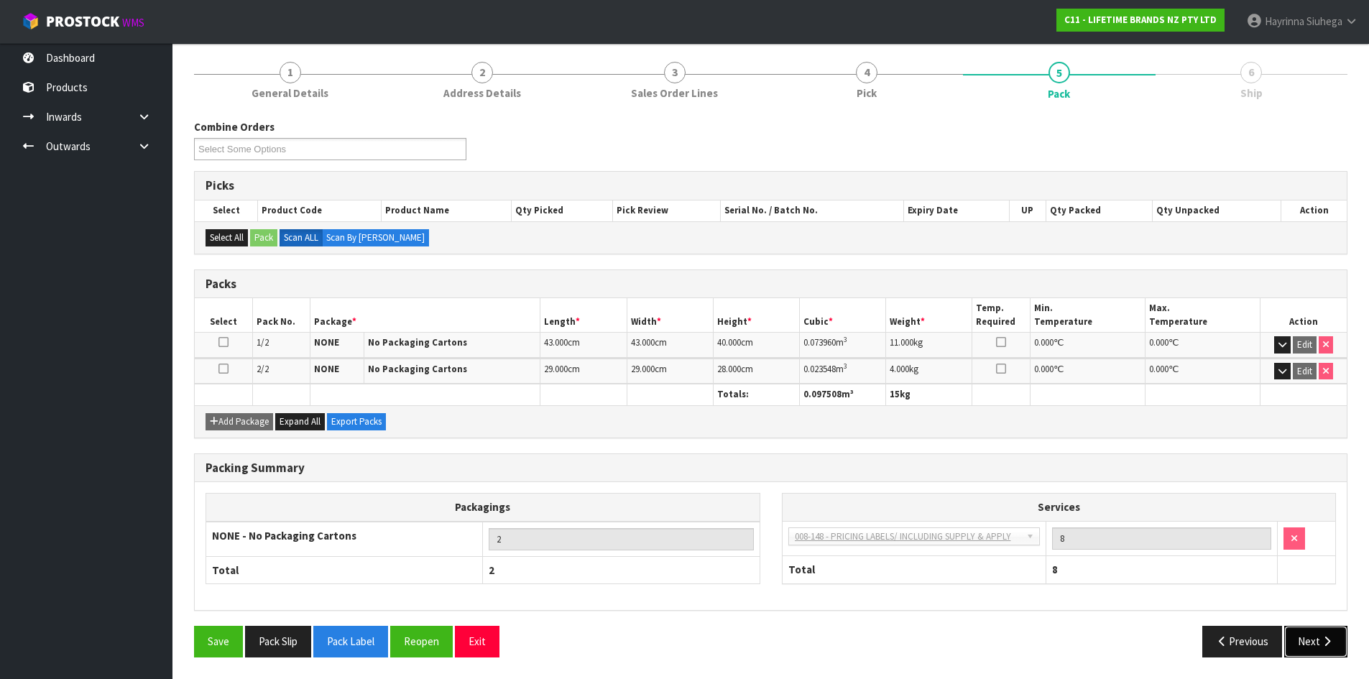
click at [1332, 645] on icon "button" at bounding box center [1327, 641] width 14 height 11
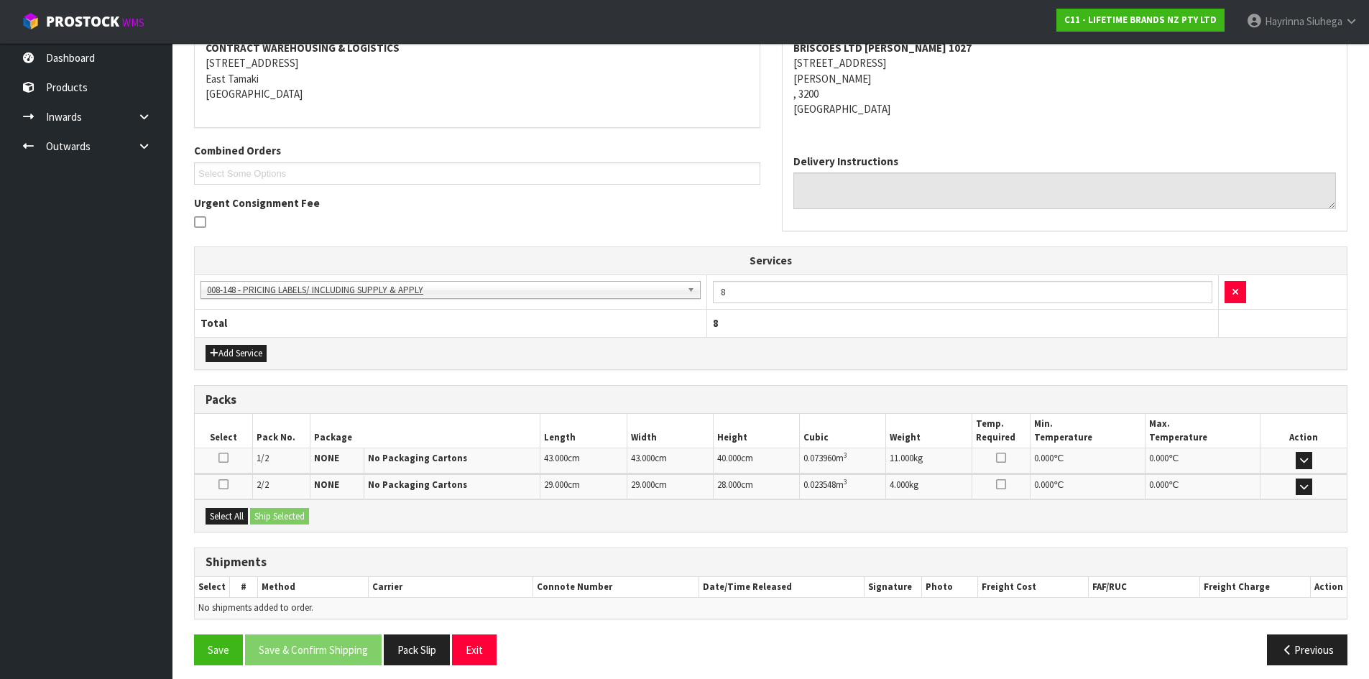
scroll to position [292, 0]
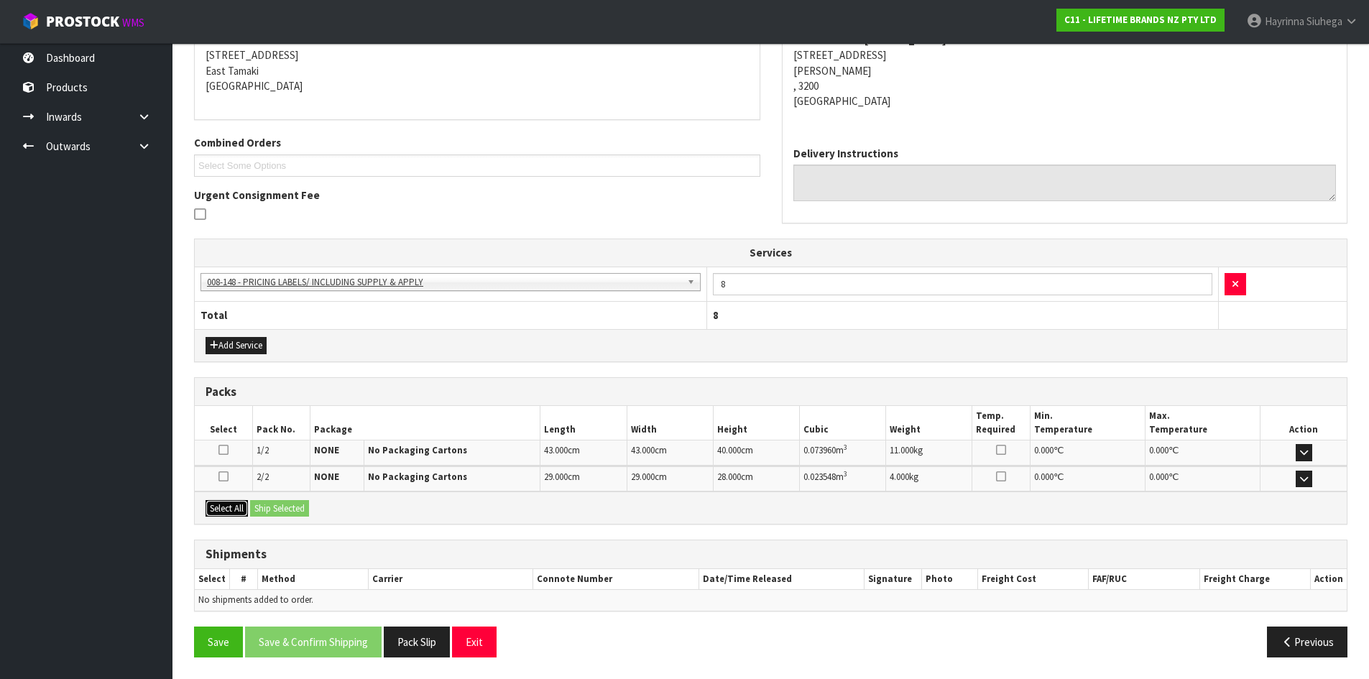
click at [235, 515] on button "Select All" at bounding box center [226, 508] width 42 height 17
drag, startPoint x: 272, startPoint y: 509, endPoint x: 277, endPoint y: 519, distance: 11.2
click at [272, 509] on button "Ship Selected" at bounding box center [279, 508] width 59 height 17
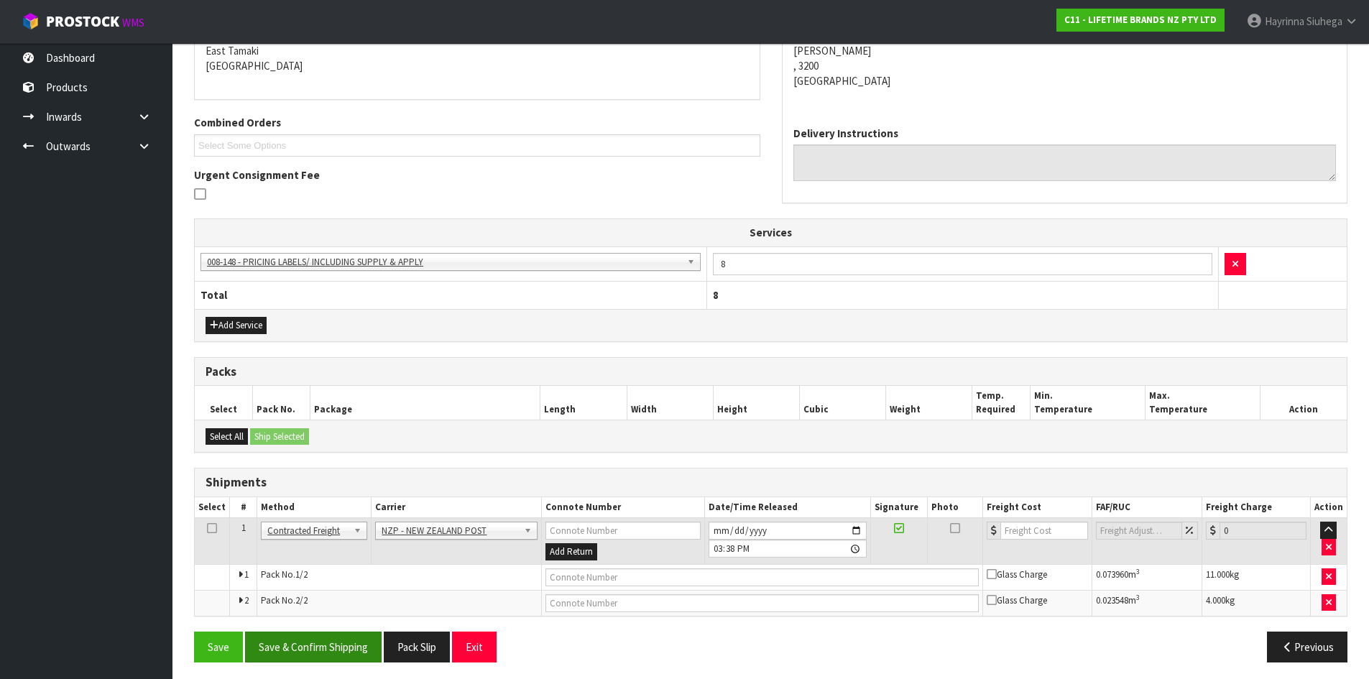
scroll to position [317, 0]
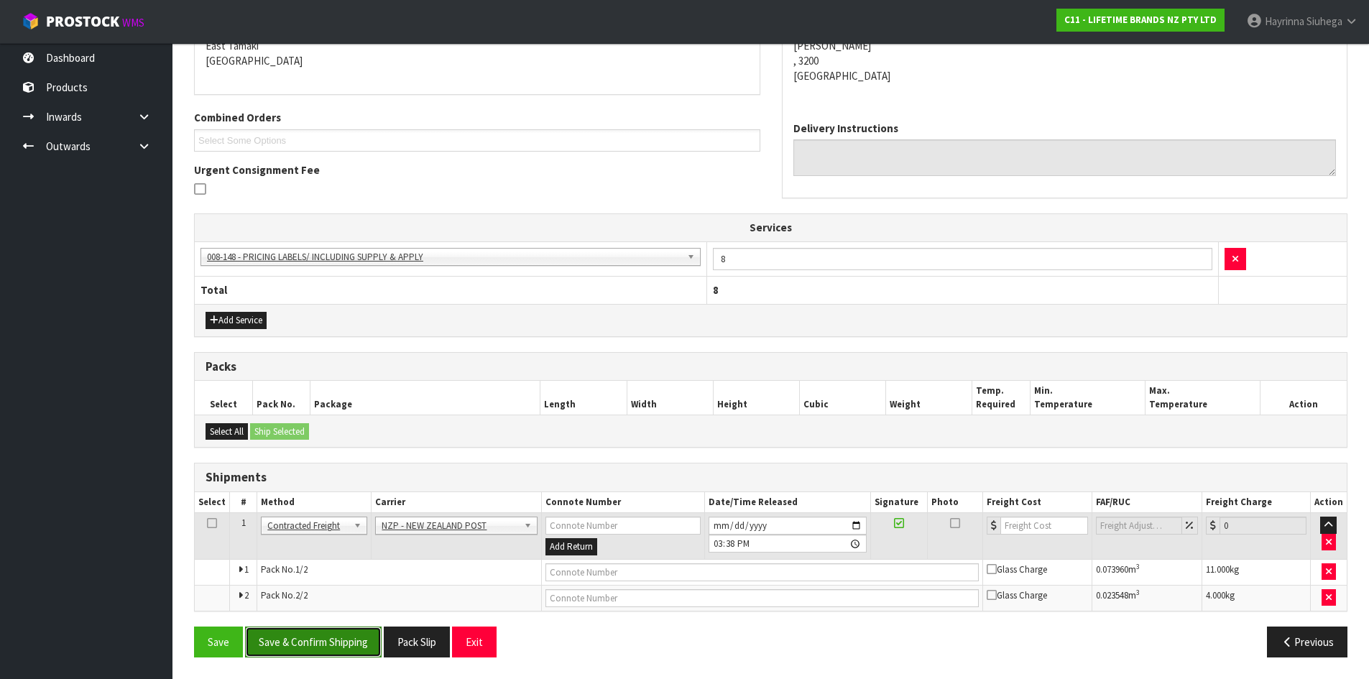
click at [323, 643] on button "Save & Confirm Shipping" at bounding box center [313, 641] width 136 height 31
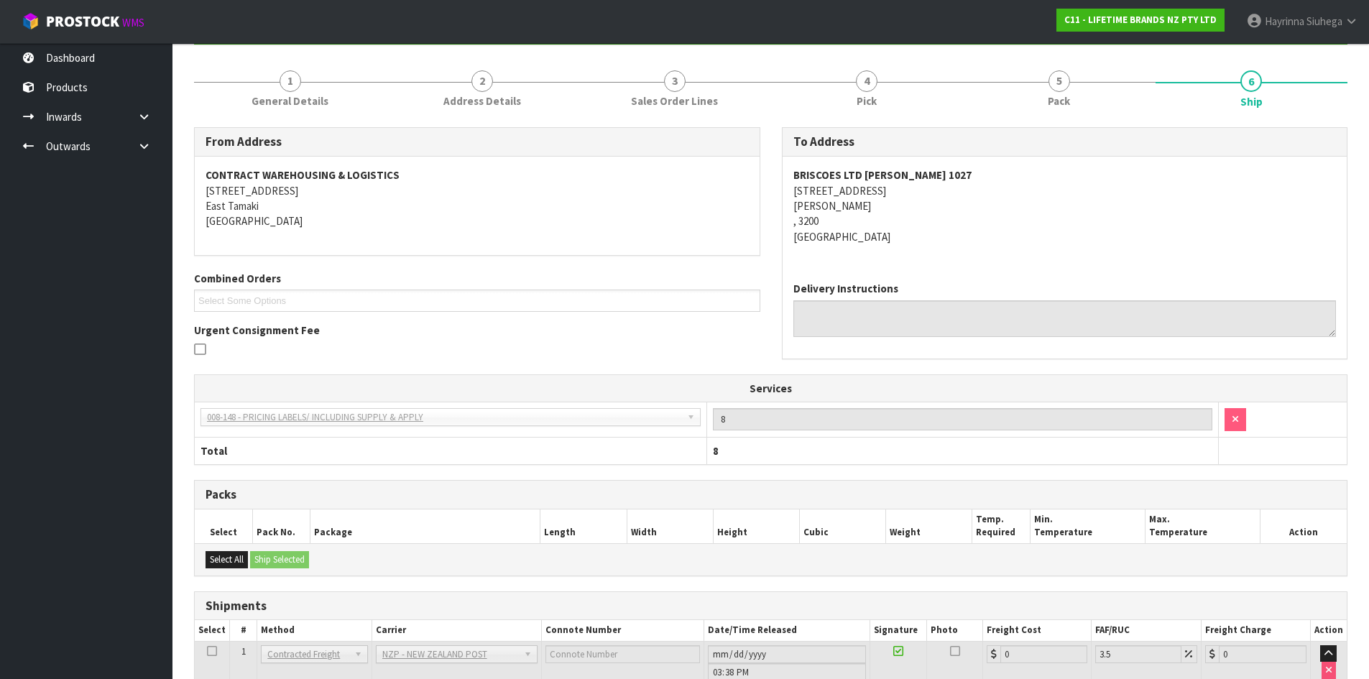
scroll to position [295, 0]
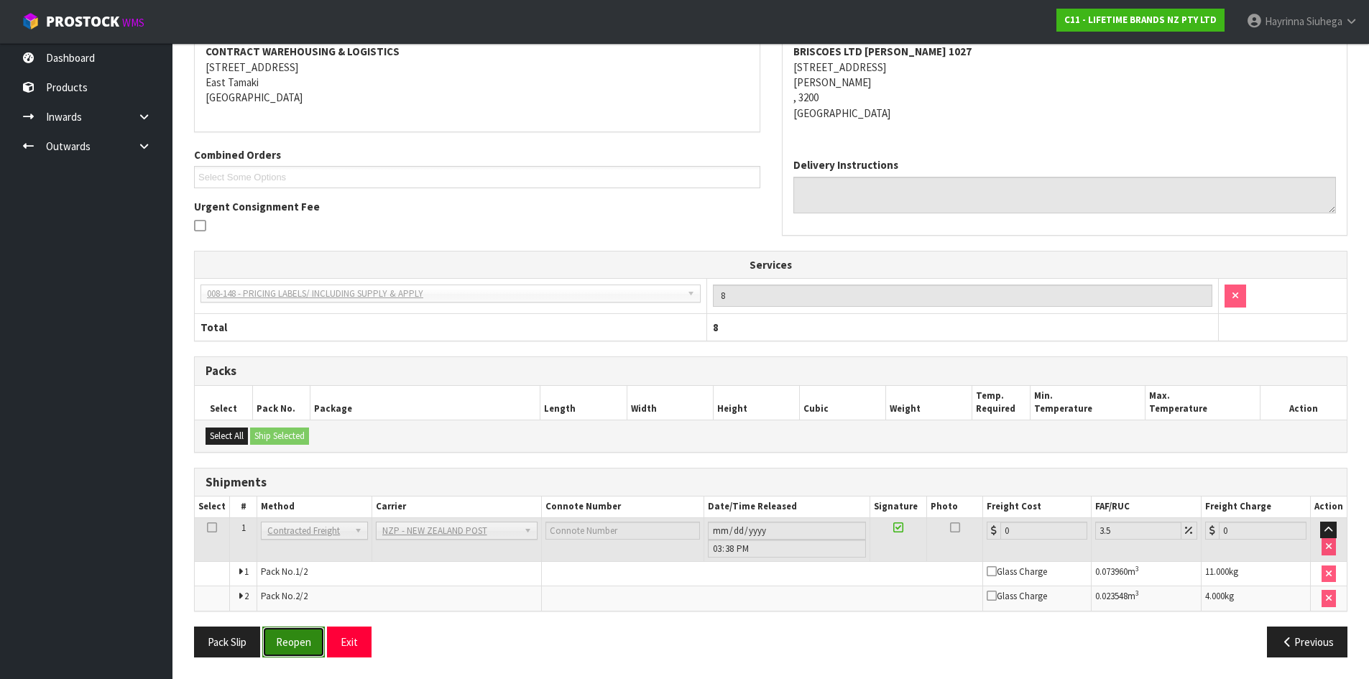
click at [300, 642] on button "Reopen" at bounding box center [293, 641] width 63 height 31
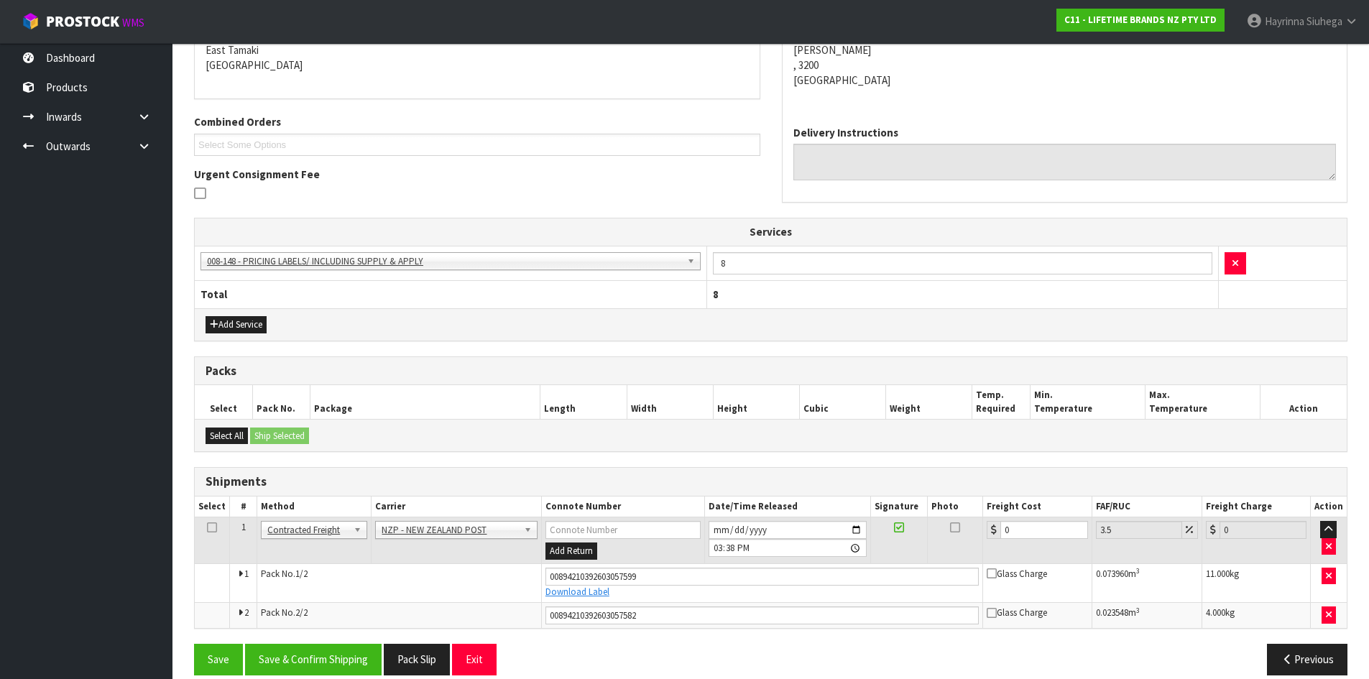
scroll to position [330, 0]
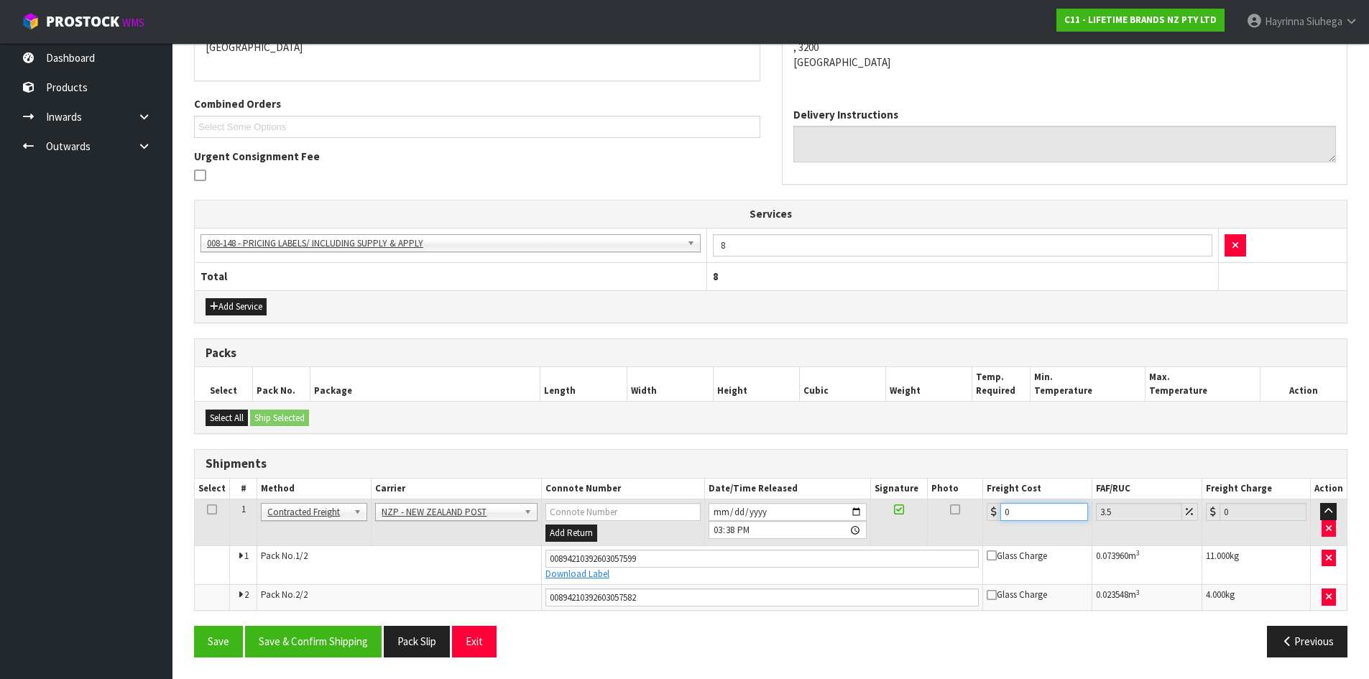
drag, startPoint x: 1031, startPoint y: 516, endPoint x: 930, endPoint y: 518, distance: 100.6
click at [930, 518] on tr "1 Client Local Pickup Customer Local Pickup Company Freight Contracted Freight …" at bounding box center [771, 522] width 1152 height 47
click at [194, 626] on button "Save" at bounding box center [218, 641] width 49 height 31
click at [344, 629] on button "Save & Confirm Shipping" at bounding box center [313, 641] width 136 height 31
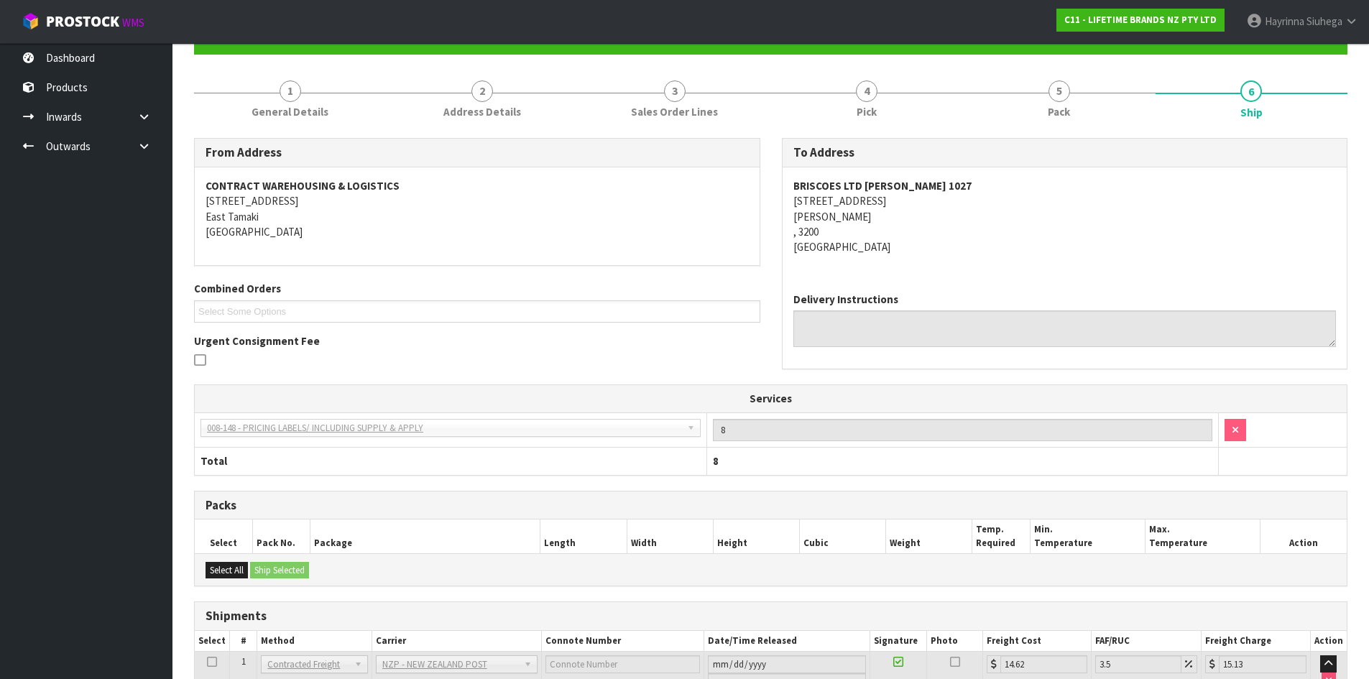
scroll to position [0, 0]
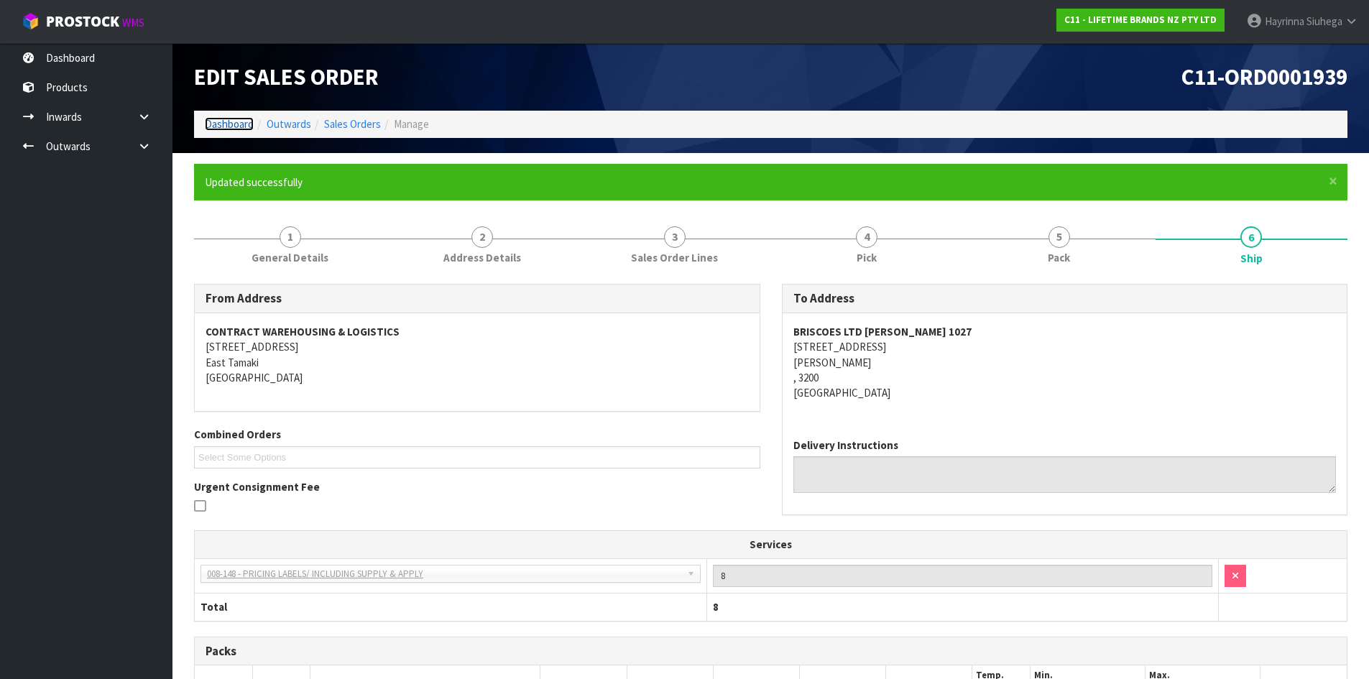
click at [211, 128] on link "Dashboard" at bounding box center [229, 124] width 49 height 14
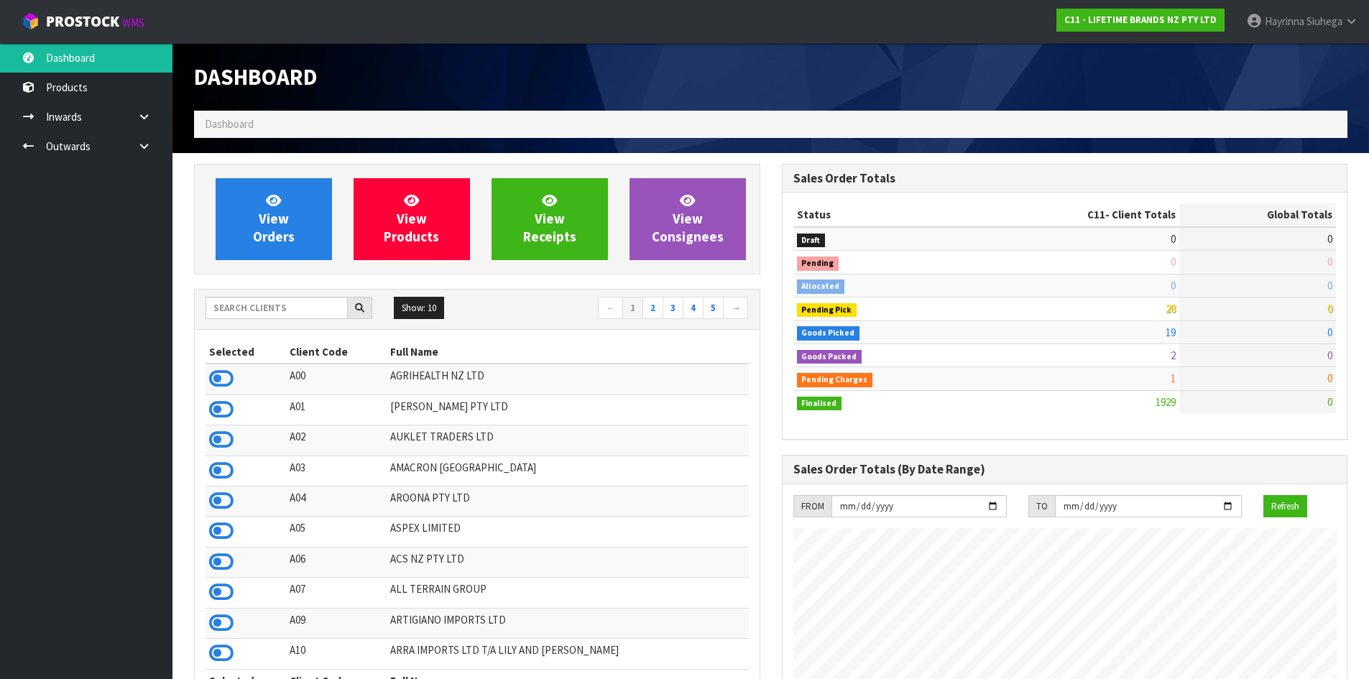
scroll to position [1088, 587]
click at [268, 186] on link "View Orders" at bounding box center [274, 219] width 116 height 82
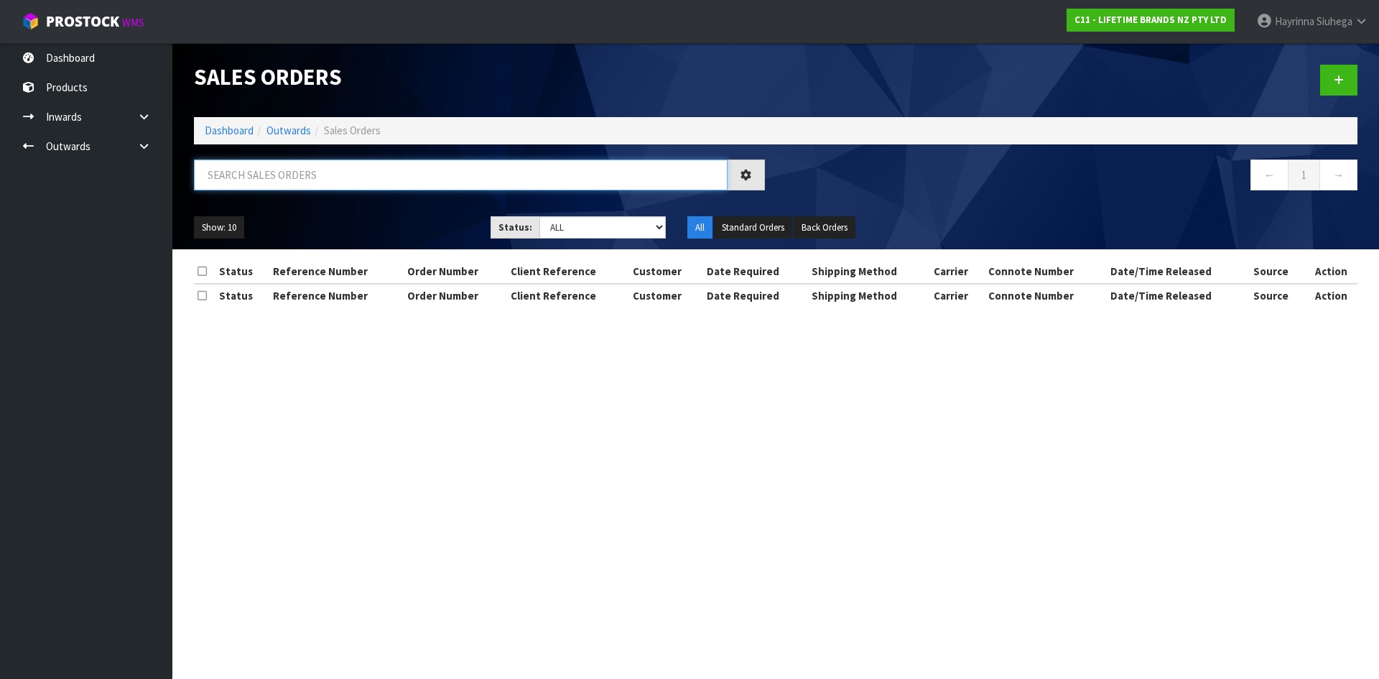
click at [294, 184] on input "text" at bounding box center [461, 174] width 534 height 31
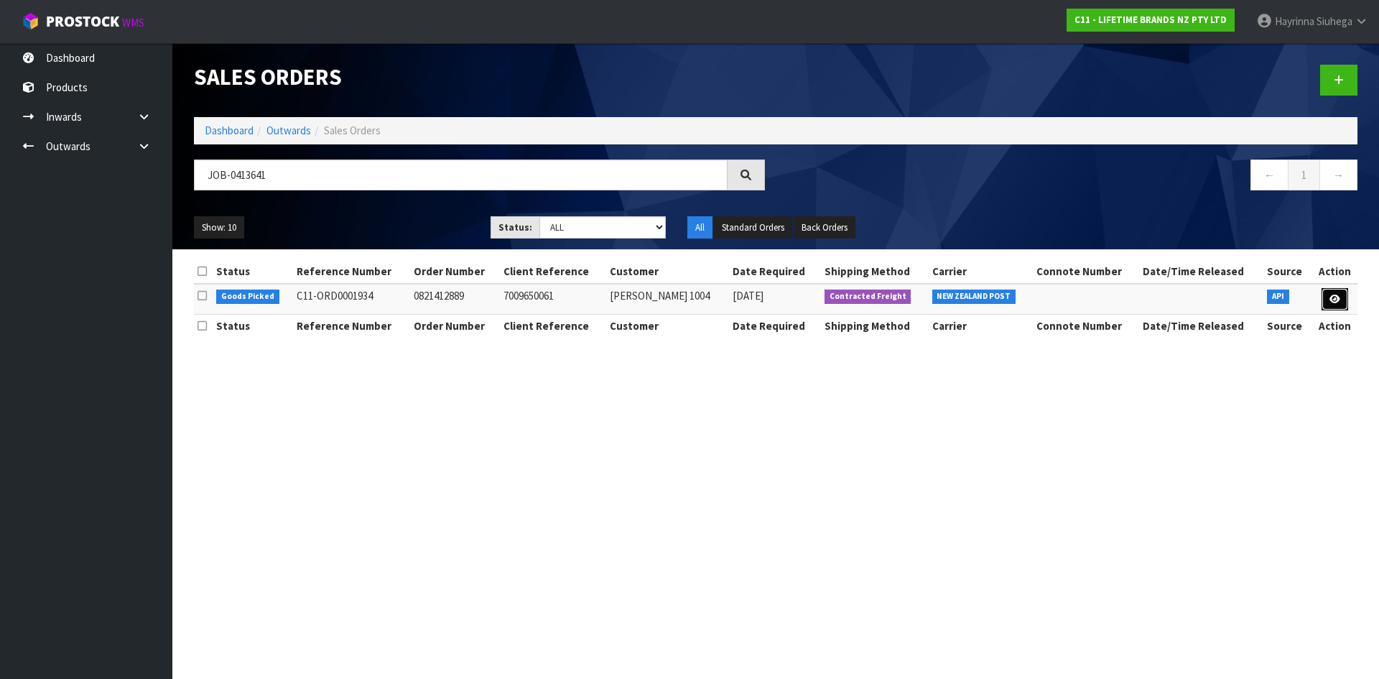
click at [1339, 297] on icon at bounding box center [1335, 299] width 11 height 9
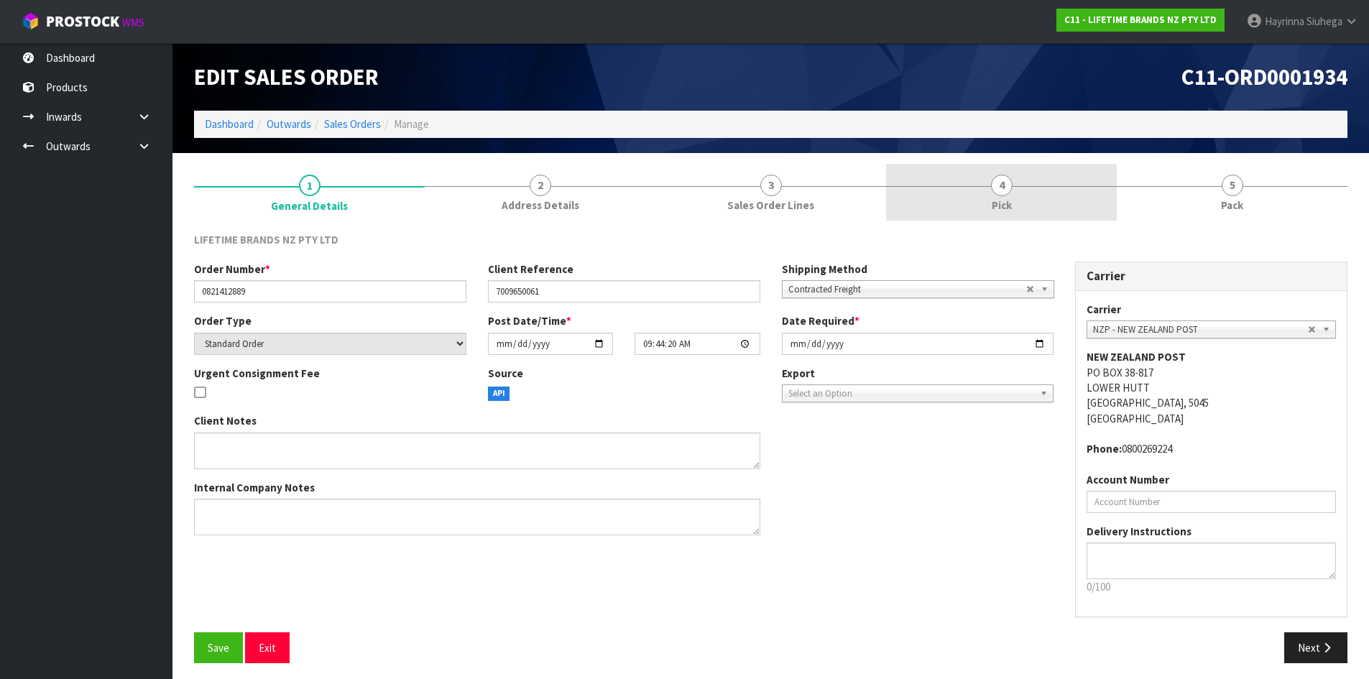
click at [1121, 198] on link "5 Pack" at bounding box center [1231, 192] width 231 height 57
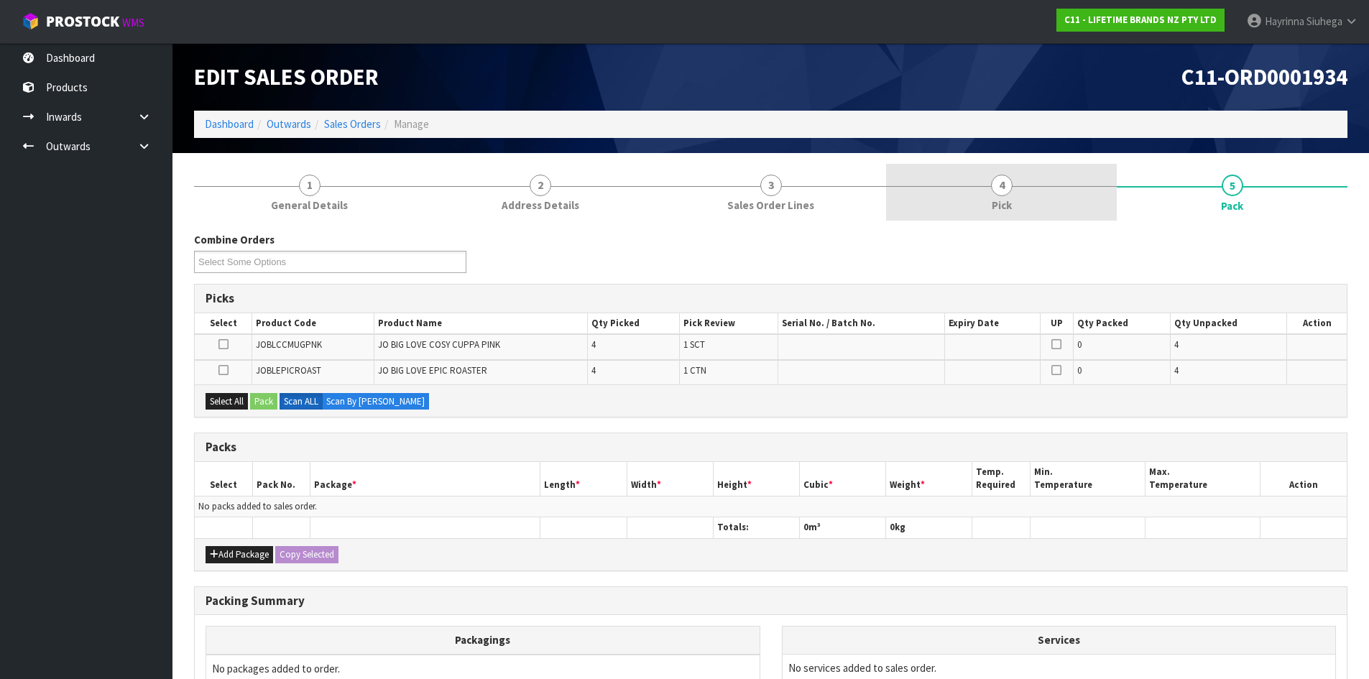
click at [1028, 188] on link "4 Pick" at bounding box center [1001, 192] width 231 height 57
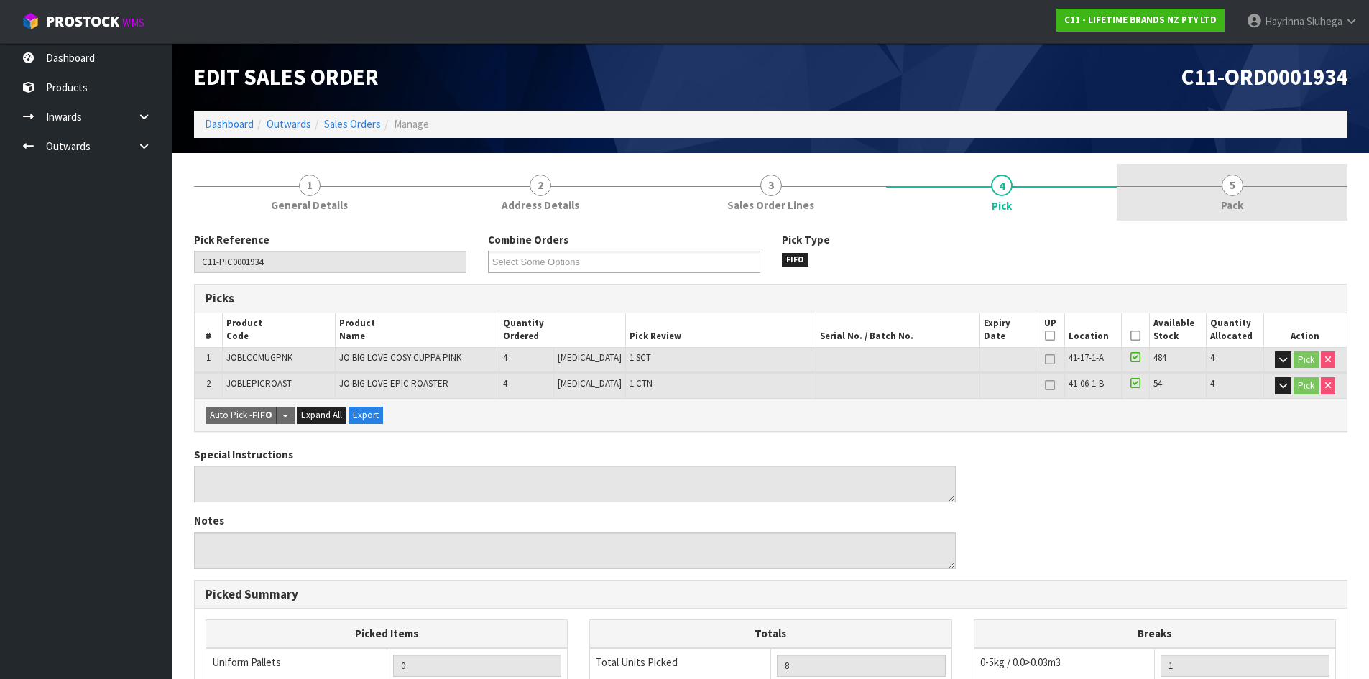
click at [1200, 197] on link "5 Pack" at bounding box center [1231, 192] width 231 height 57
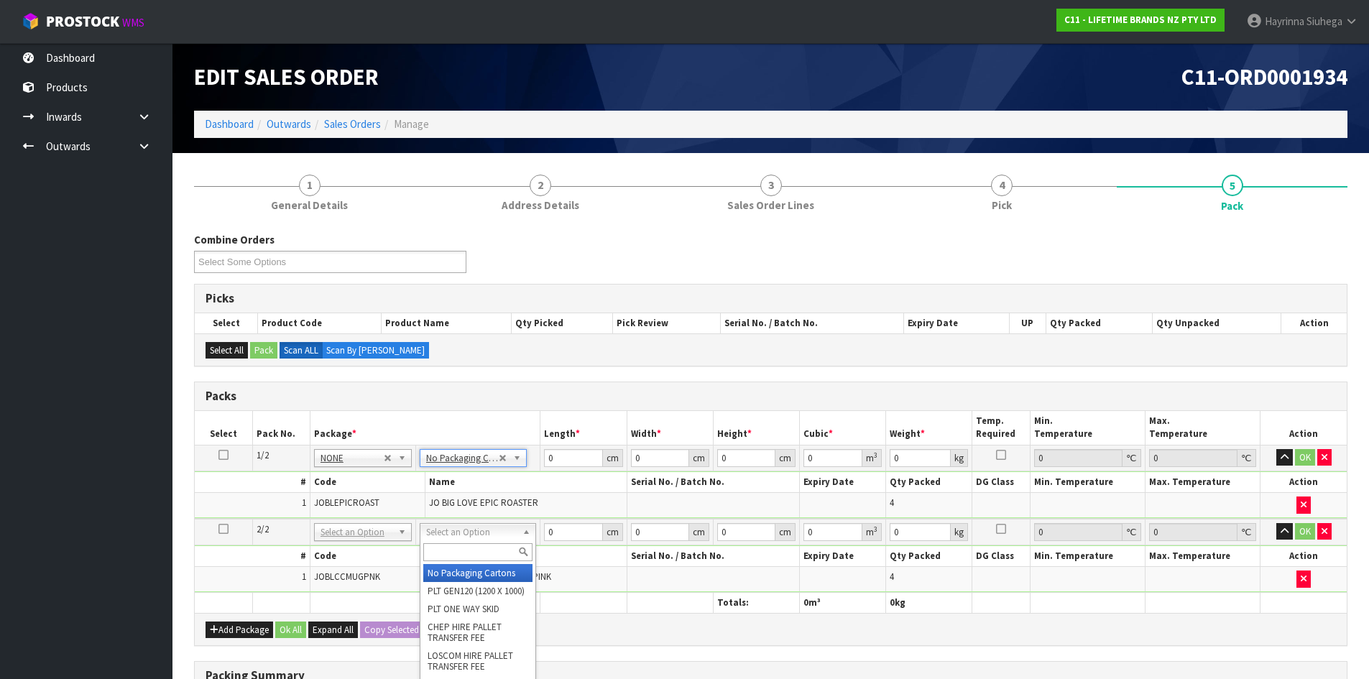
drag, startPoint x: 476, startPoint y: 533, endPoint x: 467, endPoint y: 555, distance: 24.1
drag, startPoint x: 449, startPoint y: 571, endPoint x: 448, endPoint y: 563, distance: 8.7
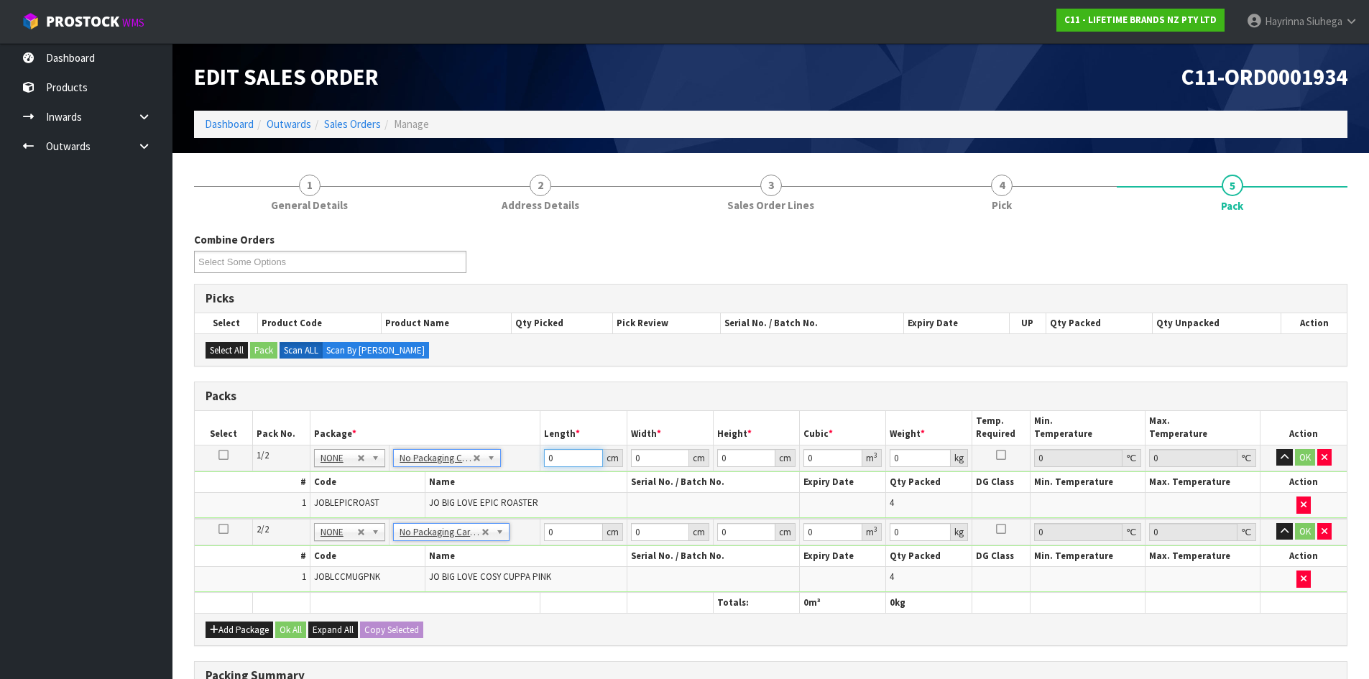
click at [549, 457] on input "0" at bounding box center [573, 458] width 58 height 18
click at [550, 456] on input "0" at bounding box center [573, 458] width 58 height 18
click button "OK" at bounding box center [1305, 457] width 20 height 17
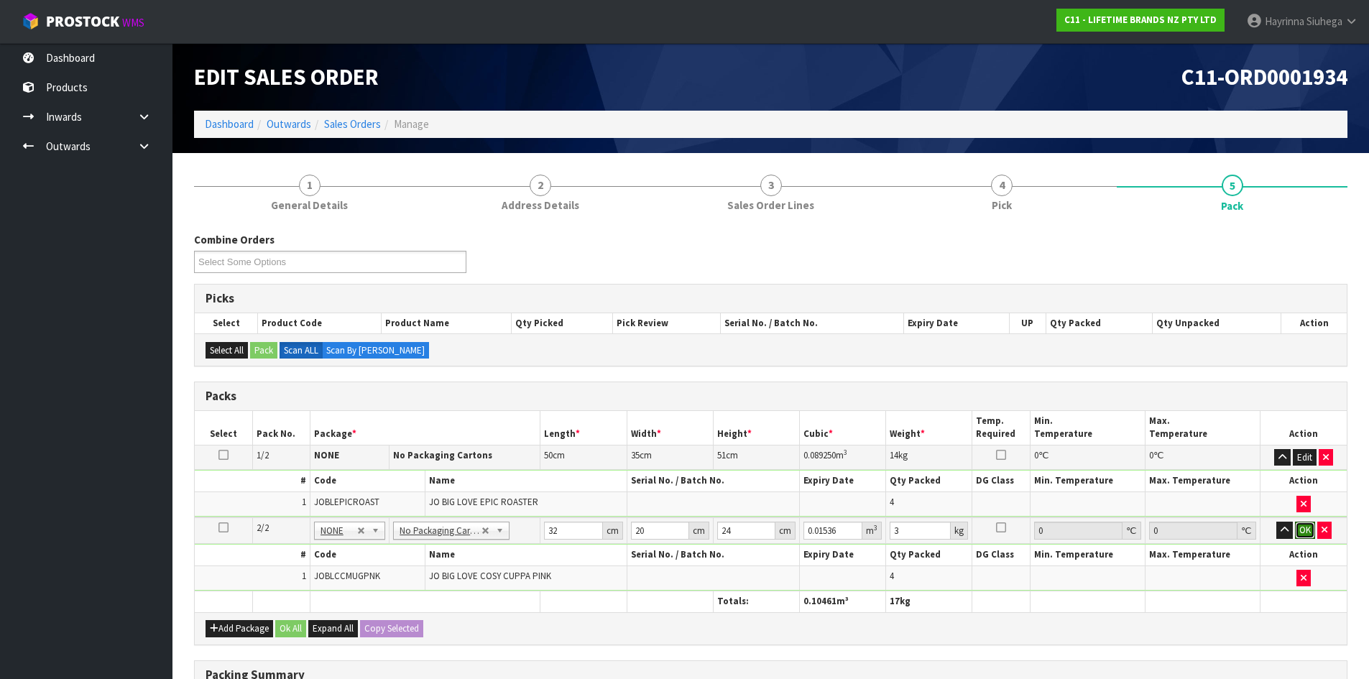
click button "OK" at bounding box center [1305, 530] width 20 height 17
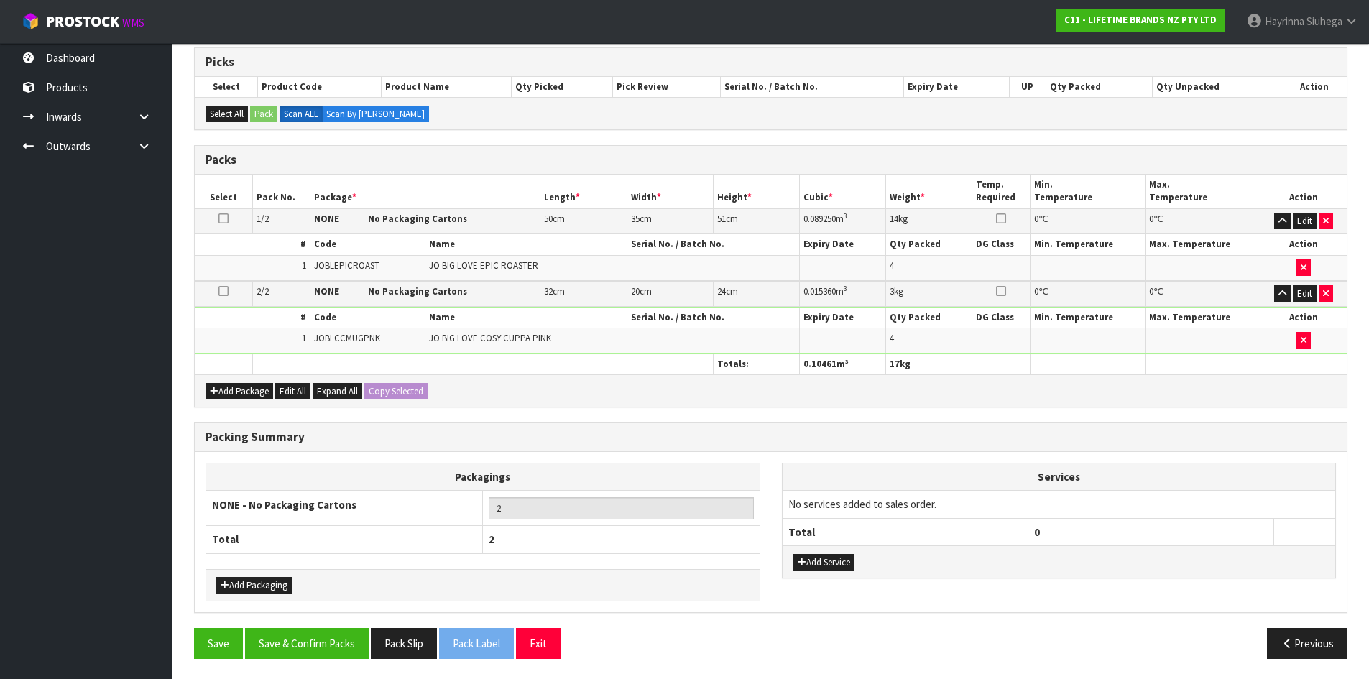
scroll to position [238, 0]
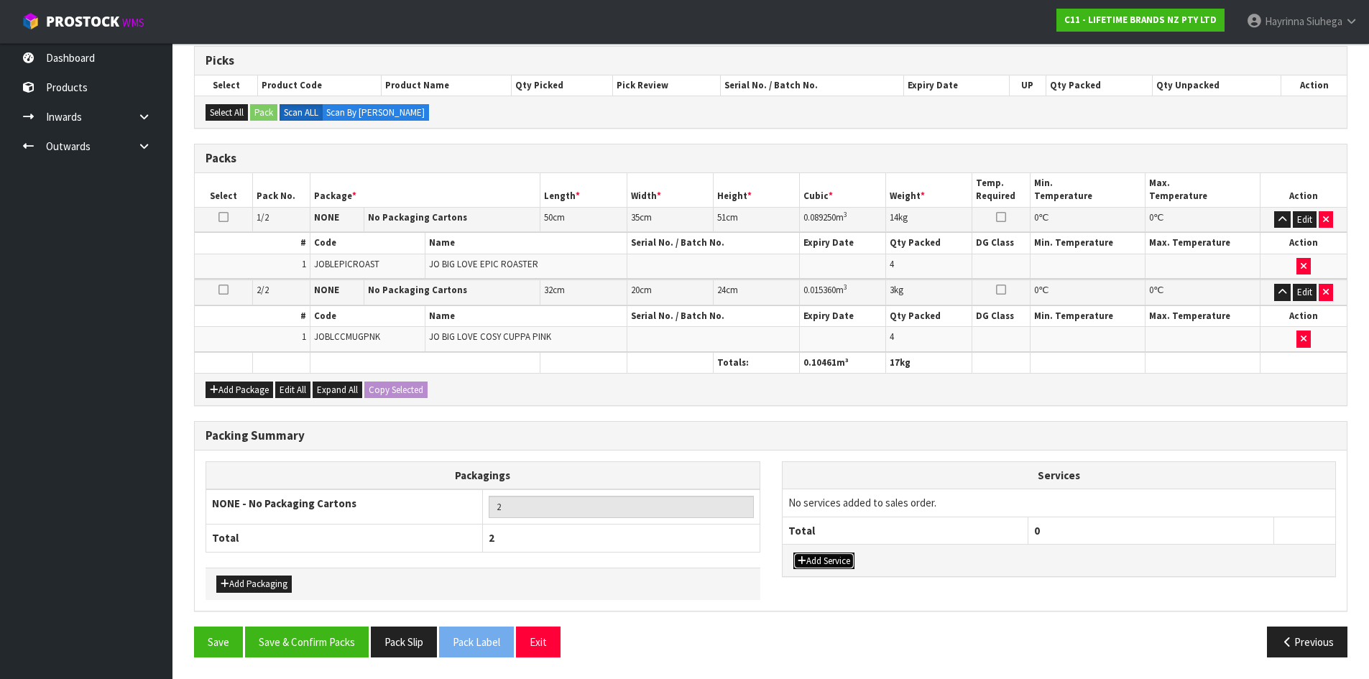
click at [815, 556] on button "Add Service" at bounding box center [823, 560] width 61 height 17
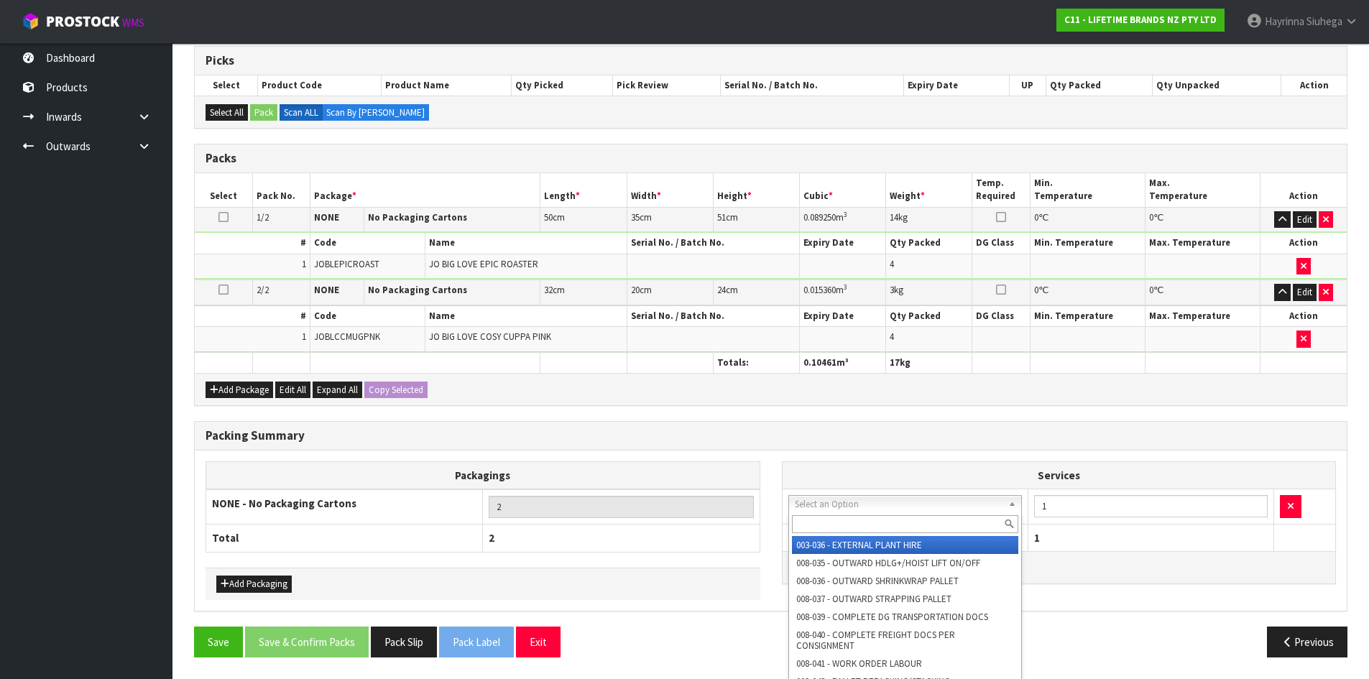
click at [843, 520] on input "text" at bounding box center [905, 524] width 227 height 18
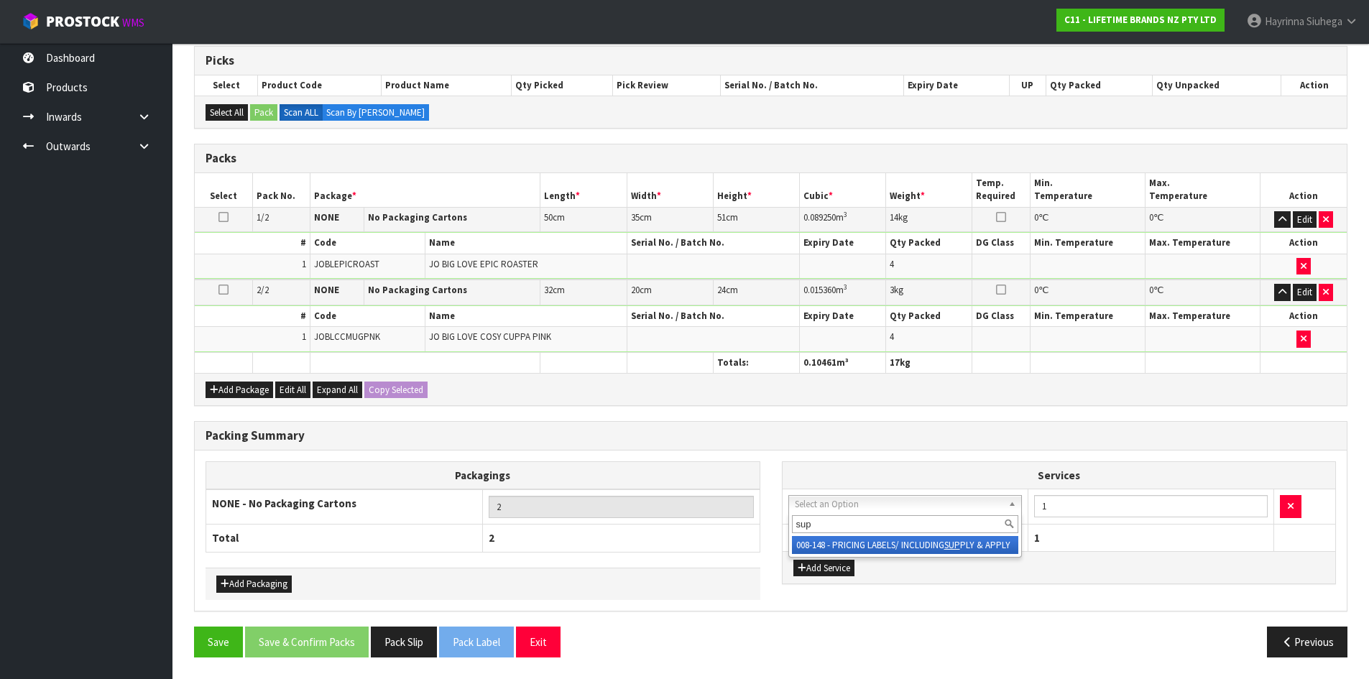
drag, startPoint x: 853, startPoint y: 541, endPoint x: 941, endPoint y: 539, distance: 87.7
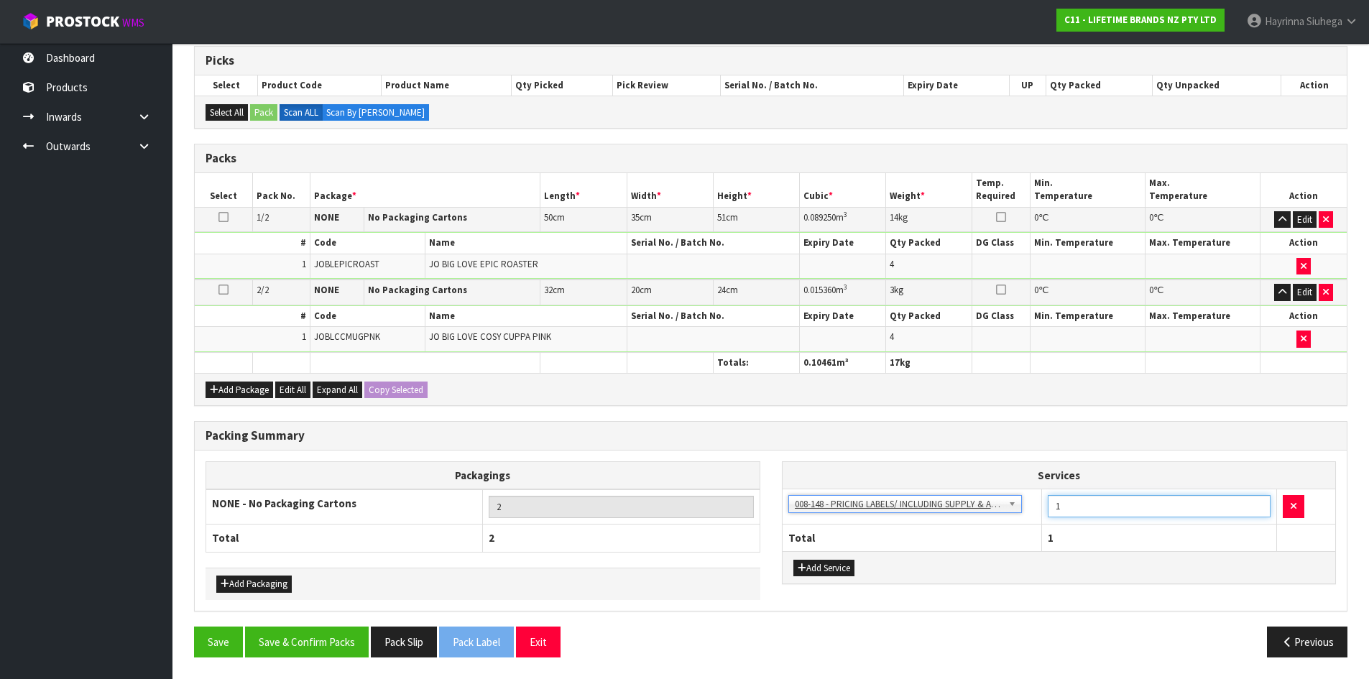
drag, startPoint x: 1073, startPoint y: 514, endPoint x: 882, endPoint y: 502, distance: 191.5
click at [892, 502] on tr "003-036 - EXTERNAL PLANT HIRE 008-035 - OUTWARD HDLG+/HOIST LIFT ON/OFF 008-036…" at bounding box center [1058, 506] width 553 height 35
click at [323, 636] on button "Save & Confirm Packs" at bounding box center [307, 641] width 124 height 31
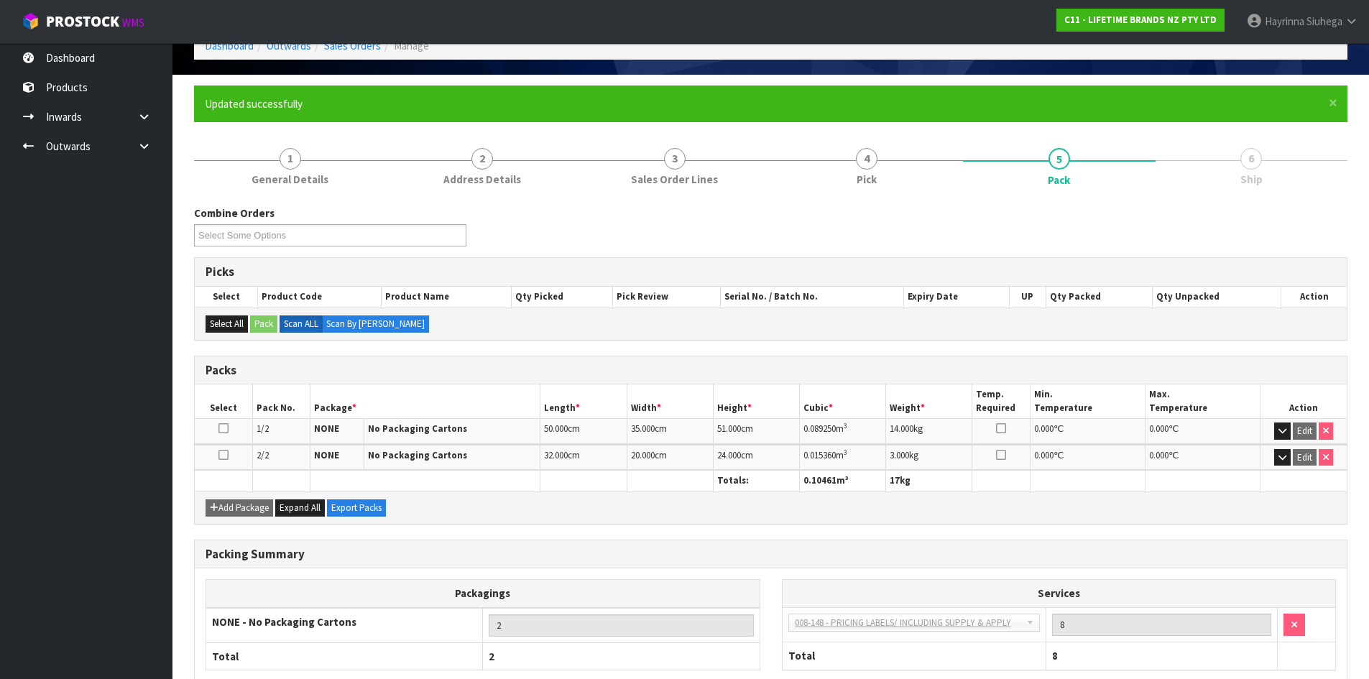
scroll to position [165, 0]
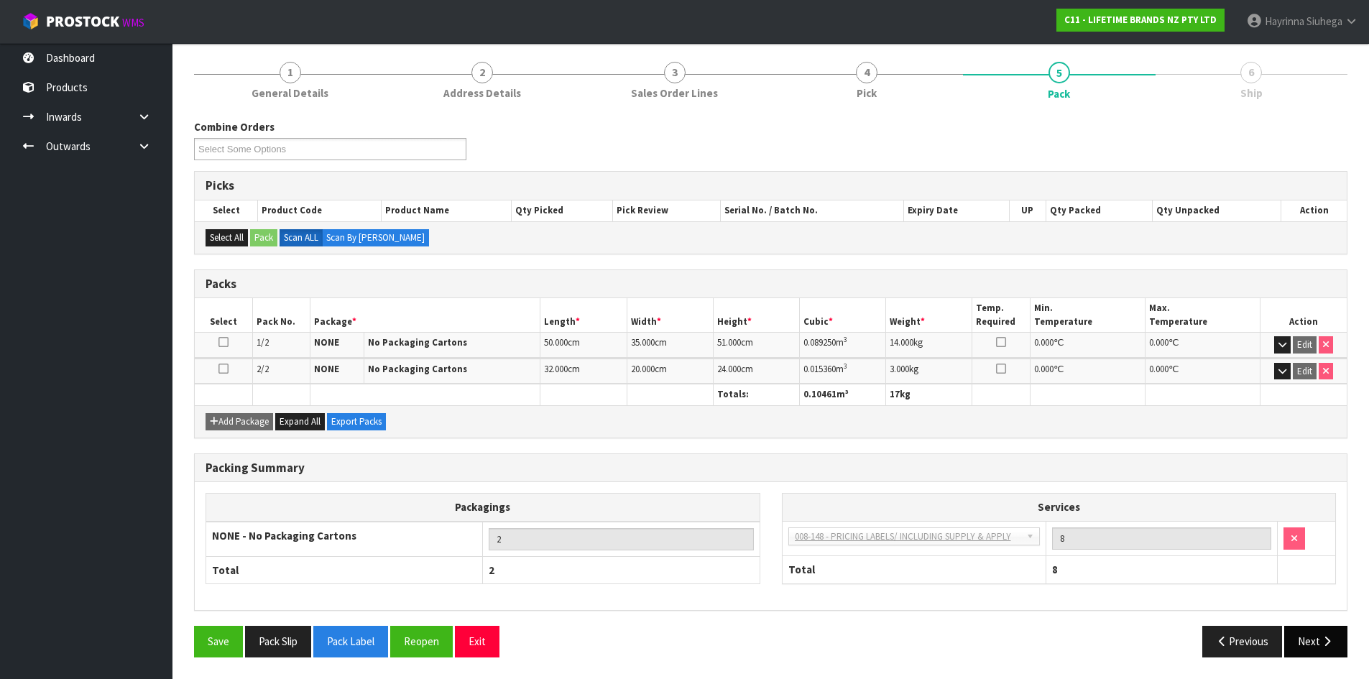
click at [1314, 627] on button "Next" at bounding box center [1315, 641] width 63 height 31
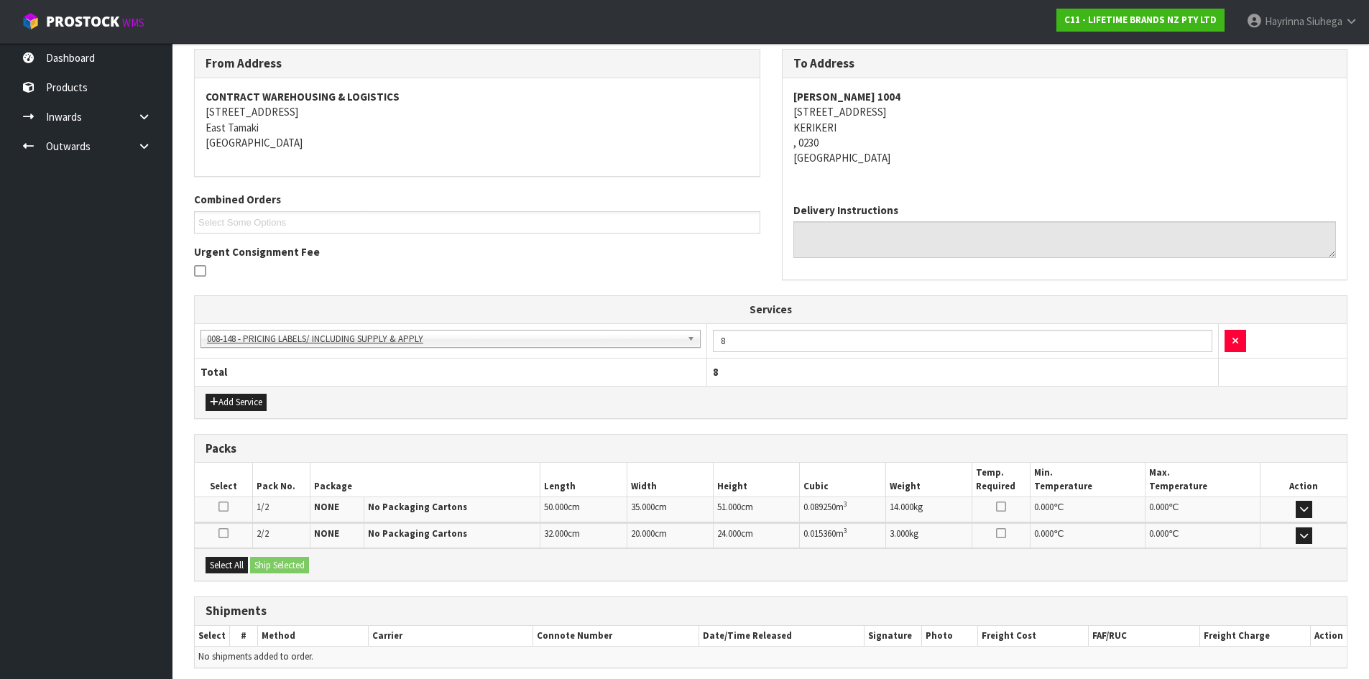
scroll to position [292, 0]
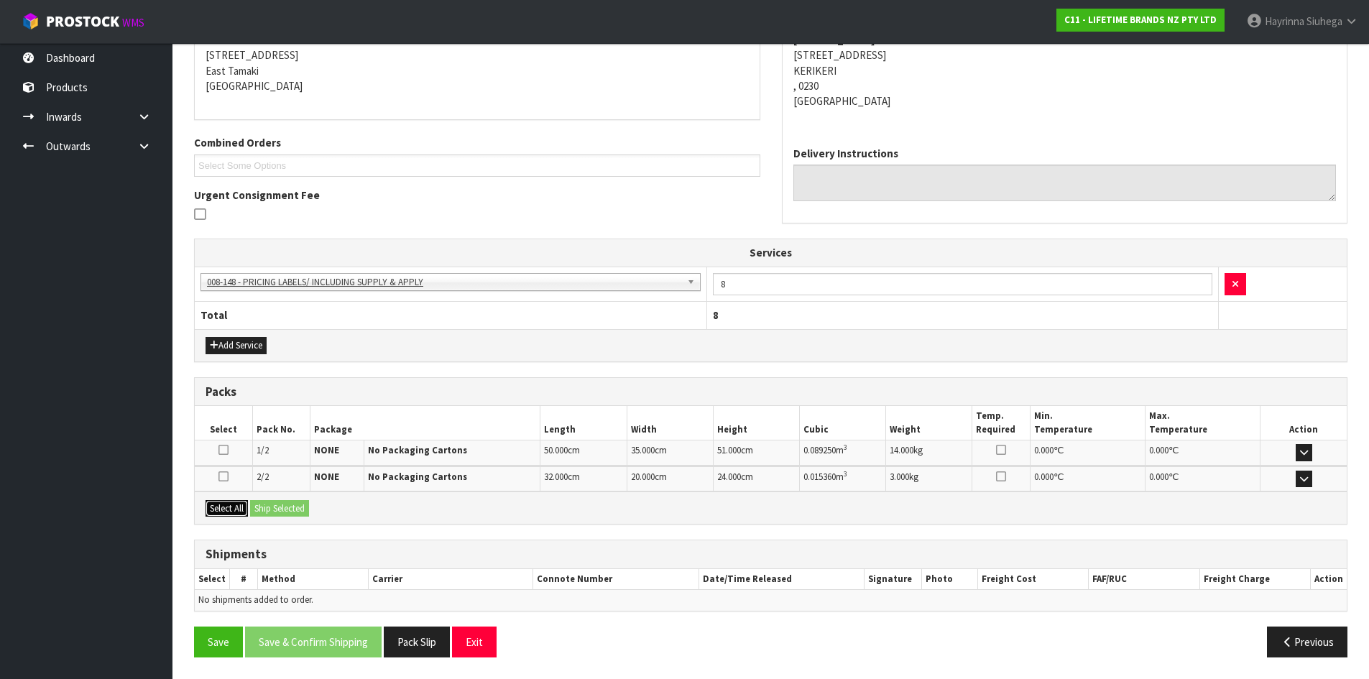
click at [228, 504] on button "Select All" at bounding box center [226, 508] width 42 height 17
click at [267, 501] on button "Ship Selected" at bounding box center [279, 508] width 59 height 17
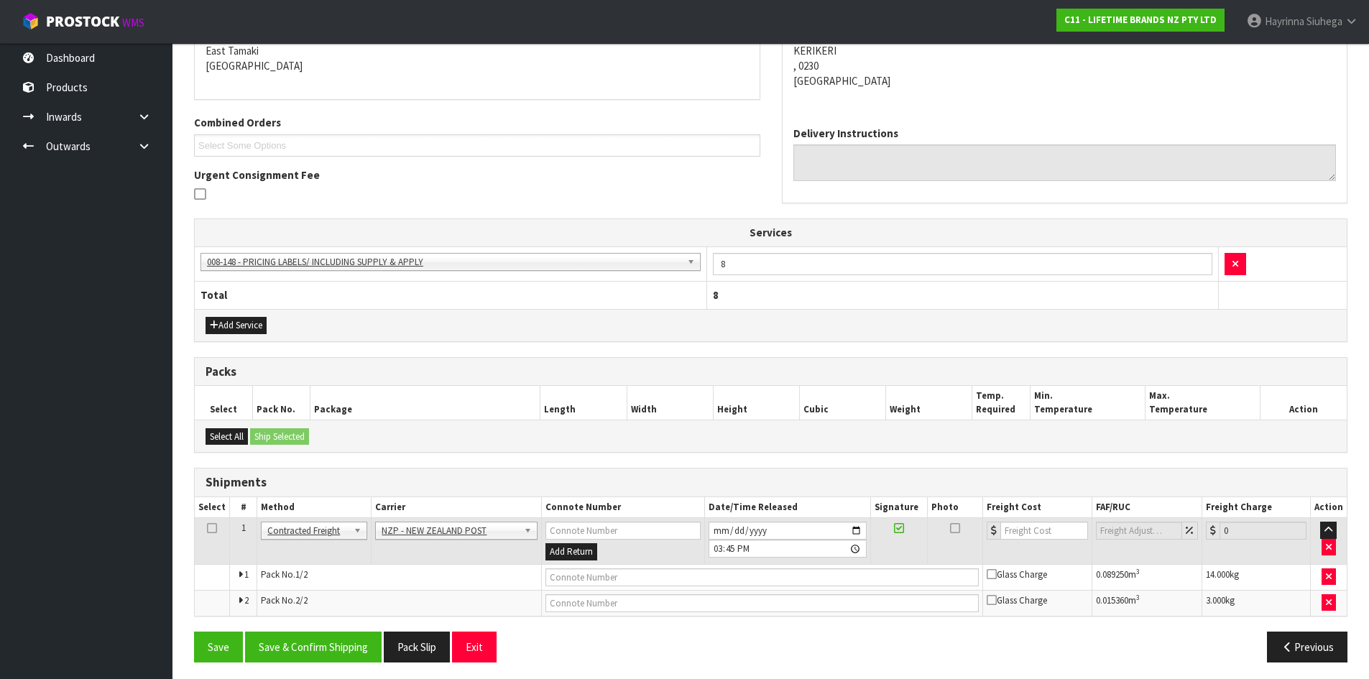
scroll to position [317, 0]
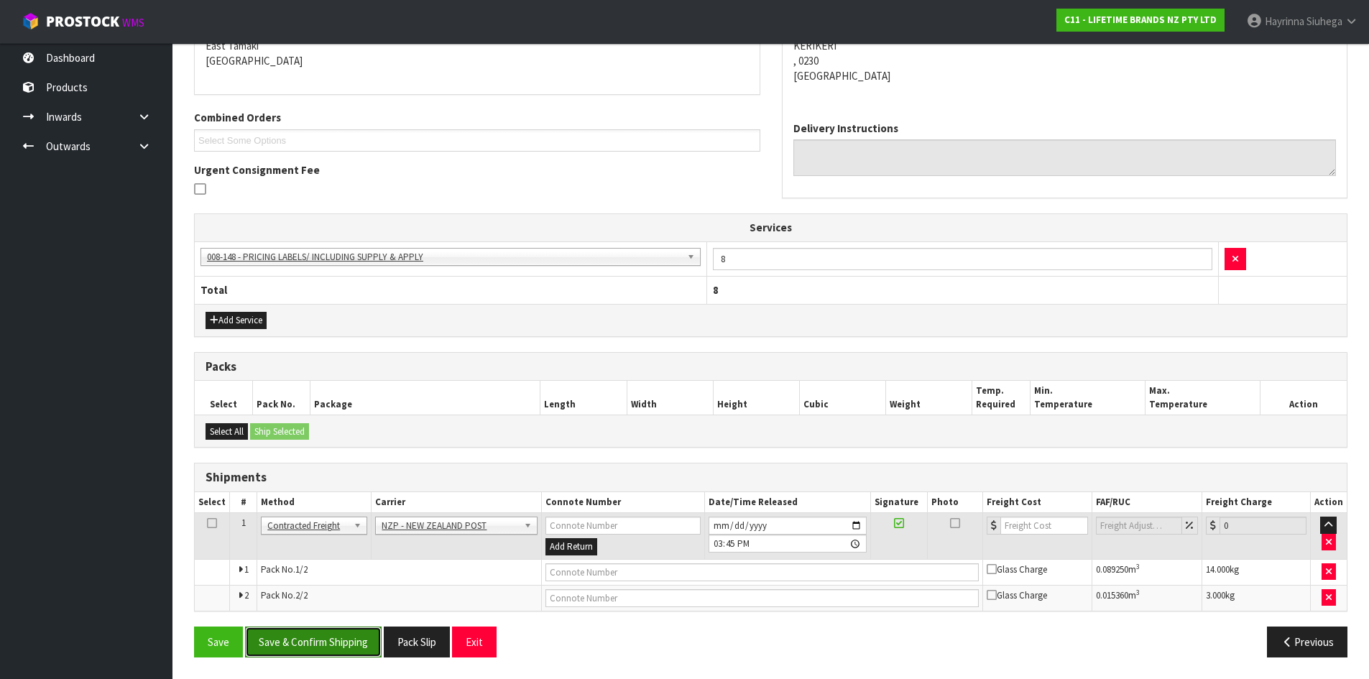
click at [350, 641] on button "Save & Confirm Shipping" at bounding box center [313, 641] width 136 height 31
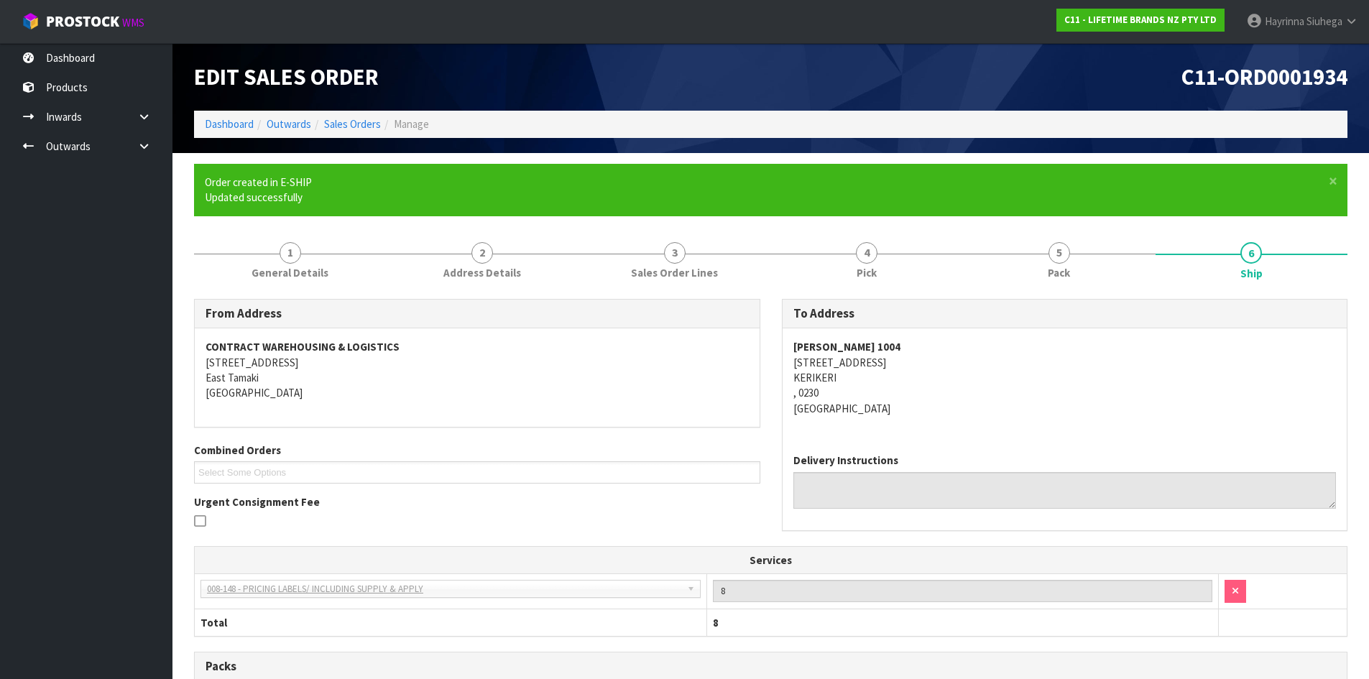
scroll to position [295, 0]
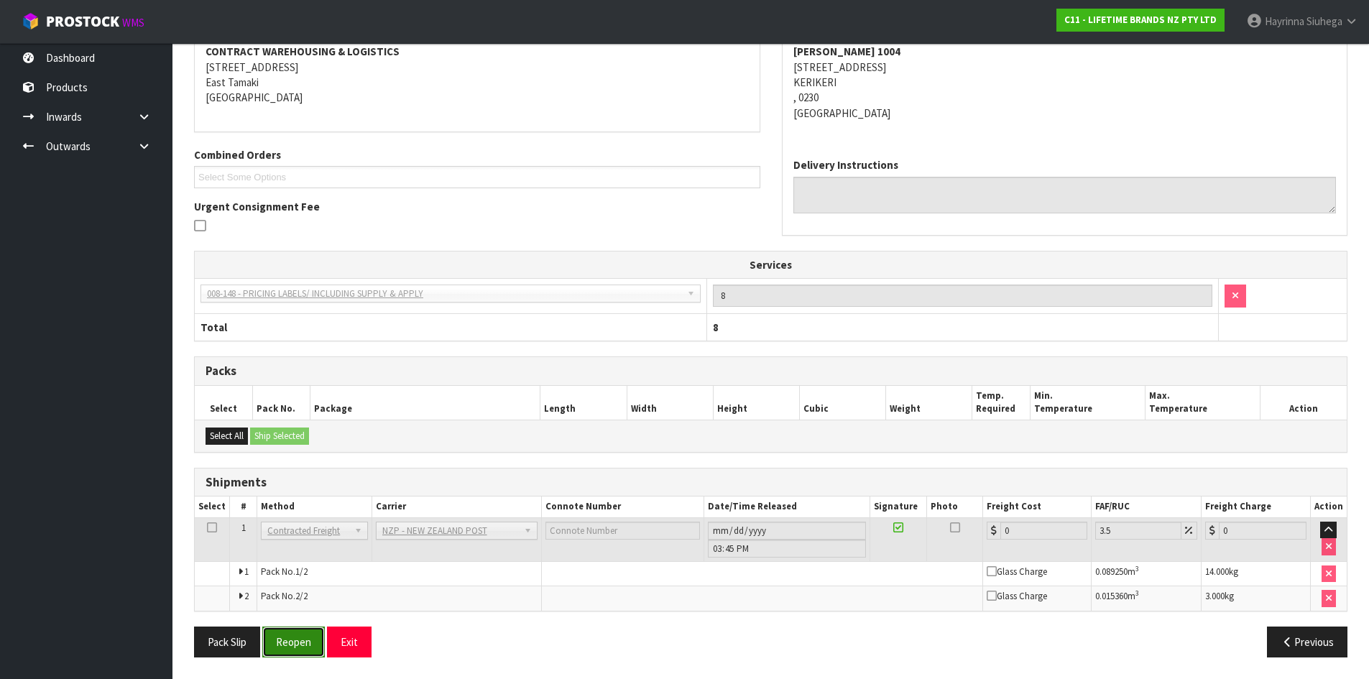
click at [295, 632] on button "Reopen" at bounding box center [293, 641] width 63 height 31
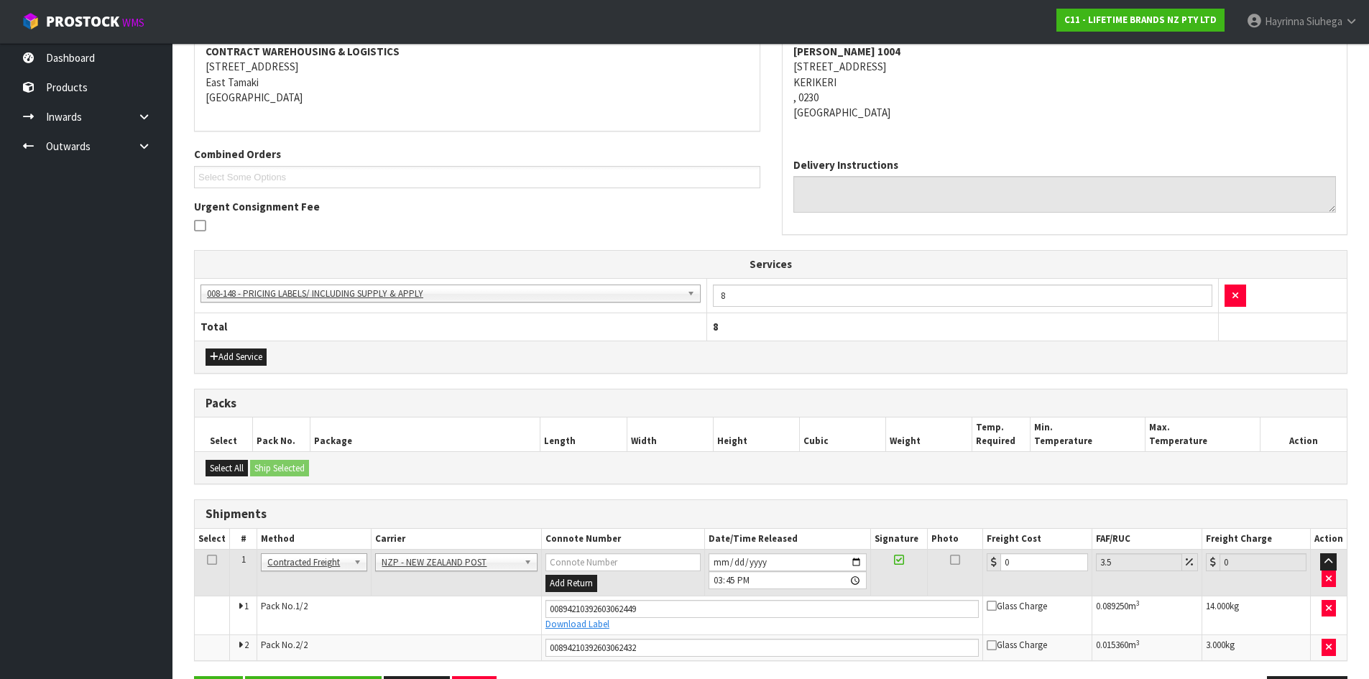
scroll to position [330, 0]
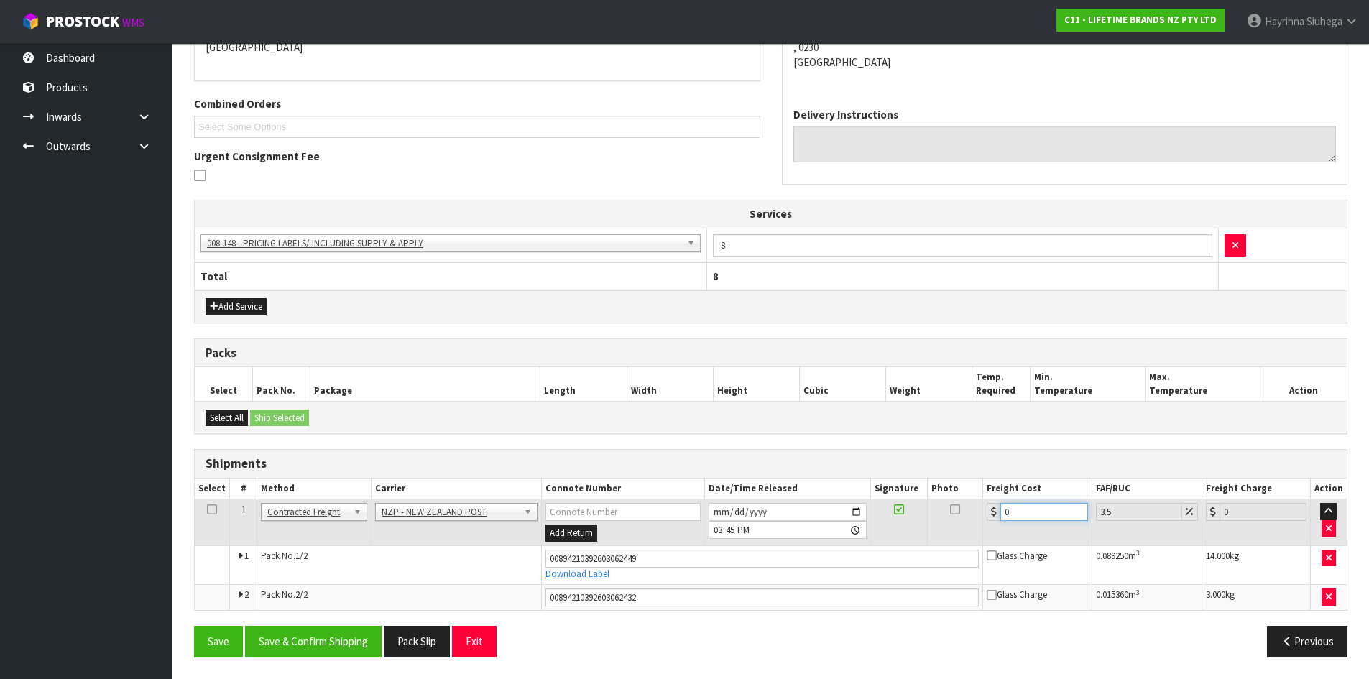
drag, startPoint x: 1031, startPoint y: 509, endPoint x: 860, endPoint y: 519, distance: 171.3
click at [897, 510] on tr "1 Client Local Pickup Customer Local Pickup Company Freight Contracted Freight …" at bounding box center [771, 522] width 1152 height 47
click at [194, 626] on button "Save" at bounding box center [218, 641] width 49 height 31
click at [289, 649] on button "Save & Confirm Shipping" at bounding box center [313, 641] width 136 height 31
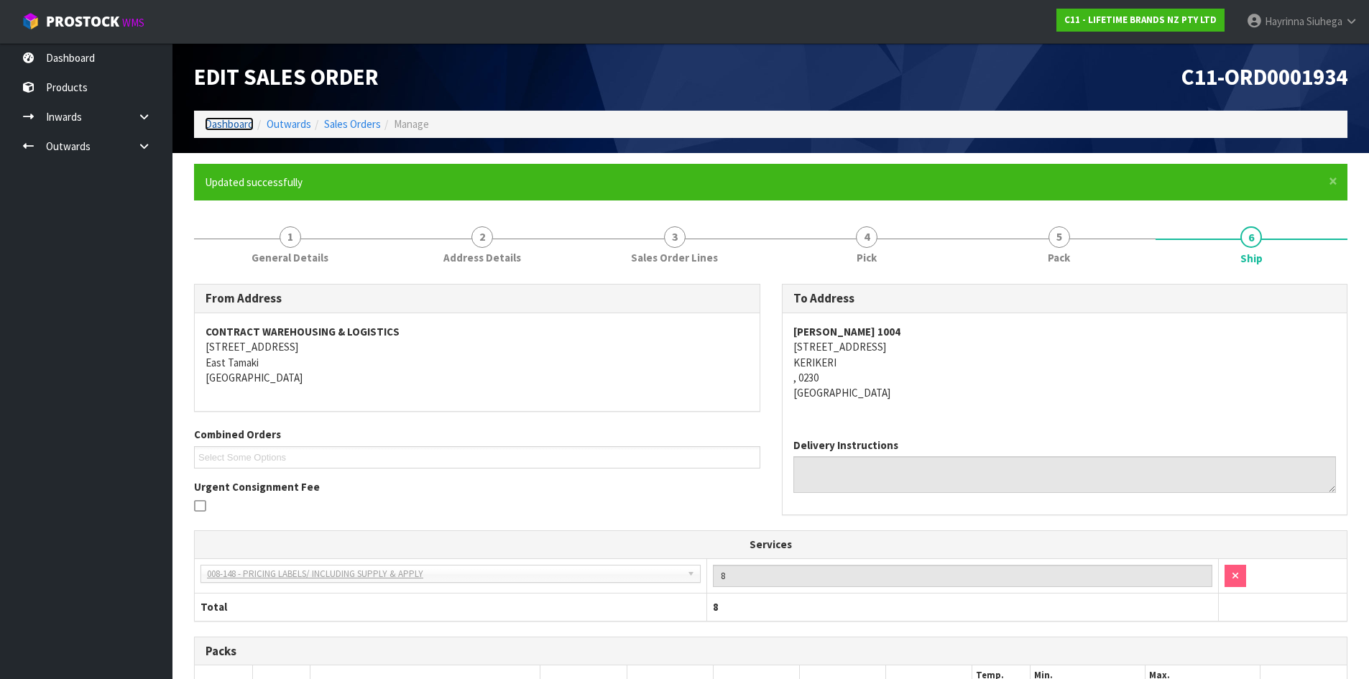
click at [241, 127] on link "Dashboard" at bounding box center [229, 124] width 49 height 14
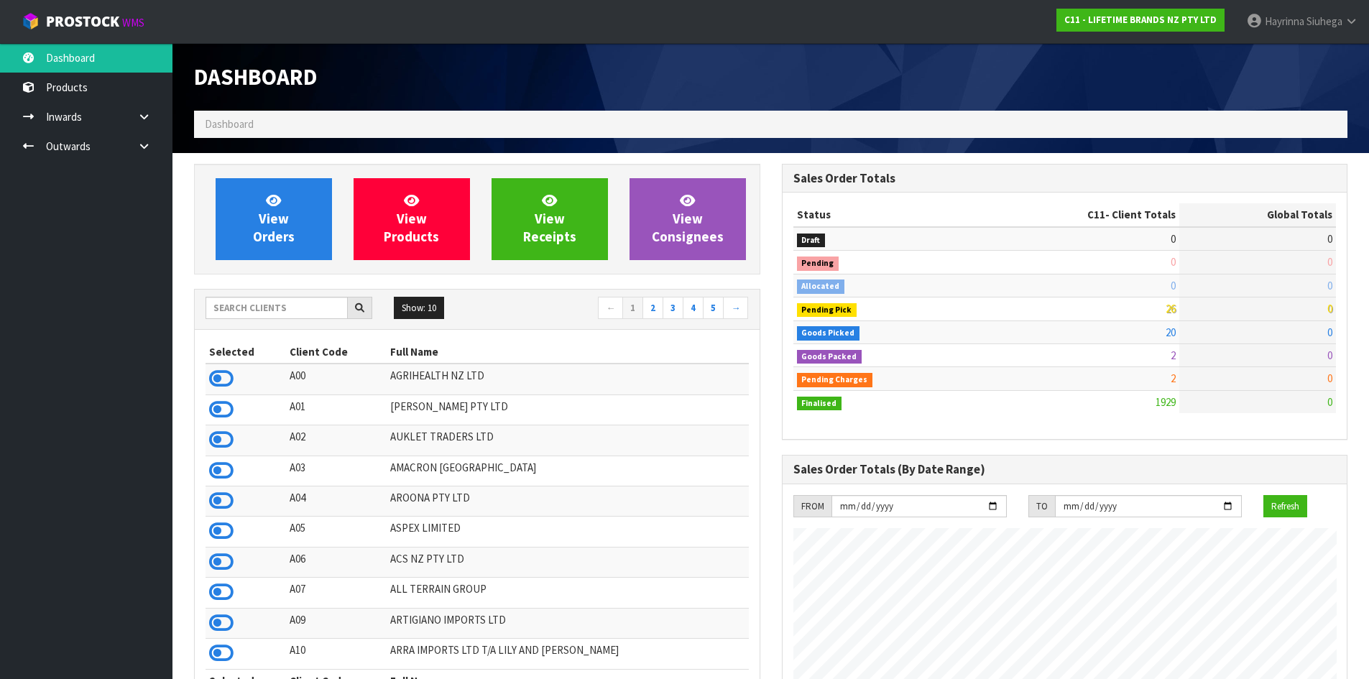
scroll to position [1088, 587]
click at [287, 210] on span "View Orders" at bounding box center [274, 219] width 42 height 54
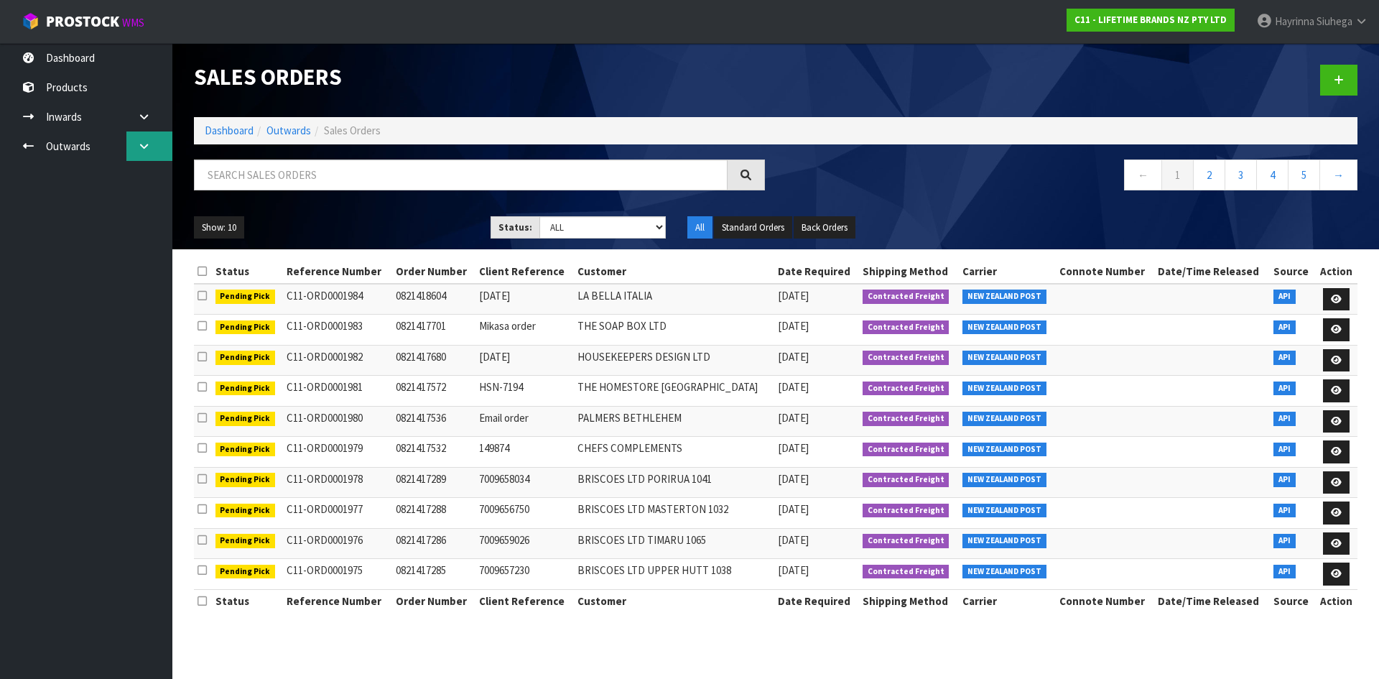
click at [153, 143] on link at bounding box center [149, 145] width 46 height 29
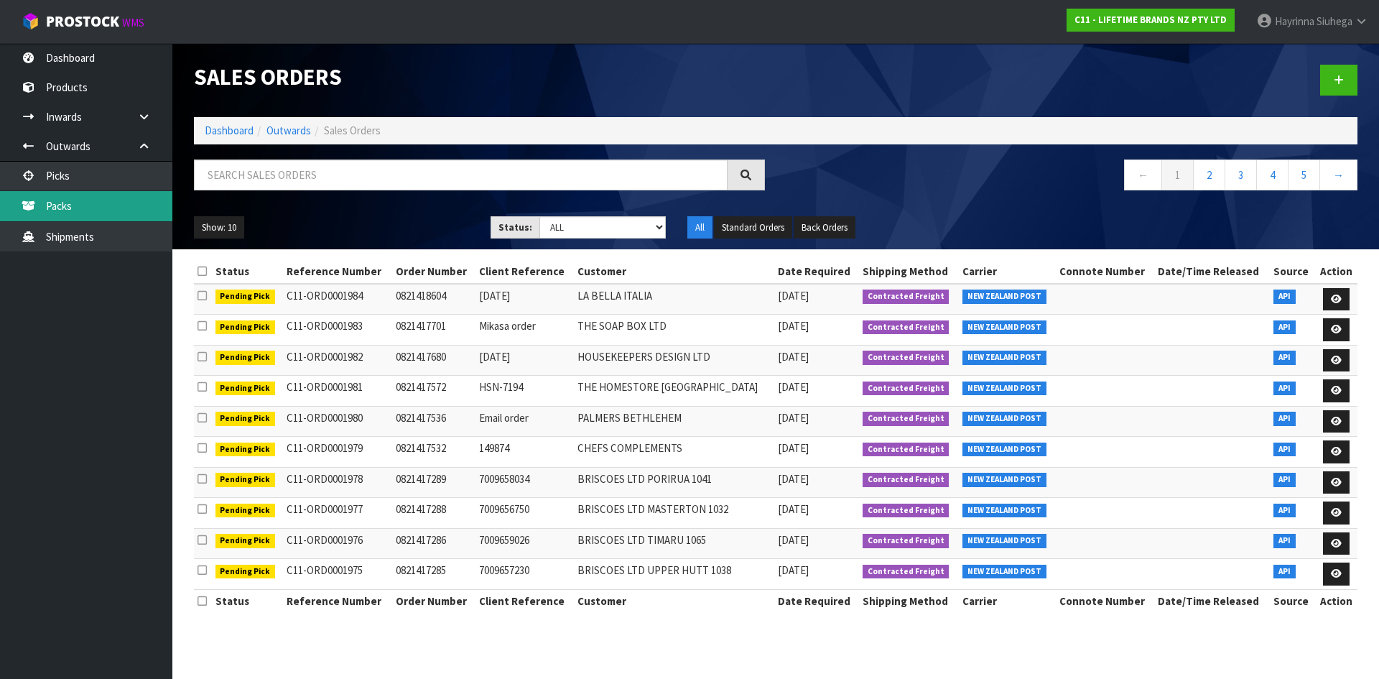
click at [103, 202] on link "Packs" at bounding box center [86, 205] width 172 height 29
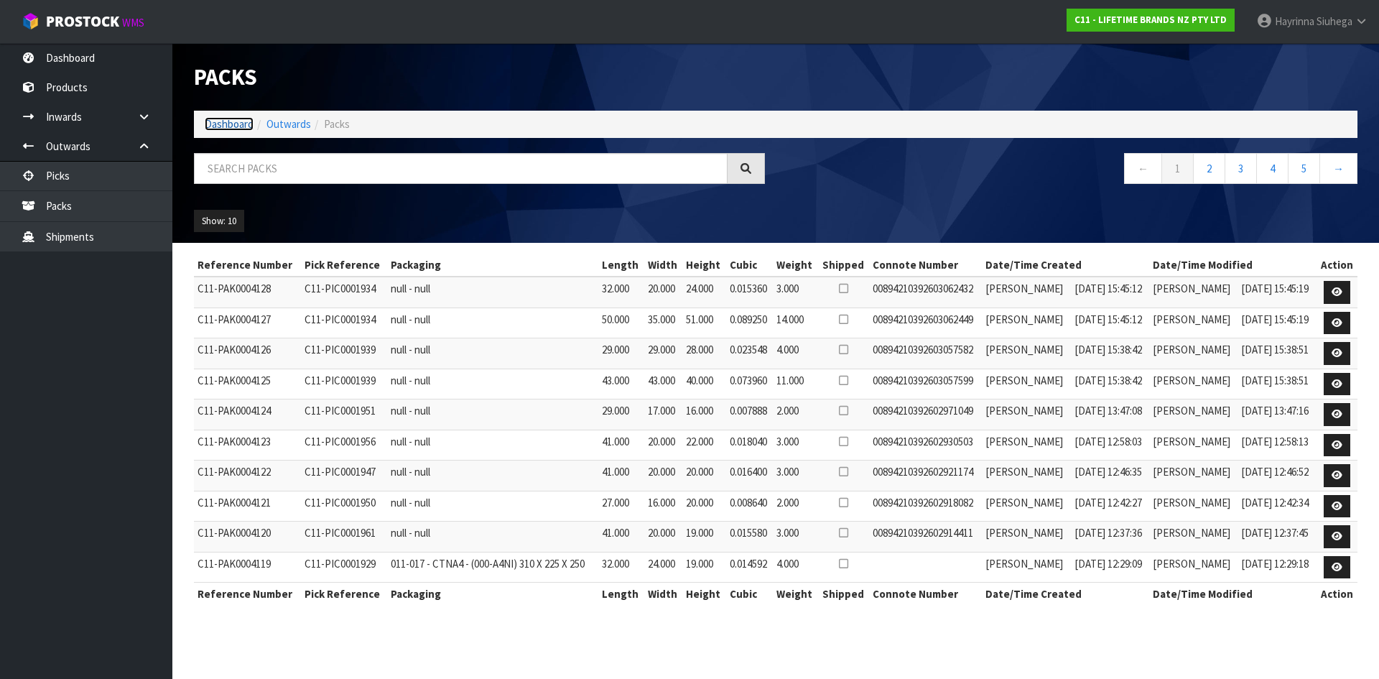
click at [229, 126] on link "Dashboard" at bounding box center [229, 124] width 49 height 14
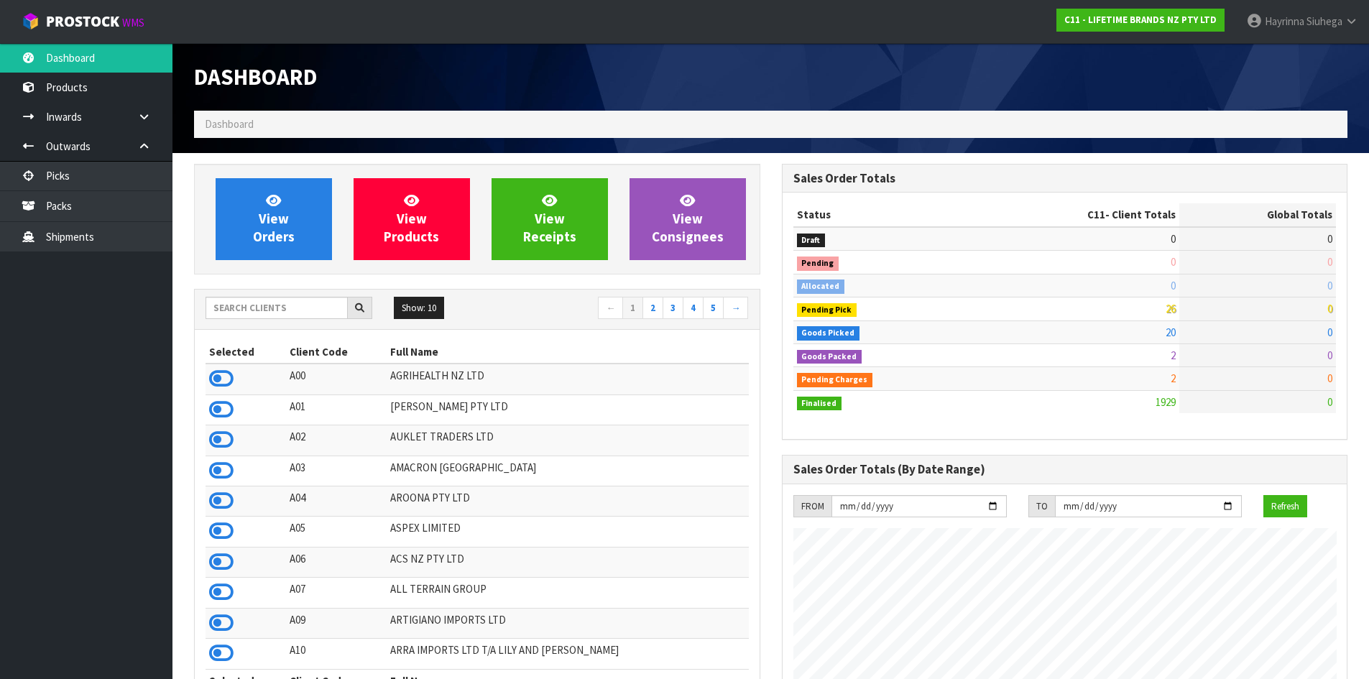
scroll to position [1088, 587]
click at [295, 216] on link "View Orders" at bounding box center [274, 219] width 116 height 82
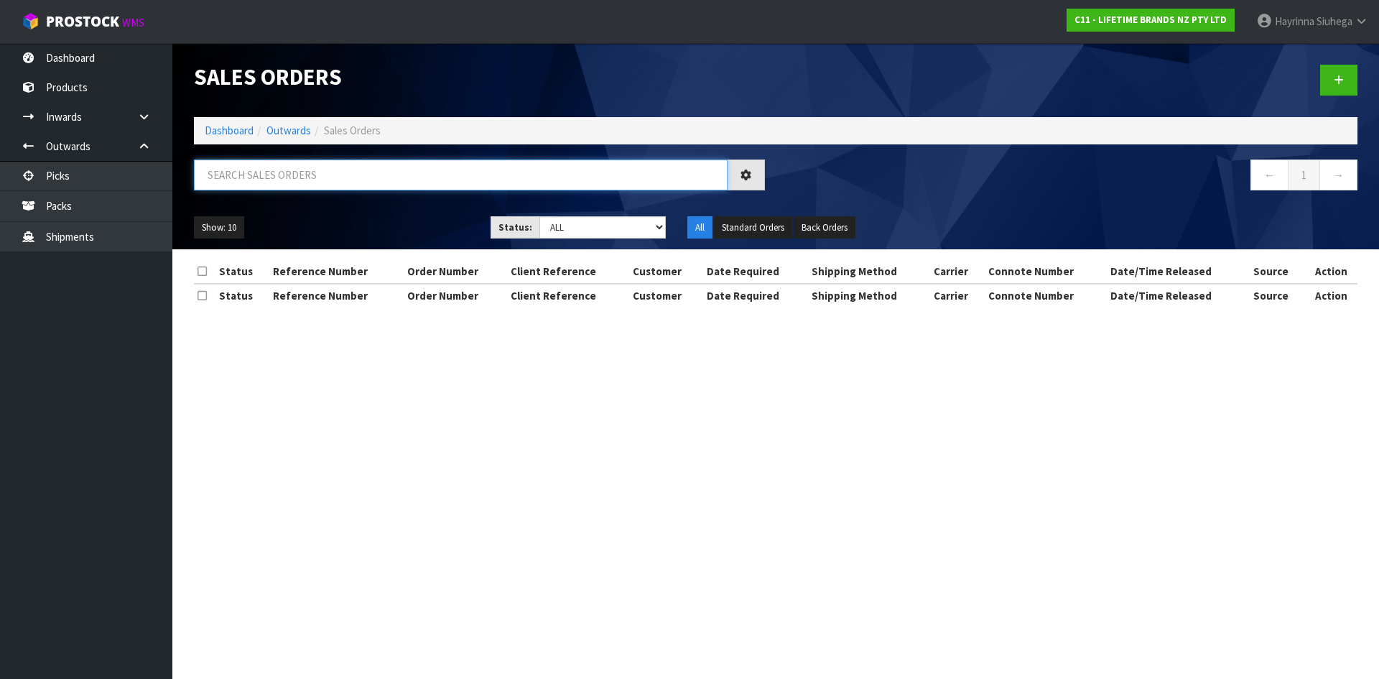
click at [288, 182] on input "text" at bounding box center [461, 174] width 534 height 31
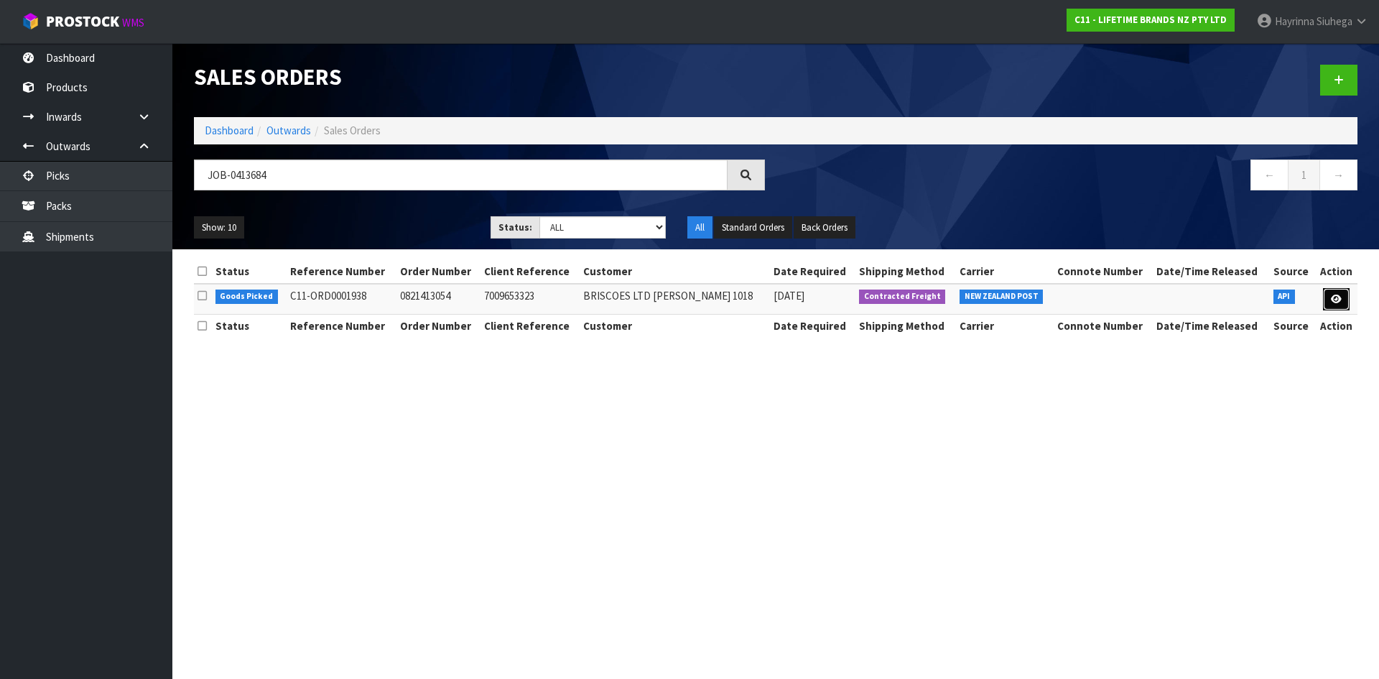
click at [1333, 301] on icon at bounding box center [1336, 299] width 11 height 9
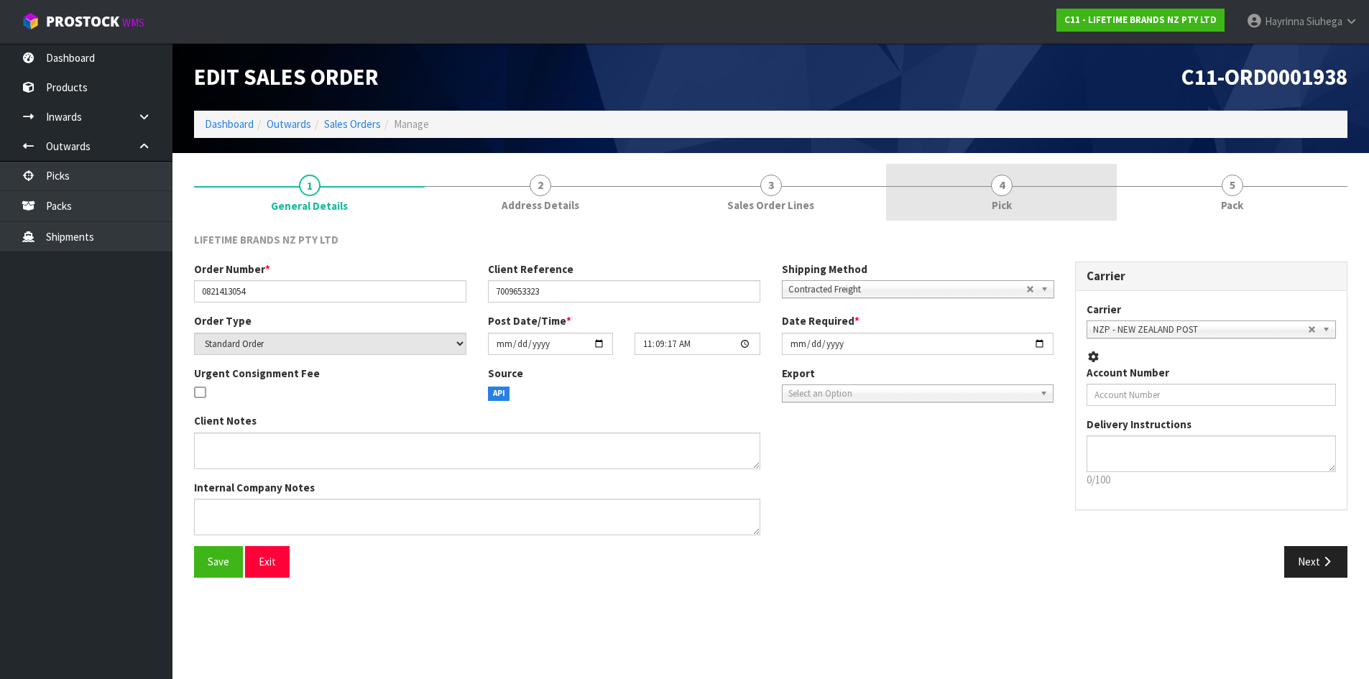
click at [1090, 180] on link "4 Pick" at bounding box center [1001, 192] width 231 height 57
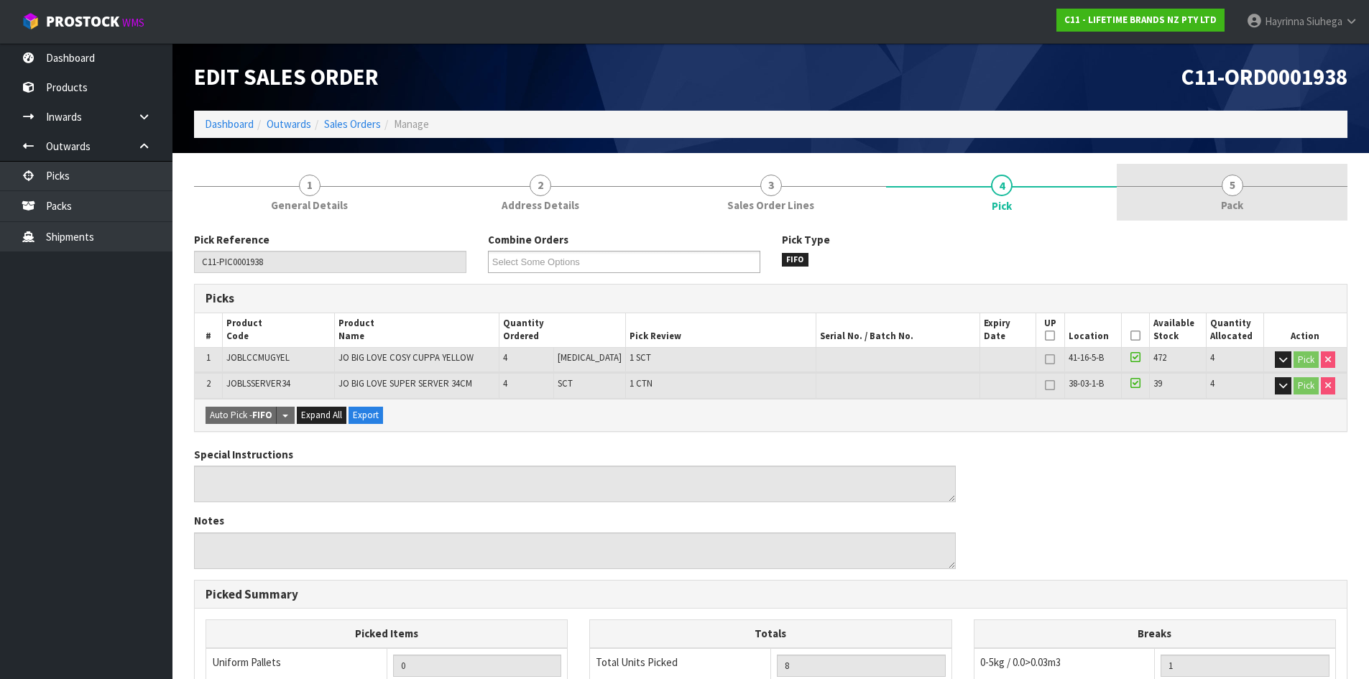
click at [1190, 189] on link "5 Pack" at bounding box center [1231, 192] width 231 height 57
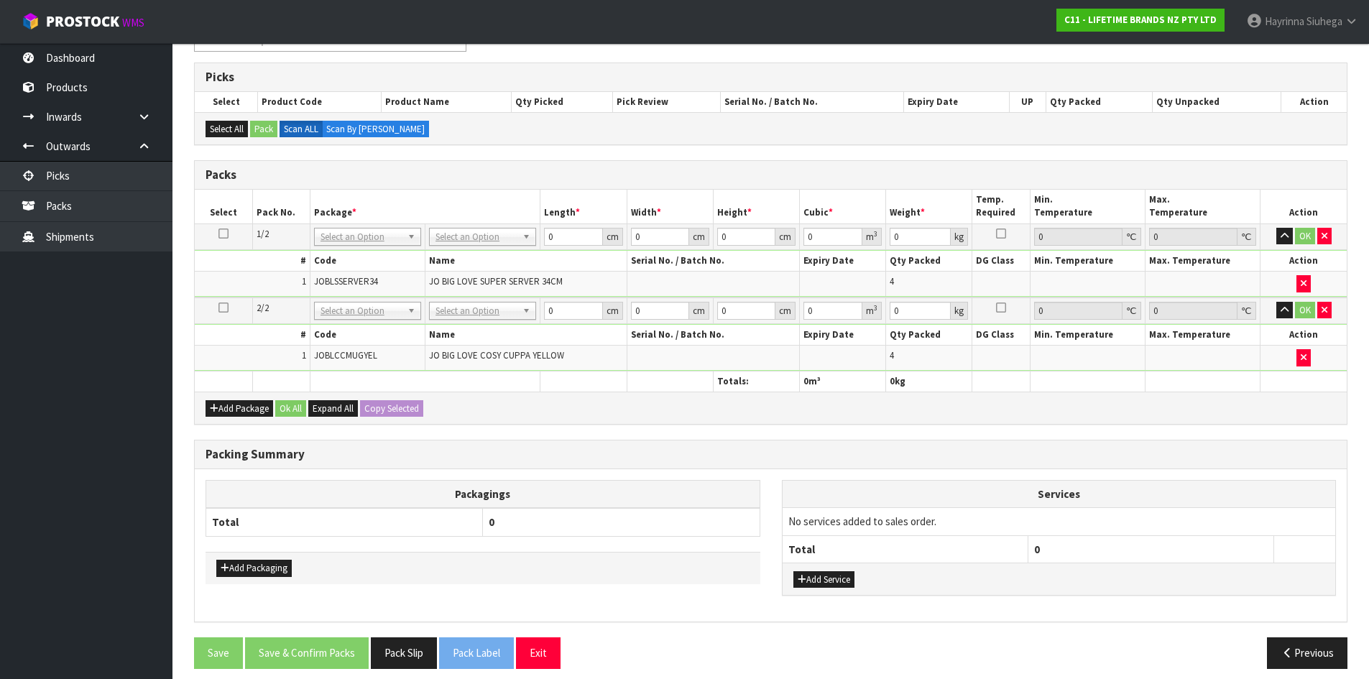
scroll to position [233, 0]
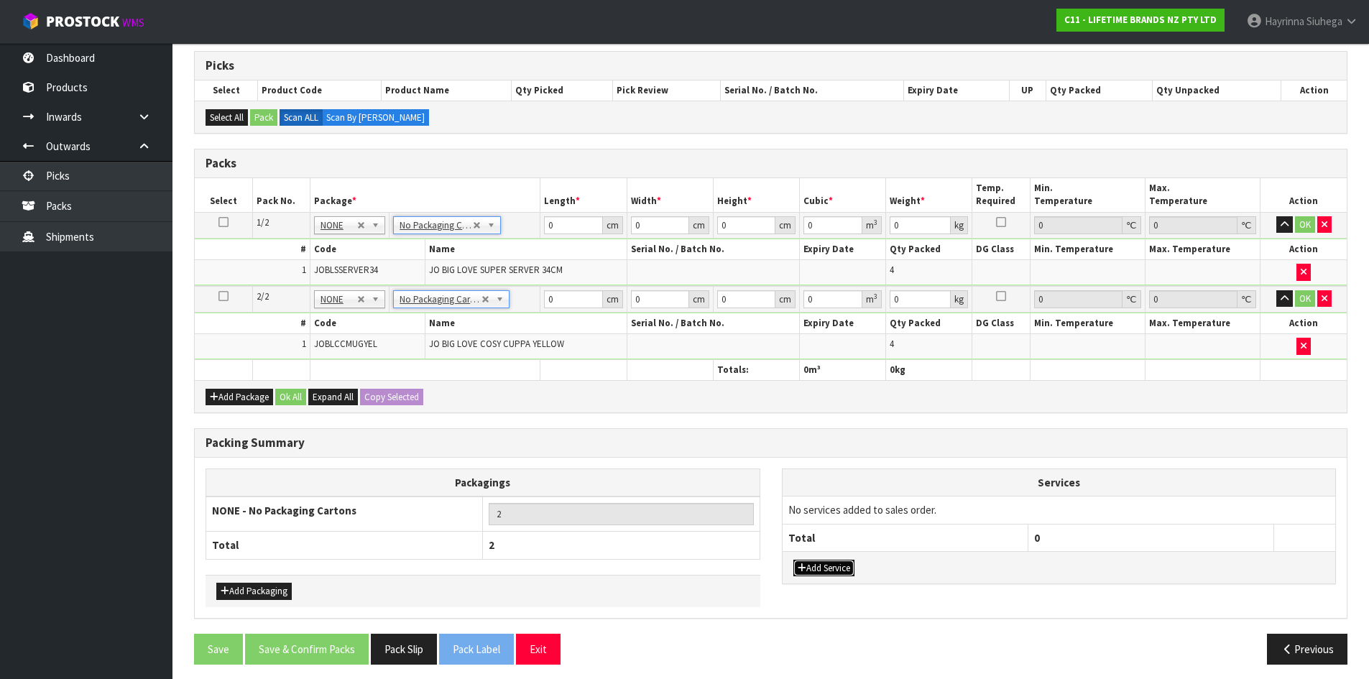
drag, startPoint x: 828, startPoint y: 569, endPoint x: 827, endPoint y: 540, distance: 28.8
click at [828, 568] on button "Add Service" at bounding box center [823, 568] width 61 height 17
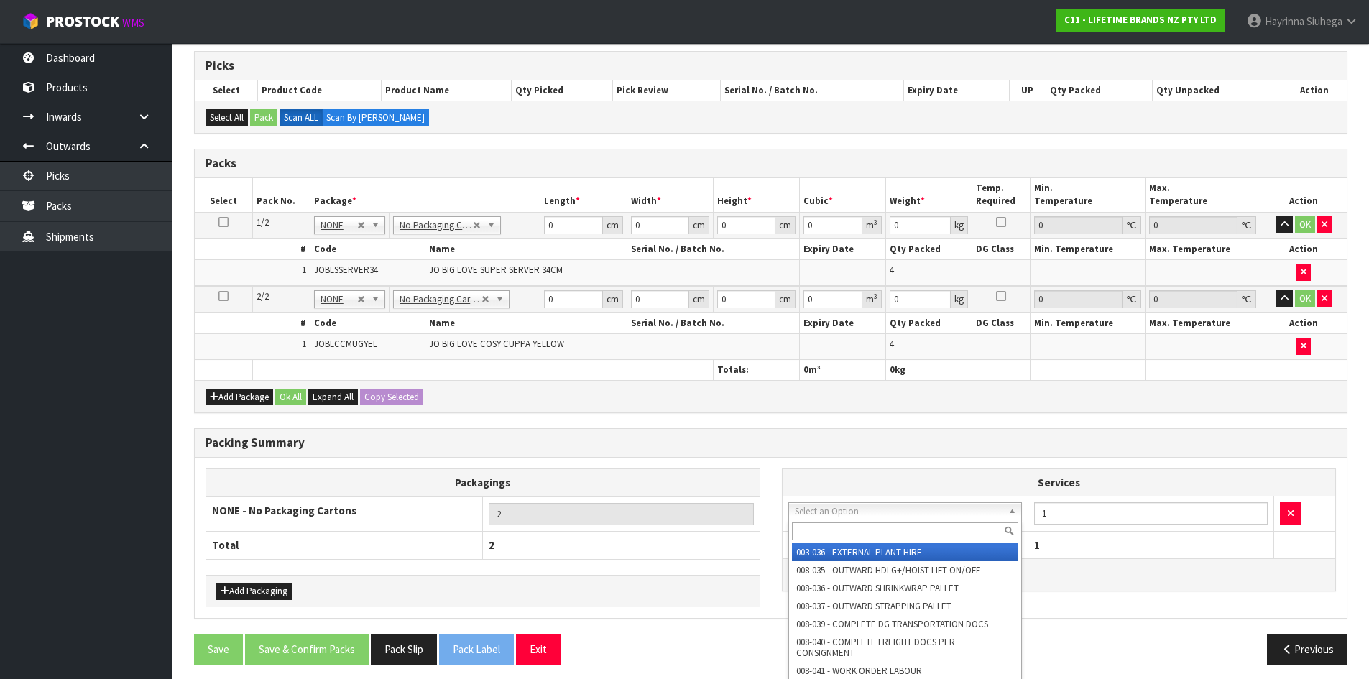
click at [823, 536] on input "text" at bounding box center [905, 531] width 227 height 18
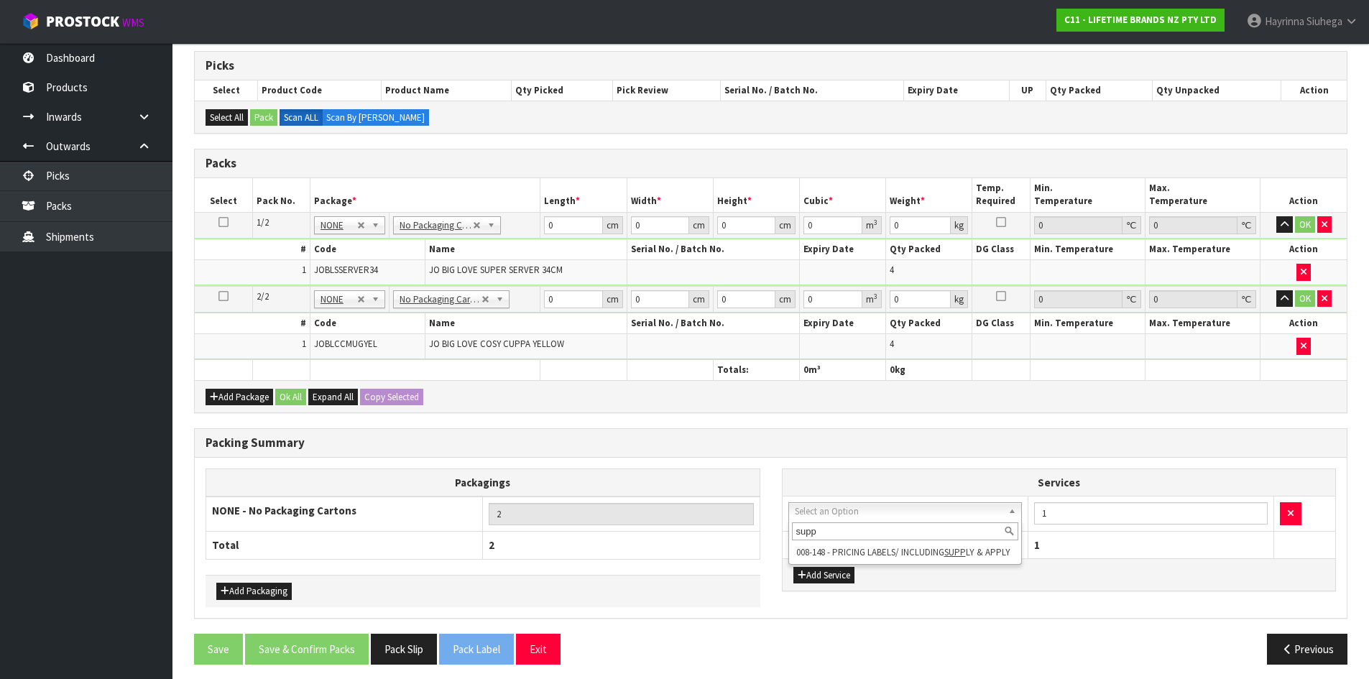
click at [845, 540] on input "supp" at bounding box center [905, 531] width 227 height 18
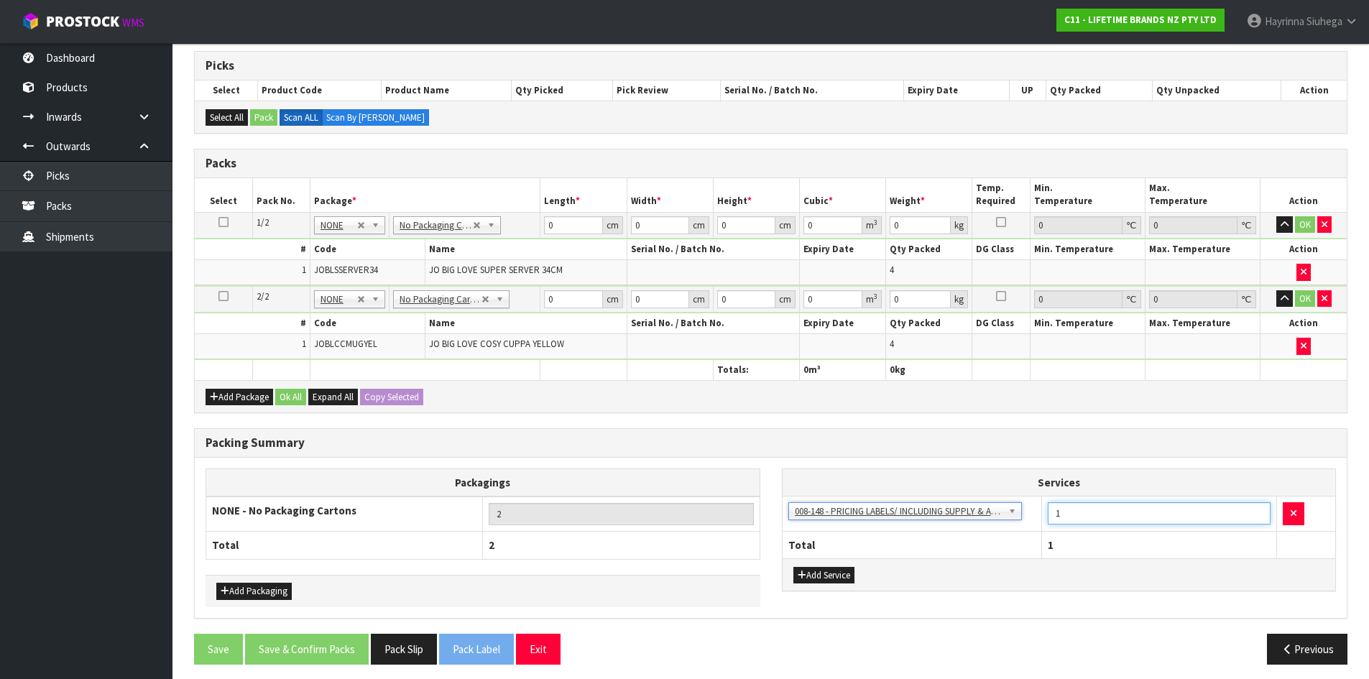
drag, startPoint x: 1073, startPoint y: 518, endPoint x: 981, endPoint y: 531, distance: 93.6
click at [981, 534] on table "Services 003-036 - EXTERNAL PLANT HIRE 008-035 - OUTWARD HDLG+/HOIST LIFT ON/OF…" at bounding box center [1058, 513] width 553 height 89
click at [897, 450] on div "Packing Summary" at bounding box center [771, 443] width 1152 height 29
click at [548, 224] on input "0" at bounding box center [573, 225] width 58 height 18
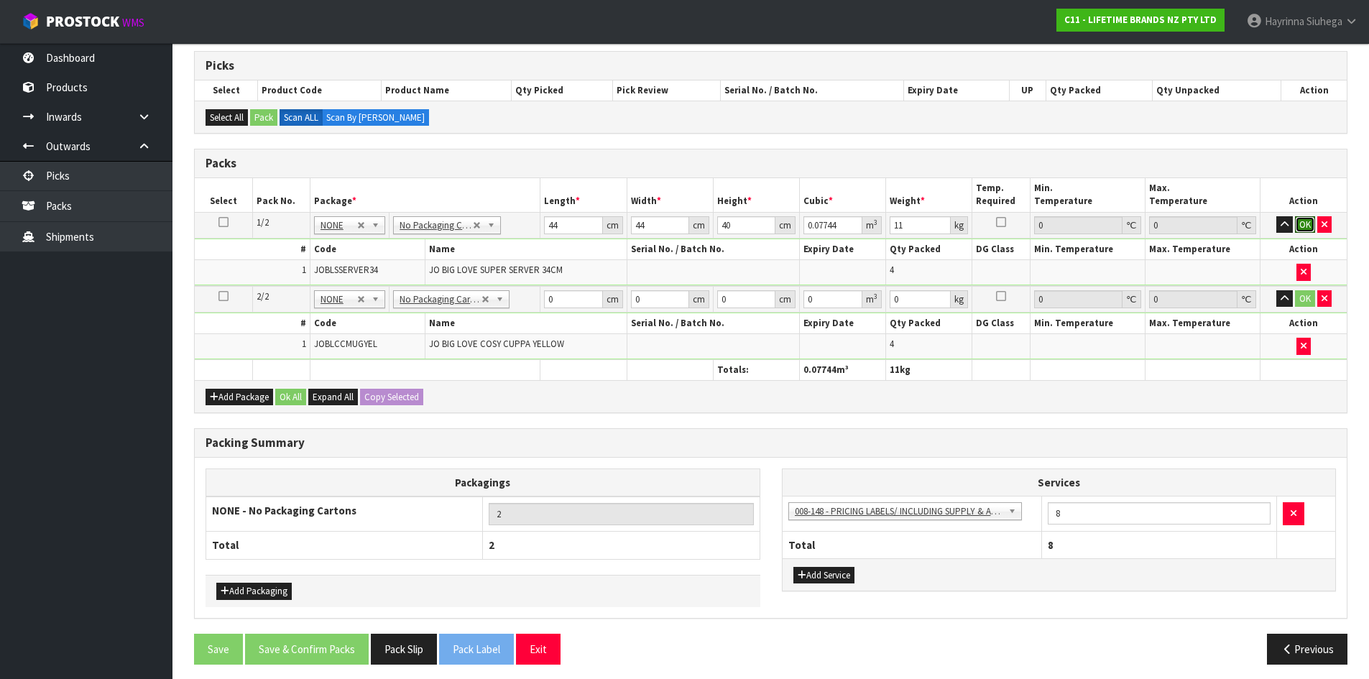
click button "OK" at bounding box center [1305, 224] width 20 height 17
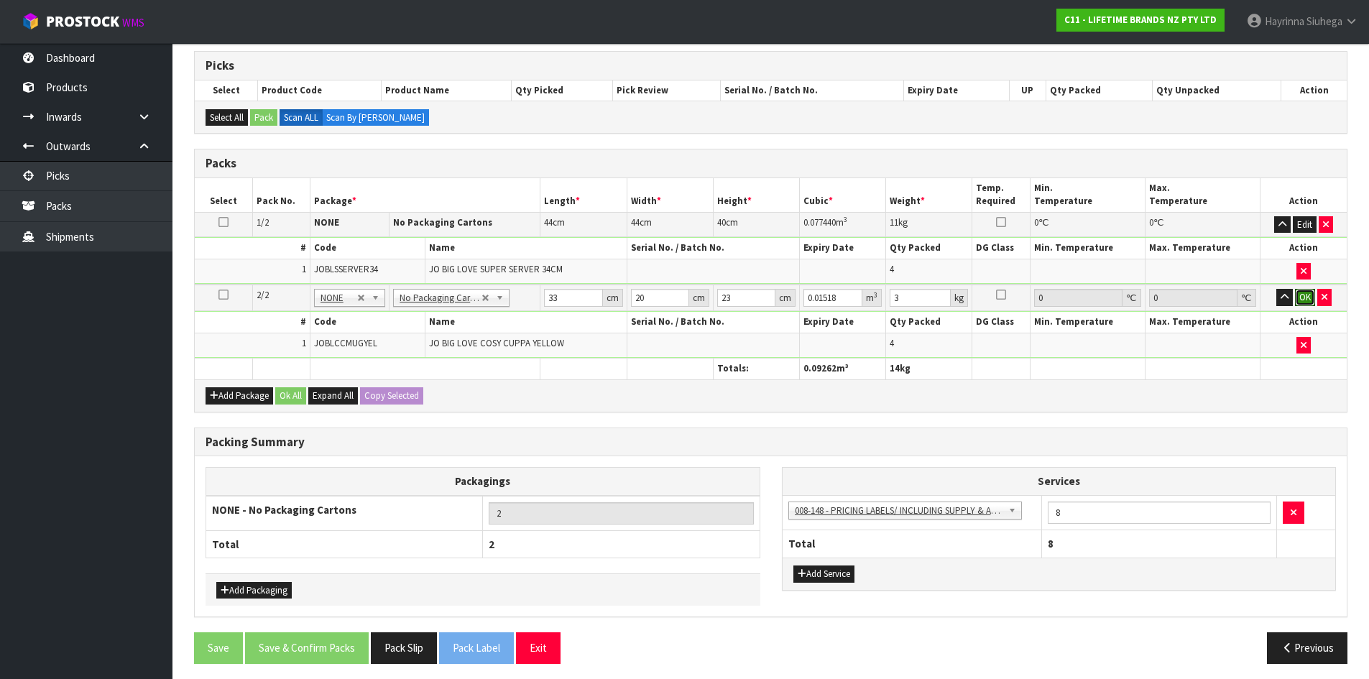
click button "OK" at bounding box center [1305, 297] width 20 height 17
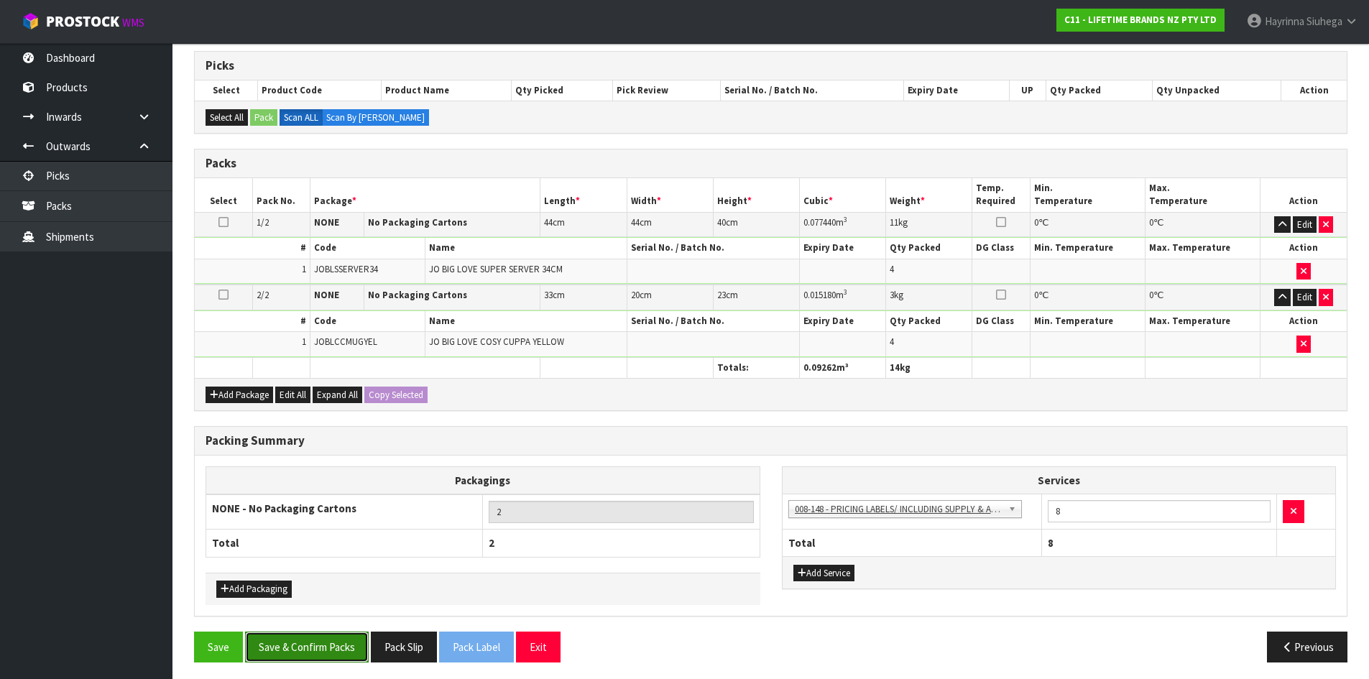
click at [345, 642] on button "Save & Confirm Packs" at bounding box center [307, 646] width 124 height 31
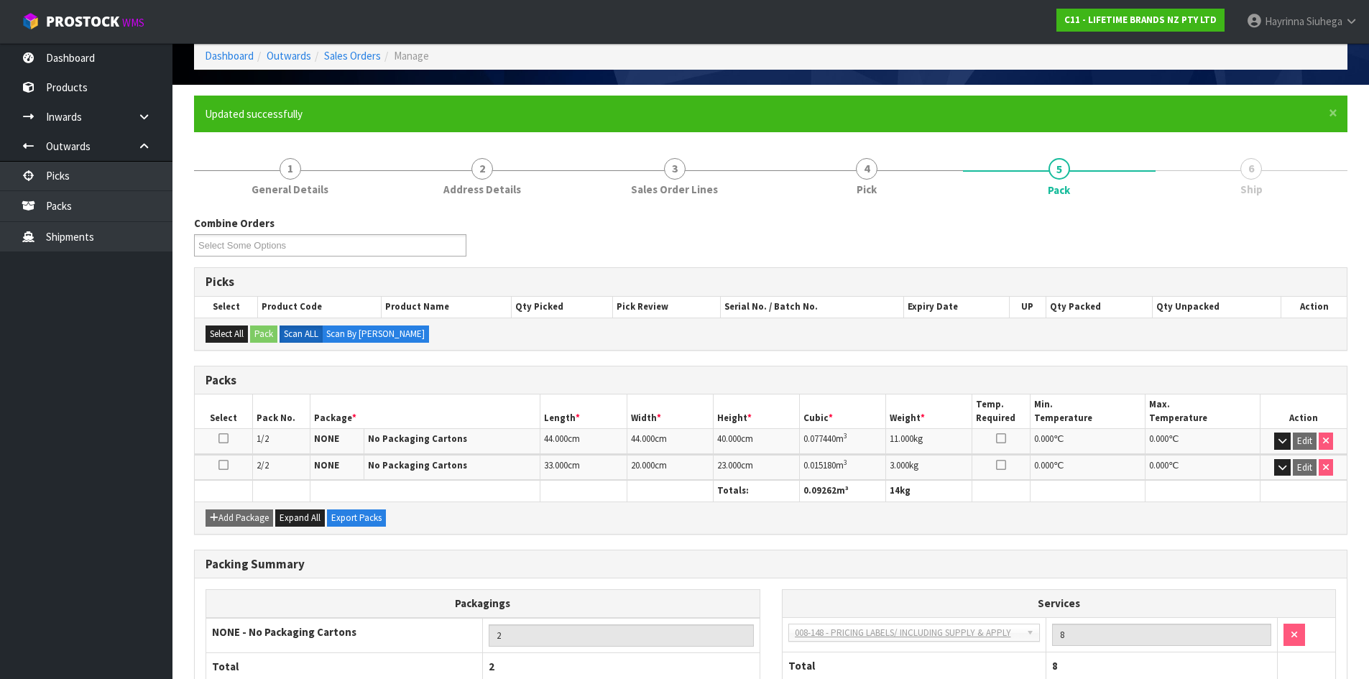
scroll to position [165, 0]
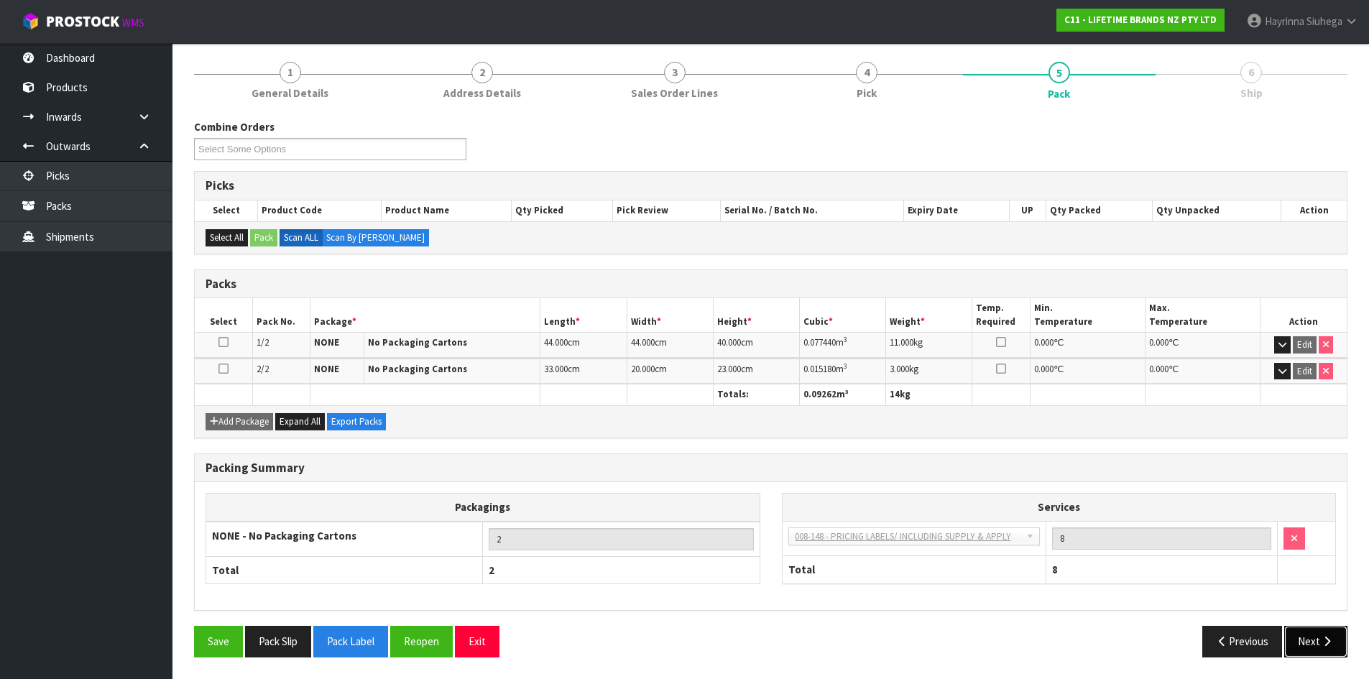
click at [1310, 646] on button "Next" at bounding box center [1315, 641] width 63 height 31
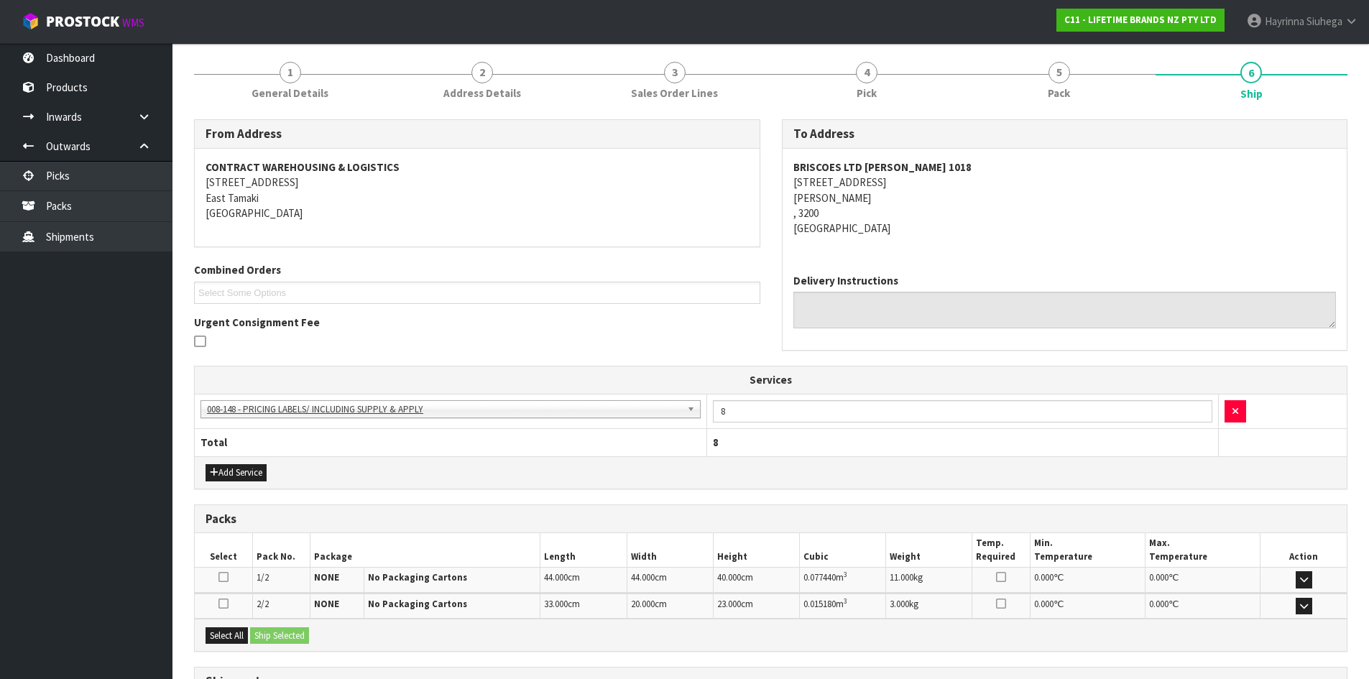
scroll to position [292, 0]
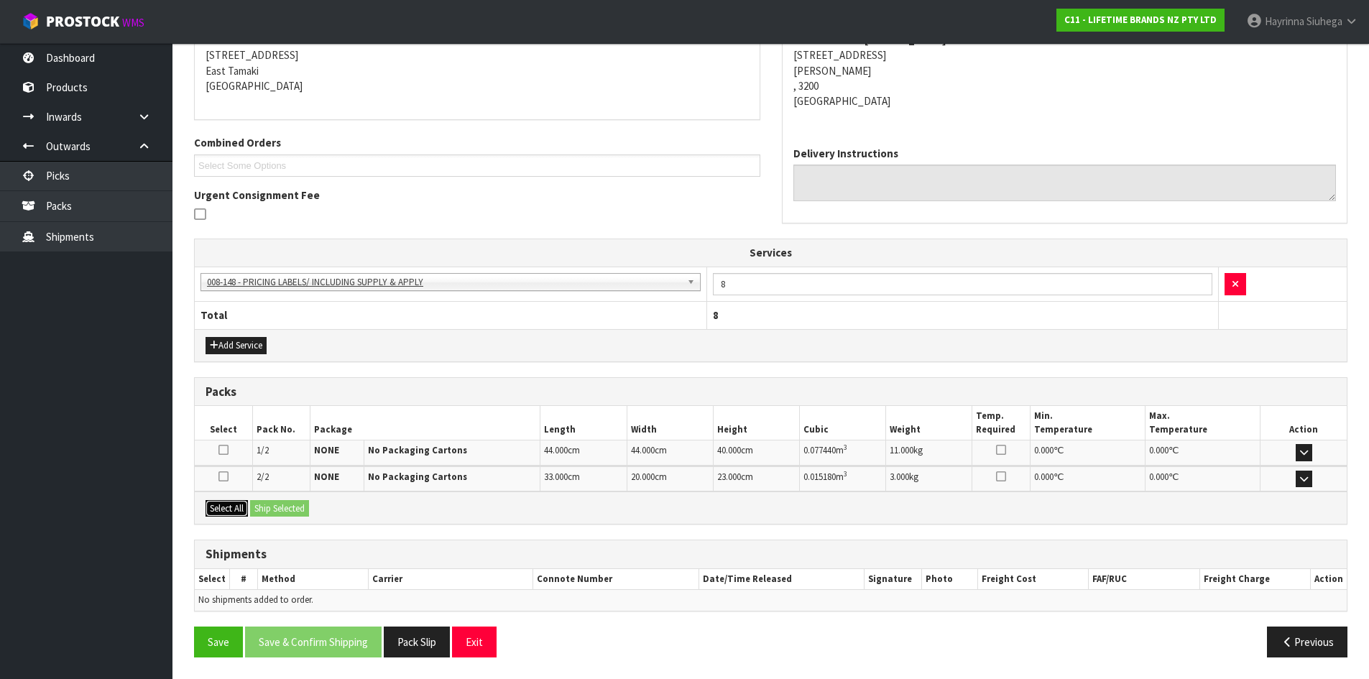
click at [223, 502] on button "Select All" at bounding box center [226, 508] width 42 height 17
click at [291, 511] on button "Ship Selected" at bounding box center [279, 508] width 59 height 17
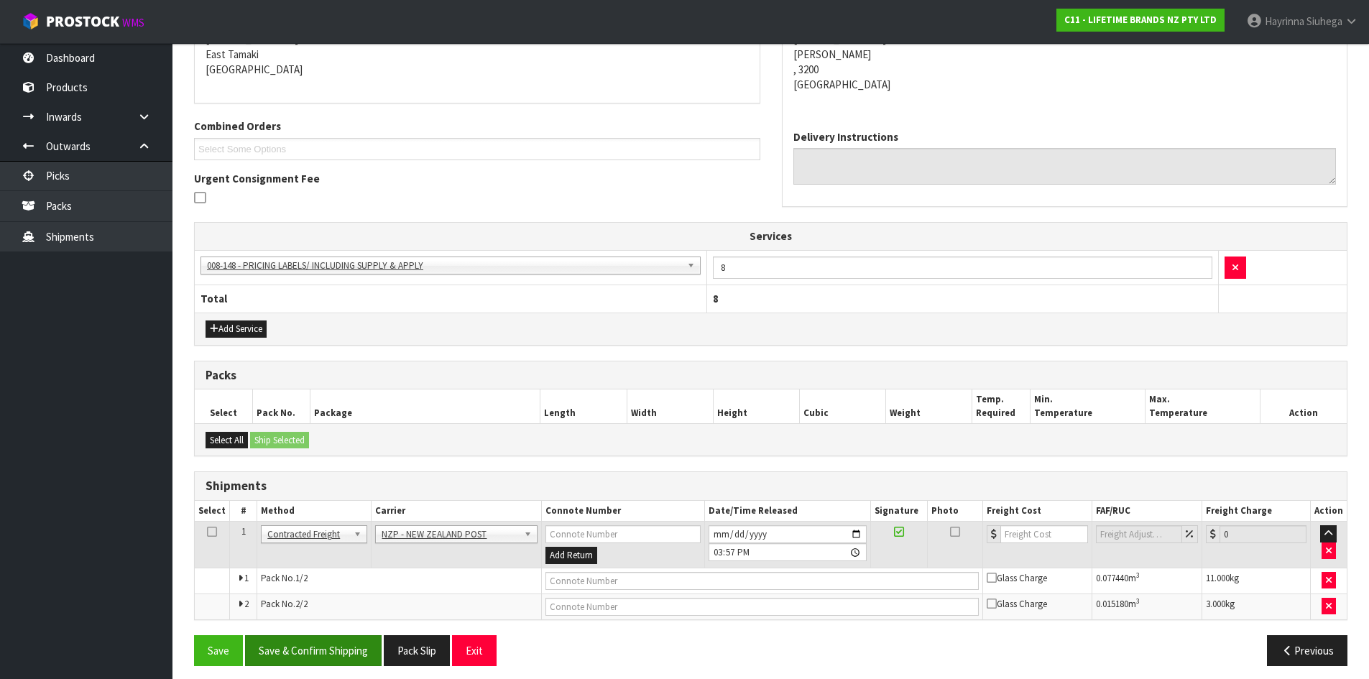
scroll to position [317, 0]
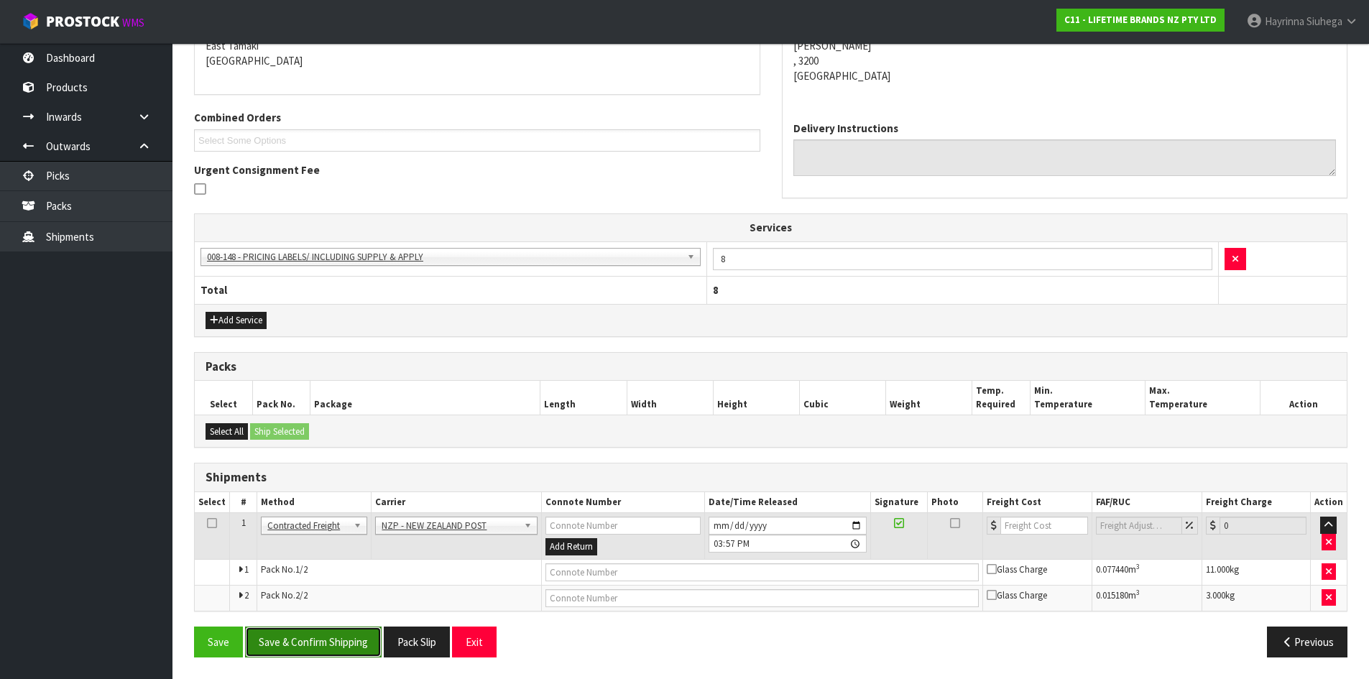
click at [331, 644] on button "Save & Confirm Shipping" at bounding box center [313, 641] width 136 height 31
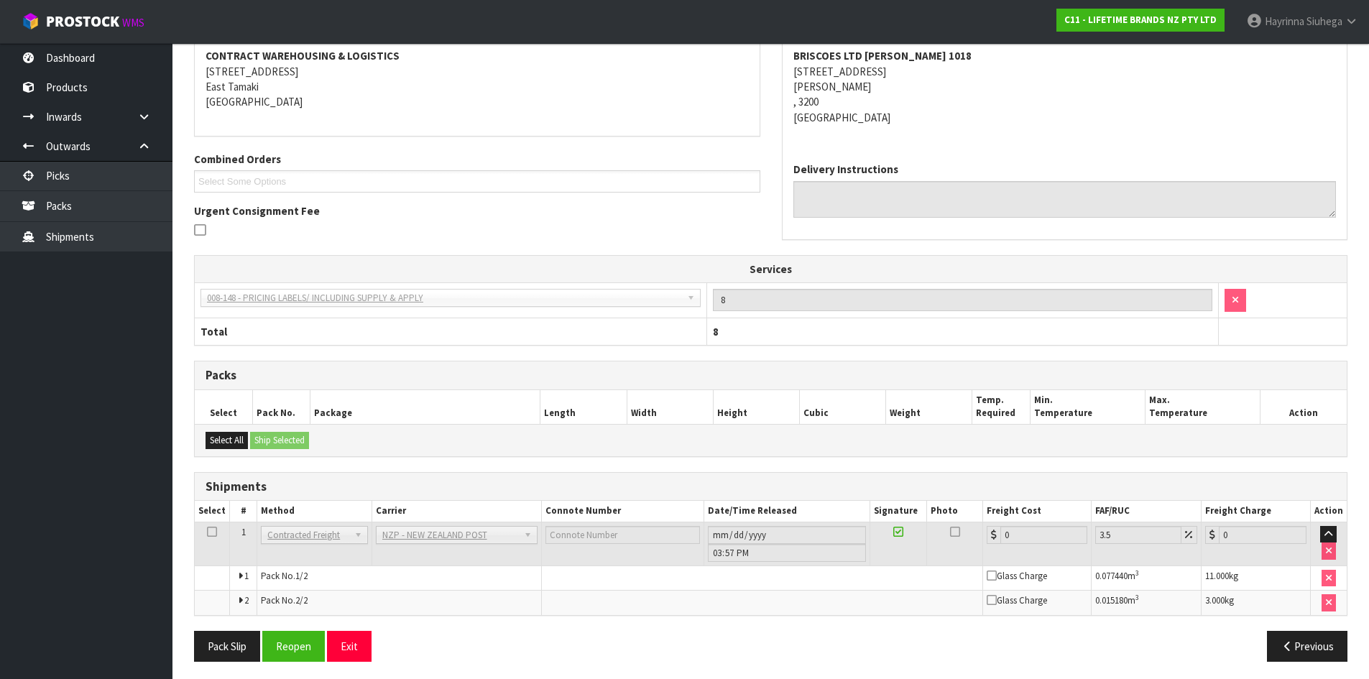
scroll to position [295, 0]
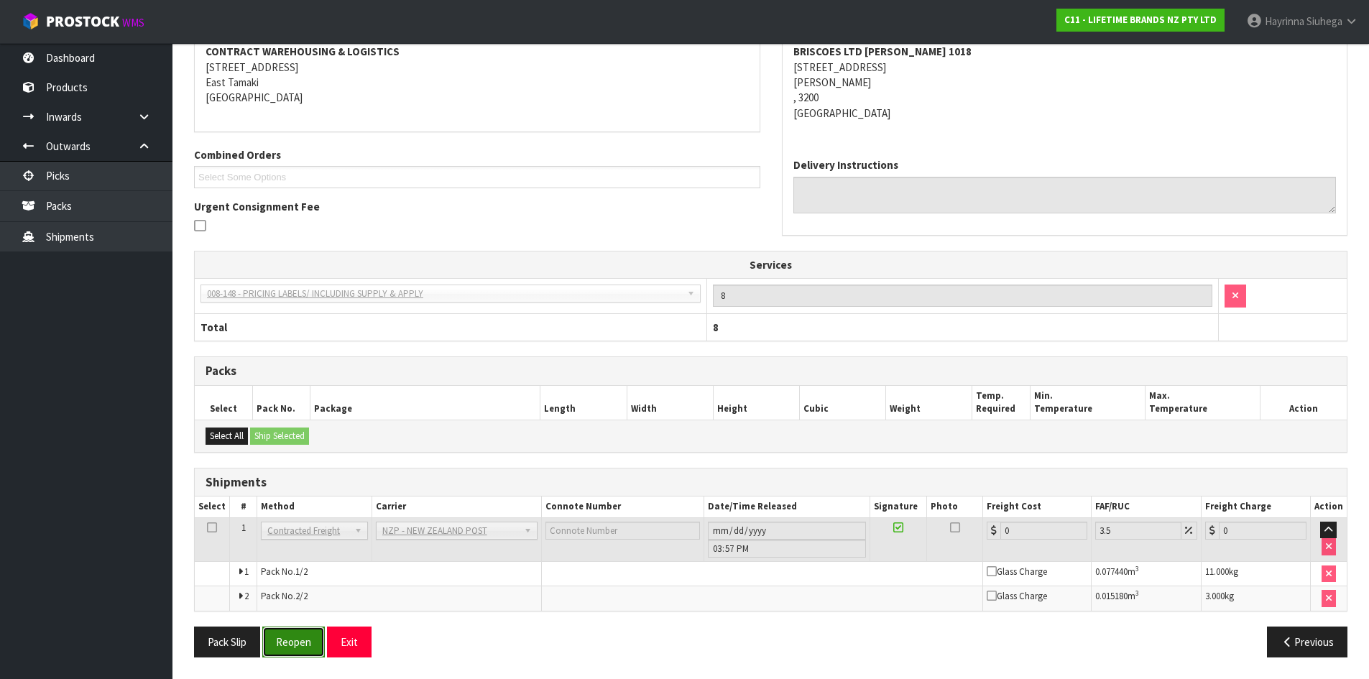
click at [300, 642] on button "Reopen" at bounding box center [293, 641] width 63 height 31
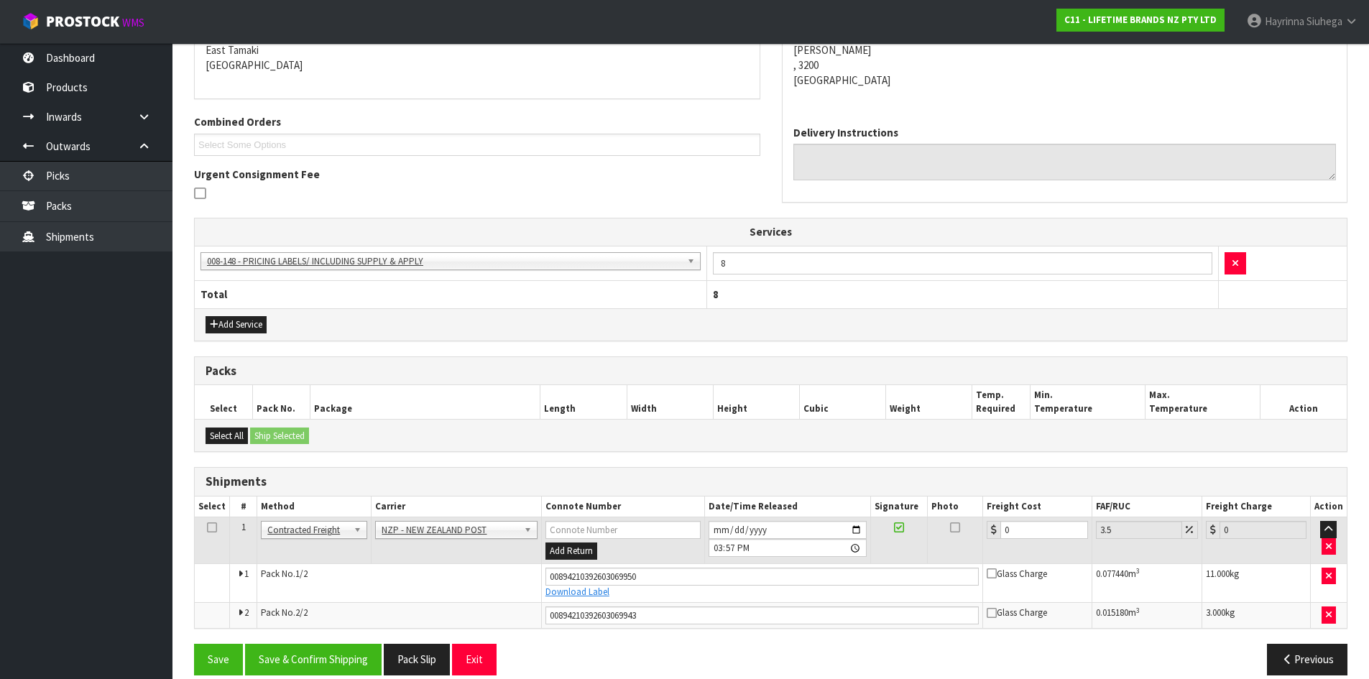
scroll to position [330, 0]
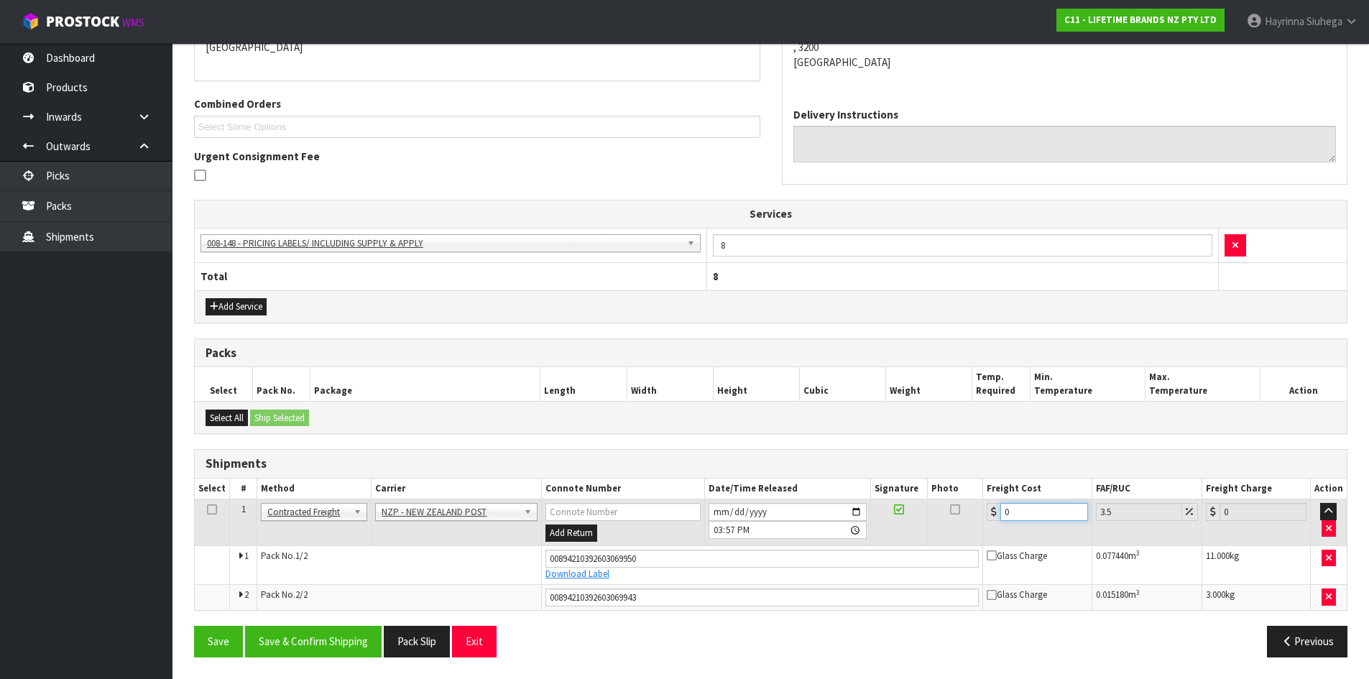
drag, startPoint x: 1022, startPoint y: 509, endPoint x: 936, endPoint y: 517, distance: 86.6
click at [954, 517] on tr "1 Client Local Pickup Customer Local Pickup Company Freight Contracted Freight …" at bounding box center [771, 522] width 1152 height 47
click at [194, 626] on button "Save" at bounding box center [218, 641] width 49 height 31
click at [320, 639] on button "Save & Confirm Shipping" at bounding box center [313, 641] width 136 height 31
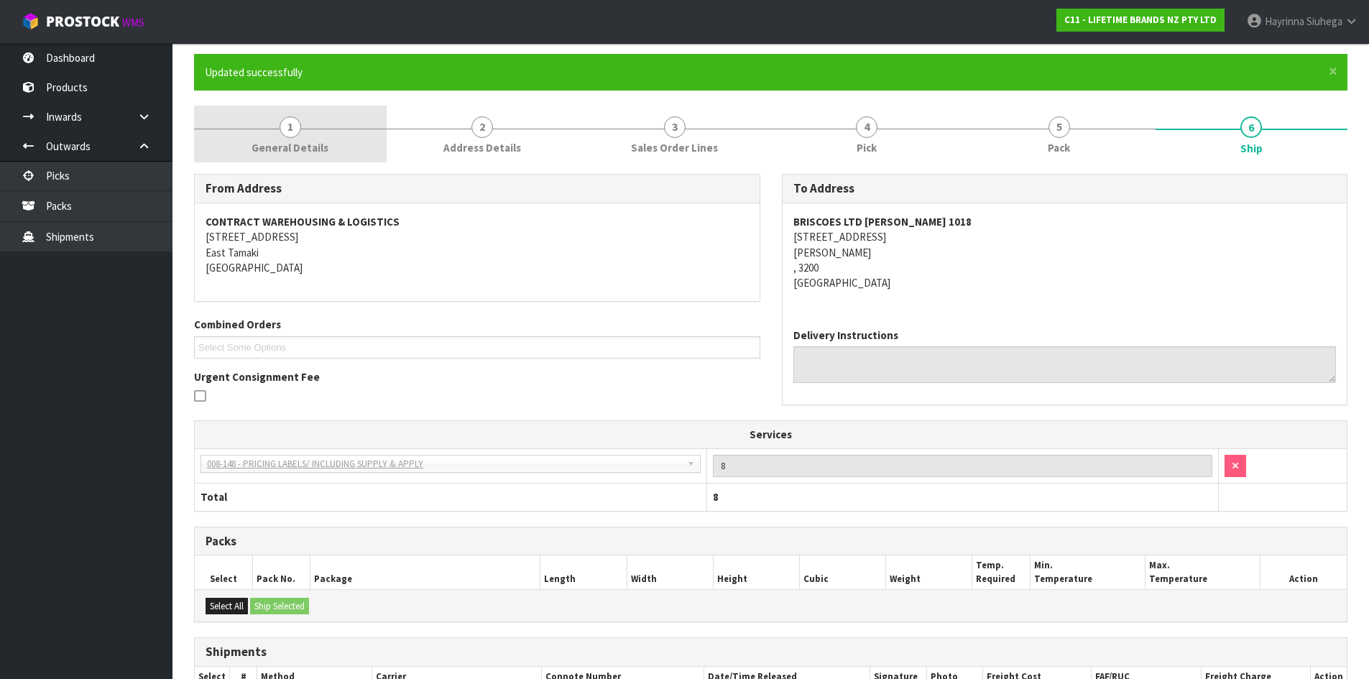
scroll to position [0, 0]
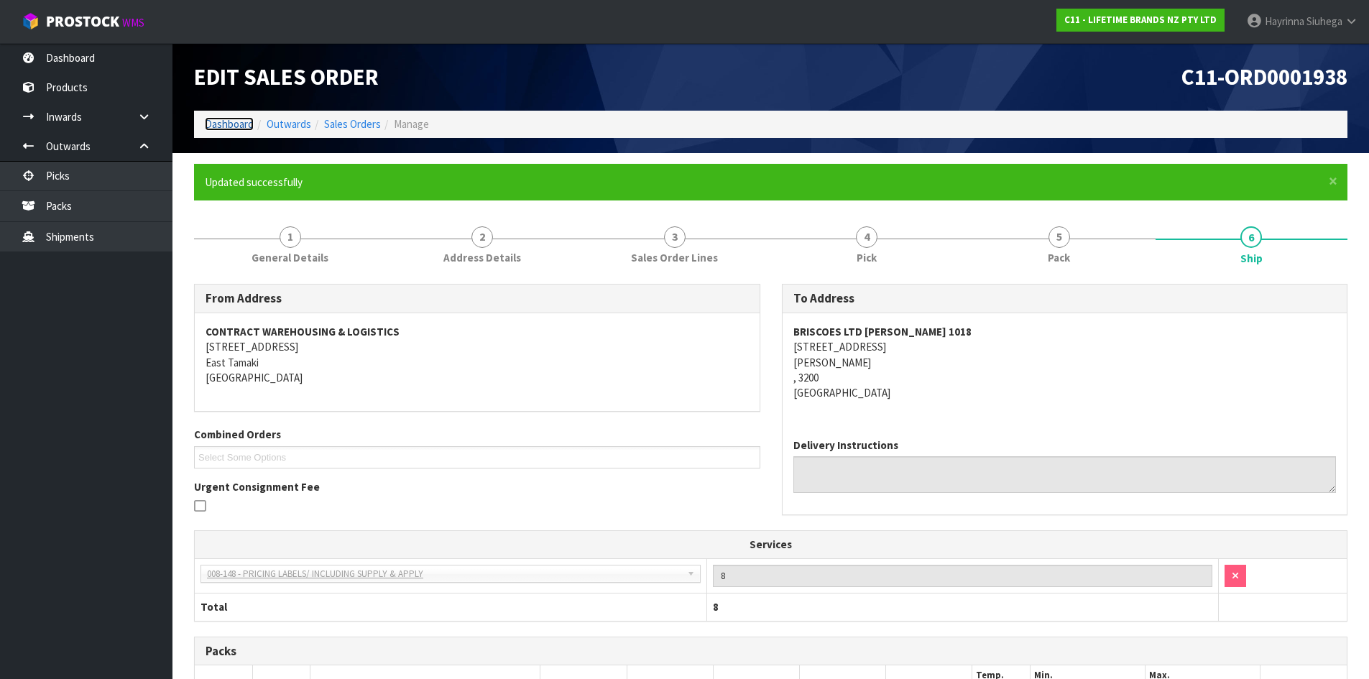
click at [224, 125] on link "Dashboard" at bounding box center [229, 124] width 49 height 14
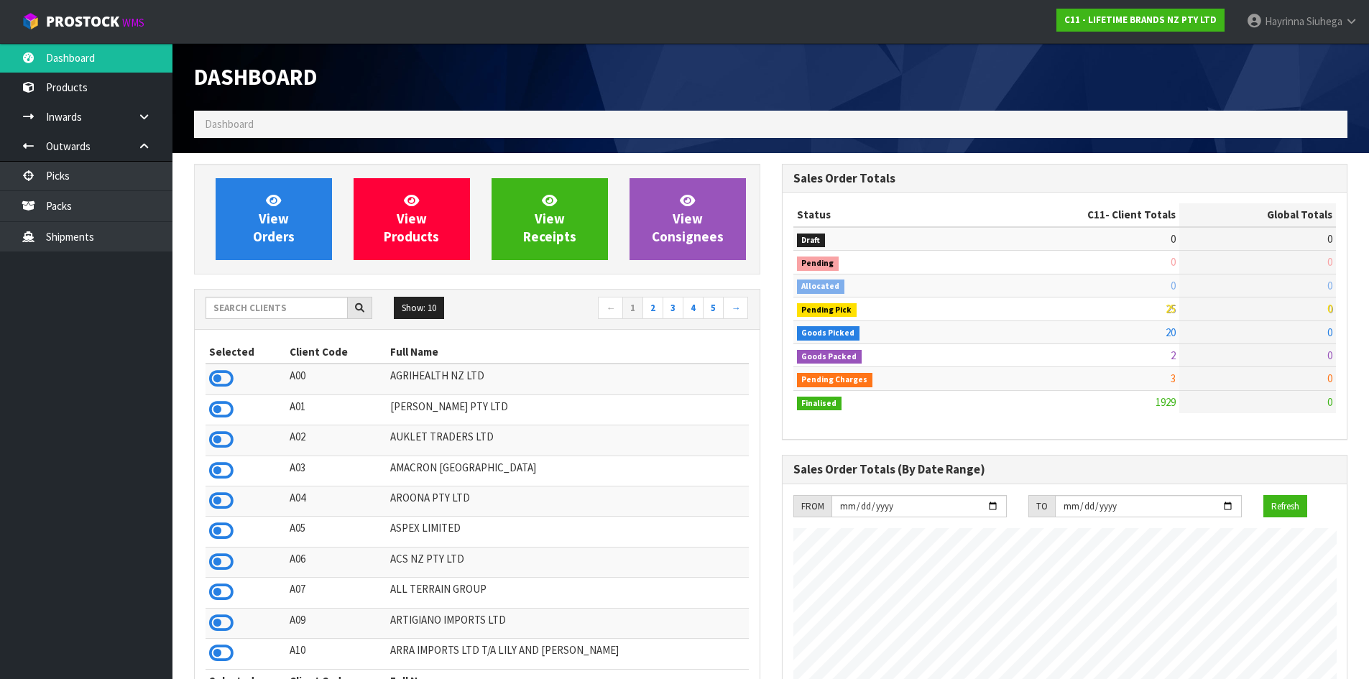
scroll to position [1088, 587]
click at [278, 223] on span "View Orders" at bounding box center [274, 219] width 42 height 54
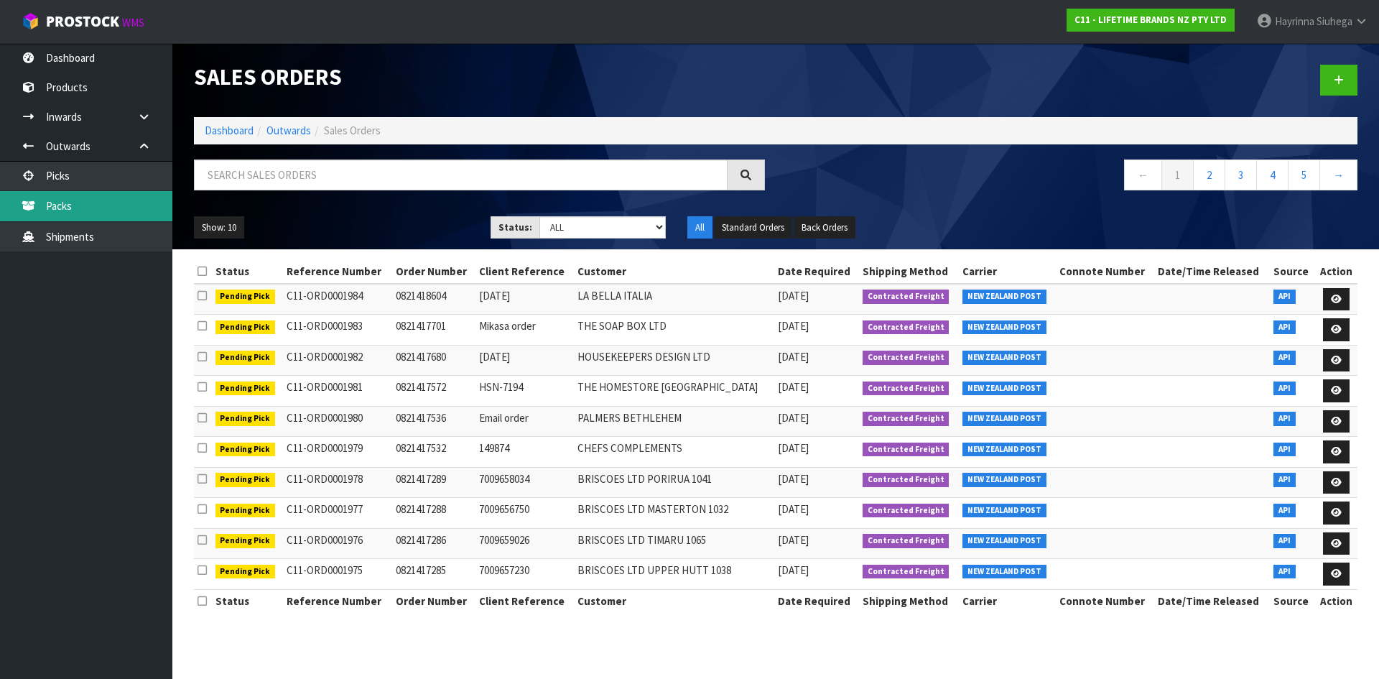
click at [130, 205] on link "Packs" at bounding box center [86, 205] width 172 height 29
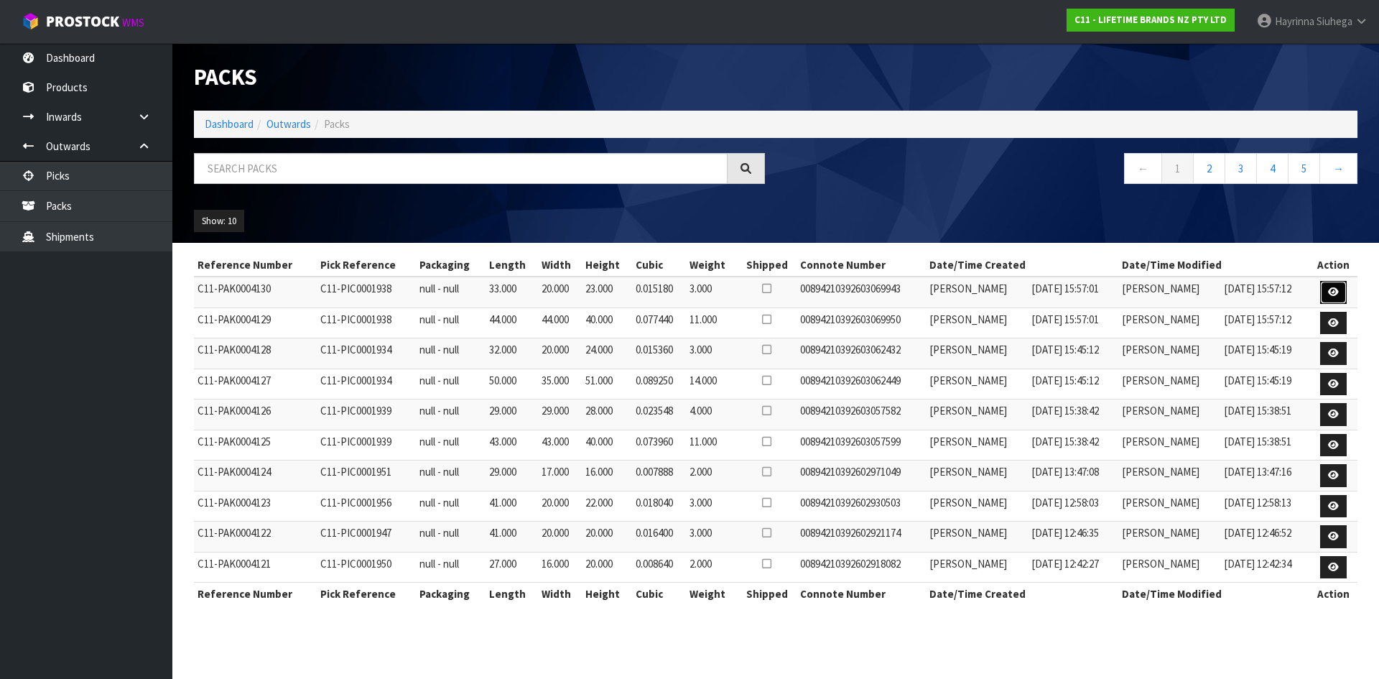
click at [1328, 292] on link at bounding box center [1333, 292] width 27 height 23
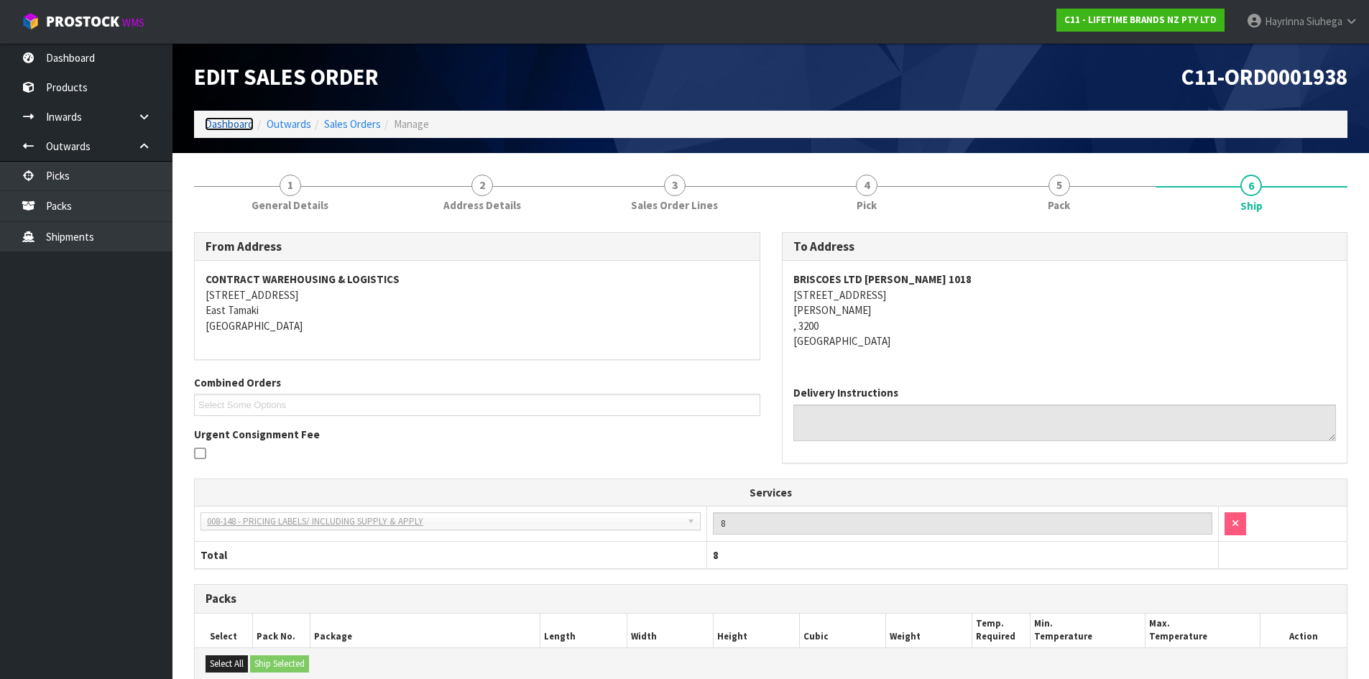
click at [234, 117] on link "Dashboard" at bounding box center [229, 124] width 49 height 14
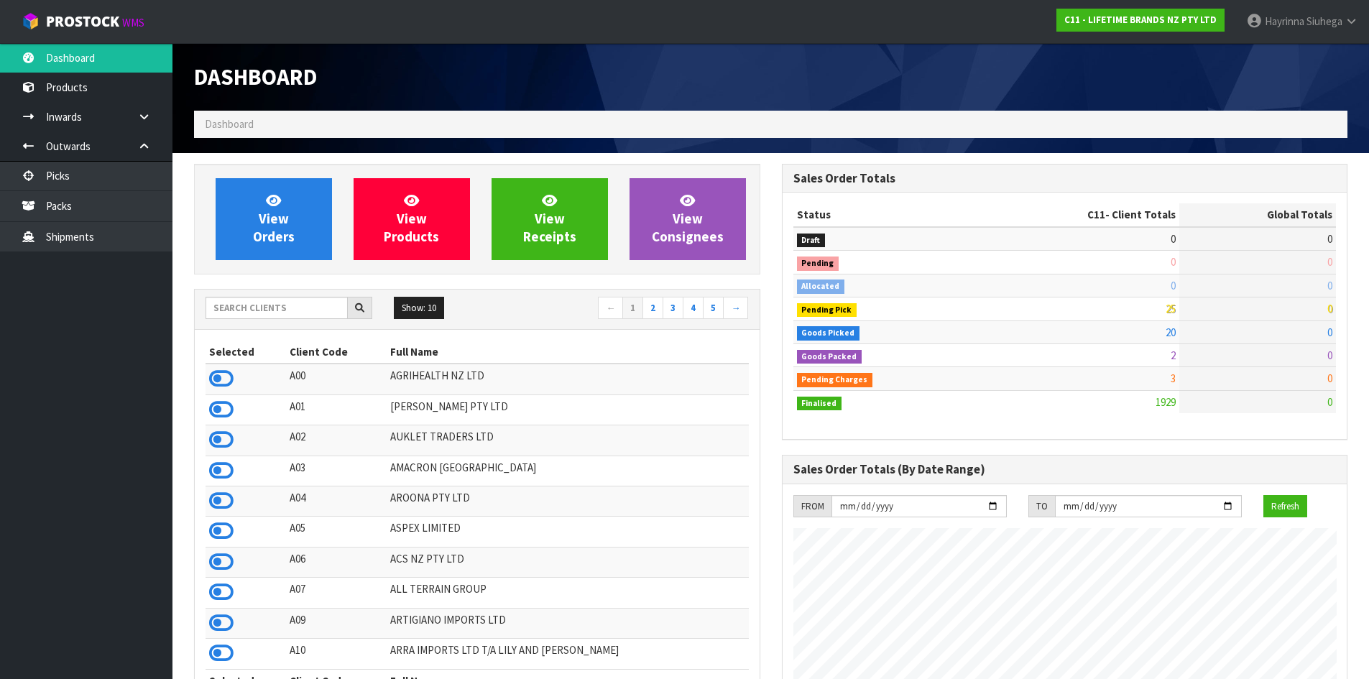
scroll to position [1088, 587]
click at [282, 220] on span "View Orders" at bounding box center [274, 219] width 42 height 54
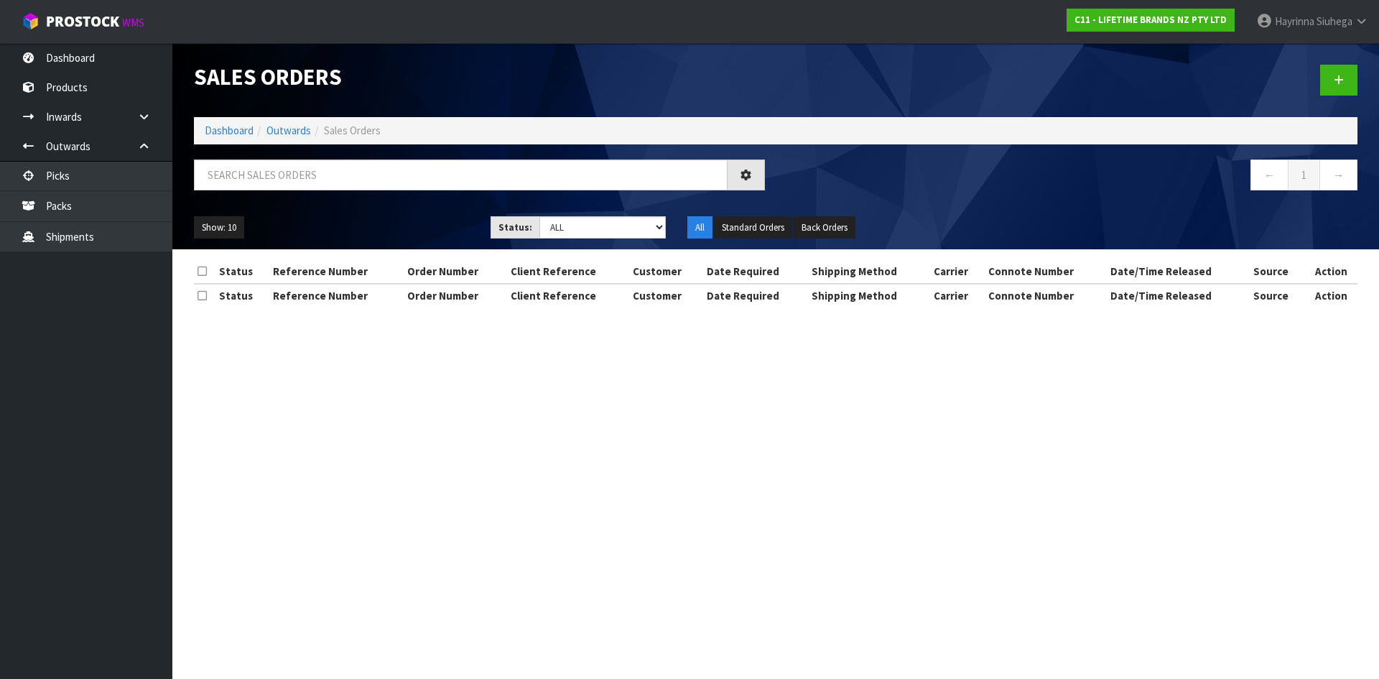
click at [295, 192] on div at bounding box center [479, 180] width 593 height 42
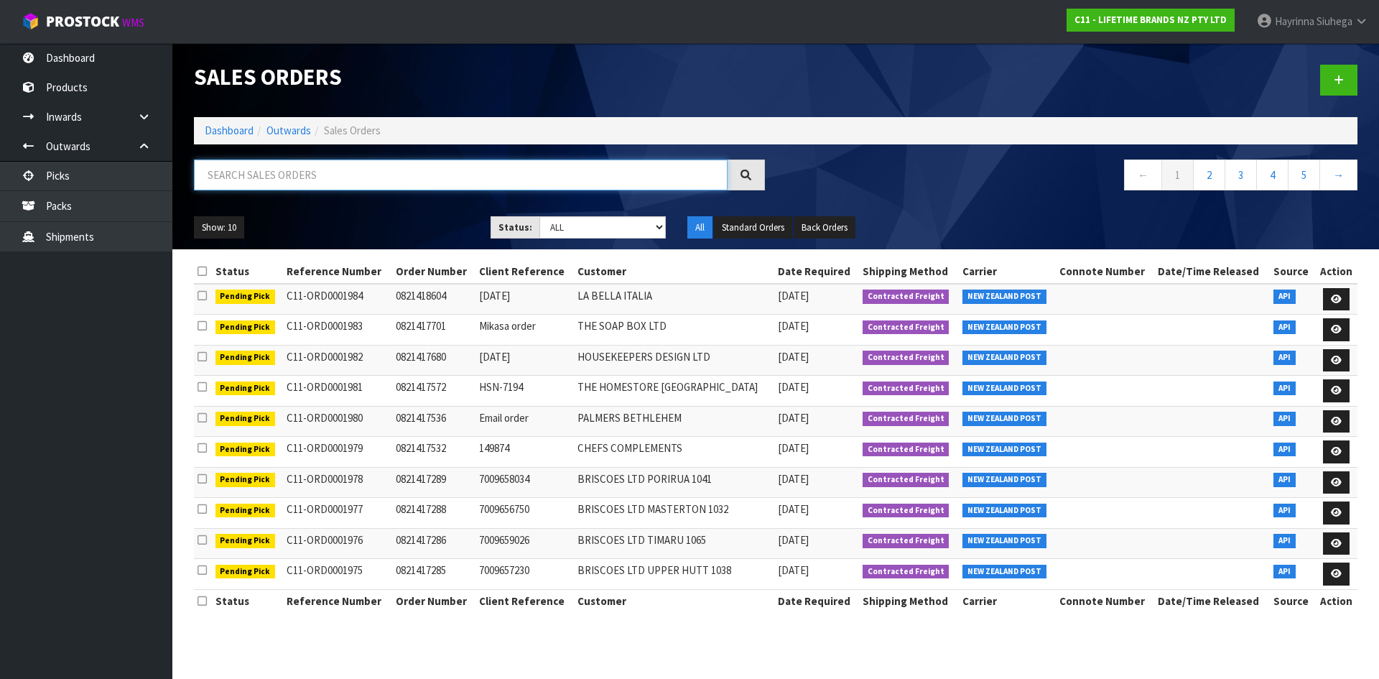
click at [300, 185] on input "text" at bounding box center [461, 174] width 534 height 31
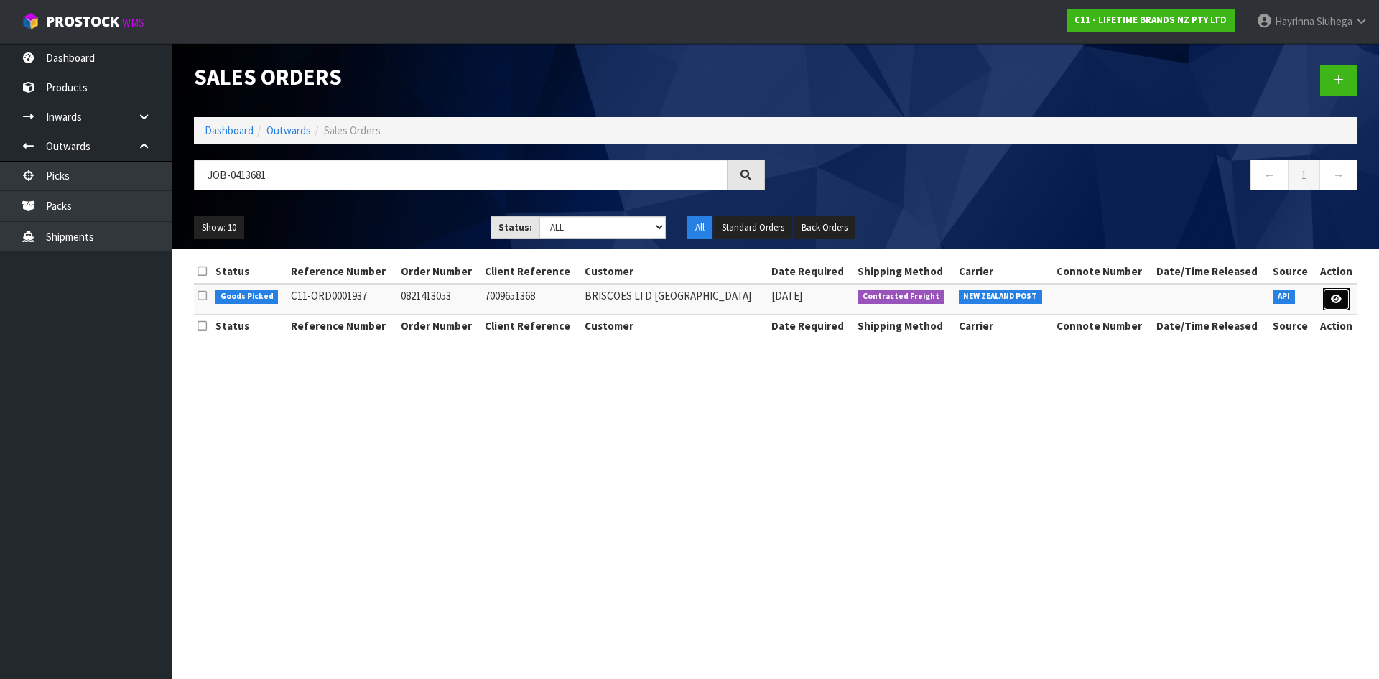
click at [1342, 301] on link at bounding box center [1336, 299] width 27 height 23
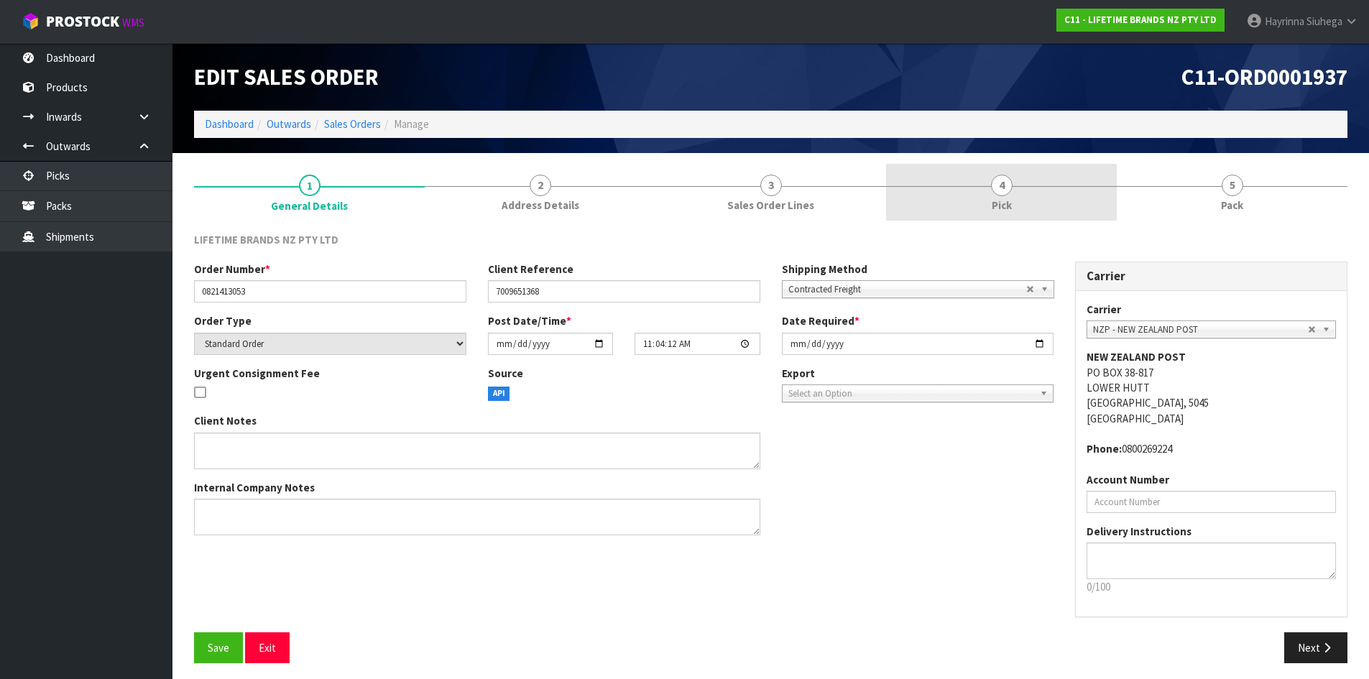
click at [1114, 190] on link "4 Pick" at bounding box center [1001, 192] width 231 height 57
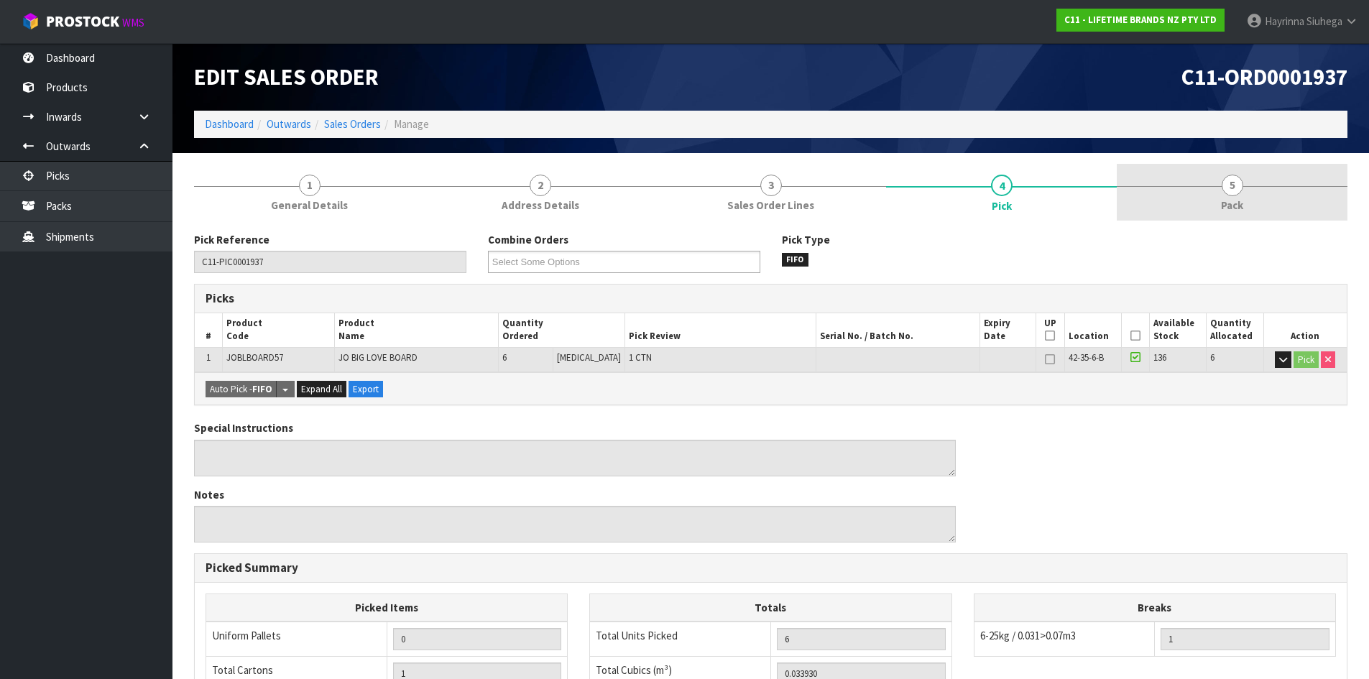
click at [1157, 189] on link "5 Pack" at bounding box center [1231, 192] width 231 height 57
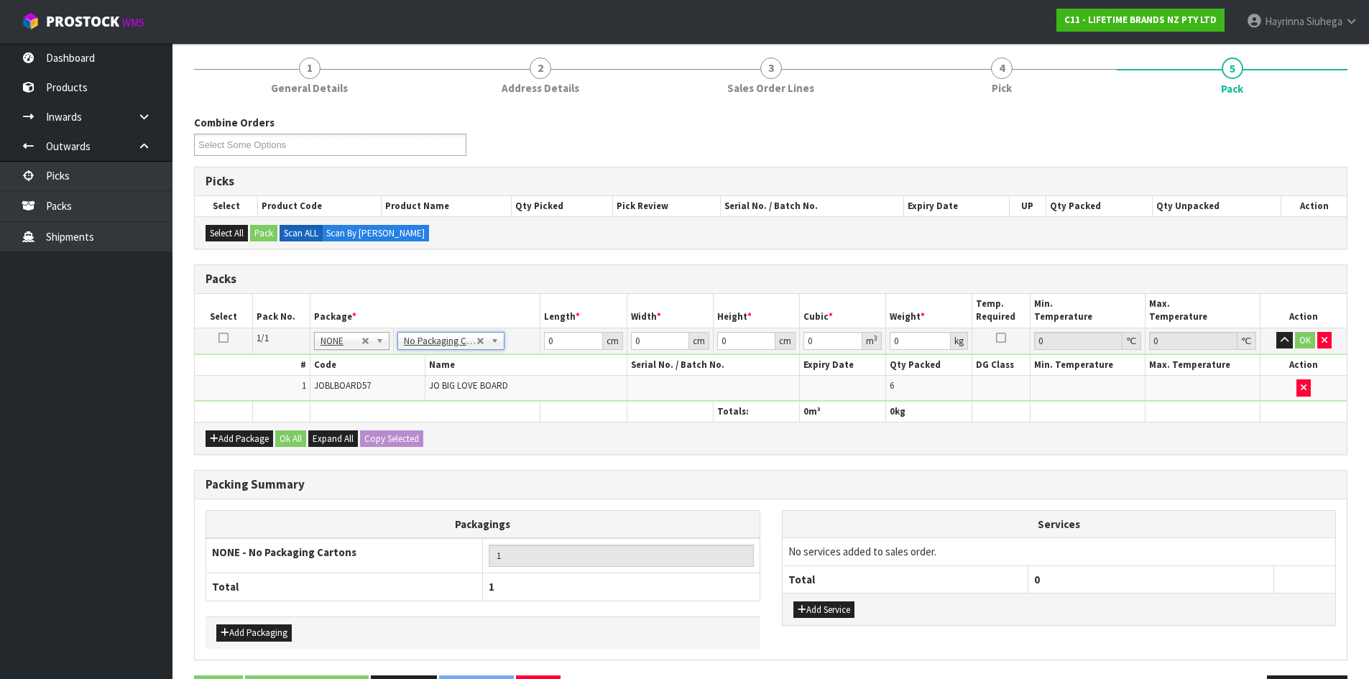
scroll to position [94, 0]
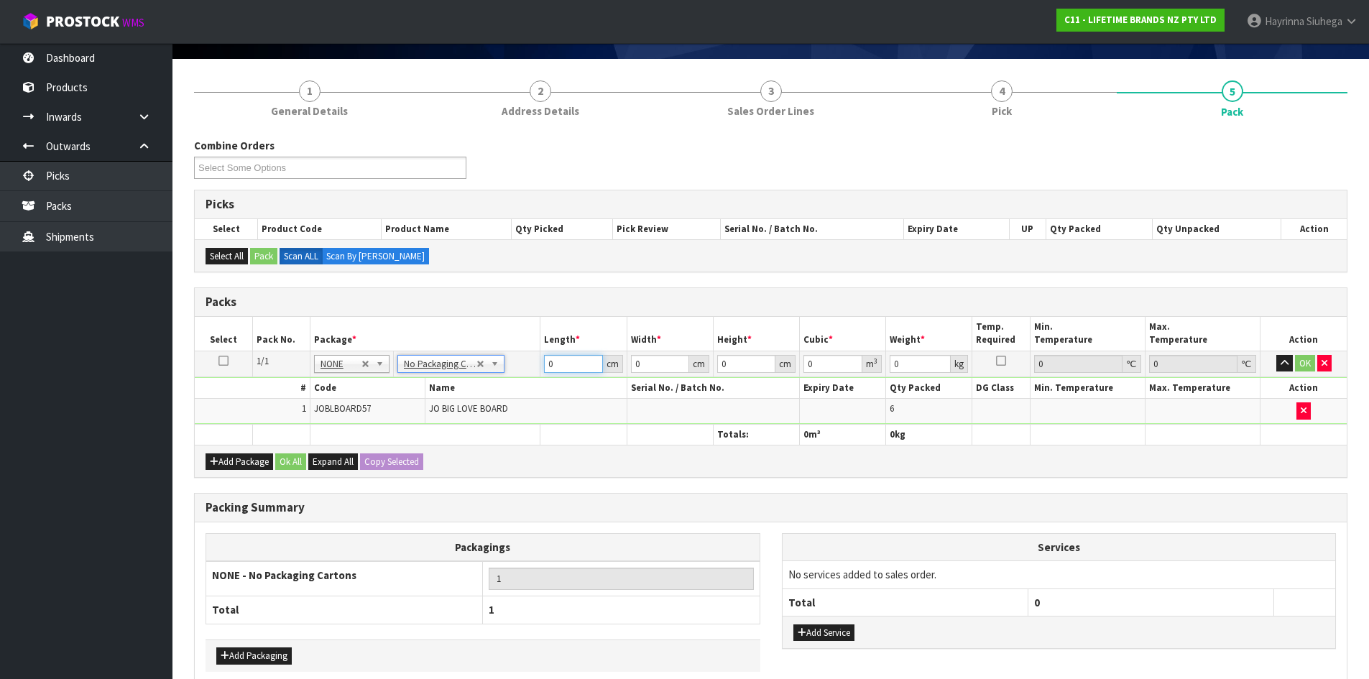
click at [550, 369] on input "0" at bounding box center [573, 364] width 58 height 18
click button "OK" at bounding box center [1305, 363] width 20 height 17
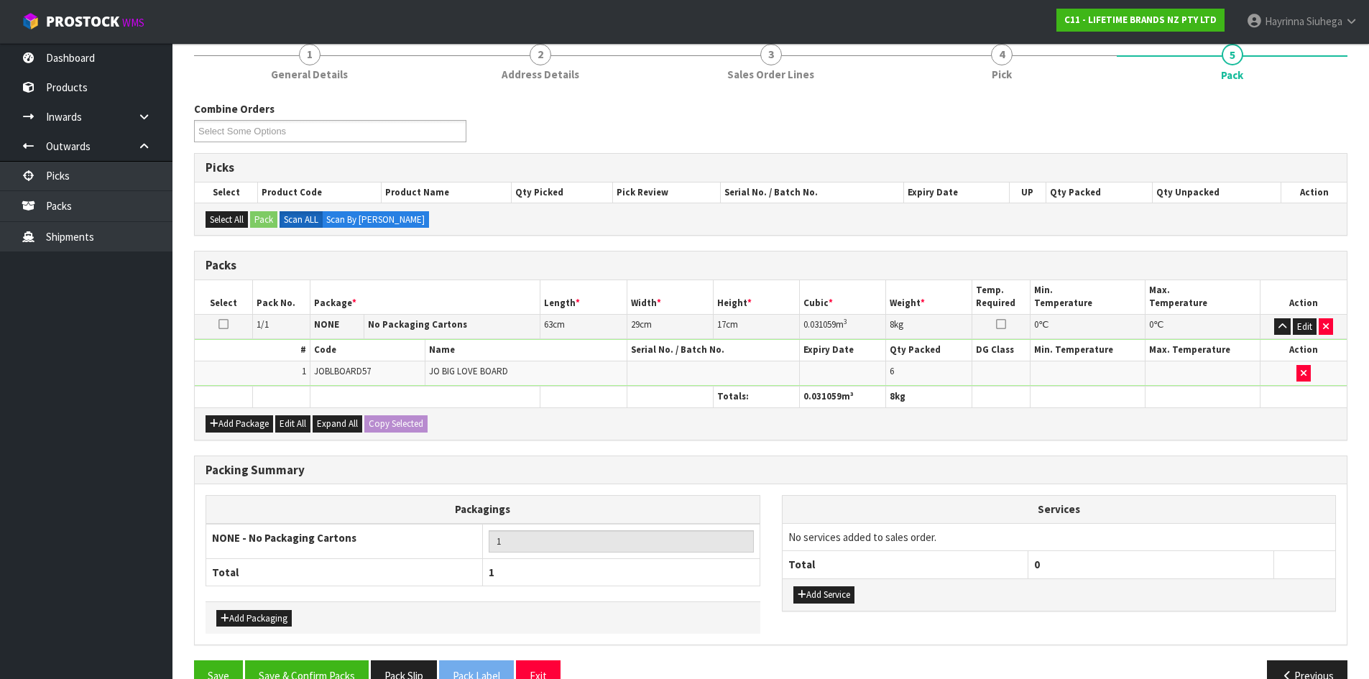
scroll to position [165, 0]
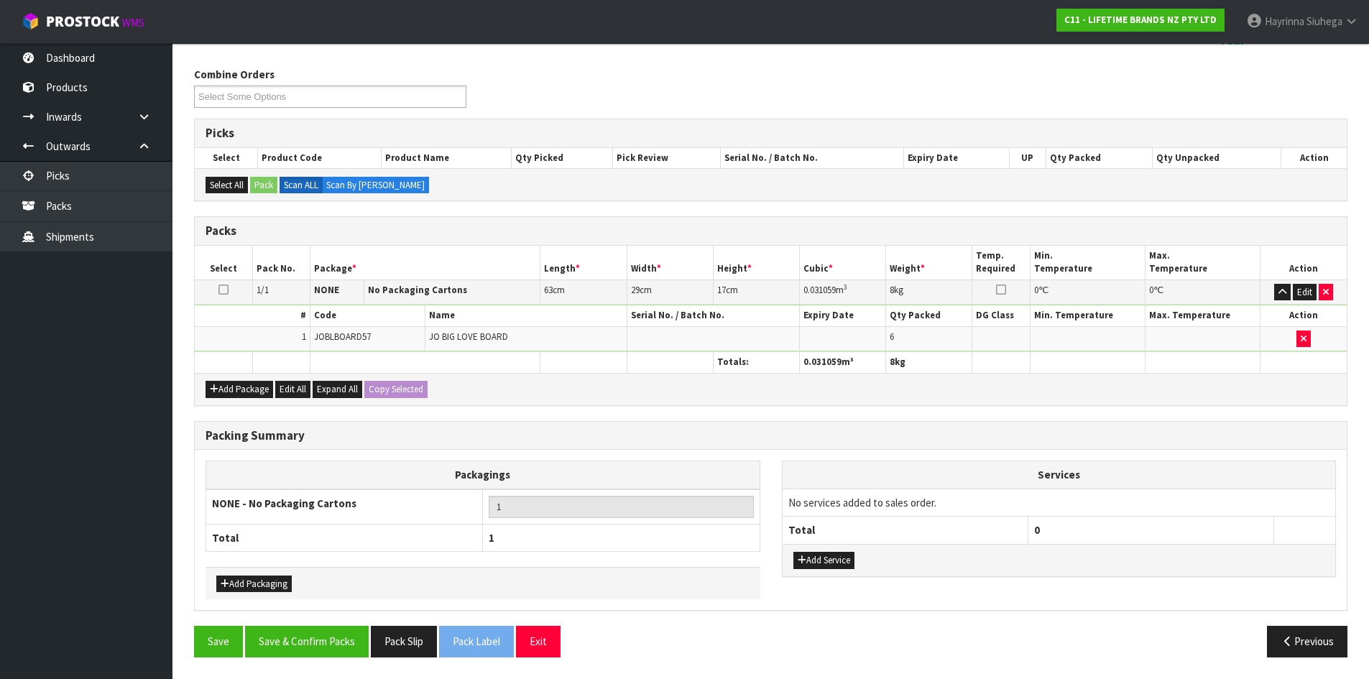
click at [810, 550] on div "Add Service" at bounding box center [1058, 560] width 553 height 32
click at [813, 557] on button "Add Service" at bounding box center [823, 560] width 61 height 17
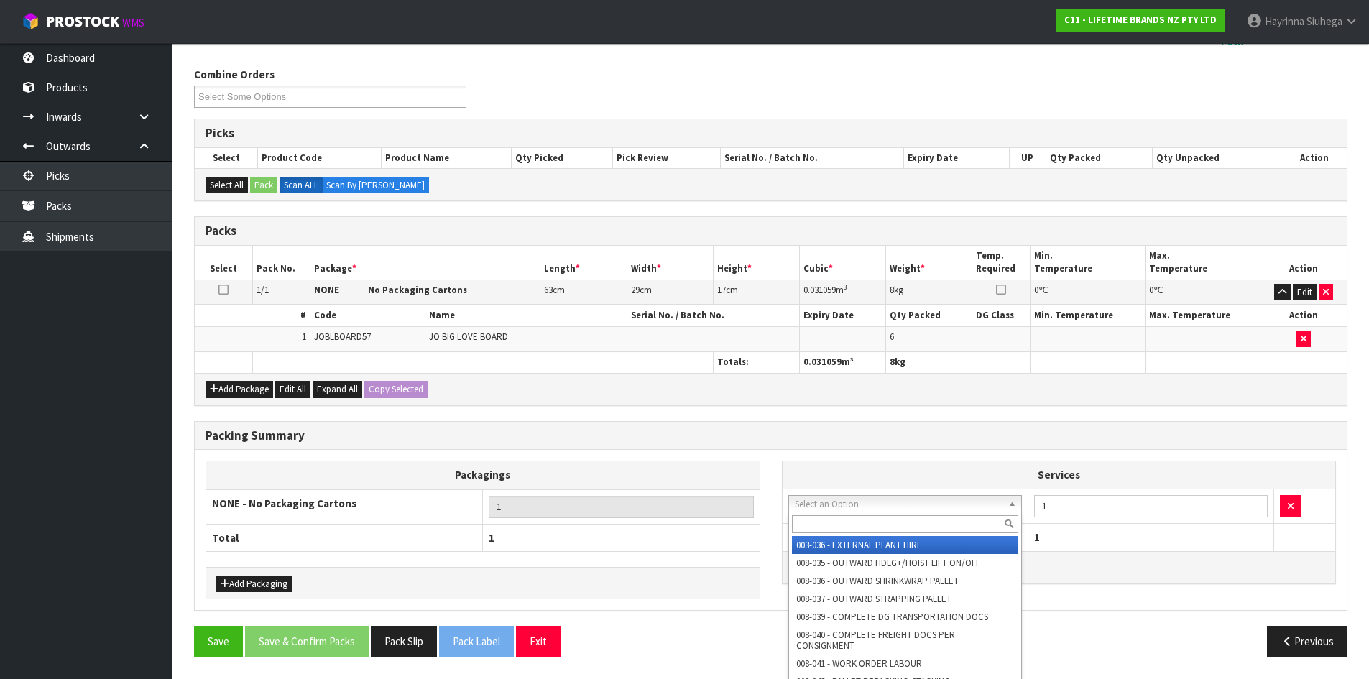
click at [851, 522] on input "text" at bounding box center [905, 524] width 227 height 18
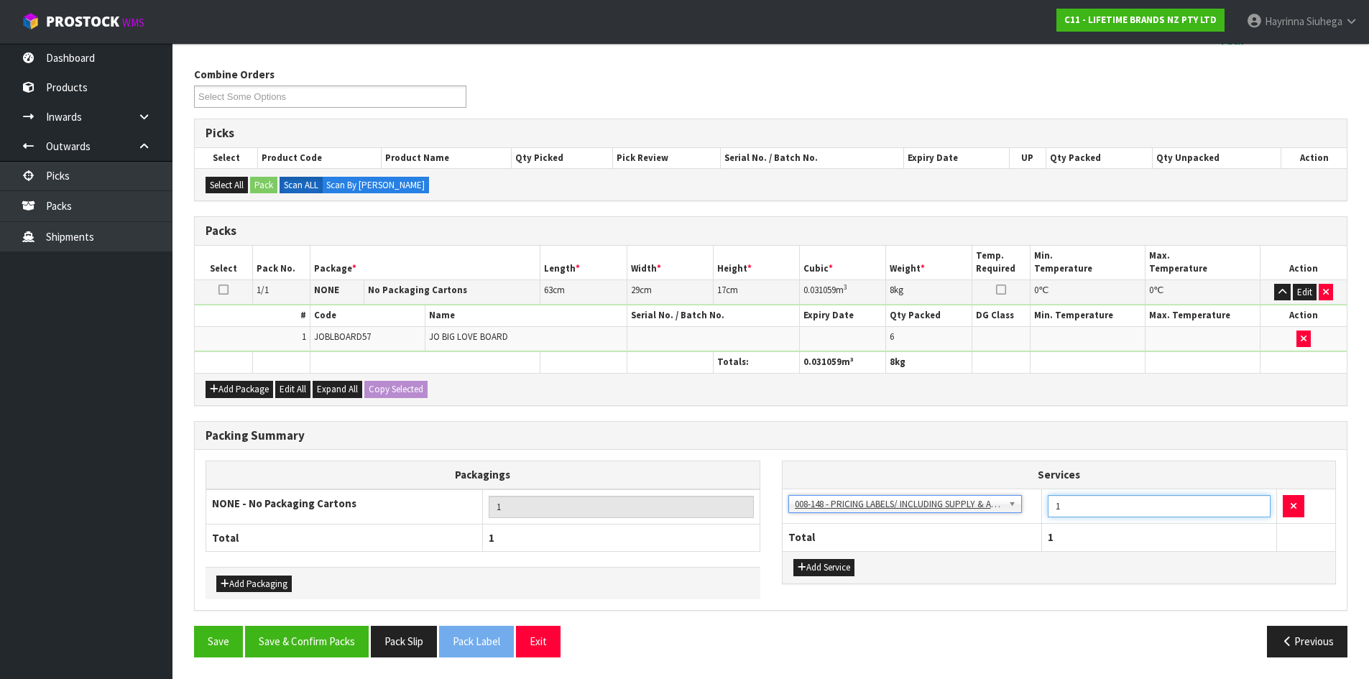
drag, startPoint x: 1094, startPoint y: 499, endPoint x: 803, endPoint y: 501, distance: 291.0
click at [806, 501] on tr "003-036 - EXTERNAL PLANT HIRE 008-035 - OUTWARD HDLG+/HOIST LIFT ON/OFF 008-036…" at bounding box center [1058, 506] width 553 height 35
click at [328, 652] on button "Save & Confirm Packs" at bounding box center [307, 641] width 124 height 31
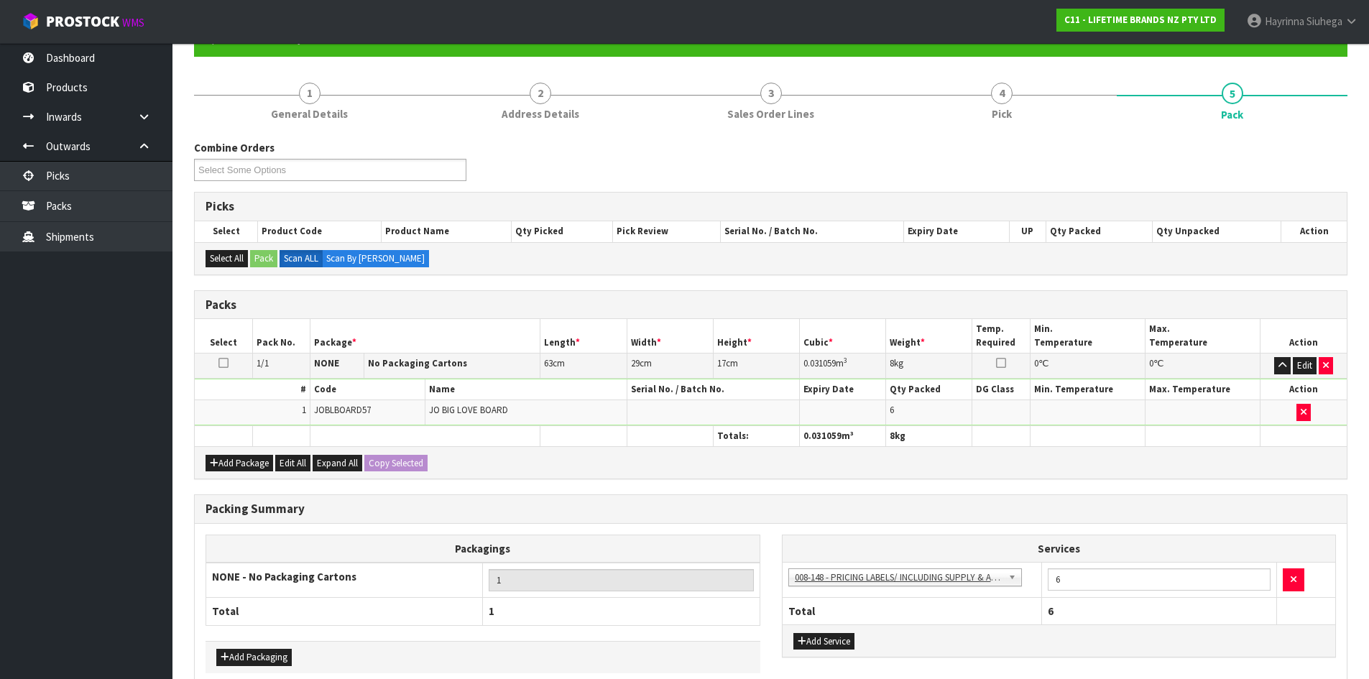
scroll to position [138, 0]
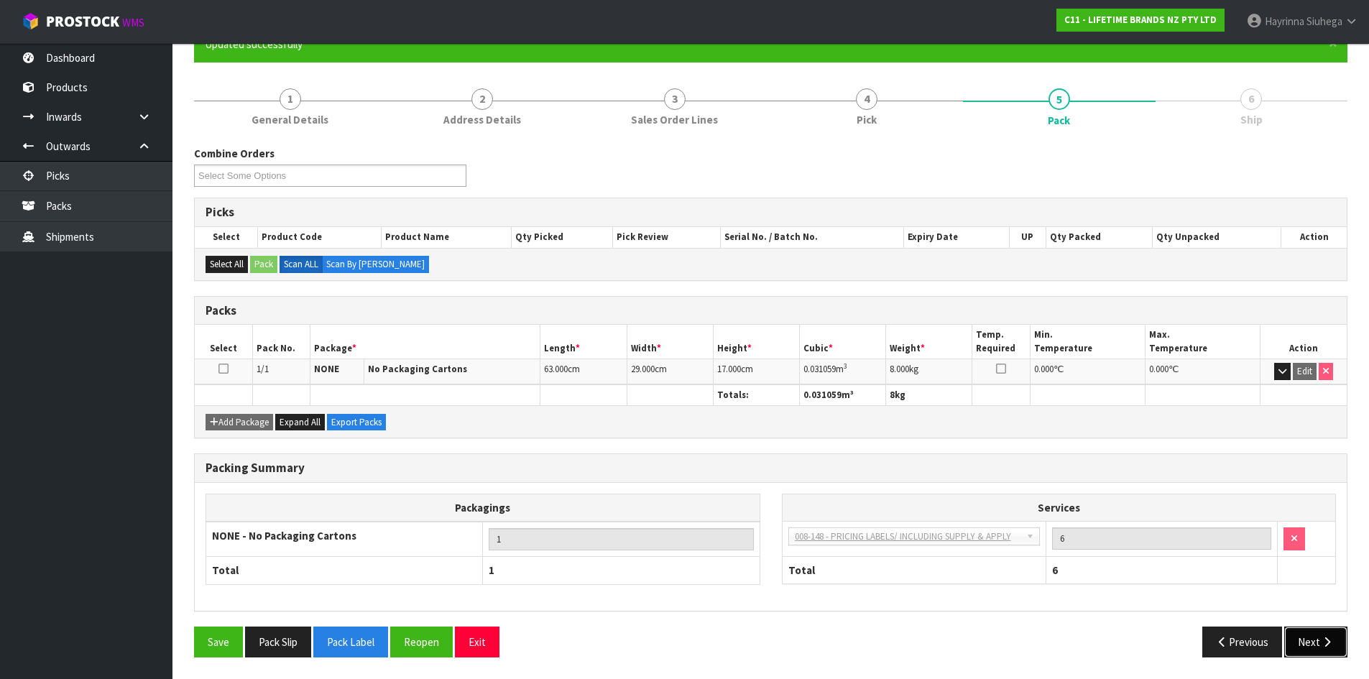
click at [1330, 651] on button "Next" at bounding box center [1315, 641] width 63 height 31
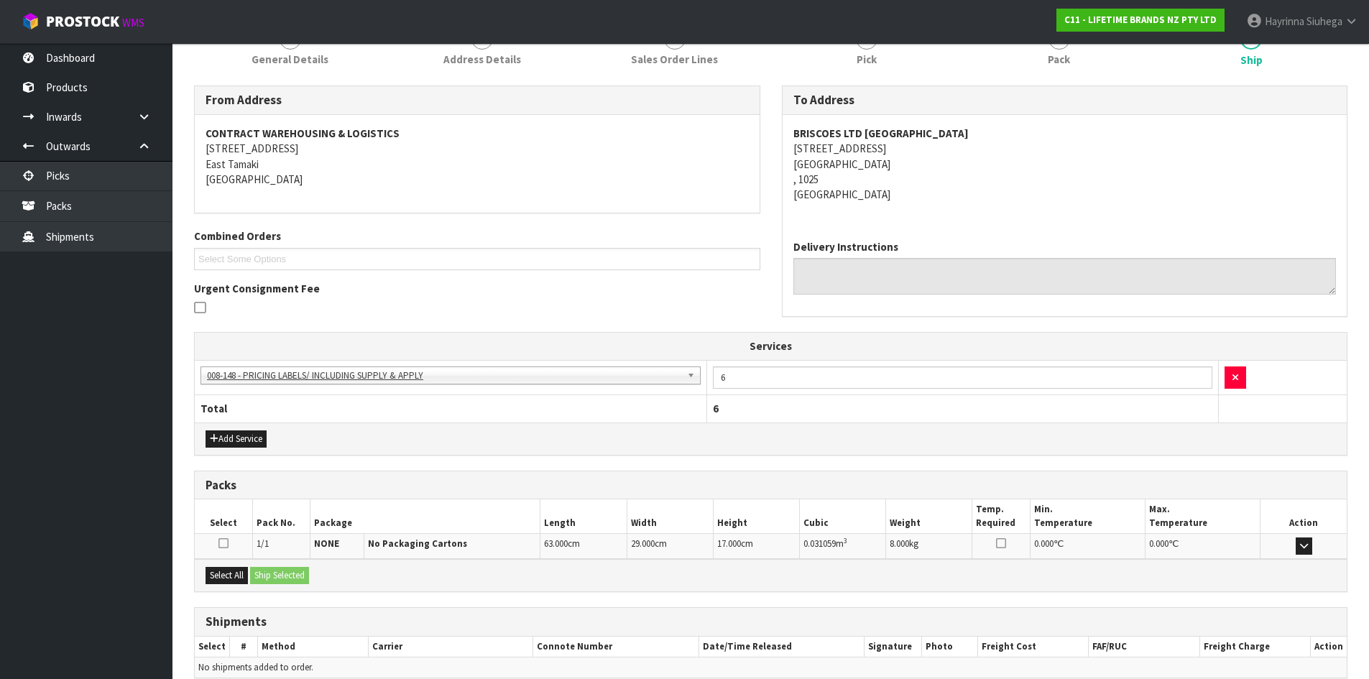
scroll to position [266, 0]
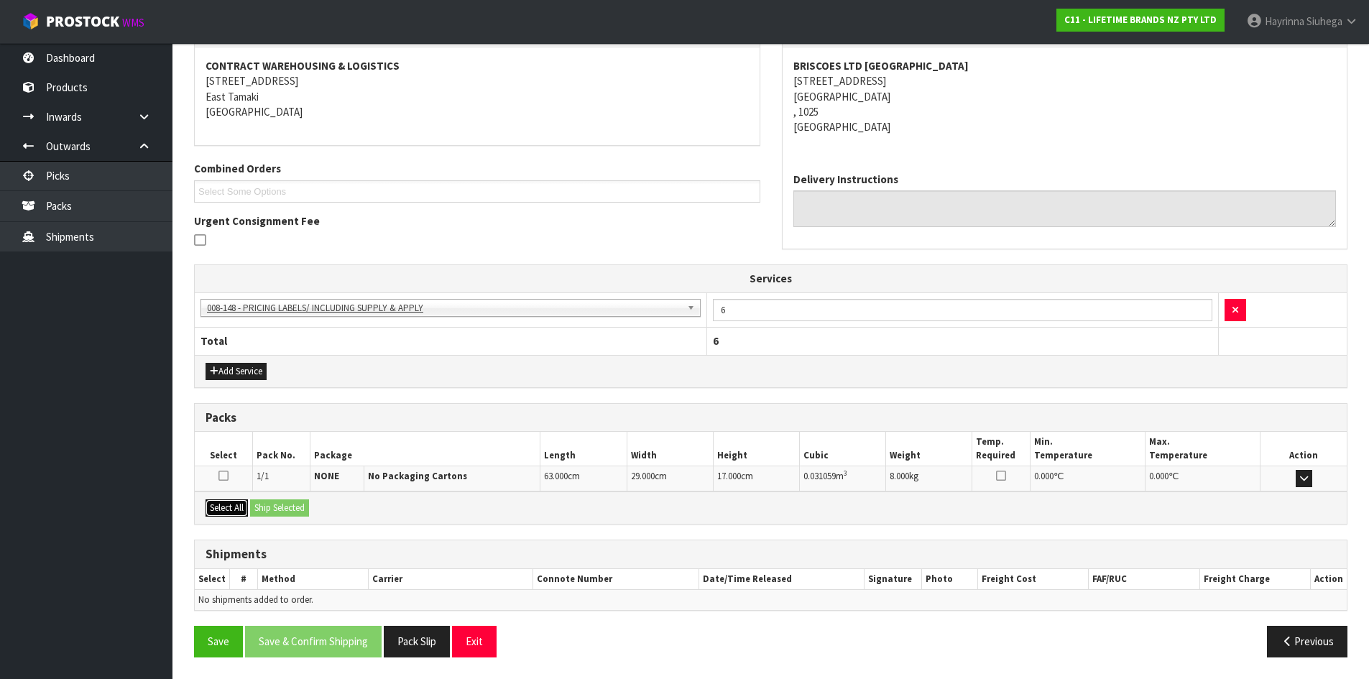
click at [240, 509] on button "Select All" at bounding box center [226, 507] width 42 height 17
click at [297, 508] on button "Ship Selected" at bounding box center [279, 507] width 59 height 17
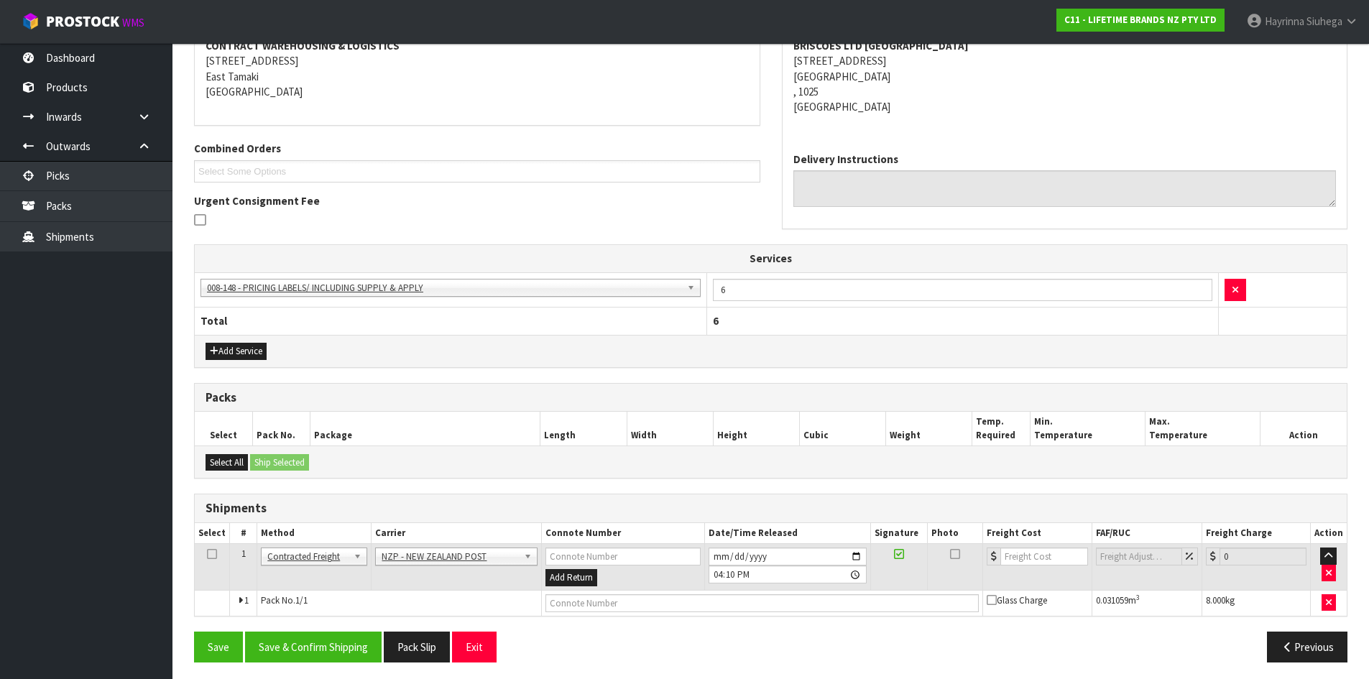
scroll to position [291, 0]
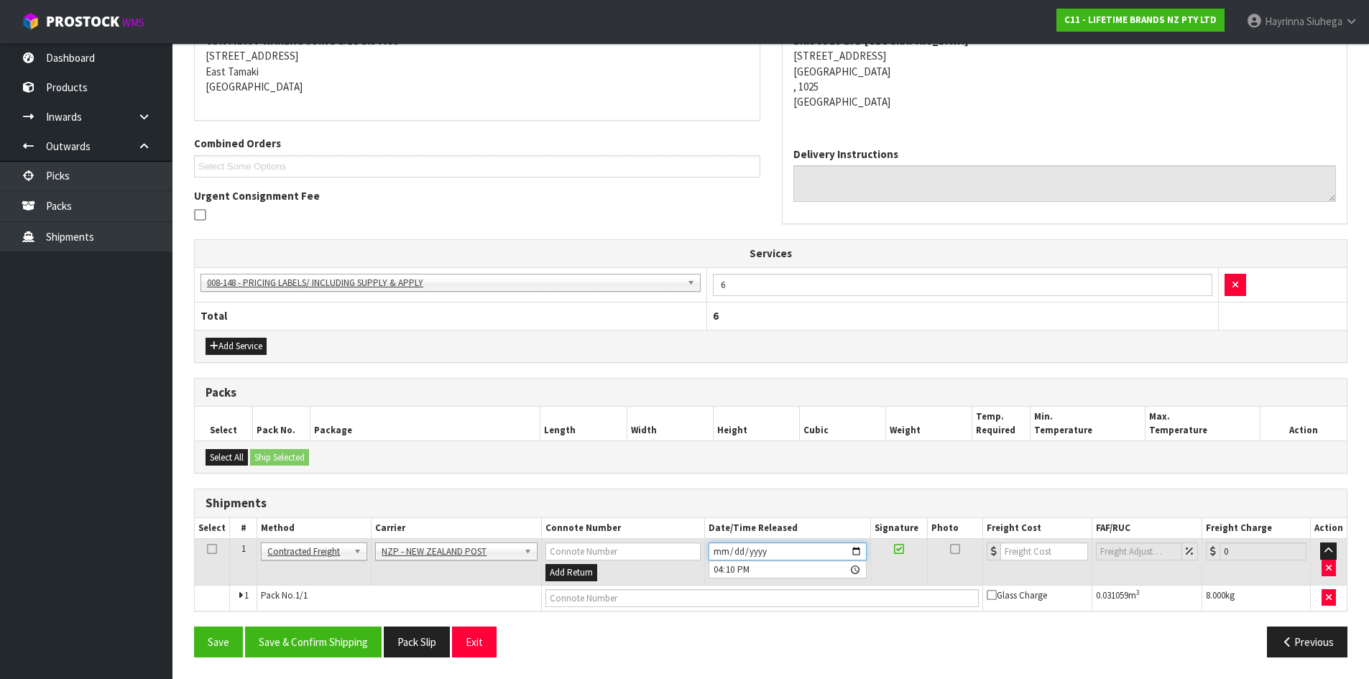
click at [719, 549] on input "2025-09-23" at bounding box center [787, 551] width 158 height 18
click at [320, 648] on button "Save & Confirm Shipping" at bounding box center [313, 641] width 136 height 31
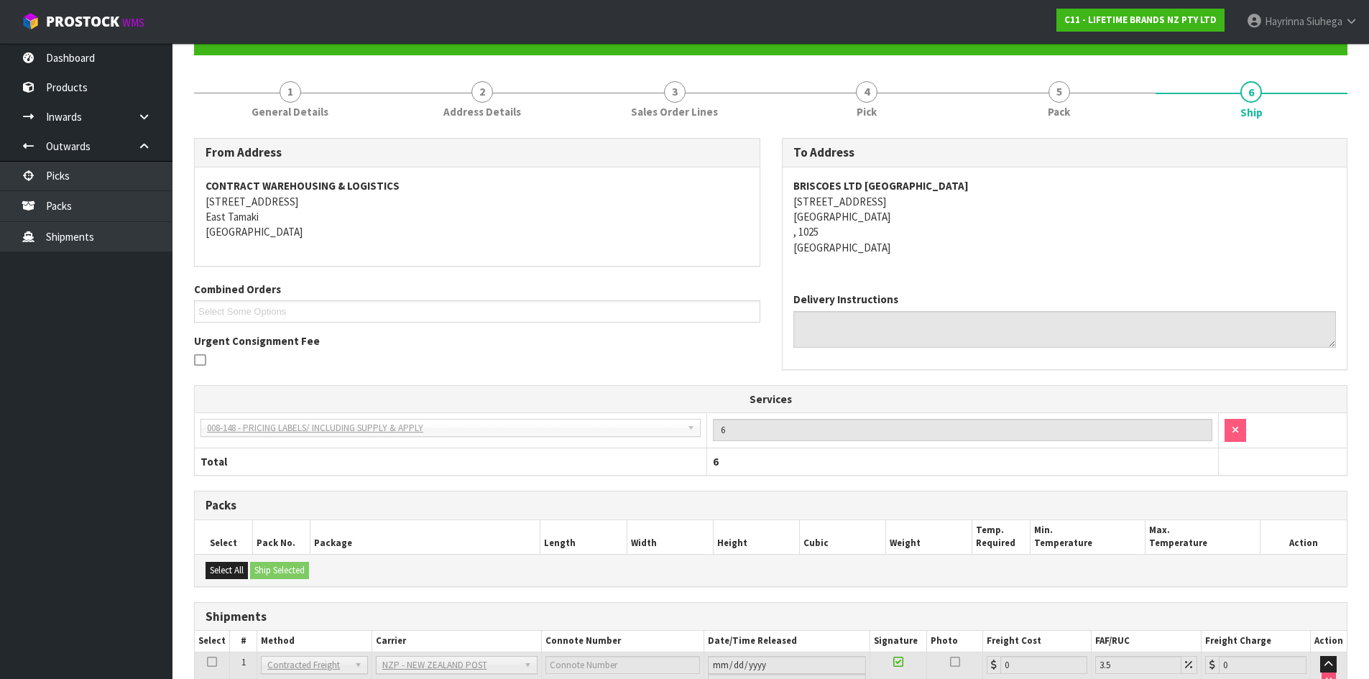
scroll to position [271, 0]
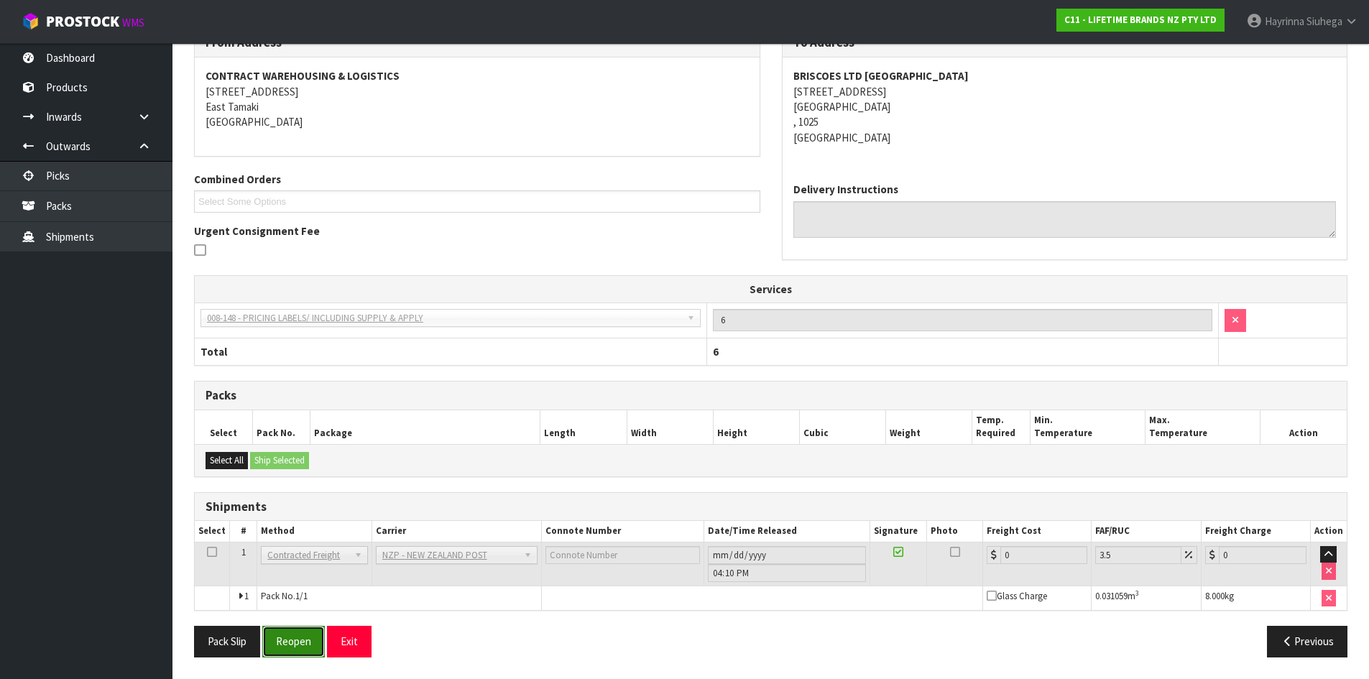
click at [288, 633] on button "Reopen" at bounding box center [293, 641] width 63 height 31
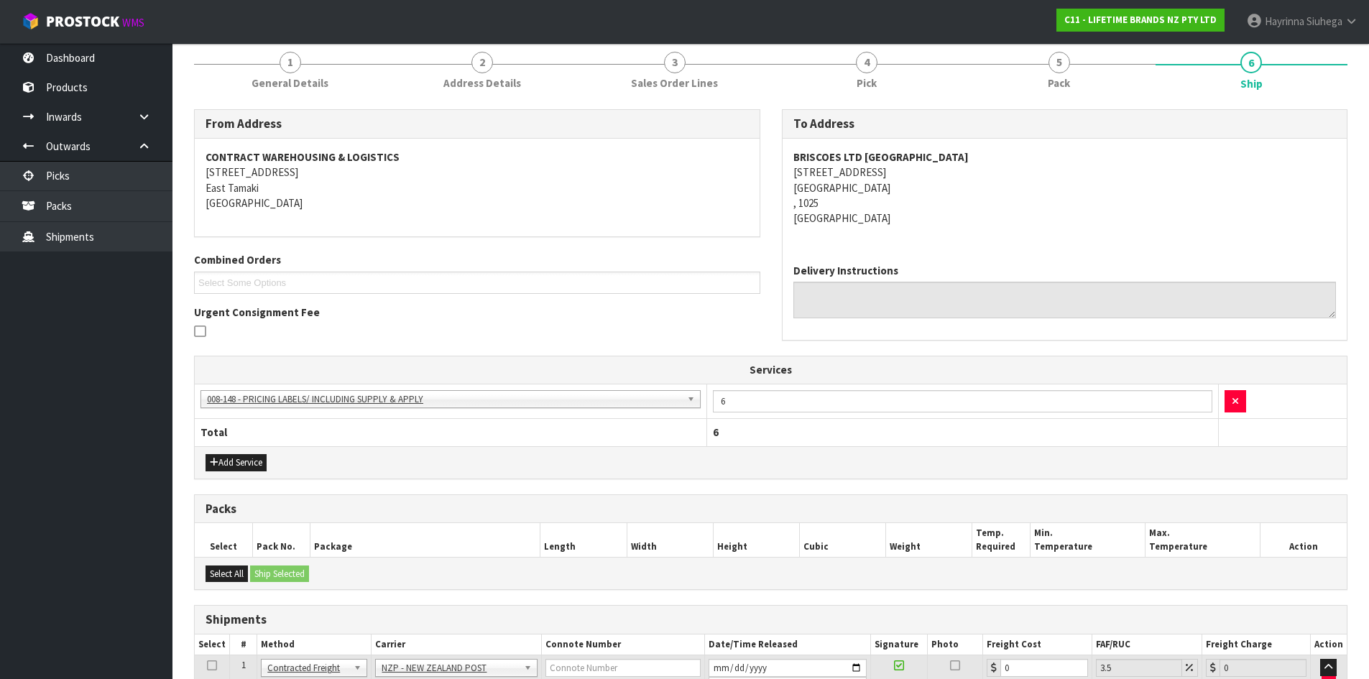
scroll to position [305, 0]
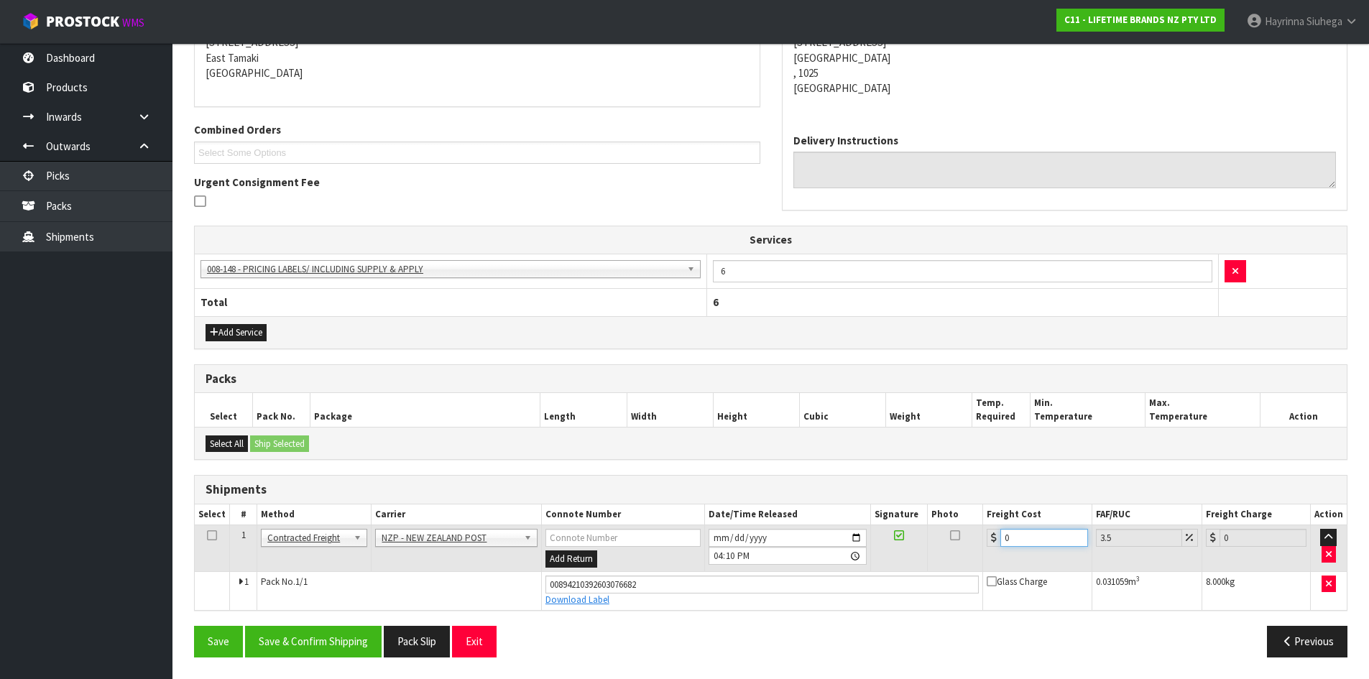
drag, startPoint x: 1054, startPoint y: 537, endPoint x: 762, endPoint y: 537, distance: 291.7
click at [788, 537] on tr "1 Client Local Pickup Customer Local Pickup Company Freight Contracted Freight …" at bounding box center [771, 548] width 1152 height 47
click at [194, 626] on button "Save" at bounding box center [218, 641] width 49 height 31
click at [295, 639] on button "Save & Confirm Shipping" at bounding box center [313, 641] width 136 height 31
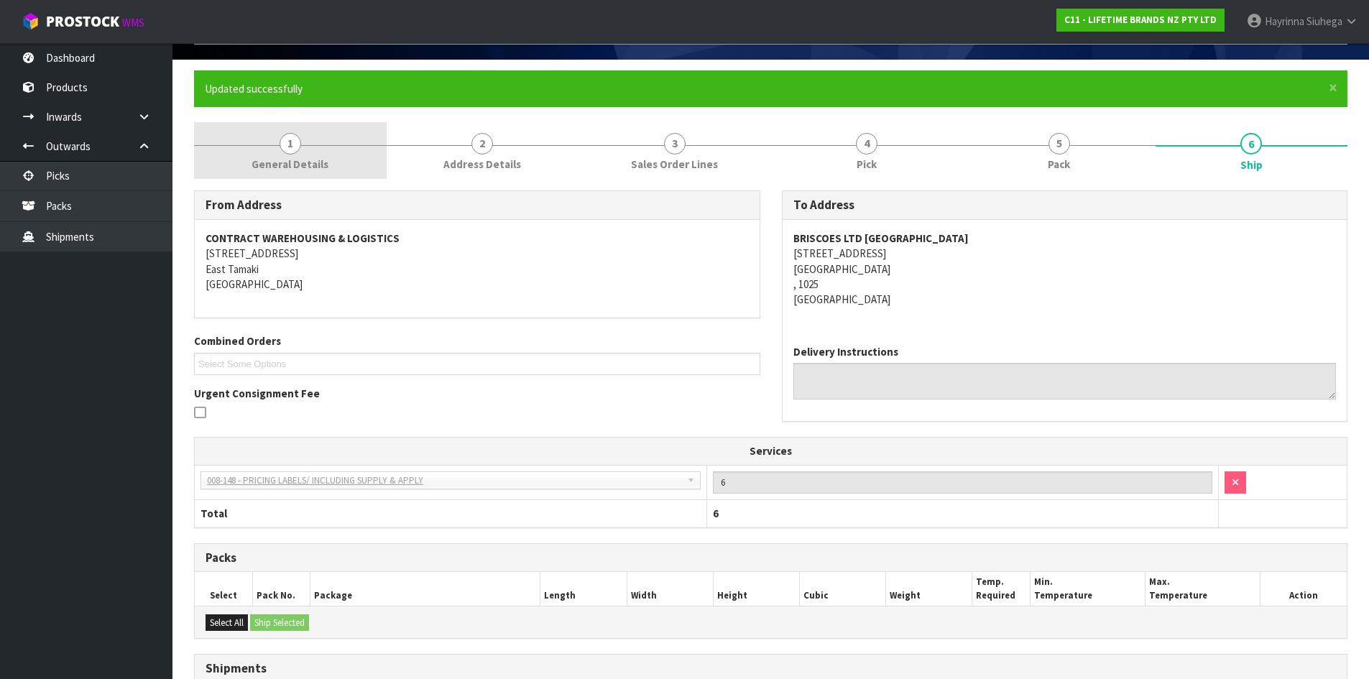
scroll to position [0, 0]
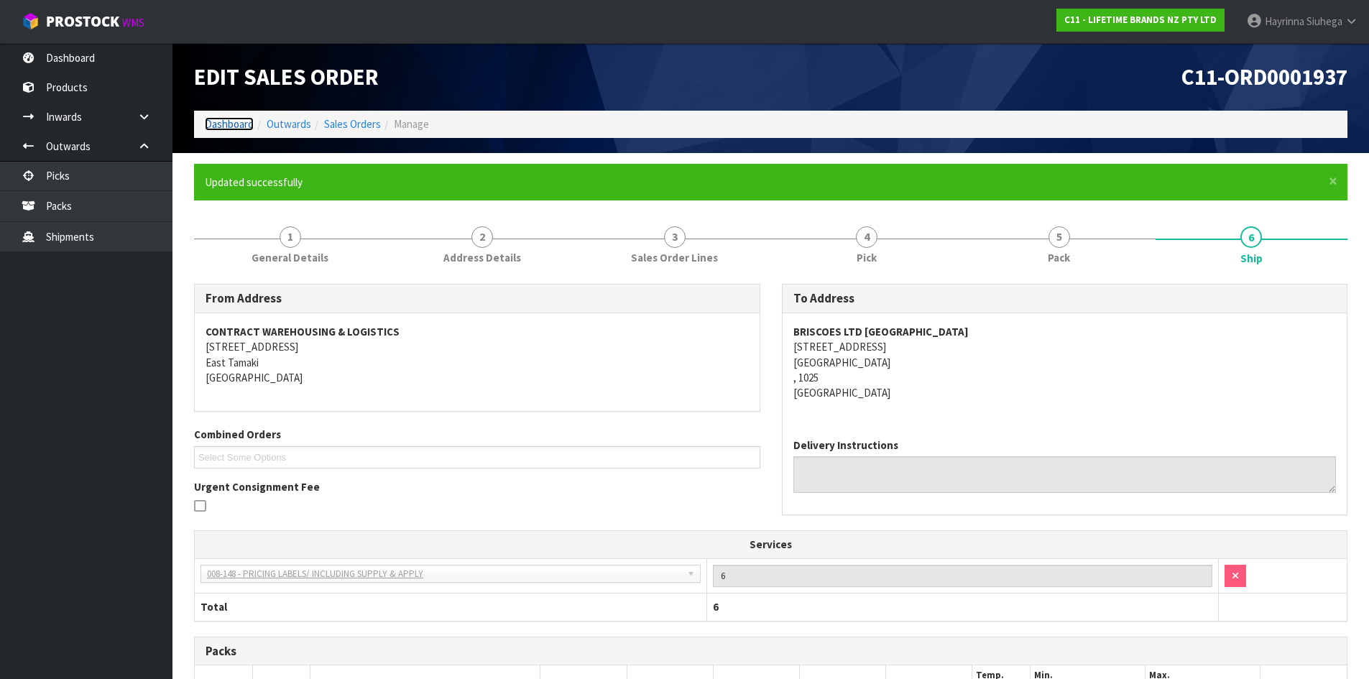
click at [239, 122] on link "Dashboard" at bounding box center [229, 124] width 49 height 14
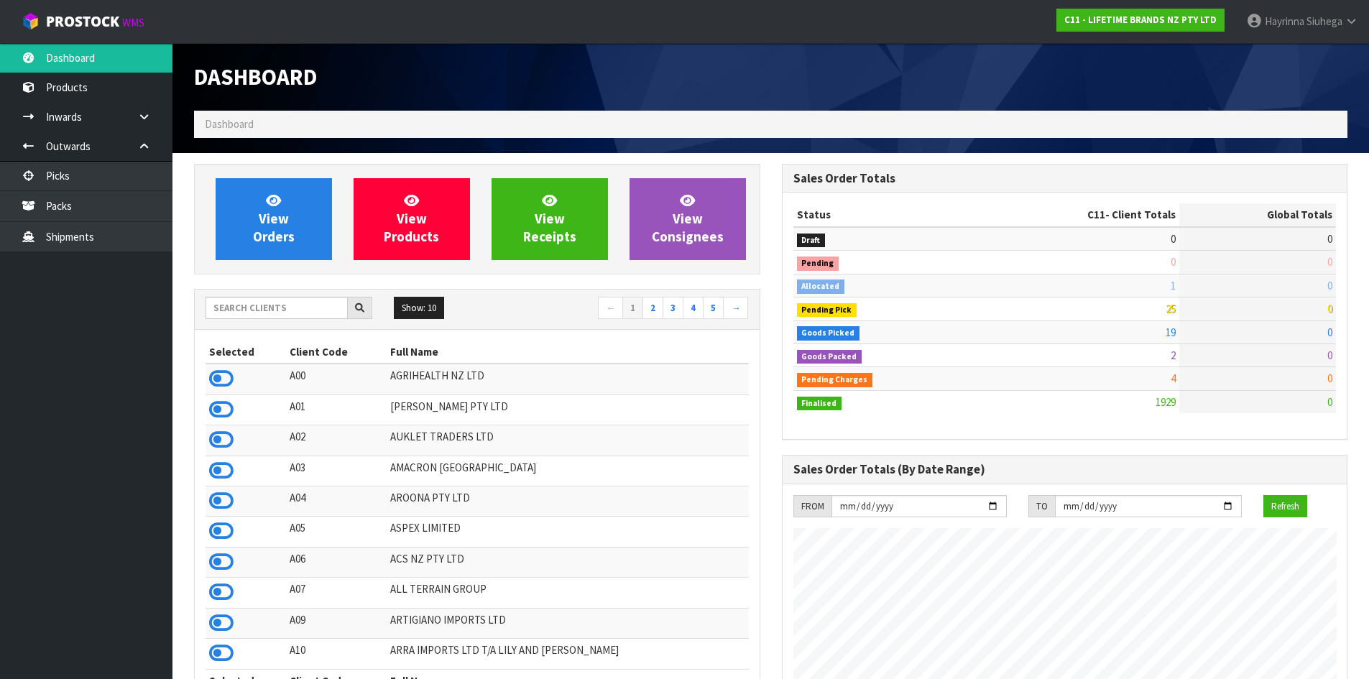
scroll to position [1088, 587]
click at [269, 224] on span "View Orders" at bounding box center [274, 219] width 42 height 54
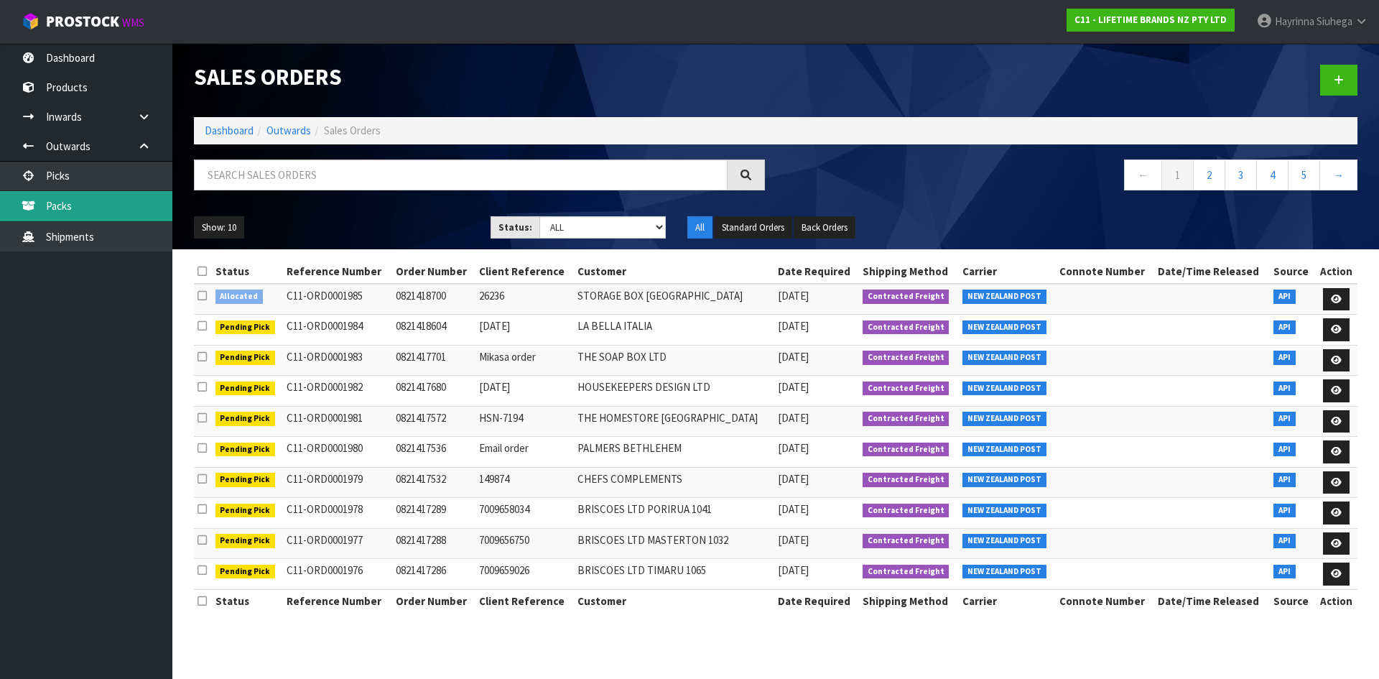
click at [124, 211] on link "Packs" at bounding box center [86, 205] width 172 height 29
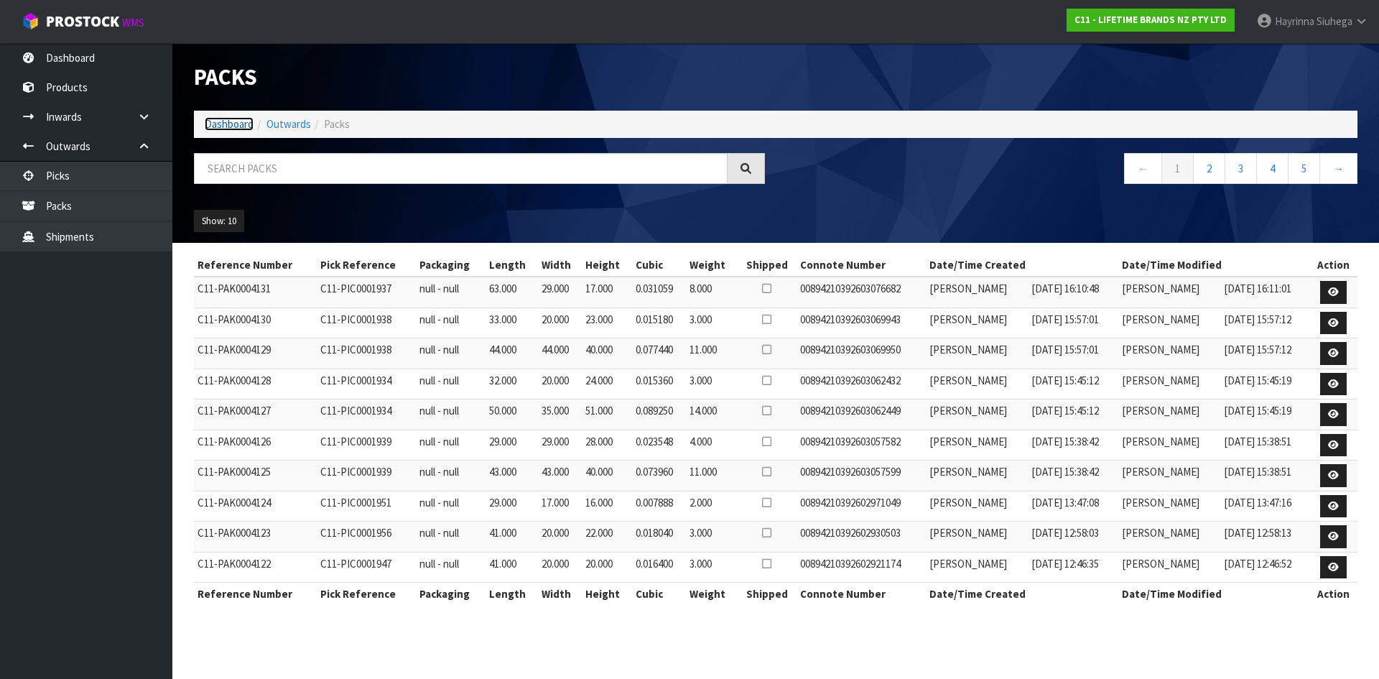
click at [228, 129] on link "Dashboard" at bounding box center [229, 124] width 49 height 14
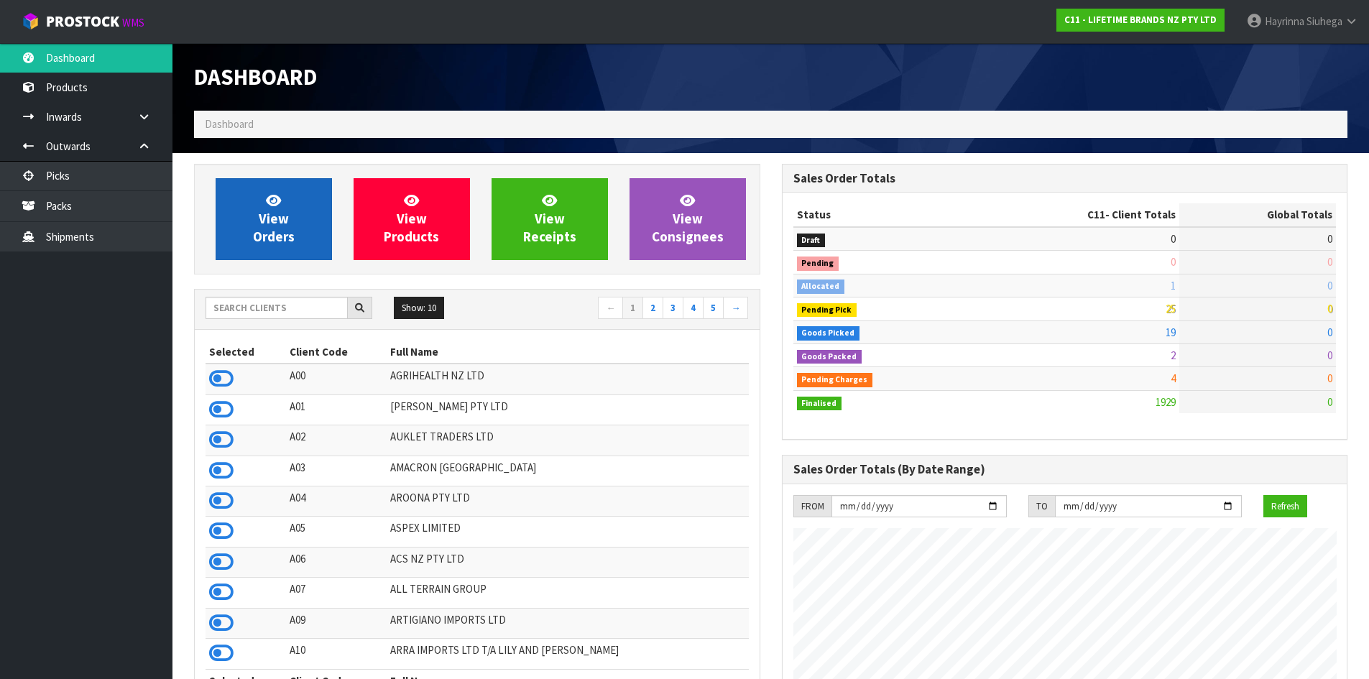
scroll to position [1088, 587]
click at [287, 239] on span "View Orders" at bounding box center [274, 219] width 42 height 54
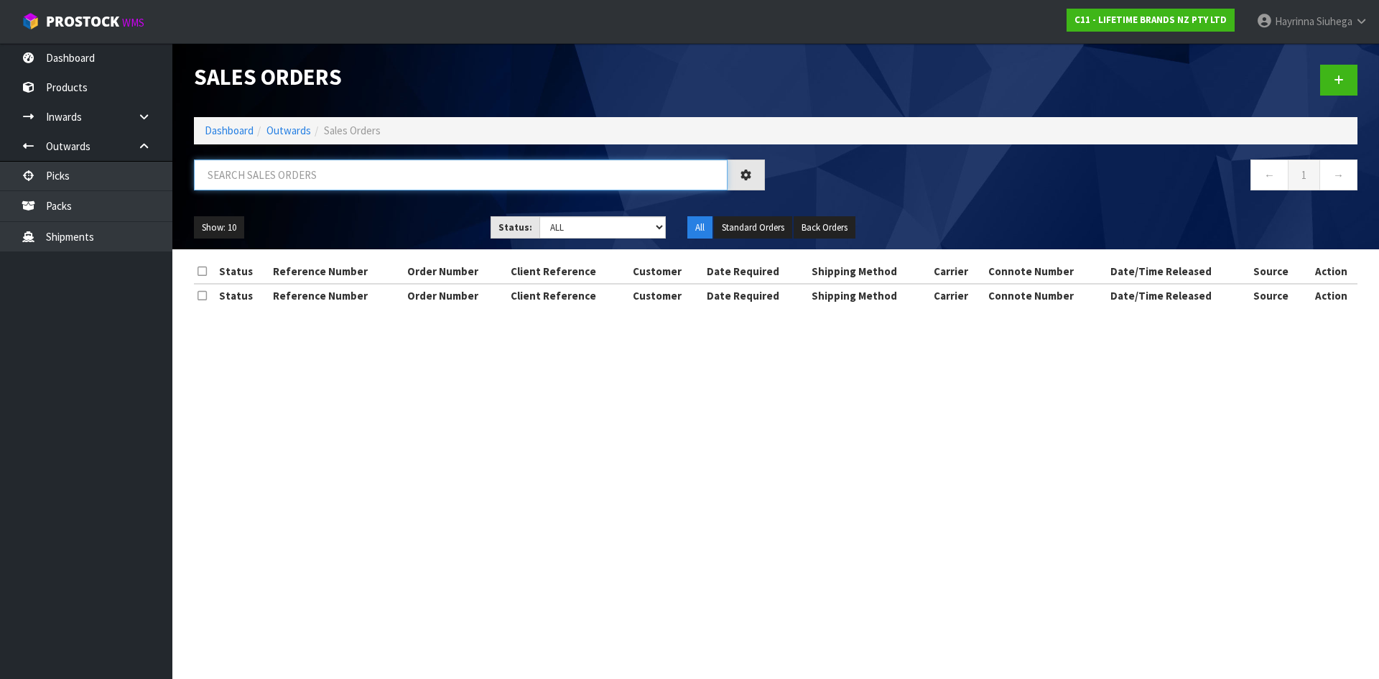
click at [312, 180] on input "text" at bounding box center [461, 174] width 534 height 31
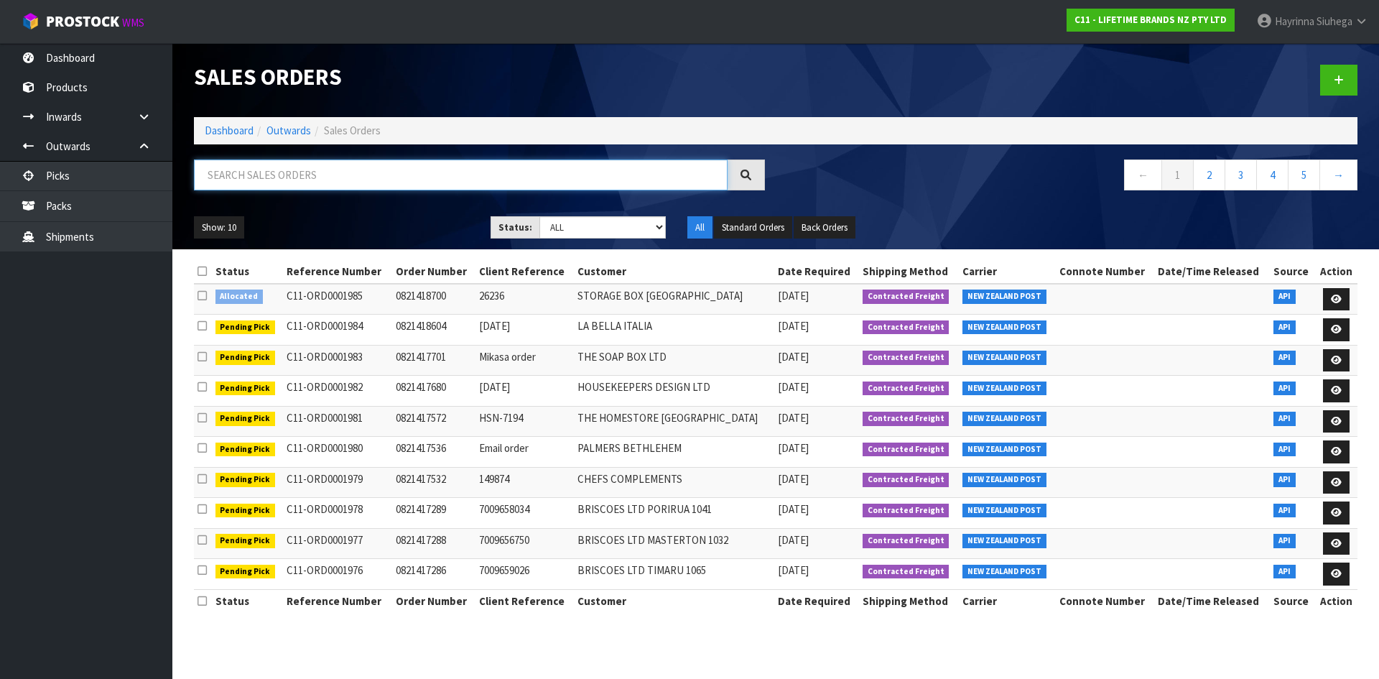
click at [292, 182] on input "text" at bounding box center [461, 174] width 534 height 31
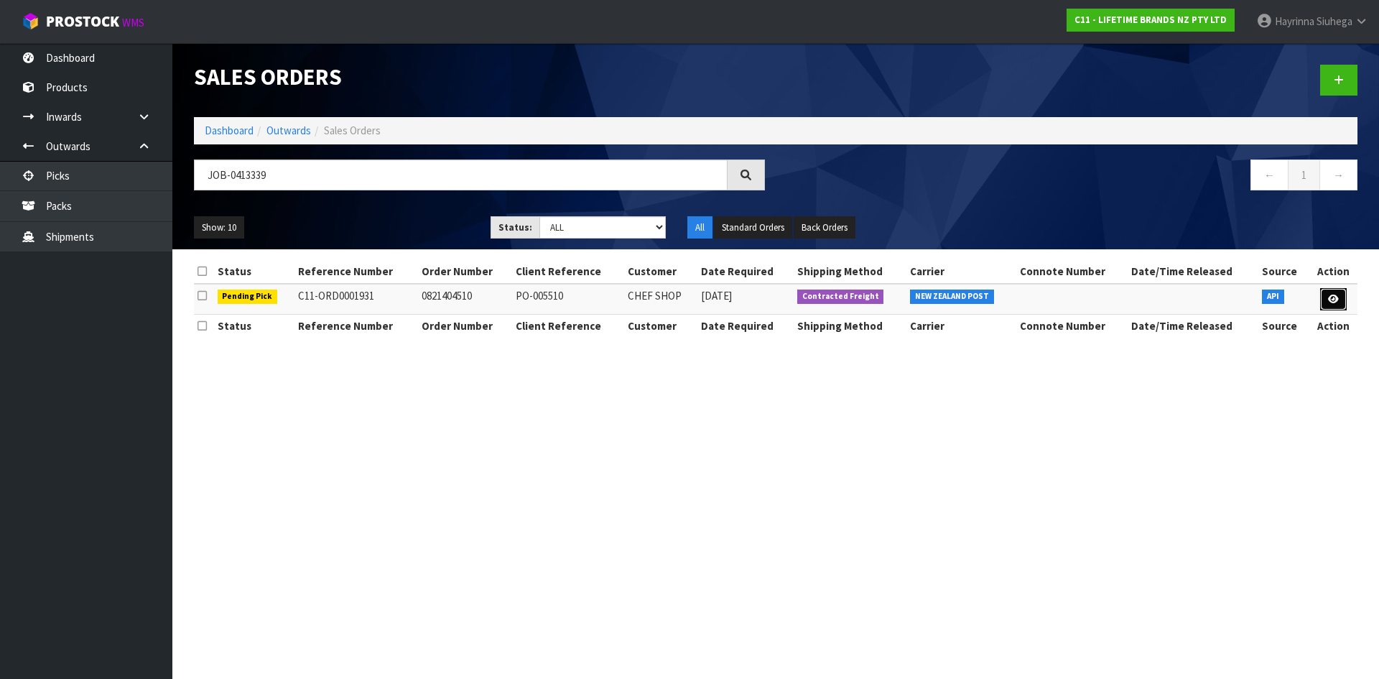
click at [1342, 299] on link at bounding box center [1333, 299] width 27 height 23
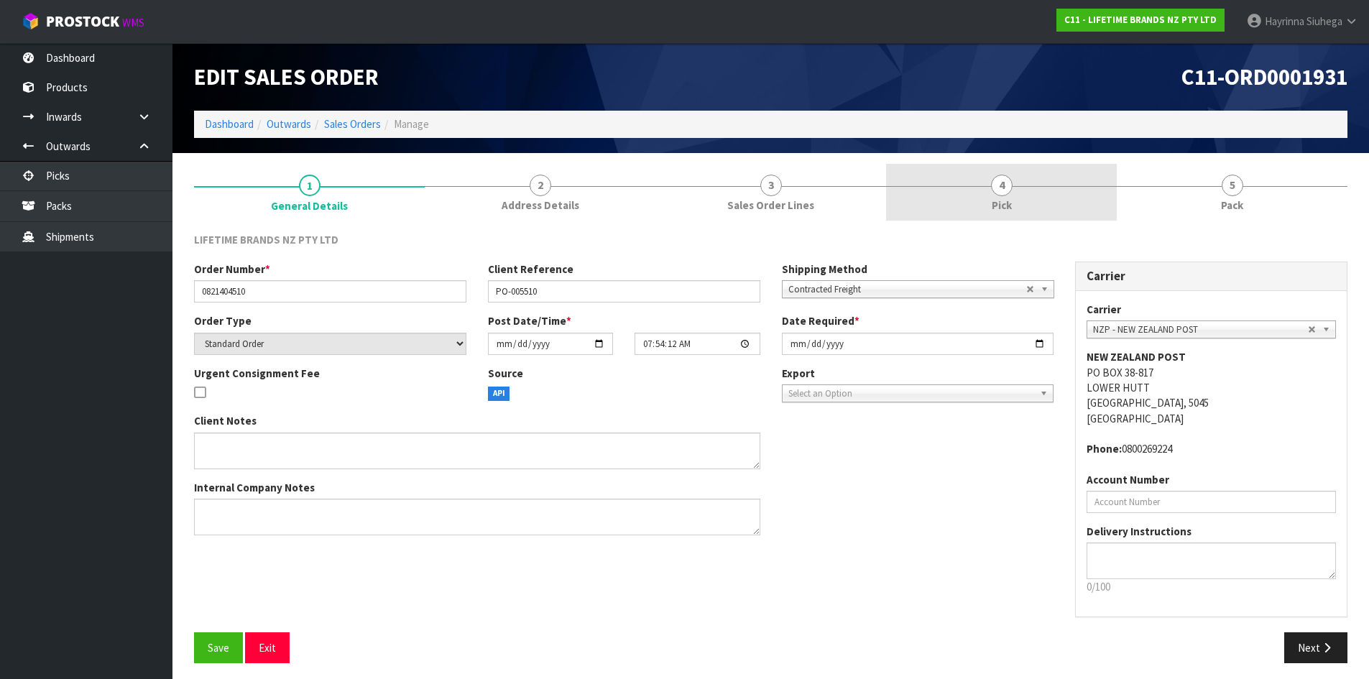
click at [1055, 184] on link "4 Pick" at bounding box center [1001, 192] width 231 height 57
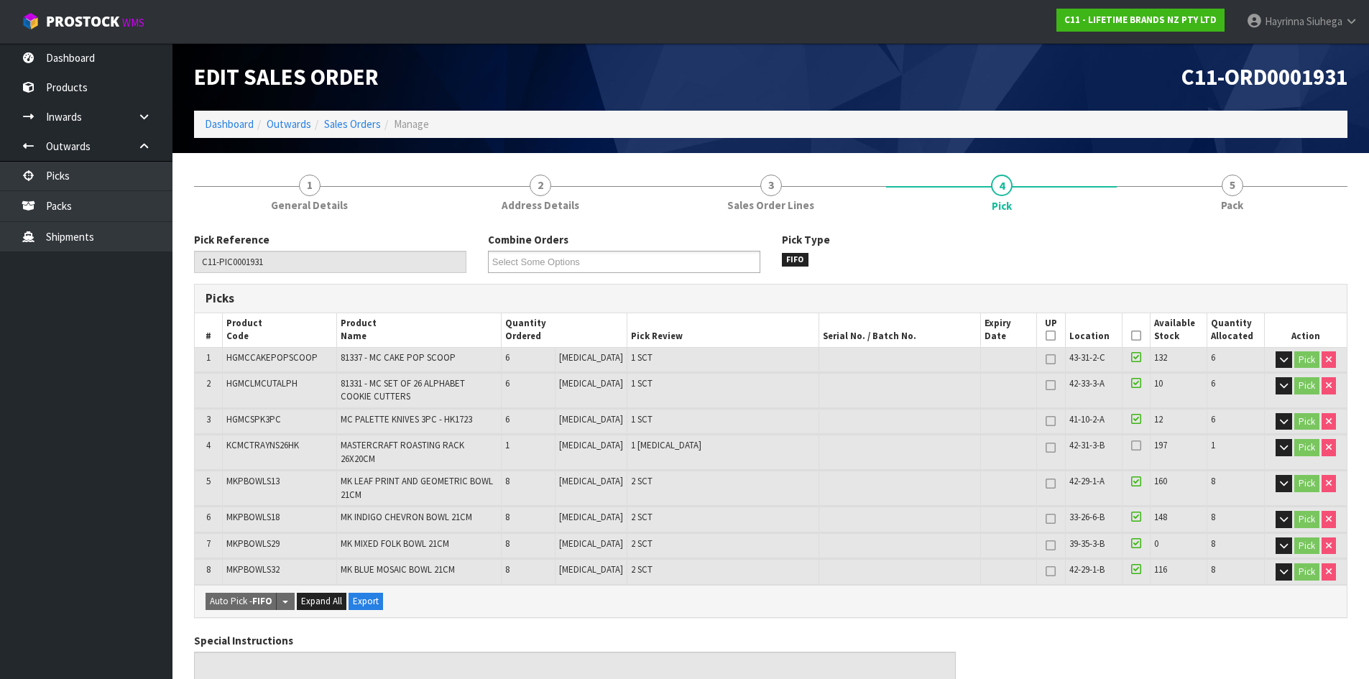
click at [1126, 343] on th "Picked" at bounding box center [1136, 330] width 28 height 34
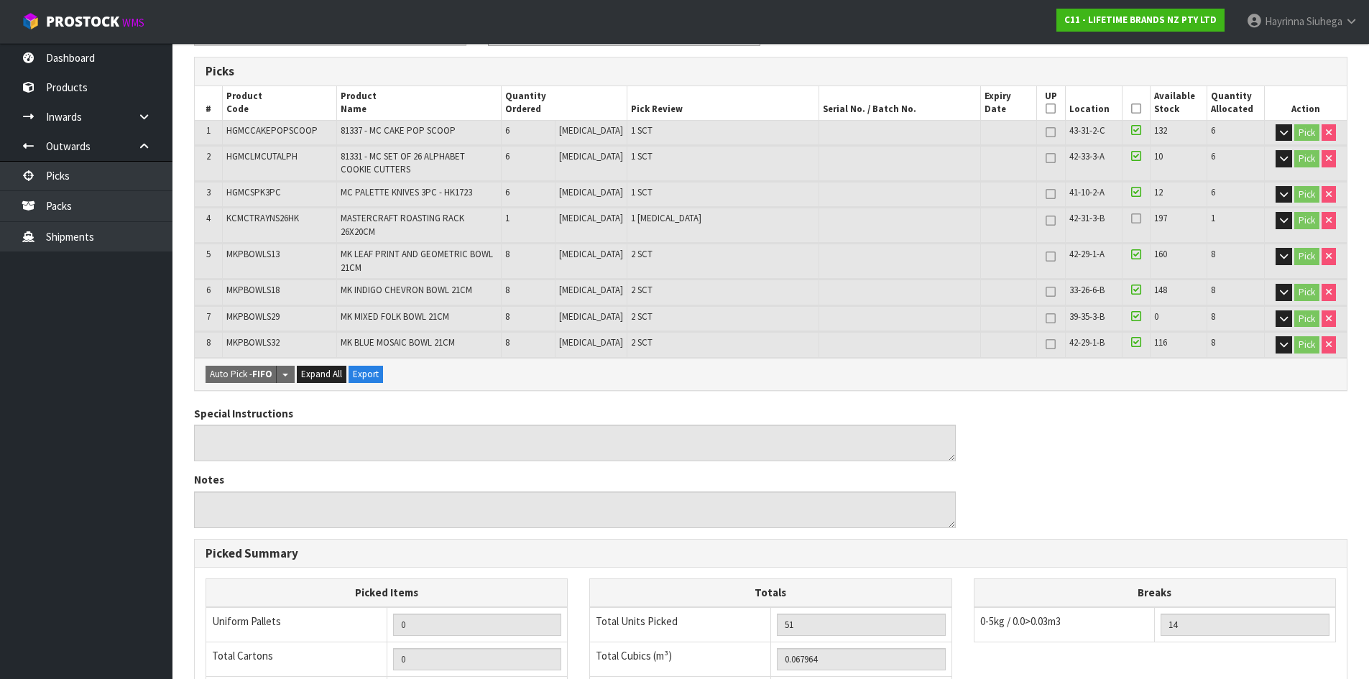
scroll to position [72, 0]
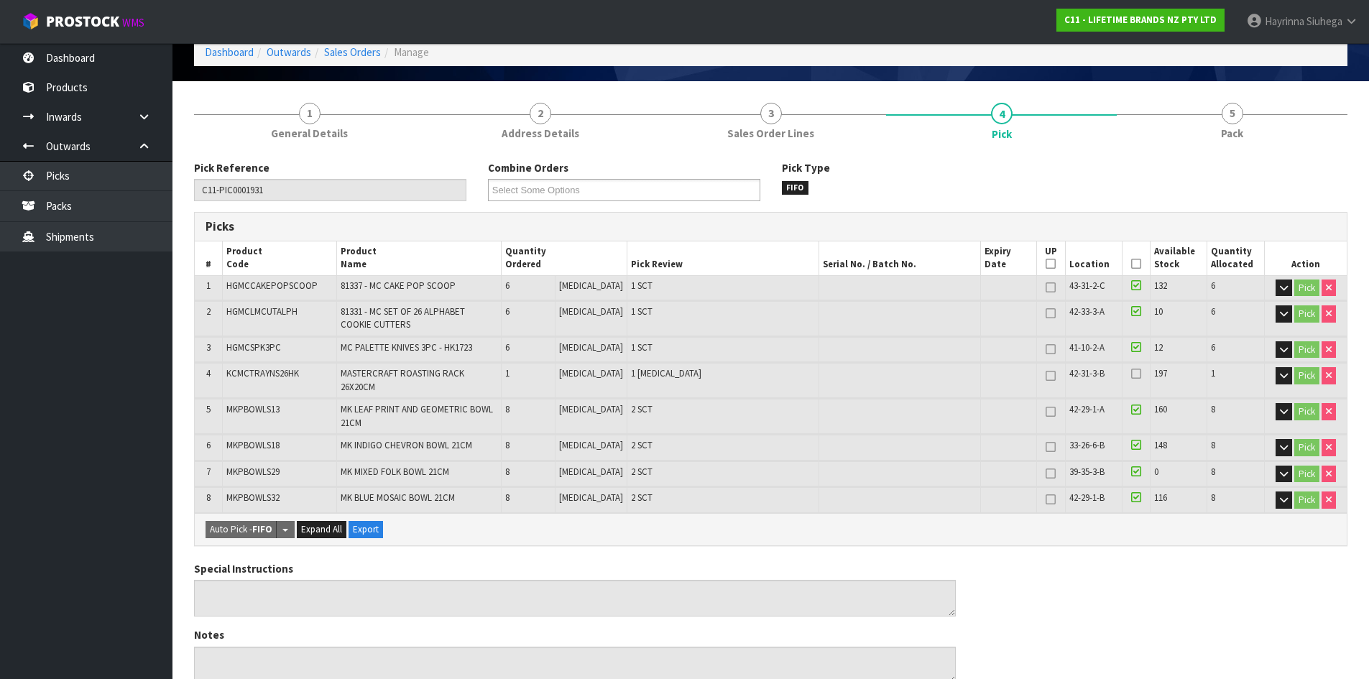
click at [1133, 264] on icon at bounding box center [1136, 264] width 10 height 1
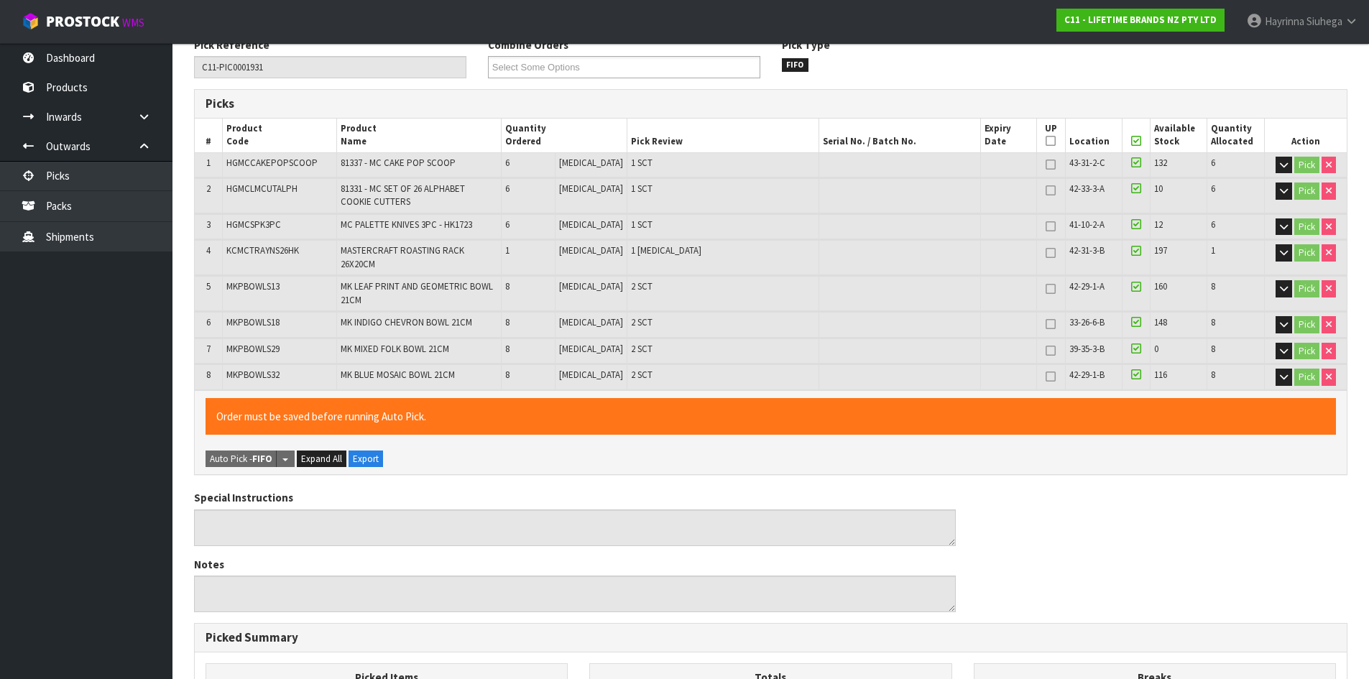
scroll to position [525, 0]
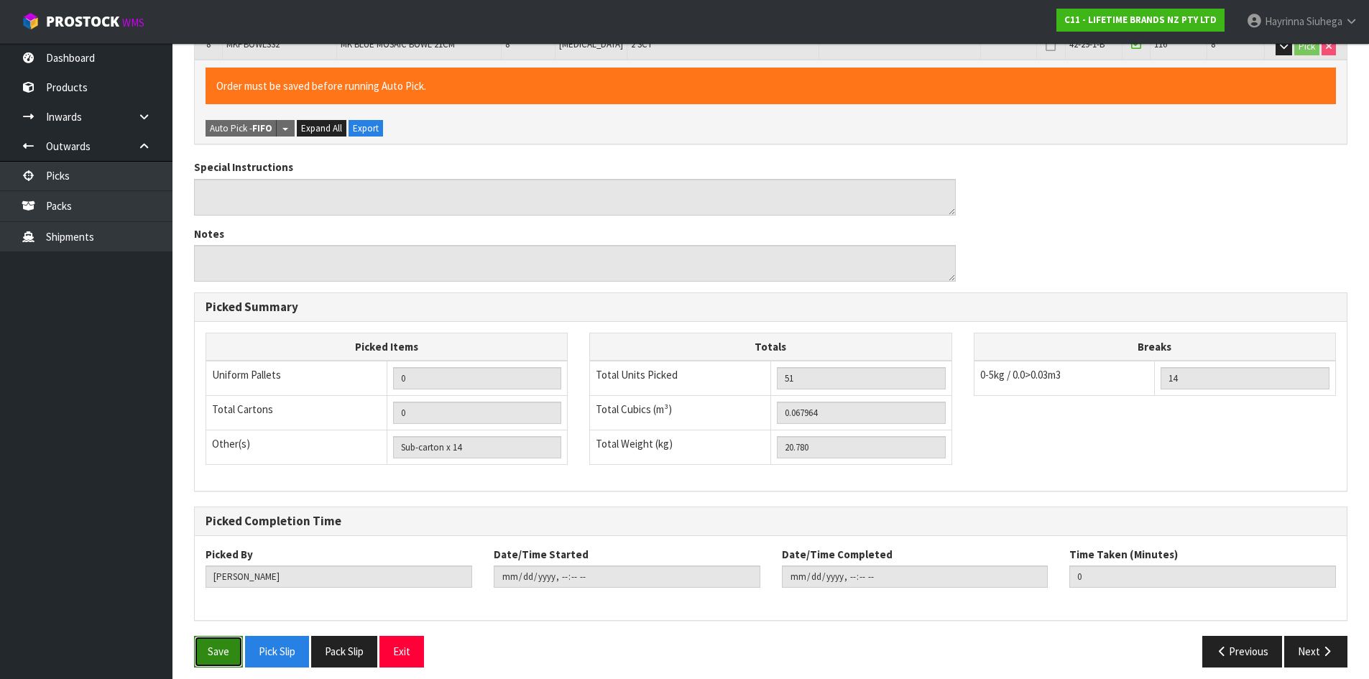
click at [207, 644] on button "Save" at bounding box center [218, 651] width 49 height 31
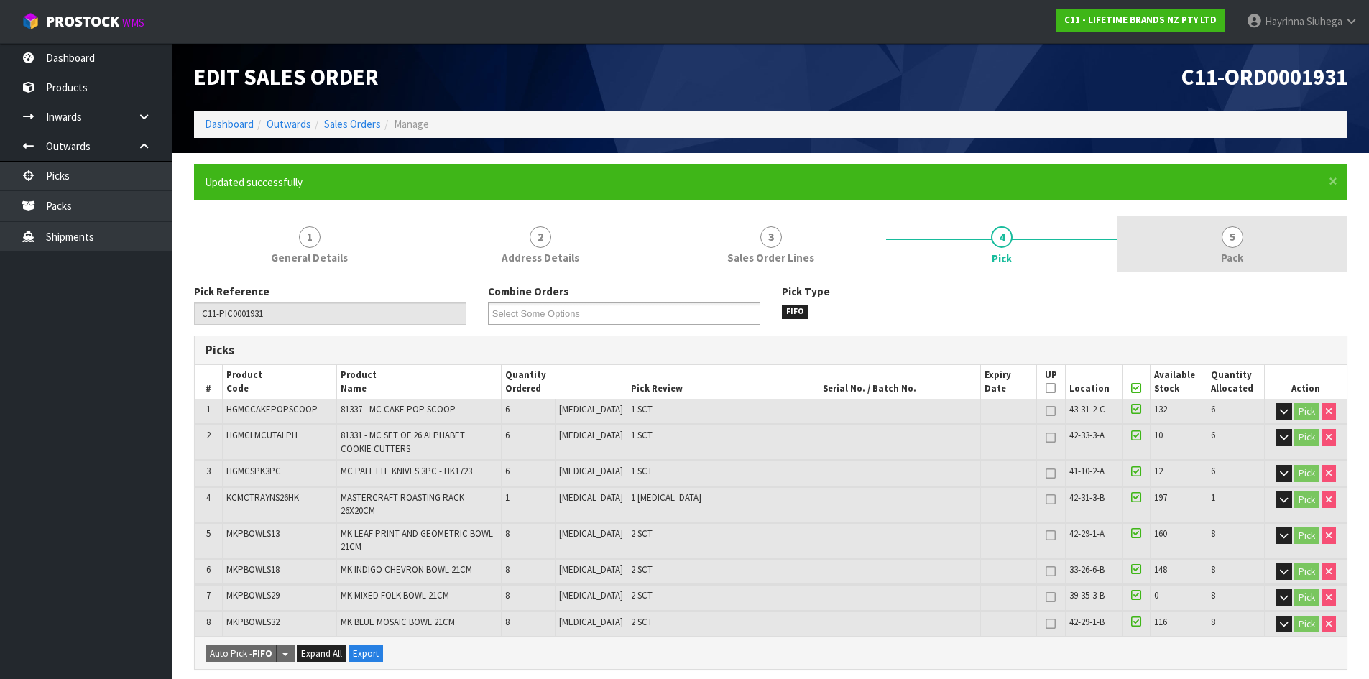
click at [1147, 269] on link "5 Pack" at bounding box center [1231, 244] width 231 height 57
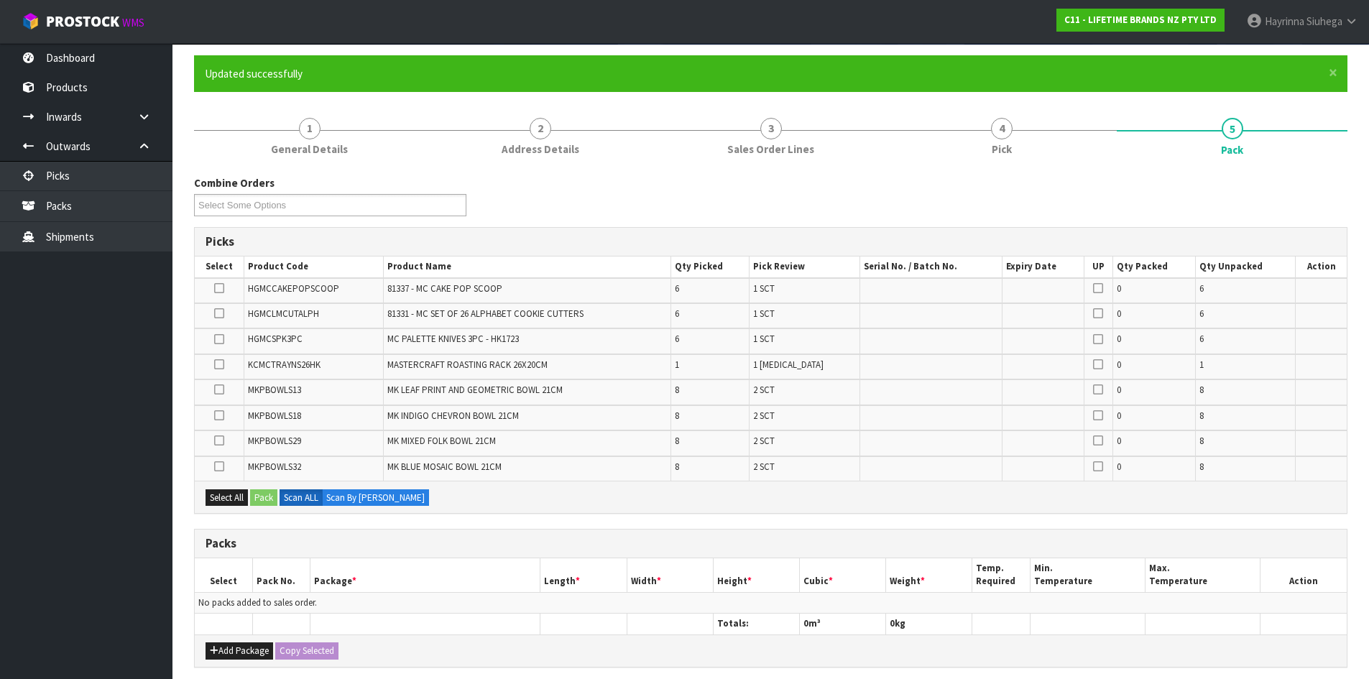
scroll to position [216, 0]
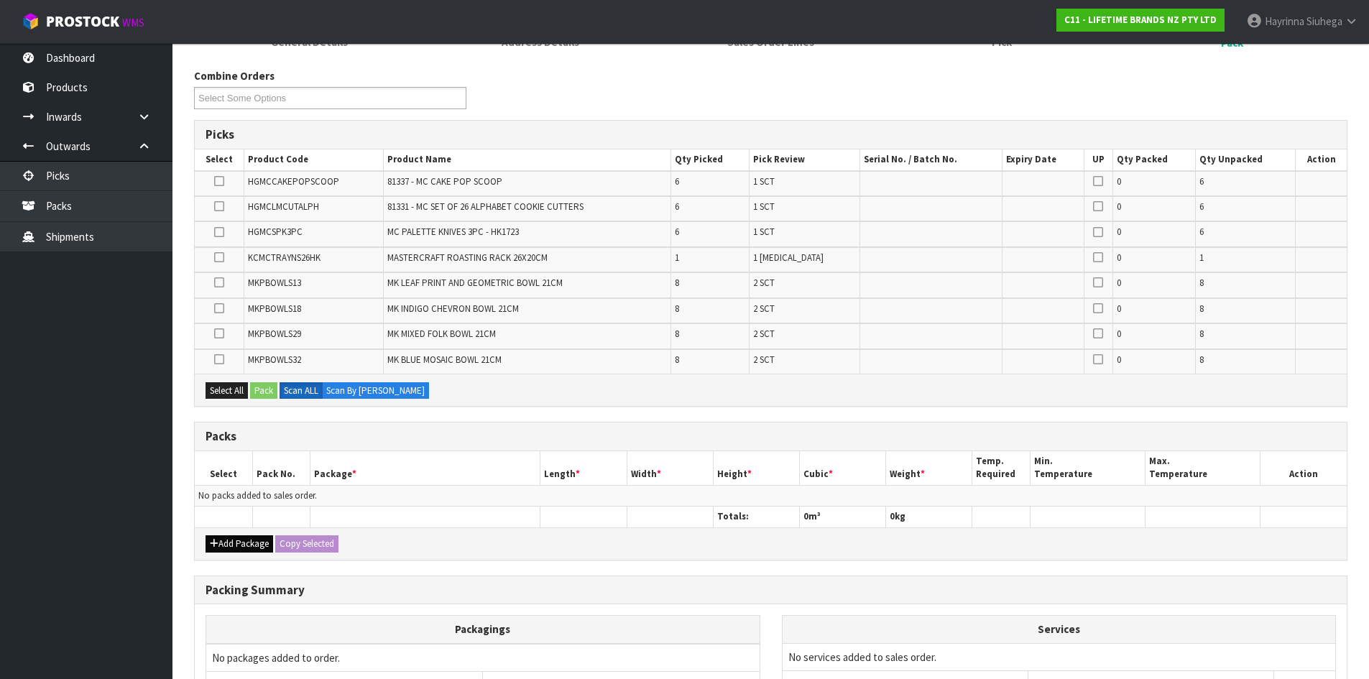
drag, startPoint x: 203, startPoint y: 543, endPoint x: 211, endPoint y: 542, distance: 7.9
click at [210, 542] on div "Add Package Copy Selected" at bounding box center [771, 543] width 1152 height 32
click at [211, 542] on icon "button" at bounding box center [214, 543] width 9 height 9
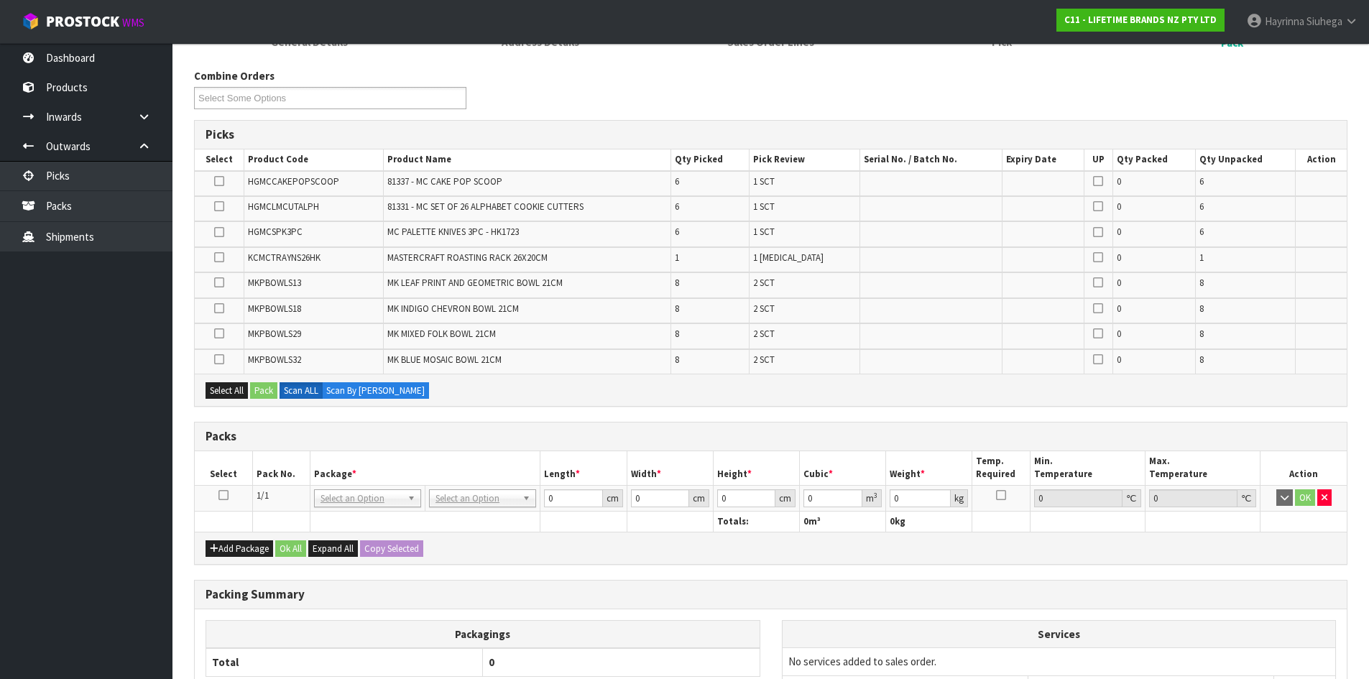
click at [225, 485] on td at bounding box center [223, 498] width 57 height 26
click at [224, 495] on icon at bounding box center [223, 495] width 10 height 1
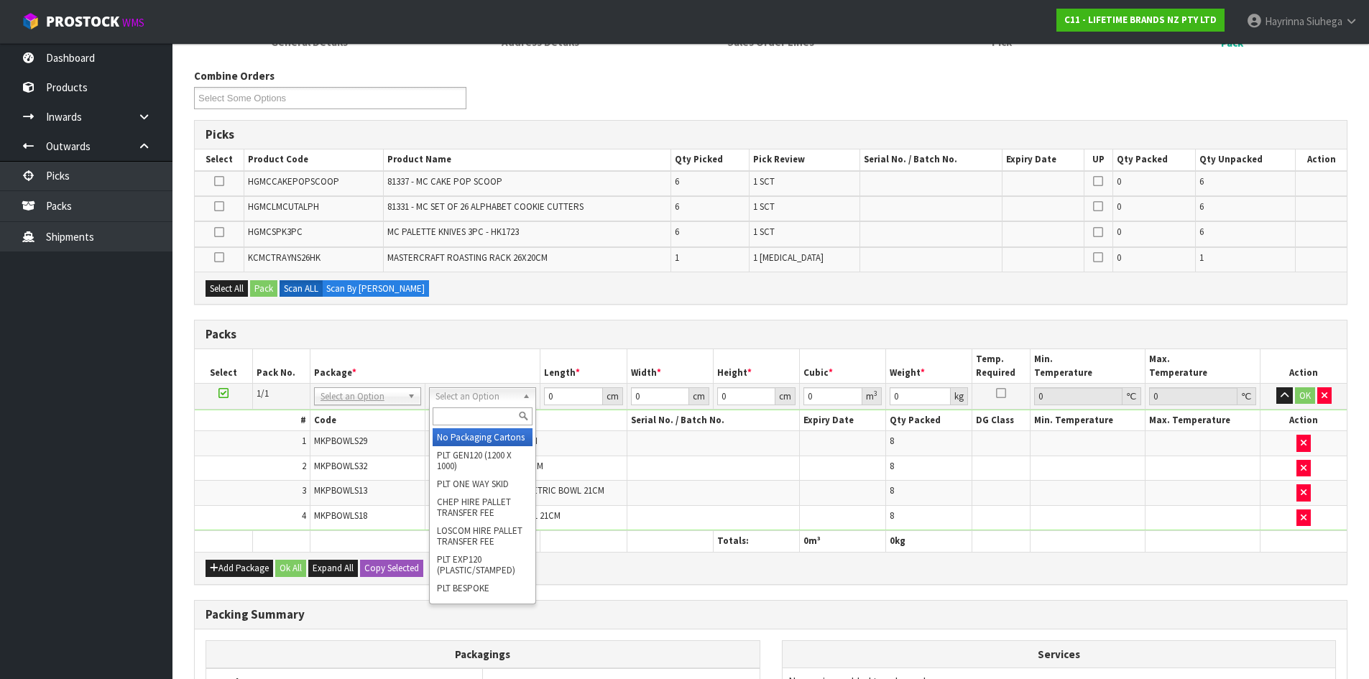
click at [462, 415] on input "text" at bounding box center [482, 416] width 100 height 18
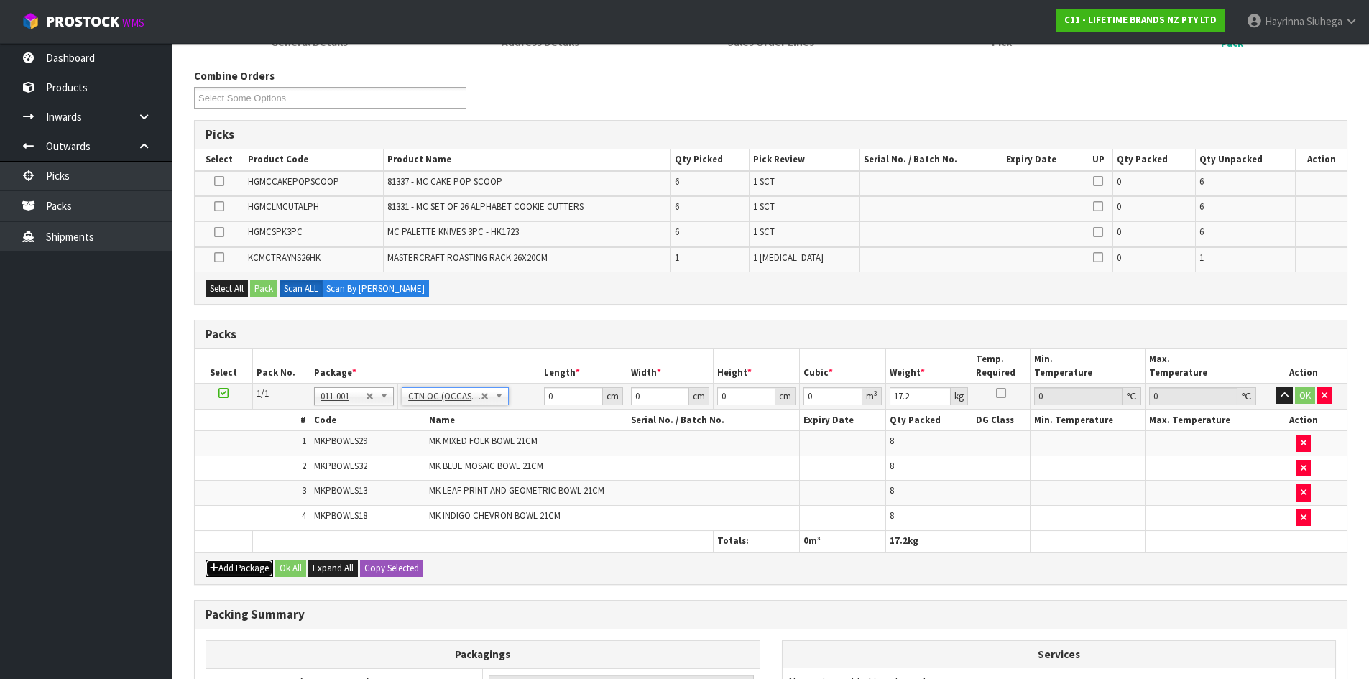
click at [236, 569] on button "Add Package" at bounding box center [239, 568] width 68 height 17
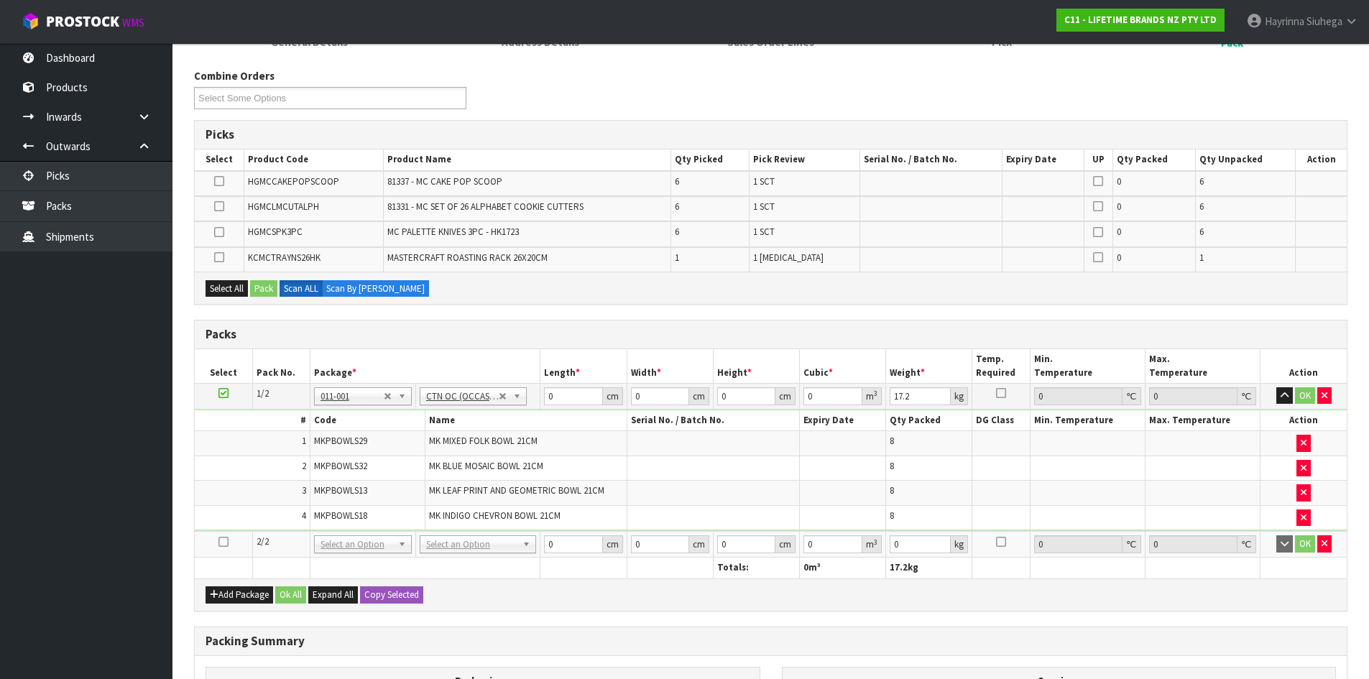
click at [220, 534] on td at bounding box center [223, 544] width 57 height 27
click at [220, 542] on icon at bounding box center [223, 542] width 10 height 1
click at [388, 454] on td "MKPBOWLS29" at bounding box center [367, 443] width 115 height 25
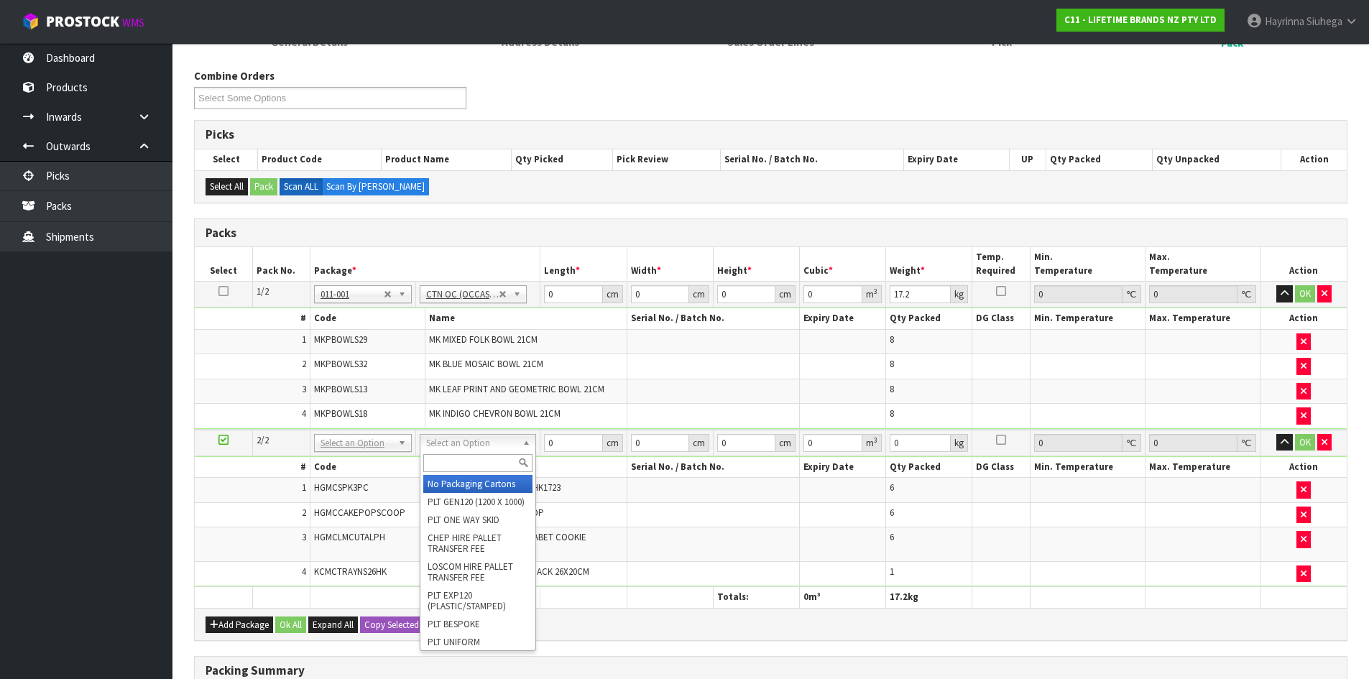
click at [460, 463] on input "text" at bounding box center [477, 463] width 109 height 18
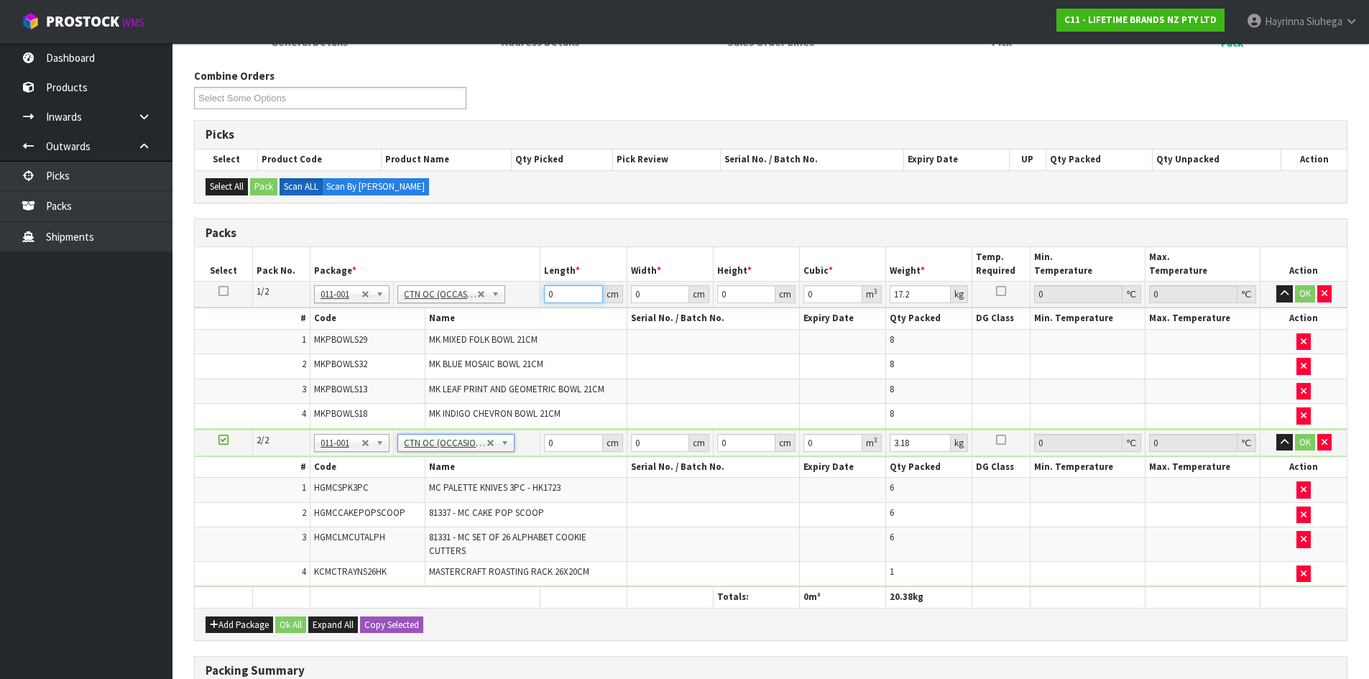
click at [547, 297] on input "0" at bounding box center [573, 294] width 58 height 18
click button "OK" at bounding box center [1305, 293] width 20 height 17
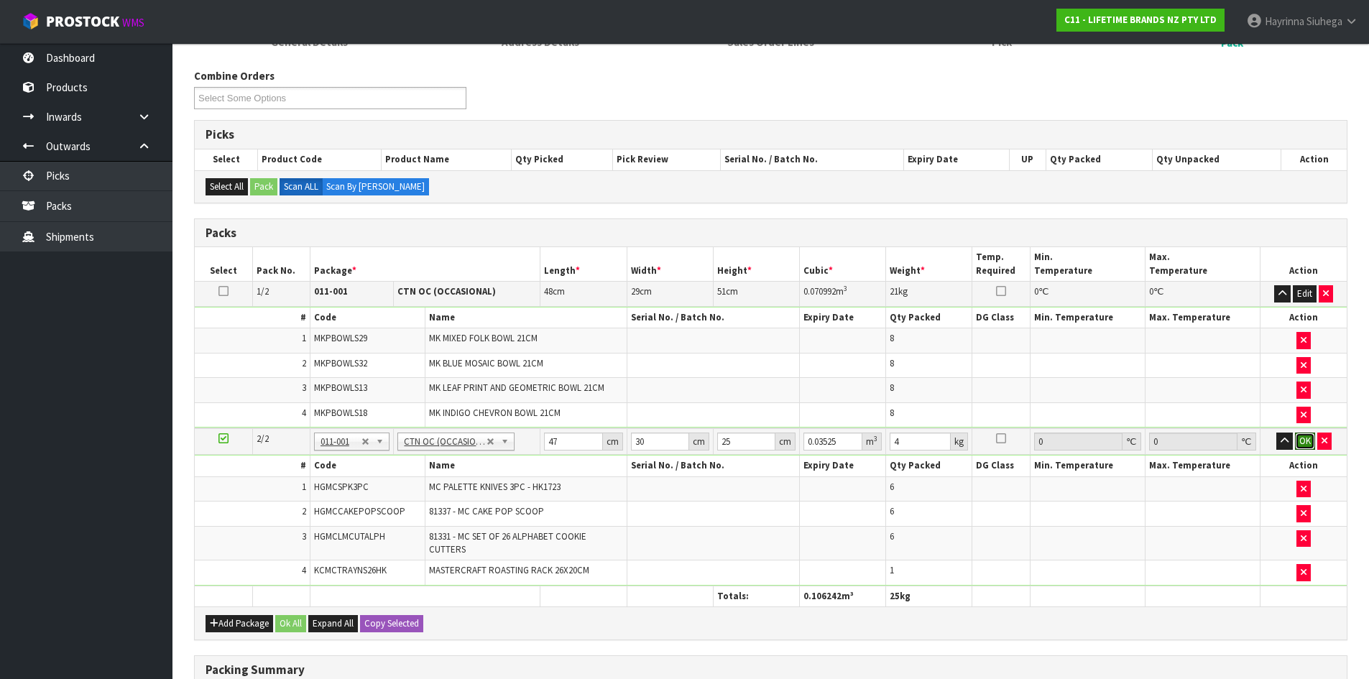
click button "OK" at bounding box center [1305, 440] width 20 height 17
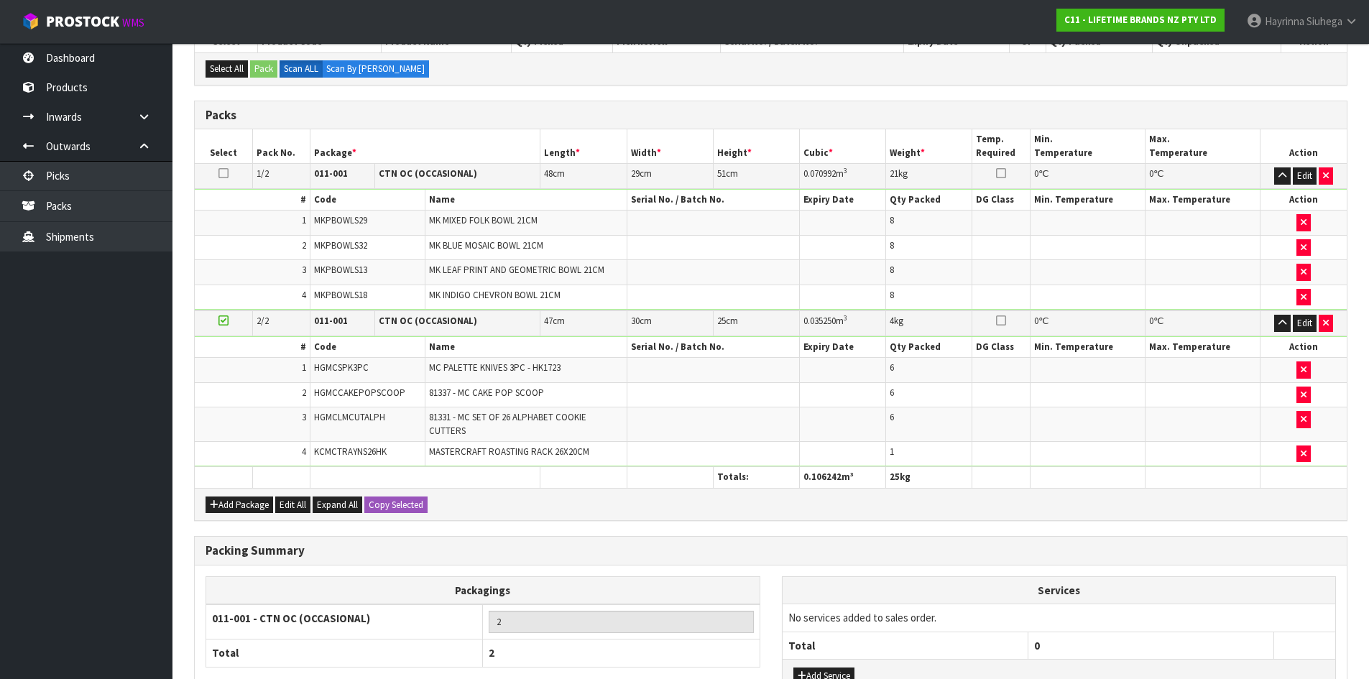
scroll to position [448, 0]
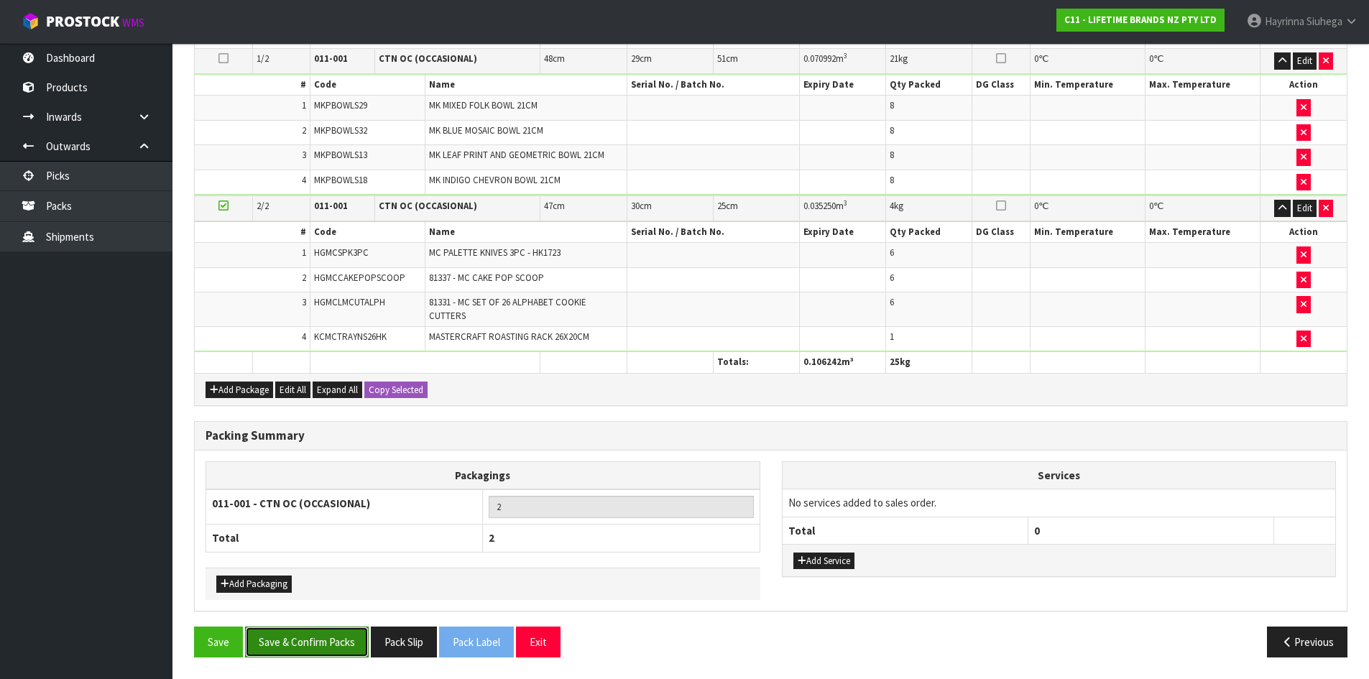
click at [332, 645] on button "Save & Confirm Packs" at bounding box center [307, 641] width 124 height 31
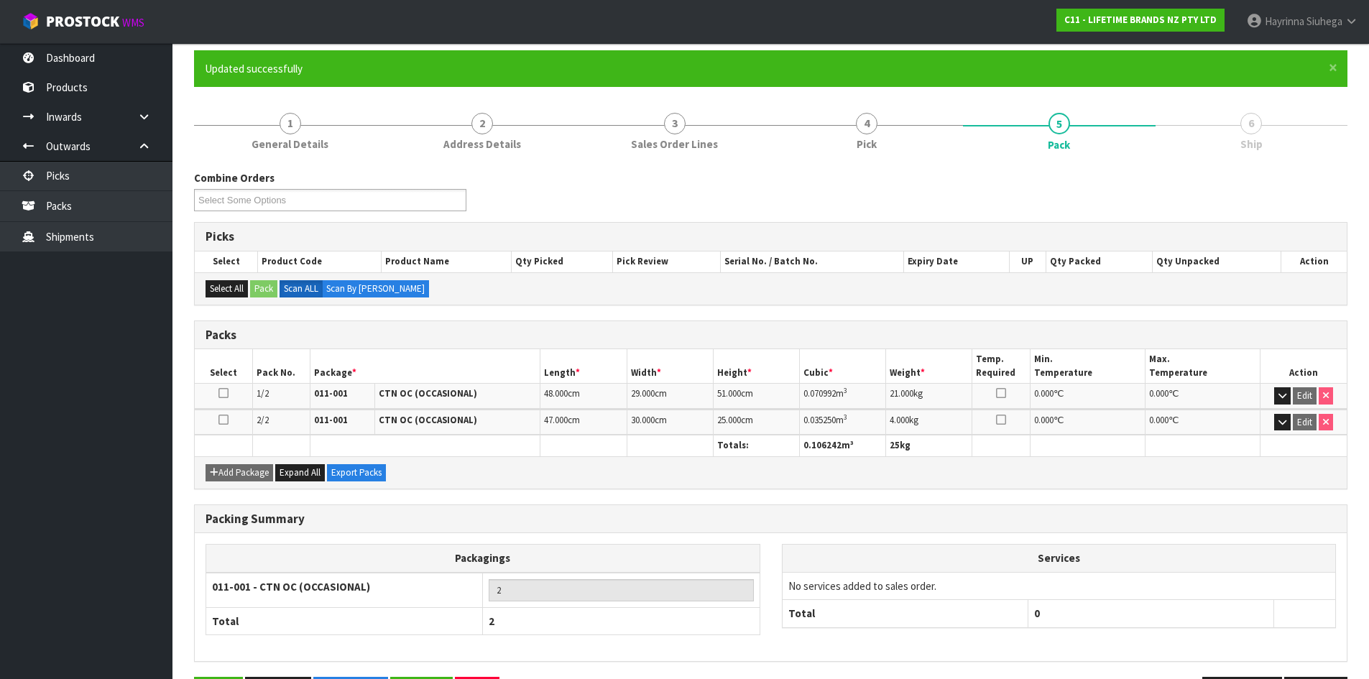
scroll to position [165, 0]
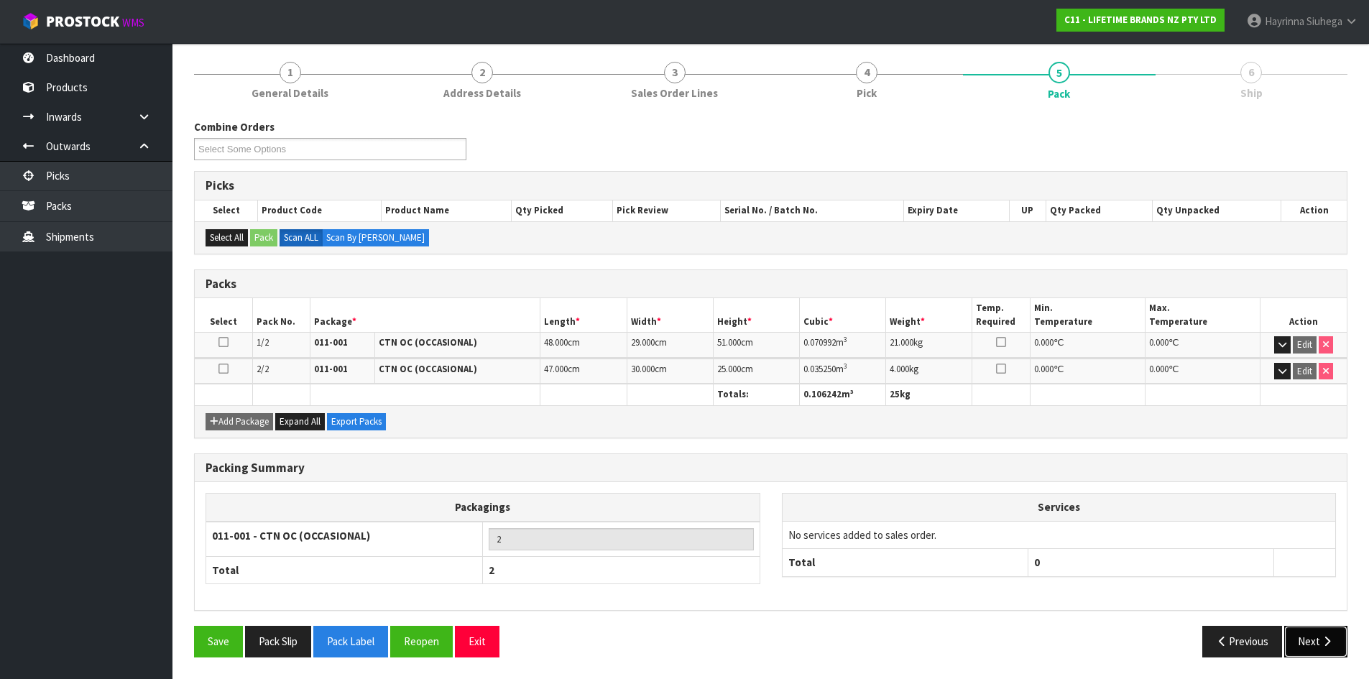
click at [1313, 642] on button "Next" at bounding box center [1315, 641] width 63 height 31
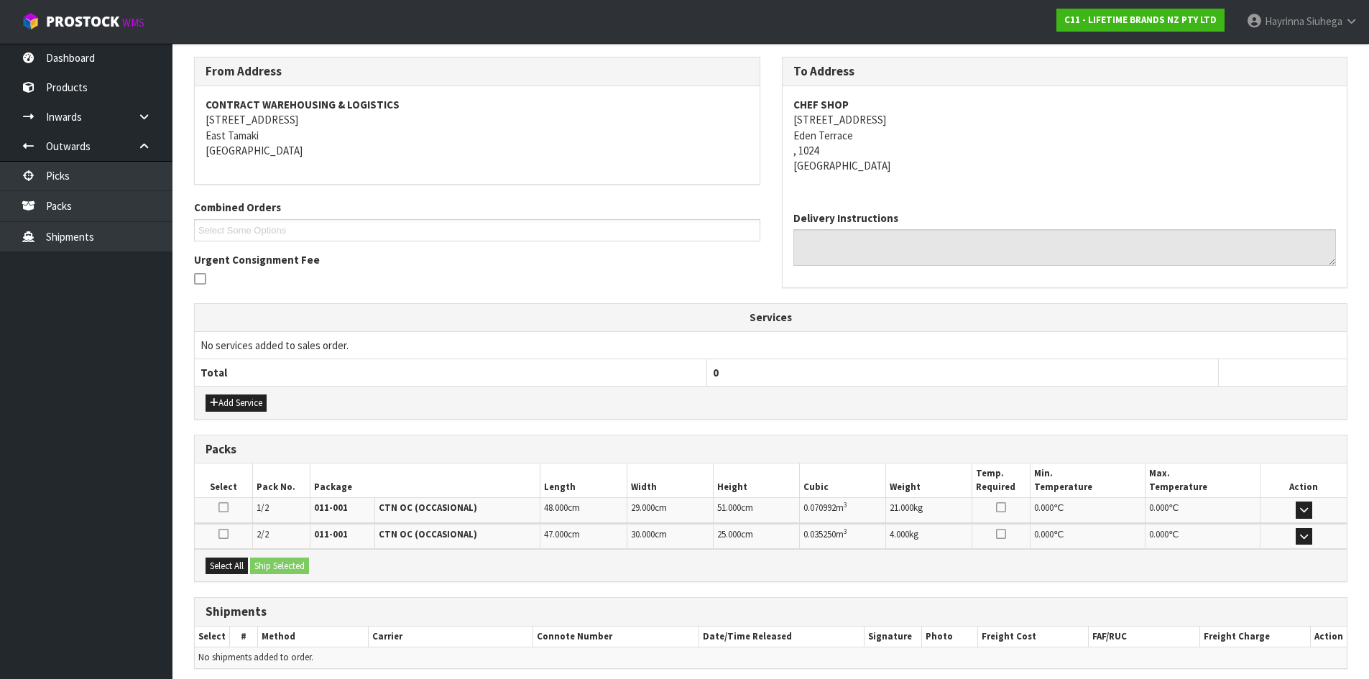
scroll to position [284, 0]
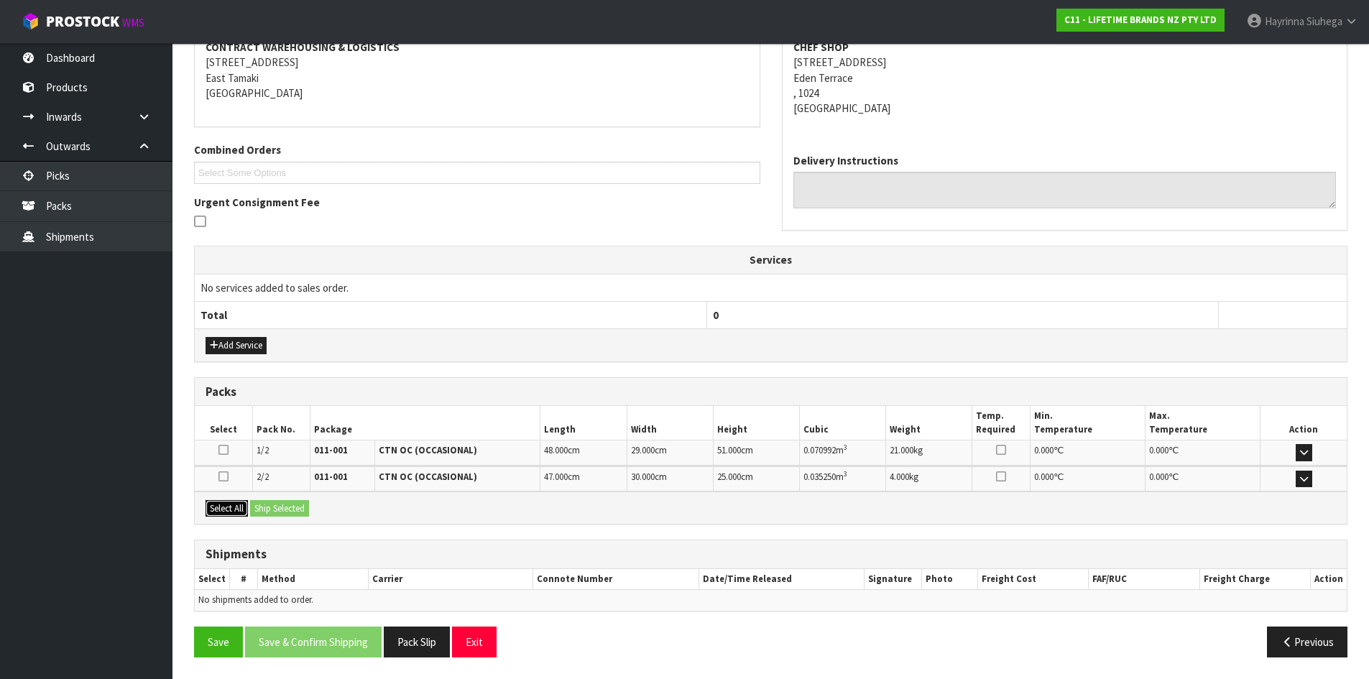
click at [224, 512] on button "Select All" at bounding box center [226, 508] width 42 height 17
click at [277, 511] on button "Ship Selected" at bounding box center [279, 508] width 59 height 17
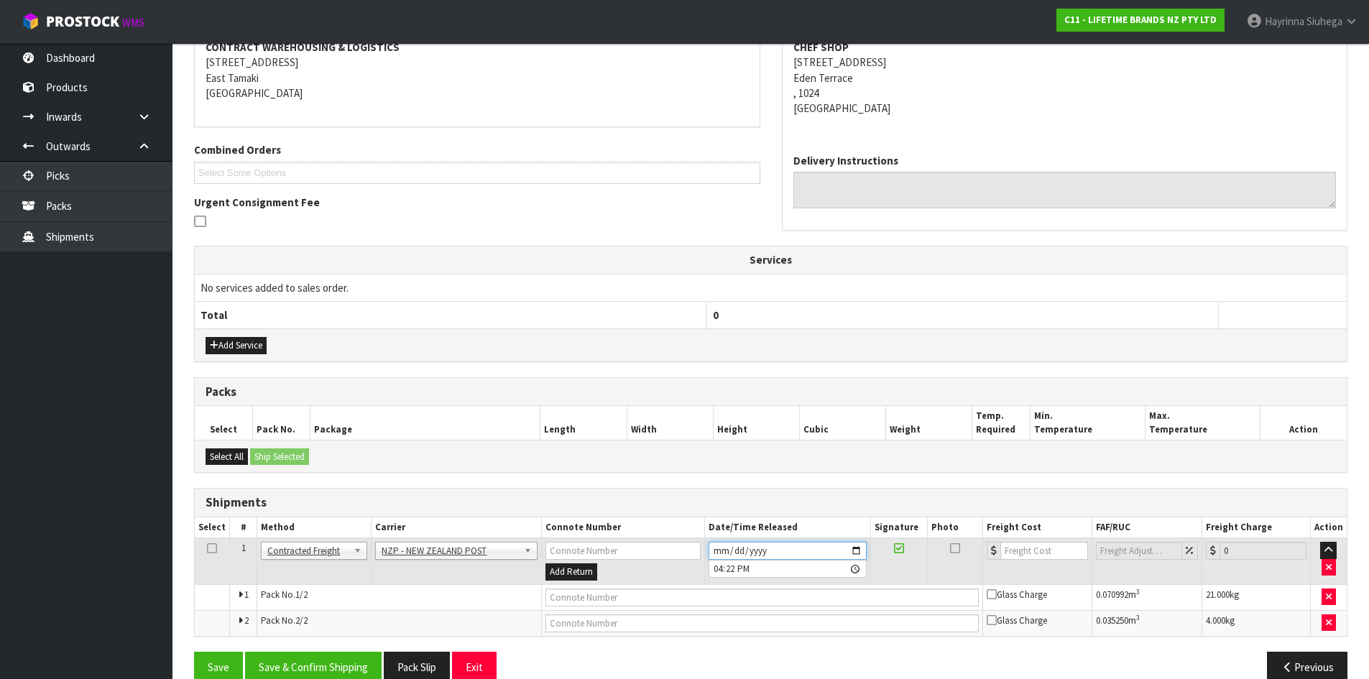
click at [717, 548] on input "2025-09-23" at bounding box center [787, 551] width 158 height 18
click at [338, 662] on button "Save & Confirm Shipping" at bounding box center [313, 667] width 136 height 31
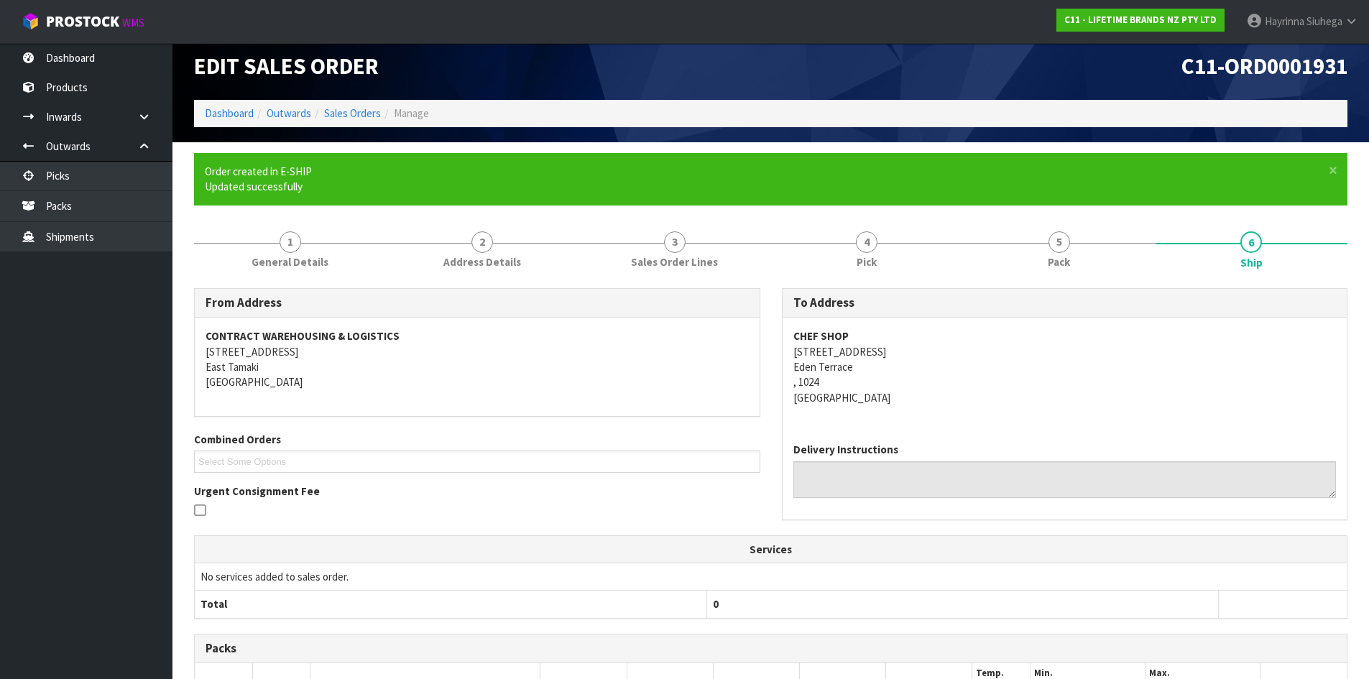
scroll to position [0, 0]
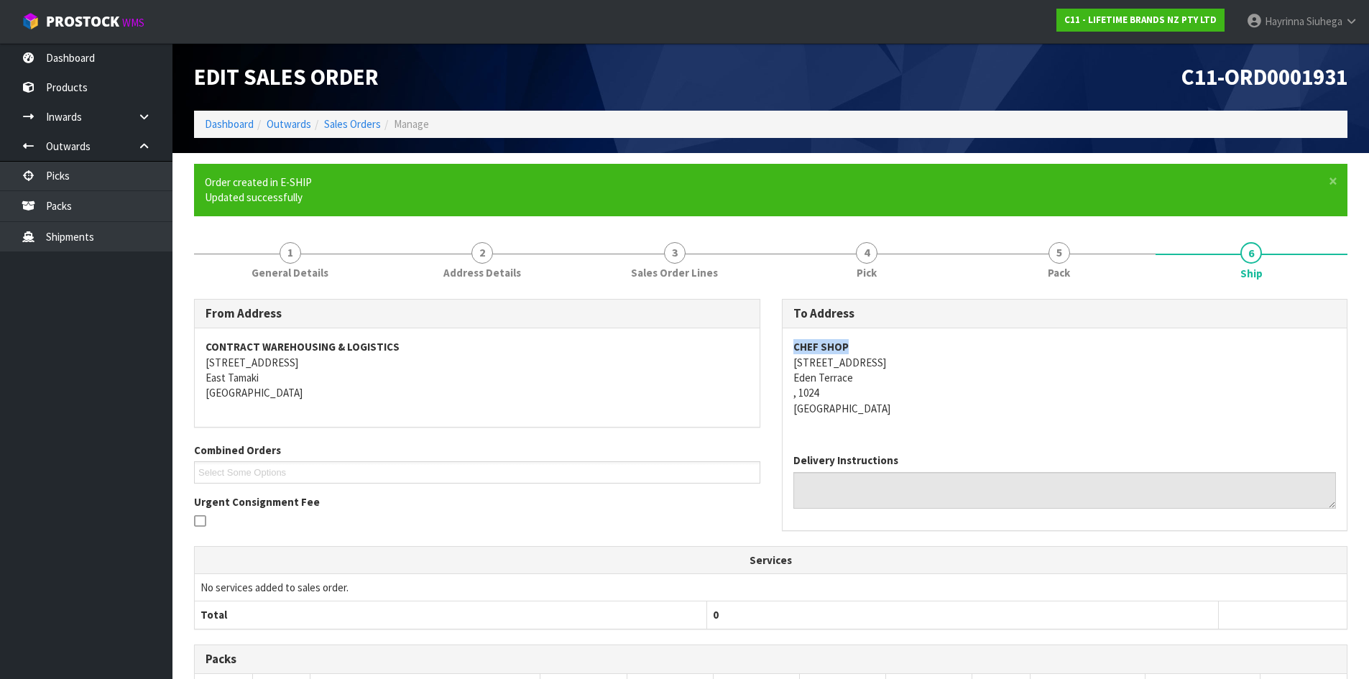
drag, startPoint x: 860, startPoint y: 347, endPoint x: 778, endPoint y: 348, distance: 81.9
click at [778, 348] on div "To Address CHEF SHOP Unit 7, 1 Porters Ave Eden Terrace , 1024 New Zealand Deli…" at bounding box center [1065, 422] width 588 height 246
copy strong "CHEF SHOP"
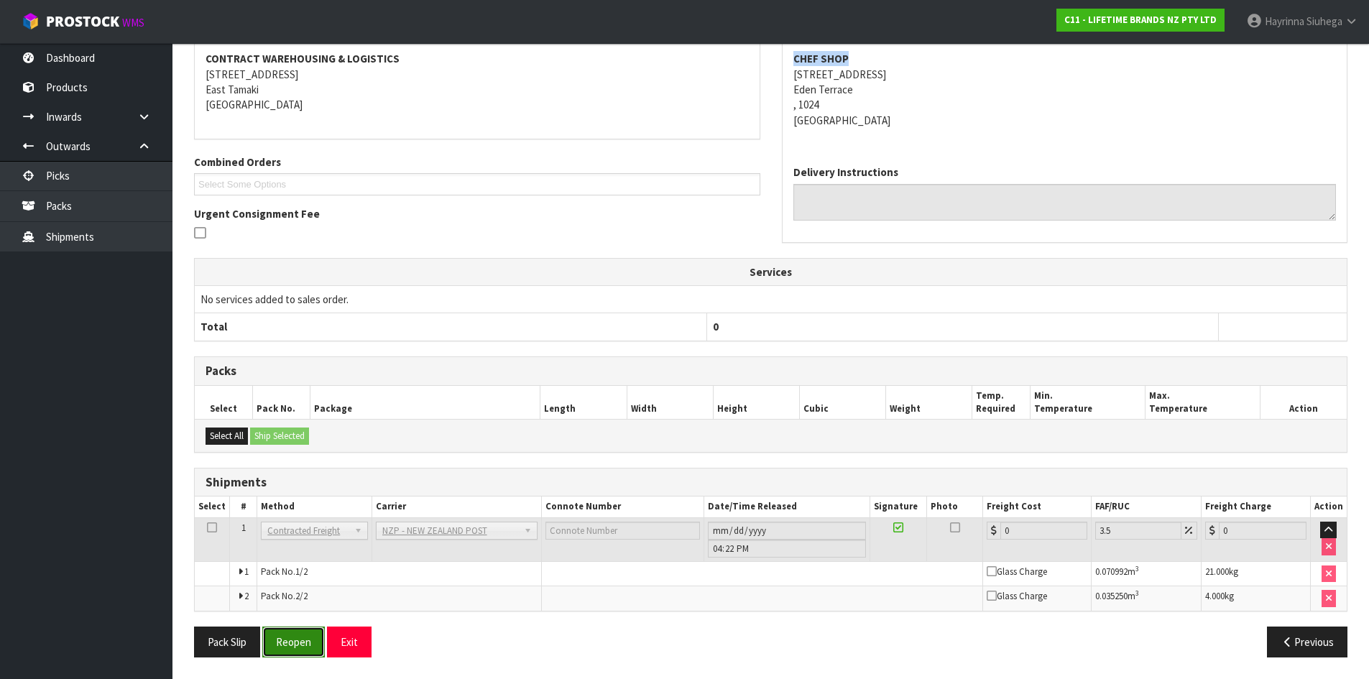
click at [299, 635] on button "Reopen" at bounding box center [293, 641] width 63 height 31
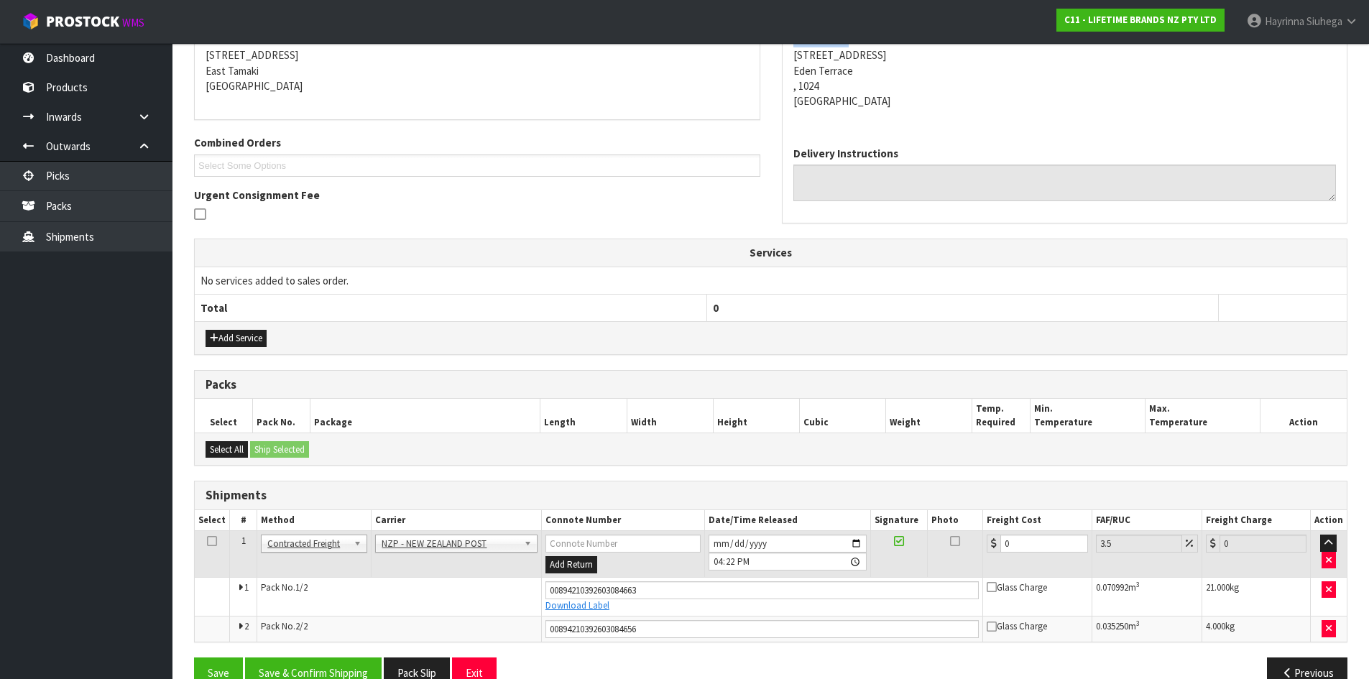
scroll to position [323, 0]
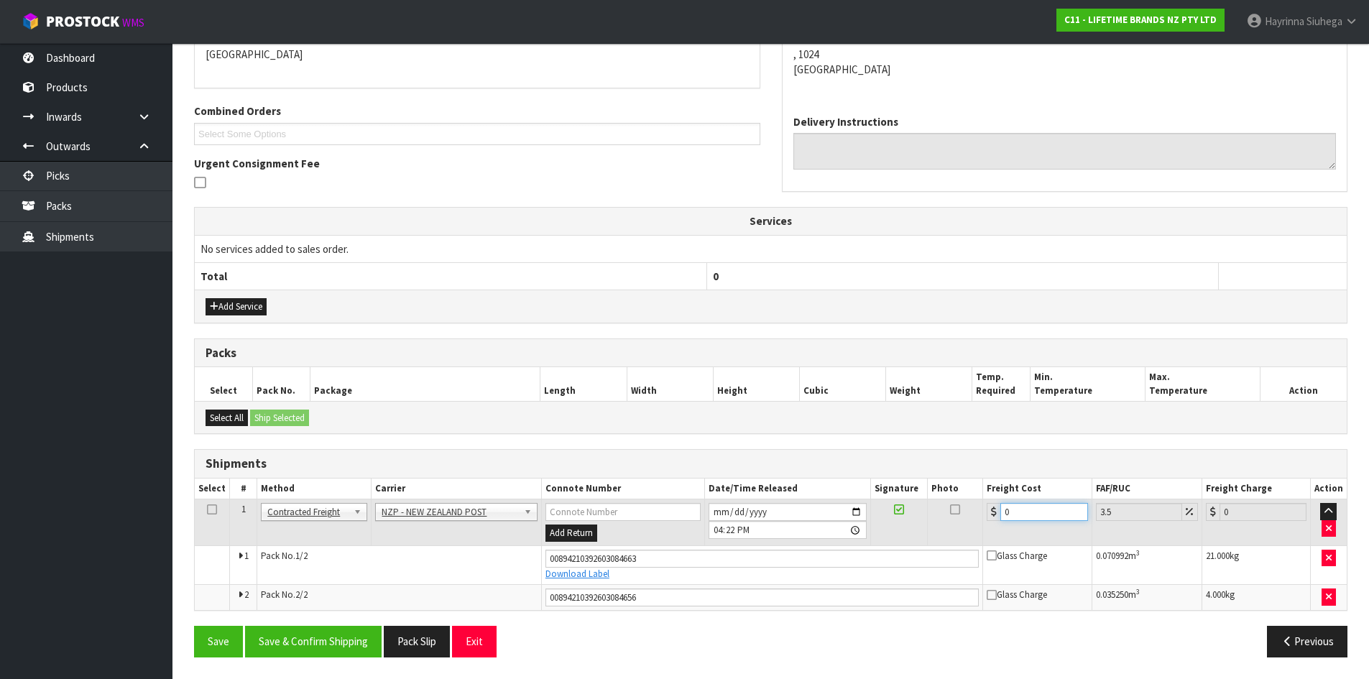
drag, startPoint x: 1052, startPoint y: 508, endPoint x: 608, endPoint y: 524, distance: 443.5
click at [710, 526] on tr "1 Client Local Pickup Customer Local Pickup Company Freight Contracted Freight …" at bounding box center [771, 522] width 1152 height 47
click at [194, 626] on button "Save" at bounding box center [218, 641] width 49 height 31
click at [311, 640] on button "Save & Confirm Shipping" at bounding box center [313, 641] width 136 height 31
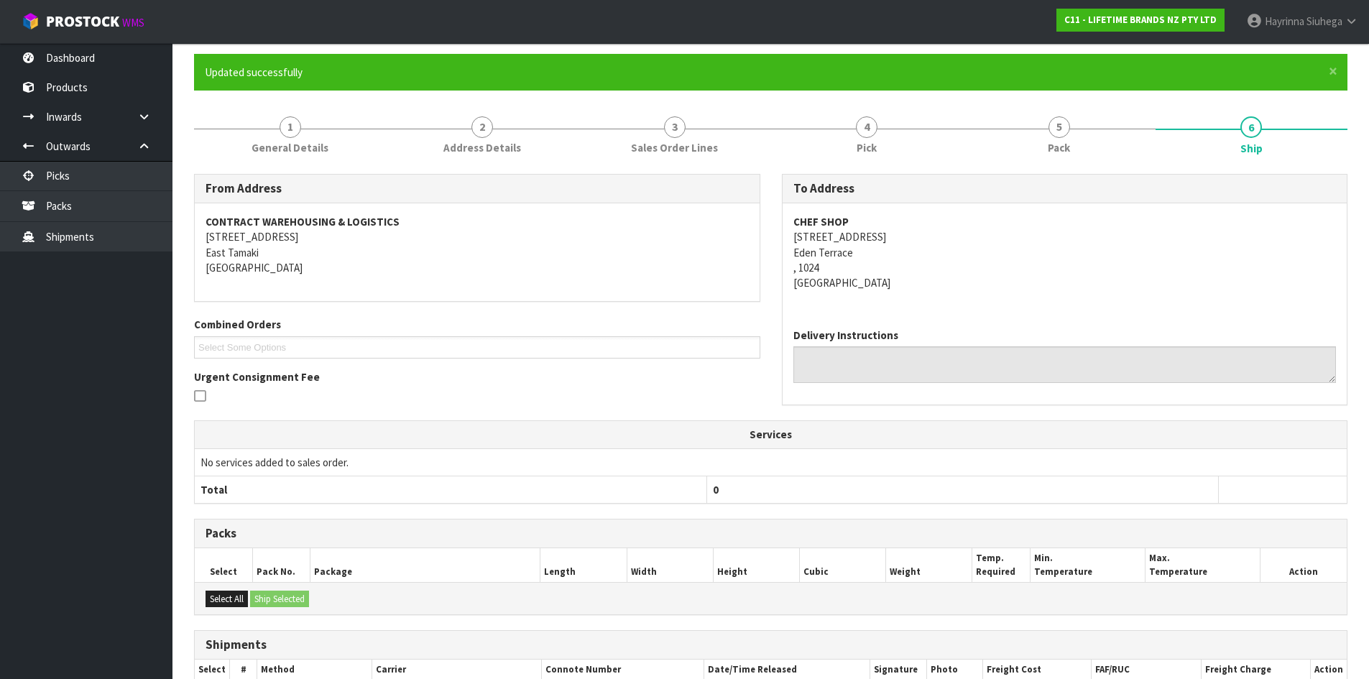
scroll to position [0, 0]
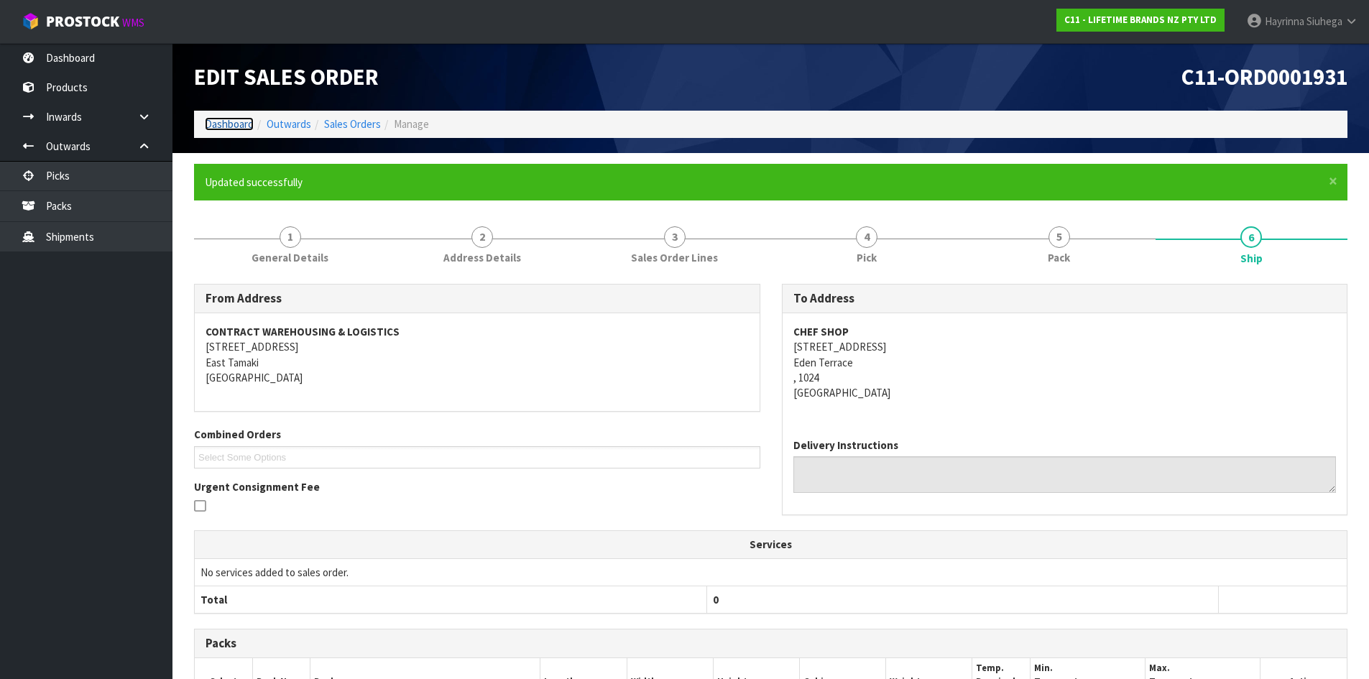
click at [239, 123] on link "Dashboard" at bounding box center [229, 124] width 49 height 14
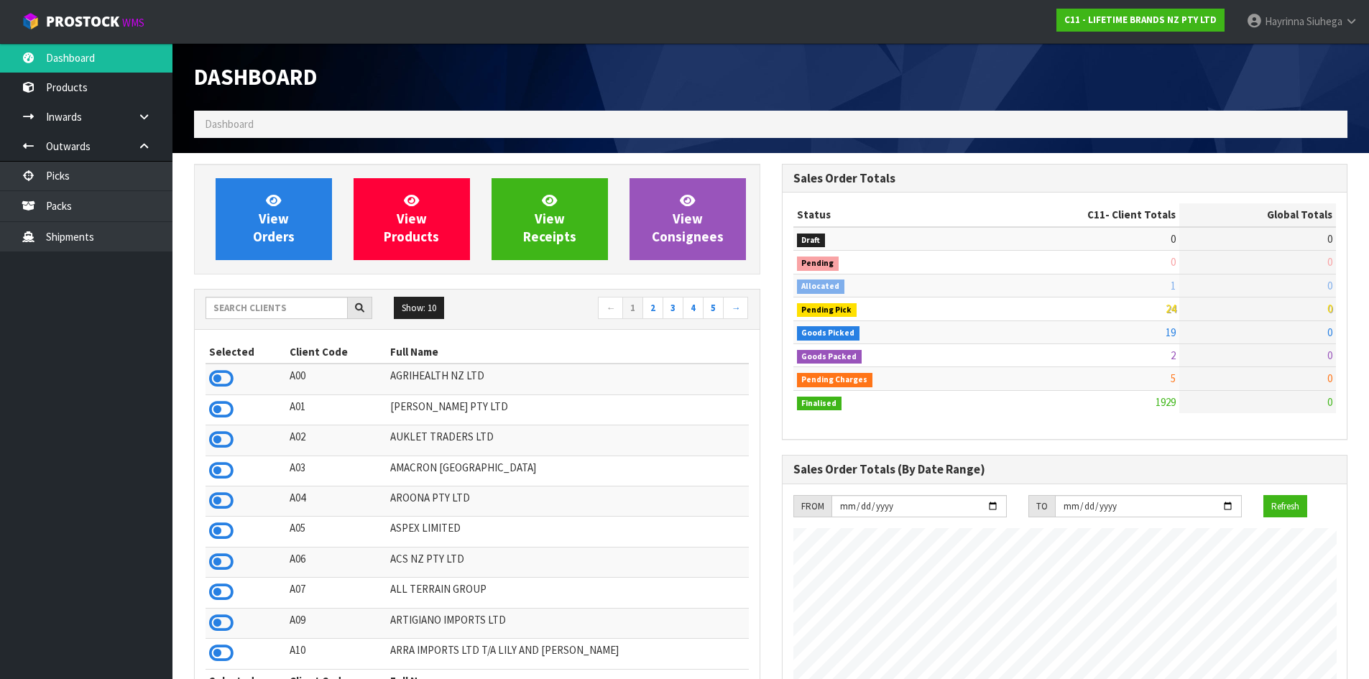
scroll to position [1088, 587]
click at [313, 205] on link "View Orders" at bounding box center [274, 219] width 116 height 82
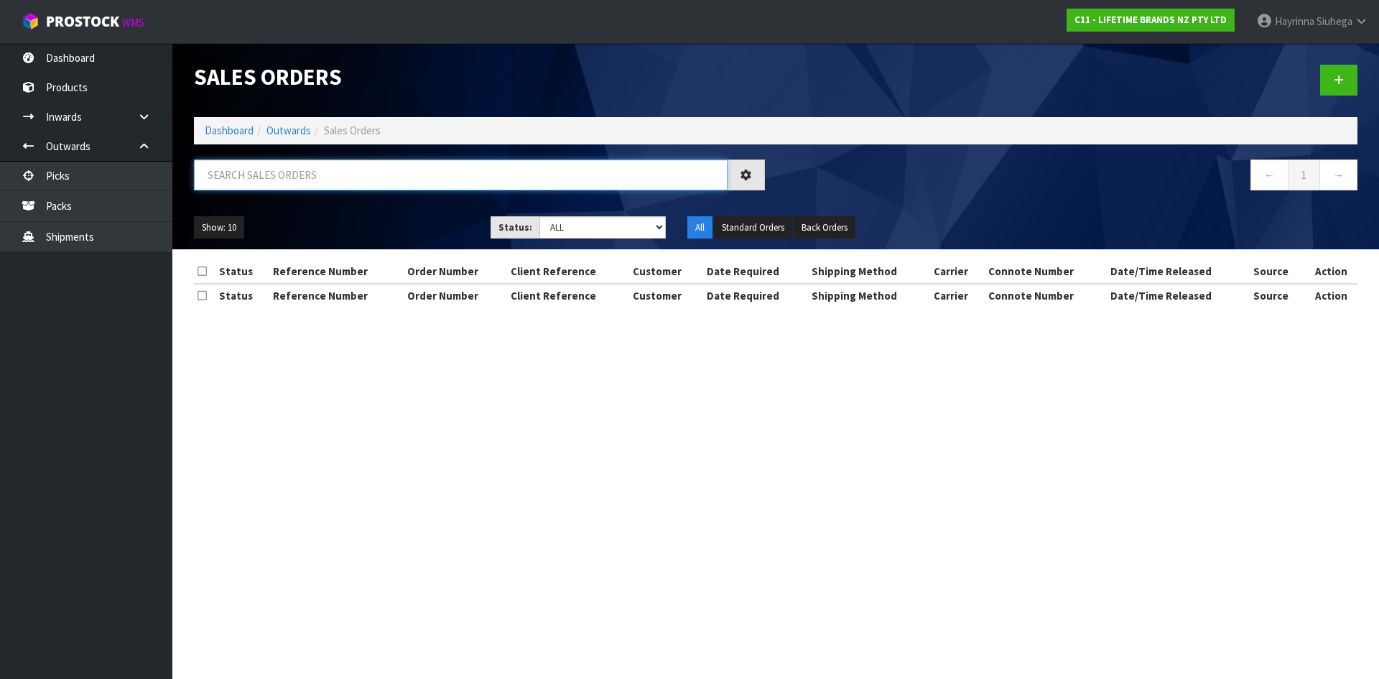
click at [319, 177] on input "text" at bounding box center [461, 174] width 534 height 31
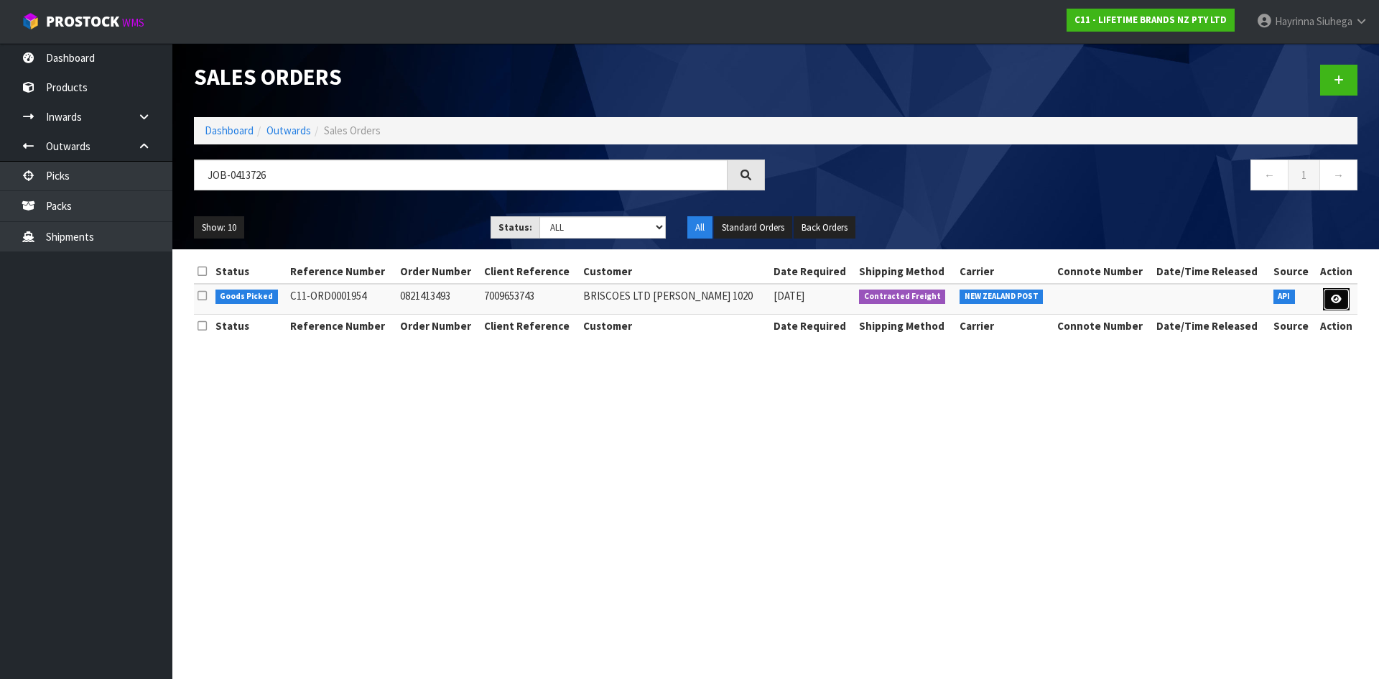
click at [1336, 302] on icon at bounding box center [1336, 299] width 11 height 9
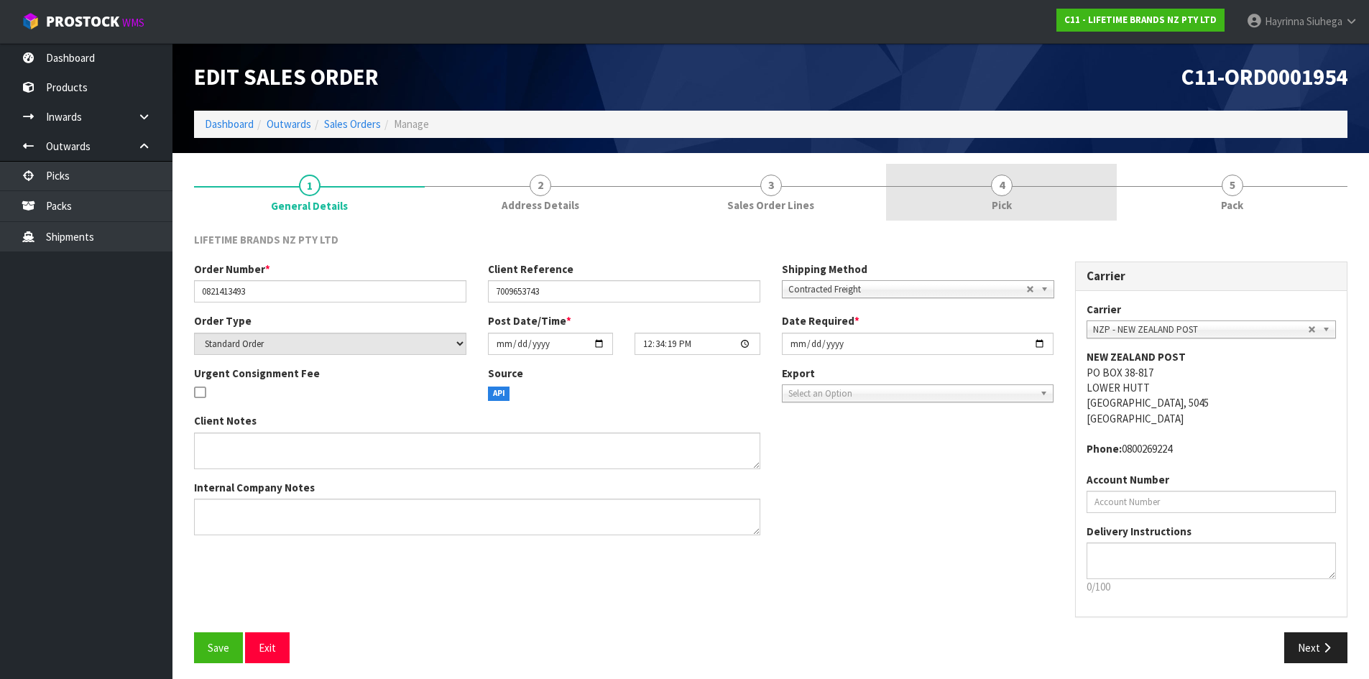
click at [1030, 206] on link "4 Pick" at bounding box center [1001, 192] width 231 height 57
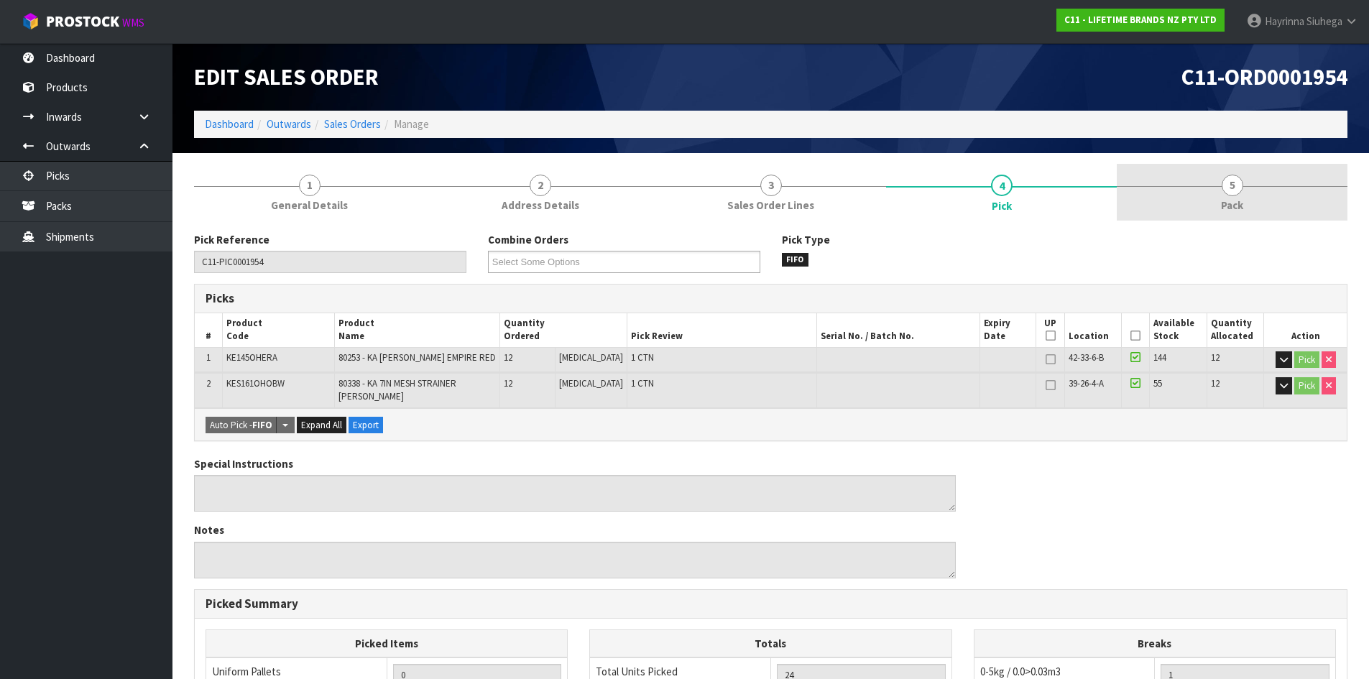
click at [1170, 210] on link "5 Pack" at bounding box center [1231, 192] width 231 height 57
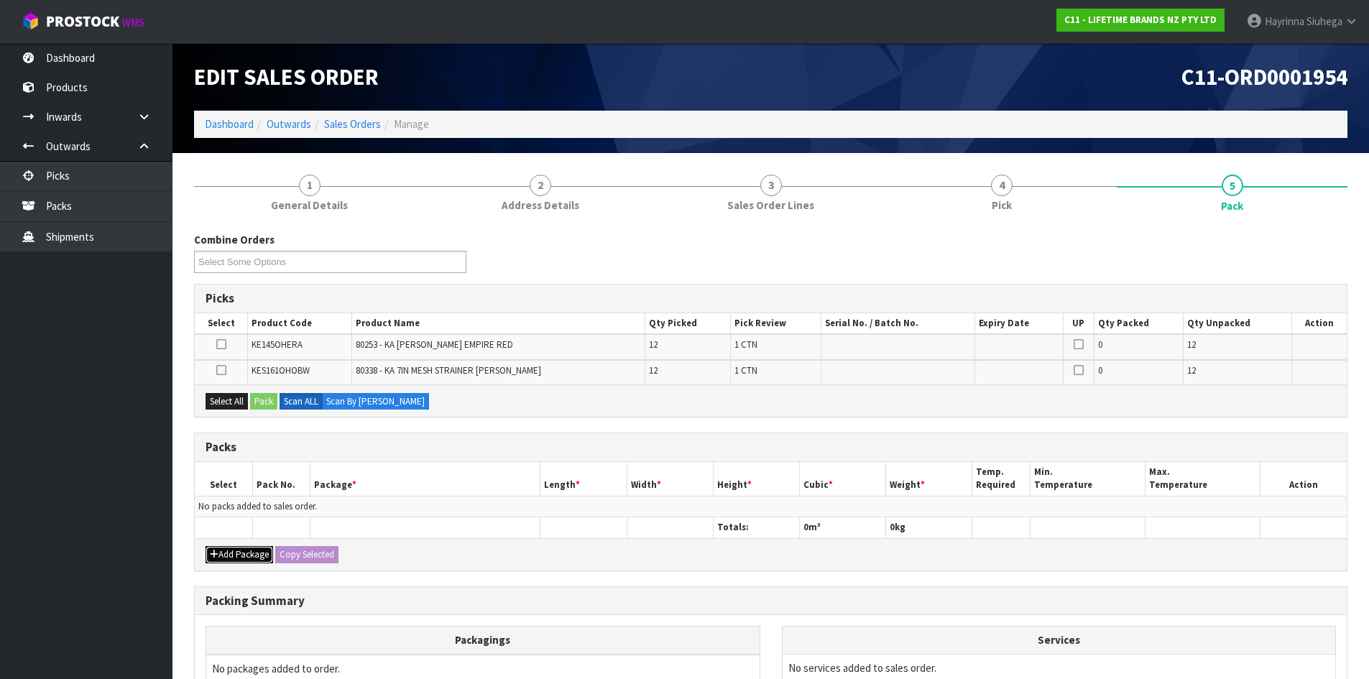
click at [234, 547] on button "Add Package" at bounding box center [239, 554] width 68 height 17
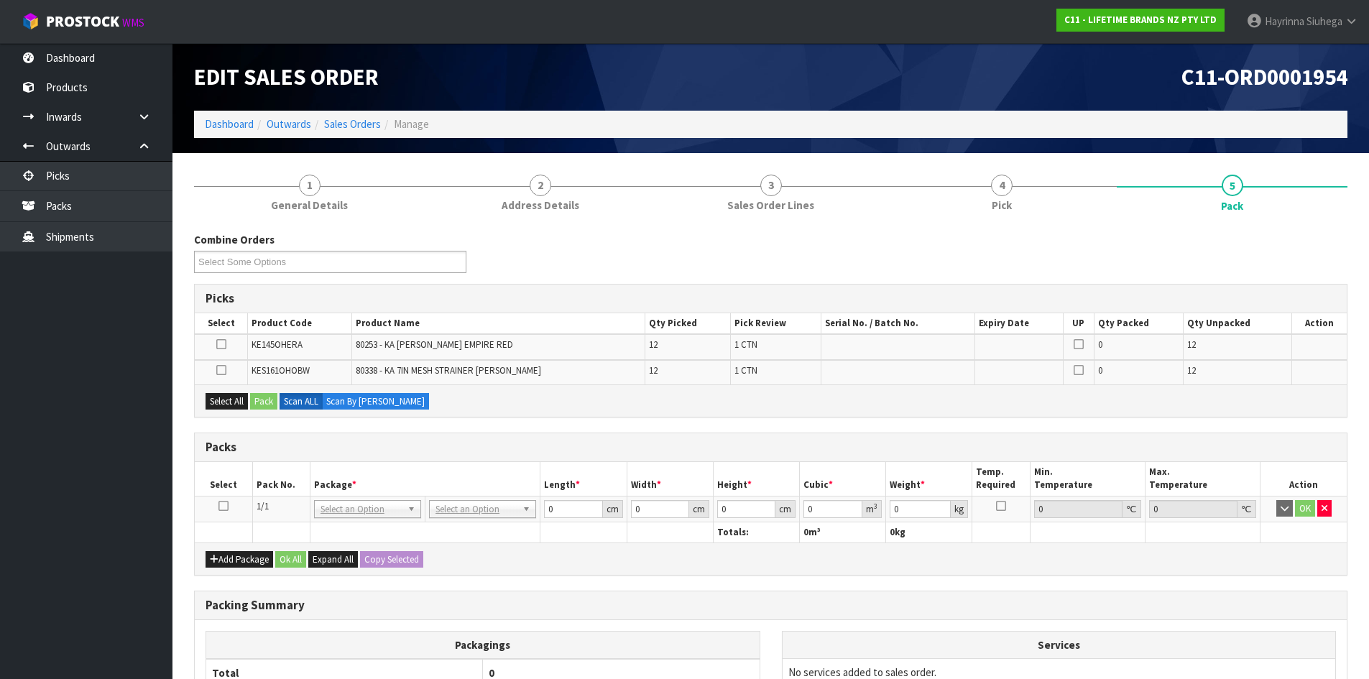
click at [222, 506] on icon at bounding box center [223, 506] width 10 height 1
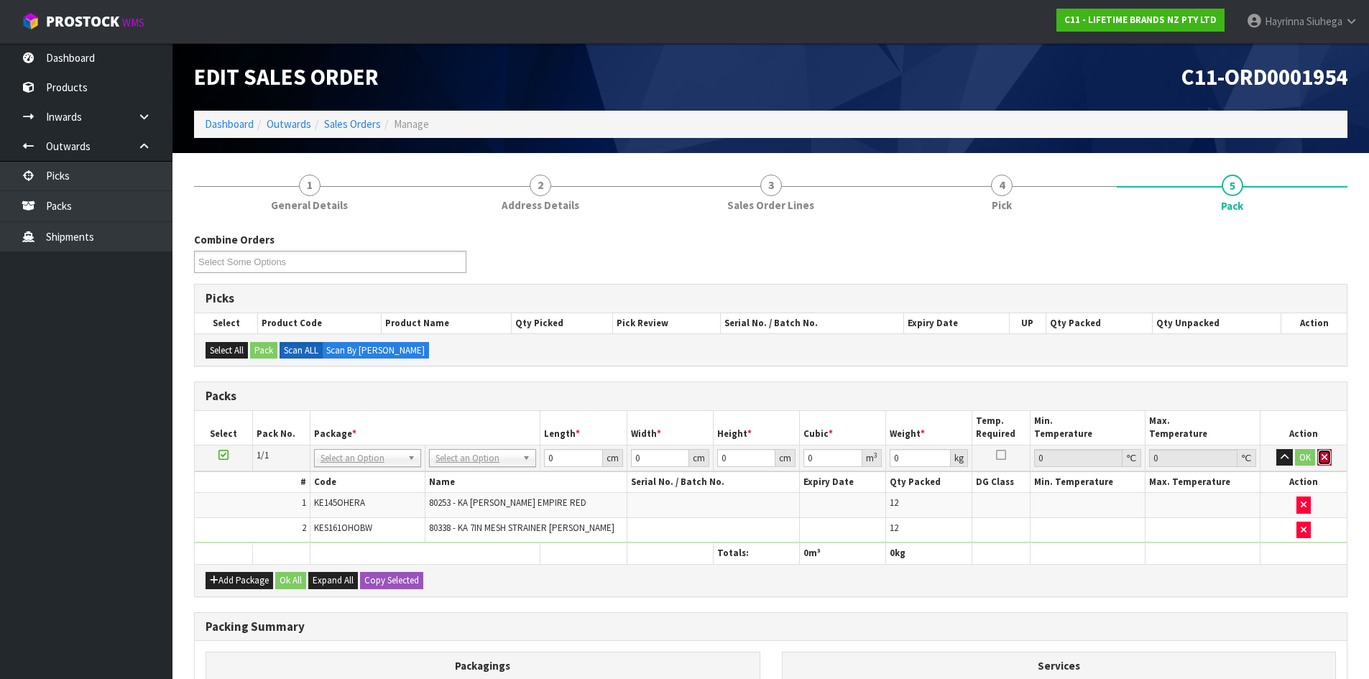
click at [1324, 463] on button "button" at bounding box center [1324, 457] width 14 height 17
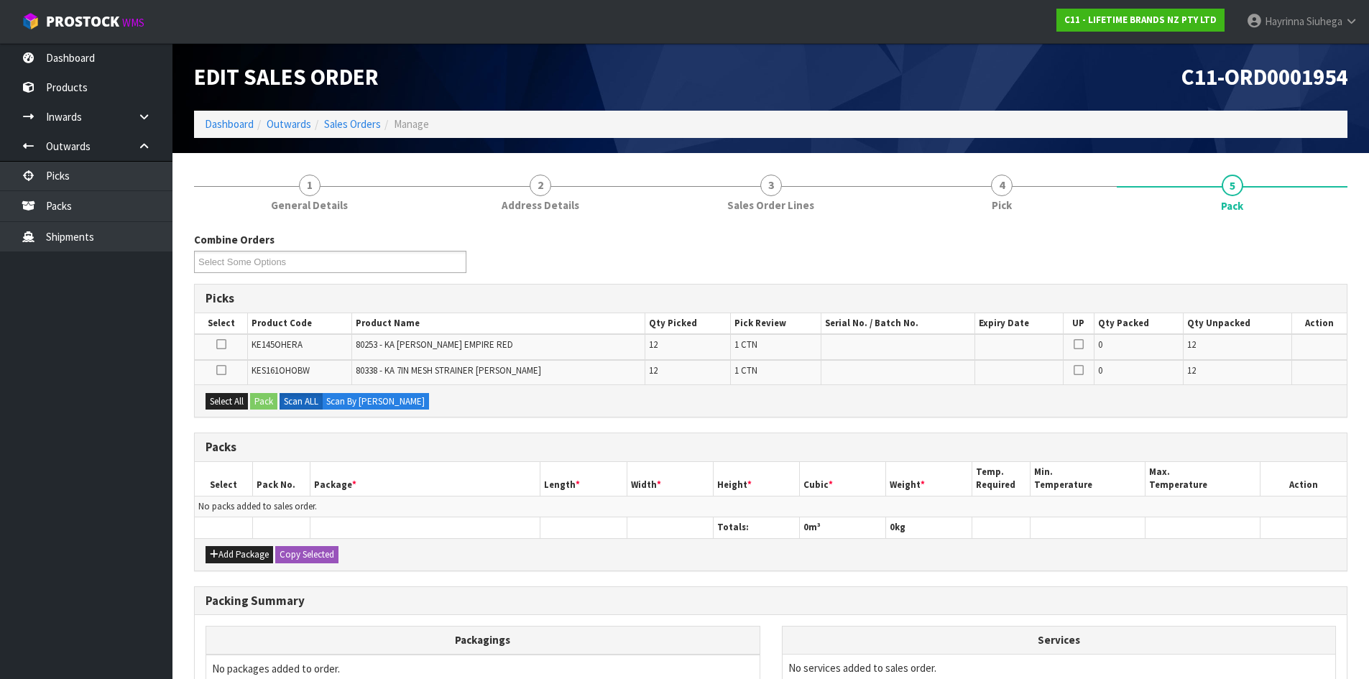
click at [453, 489] on th "Package *" at bounding box center [425, 479] width 231 height 34
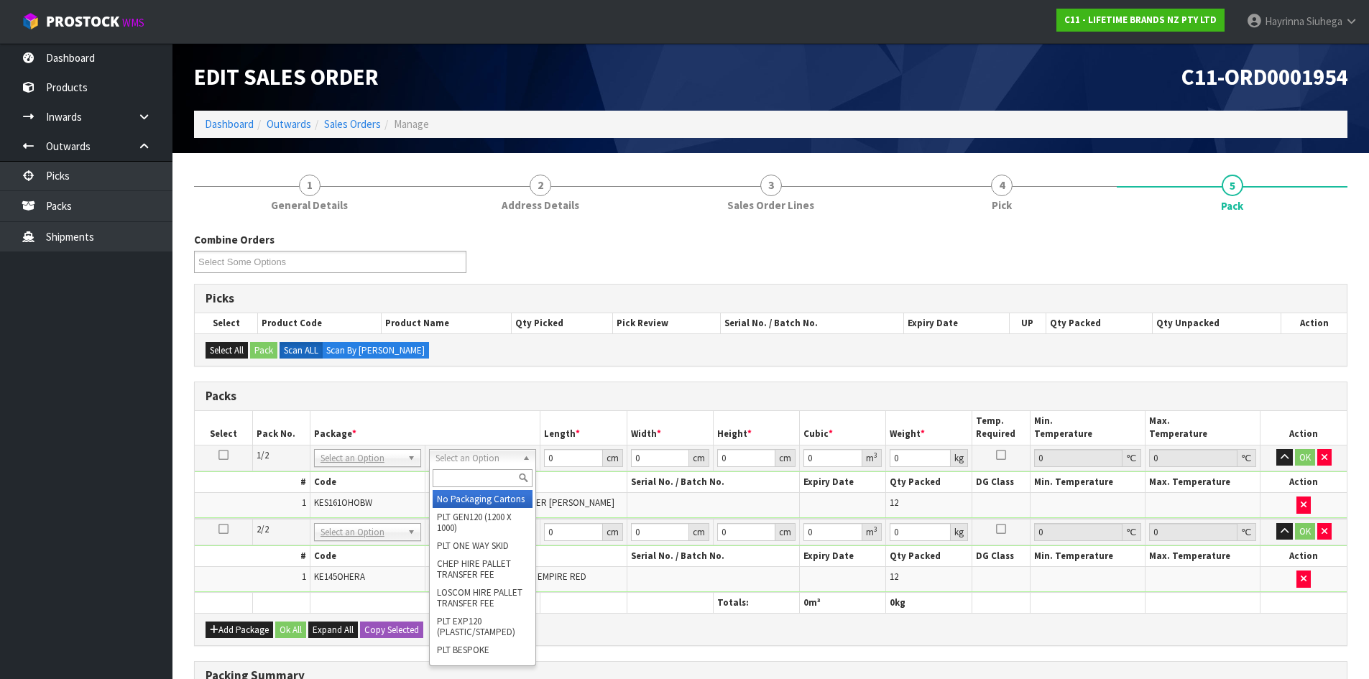
click at [455, 473] on input "text" at bounding box center [482, 478] width 100 height 18
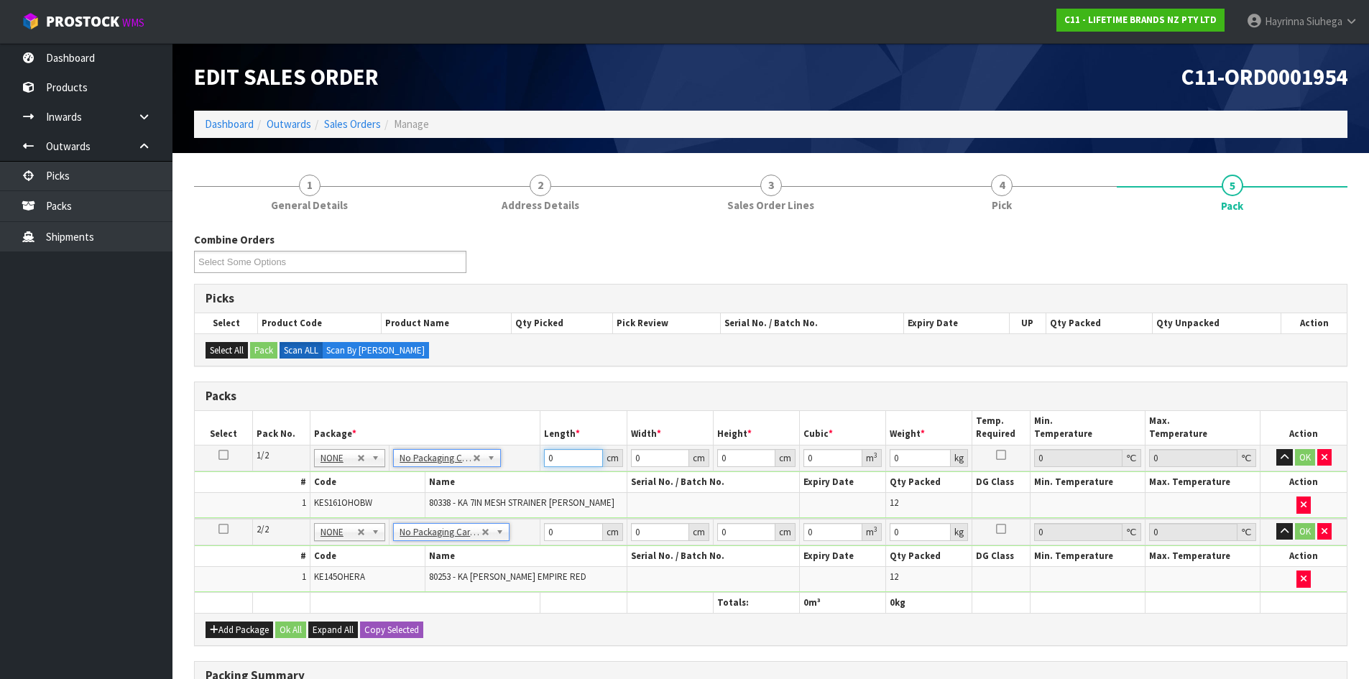
click at [548, 456] on input "0" at bounding box center [573, 458] width 58 height 18
click button "OK" at bounding box center [1305, 457] width 20 height 17
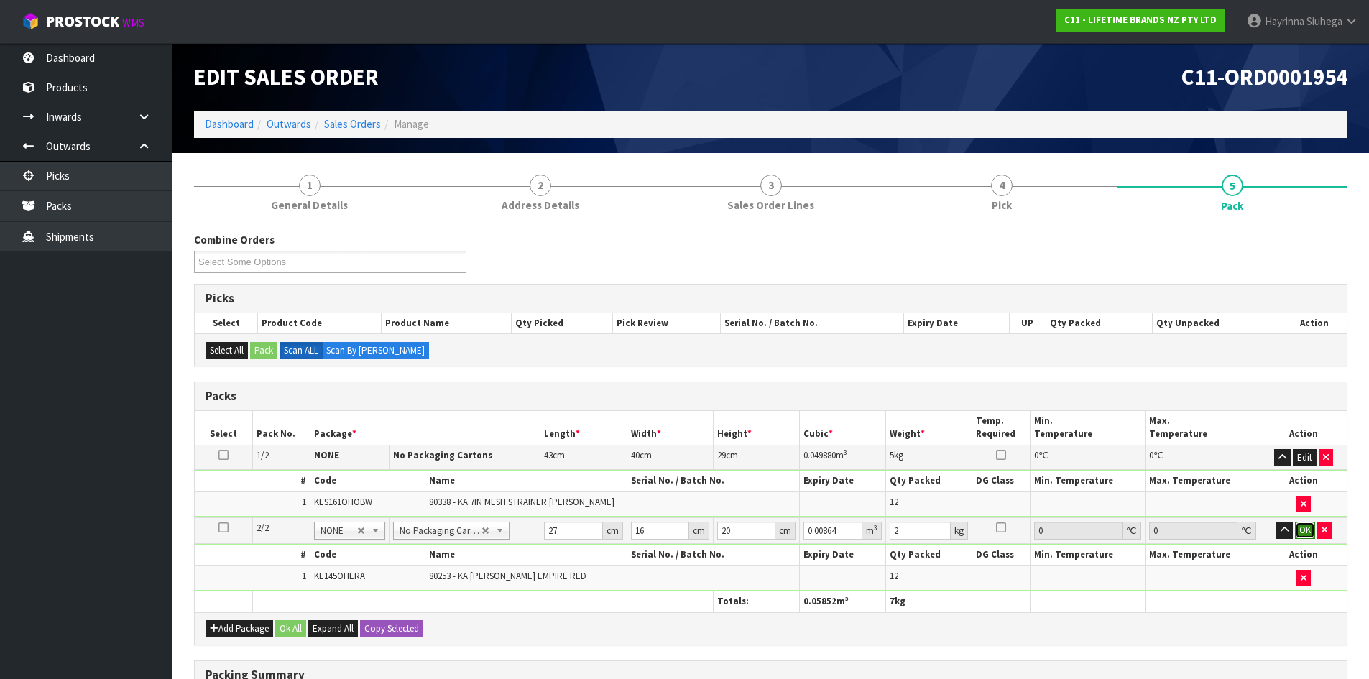
click button "OK" at bounding box center [1305, 530] width 20 height 17
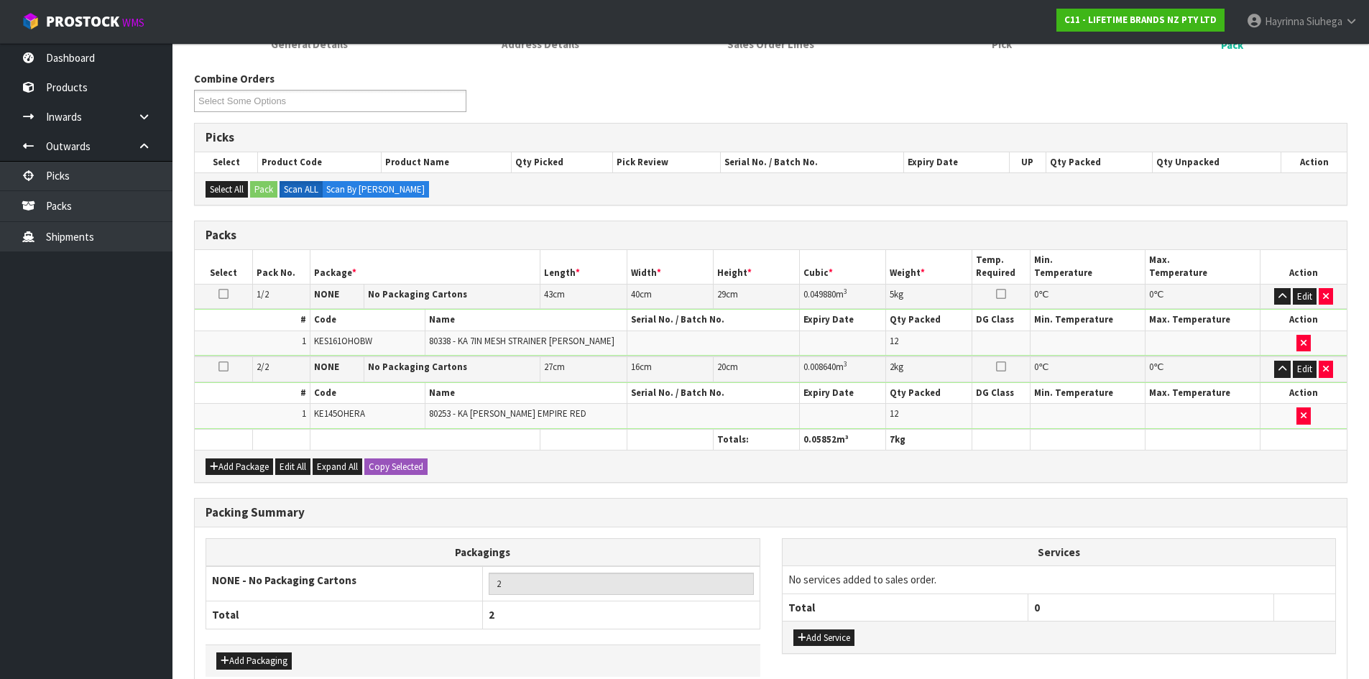
scroll to position [238, 0]
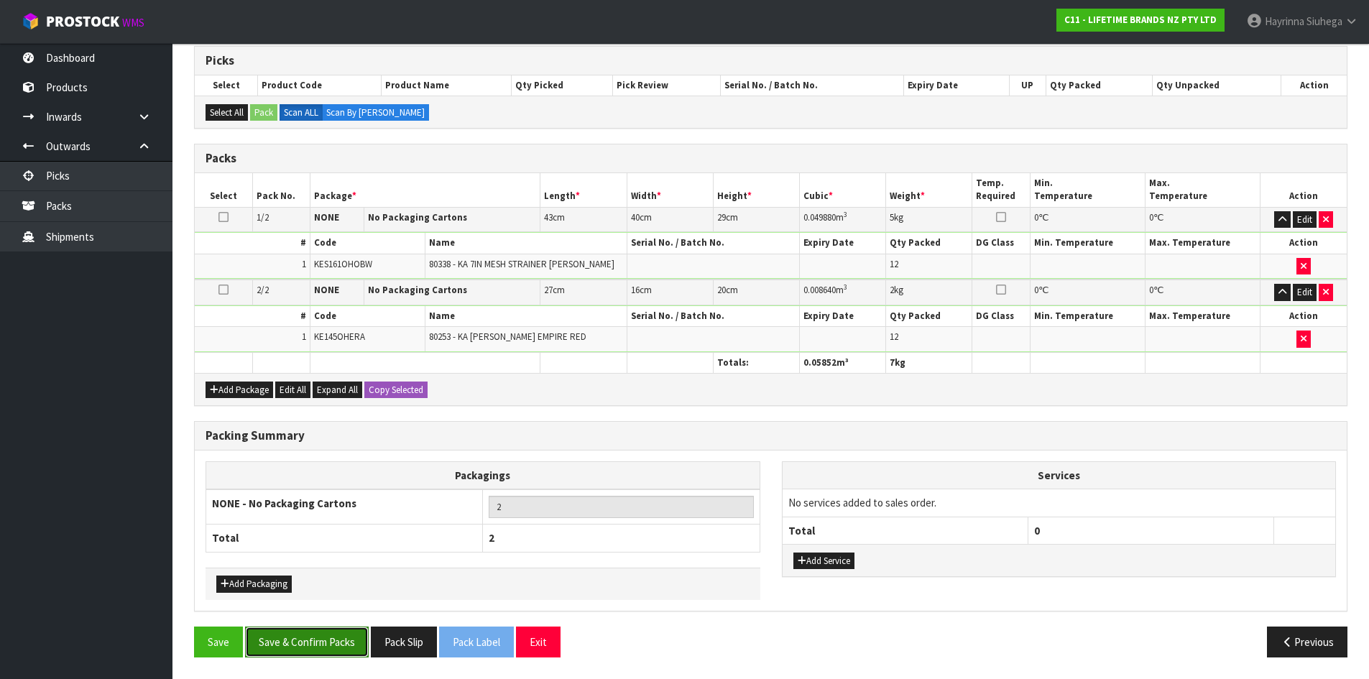
click at [334, 633] on button "Save & Confirm Packs" at bounding box center [307, 641] width 124 height 31
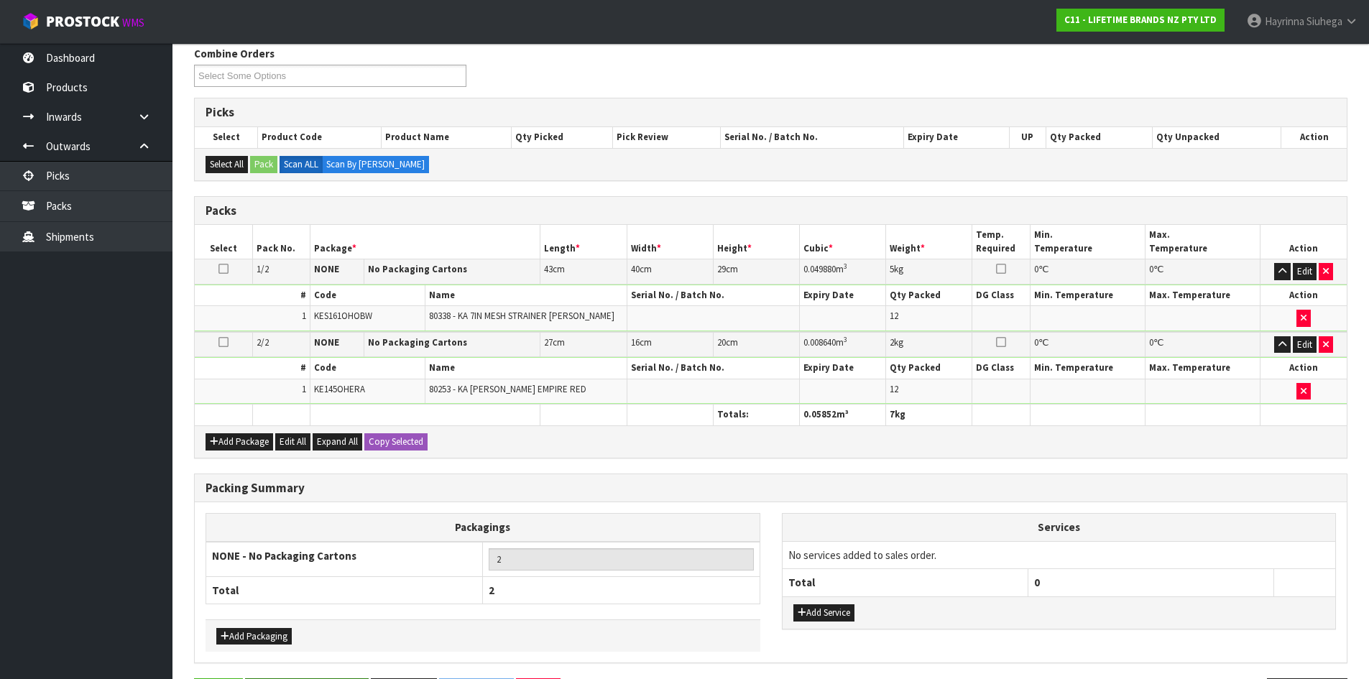
scroll to position [0, 0]
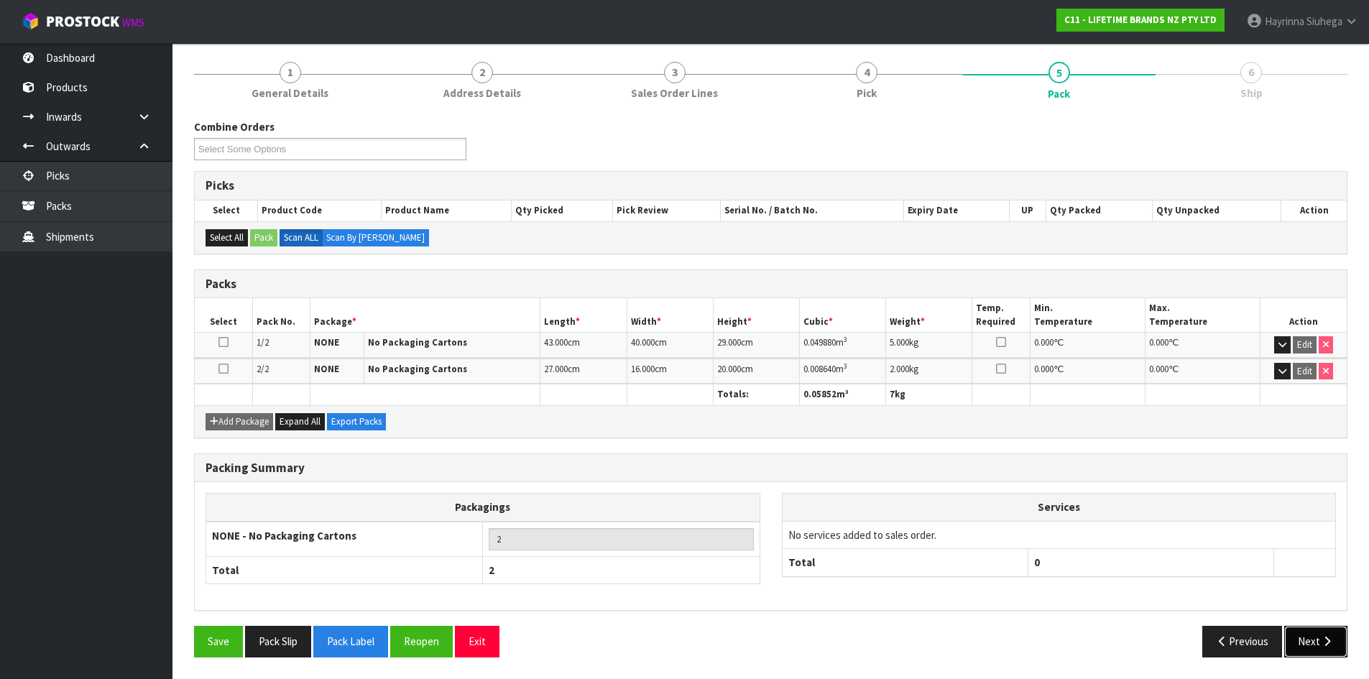
click at [1321, 646] on icon "button" at bounding box center [1327, 641] width 14 height 11
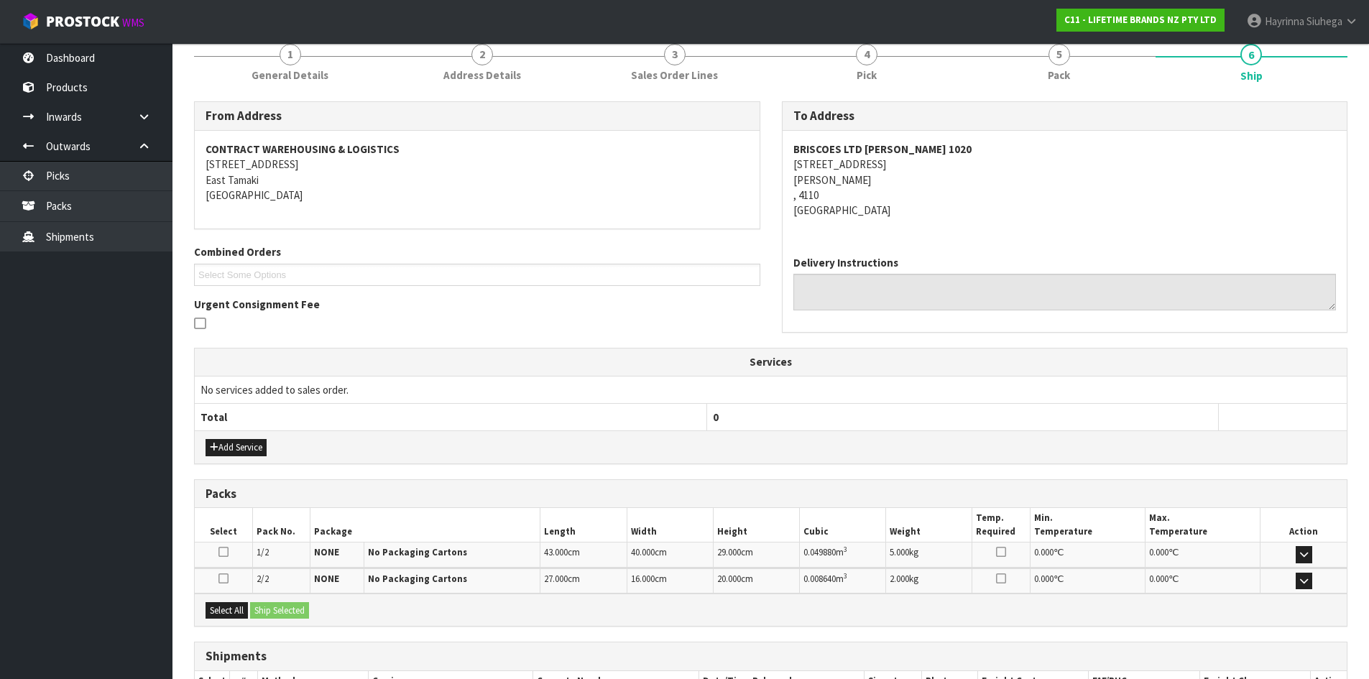
scroll to position [284, 0]
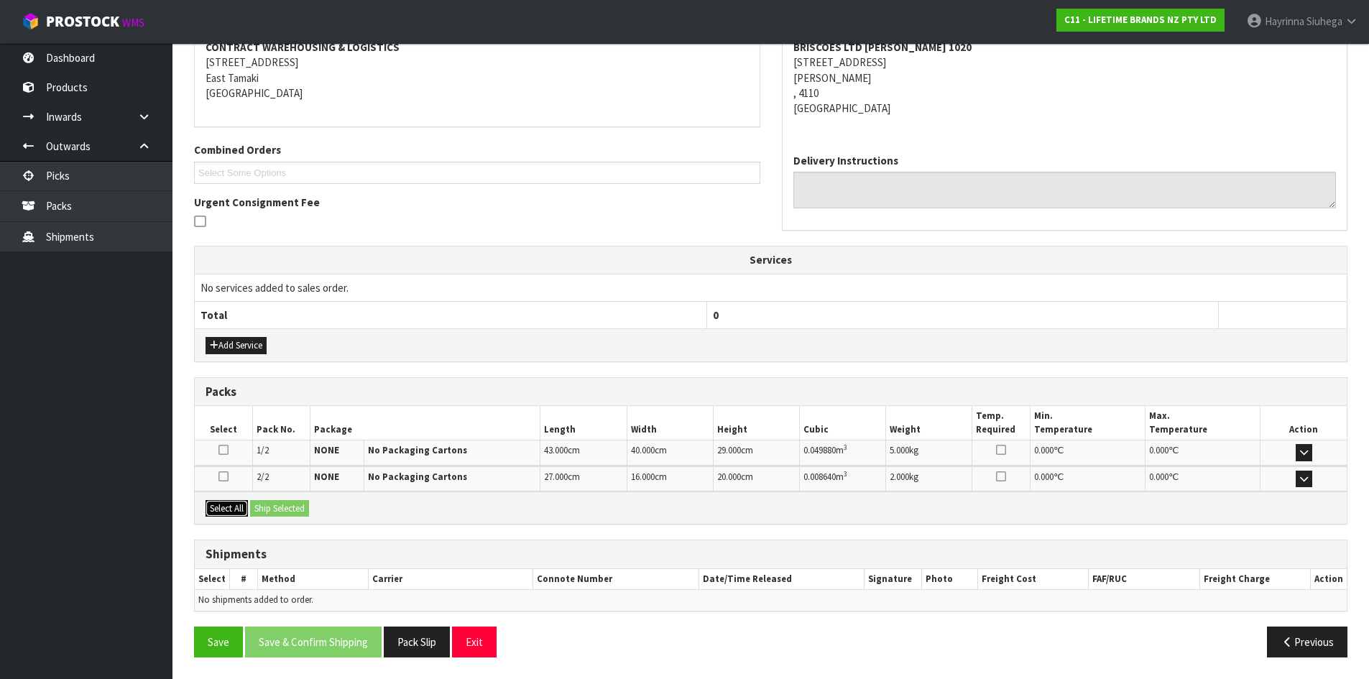
drag, startPoint x: 222, startPoint y: 509, endPoint x: 261, endPoint y: 506, distance: 39.6
click at [223, 509] on button "Select All" at bounding box center [226, 508] width 42 height 17
click at [269, 504] on button "Ship Selected" at bounding box center [279, 508] width 59 height 17
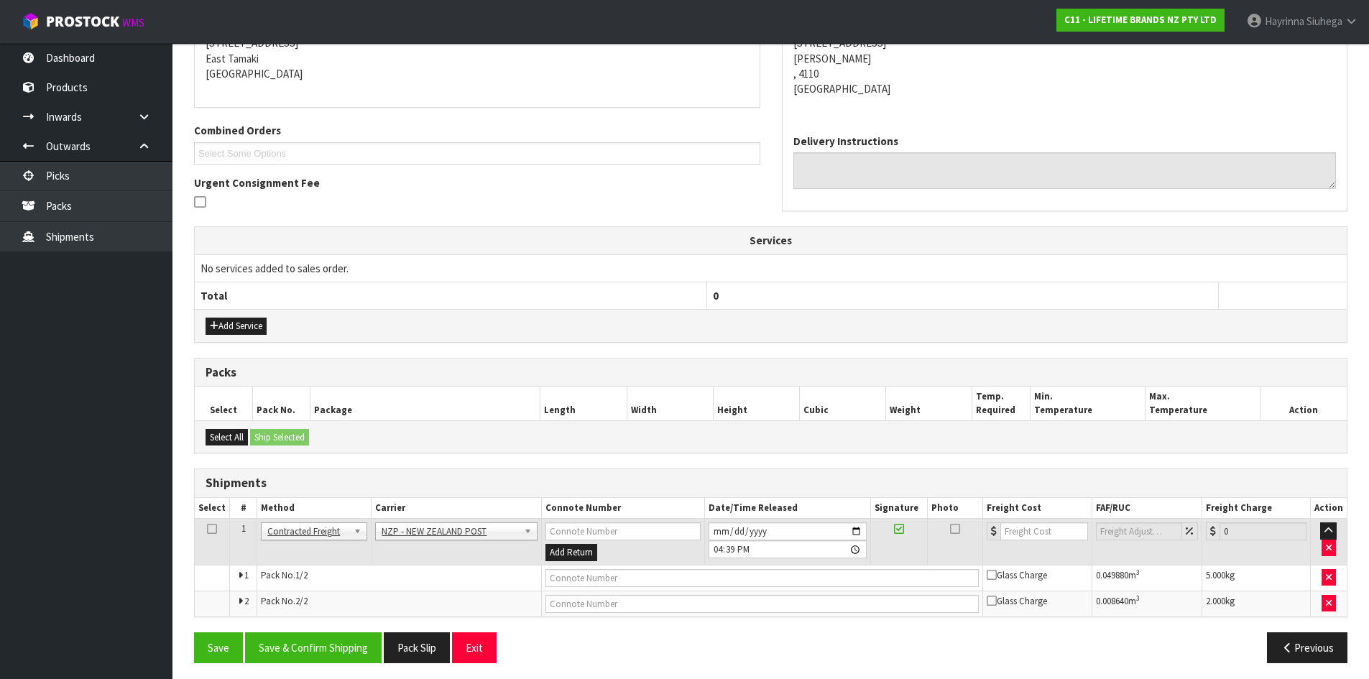
scroll to position [310, 0]
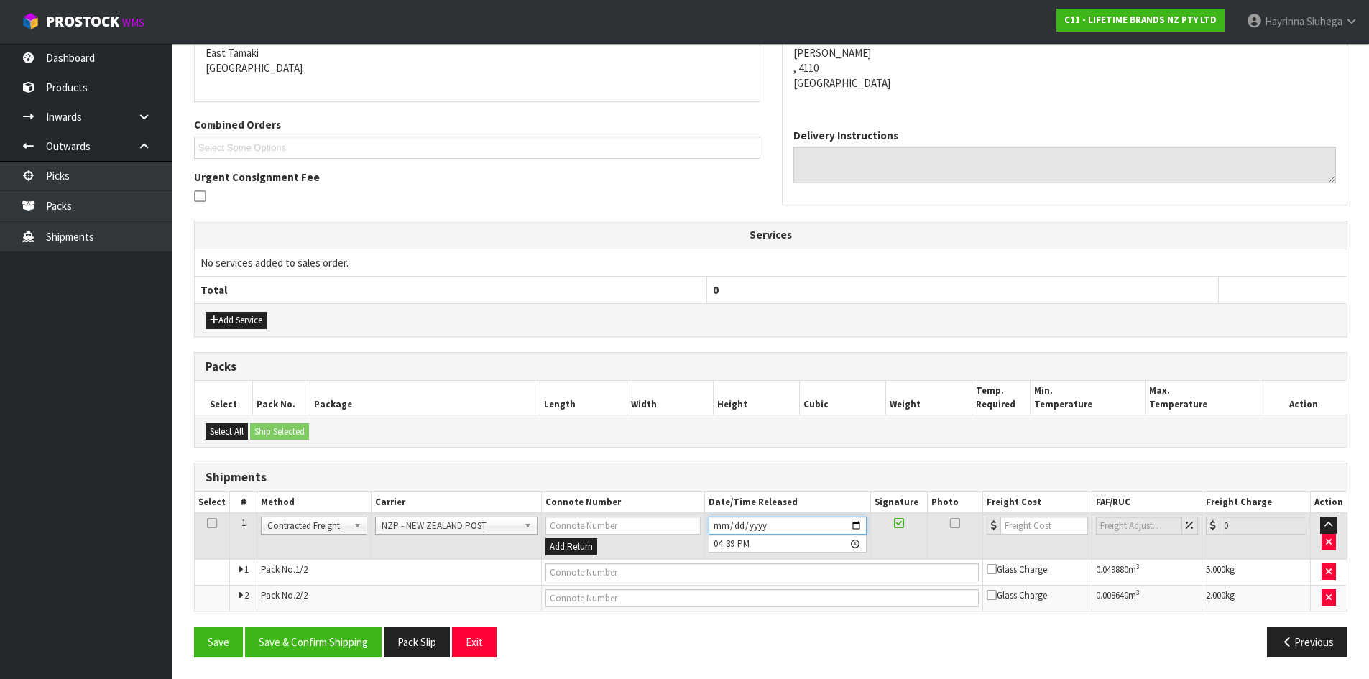
click at [713, 526] on input "2025-09-23" at bounding box center [787, 526] width 158 height 18
click at [334, 651] on button "Save & Confirm Shipping" at bounding box center [313, 641] width 136 height 31
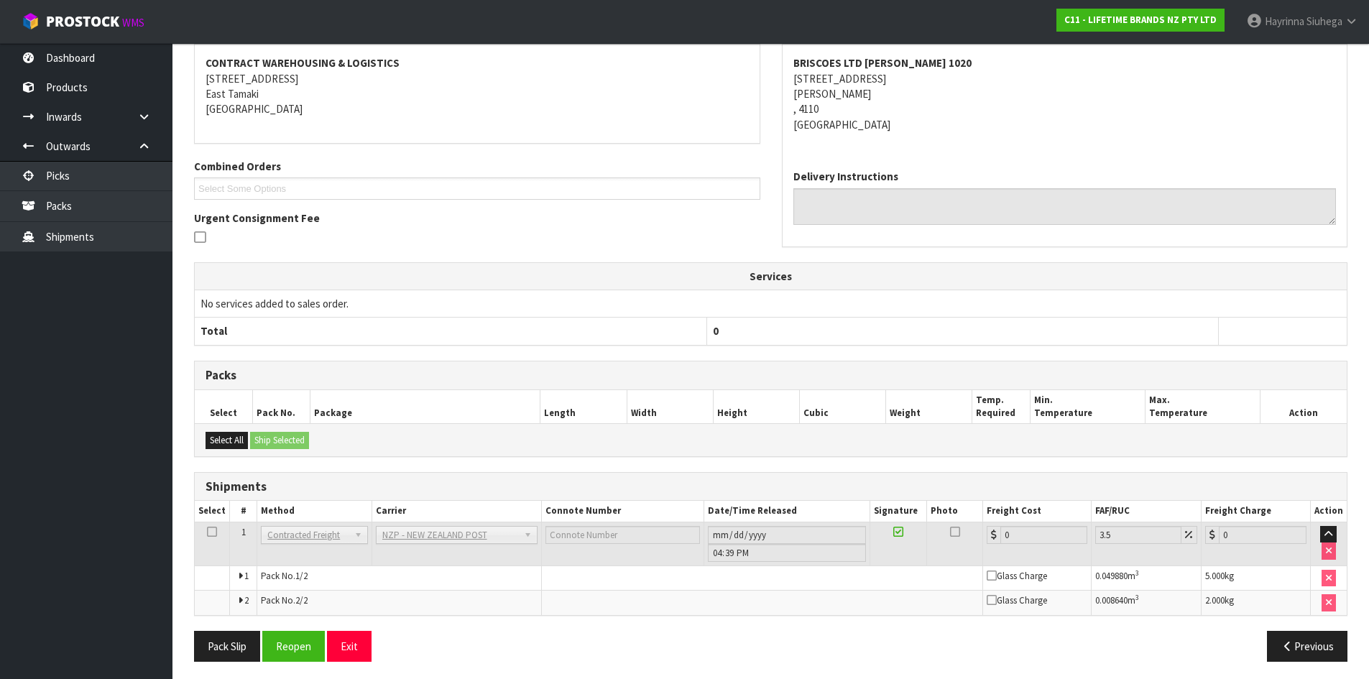
scroll to position [288, 0]
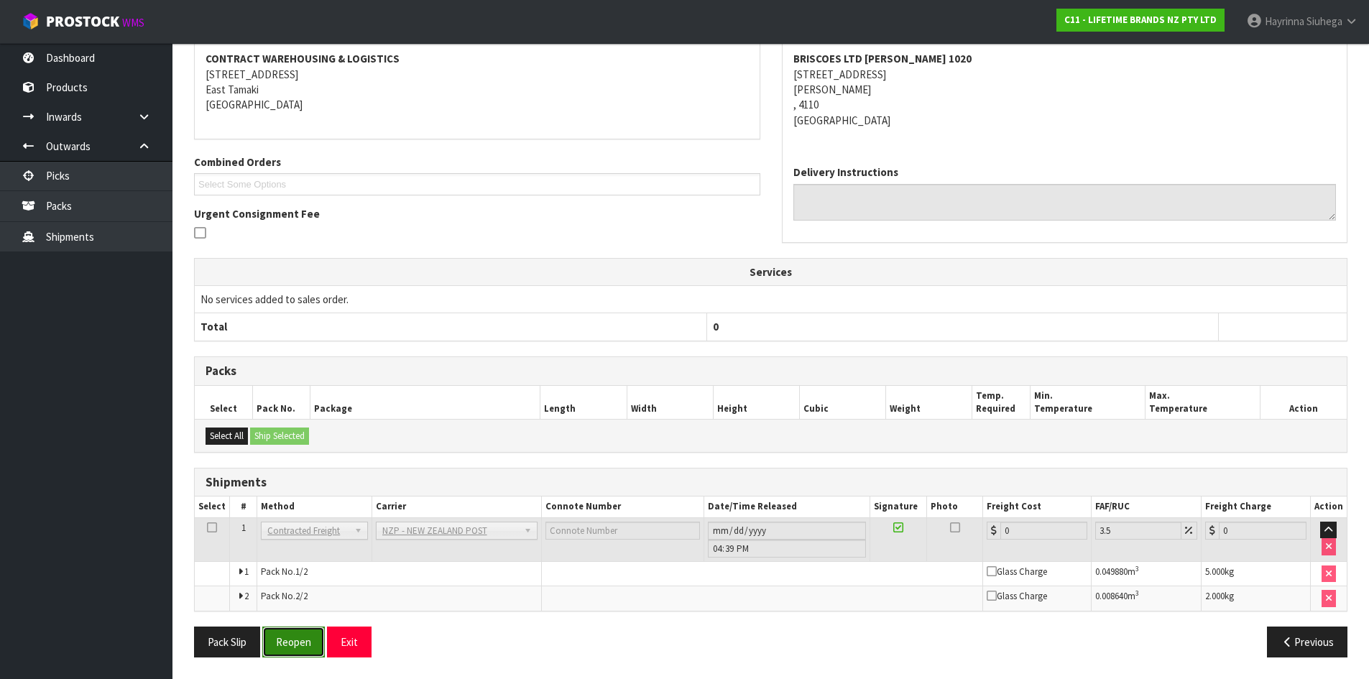
click at [308, 639] on button "Reopen" at bounding box center [293, 641] width 63 height 31
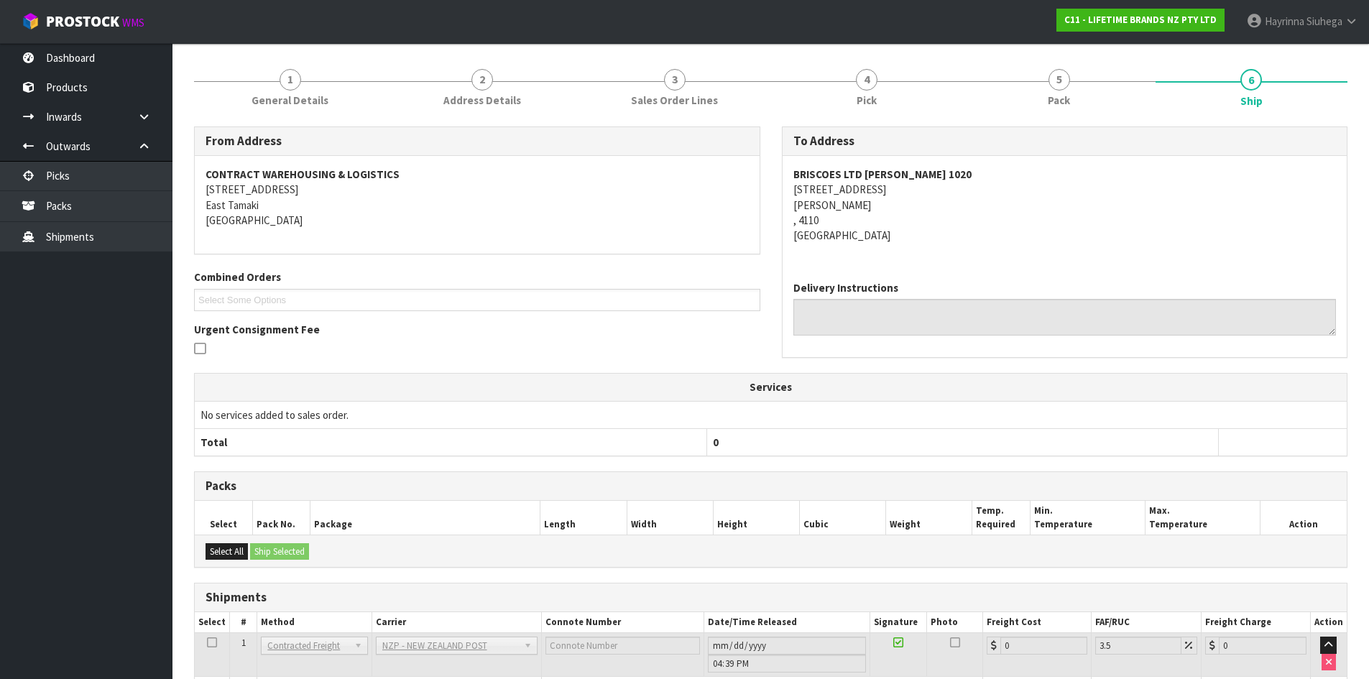
scroll to position [273, 0]
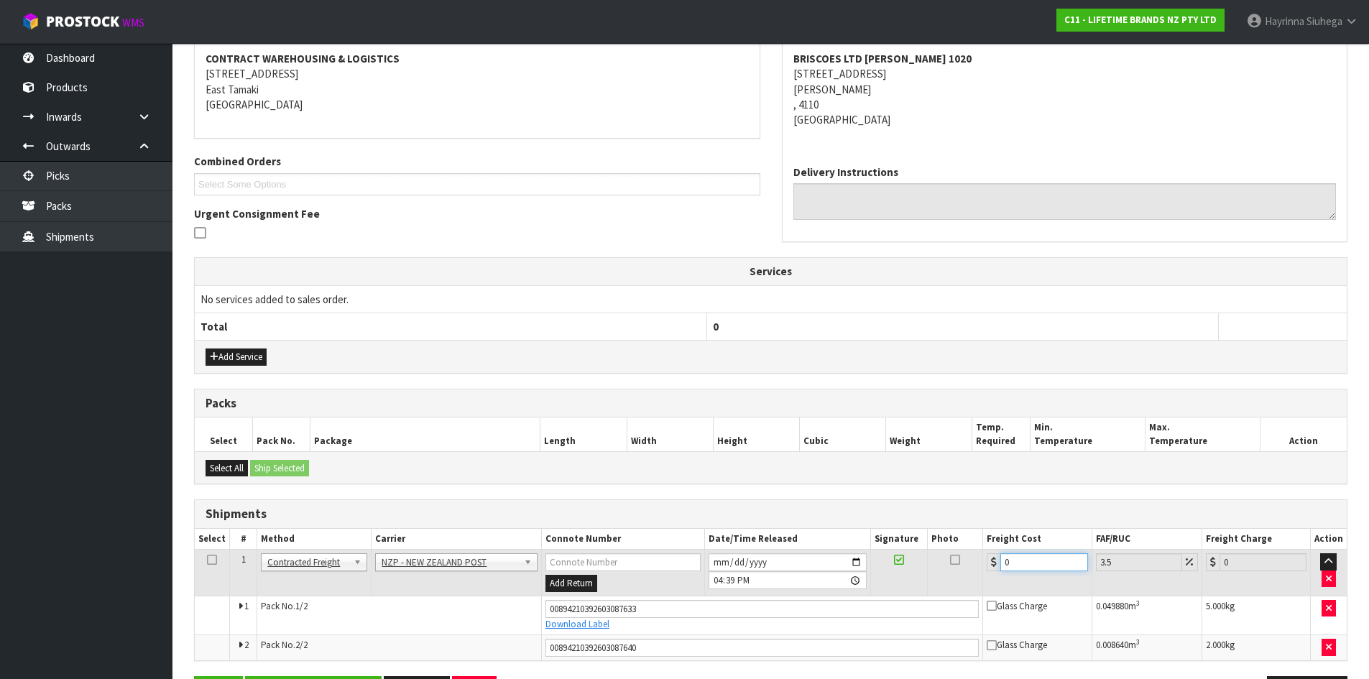
drag, startPoint x: 1047, startPoint y: 567, endPoint x: 776, endPoint y: 567, distance: 270.8
click at [776, 567] on tr "1 Client Local Pickup Customer Local Pickup Company Freight Contracted Freight …" at bounding box center [771, 573] width 1152 height 47
click at [194, 676] on button "Save" at bounding box center [218, 691] width 49 height 31
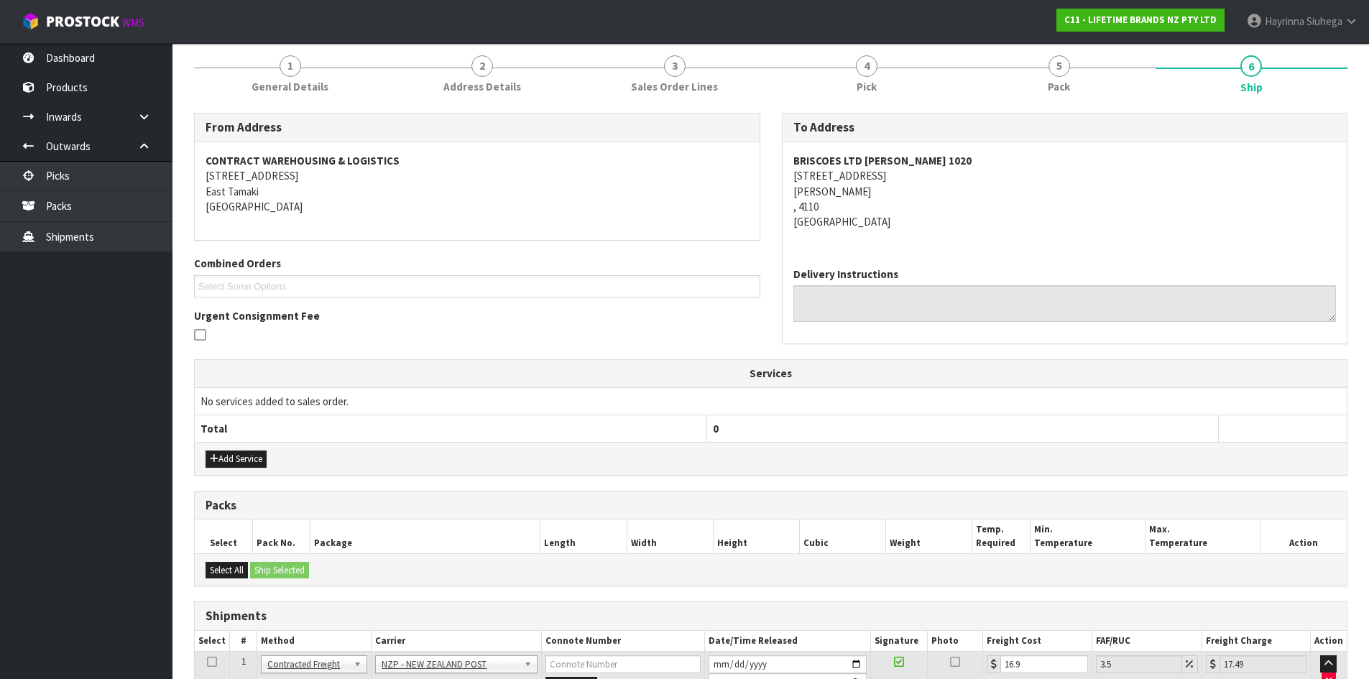
scroll to position [323, 0]
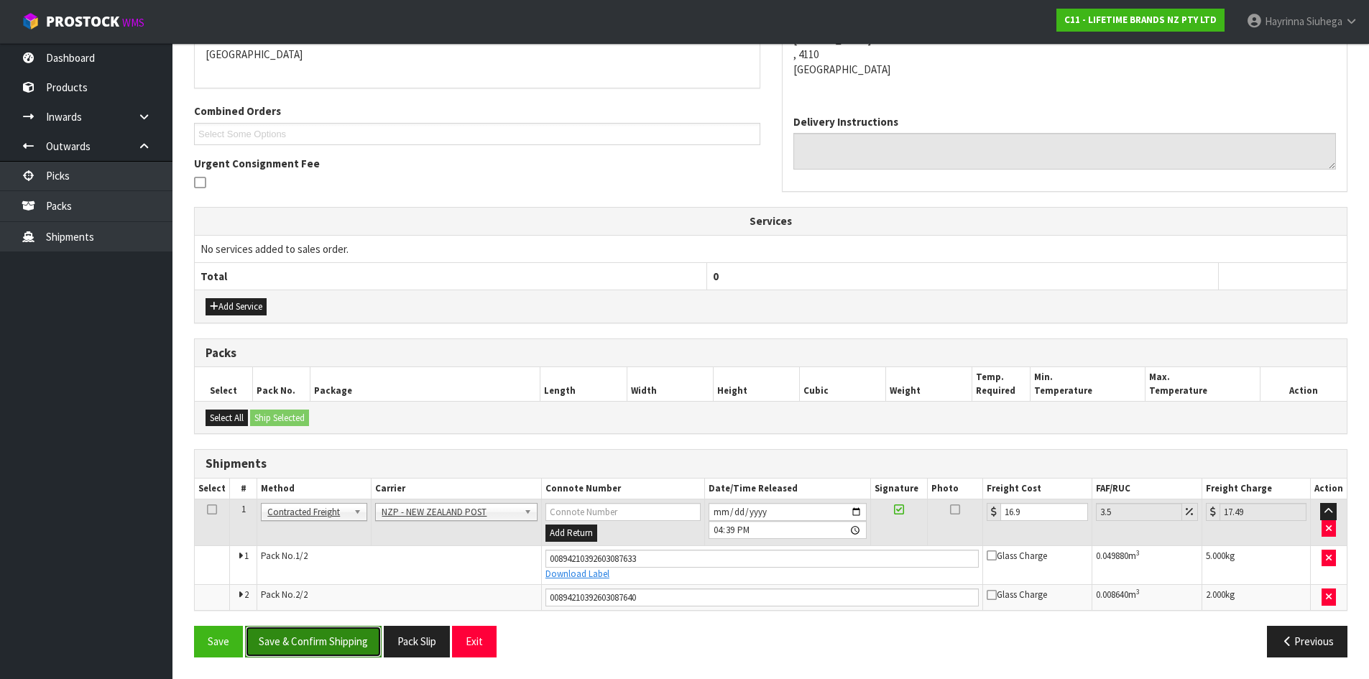
click at [312, 629] on button "Save & Confirm Shipping" at bounding box center [313, 641] width 136 height 31
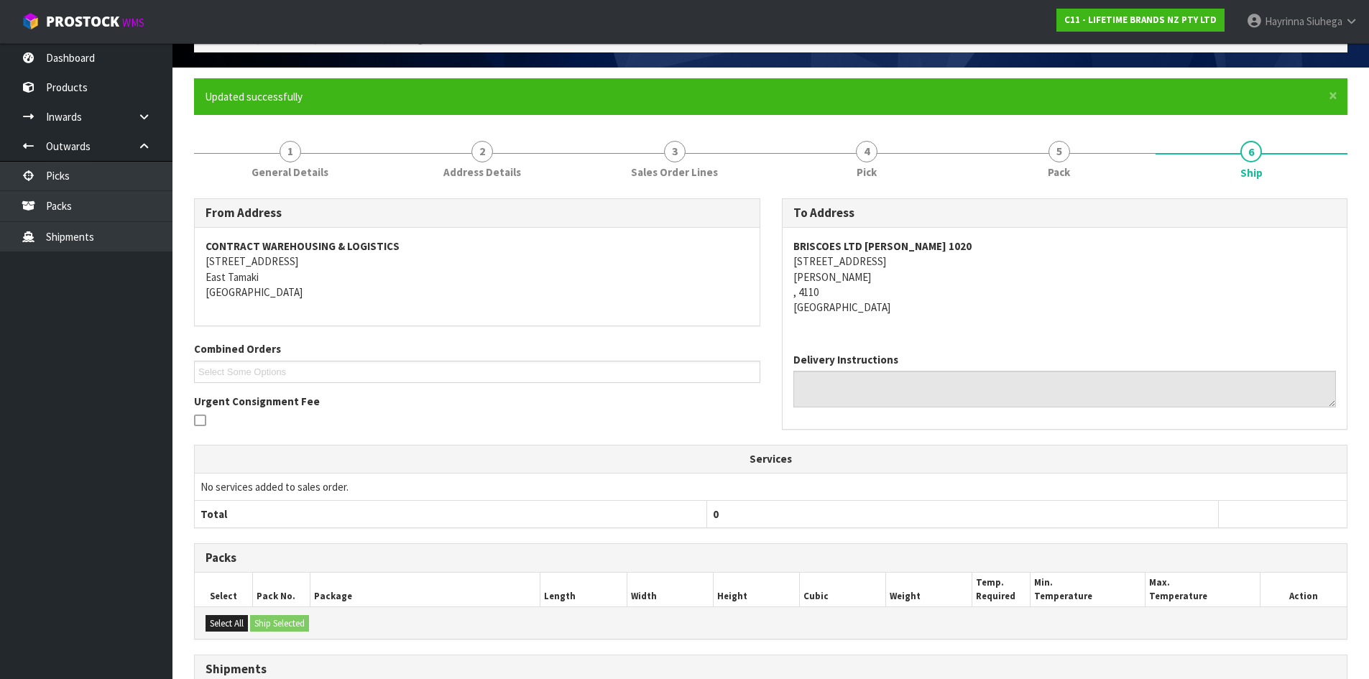
scroll to position [0, 0]
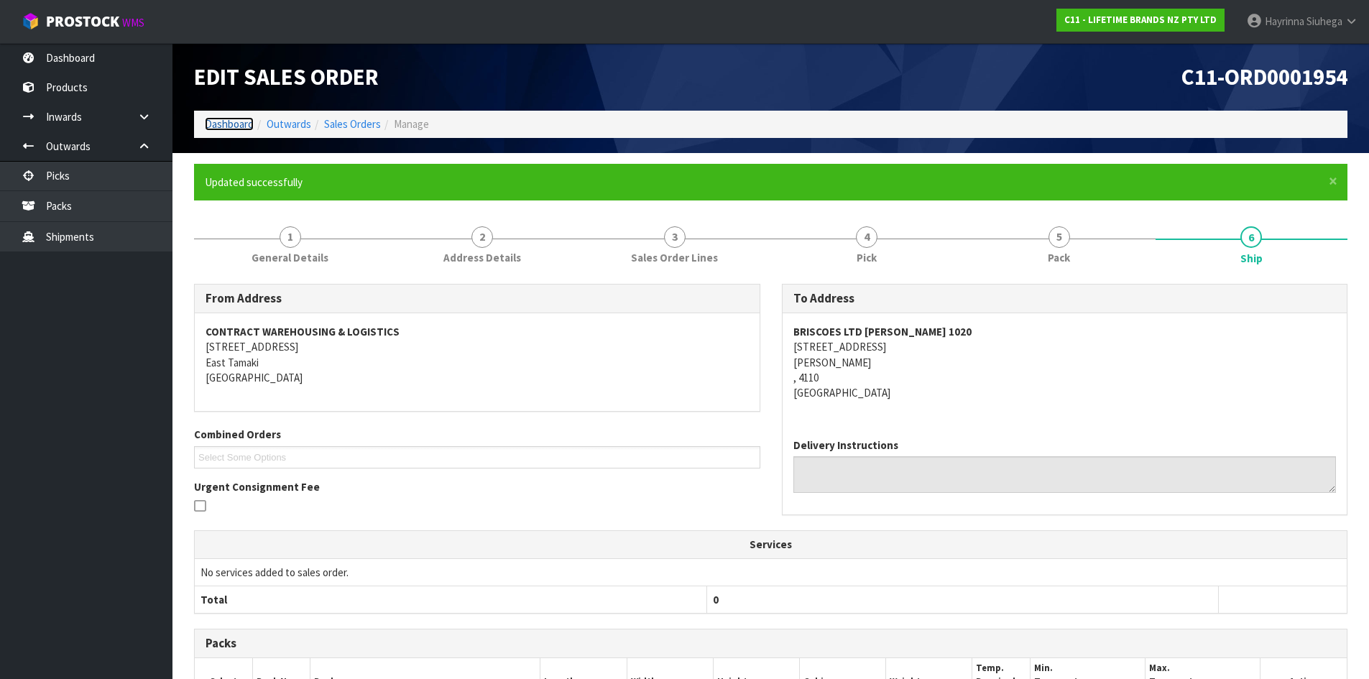
click at [220, 125] on link "Dashboard" at bounding box center [229, 124] width 49 height 14
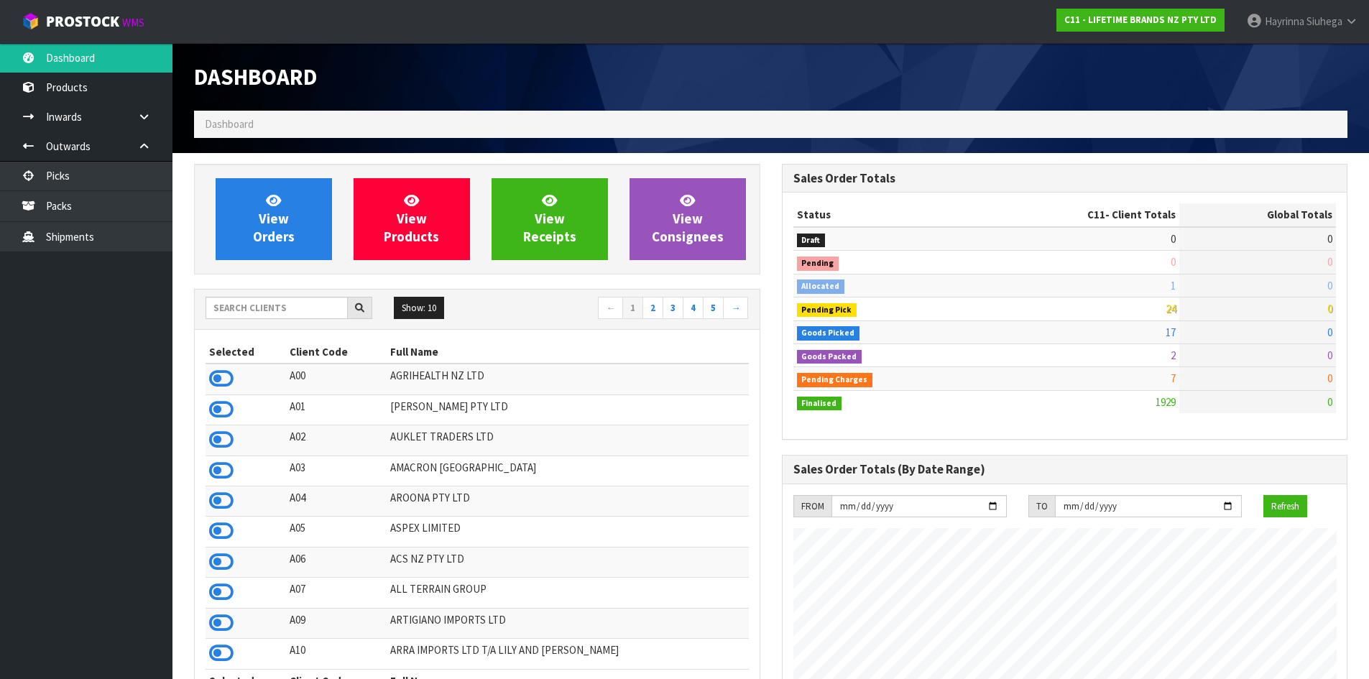
scroll to position [1088, 587]
click at [259, 210] on span "View Orders" at bounding box center [274, 219] width 42 height 54
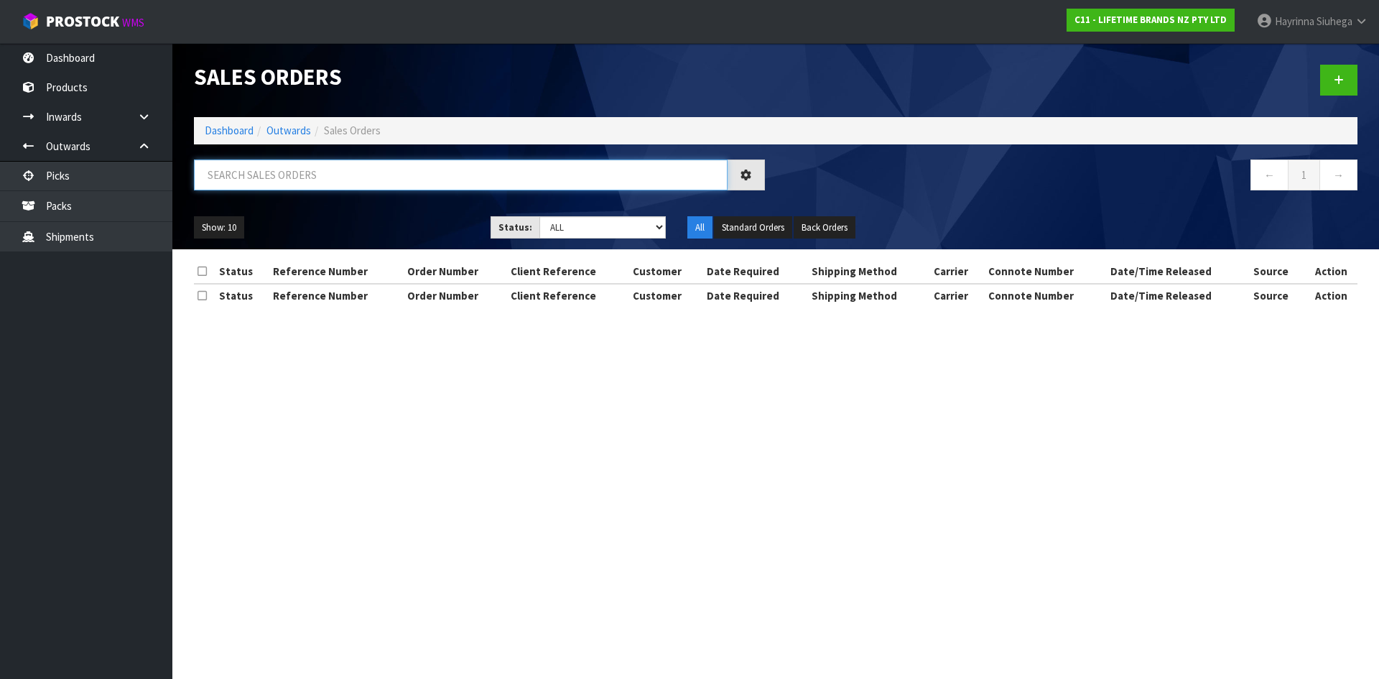
click at [274, 170] on input "text" at bounding box center [461, 174] width 534 height 31
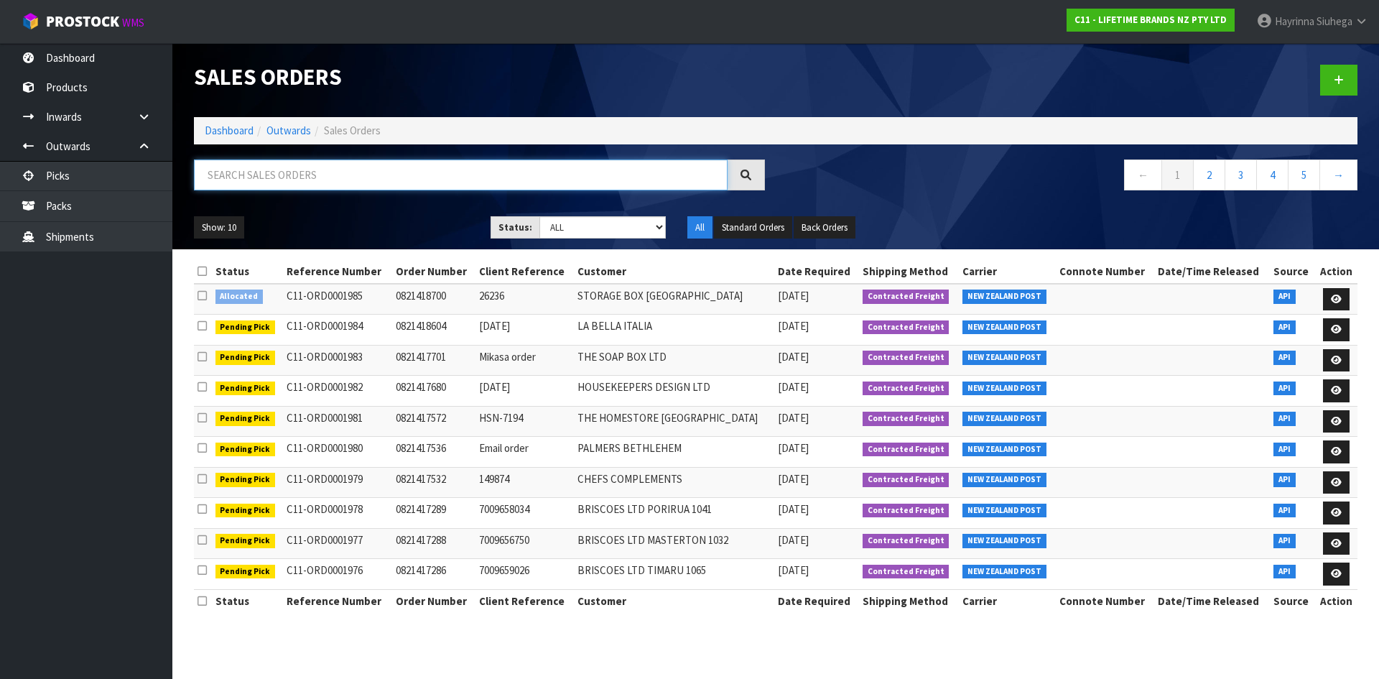
click at [343, 185] on input "text" at bounding box center [461, 174] width 534 height 31
click at [343, 184] on input "text" at bounding box center [461, 174] width 534 height 31
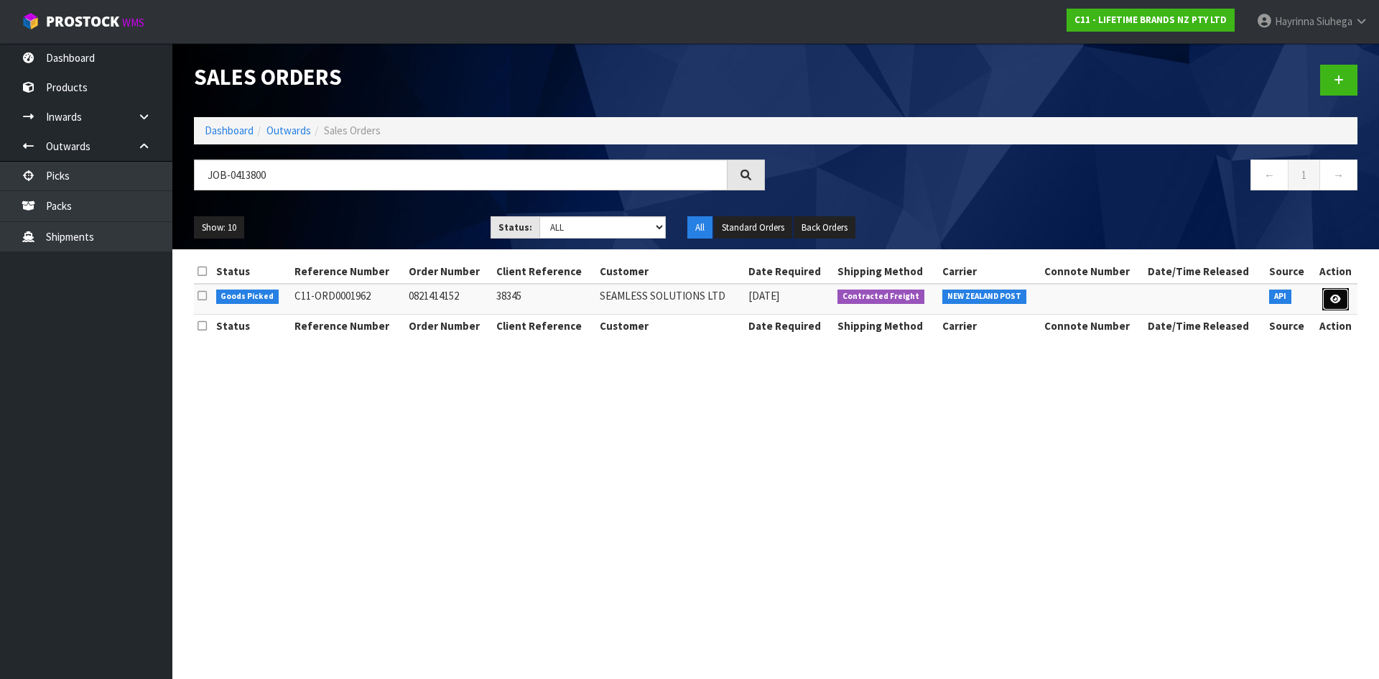
click at [1330, 310] on link at bounding box center [1336, 299] width 27 height 23
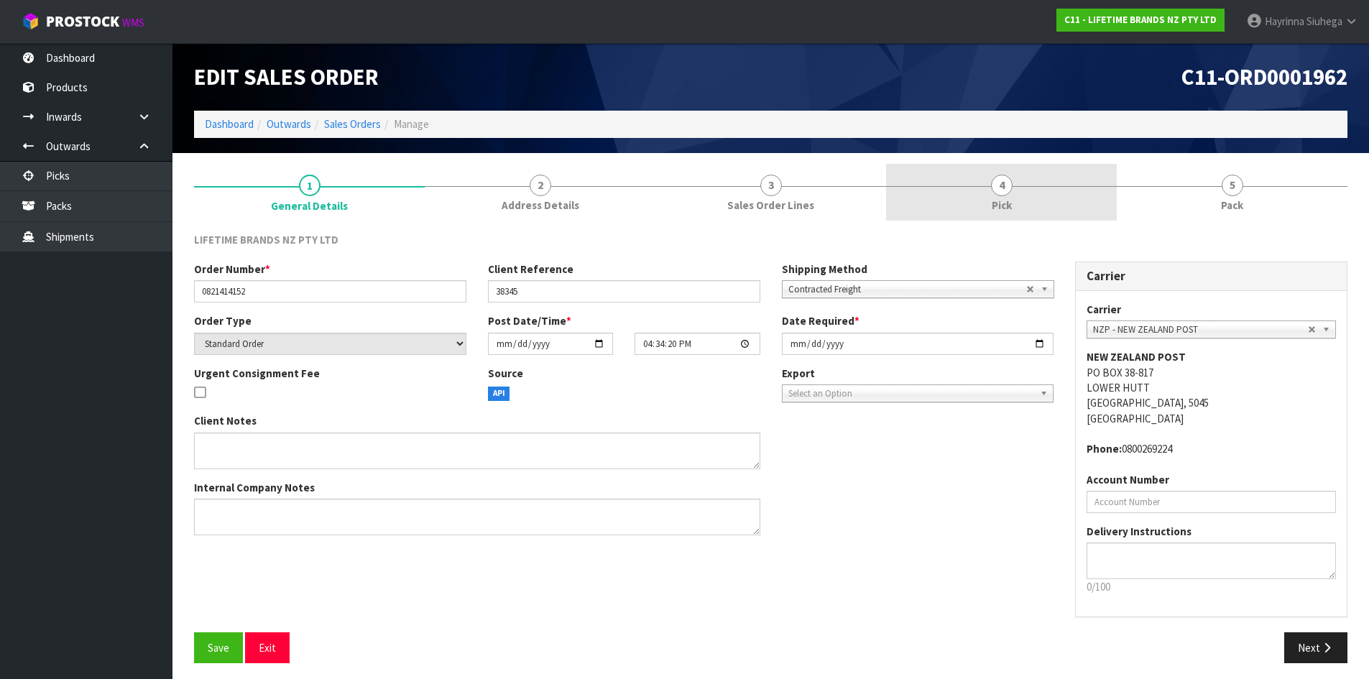
click at [1044, 203] on link "4 Pick" at bounding box center [1001, 192] width 231 height 57
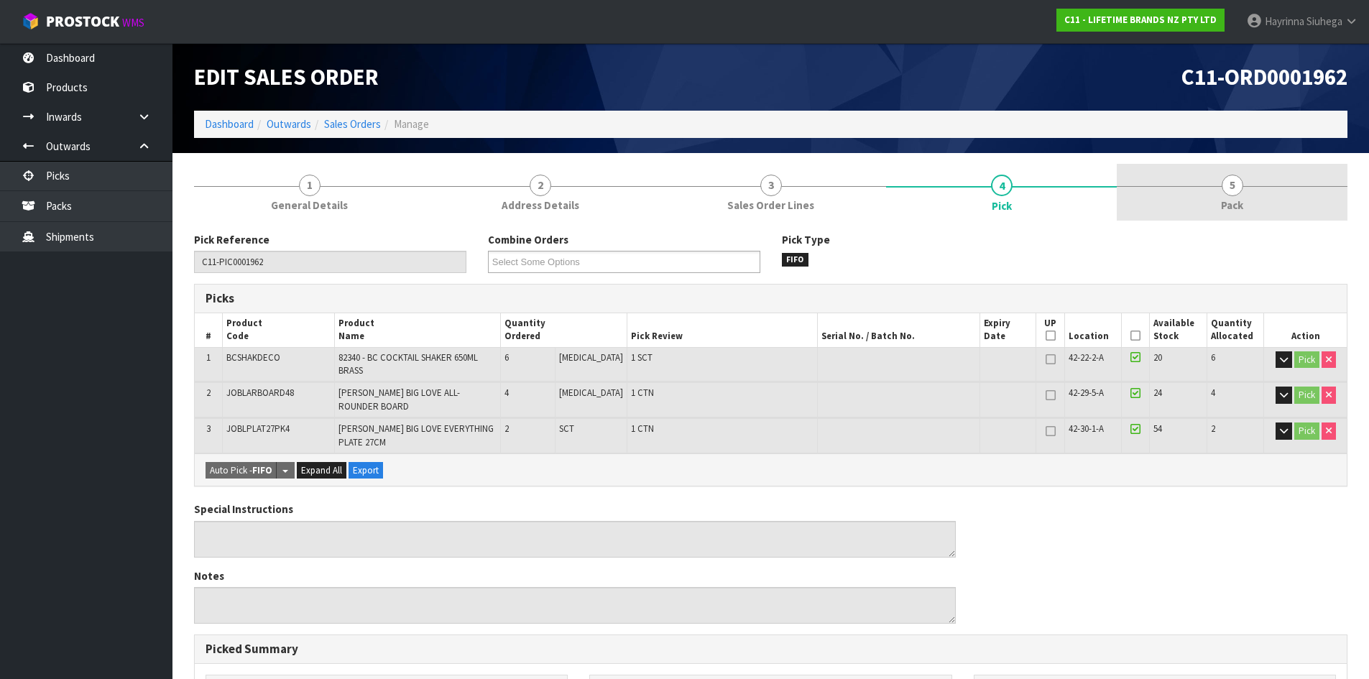
click at [1213, 195] on link "5 Pack" at bounding box center [1231, 192] width 231 height 57
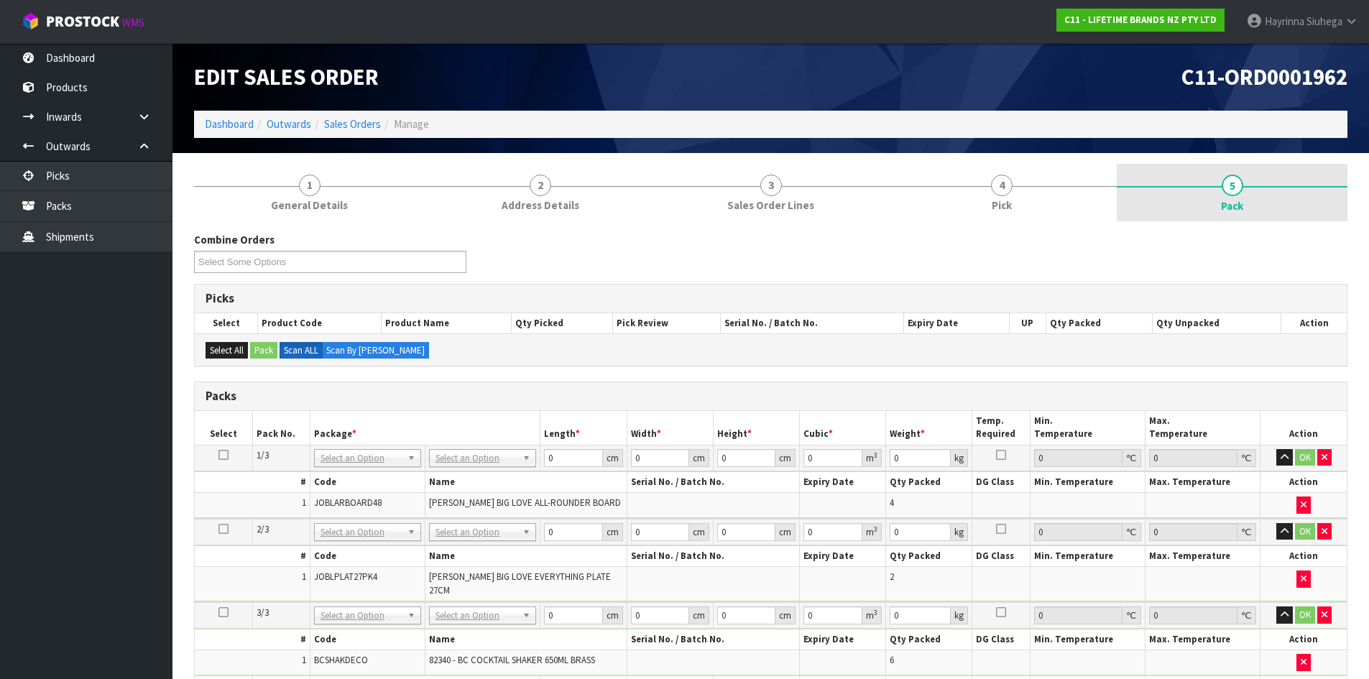
scroll to position [307, 0]
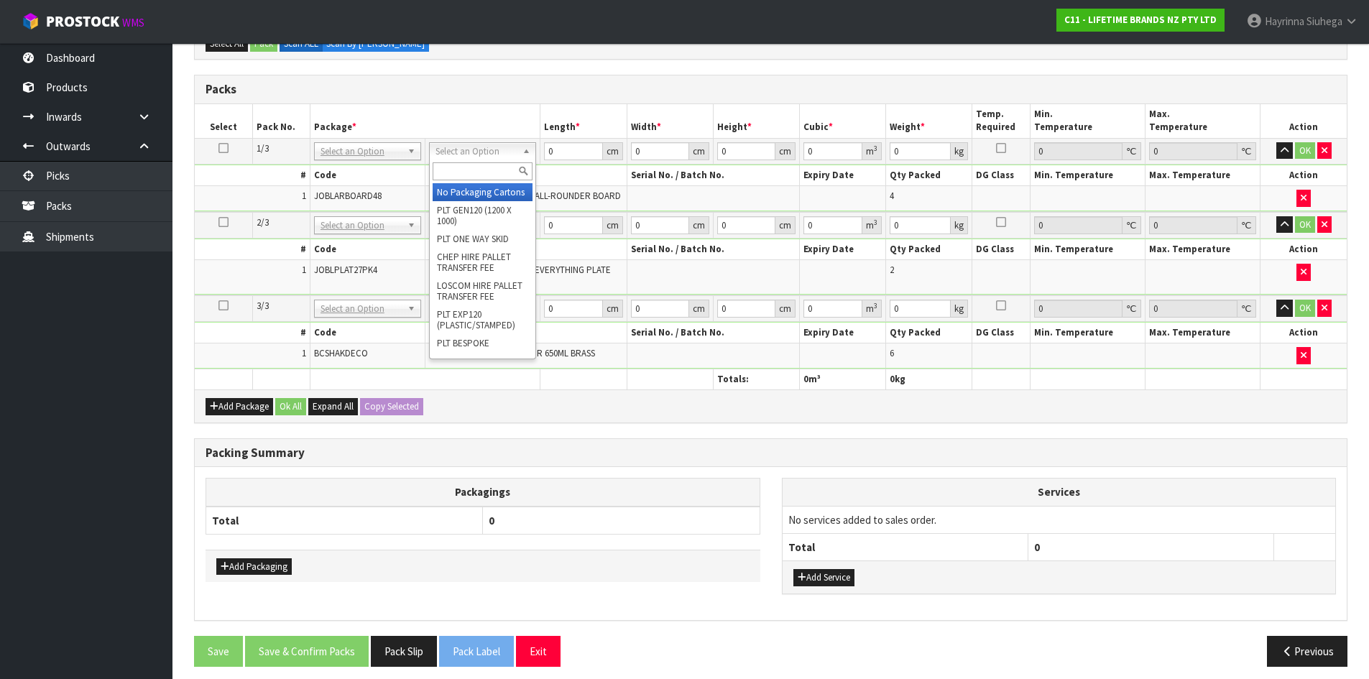
drag, startPoint x: 496, startPoint y: 146, endPoint x: 493, endPoint y: 163, distance: 17.5
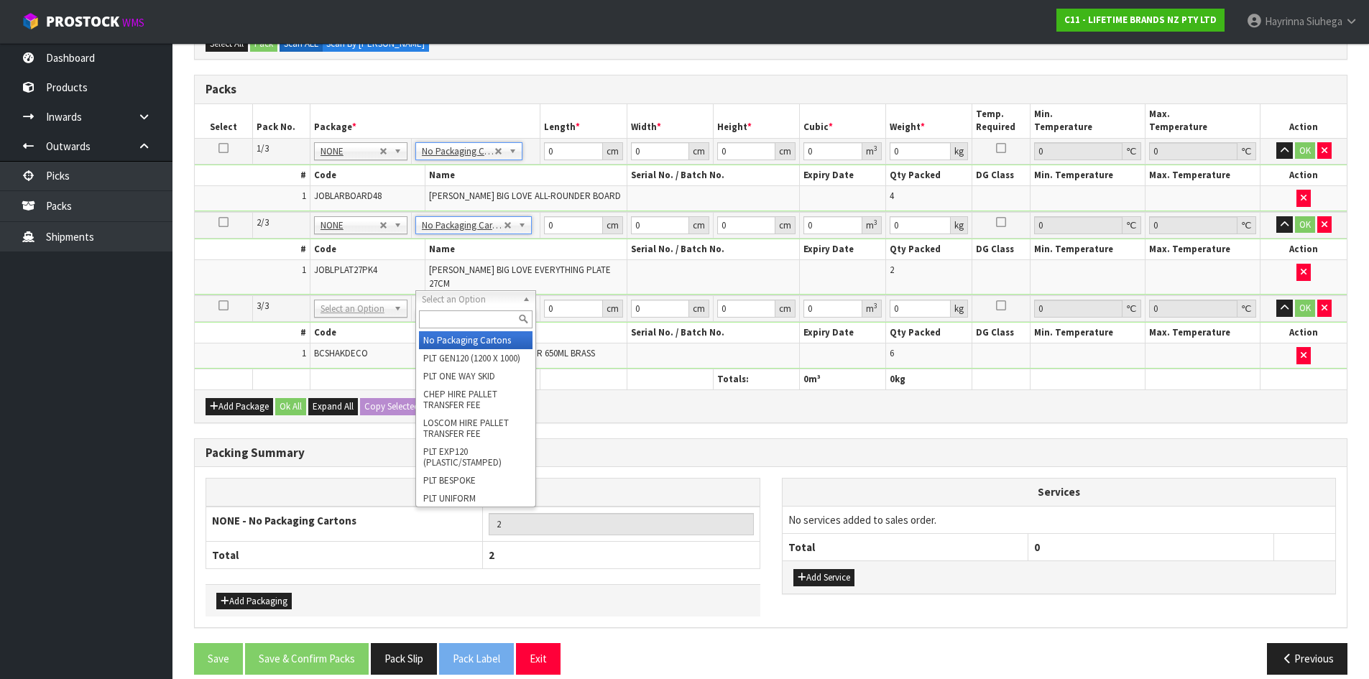
click at [488, 322] on input "text" at bounding box center [476, 319] width 114 height 18
click at [486, 321] on input "text" at bounding box center [476, 319] width 114 height 18
drag, startPoint x: 470, startPoint y: 356, endPoint x: 463, endPoint y: 361, distance: 8.2
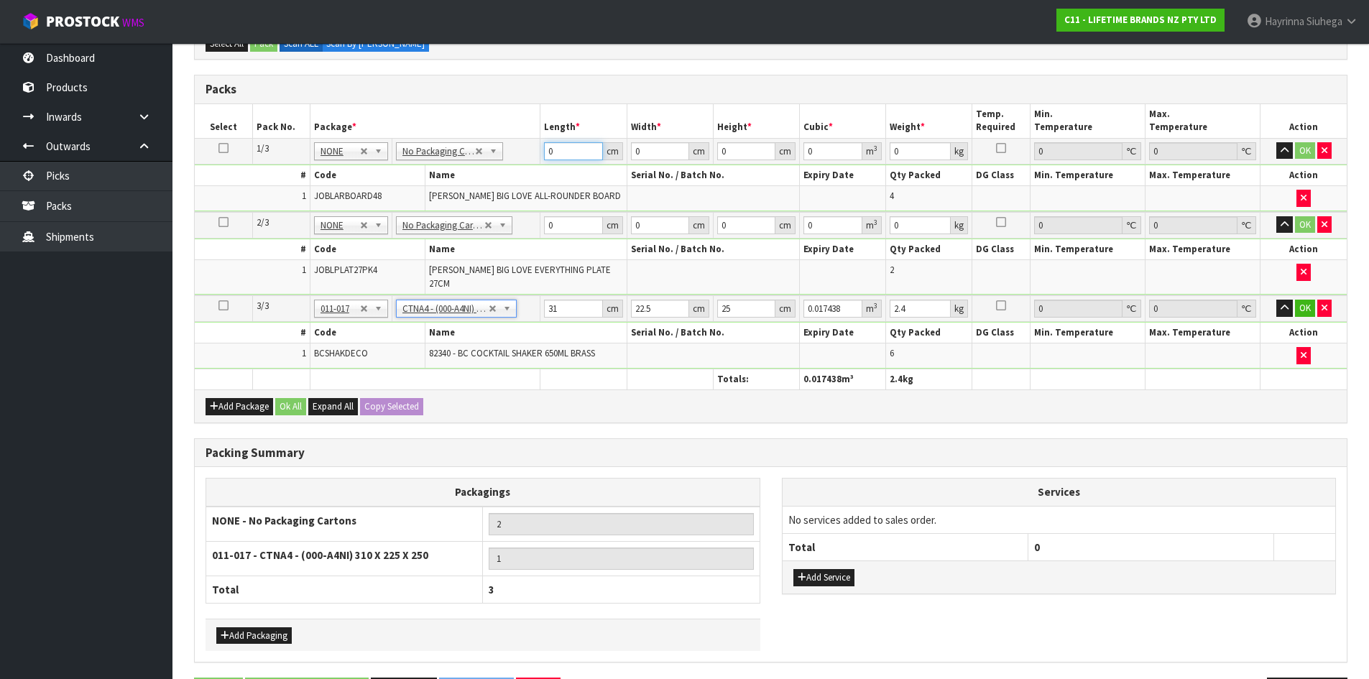
click at [550, 155] on input "0" at bounding box center [573, 151] width 58 height 18
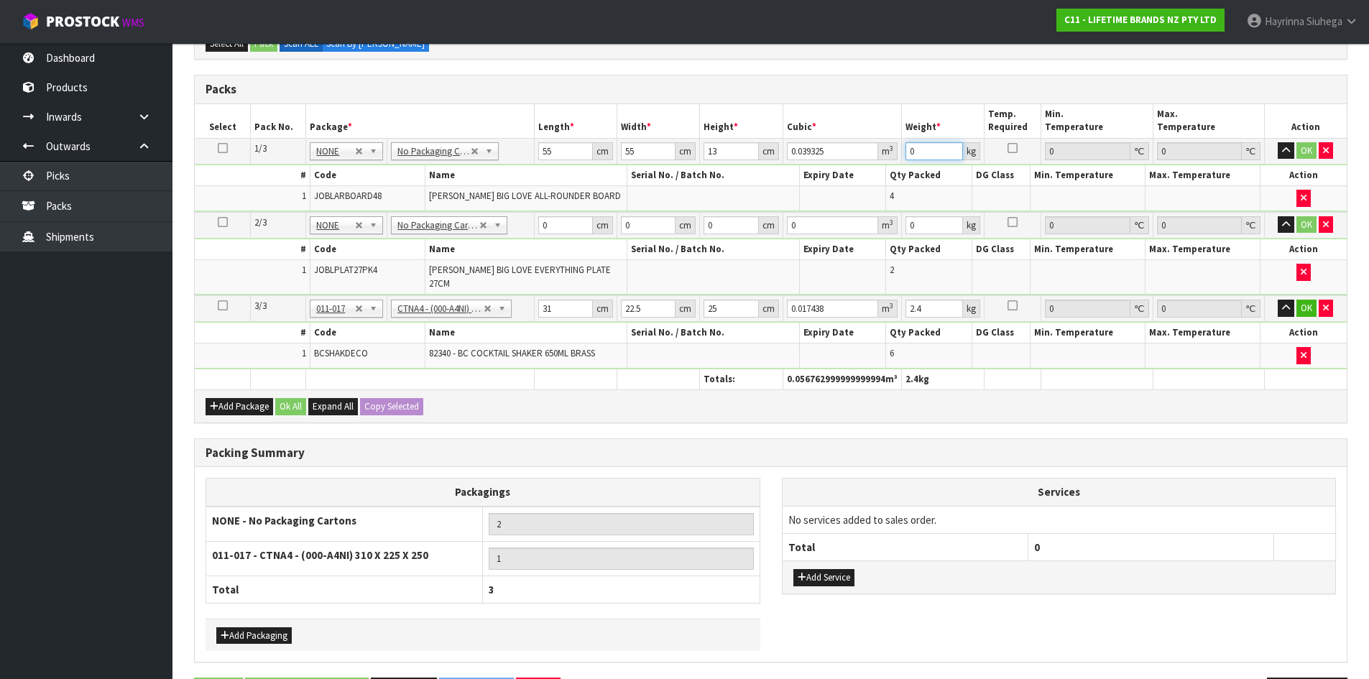
click at [909, 145] on input "0" at bounding box center [934, 151] width 58 height 18
click button "OK" at bounding box center [1306, 150] width 20 height 17
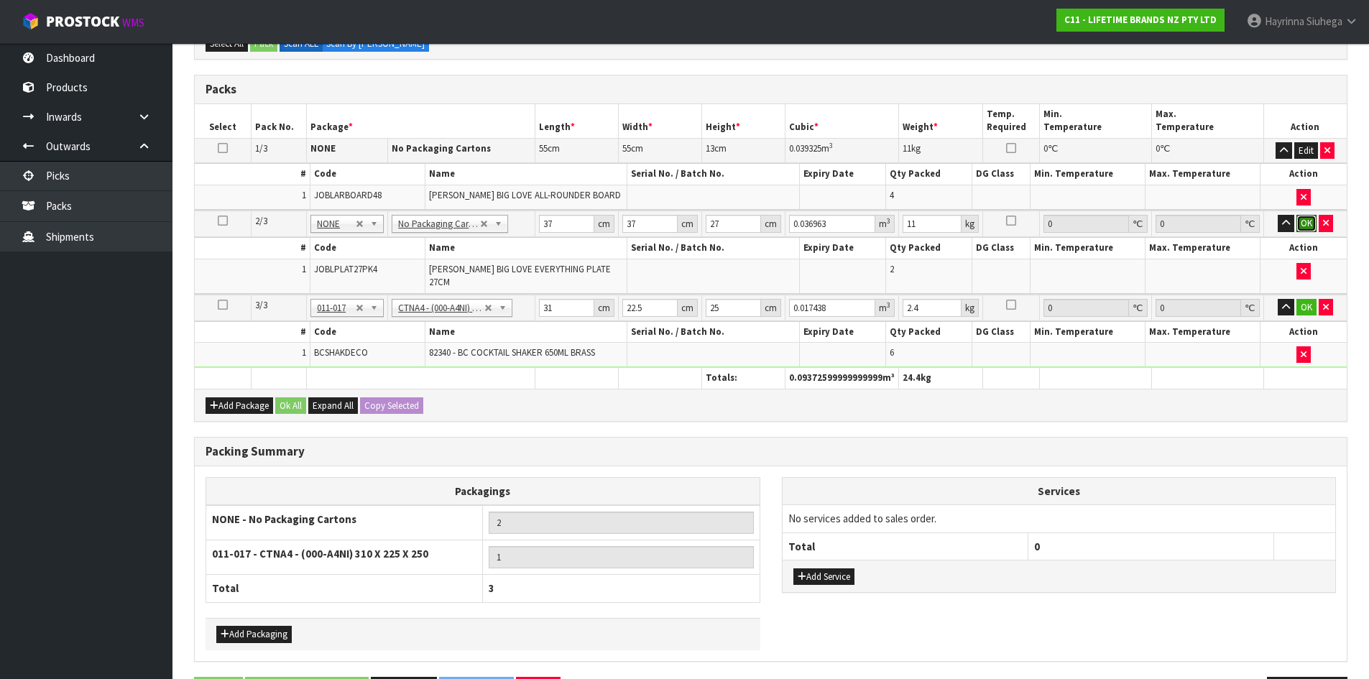
click button "OK" at bounding box center [1306, 223] width 20 height 17
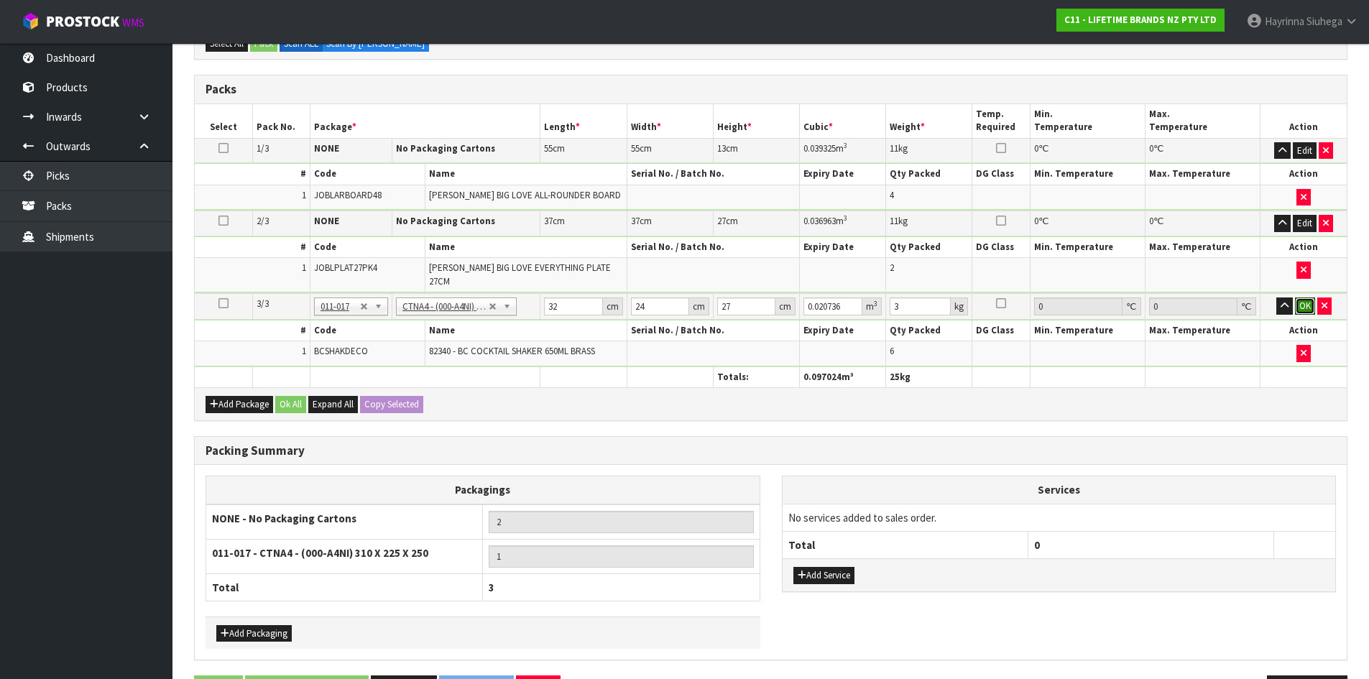
click button "OK" at bounding box center [1305, 305] width 20 height 17
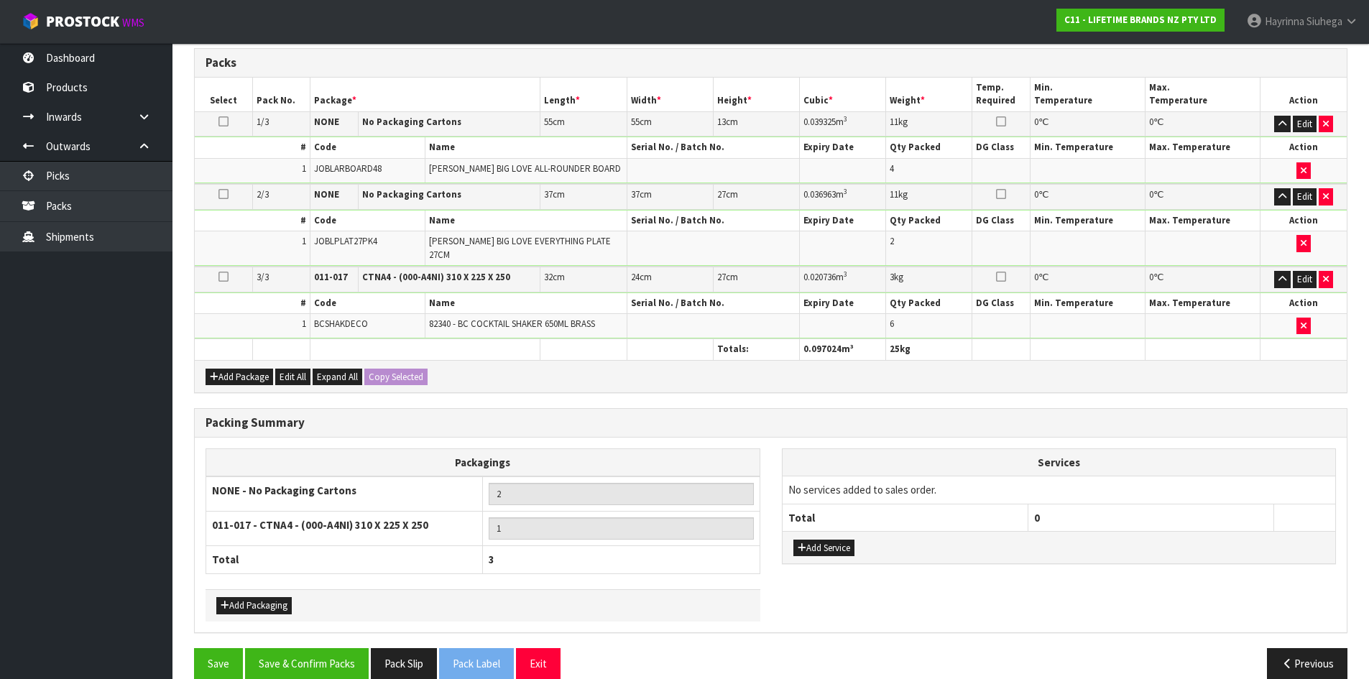
scroll to position [346, 0]
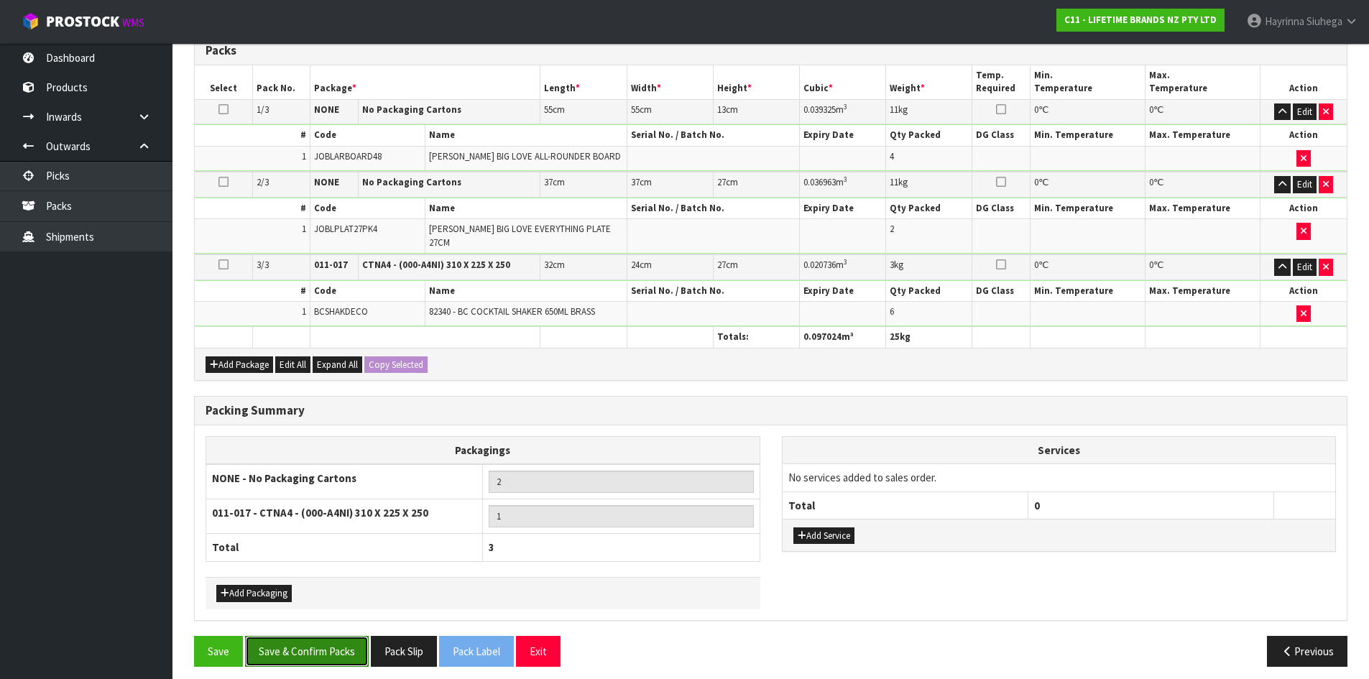
click at [315, 644] on button "Save & Confirm Packs" at bounding box center [307, 651] width 124 height 31
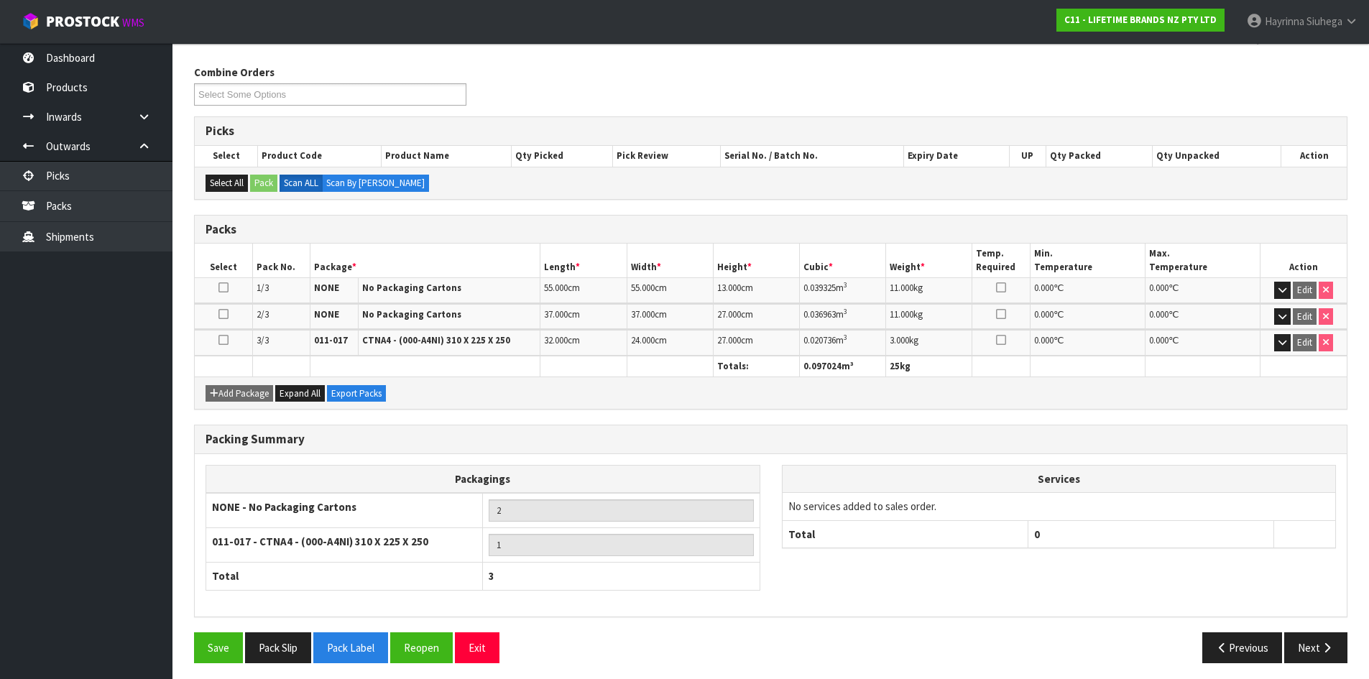
scroll to position [225, 0]
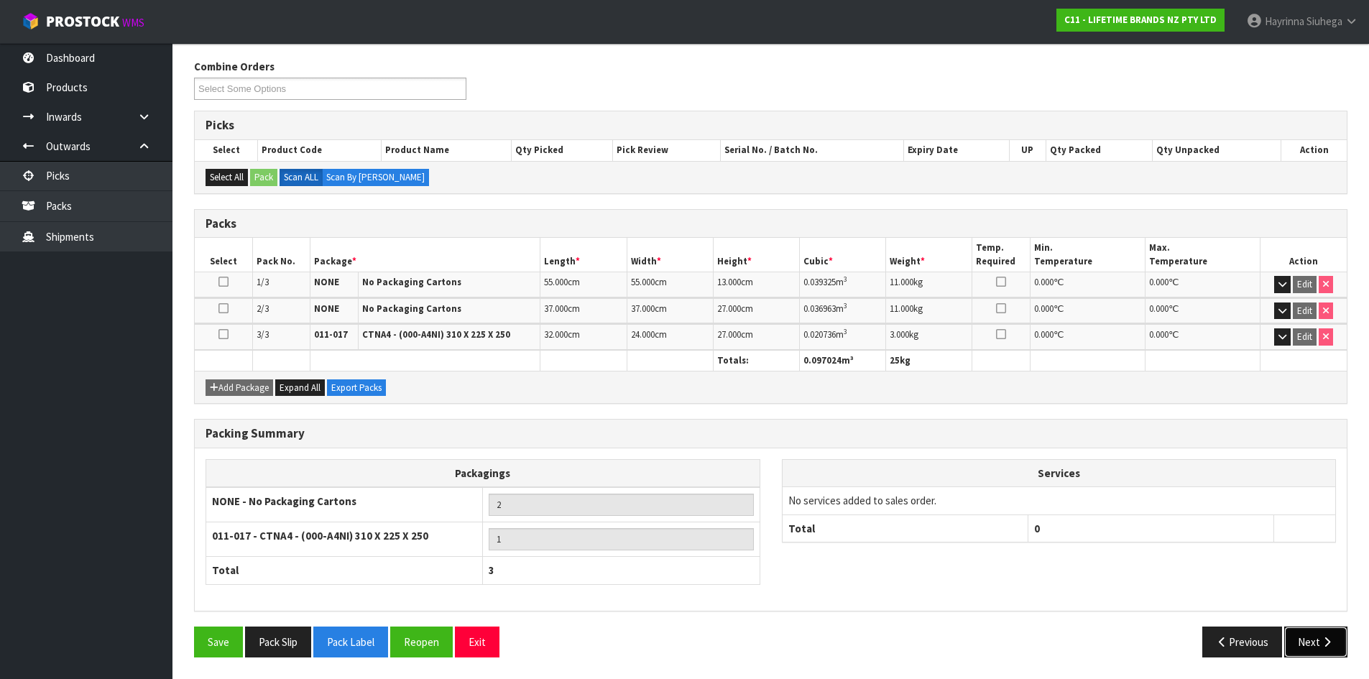
click at [1324, 645] on icon "button" at bounding box center [1327, 641] width 14 height 11
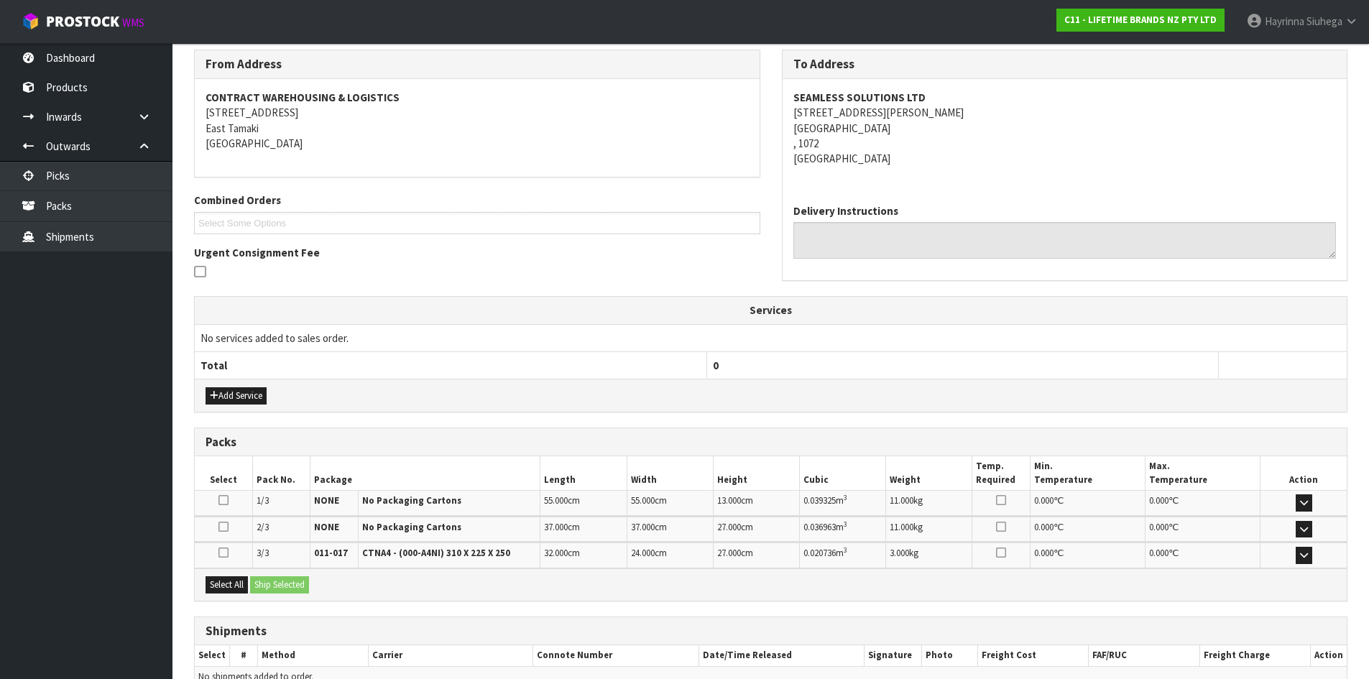
scroll to position [311, 0]
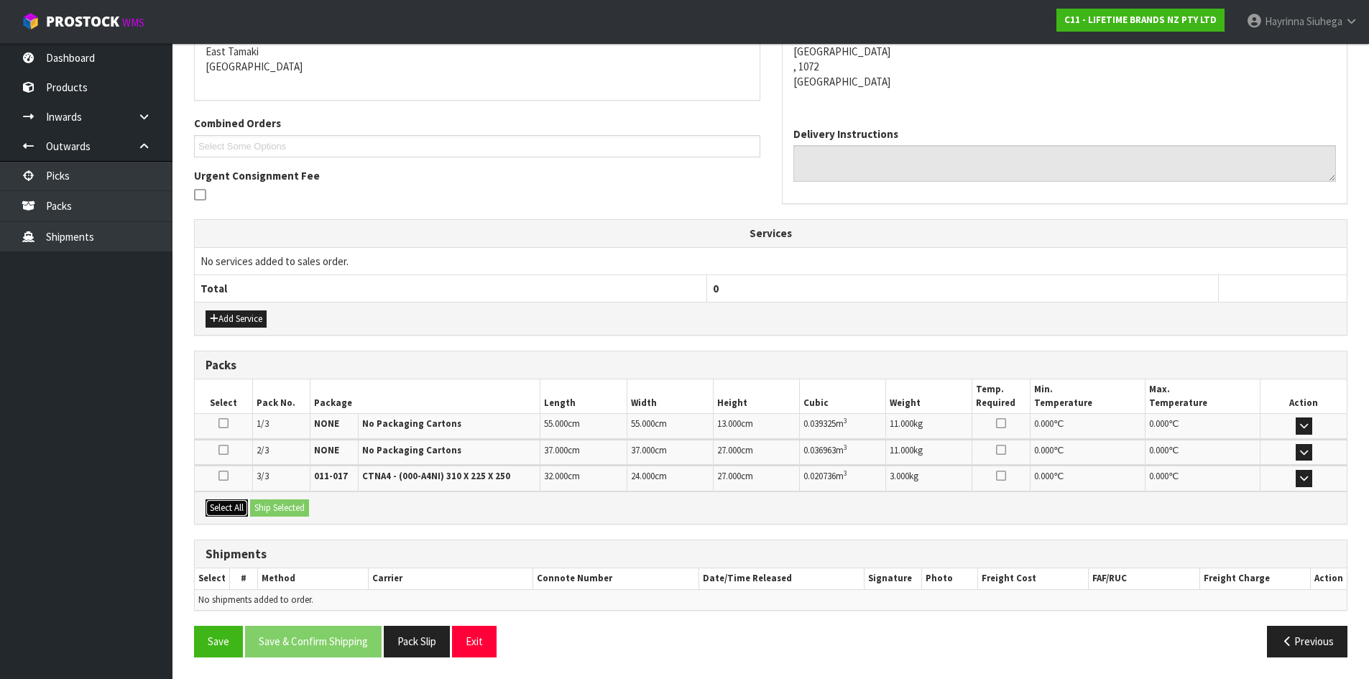
click at [213, 506] on button "Select All" at bounding box center [226, 507] width 42 height 17
click at [293, 515] on button "Ship Selected" at bounding box center [279, 507] width 59 height 17
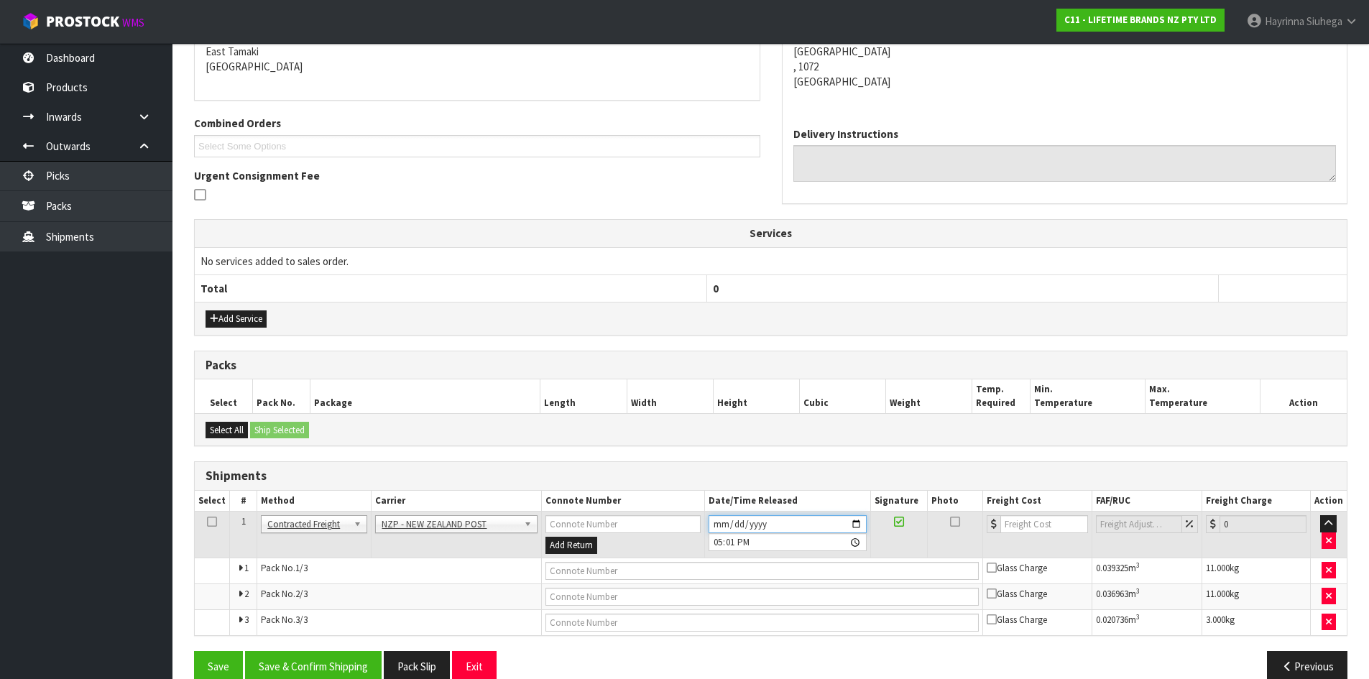
click at [721, 519] on input "2025-09-23" at bounding box center [787, 524] width 158 height 18
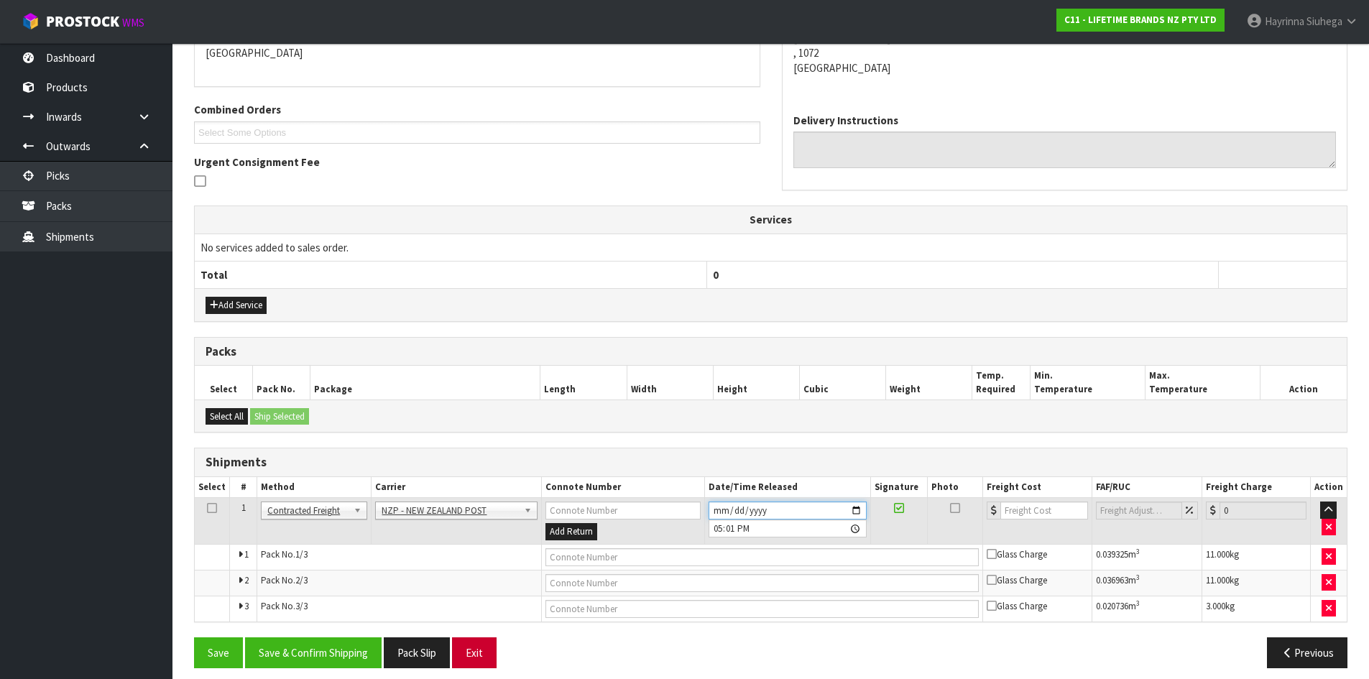
scroll to position [335, 0]
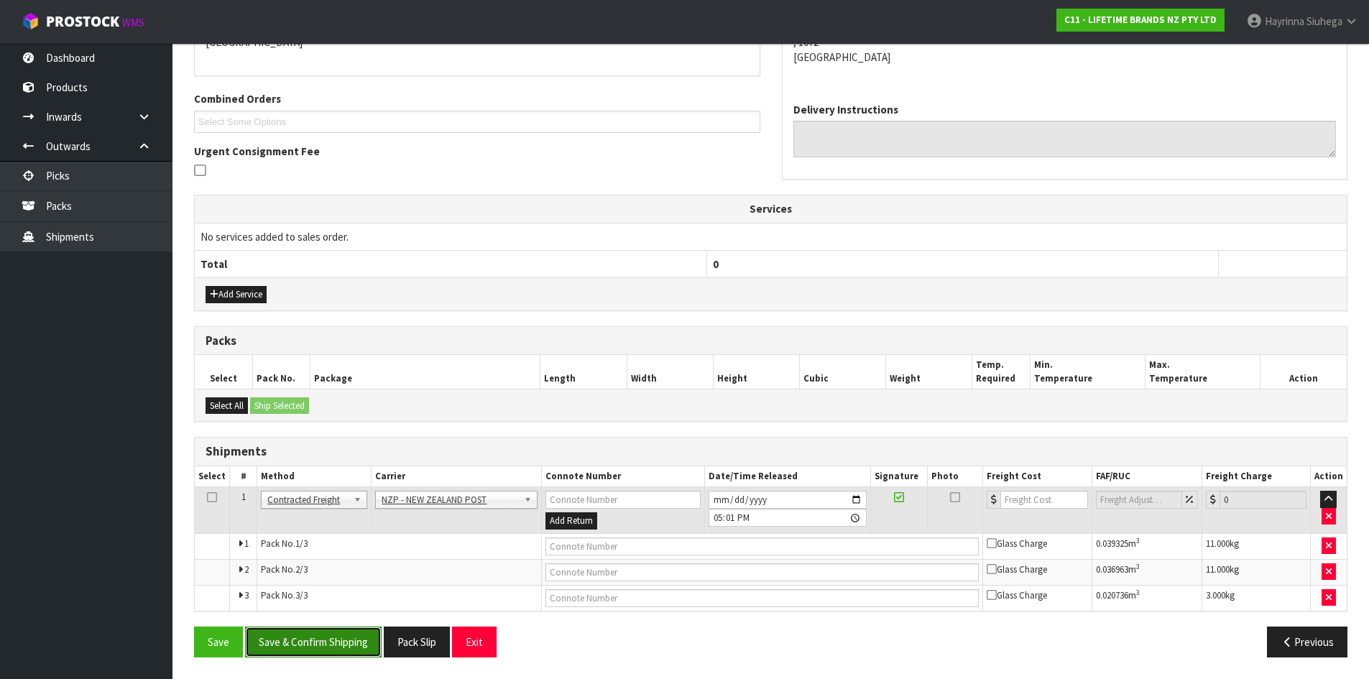
click at [346, 647] on button "Save & Confirm Shipping" at bounding box center [313, 641] width 136 height 31
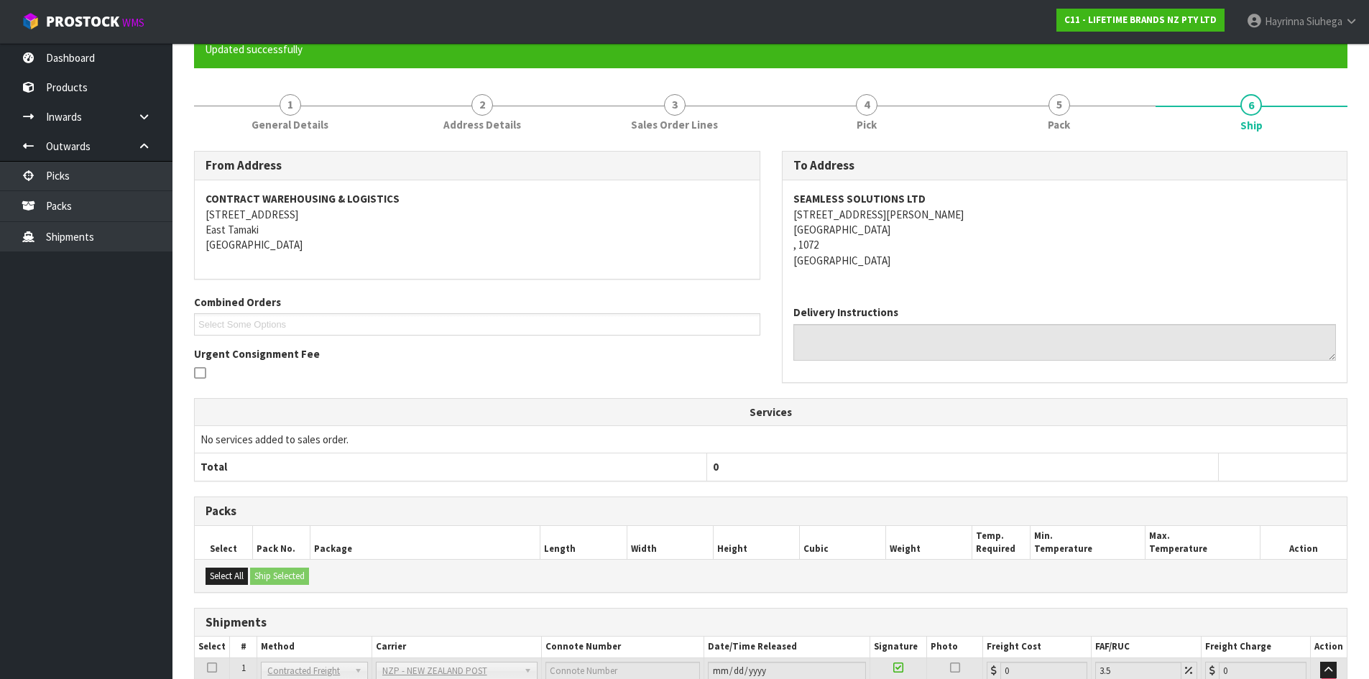
scroll to position [313, 0]
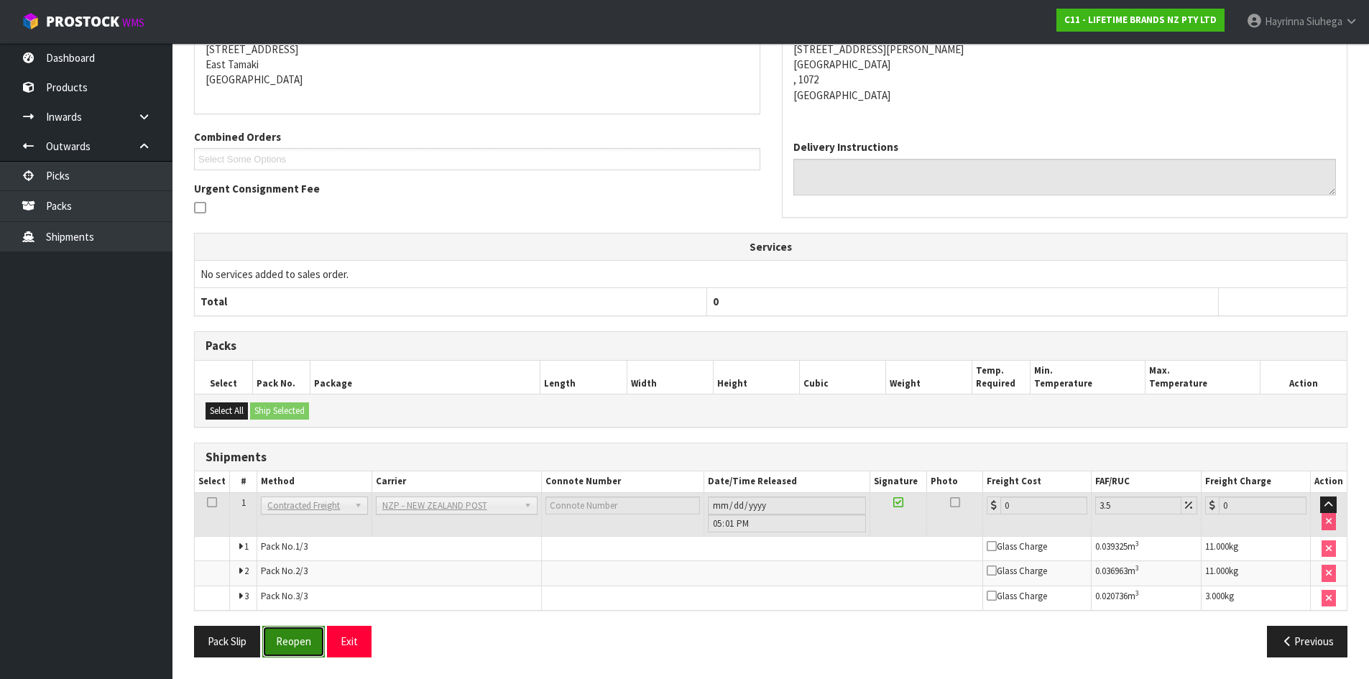
click at [291, 647] on button "Reopen" at bounding box center [293, 641] width 63 height 31
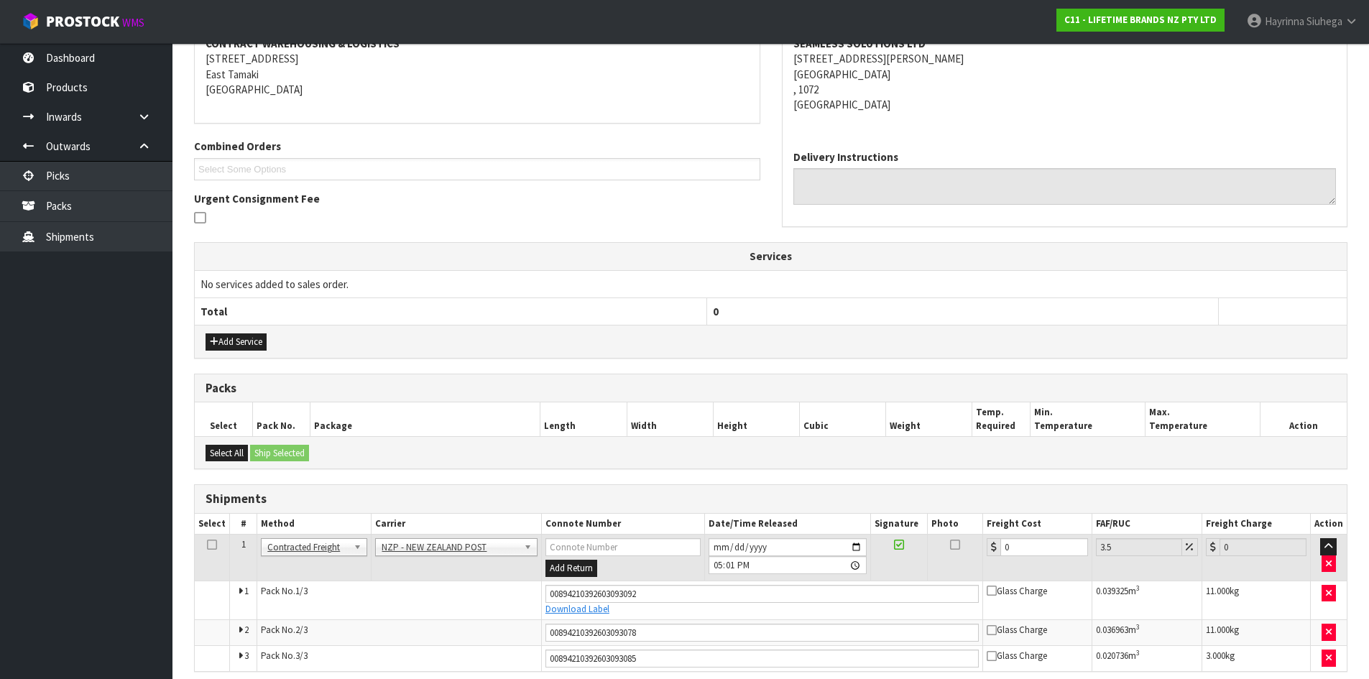
scroll to position [297, 0]
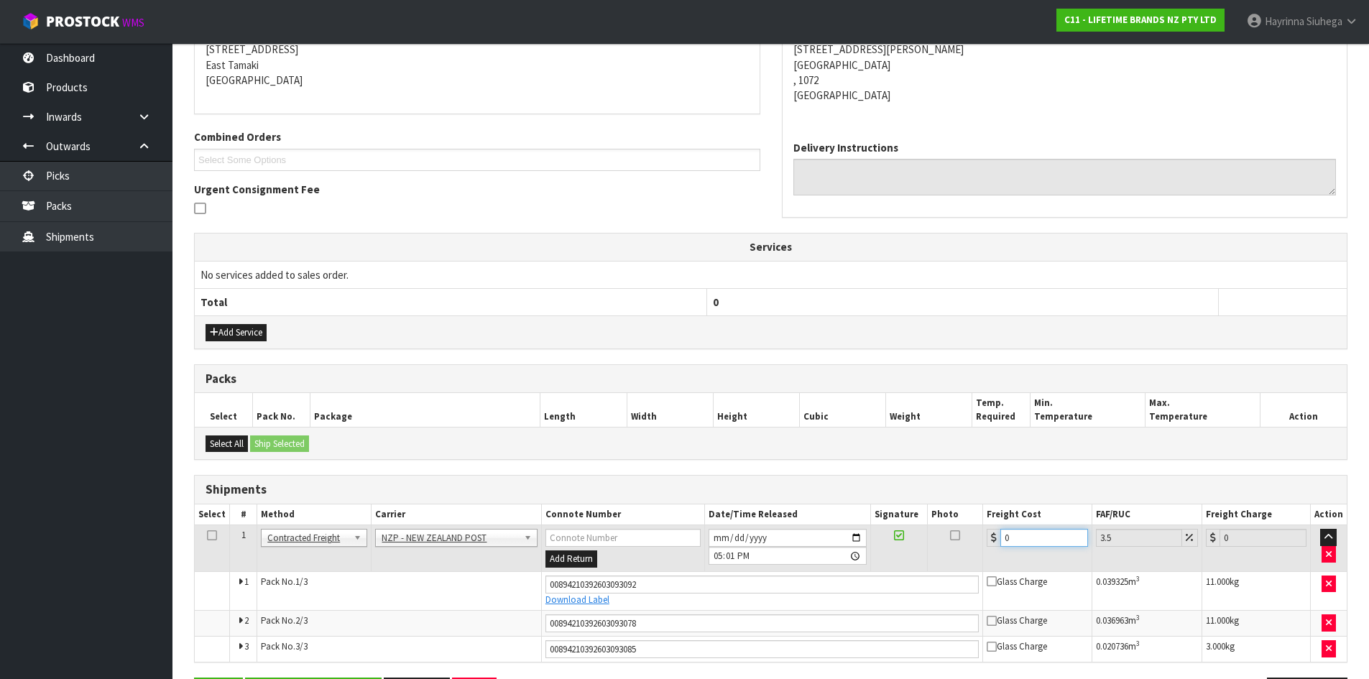
drag, startPoint x: 1037, startPoint y: 541, endPoint x: 581, endPoint y: 585, distance: 457.6
click at [592, 585] on tbody "1 Client Local Pickup Customer Local Pickup Company Freight Contracted Freight …" at bounding box center [771, 593] width 1152 height 136
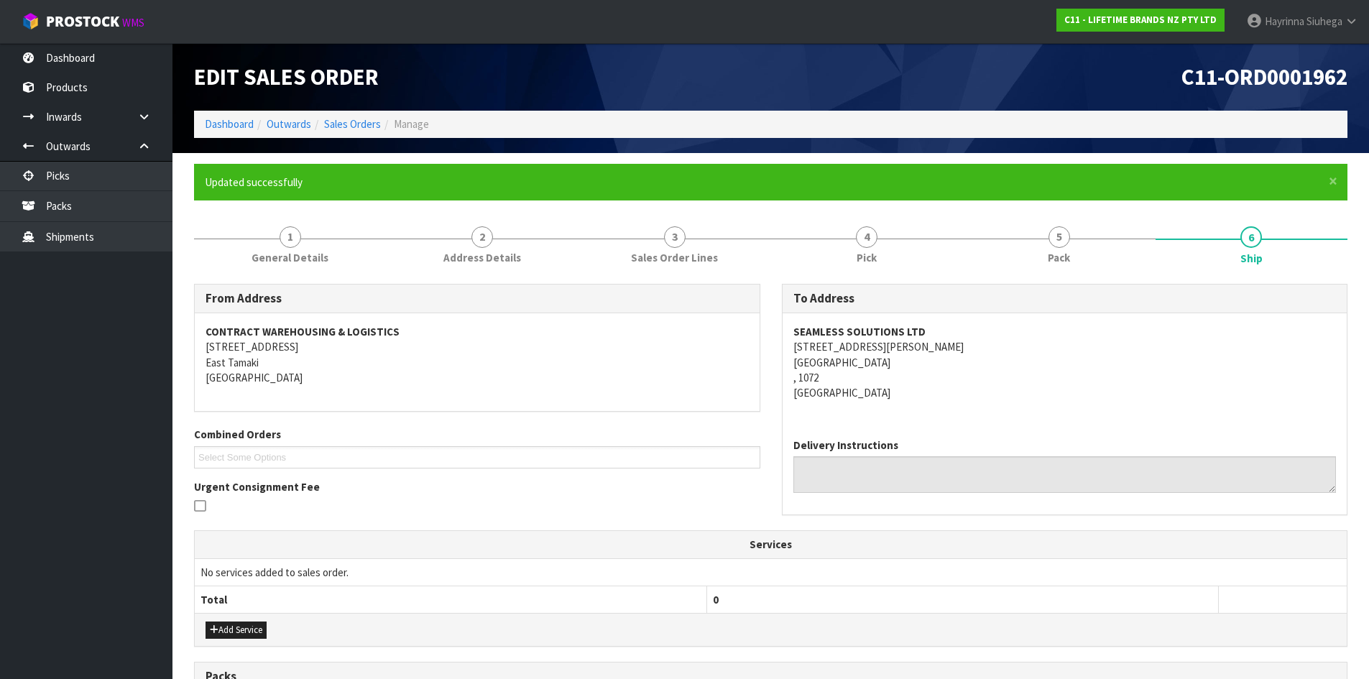
scroll to position [349, 0]
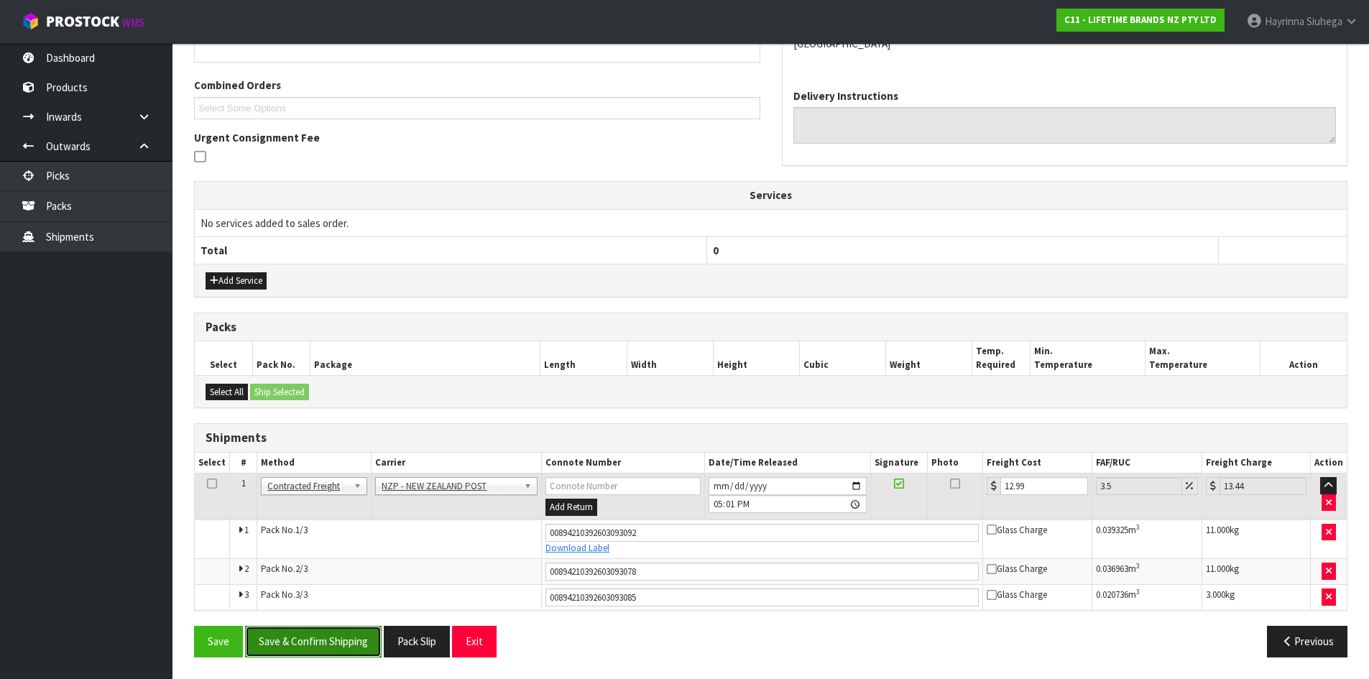
click at [288, 647] on button "Save & Confirm Shipping" at bounding box center [313, 641] width 136 height 31
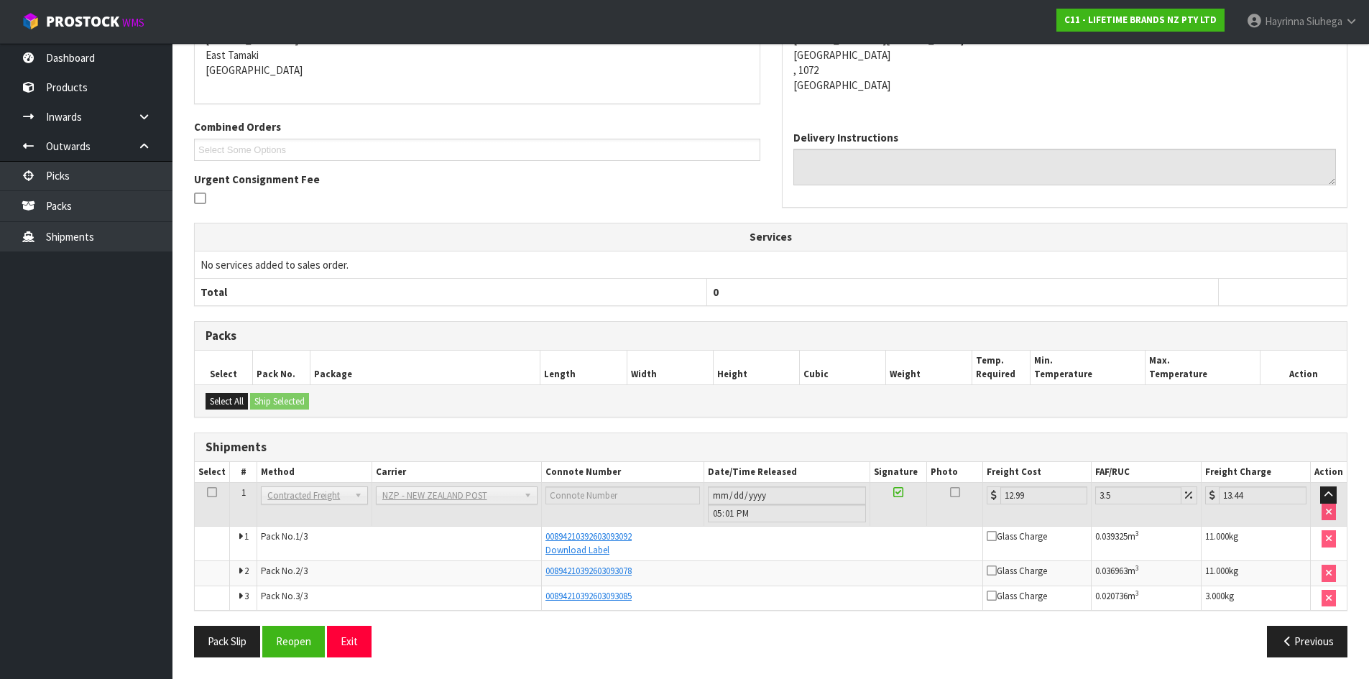
scroll to position [0, 0]
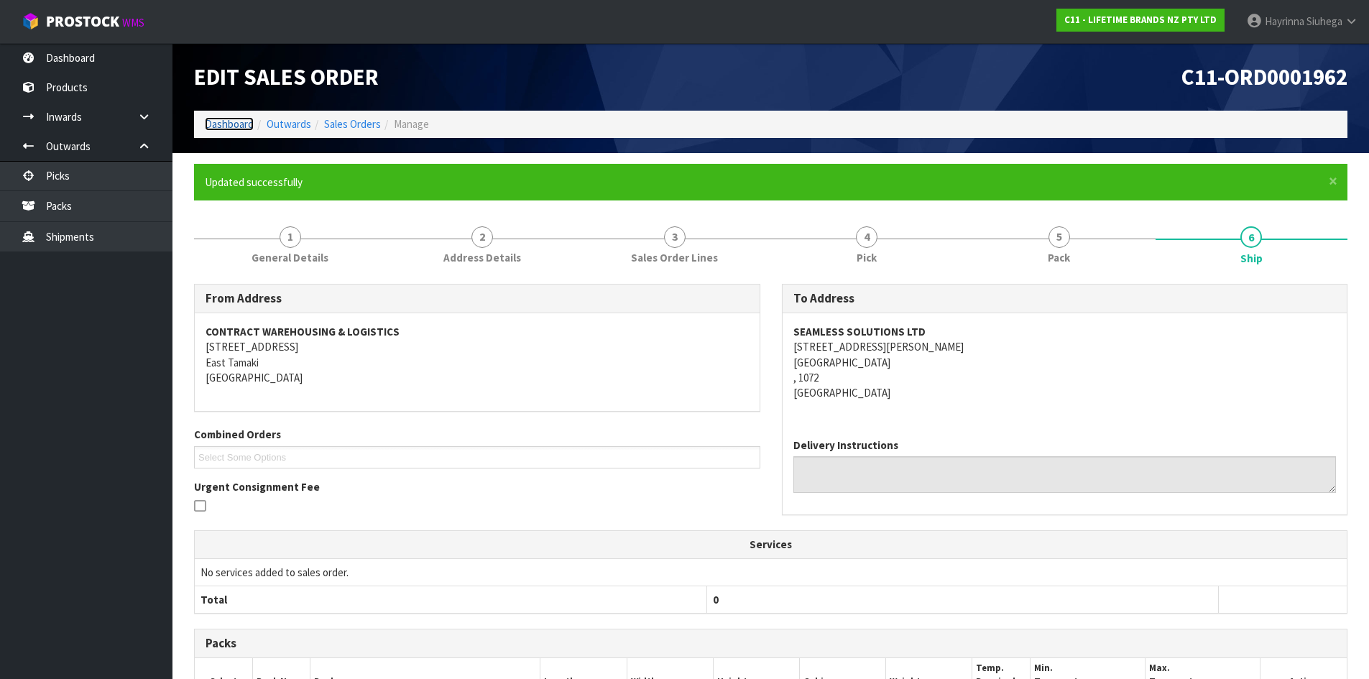
click at [242, 123] on link "Dashboard" at bounding box center [229, 124] width 49 height 14
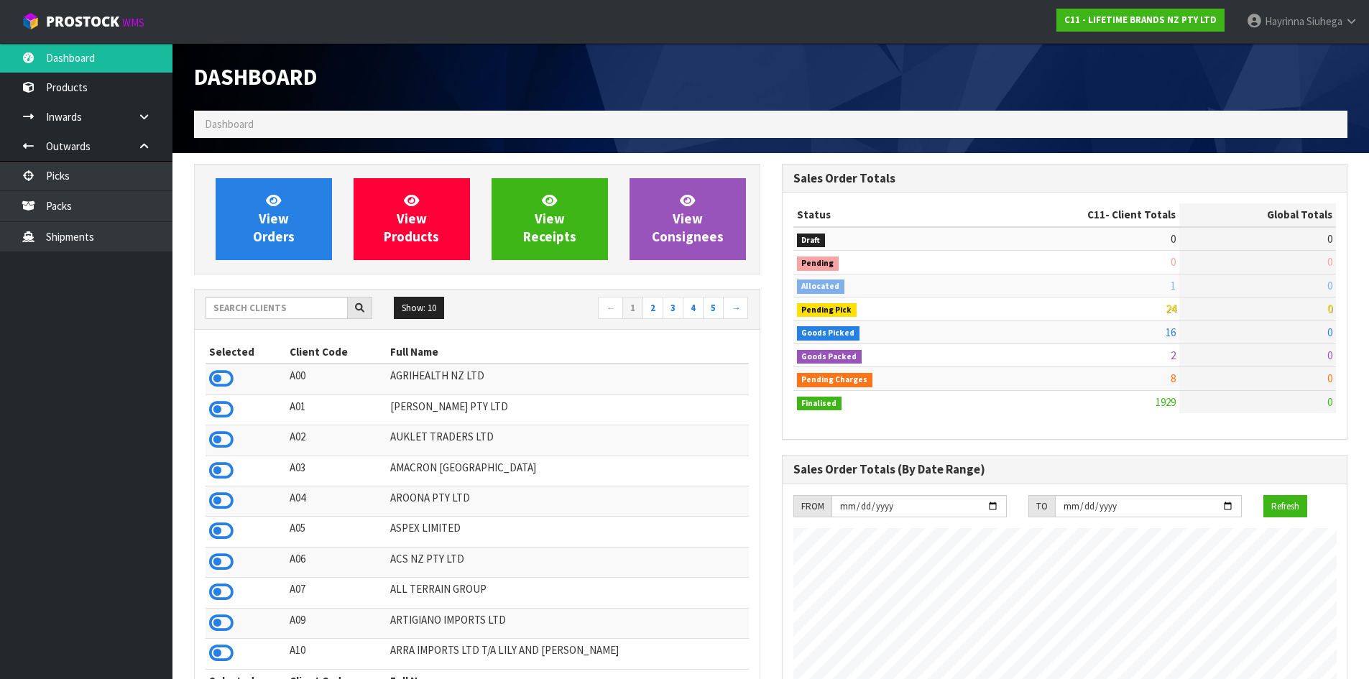
scroll to position [1088, 587]
click at [282, 212] on span "View Orders" at bounding box center [274, 219] width 42 height 54
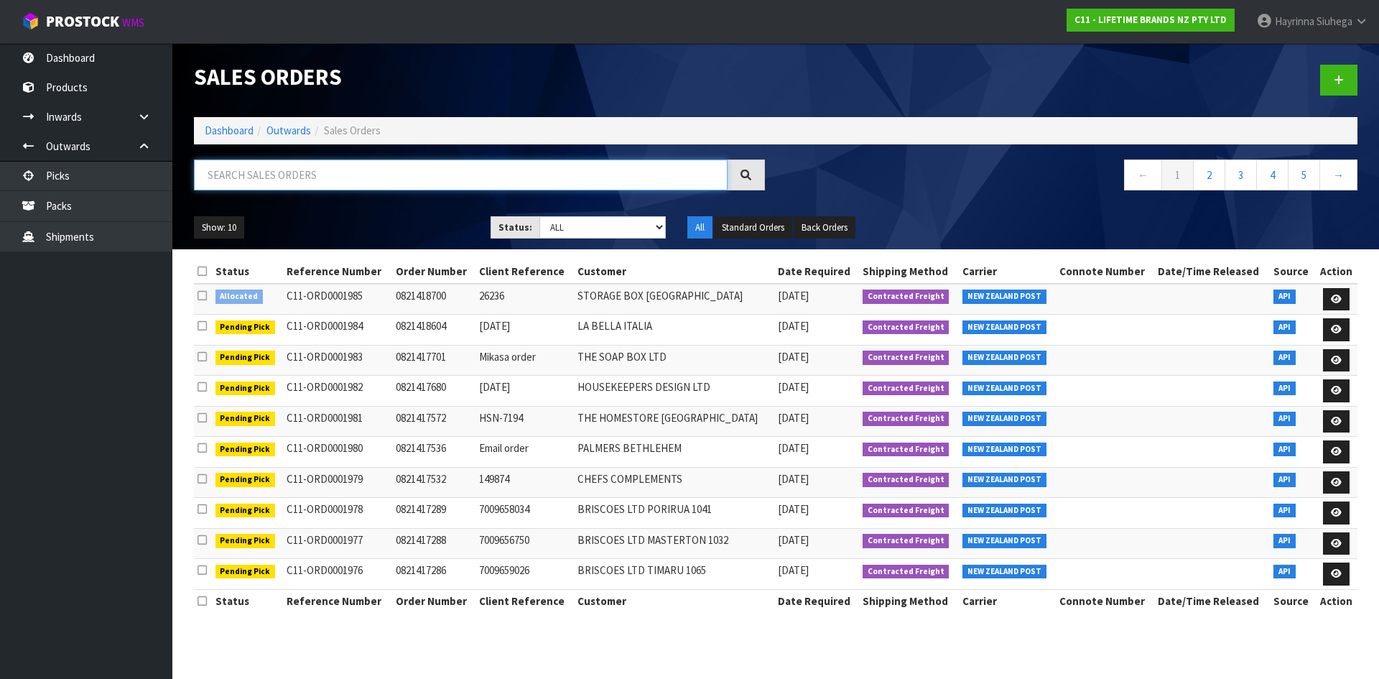
click at [319, 161] on input "text" at bounding box center [461, 174] width 534 height 31
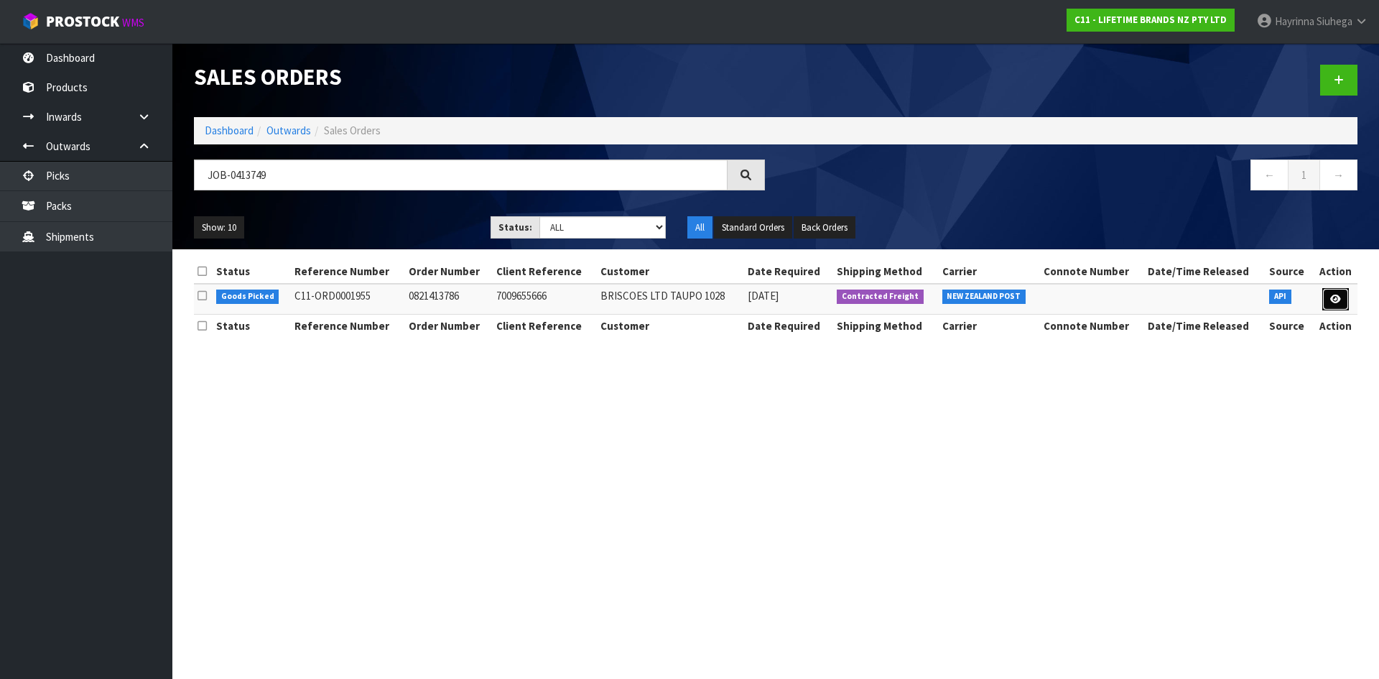
click at [1331, 293] on link at bounding box center [1336, 299] width 27 height 23
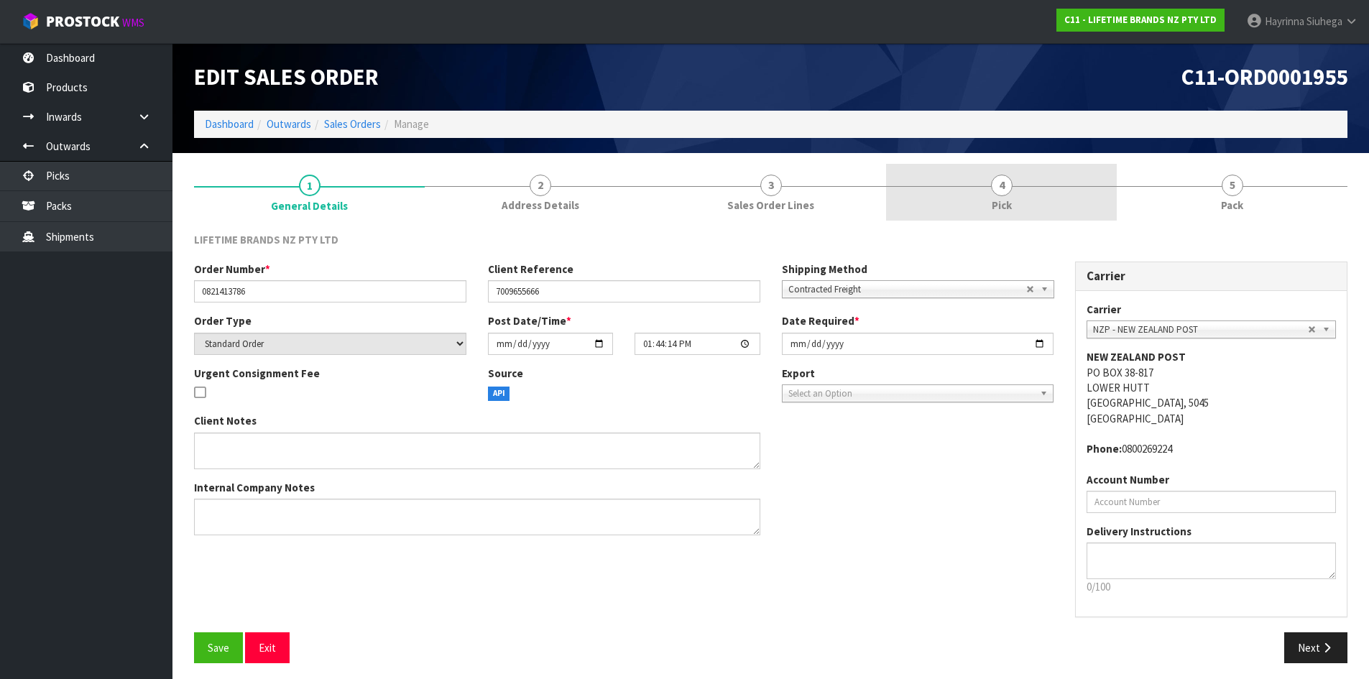
click at [1082, 177] on link "4 Pick" at bounding box center [1001, 192] width 231 height 57
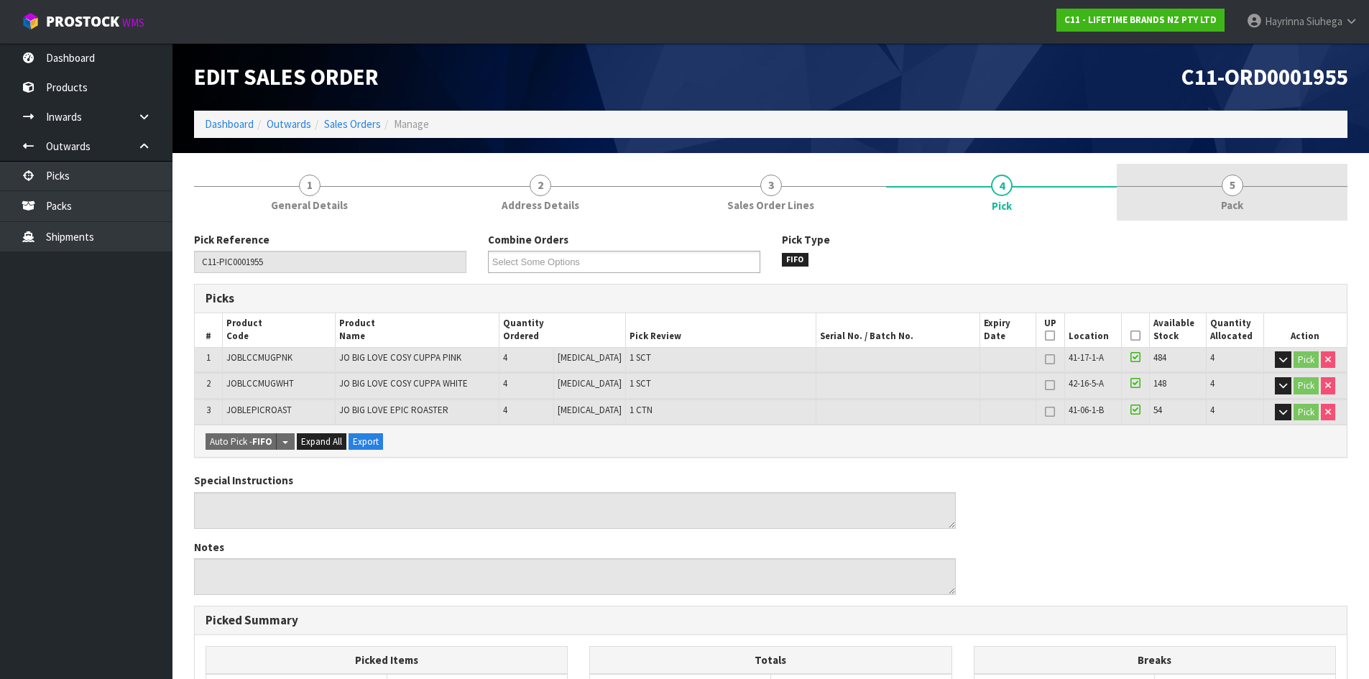
click at [1156, 190] on link "5 Pack" at bounding box center [1231, 192] width 231 height 57
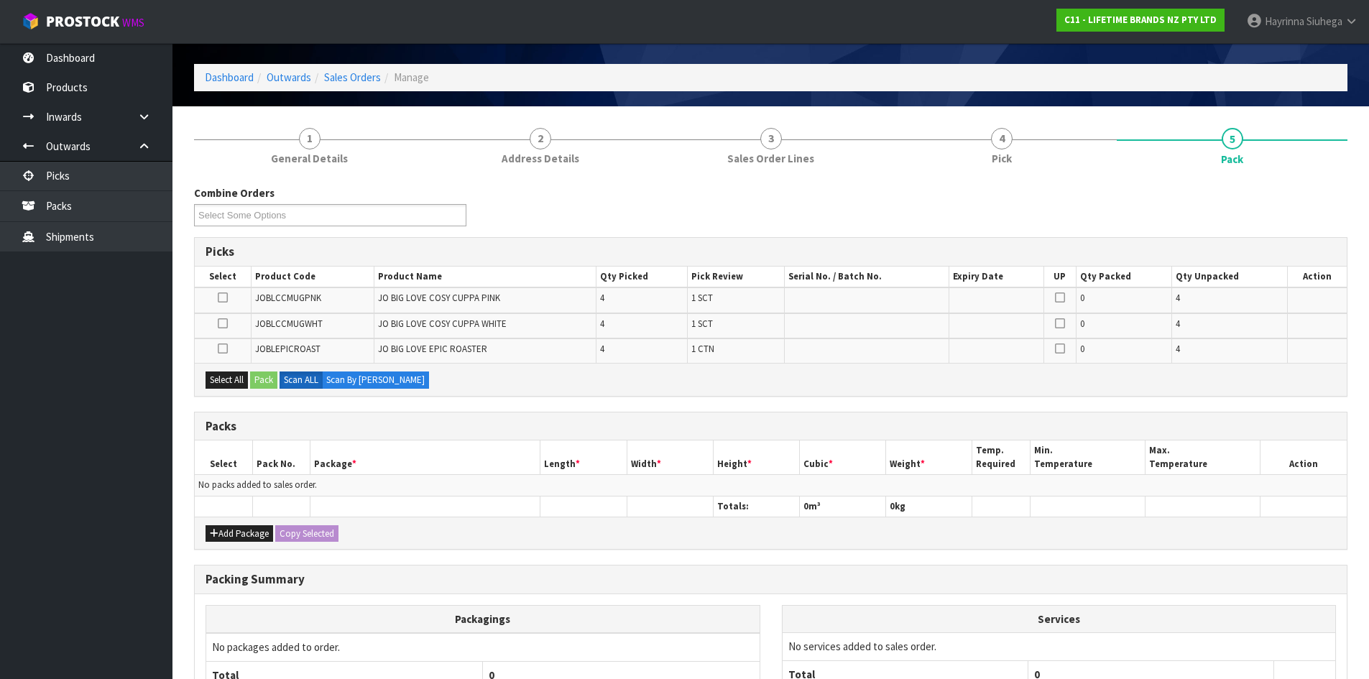
scroll to position [72, 0]
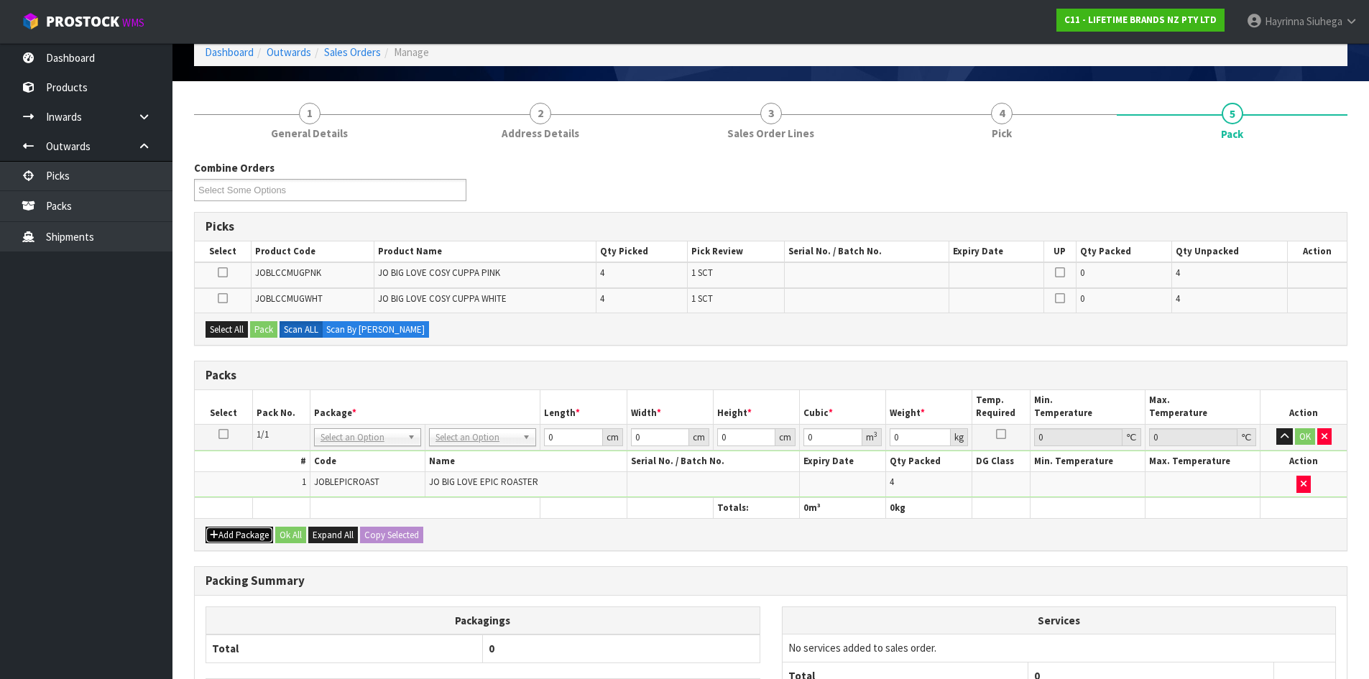
click at [217, 528] on button "Add Package" at bounding box center [239, 535] width 68 height 17
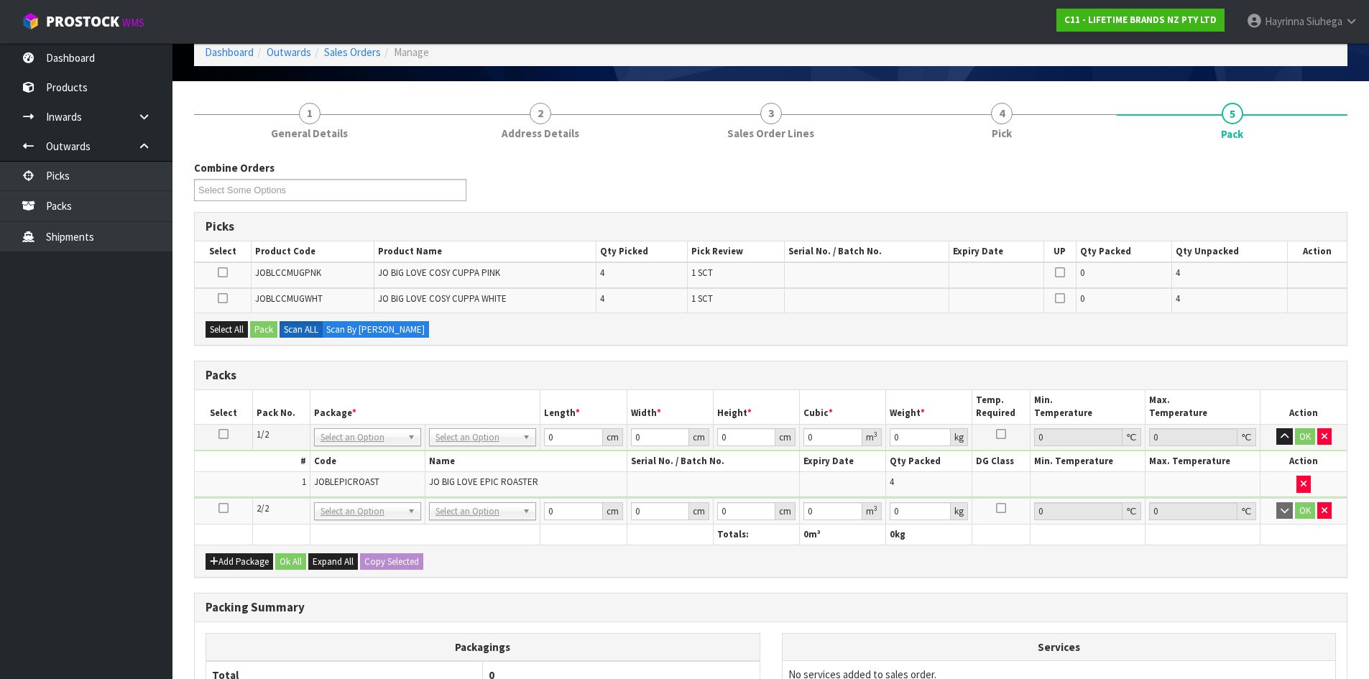
click at [218, 508] on icon at bounding box center [223, 508] width 10 height 1
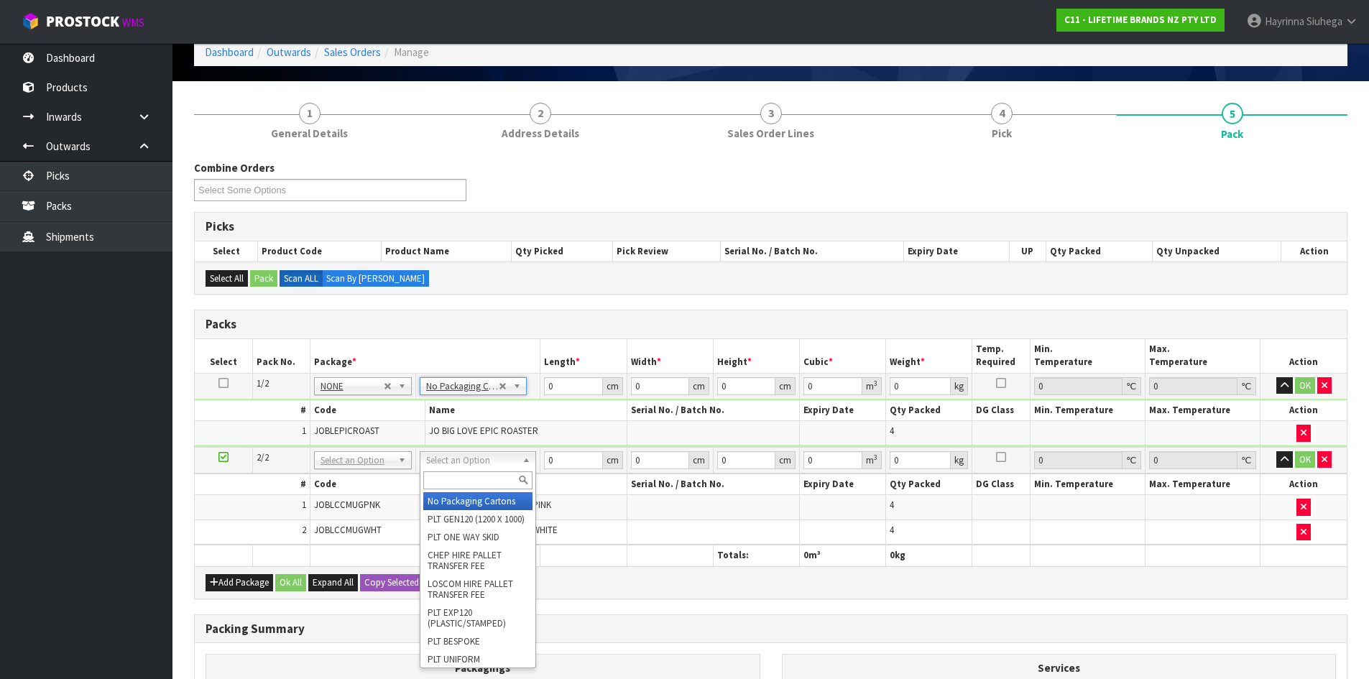
click at [483, 476] on input "text" at bounding box center [477, 480] width 109 height 18
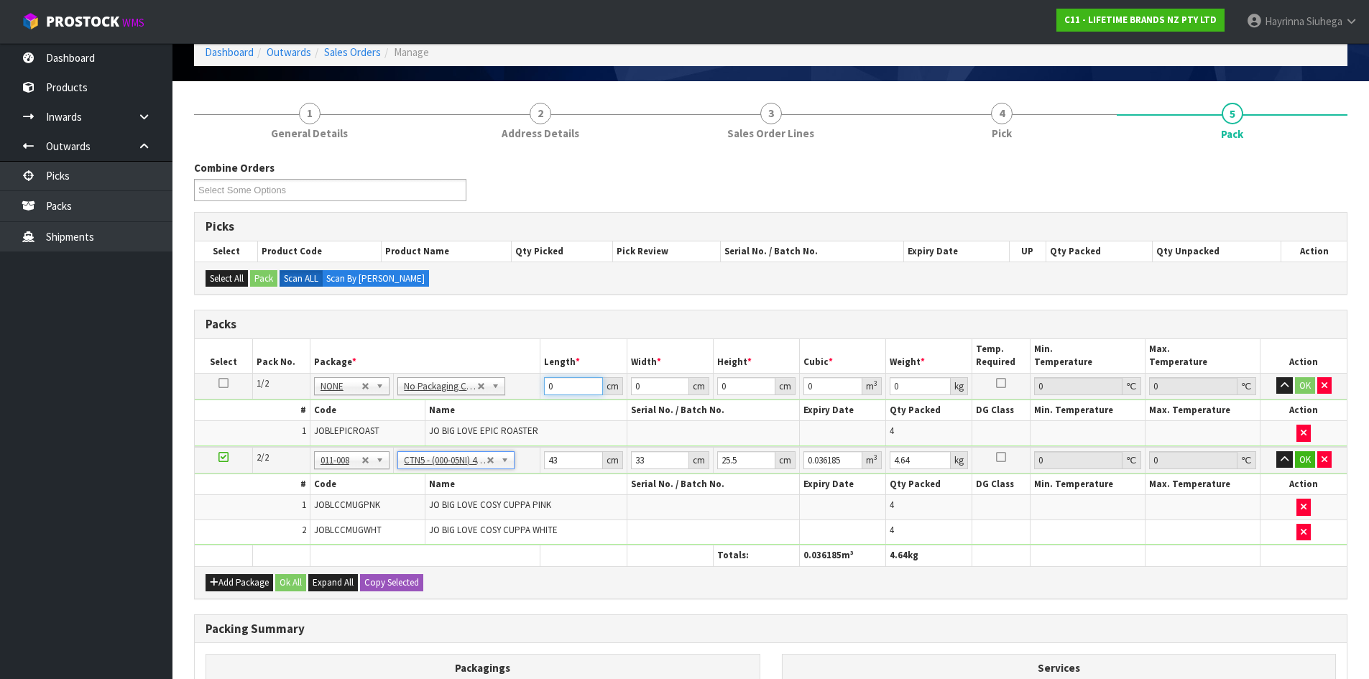
click at [550, 389] on input "0" at bounding box center [573, 386] width 58 height 18
click button "OK" at bounding box center [1305, 385] width 20 height 17
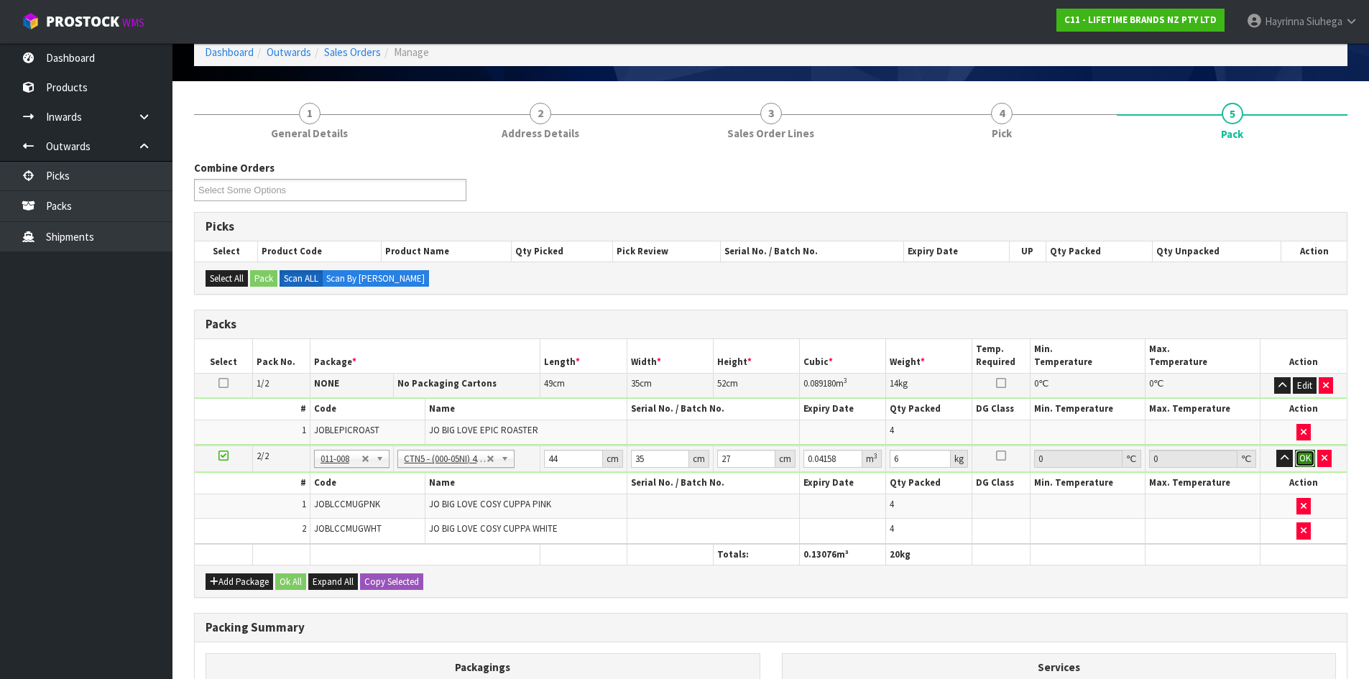
click button "OK" at bounding box center [1305, 458] width 20 height 17
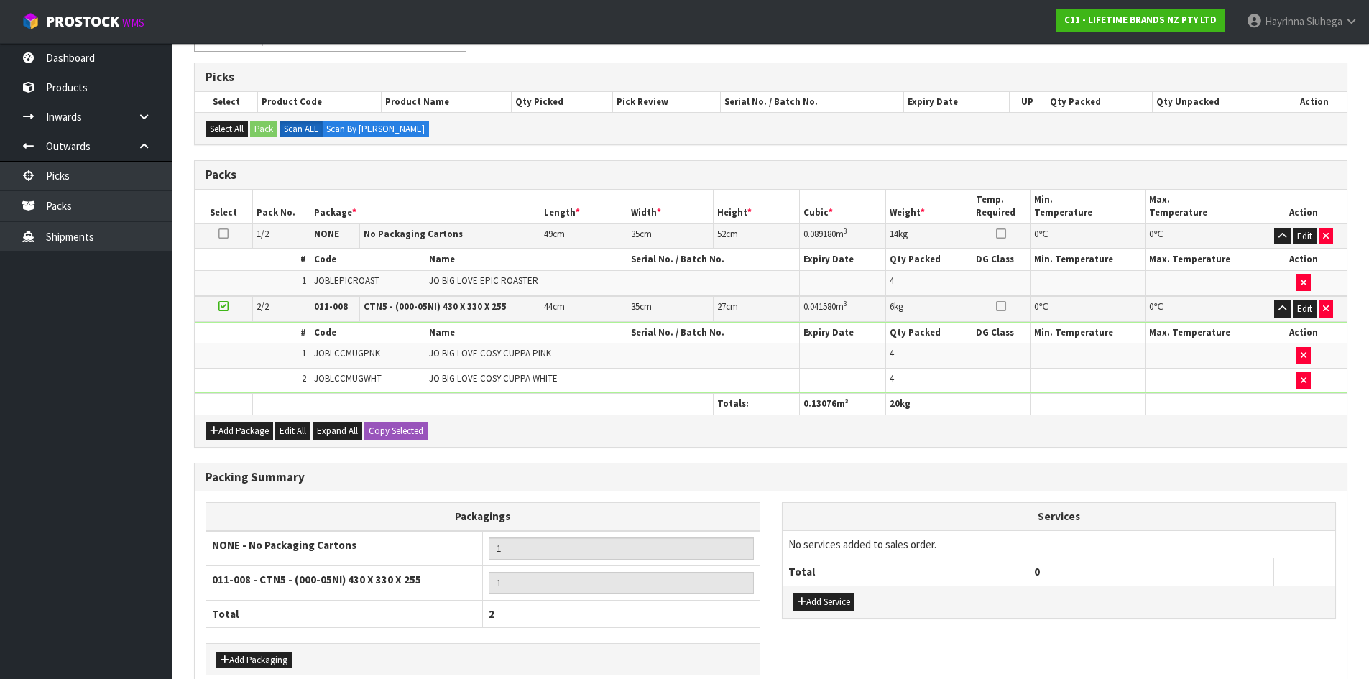
scroll to position [297, 0]
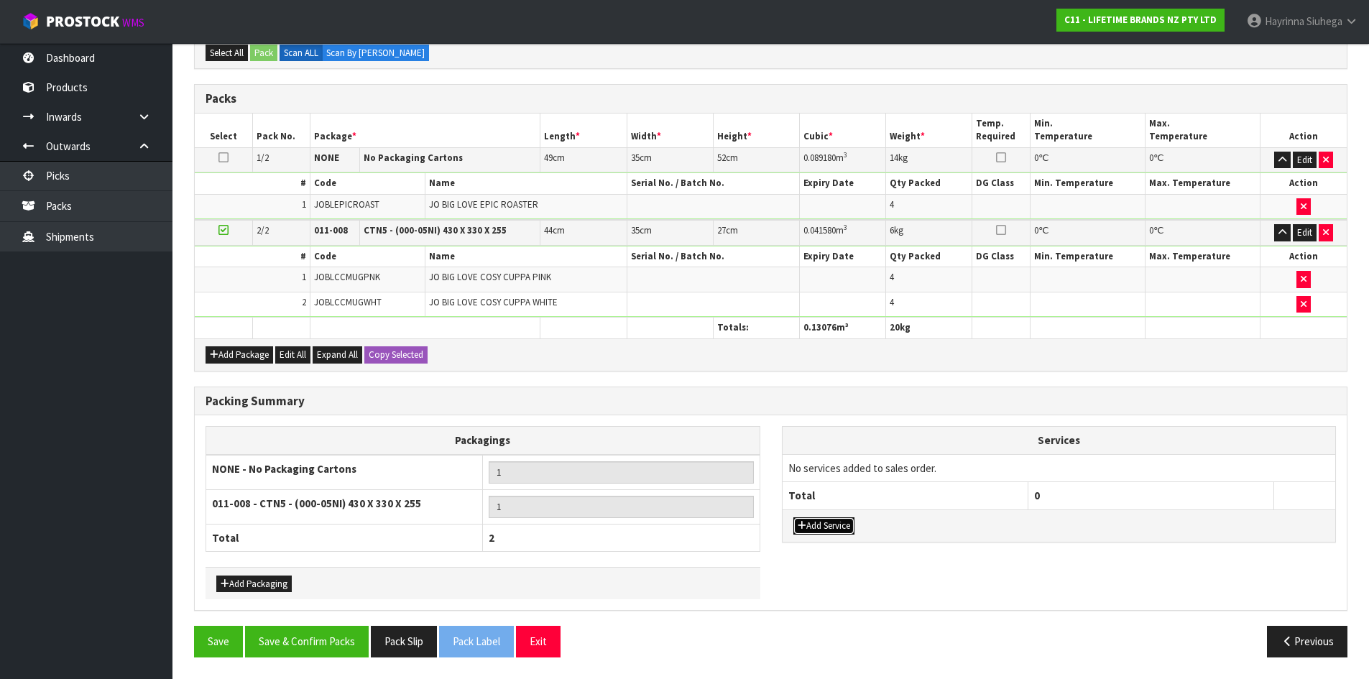
click at [810, 522] on button "Add Service" at bounding box center [823, 525] width 61 height 17
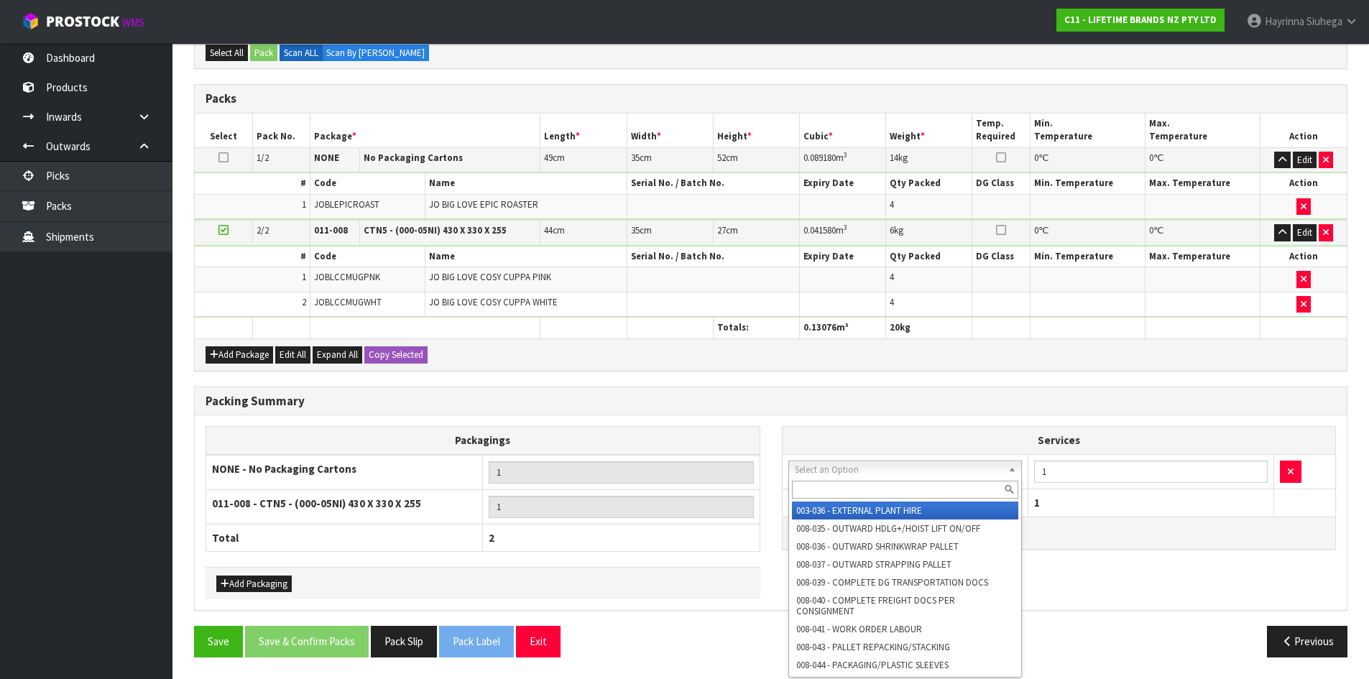
click at [856, 481] on input "text" at bounding box center [905, 490] width 227 height 18
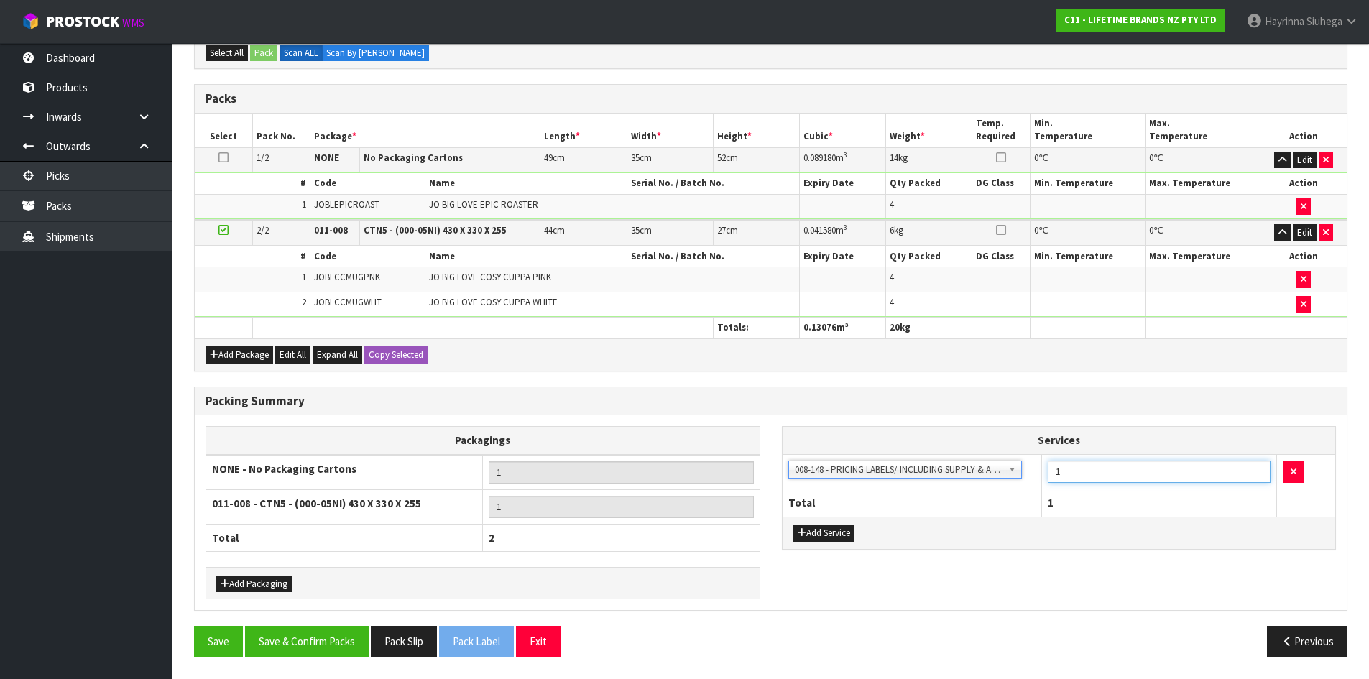
drag, startPoint x: 1068, startPoint y: 468, endPoint x: 1031, endPoint y: 476, distance: 37.5
click at [1032, 476] on tr "003-036 - EXTERNAL PLANT HIRE 008-035 - OUTWARD HDLG+/HOIST LIFT ON/OFF 008-036…" at bounding box center [1058, 471] width 553 height 35
click at [308, 633] on button "Save & Confirm Packs" at bounding box center [307, 641] width 124 height 31
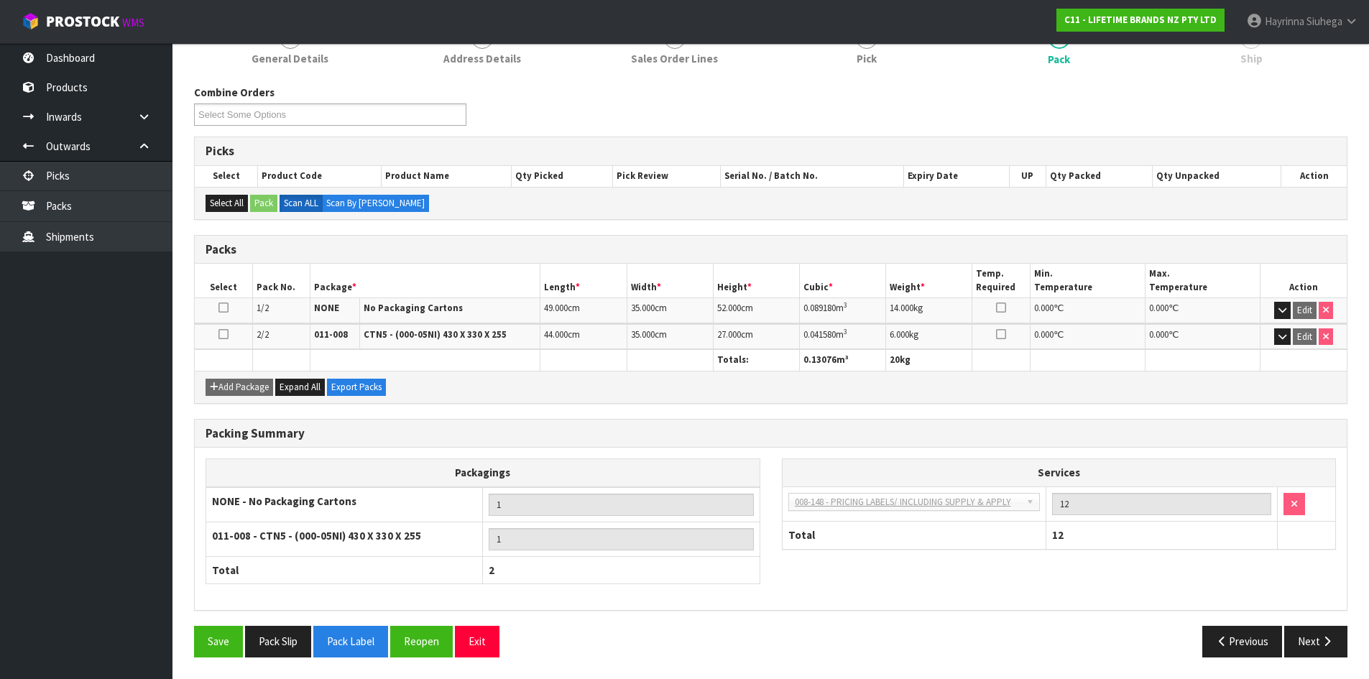
scroll to position [199, 0]
click at [1333, 651] on button "Next" at bounding box center [1315, 641] width 63 height 31
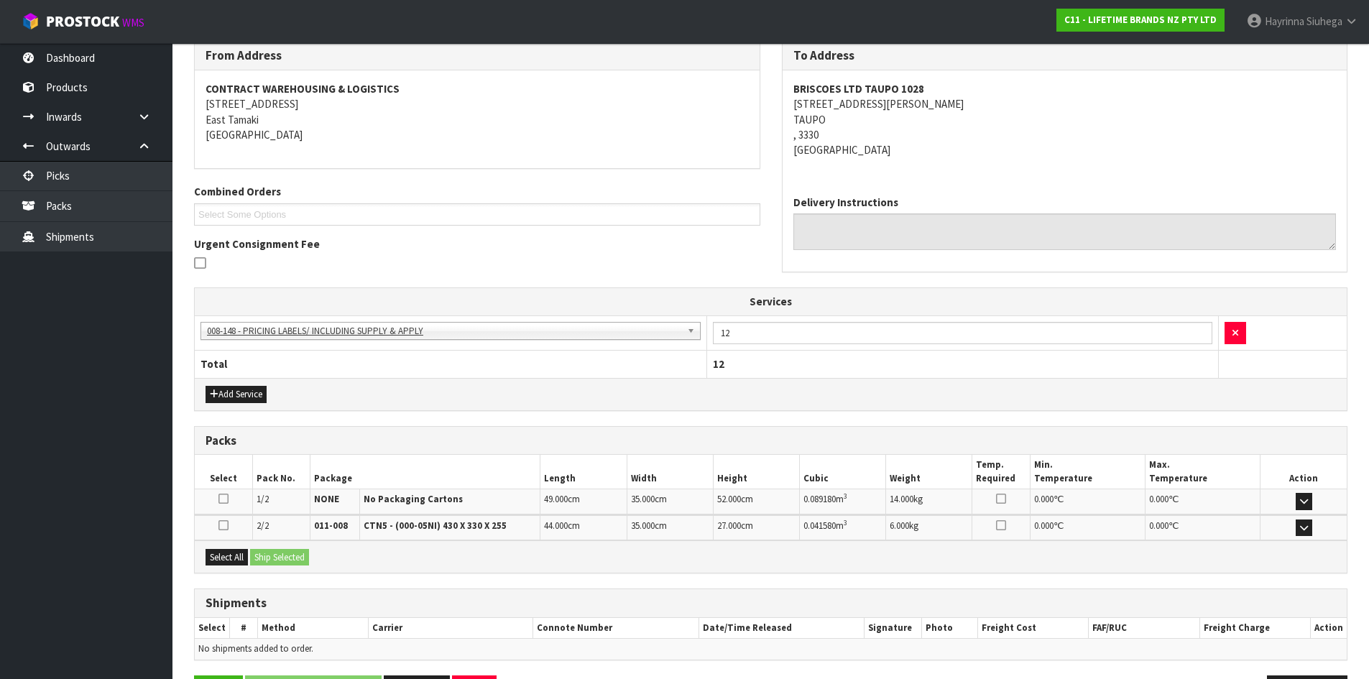
scroll to position [292, 0]
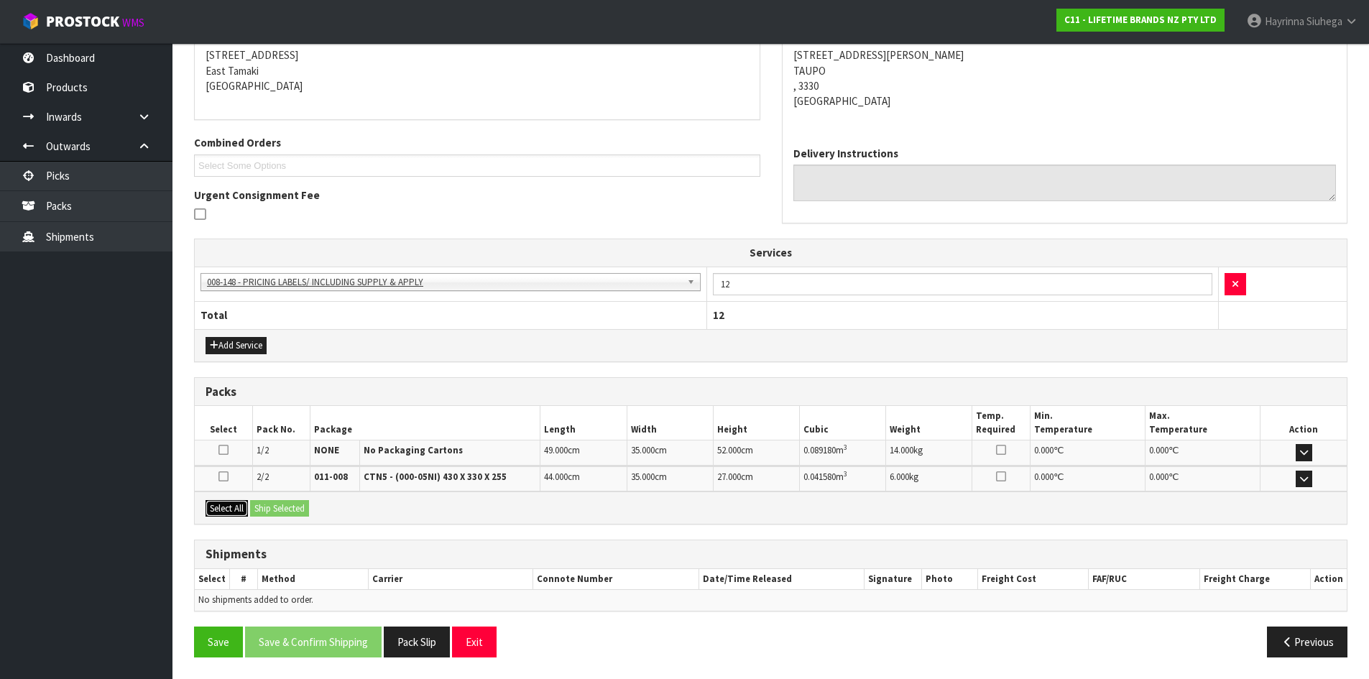
drag, startPoint x: 224, startPoint y: 501, endPoint x: 286, endPoint y: 522, distance: 65.2
click at [226, 502] on button "Select All" at bounding box center [226, 508] width 42 height 17
click at [274, 514] on button "Ship Selected" at bounding box center [279, 508] width 59 height 17
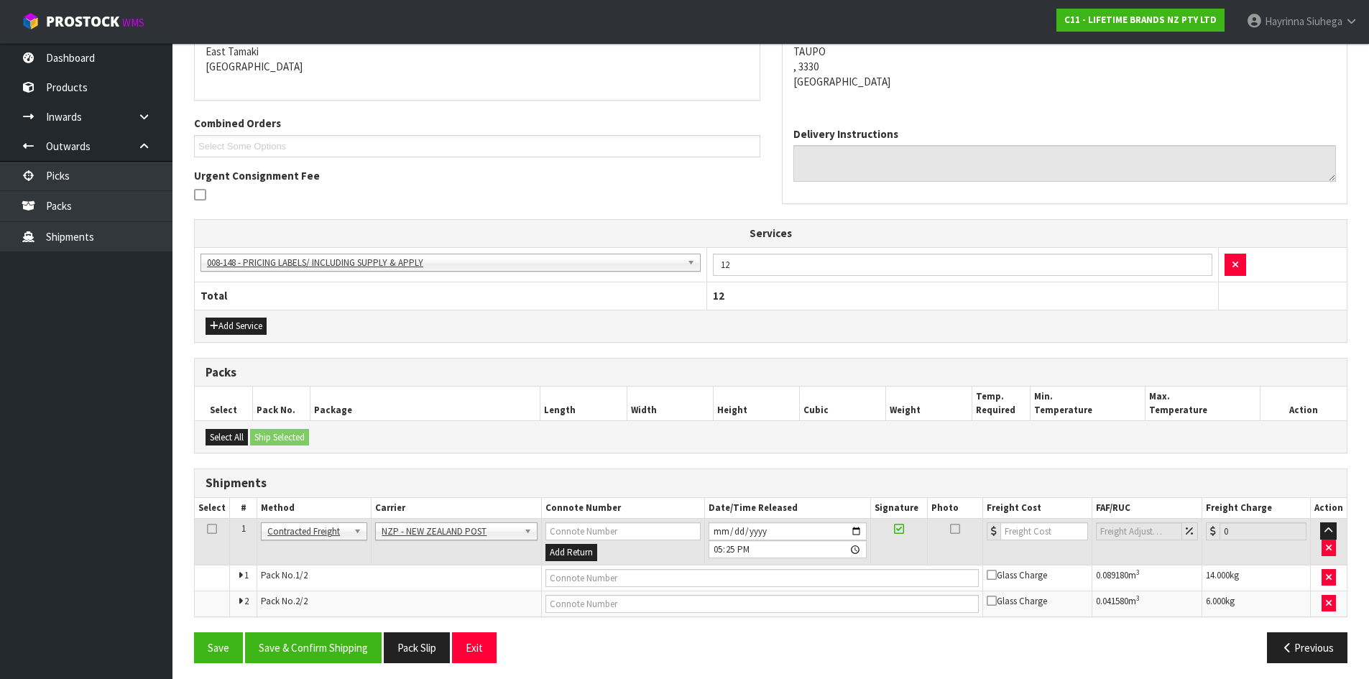
scroll to position [317, 0]
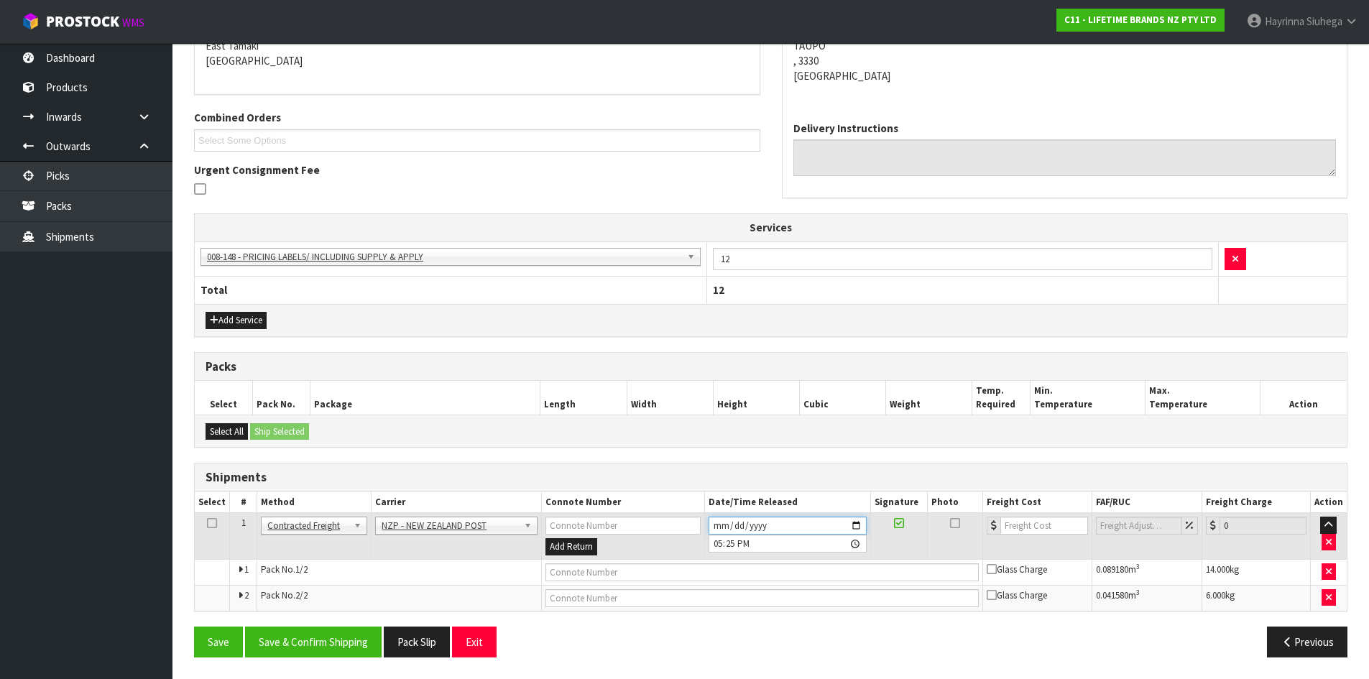
click at [713, 523] on input "2025-09-23" at bounding box center [787, 526] width 158 height 18
click at [300, 646] on button "Save & Confirm Shipping" at bounding box center [313, 641] width 136 height 31
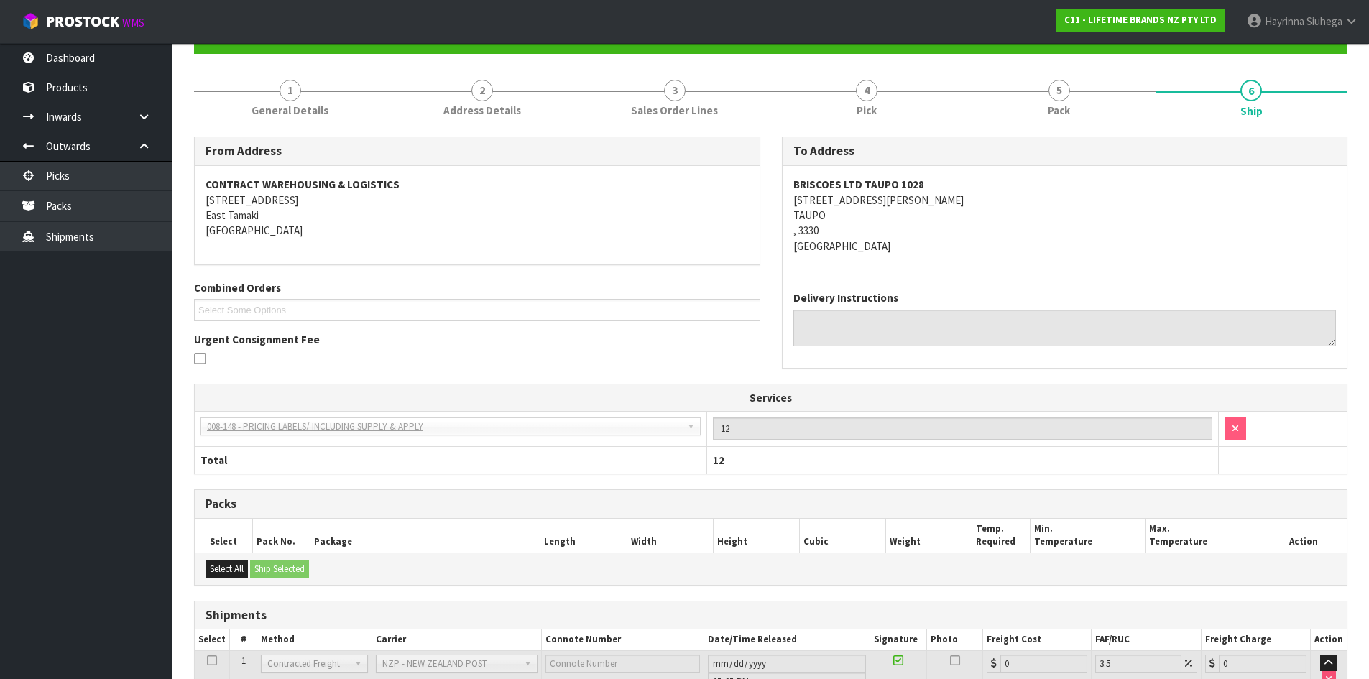
scroll to position [295, 0]
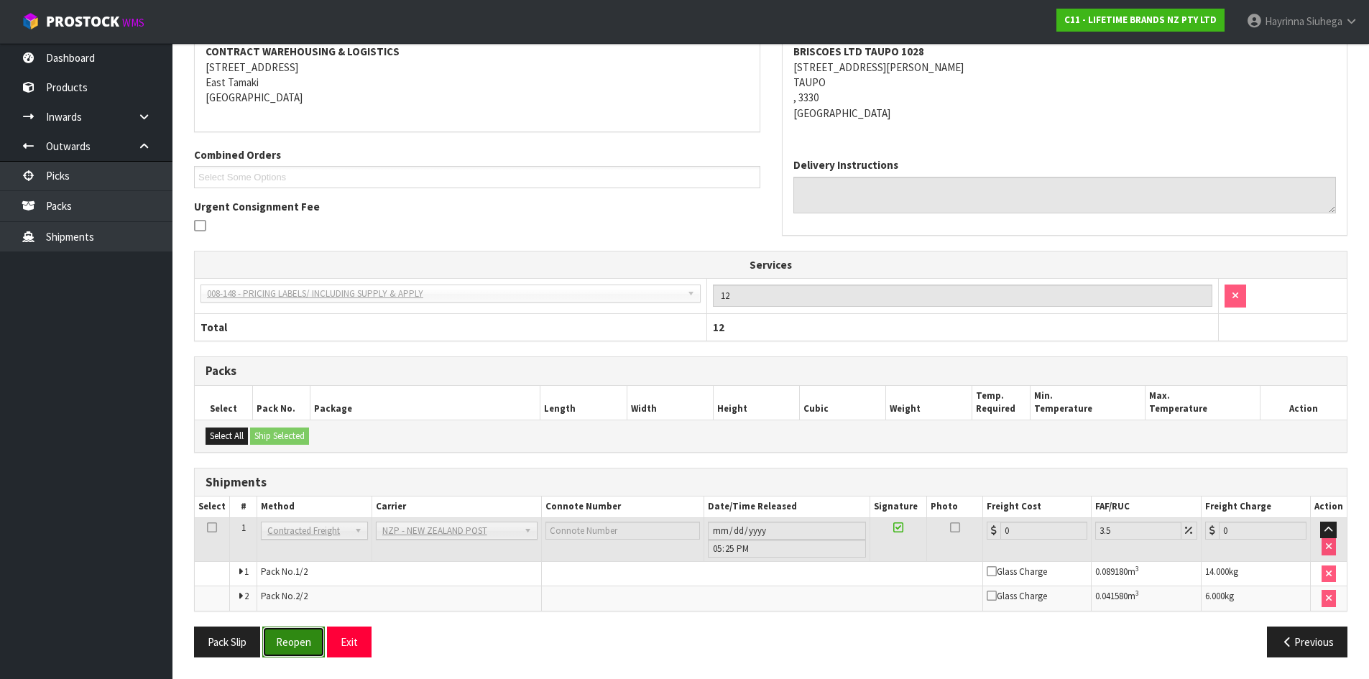
click at [301, 648] on button "Reopen" at bounding box center [293, 641] width 63 height 31
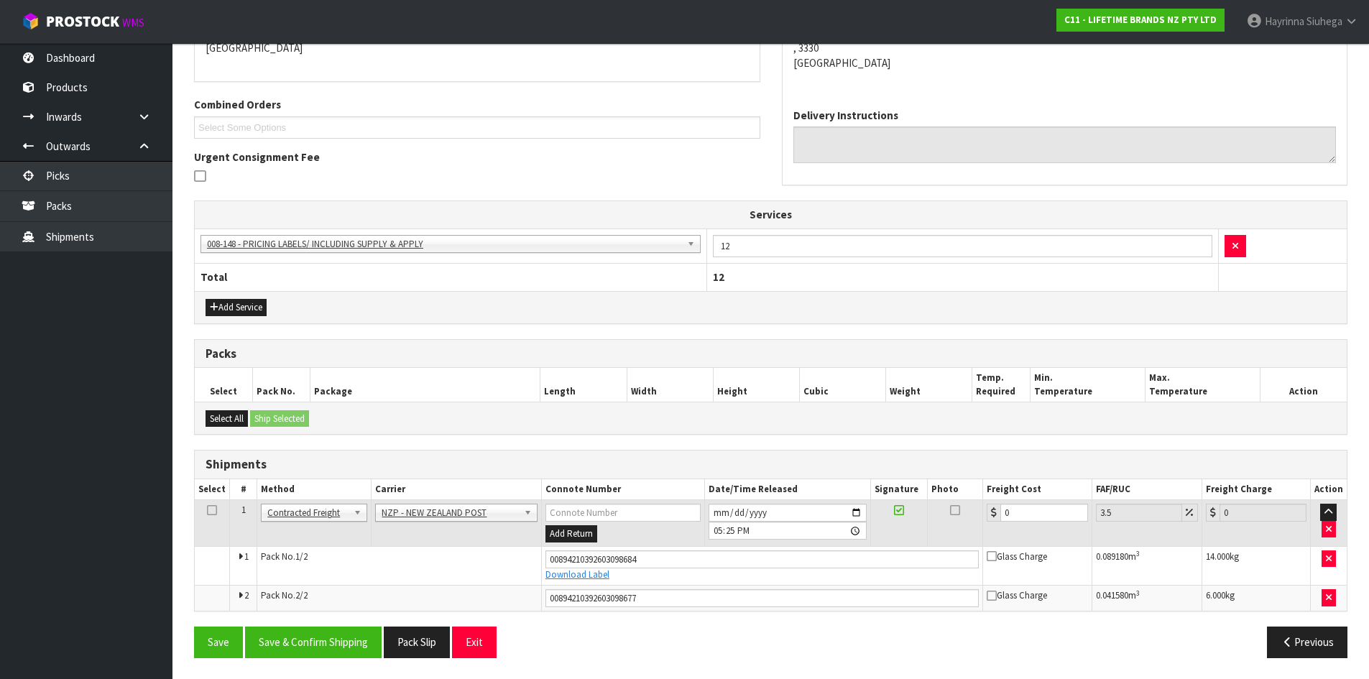
scroll to position [330, 0]
drag, startPoint x: 1033, startPoint y: 516, endPoint x: 793, endPoint y: 513, distance: 240.0
click at [793, 513] on tr "1 Client Local Pickup Customer Local Pickup Company Freight Contracted Freight …" at bounding box center [771, 522] width 1152 height 47
click at [194, 626] on button "Save" at bounding box center [218, 641] width 49 height 31
click at [360, 644] on button "Save & Confirm Shipping" at bounding box center [313, 641] width 136 height 31
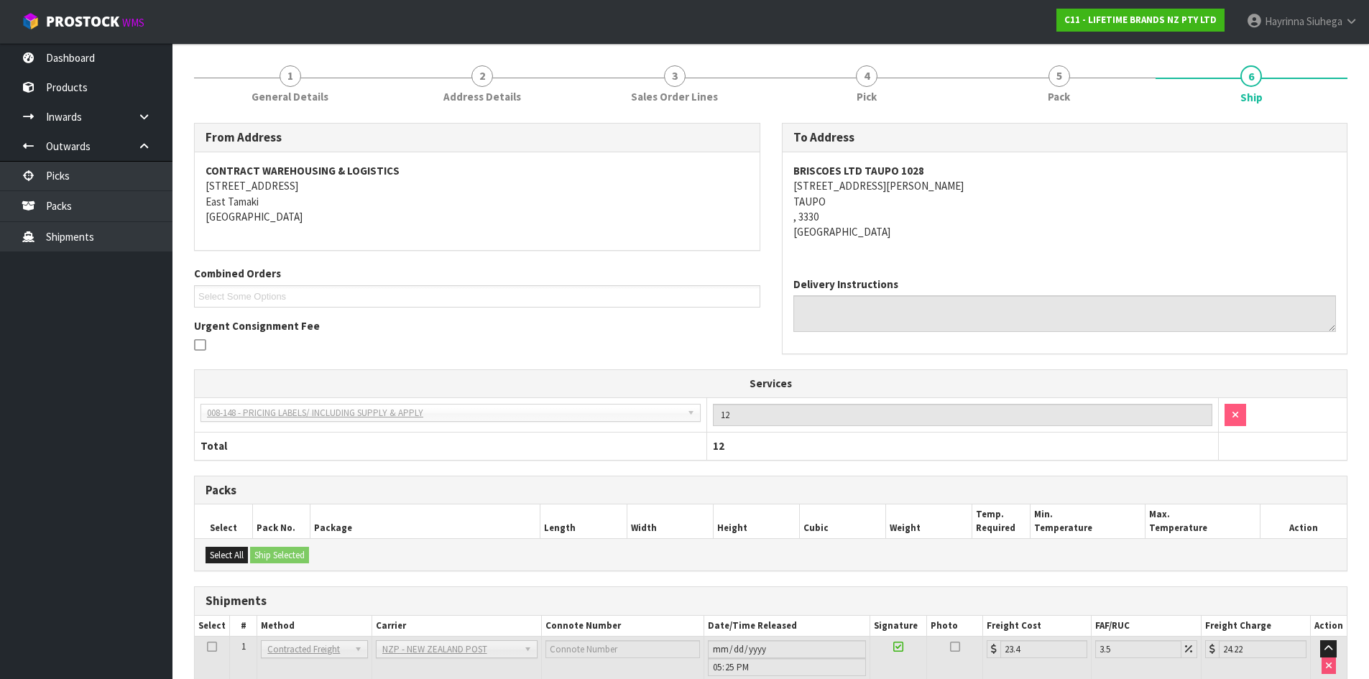
scroll to position [0, 0]
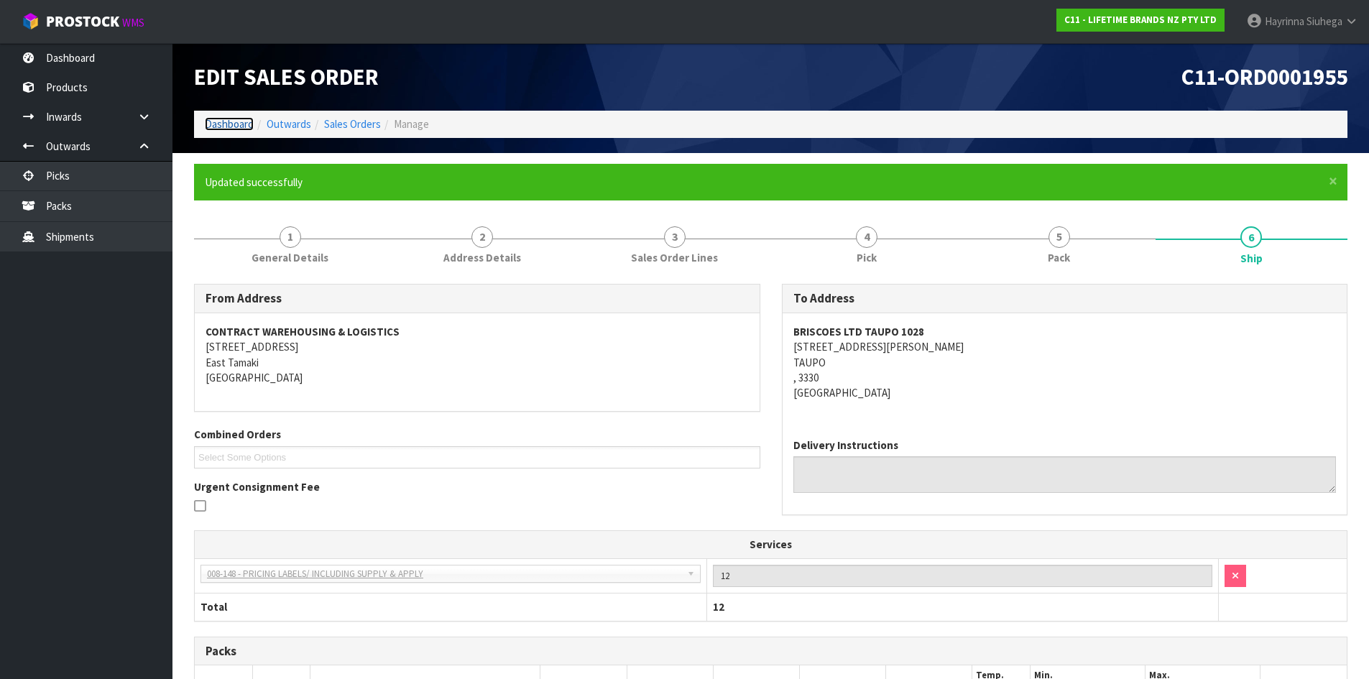
click at [243, 125] on link "Dashboard" at bounding box center [229, 124] width 49 height 14
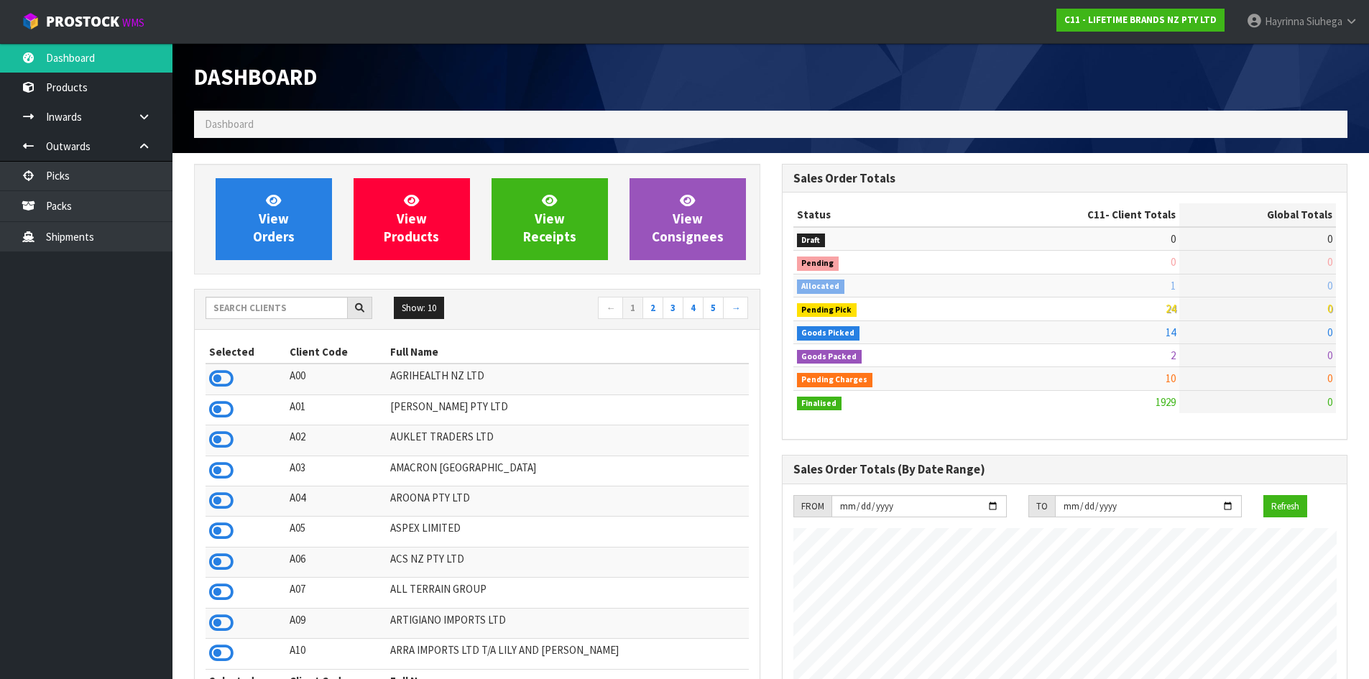
scroll to position [1088, 587]
click at [74, 204] on link "Packs" at bounding box center [86, 205] width 172 height 29
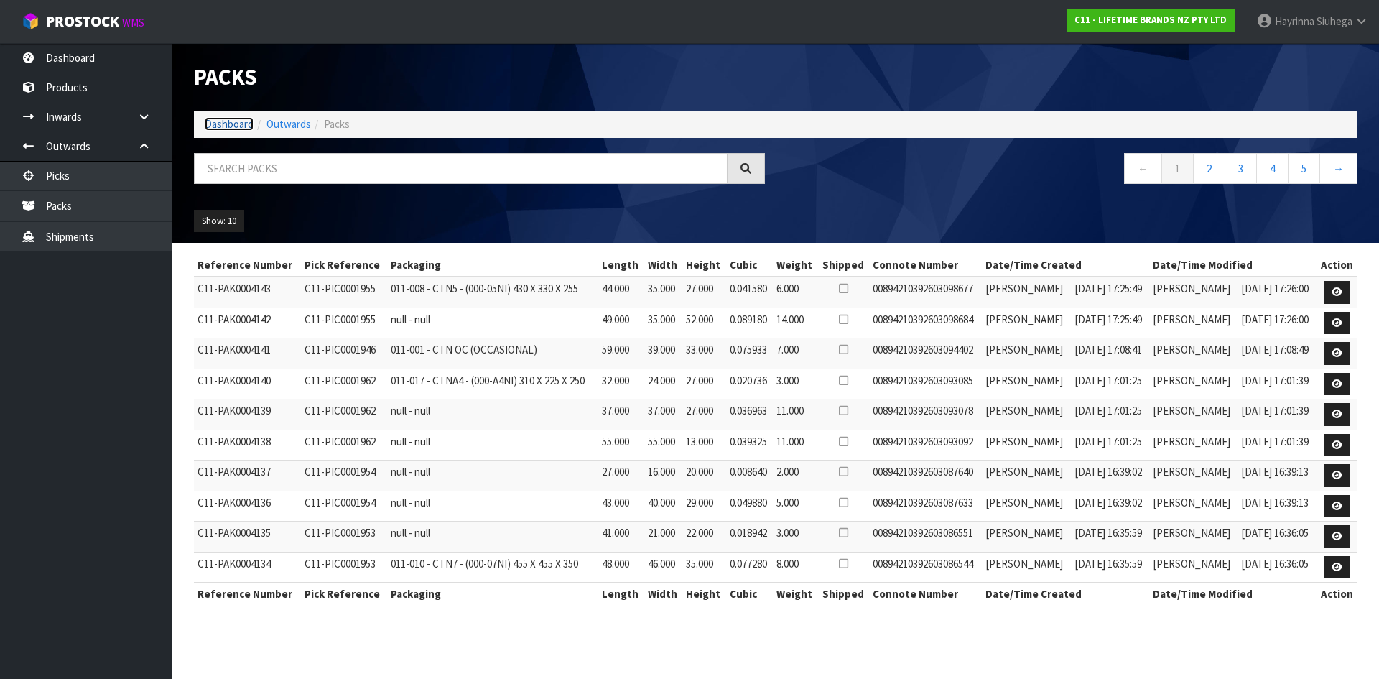
click at [230, 126] on link "Dashboard" at bounding box center [229, 124] width 49 height 14
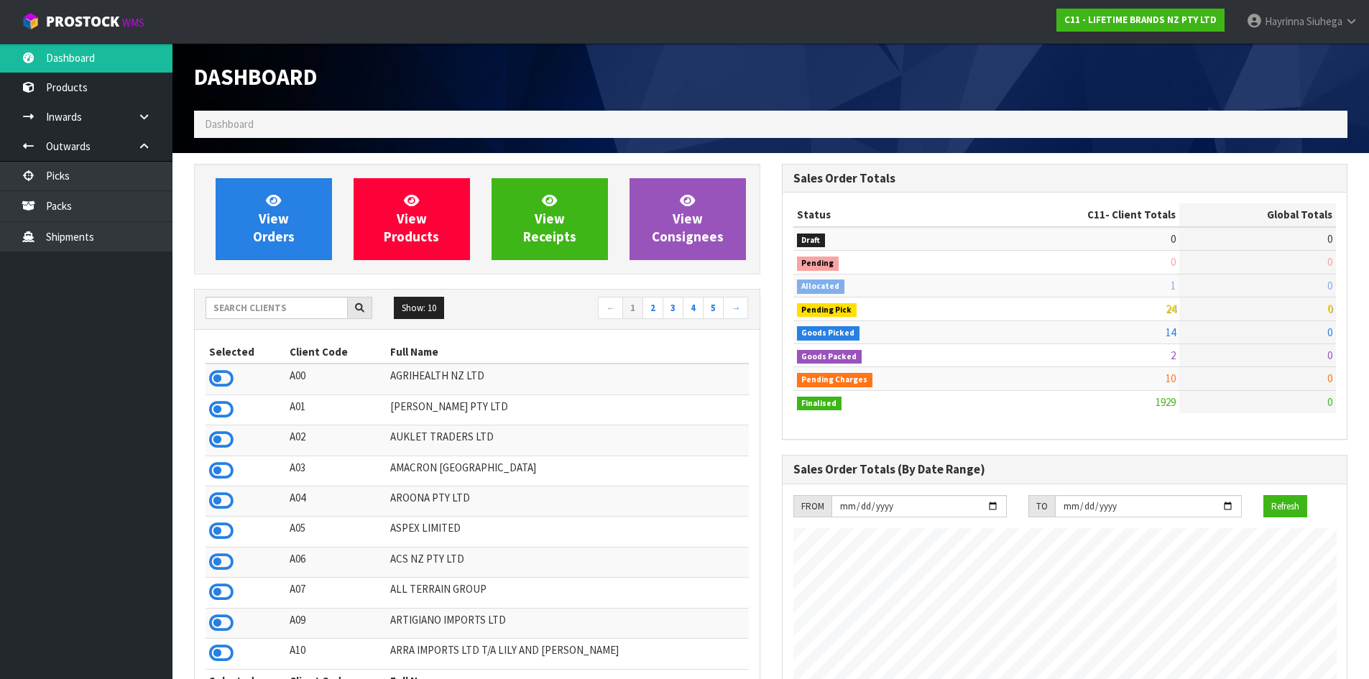
scroll to position [1088, 587]
click at [1290, 22] on span "Hayrinna" at bounding box center [1284, 21] width 40 height 14
click at [1304, 63] on link "Logout" at bounding box center [1311, 56] width 114 height 19
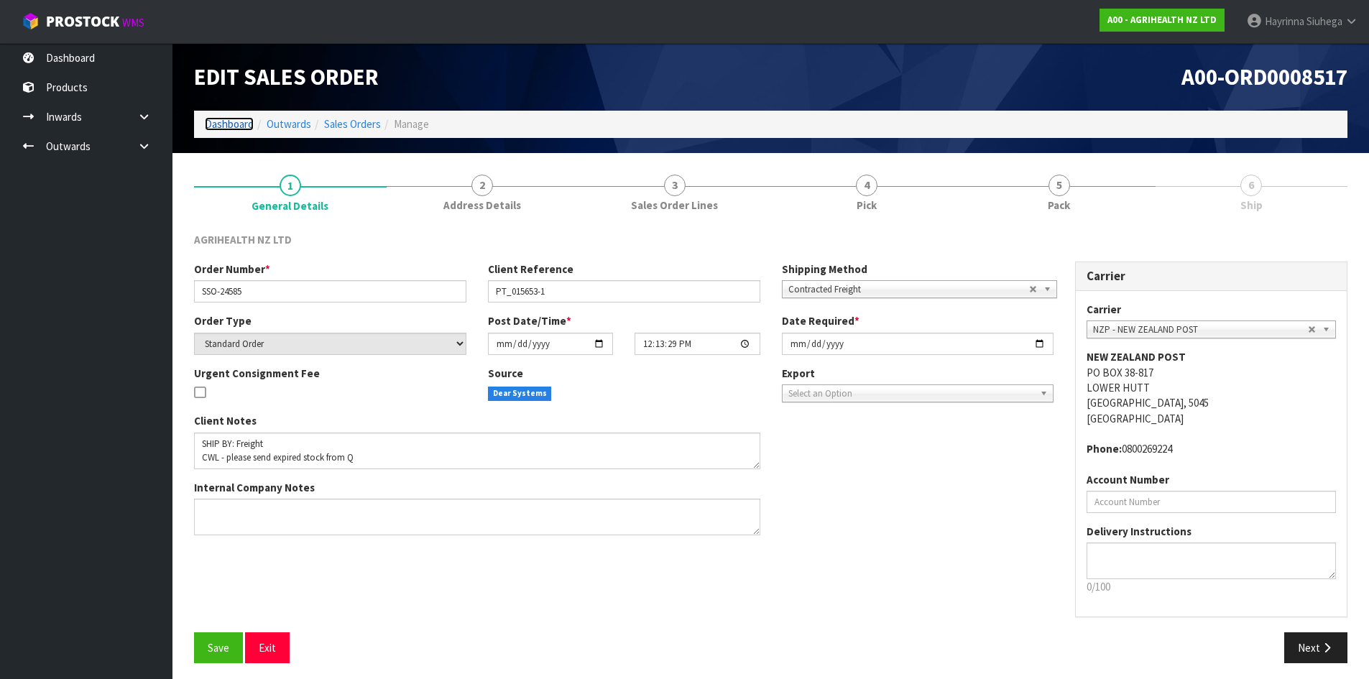
click at [239, 129] on link "Dashboard" at bounding box center [229, 124] width 49 height 14
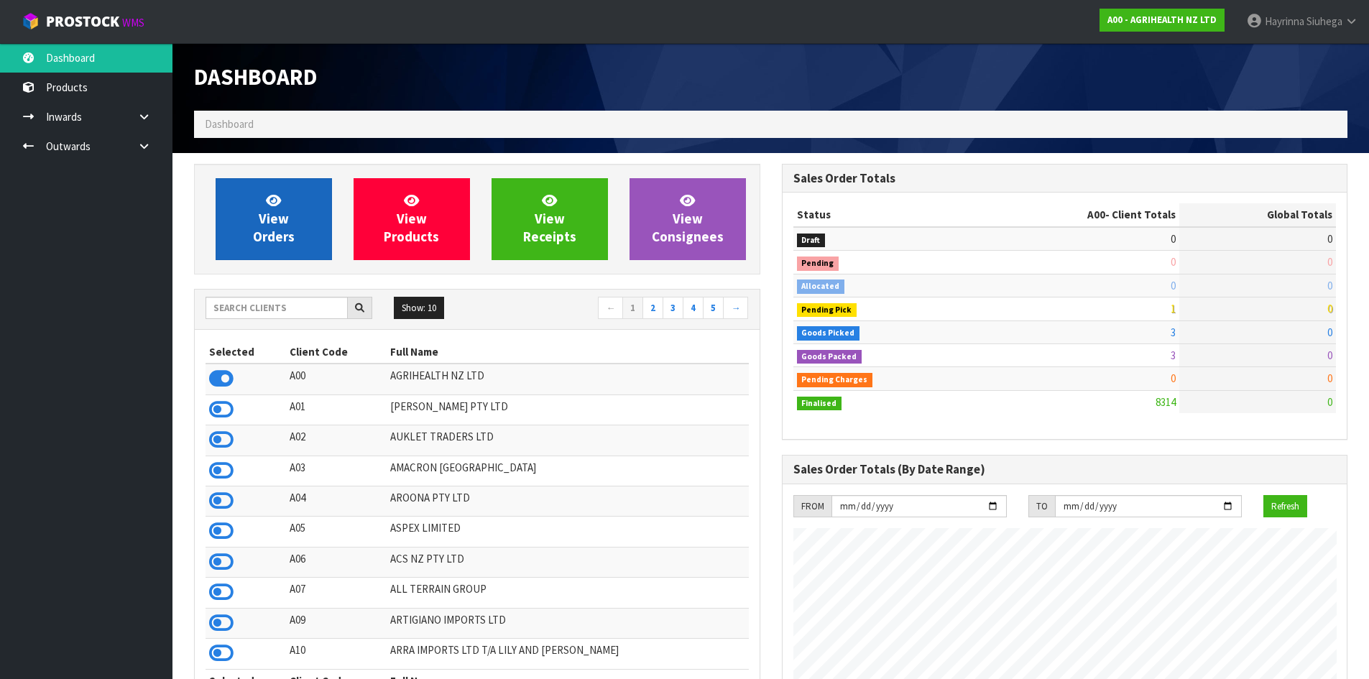
scroll to position [1088, 587]
click at [264, 200] on link "View Orders" at bounding box center [274, 219] width 116 height 82
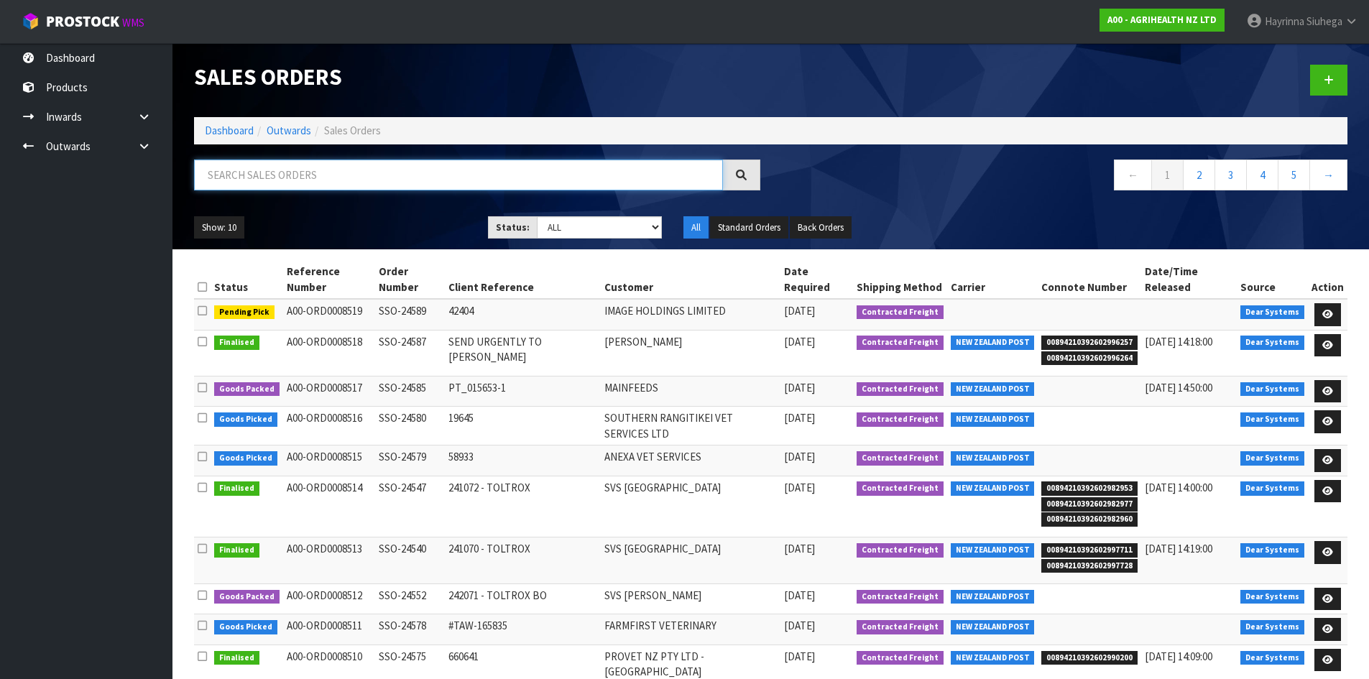
click at [529, 181] on input "text" at bounding box center [458, 174] width 529 height 31
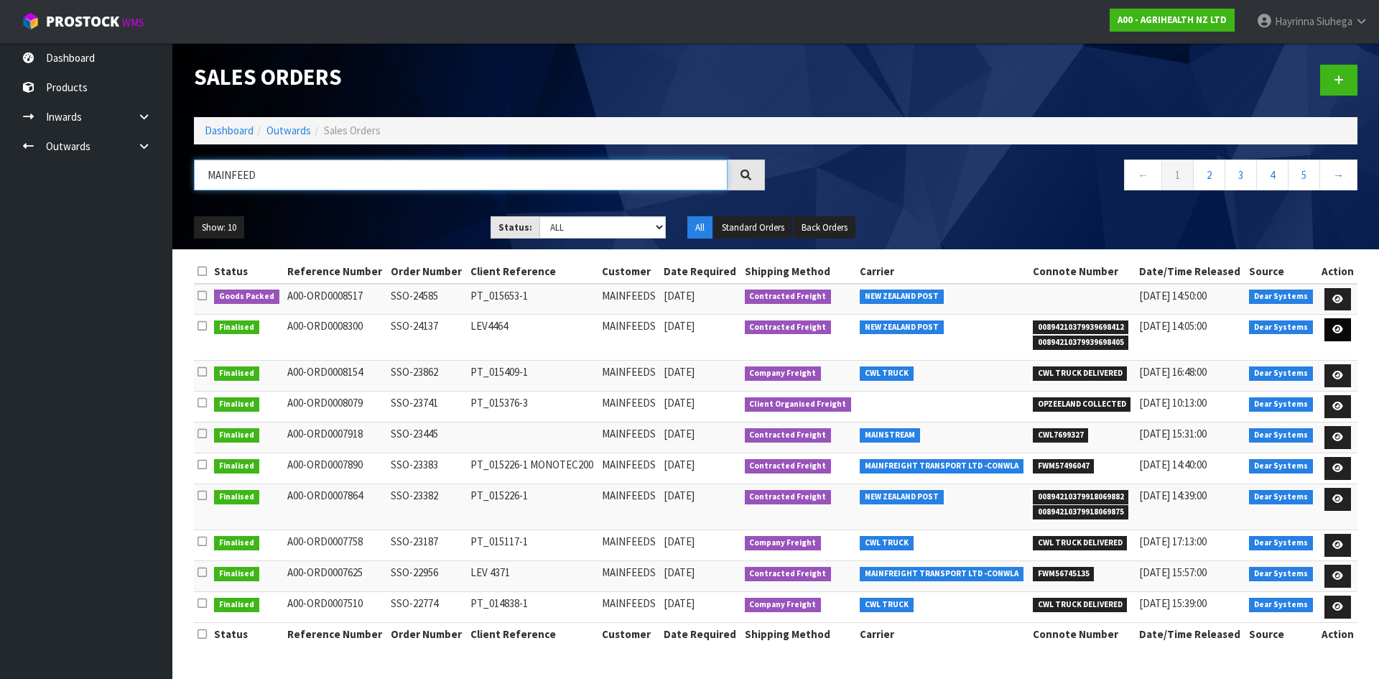
type input "MAINFEED"
click at [1335, 333] on icon at bounding box center [1338, 329] width 11 height 9
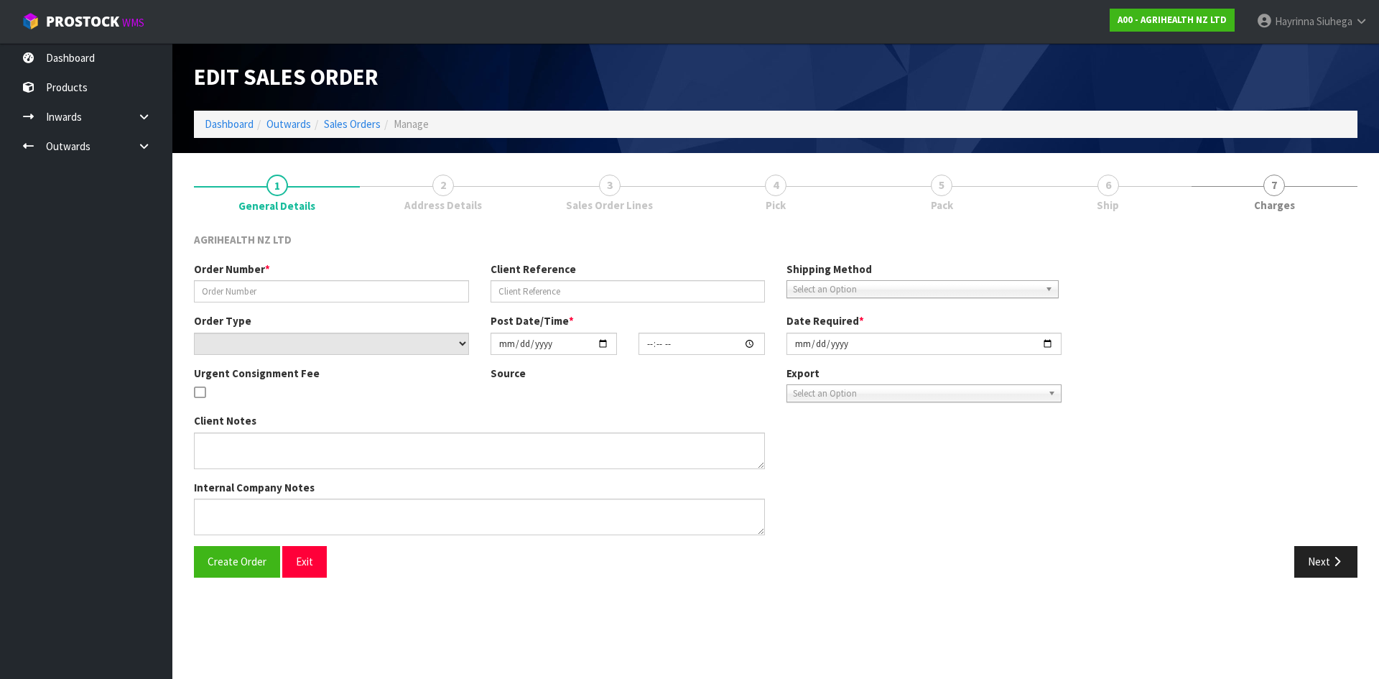
type input "SSO-24137"
type input "LEV4464"
select select "number:0"
type input "2025-08-15"
type input "12:08:30.000"
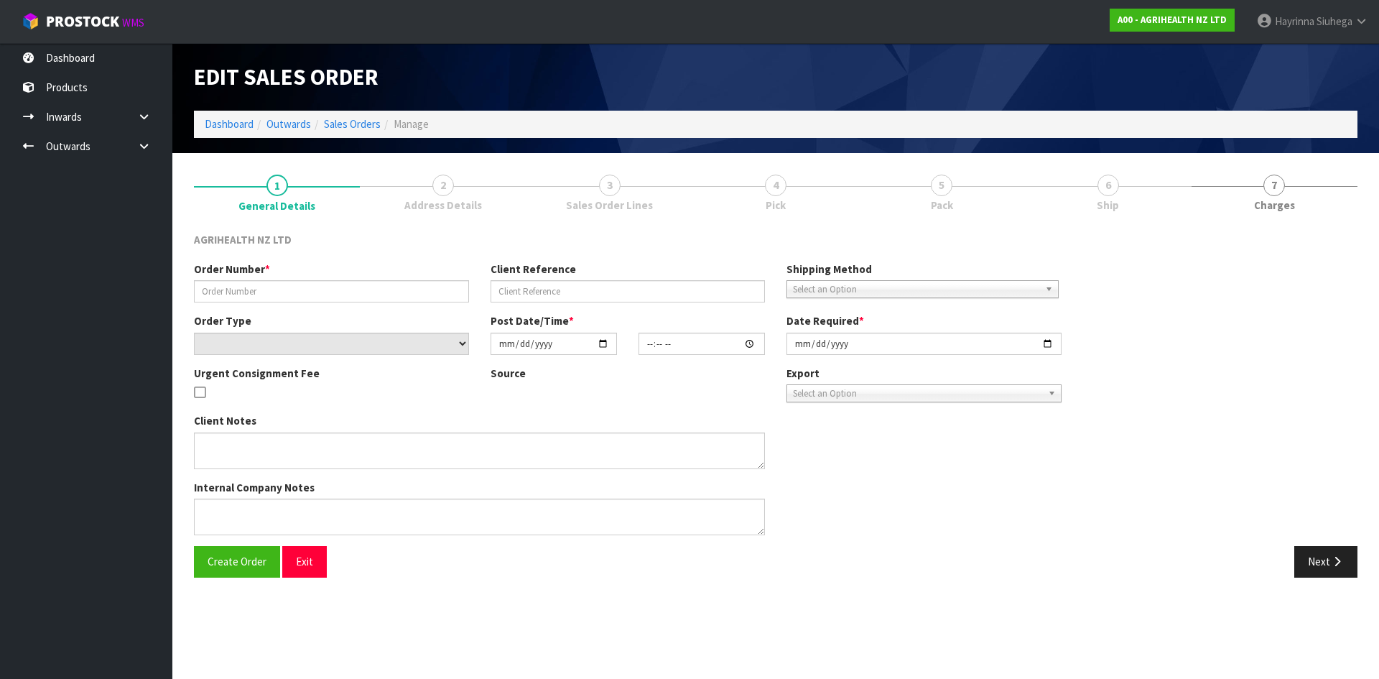
type input "2025-08-15"
type textarea "SHIP BY: Freight Deliver to the mill under the canopy, NOT the office authorise…"
type textarea "AUTHORISED TO SEND EXPIRED STOCK"
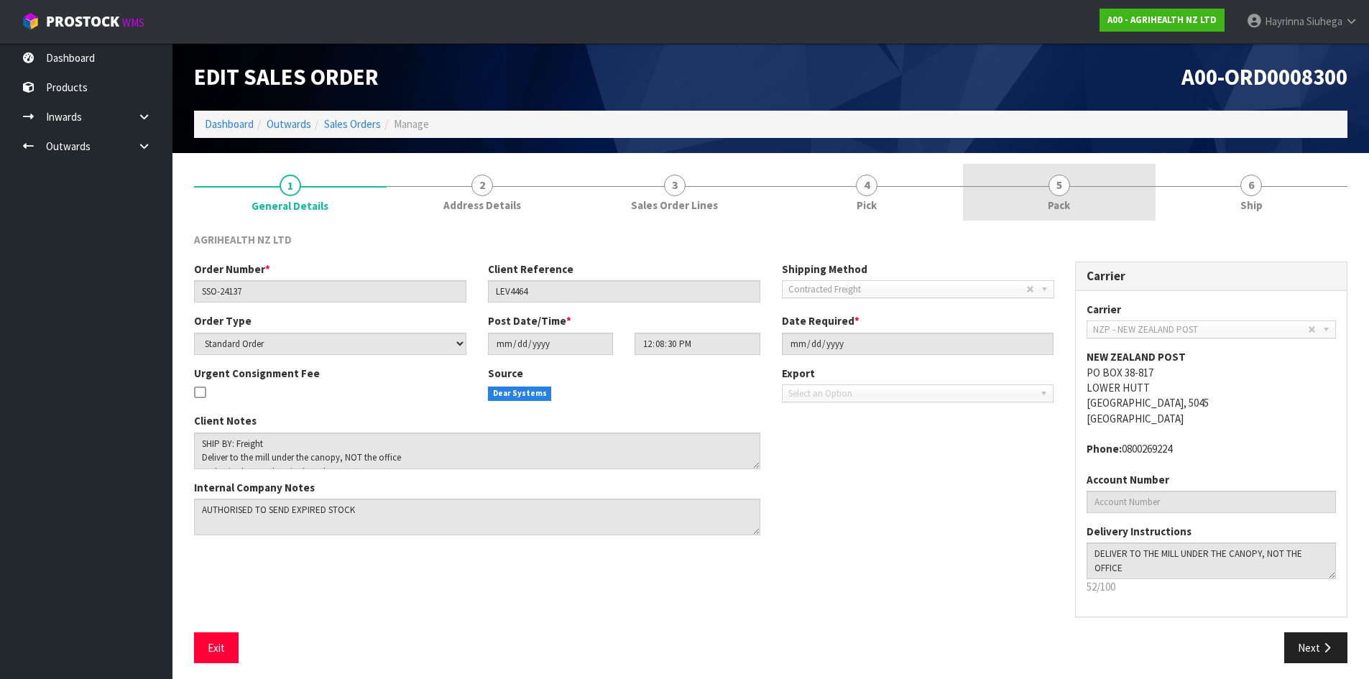
click at [1052, 205] on span "Pack" at bounding box center [1058, 205] width 22 height 15
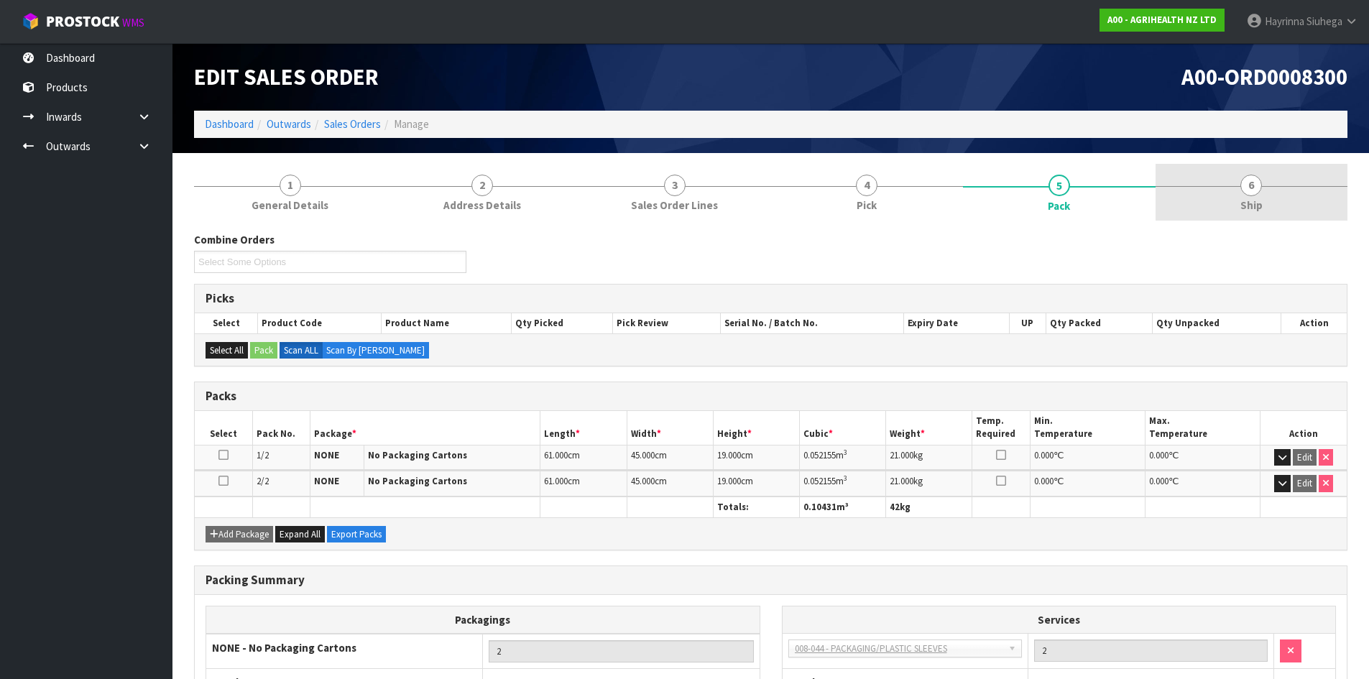
click at [1200, 188] on link "6 Ship" at bounding box center [1251, 192] width 193 height 57
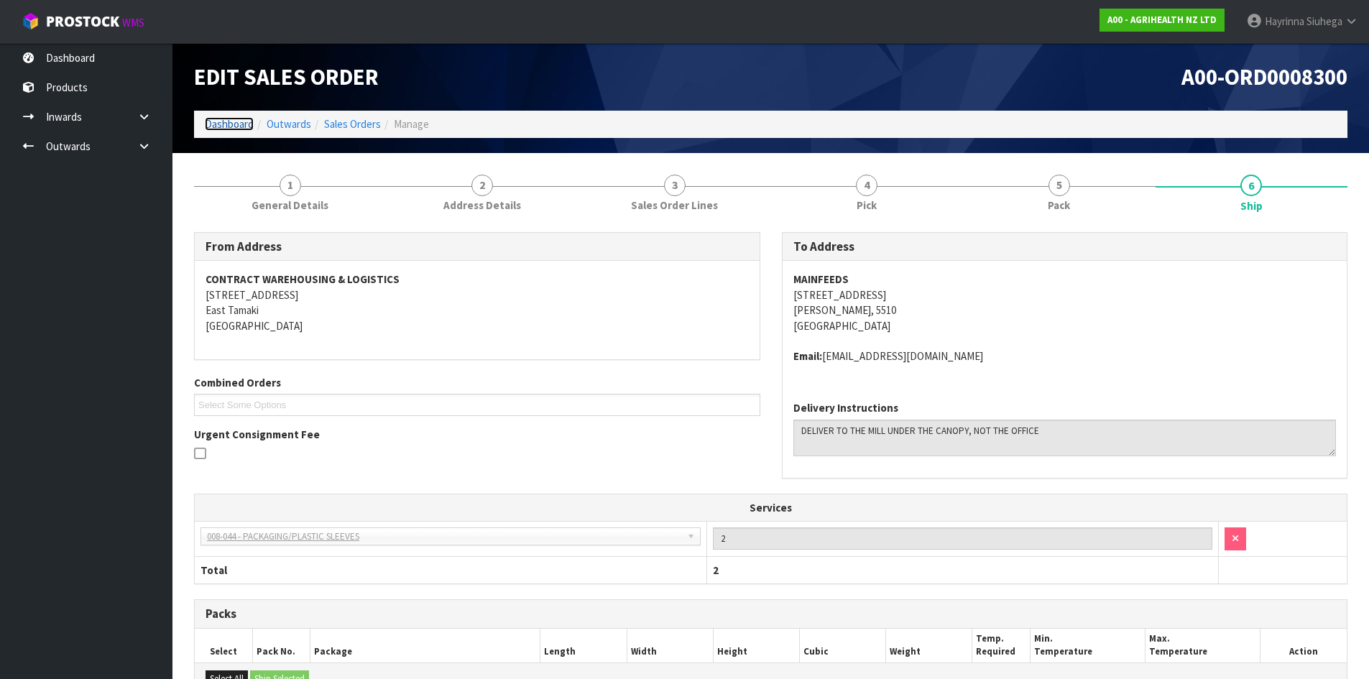
click at [226, 129] on link "Dashboard" at bounding box center [229, 124] width 49 height 14
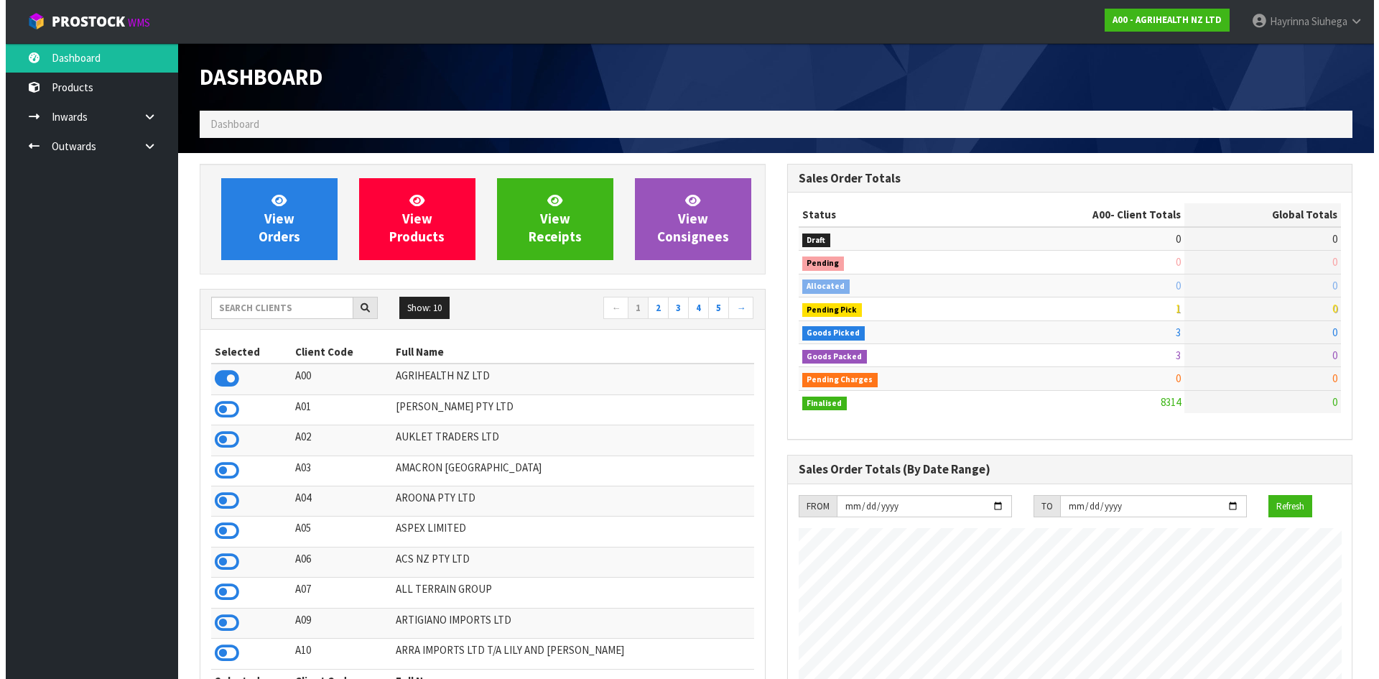
scroll to position [1088, 587]
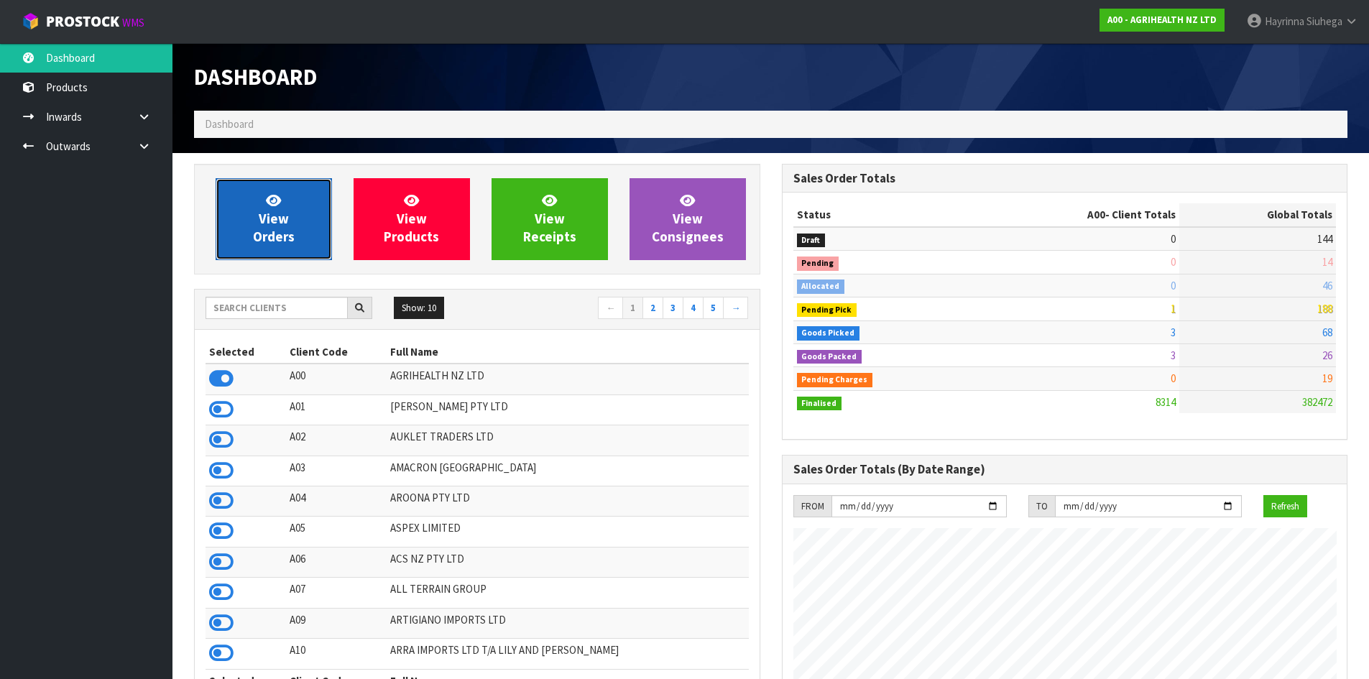
click at [284, 214] on span "View Orders" at bounding box center [274, 219] width 42 height 54
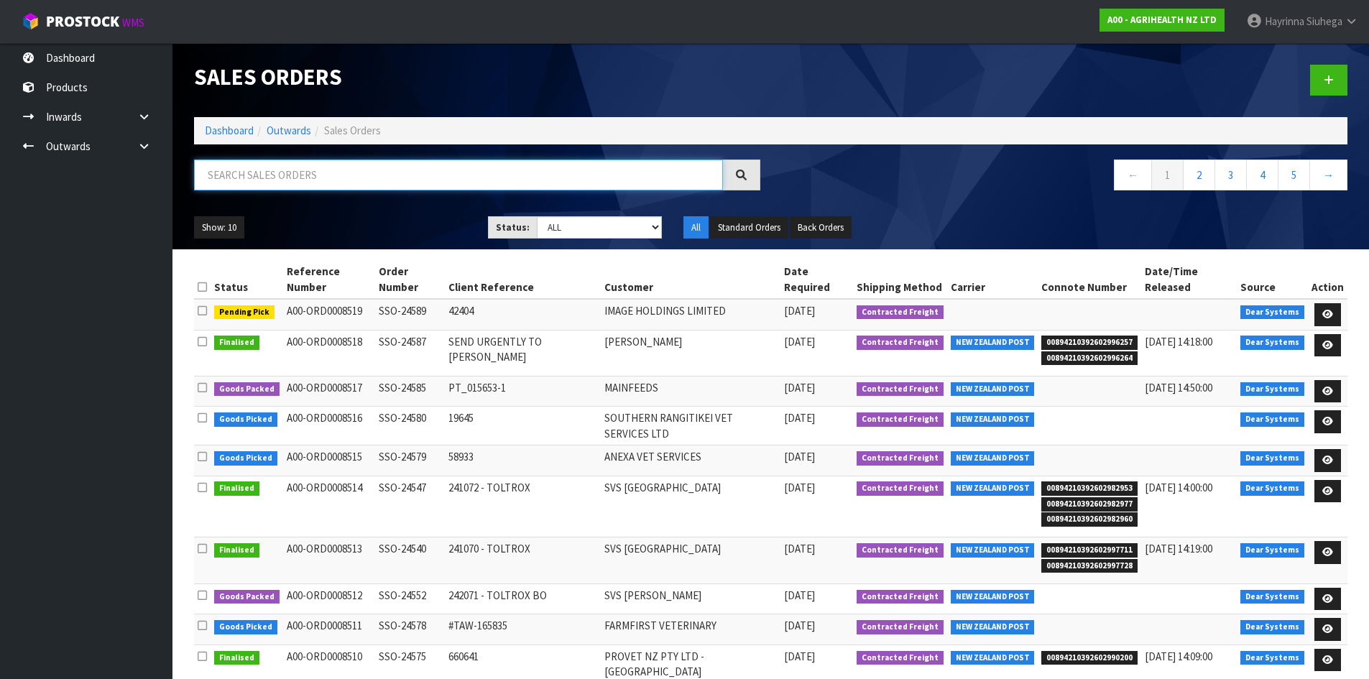
click at [370, 183] on input "text" at bounding box center [458, 174] width 529 height 31
type input "8517"
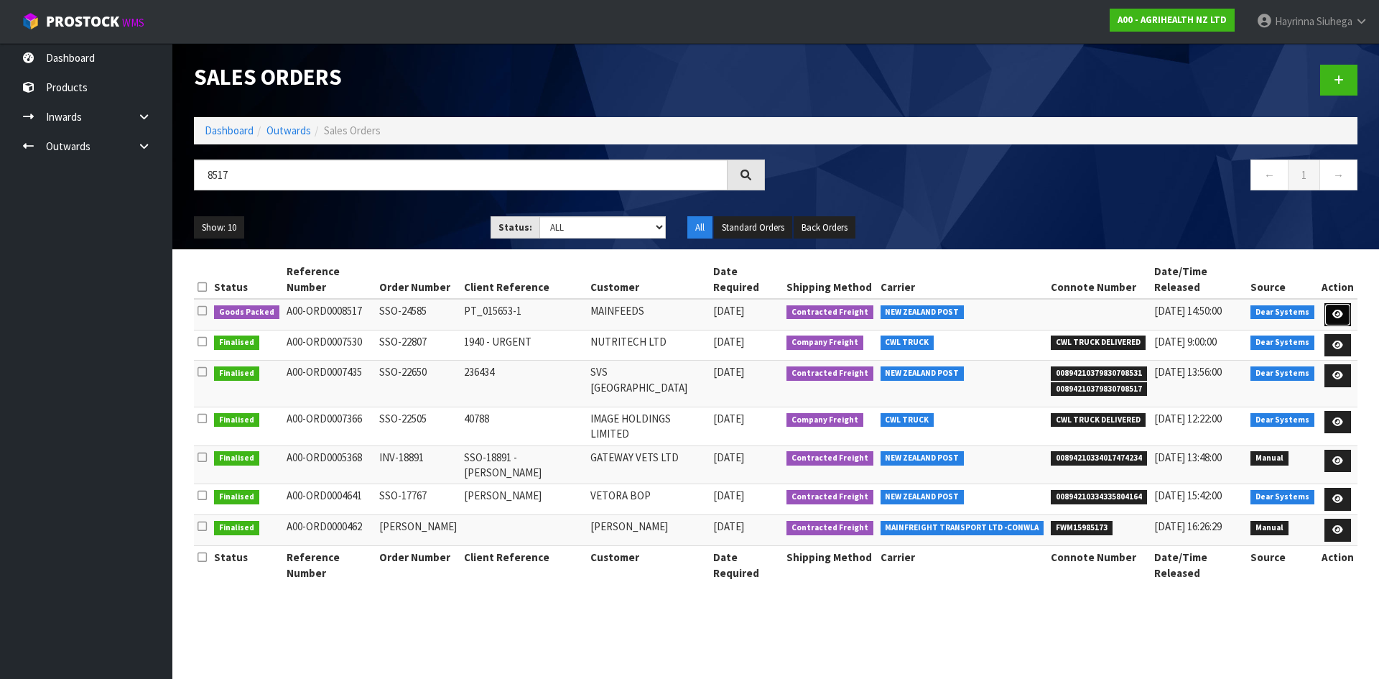
click at [1330, 303] on link at bounding box center [1338, 314] width 27 height 23
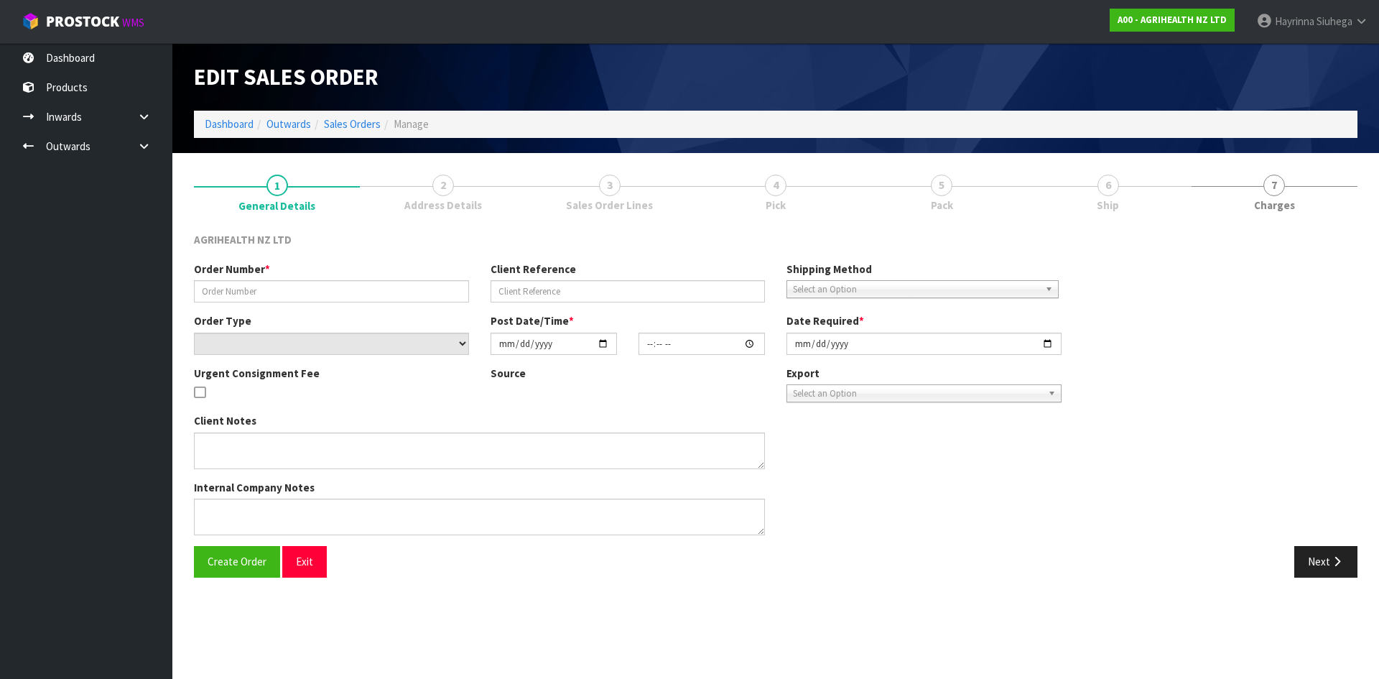
type input "SSO-24585"
type input "PT_015653-1"
select select "number:0"
type input "2025-09-23"
type input "12:13:29.000"
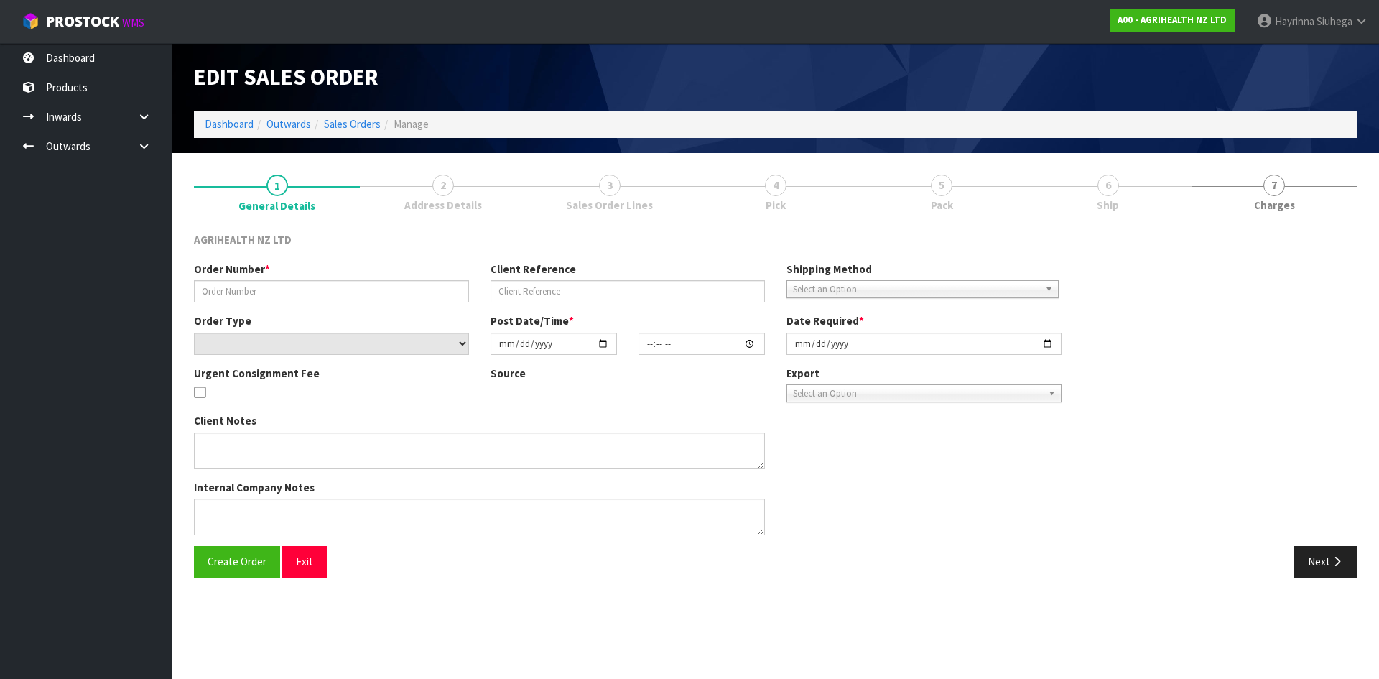
type input "2025-09-23"
type textarea "SHIP BY: Freight CWL - please send expired stock from Q"
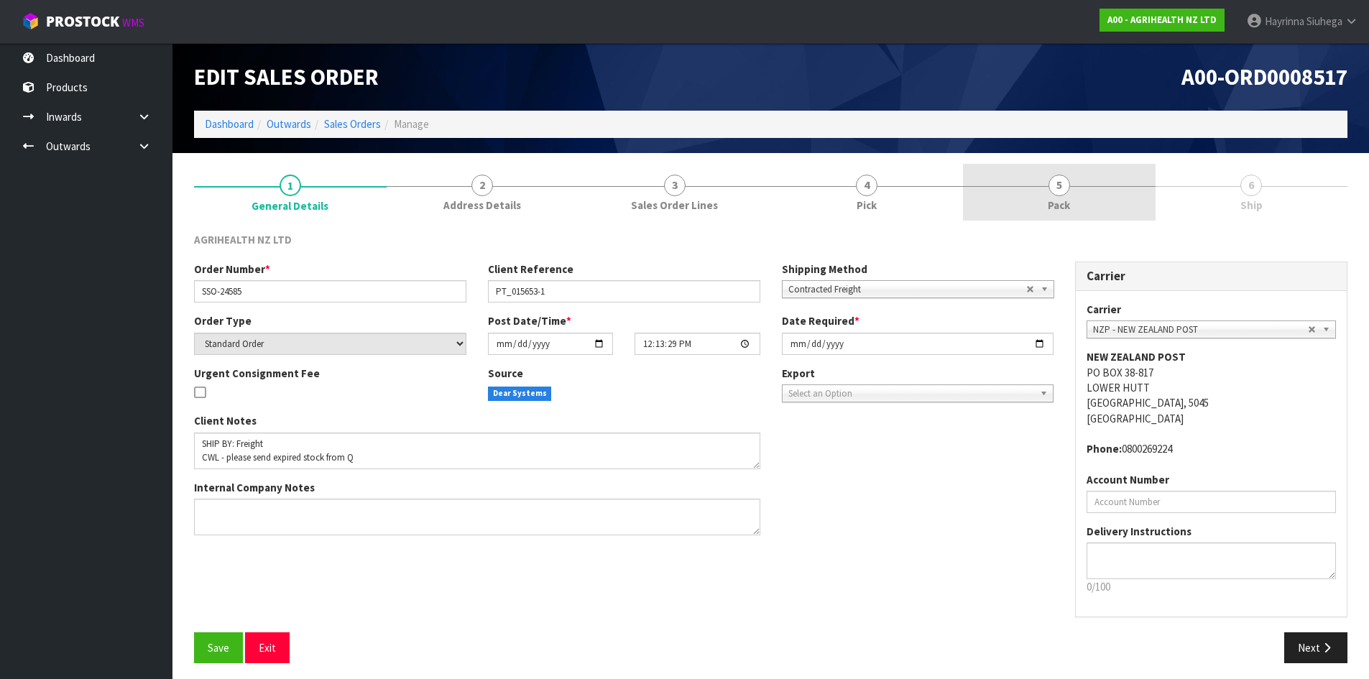
click at [1067, 197] on link "5 Pack" at bounding box center [1059, 192] width 193 height 57
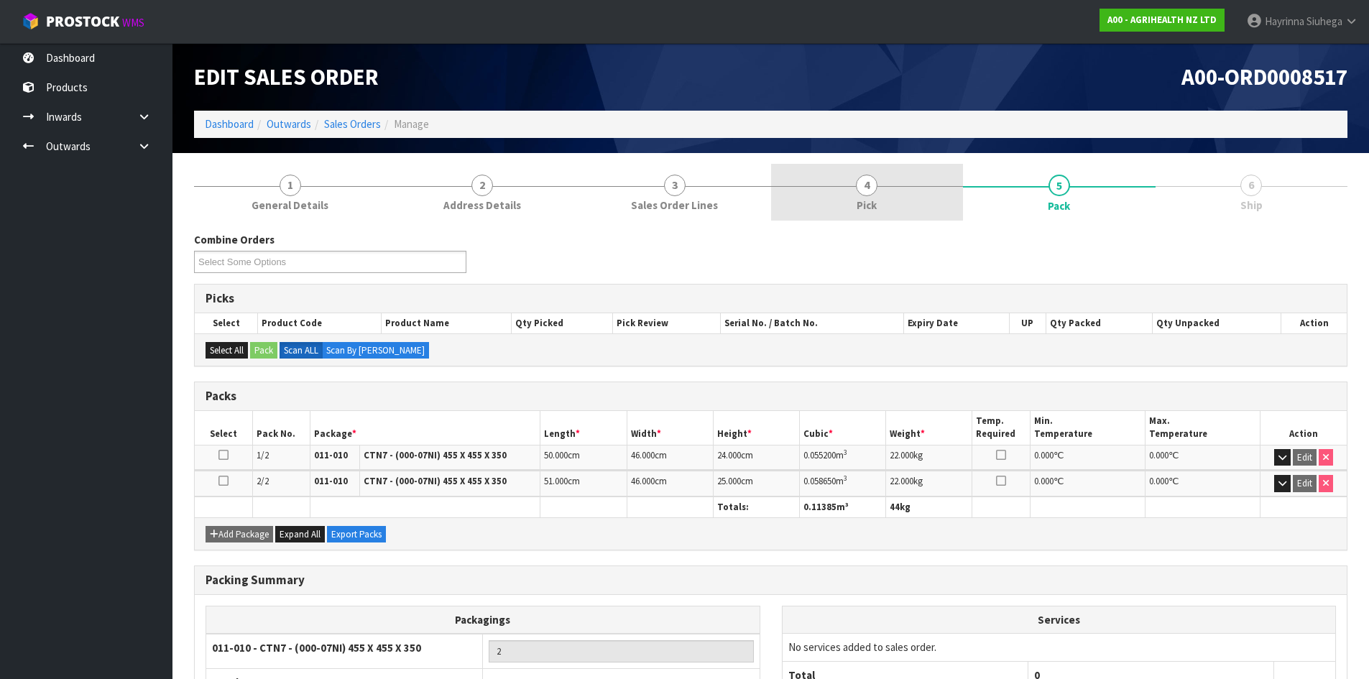
click at [929, 183] on link "4 Pick" at bounding box center [867, 192] width 193 height 57
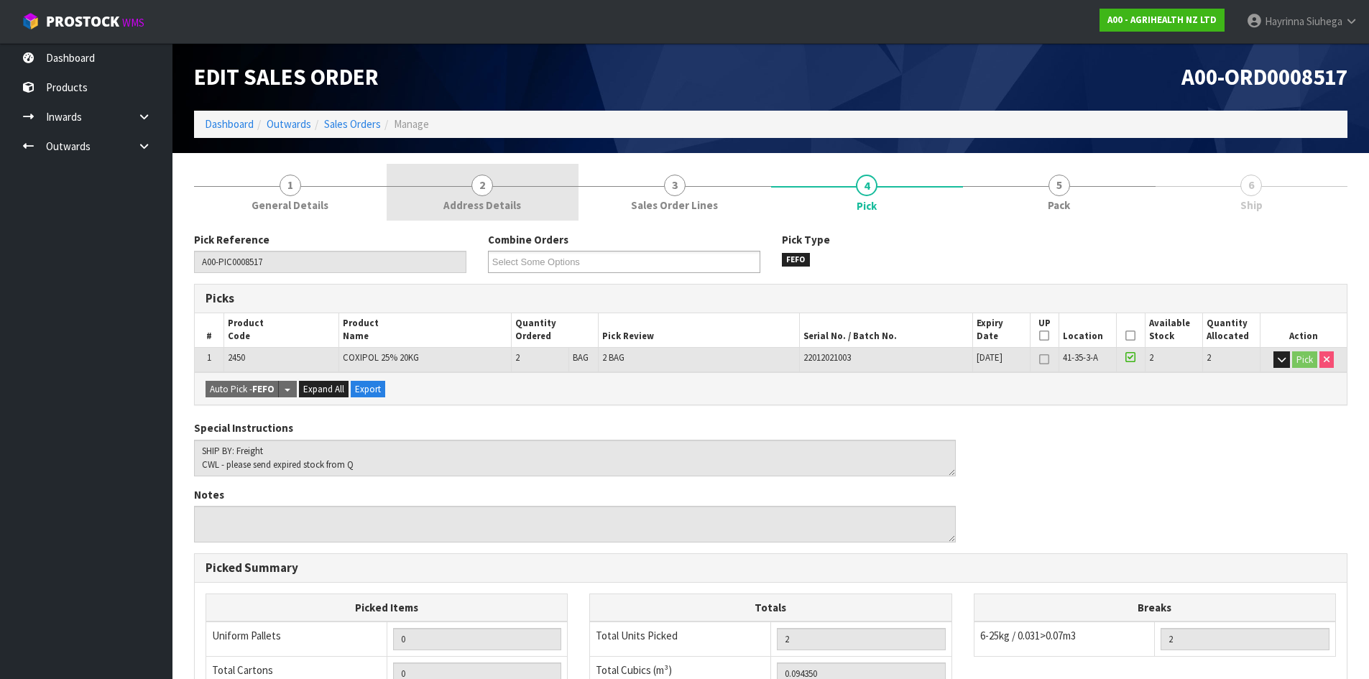
click at [531, 203] on link "2 Address Details" at bounding box center [482, 192] width 193 height 57
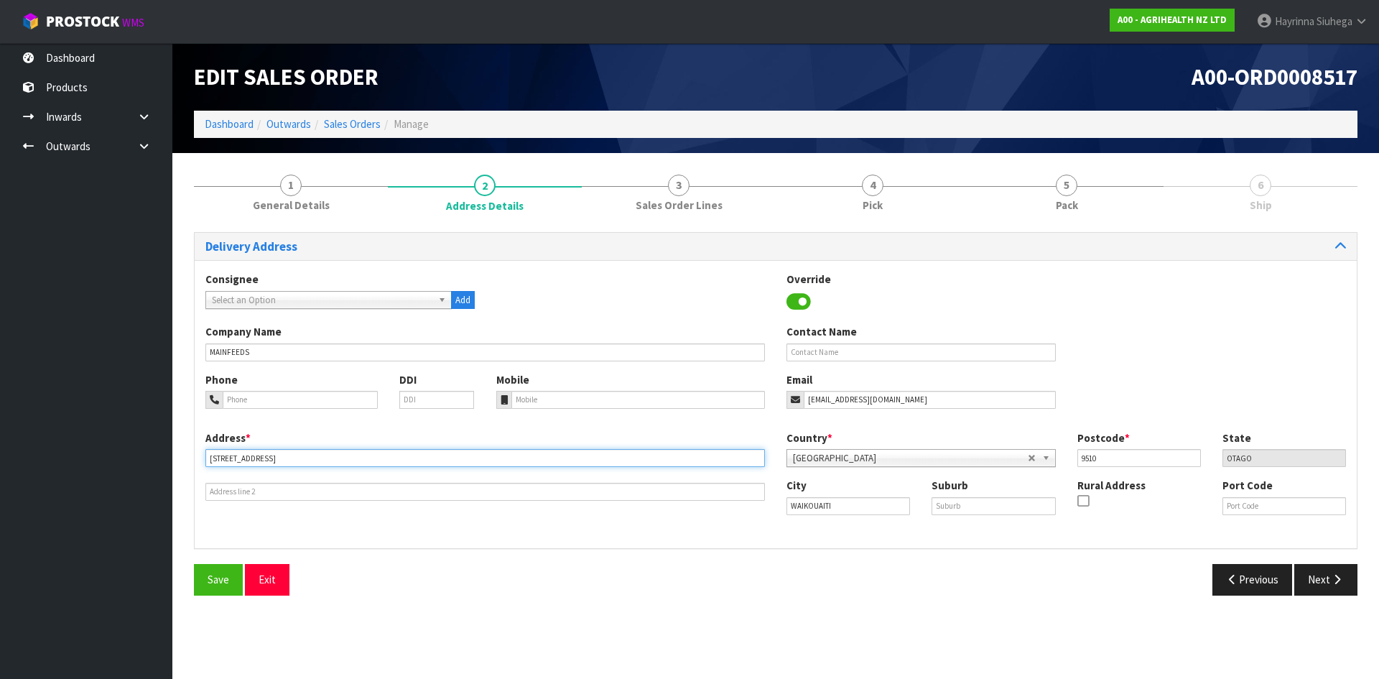
drag, startPoint x: 295, startPoint y: 458, endPoint x: 152, endPoint y: 466, distance: 143.2
click at [152, 466] on body "Toggle navigation ProStock WMS A00 - AGRIHEALTH NZ LTD Hayrinna Siuhega Logout …" at bounding box center [689, 339] width 1379 height 679
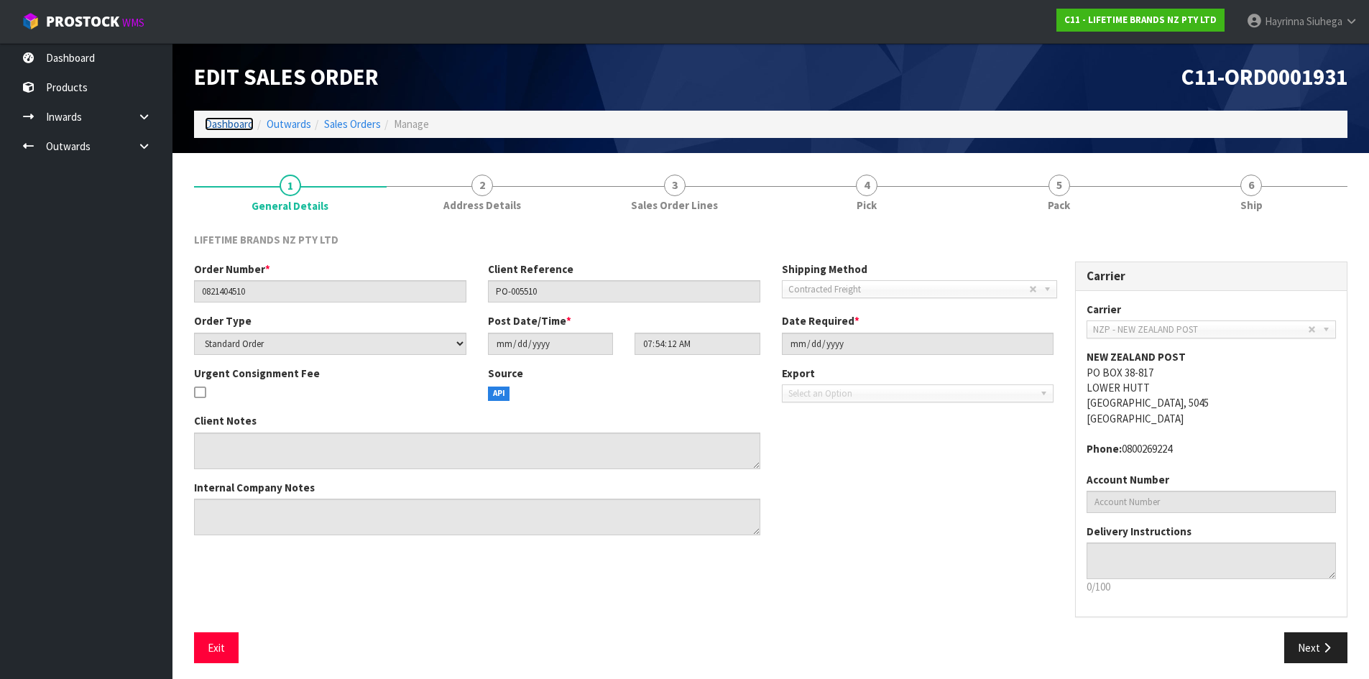
click at [216, 124] on link "Dashboard" at bounding box center [229, 124] width 49 height 14
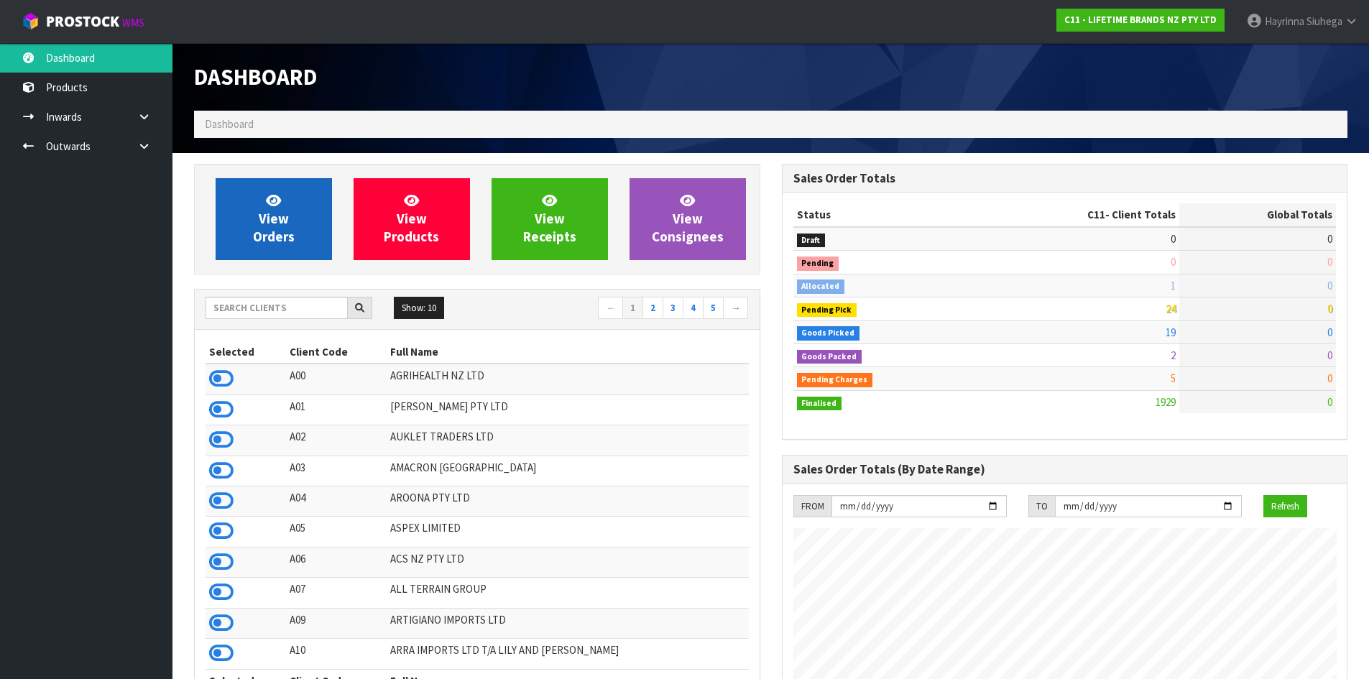
scroll to position [1088, 587]
click at [274, 236] on span "View Orders" at bounding box center [274, 219] width 42 height 54
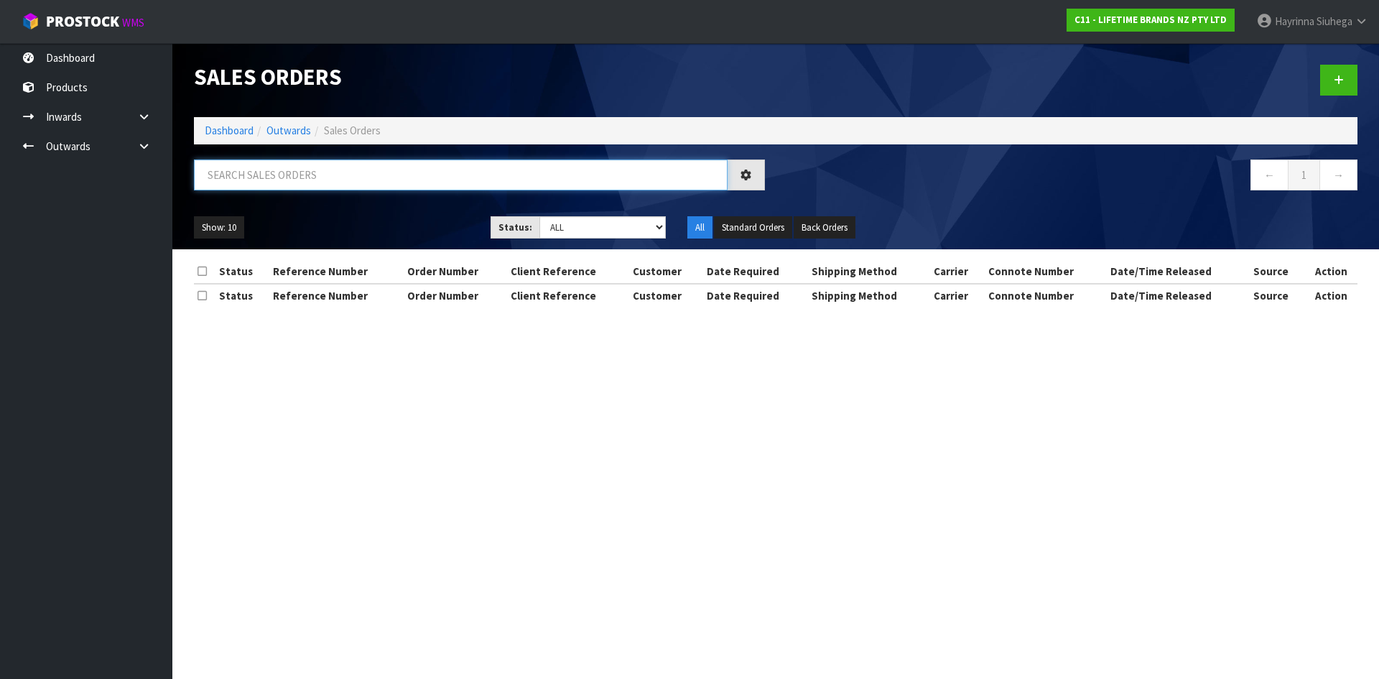
click at [295, 172] on input "text" at bounding box center [461, 174] width 534 height 31
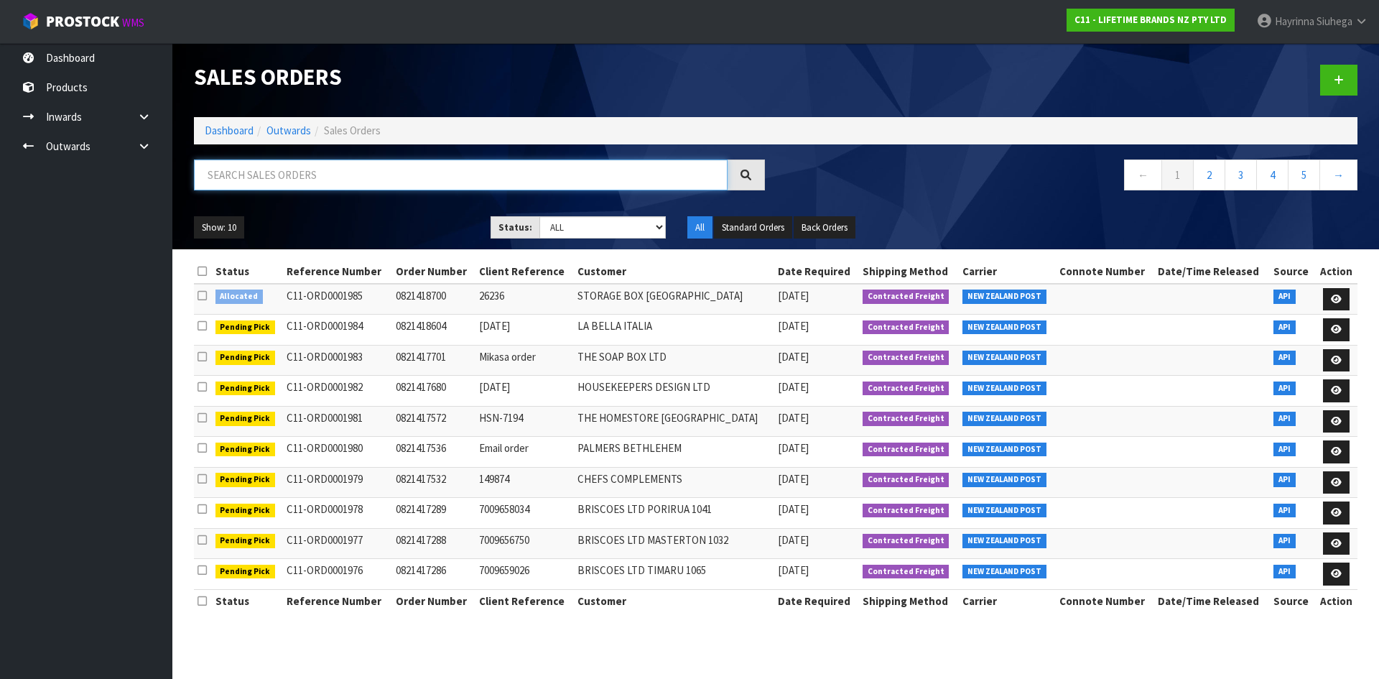
paste input "CHEF SHOP"
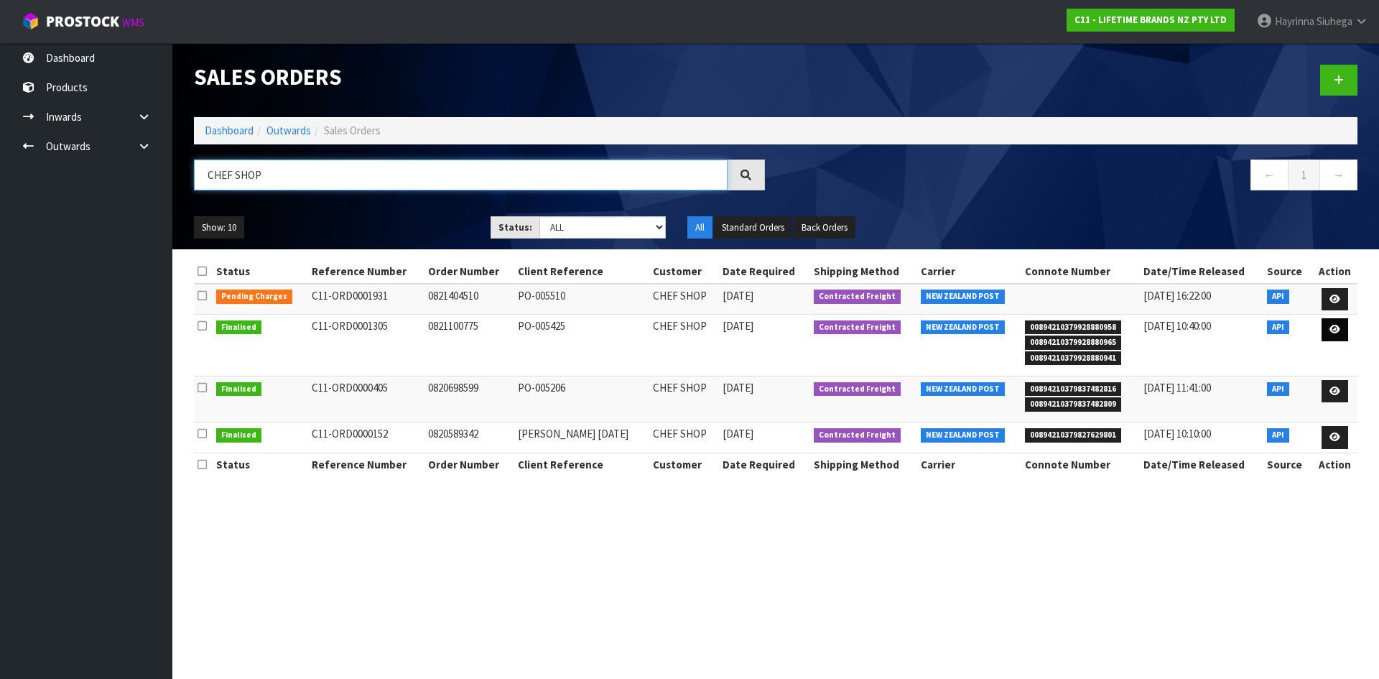
type input "CHEF SHOP"
click at [1330, 331] on icon at bounding box center [1335, 329] width 11 height 9
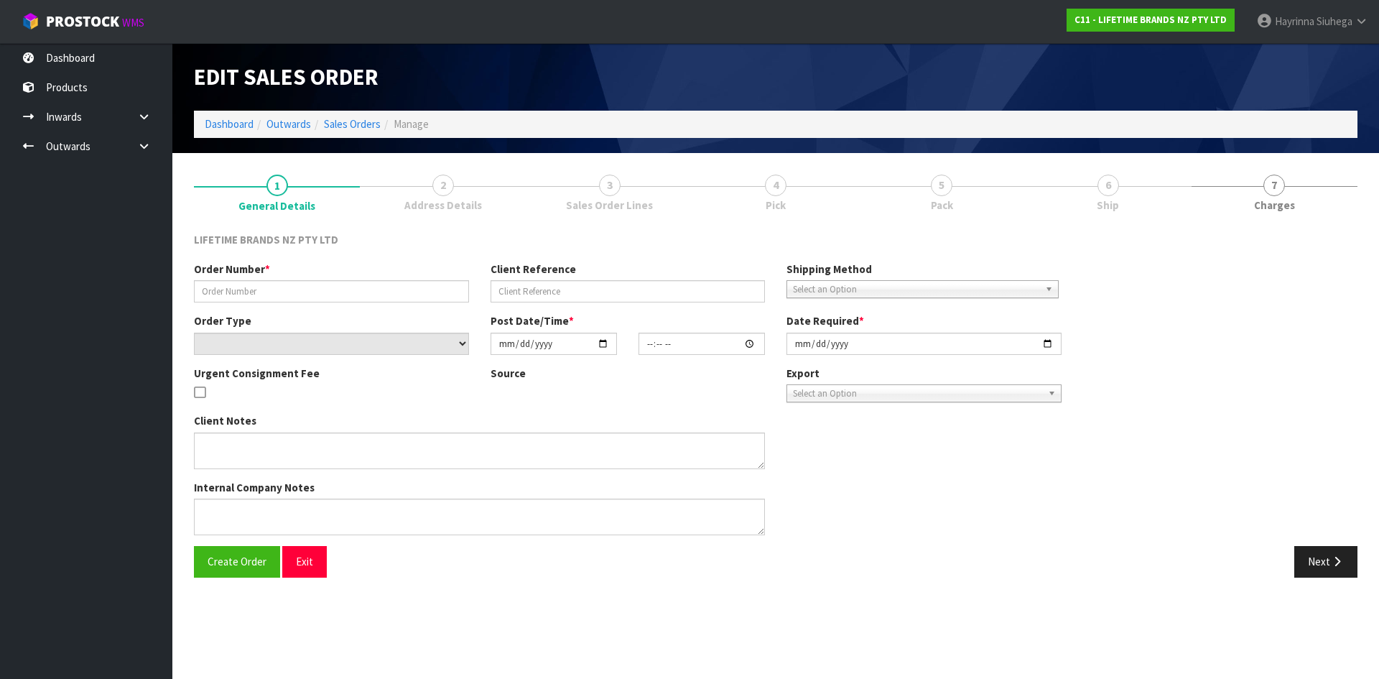
type input "0821100775"
type input "PO-005425"
select select "number:0"
type input "[DATE]"
type input "07:12:37.000"
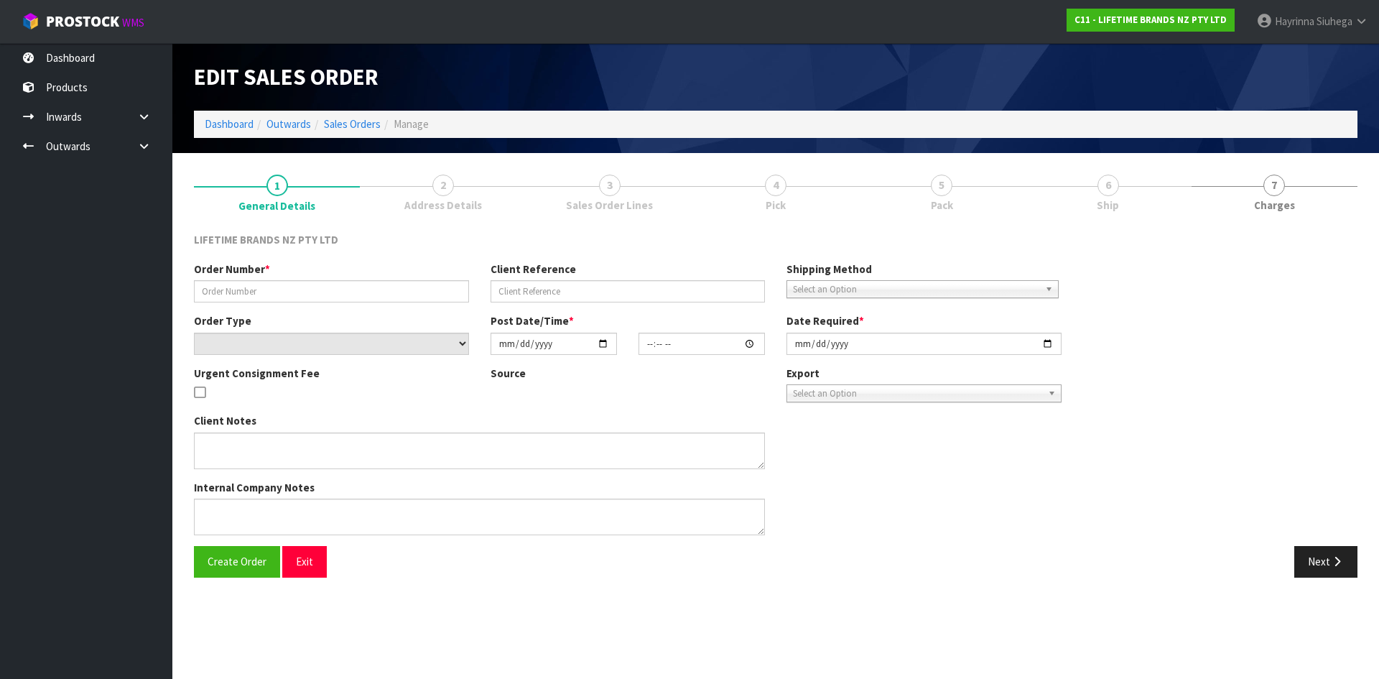
type input "[DATE]"
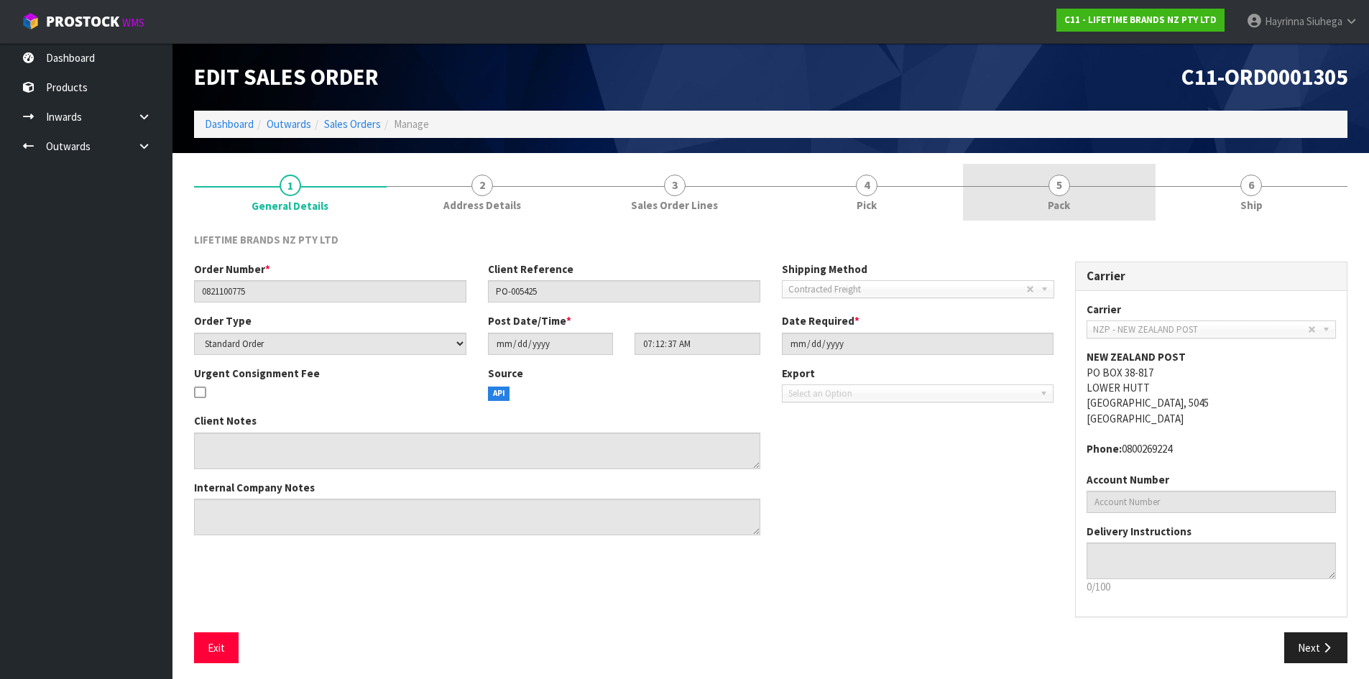
click at [1087, 203] on link "5 Pack" at bounding box center [1059, 192] width 193 height 57
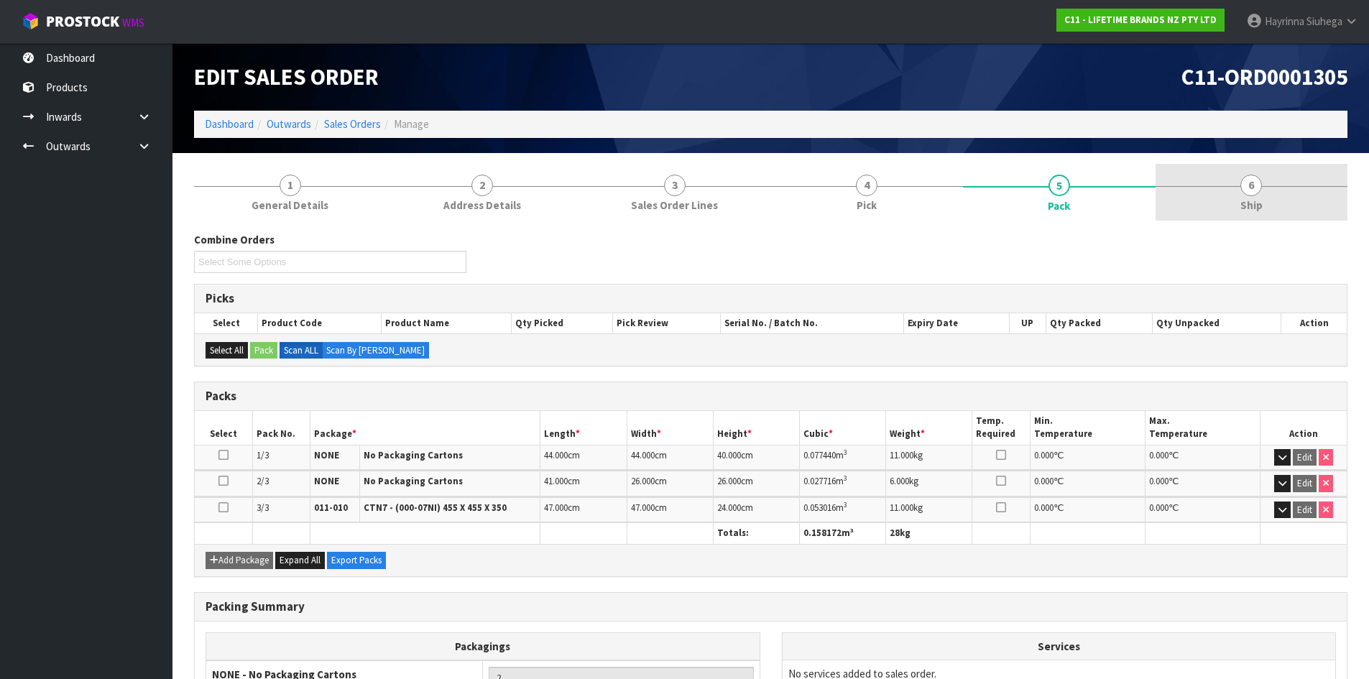
click at [1229, 203] on link "6 Ship" at bounding box center [1251, 192] width 193 height 57
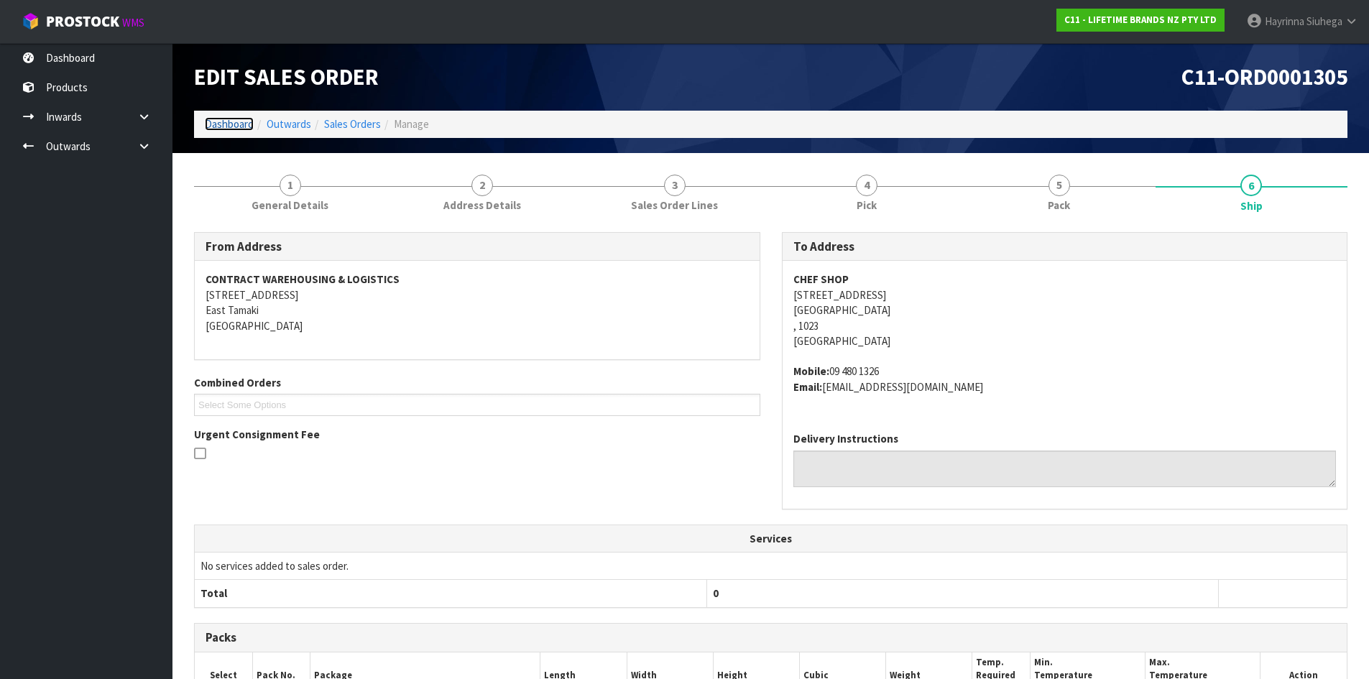
click at [219, 121] on link "Dashboard" at bounding box center [229, 124] width 49 height 14
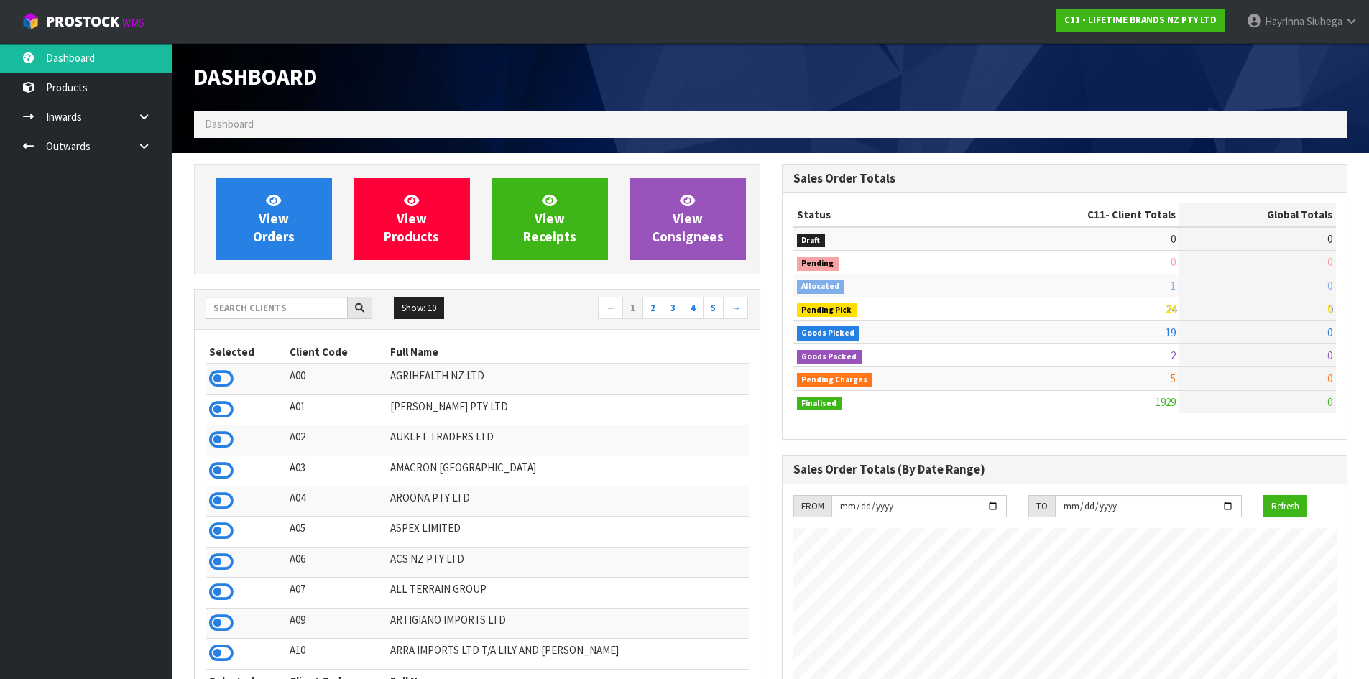
scroll to position [1088, 587]
click at [270, 209] on link "View Orders" at bounding box center [274, 219] width 116 height 82
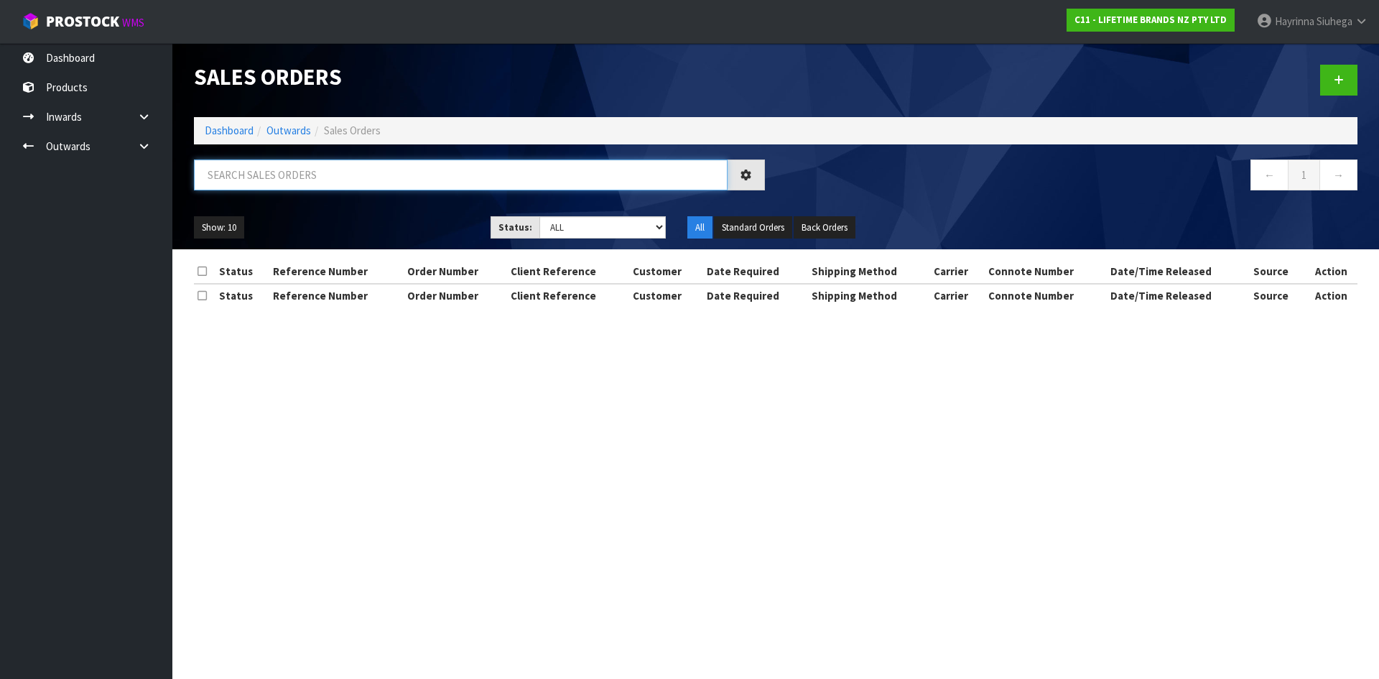
click at [274, 173] on input "text" at bounding box center [461, 174] width 534 height 31
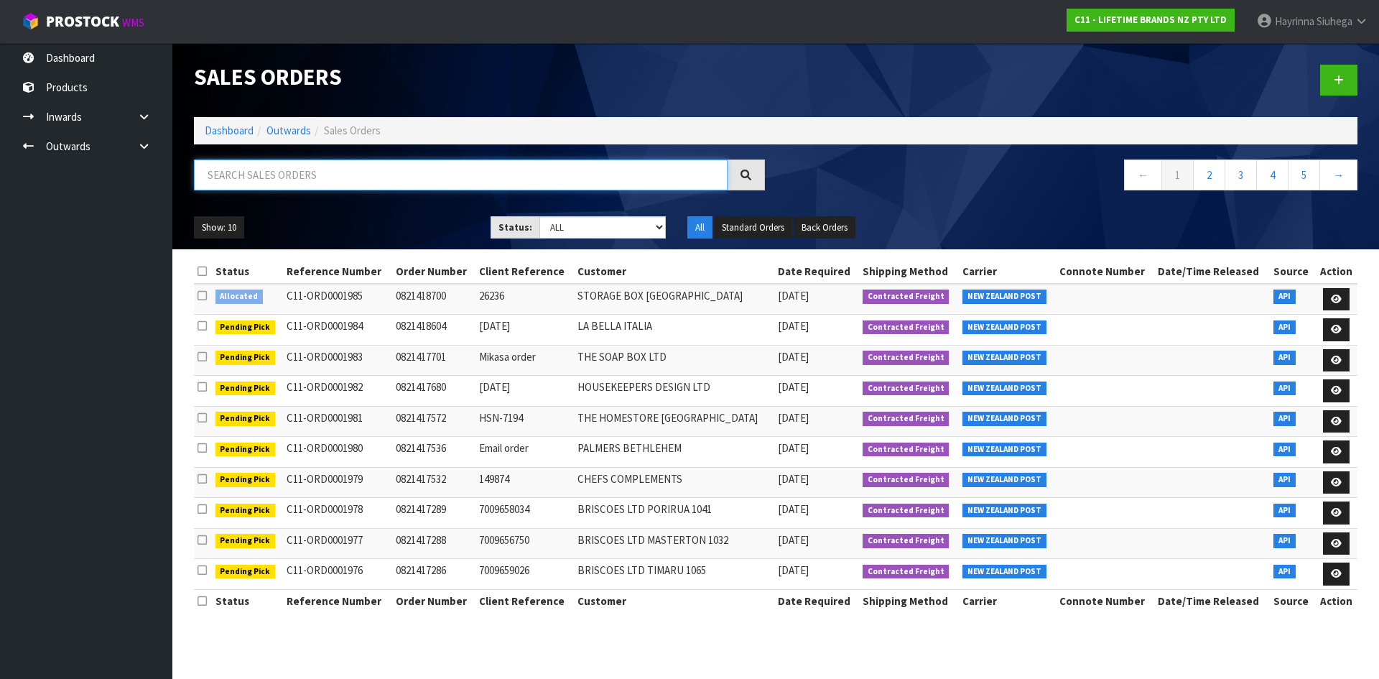
paste input "CHEF SHOP"
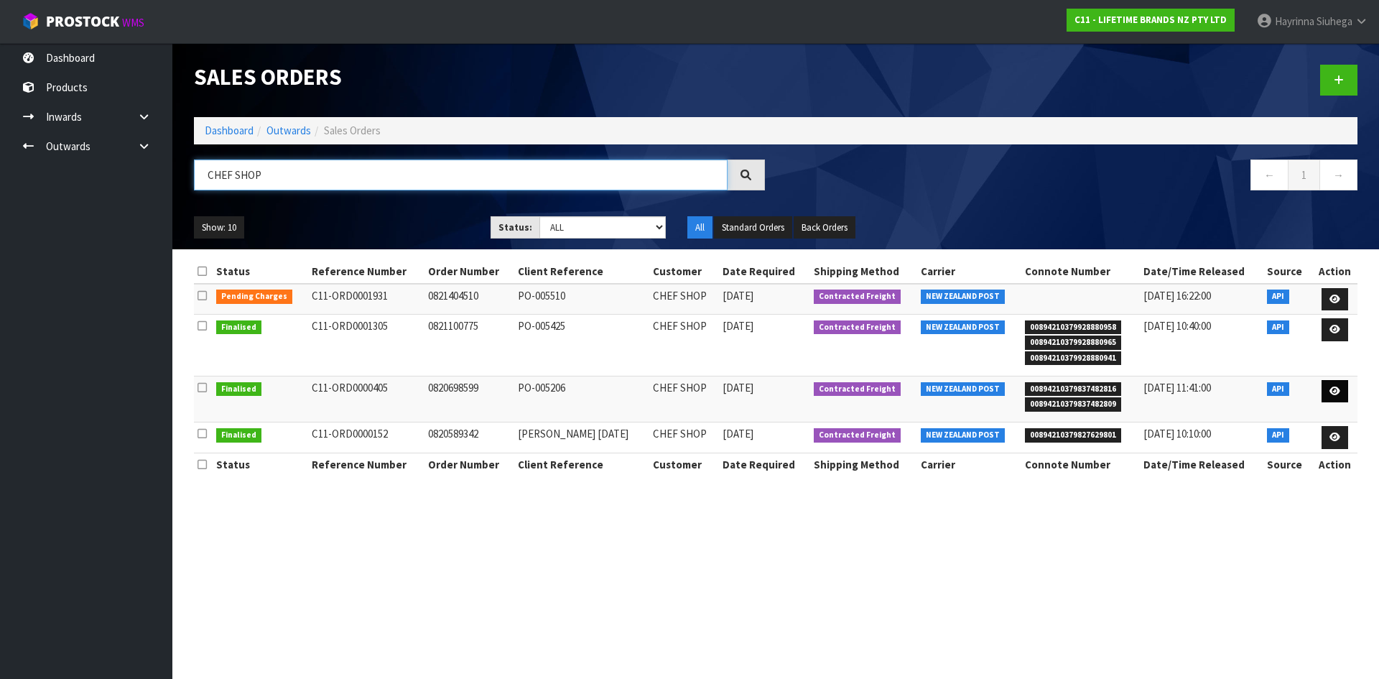
type input "CHEF SHOP"
click at [1334, 391] on icon at bounding box center [1335, 390] width 11 height 9
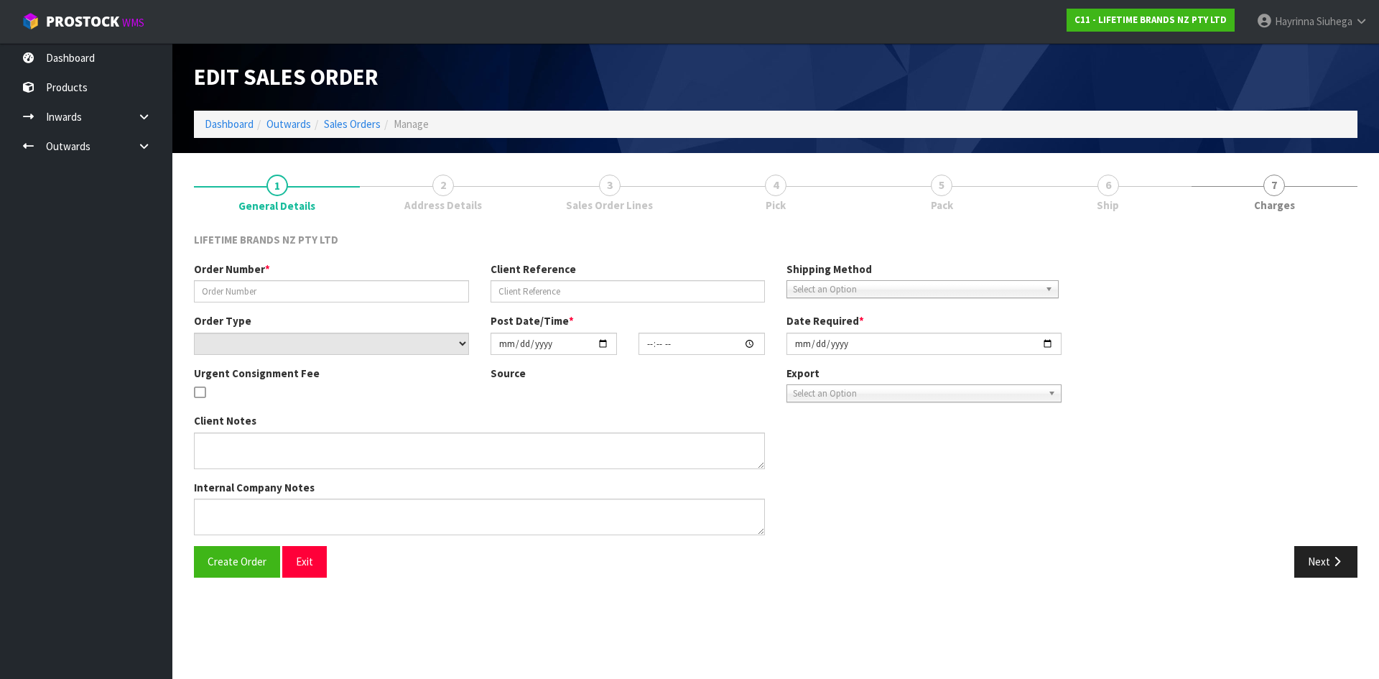
type input "0820698599"
type input "PO-005206"
select select "number:0"
type input "2025-03-18"
type input "13:59:41.000"
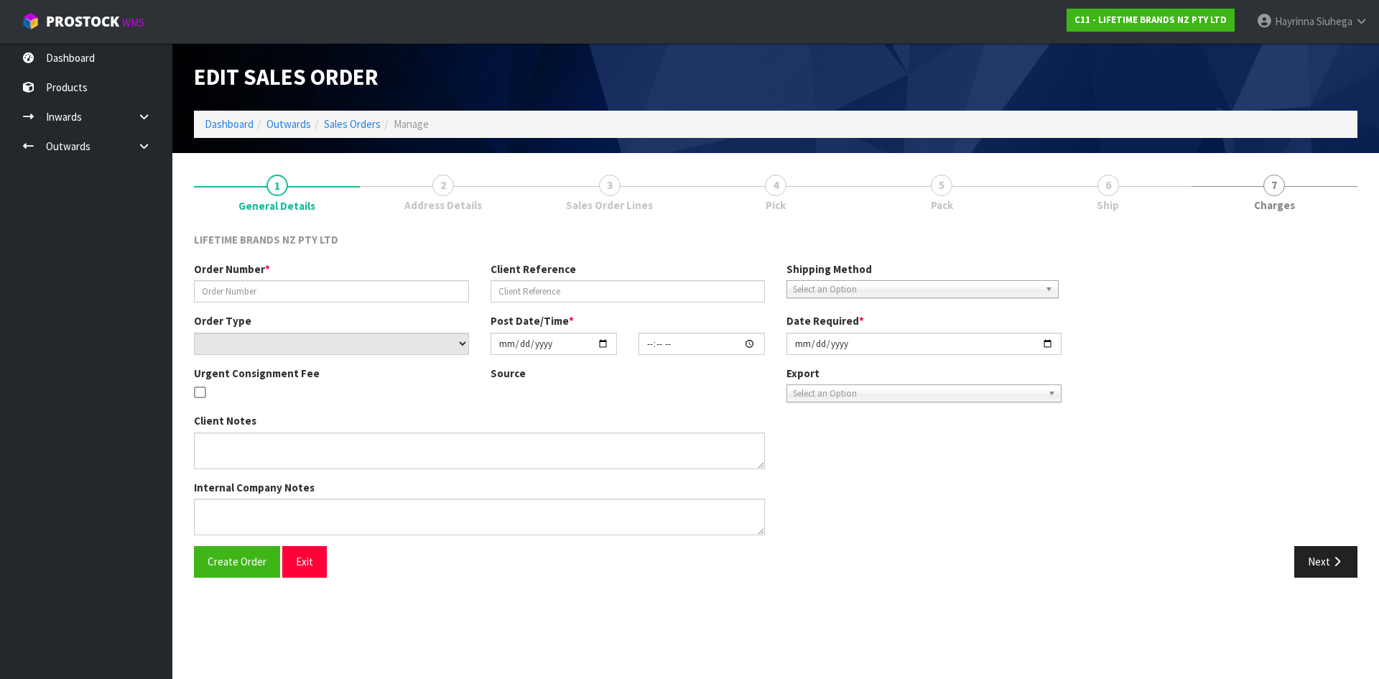
type input "2025-03-19"
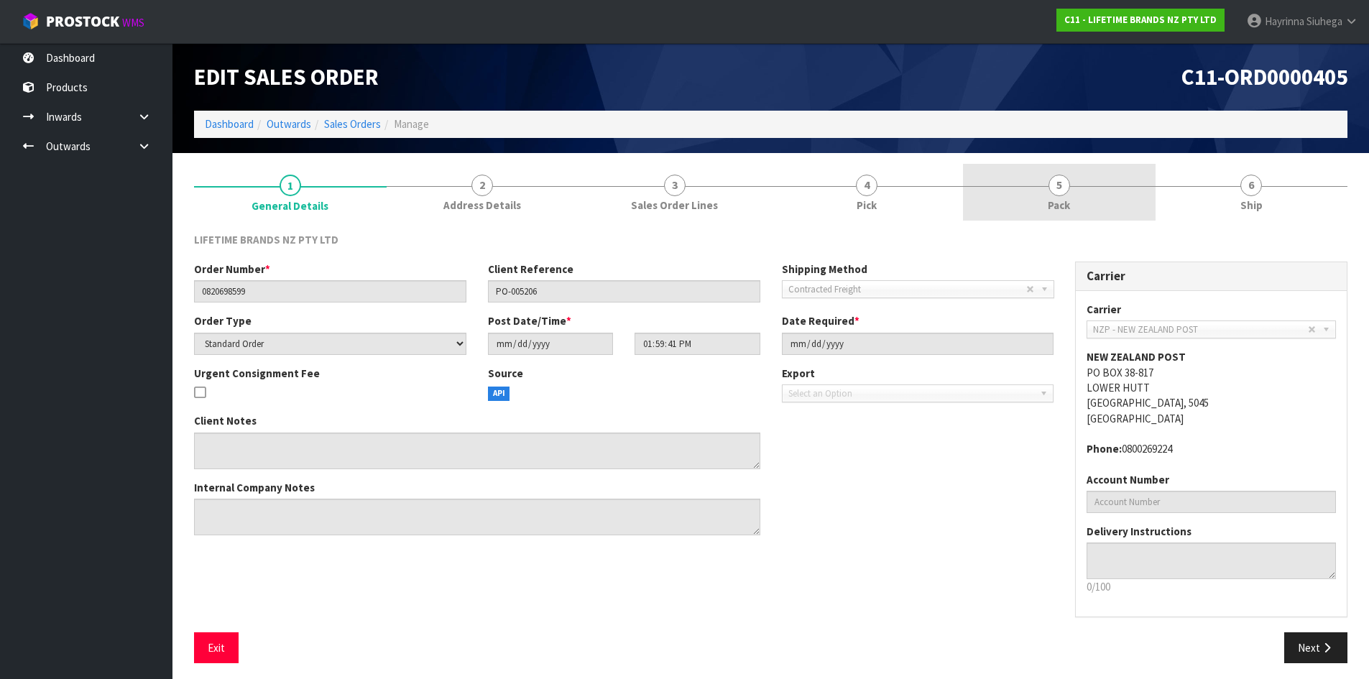
click at [1093, 203] on link "5 Pack" at bounding box center [1059, 192] width 193 height 57
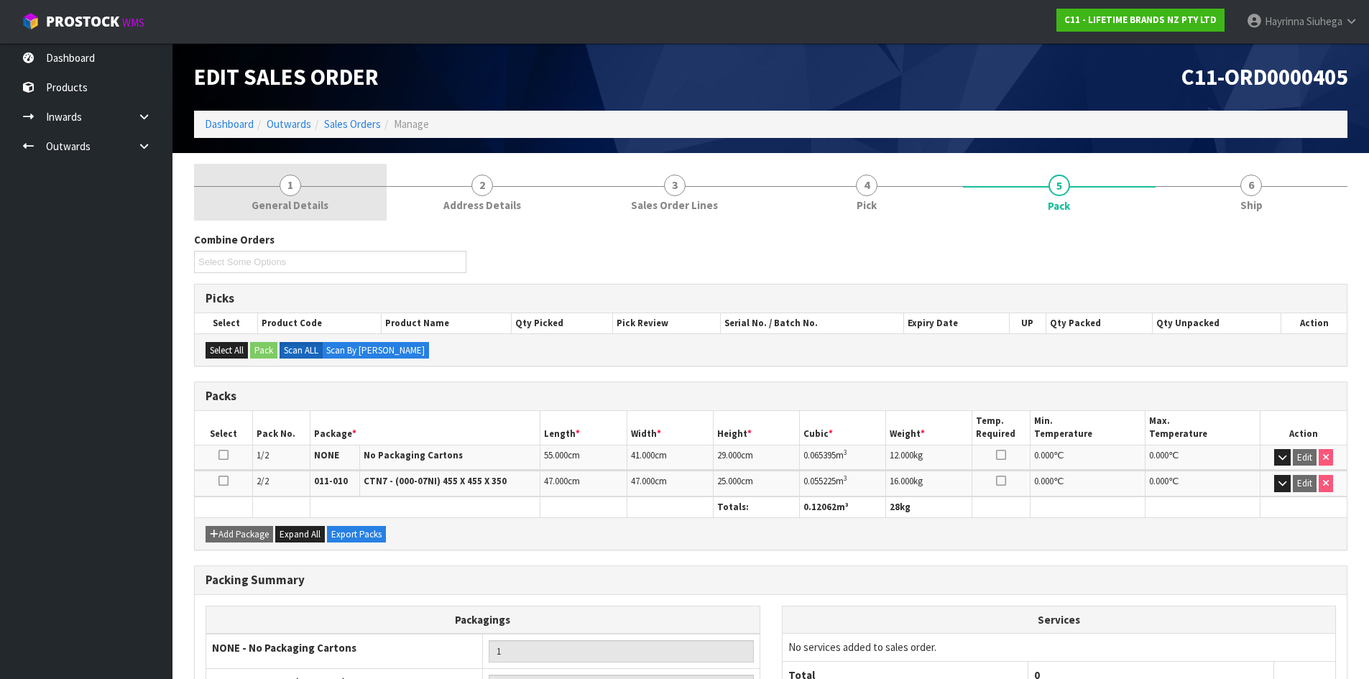
click at [342, 200] on link "1 General Details" at bounding box center [290, 192] width 193 height 57
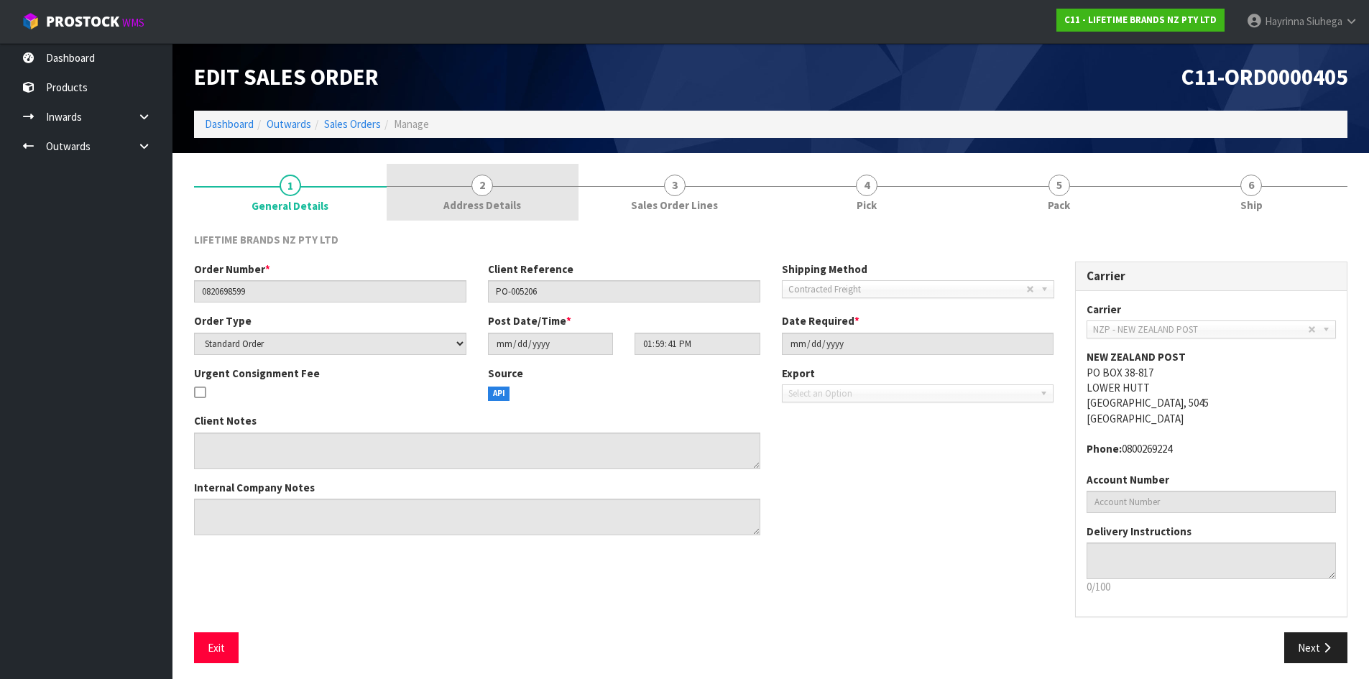
click at [448, 188] on link "2 Address Details" at bounding box center [482, 192] width 193 height 57
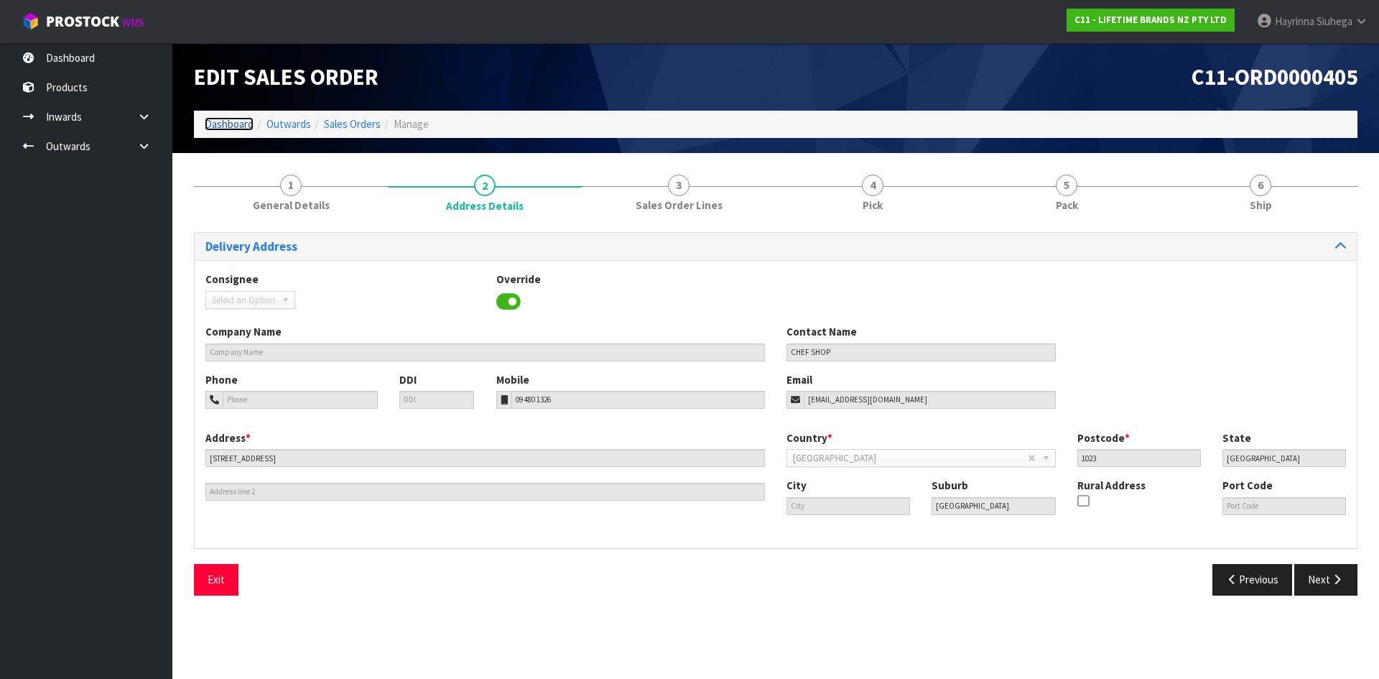
click at [223, 124] on link "Dashboard" at bounding box center [229, 124] width 49 height 14
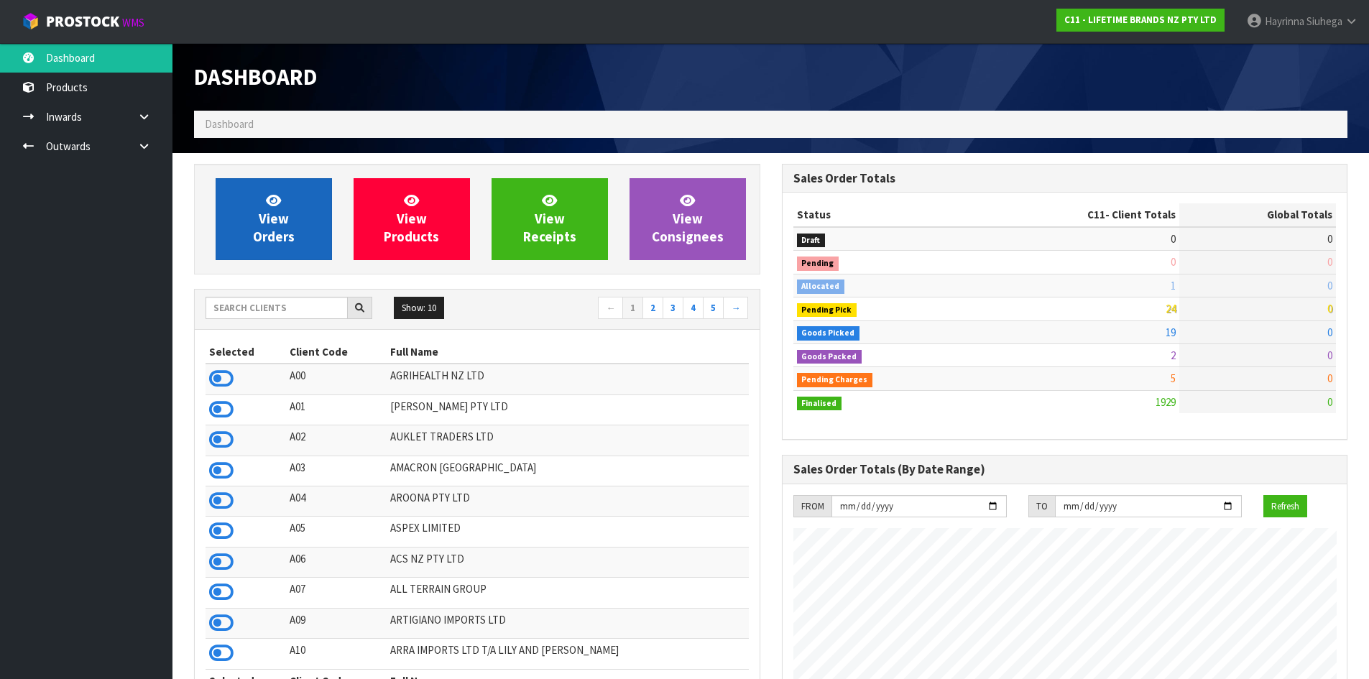
scroll to position [1088, 587]
click at [286, 198] on link "View Orders" at bounding box center [274, 219] width 116 height 82
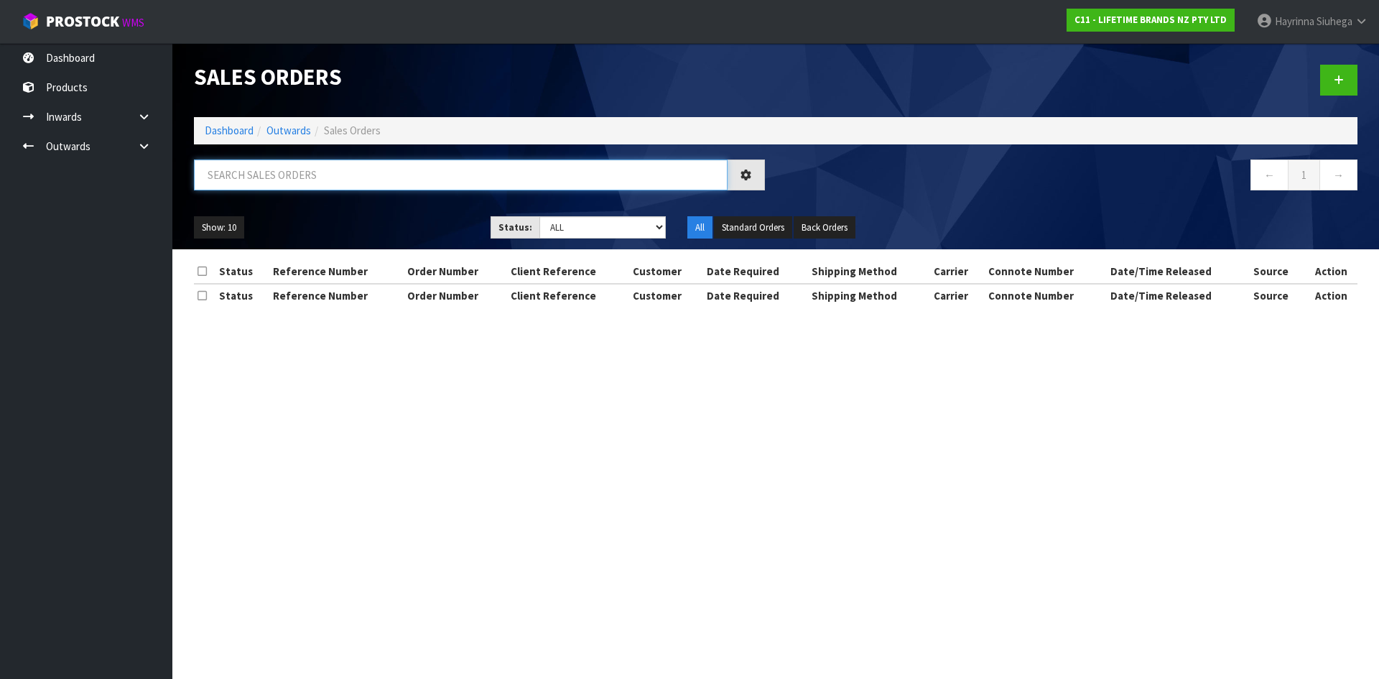
click at [321, 177] on input "text" at bounding box center [461, 174] width 534 height 31
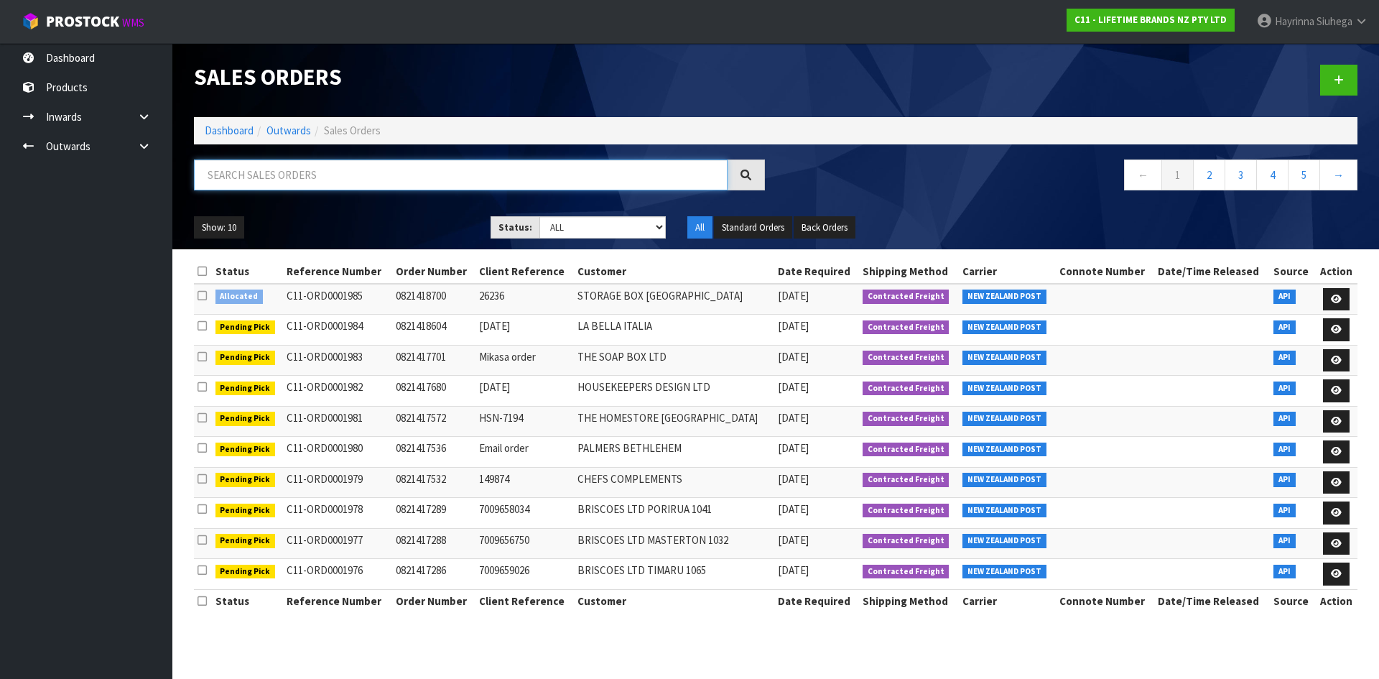
paste input "CHEF SHOP"
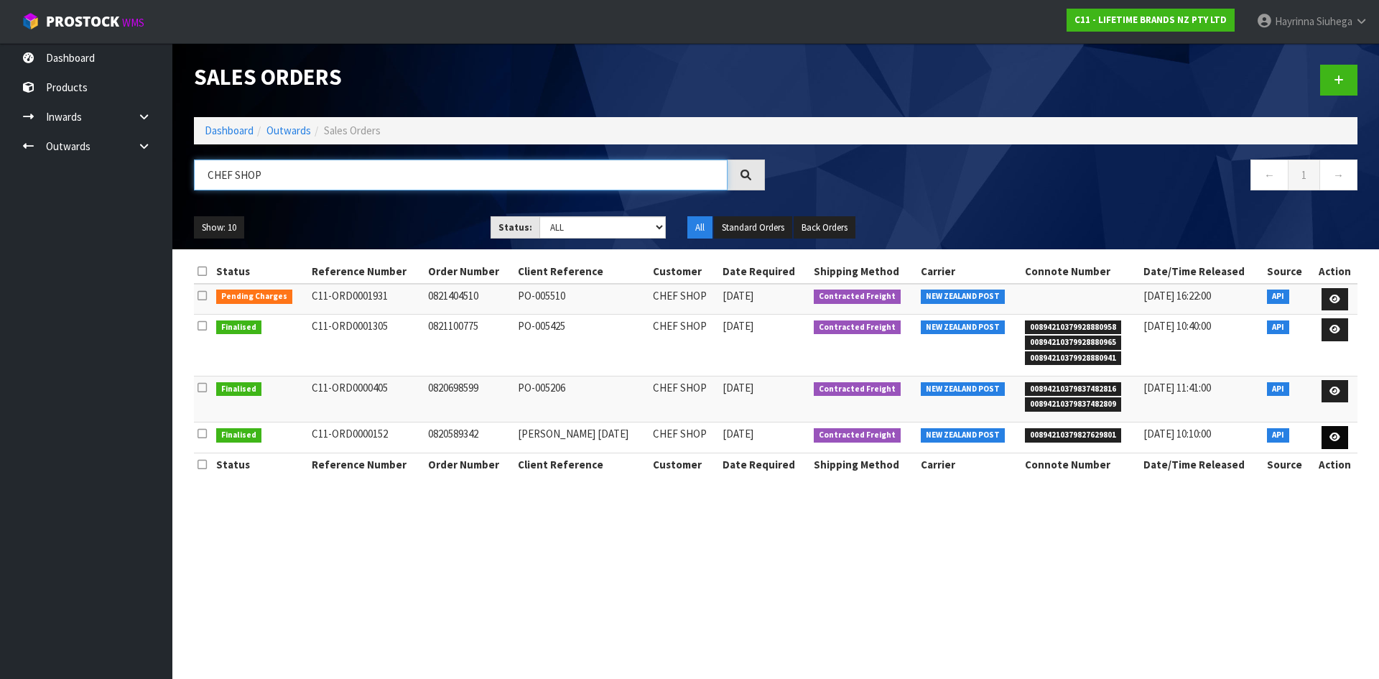
type input "CHEF SHOP"
click at [1336, 442] on icon at bounding box center [1335, 436] width 11 height 9
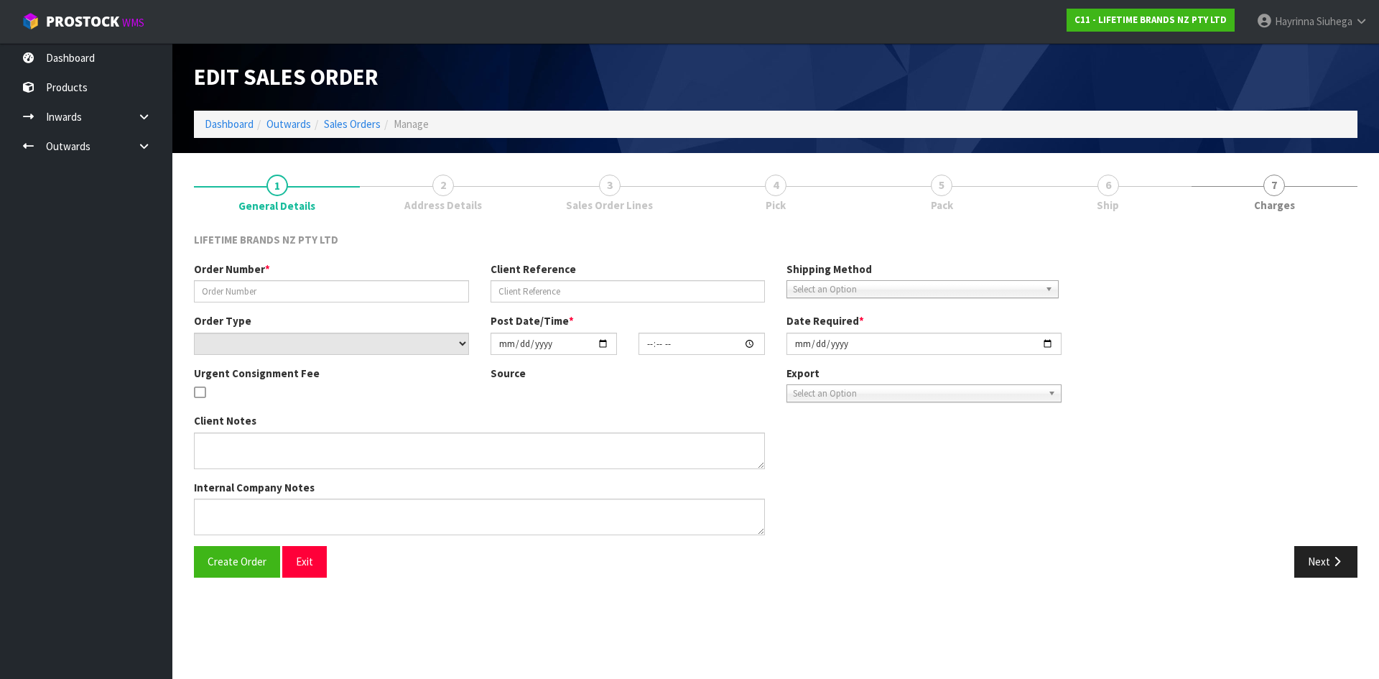
type input "0820589342"
type input "Angela 22.01.2025"
select select "number:0"
type input "2025-02-17"
type input "11:23:54.000"
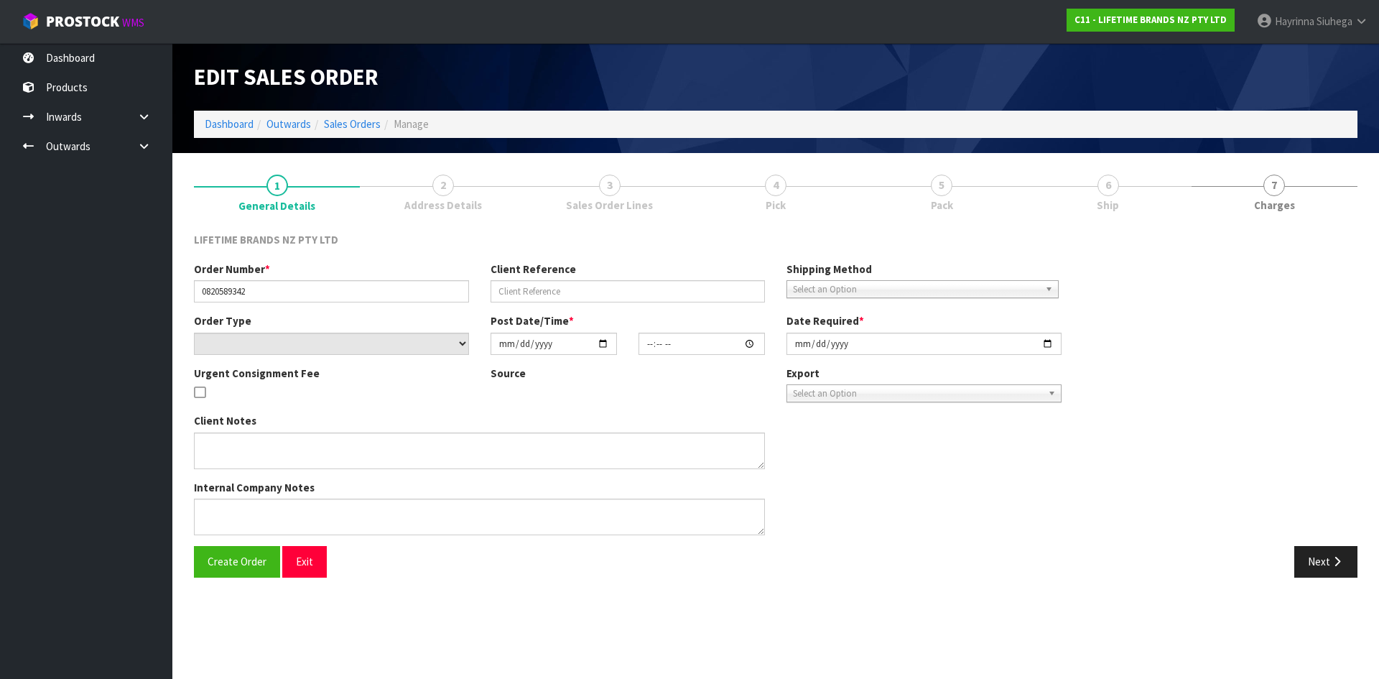
type input "2025-02-17"
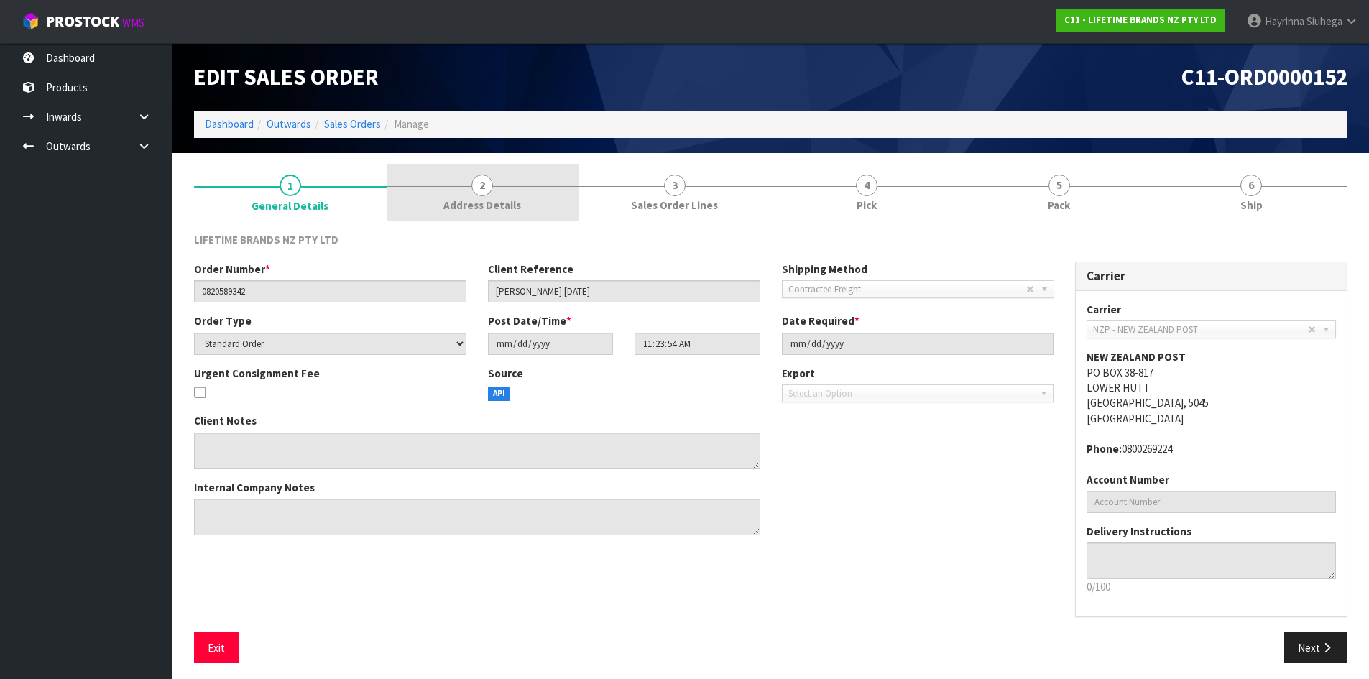
click at [524, 204] on link "2 Address Details" at bounding box center [482, 192] width 193 height 57
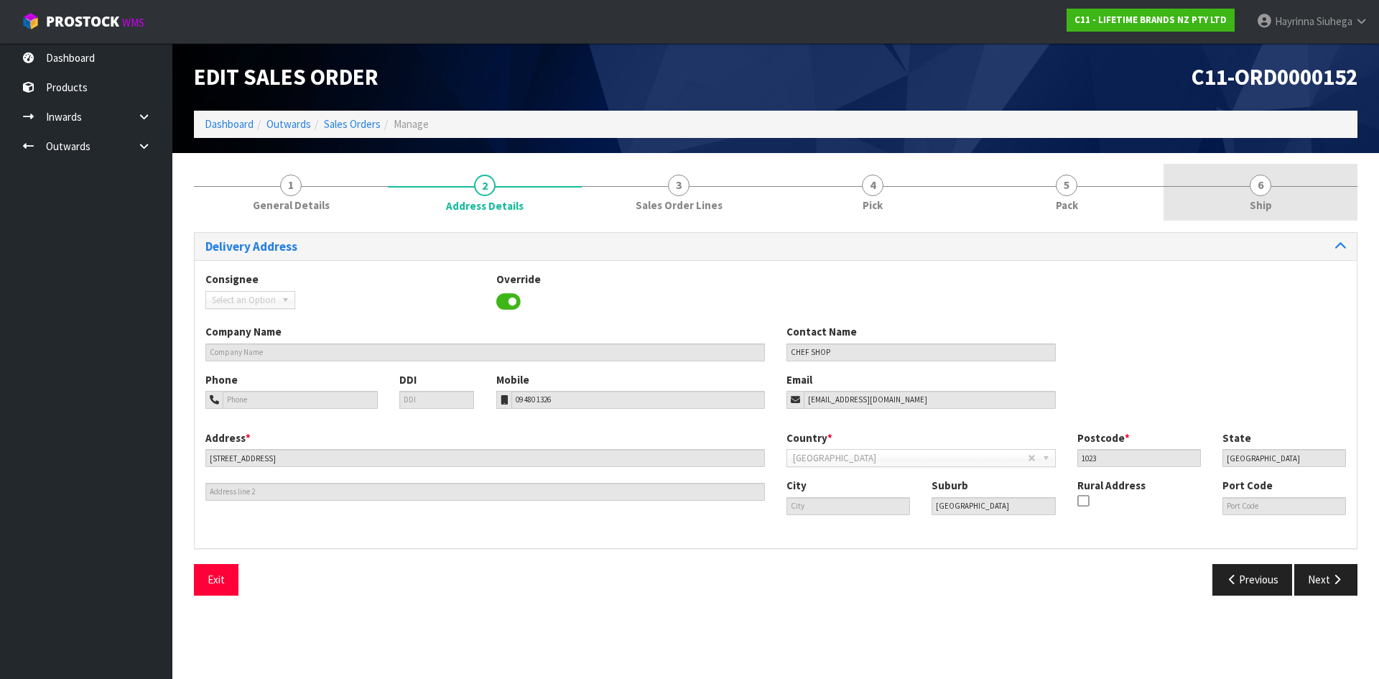
click at [1181, 208] on link "6 Ship" at bounding box center [1261, 192] width 194 height 57
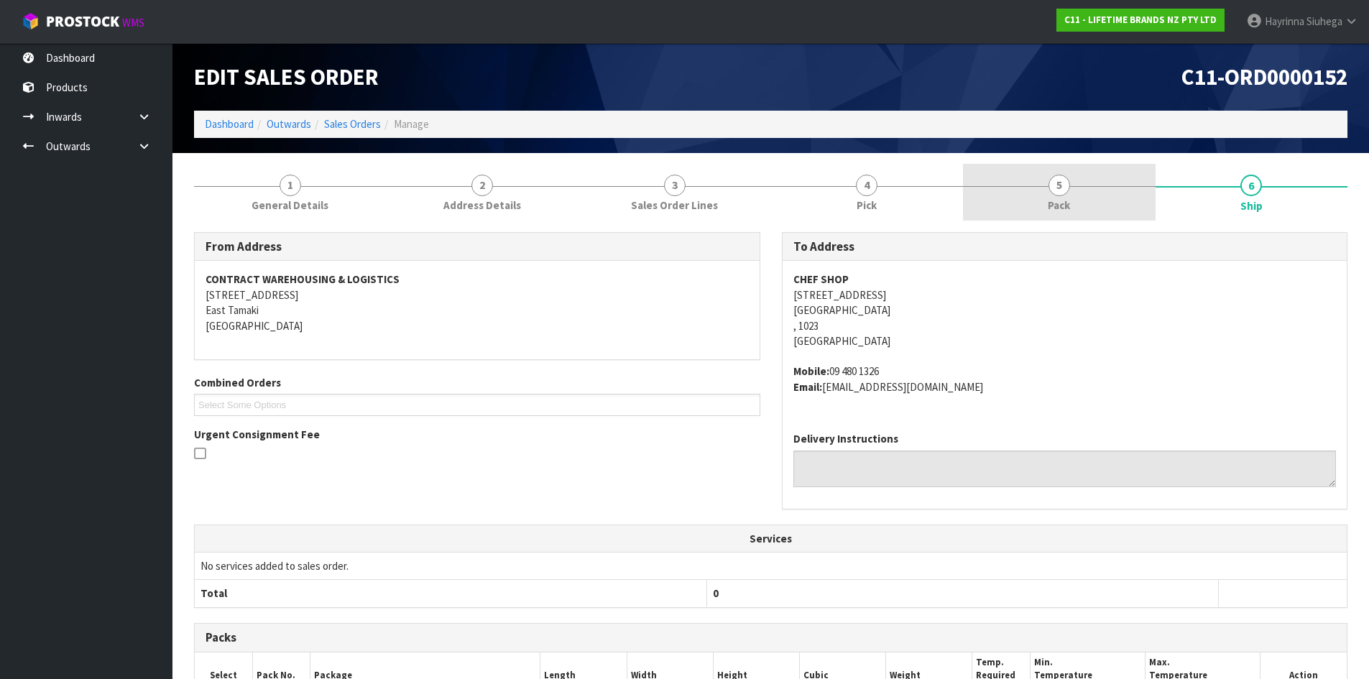
click at [1057, 194] on span "5" at bounding box center [1059, 186] width 22 height 22
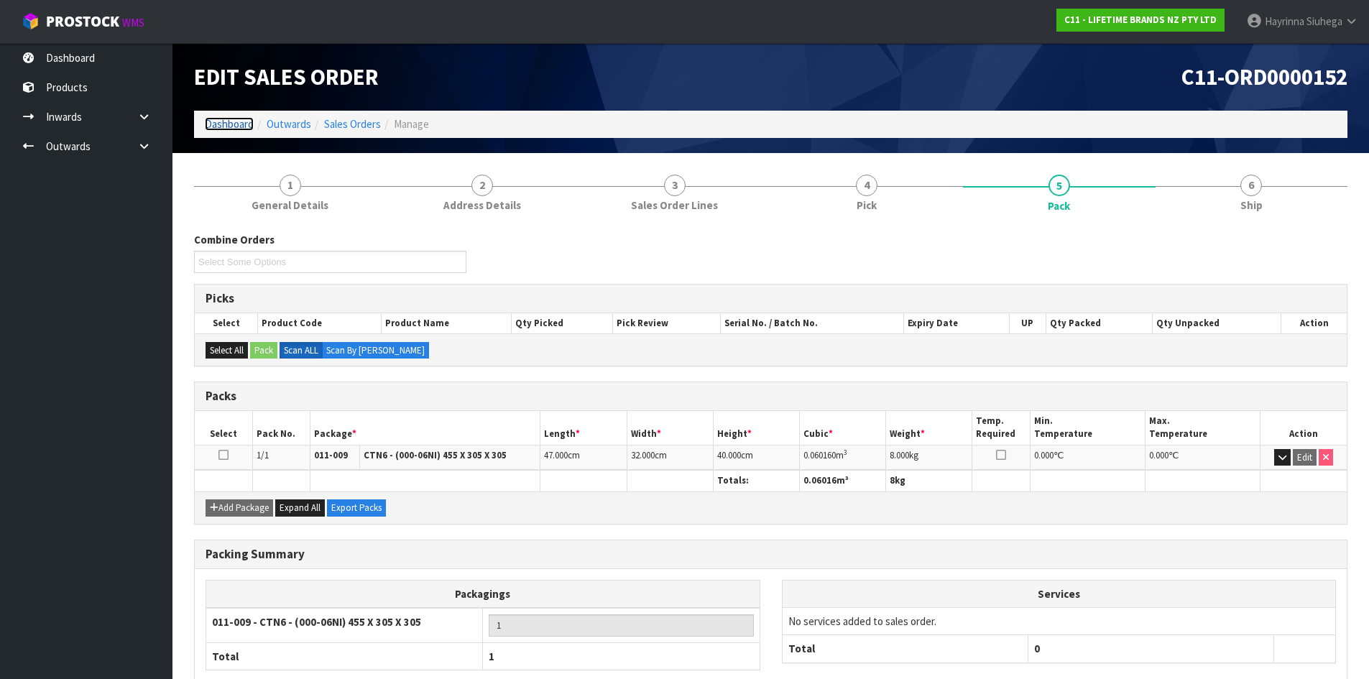
click at [230, 126] on link "Dashboard" at bounding box center [229, 124] width 49 height 14
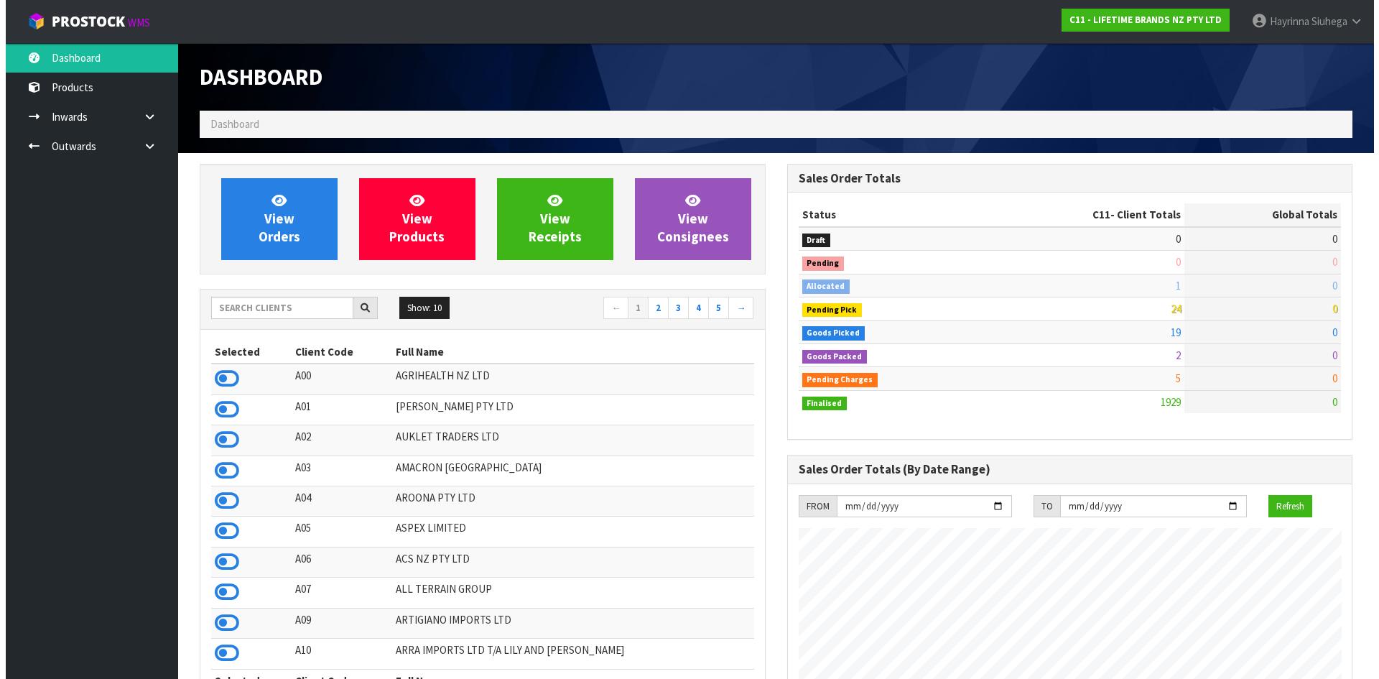
scroll to position [1088, 587]
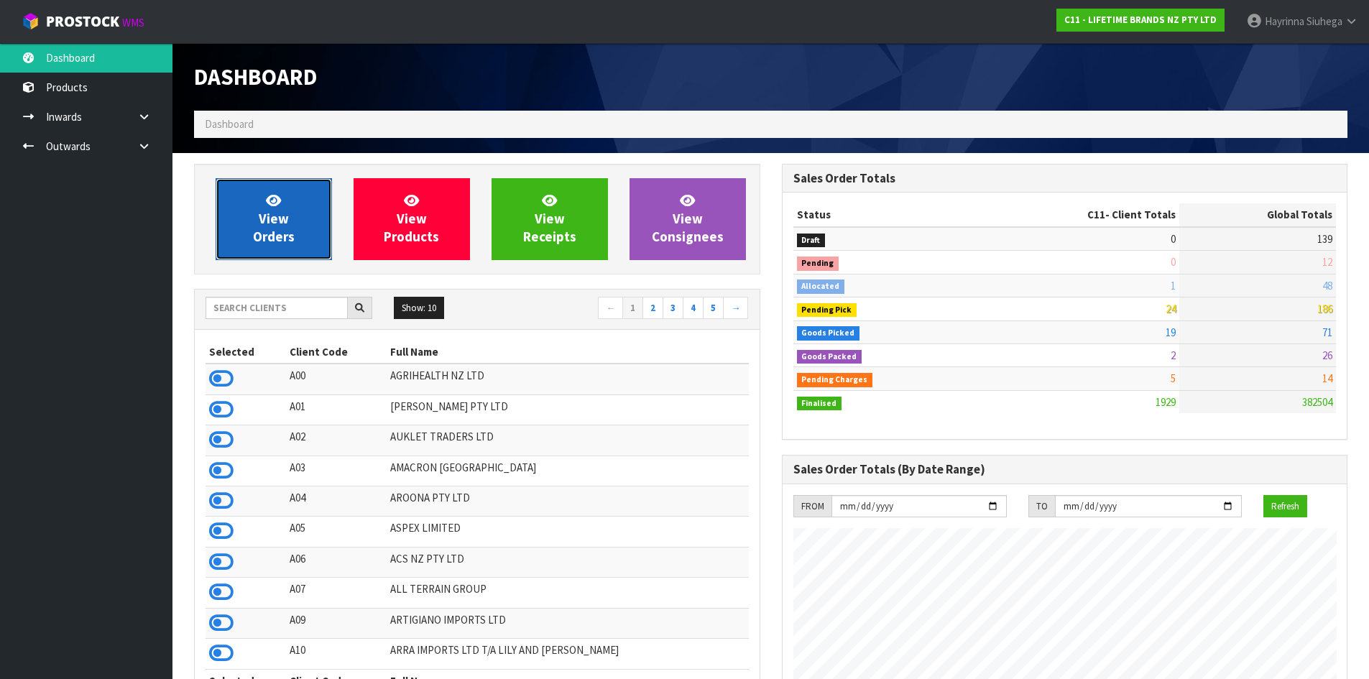
click at [261, 221] on span "View Orders" at bounding box center [274, 219] width 42 height 54
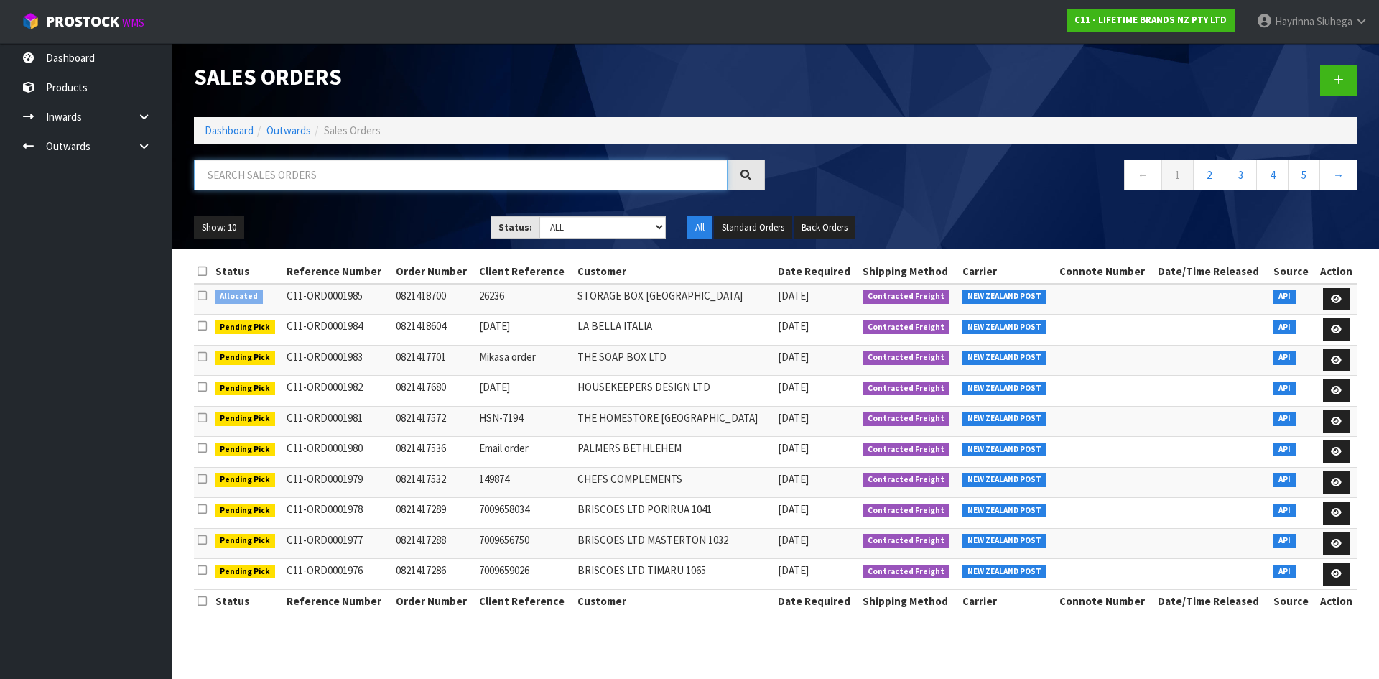
click at [348, 184] on input "text" at bounding box center [461, 174] width 534 height 31
